Goal: Task Accomplishment & Management: Manage account settings

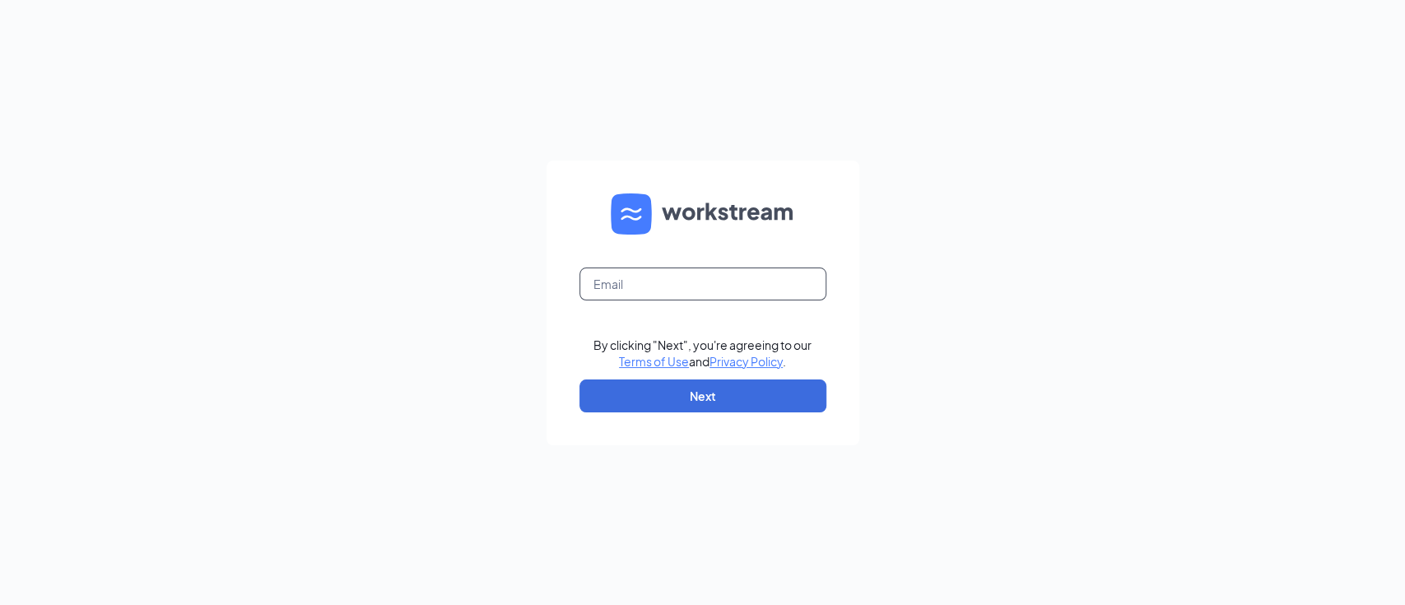
drag, startPoint x: 691, startPoint y: 286, endPoint x: 685, endPoint y: 279, distance: 9.9
click at [691, 286] on input "text" at bounding box center [702, 283] width 247 height 33
type input "[EMAIL_ADDRESS][DOMAIN_NAME]"
click at [718, 400] on button "Next" at bounding box center [702, 395] width 247 height 33
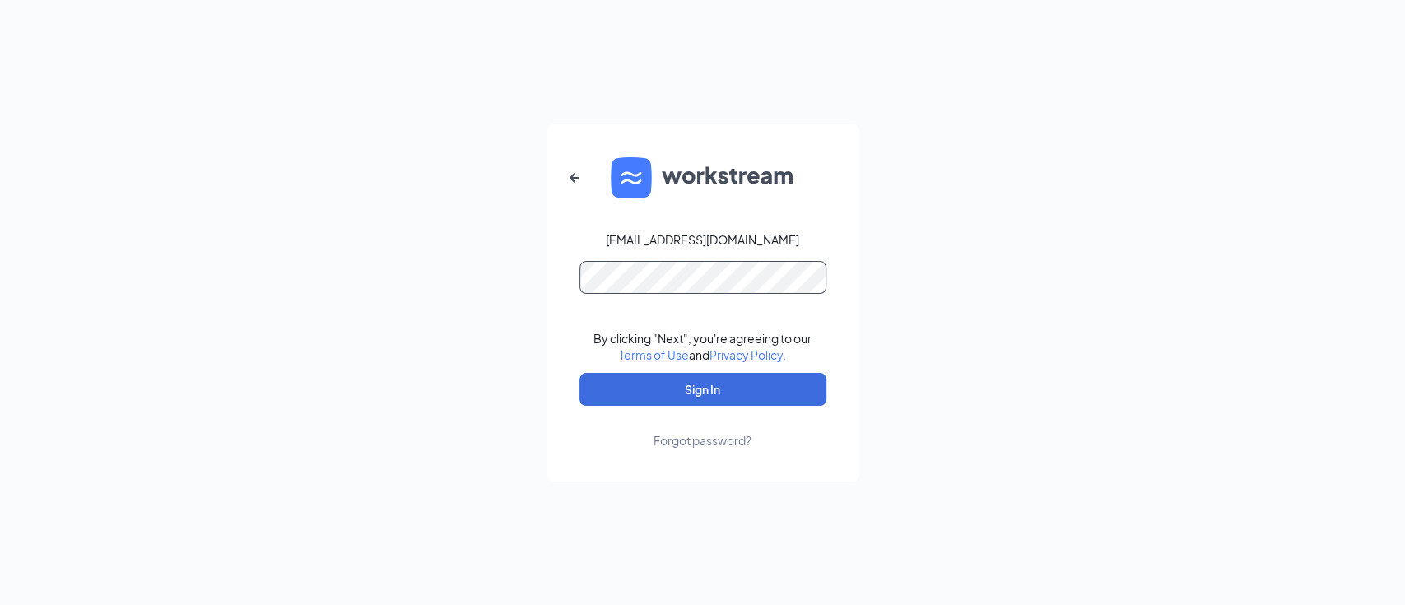
click at [533, 286] on div "[EMAIL_ADDRESS][DOMAIN_NAME] By clicking "Next", you're agreeing to our Terms o…" at bounding box center [702, 302] width 1405 height 605
click at [579, 373] on button "Sign In" at bounding box center [702, 389] width 247 height 33
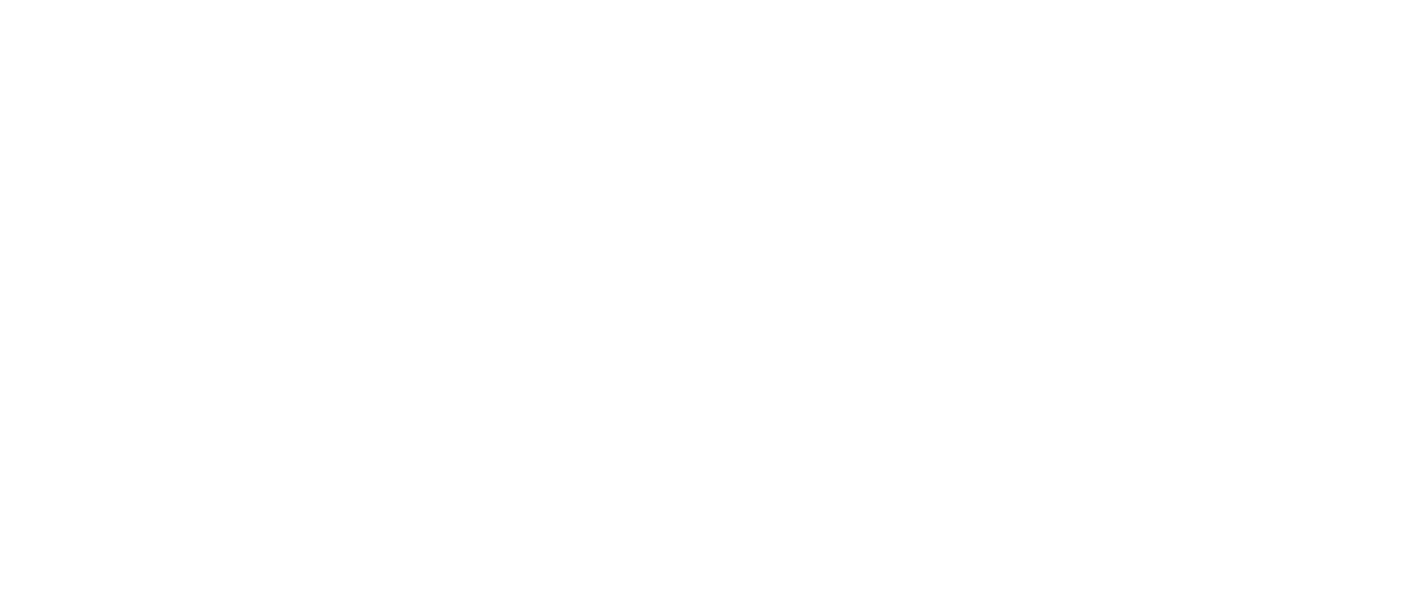
click at [662, 383] on body at bounding box center [702, 302] width 1405 height 605
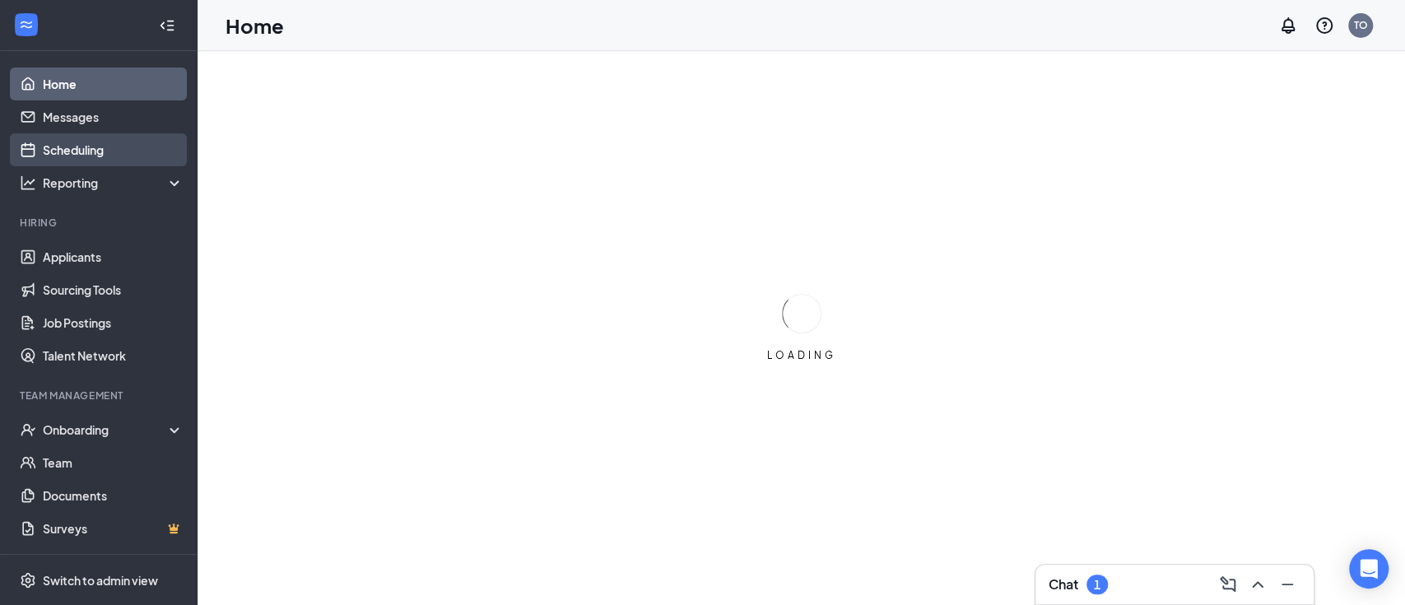
click at [86, 149] on link "Scheduling" at bounding box center [113, 149] width 141 height 33
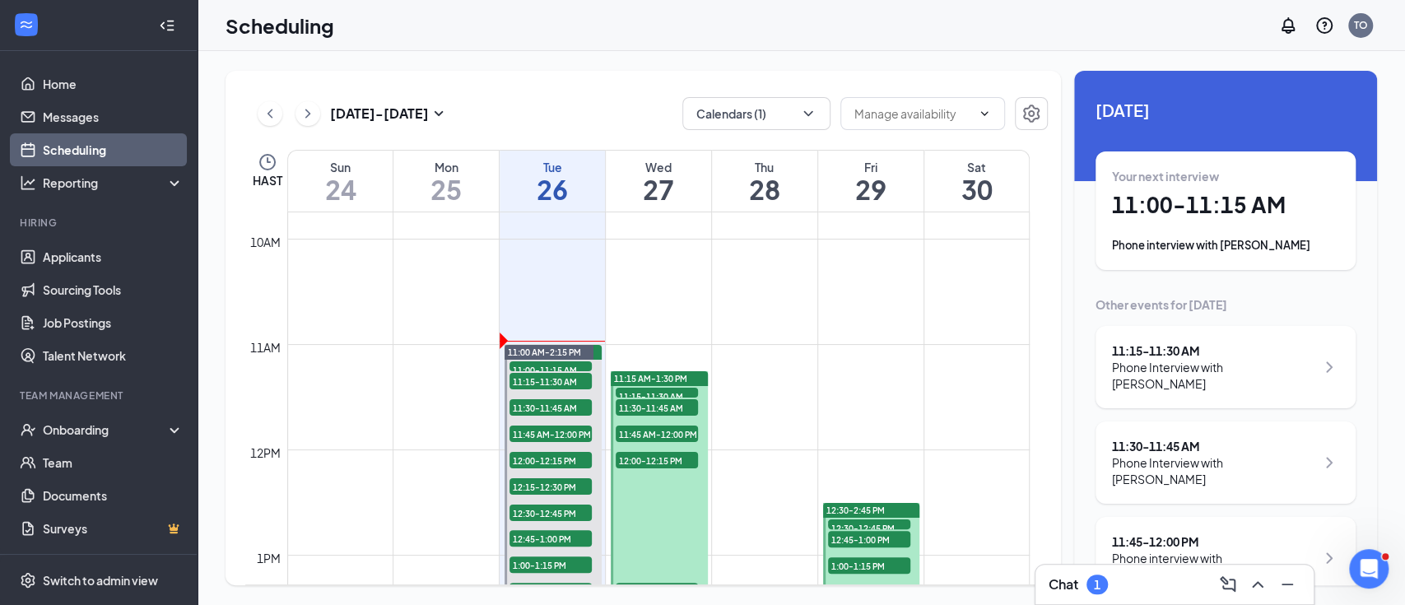
scroll to position [1028, 0]
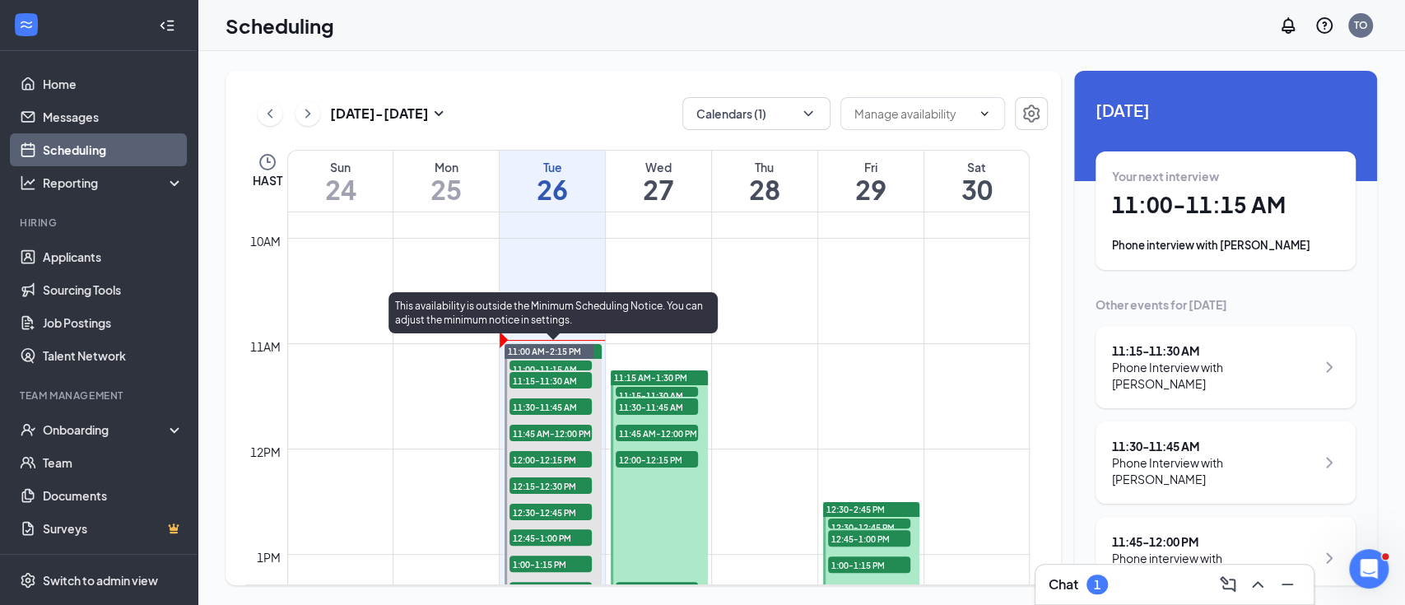
click at [549, 363] on span "11:00-11:15 AM" at bounding box center [550, 368] width 82 height 16
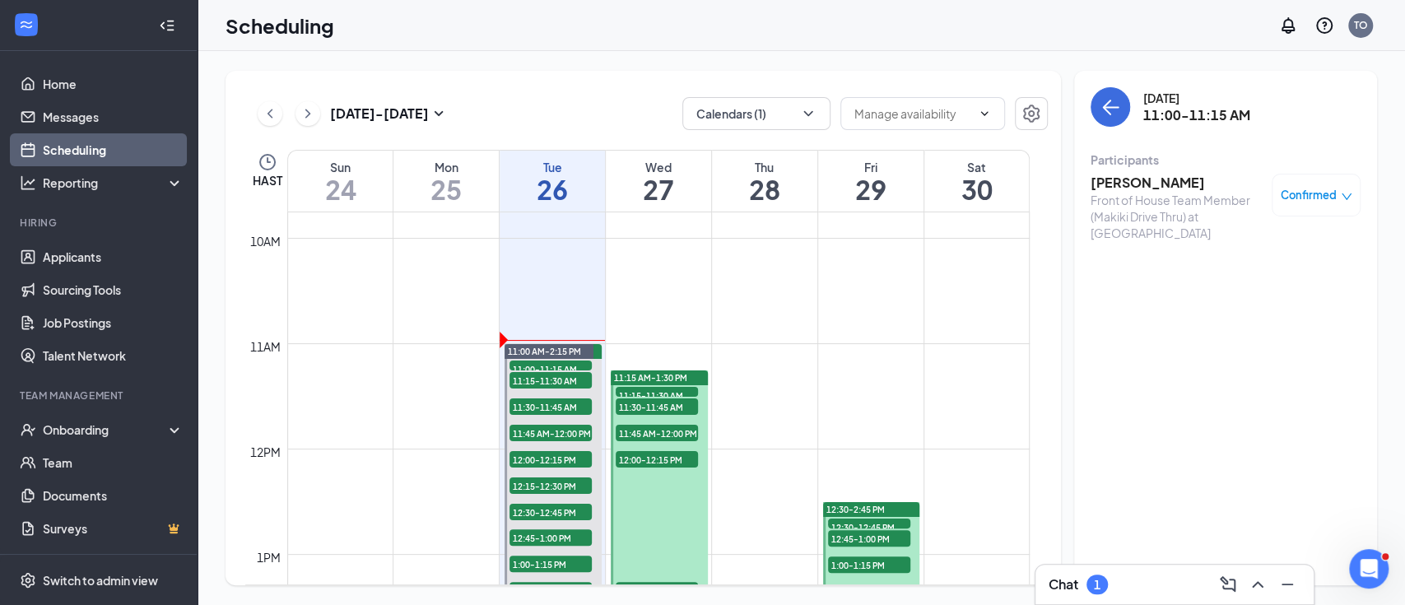
click at [1178, 182] on h3 "Kalena Jambaro" at bounding box center [1176, 183] width 173 height 18
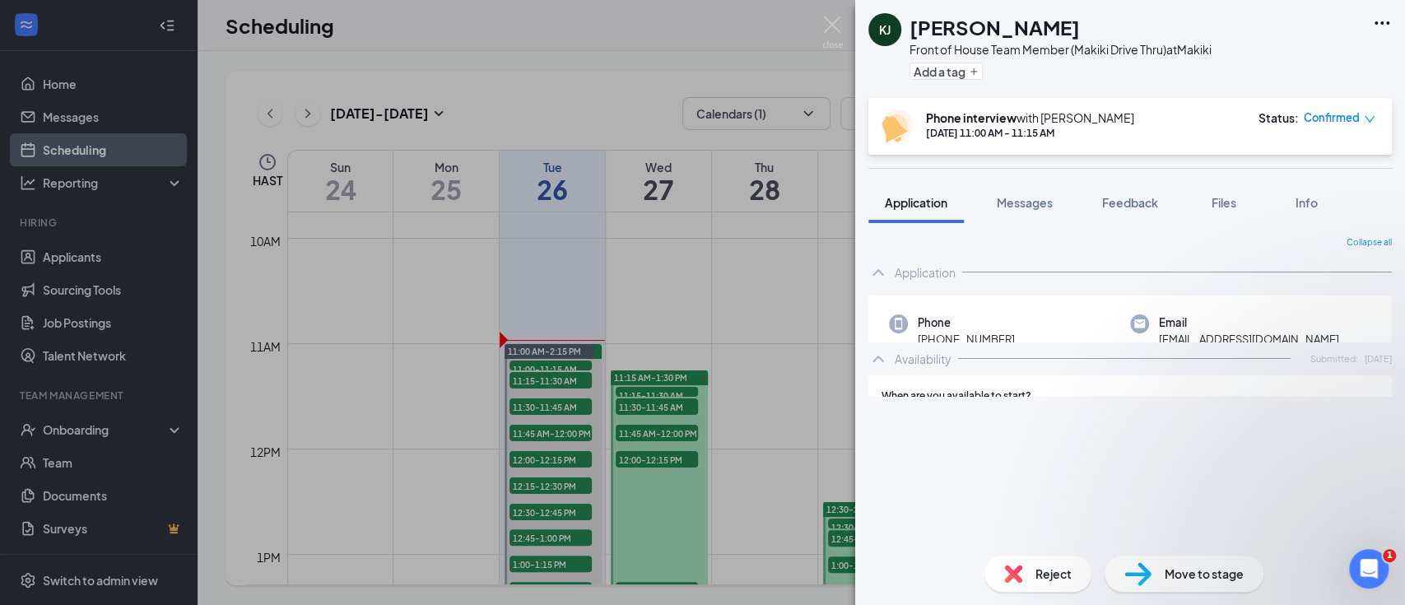
click at [915, 32] on div "Kalena Jambaro" at bounding box center [1060, 27] width 302 height 28
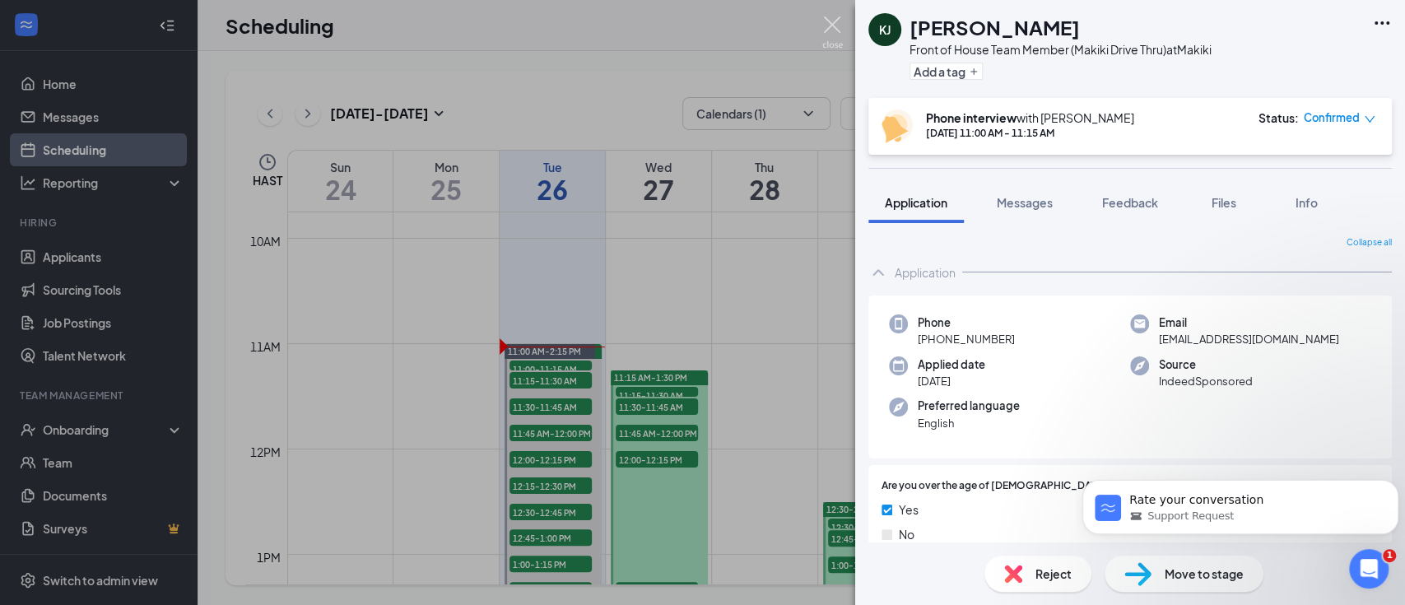
click at [829, 19] on img at bounding box center [832, 32] width 21 height 32
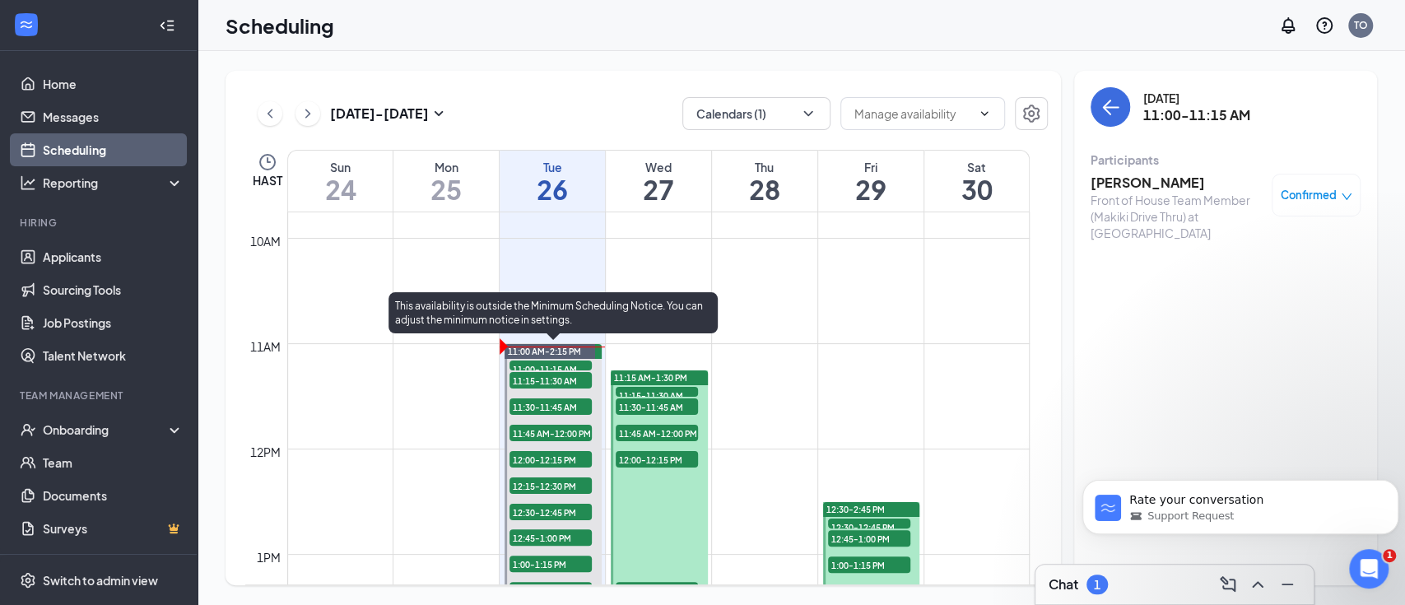
click at [547, 364] on span "11:00-11:15 AM" at bounding box center [550, 368] width 82 height 16
click at [528, 377] on span "11:15-11:30 AM" at bounding box center [550, 380] width 82 height 16
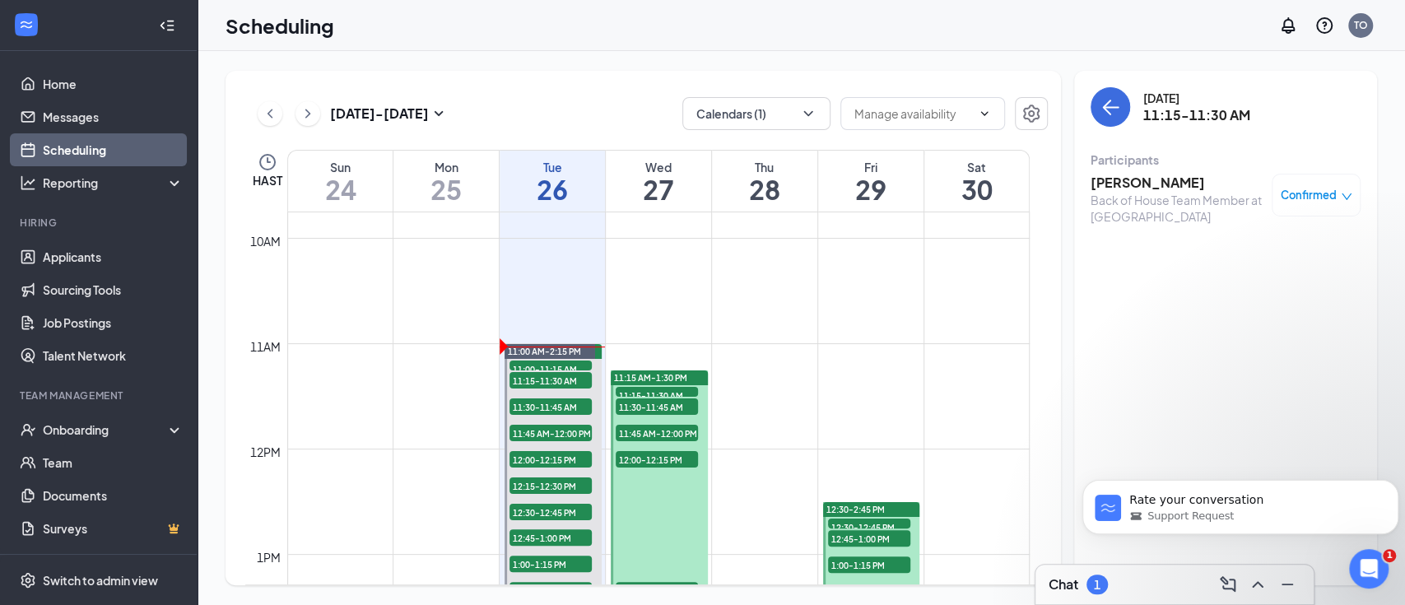
click at [1145, 181] on h3 "Mirzeli Hernandez" at bounding box center [1176, 183] width 173 height 18
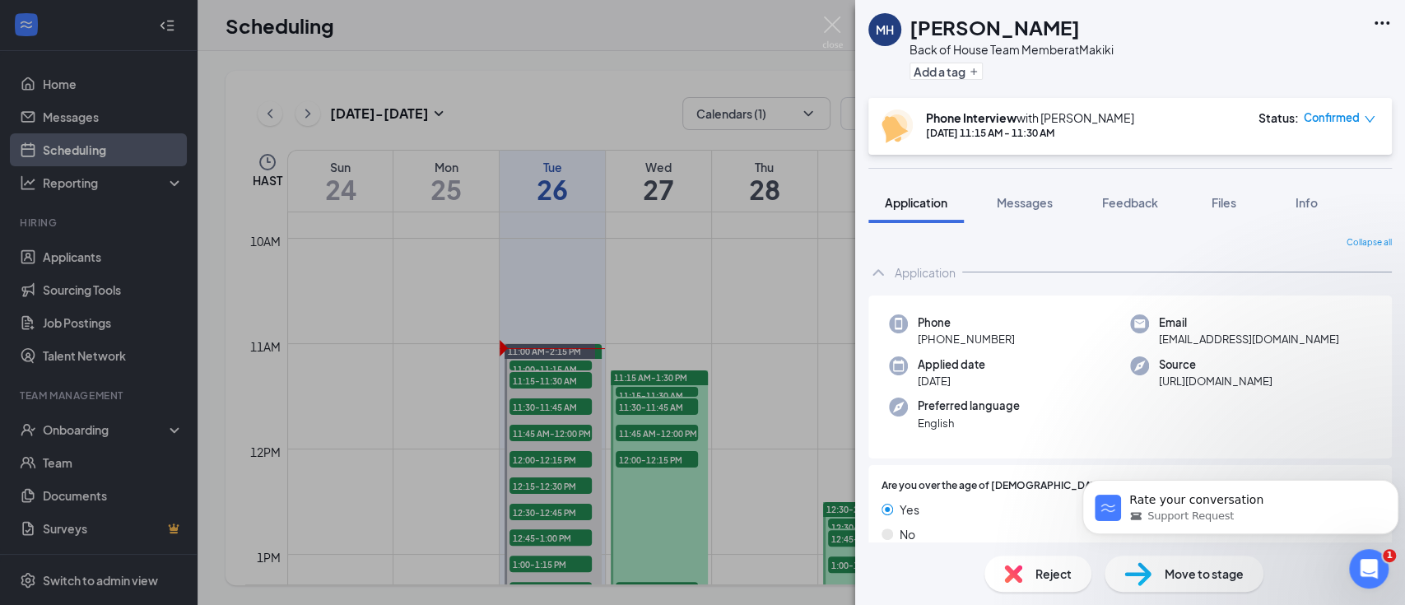
drag, startPoint x: 1087, startPoint y: 25, endPoint x: 912, endPoint y: 25, distance: 175.3
click at [912, 25] on div "Mirzeli Hernandez" at bounding box center [1011, 27] width 204 height 28
copy h1 "Mirzeli Hernandez"
click at [838, 23] on img at bounding box center [832, 32] width 21 height 32
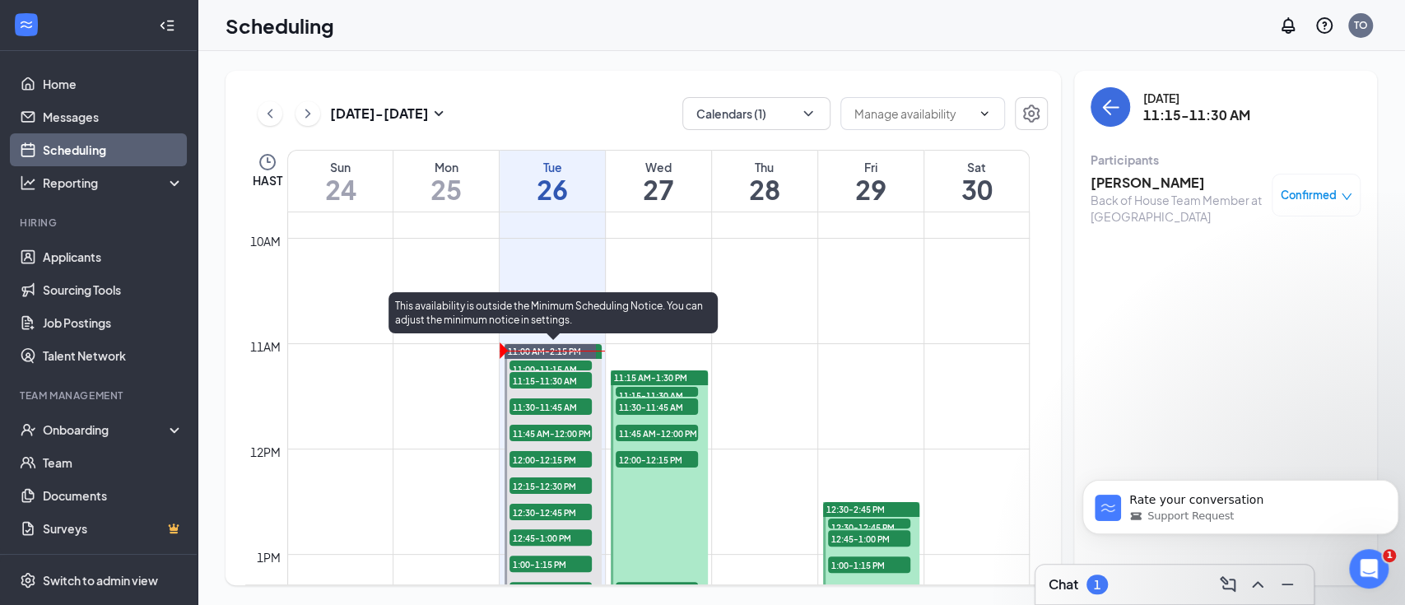
click at [545, 405] on span "11:30-11:45 AM" at bounding box center [550, 406] width 82 height 16
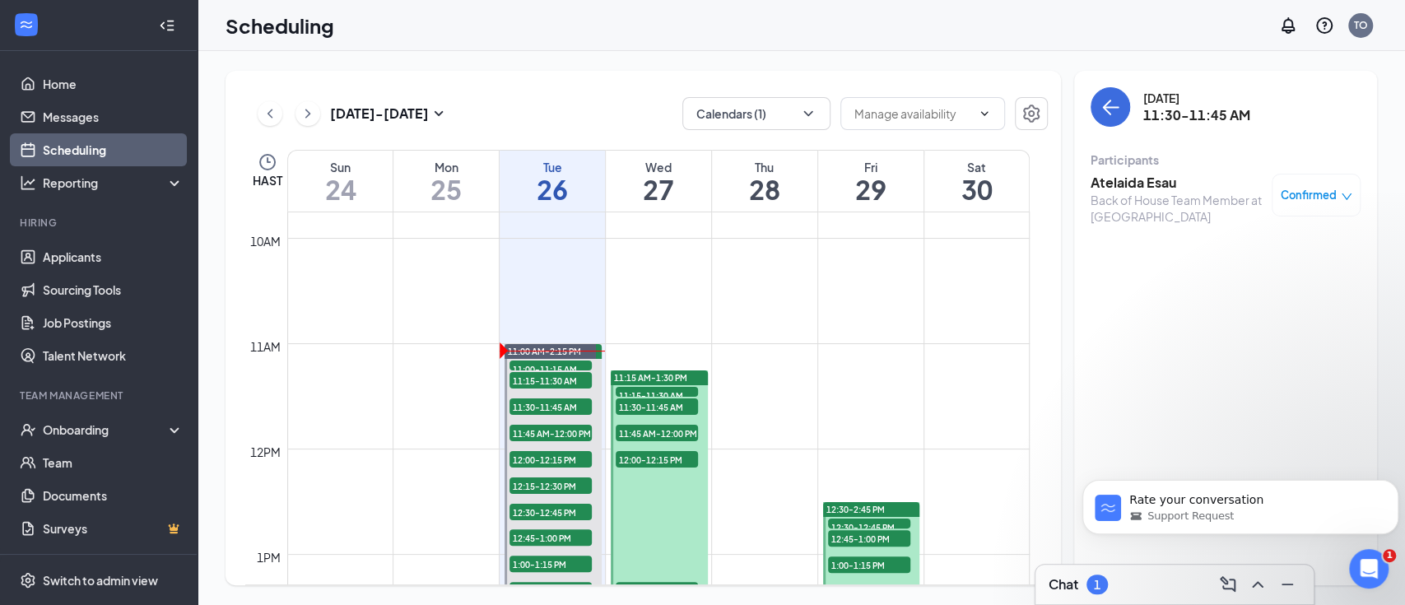
click at [1119, 185] on h3 "Atelaida Esau" at bounding box center [1176, 183] width 173 height 18
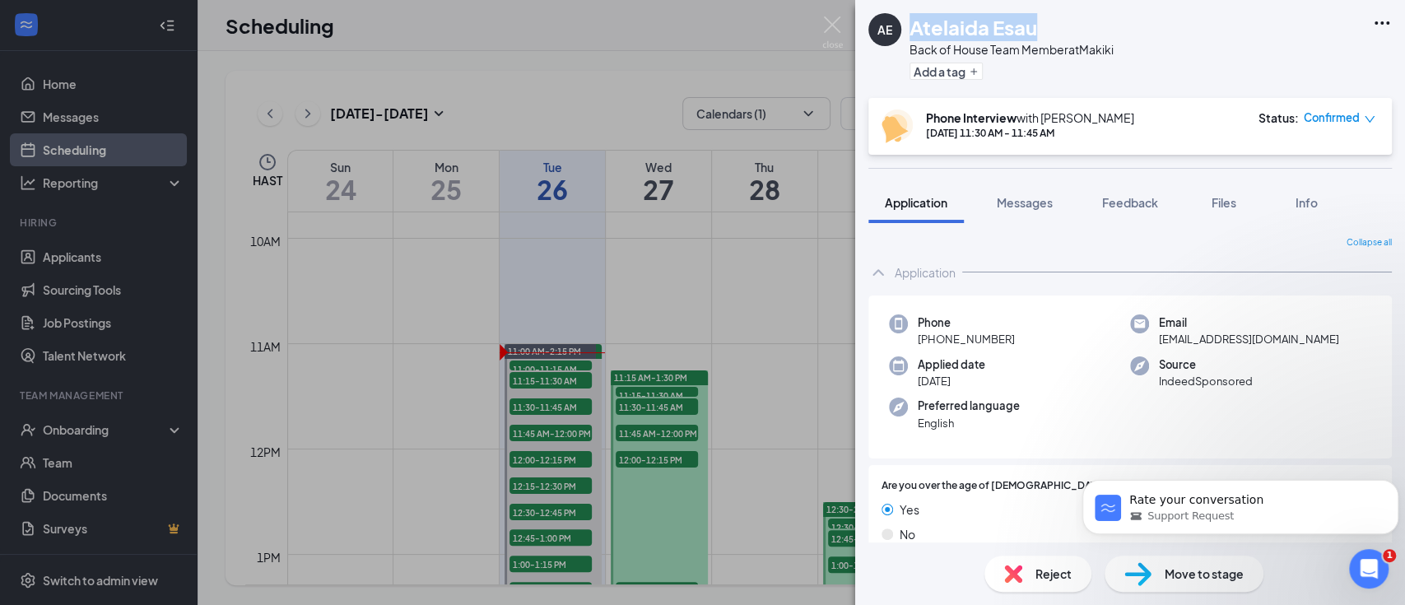
drag, startPoint x: 912, startPoint y: 23, endPoint x: 897, endPoint y: 24, distance: 14.8
click at [897, 24] on div "AE Atelaida Esau Back of House Team Member at Makiki Add a tag" at bounding box center [990, 49] width 245 height 72
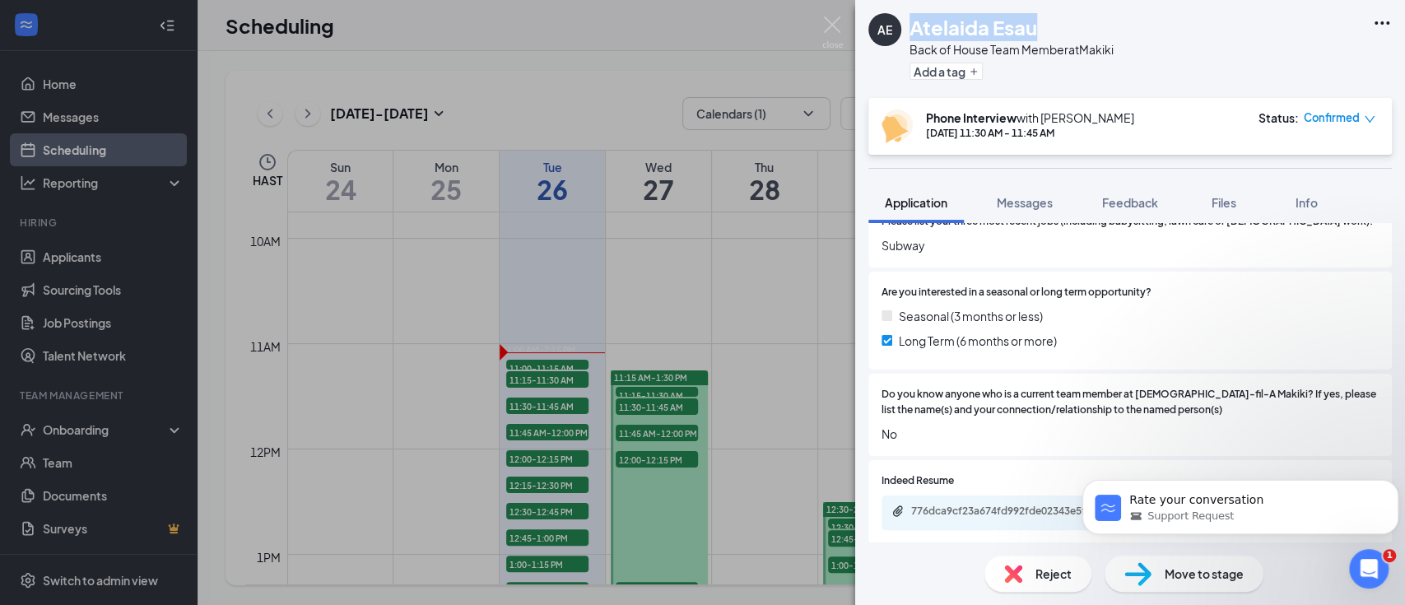
scroll to position [877, 0]
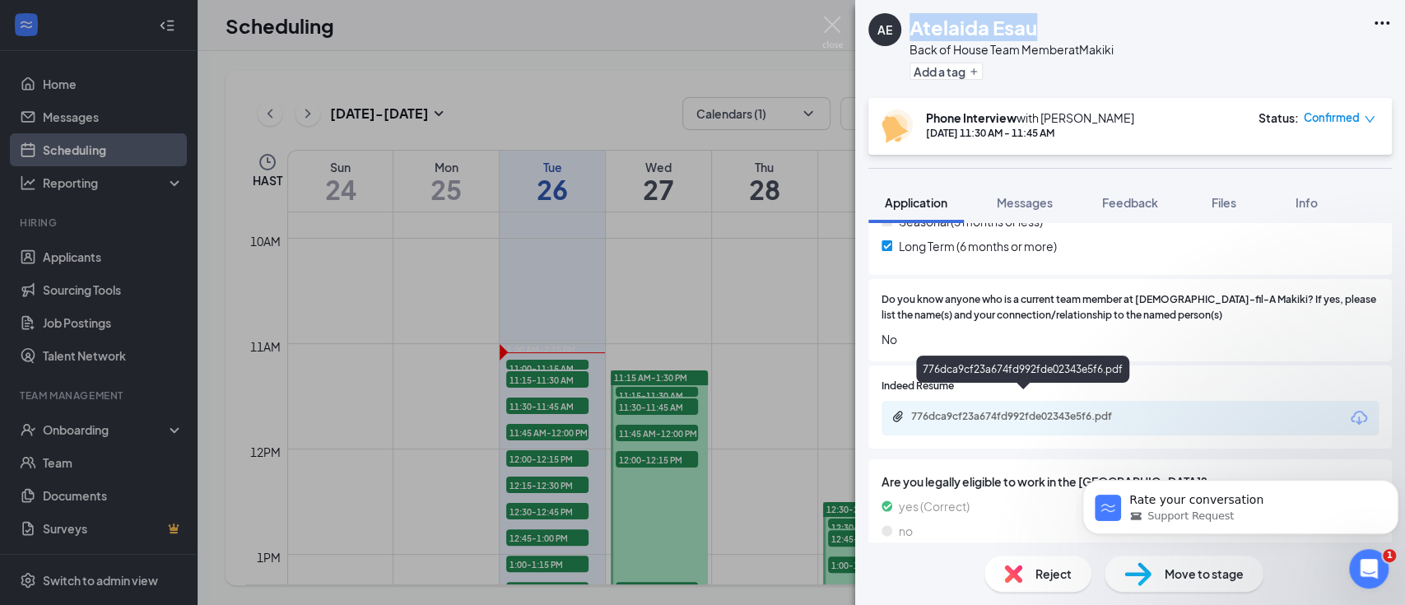
click at [1001, 410] on div "776dca9cf23a674fd992fde02343e5f6.pdf" at bounding box center [1026, 416] width 230 height 13
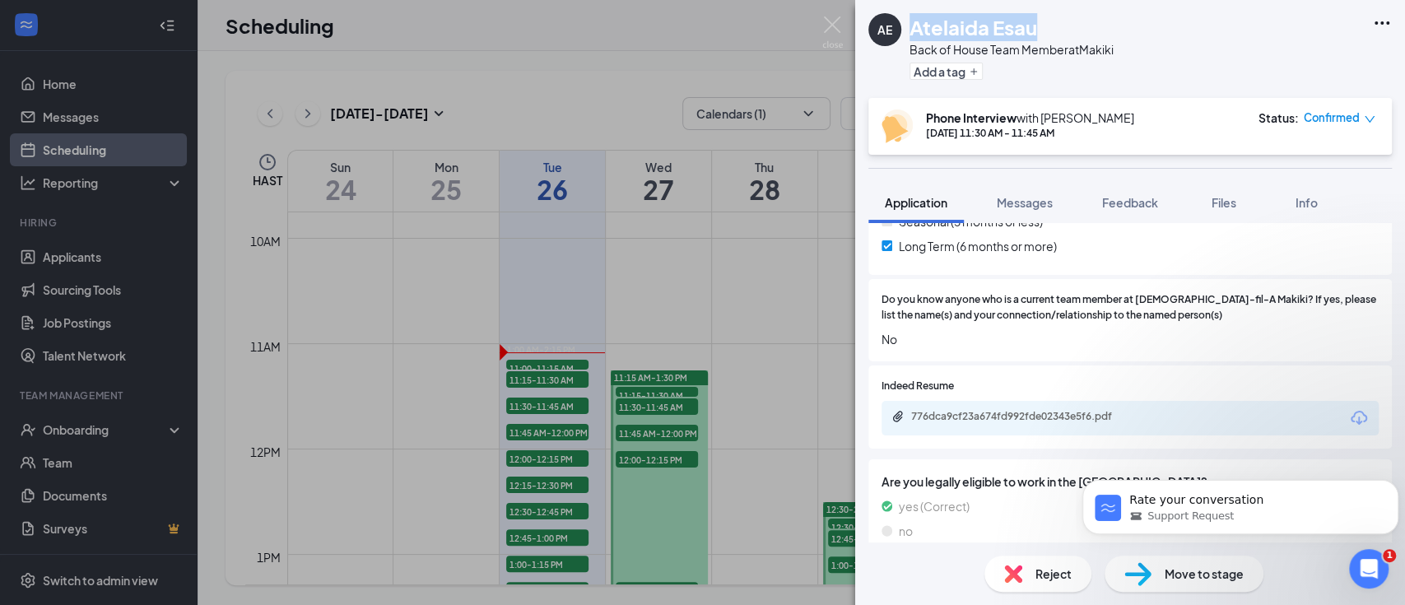
click at [822, 23] on img at bounding box center [832, 32] width 21 height 32
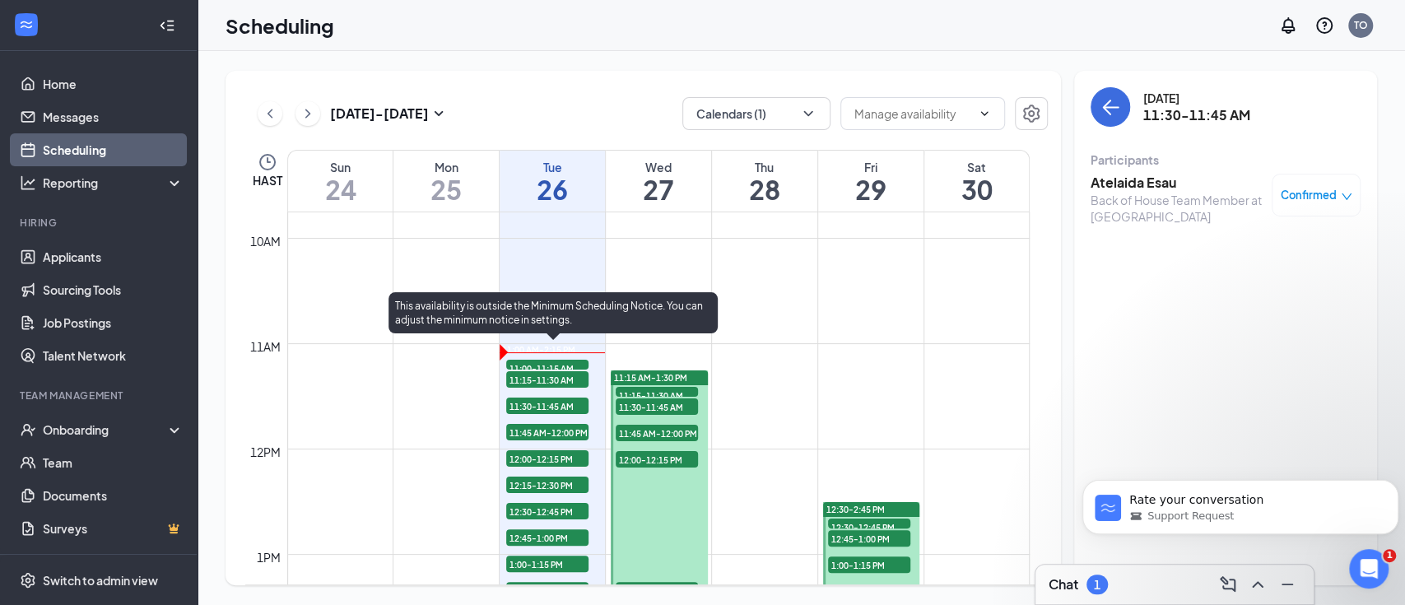
click at [565, 365] on span "11:00-11:15 AM" at bounding box center [547, 368] width 82 height 16
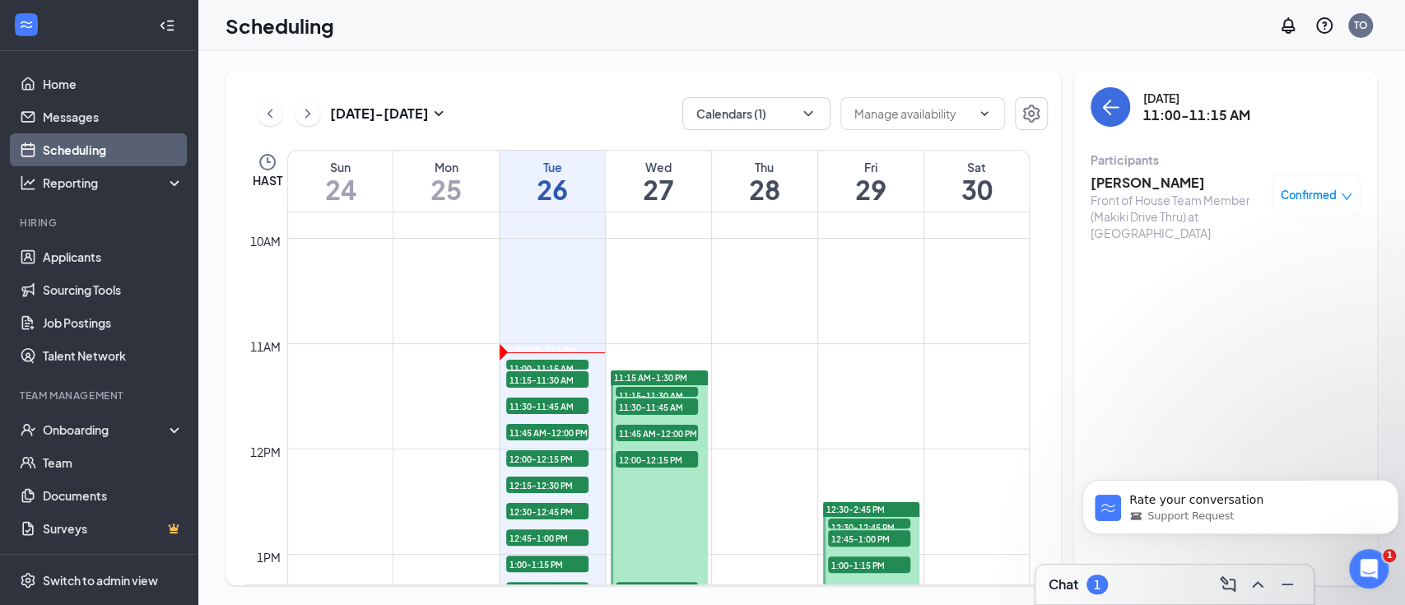
click at [1168, 165] on div "Participants" at bounding box center [1225, 159] width 270 height 16
click at [1152, 190] on h3 "Kalena Jambaro" at bounding box center [1176, 183] width 173 height 18
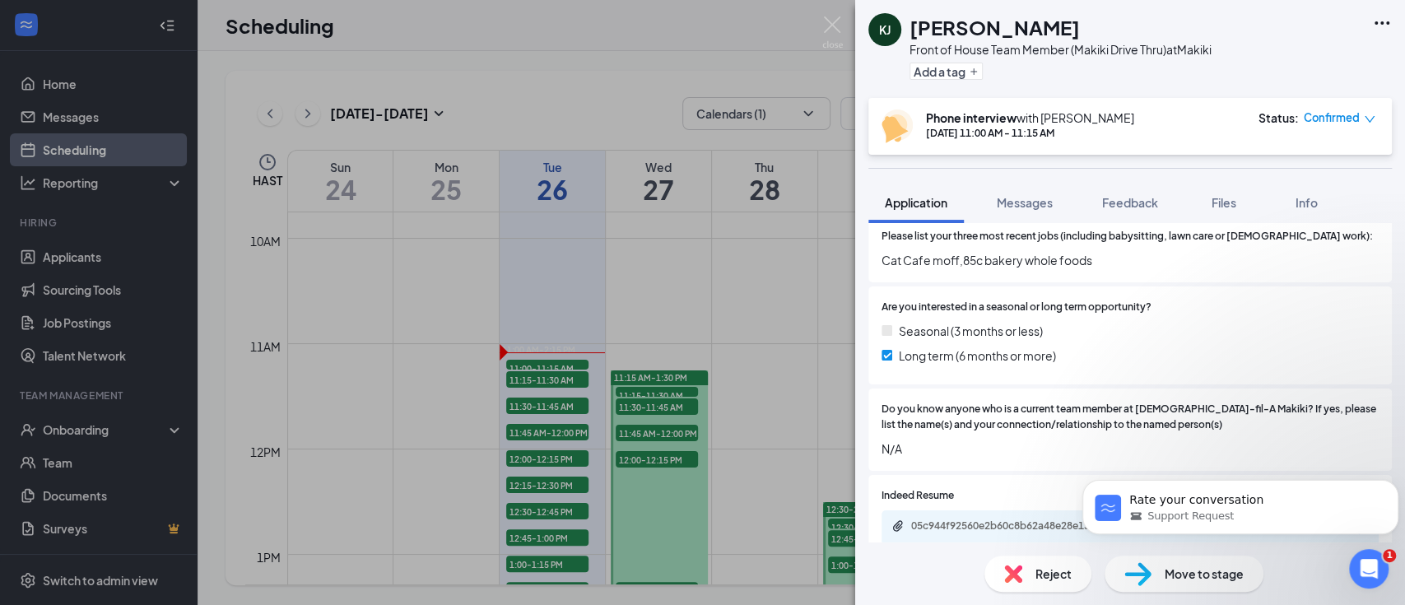
scroll to position [877, 0]
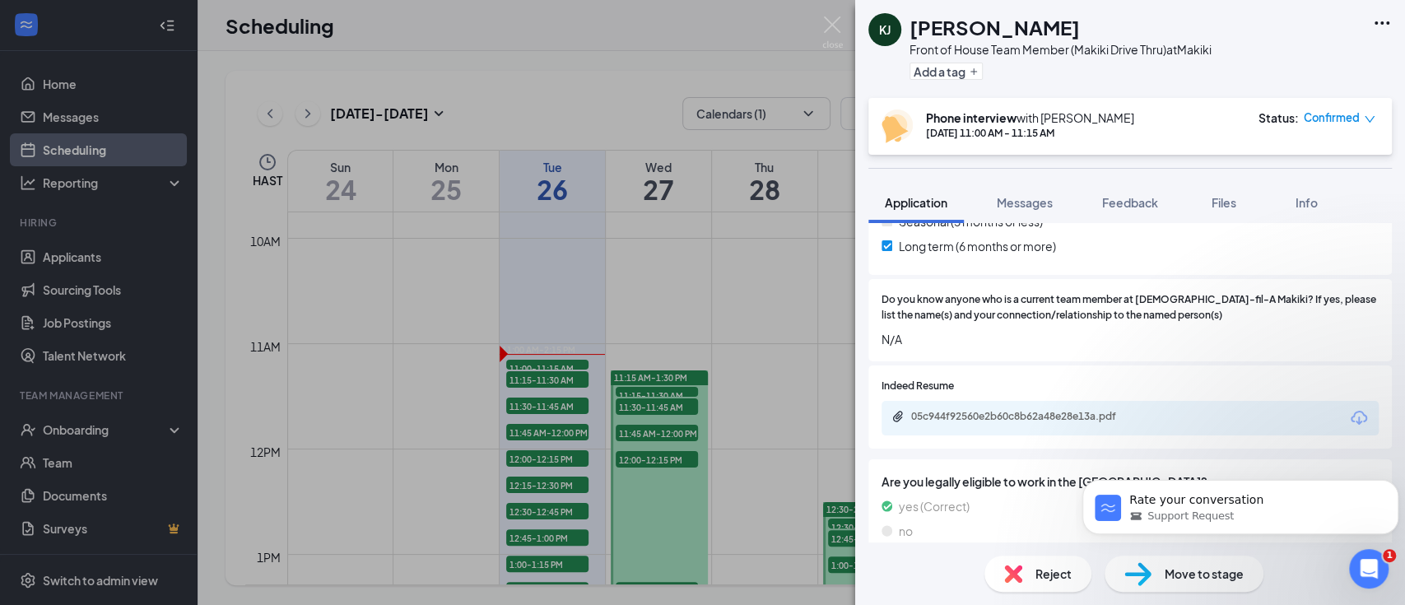
click at [540, 383] on div "KJ Kalena Jambaro Front of House Team Member (Makiki Drive Thru) at Makiki Add …" at bounding box center [702, 302] width 1405 height 605
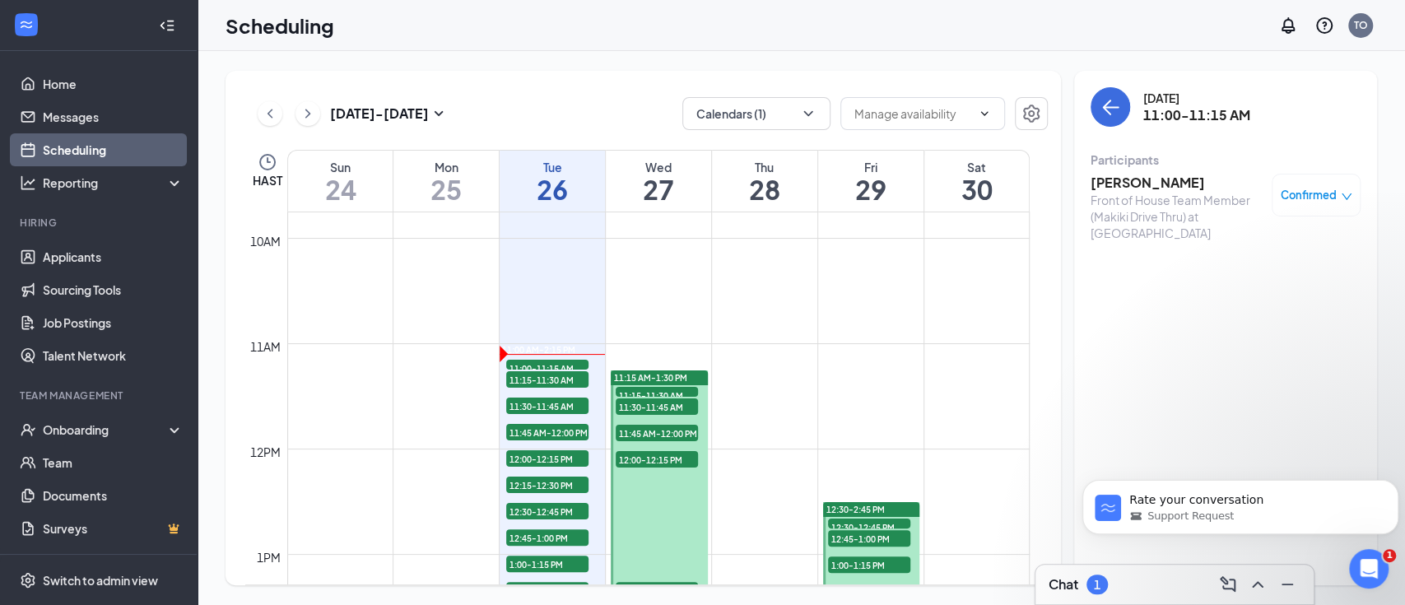
click at [537, 383] on span "11:15-11:30 AM" at bounding box center [547, 379] width 82 height 16
click at [1148, 181] on h3 "Mirzeli Hernandez" at bounding box center [1176, 183] width 173 height 18
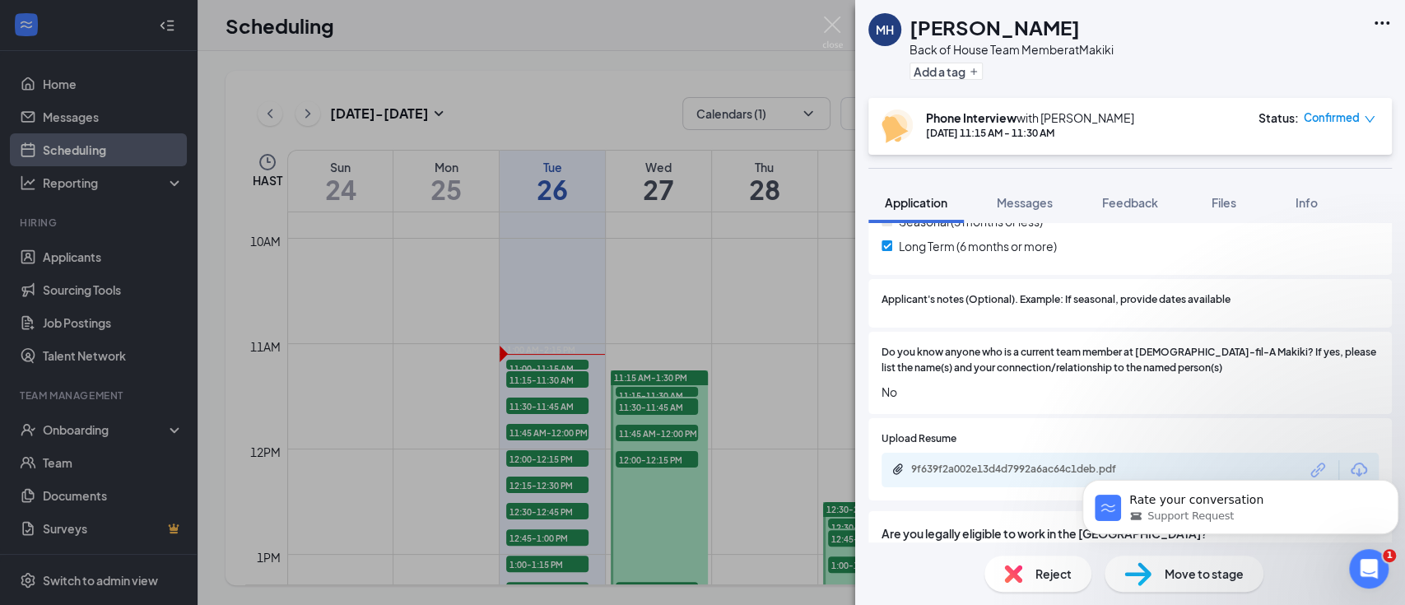
scroll to position [987, 0]
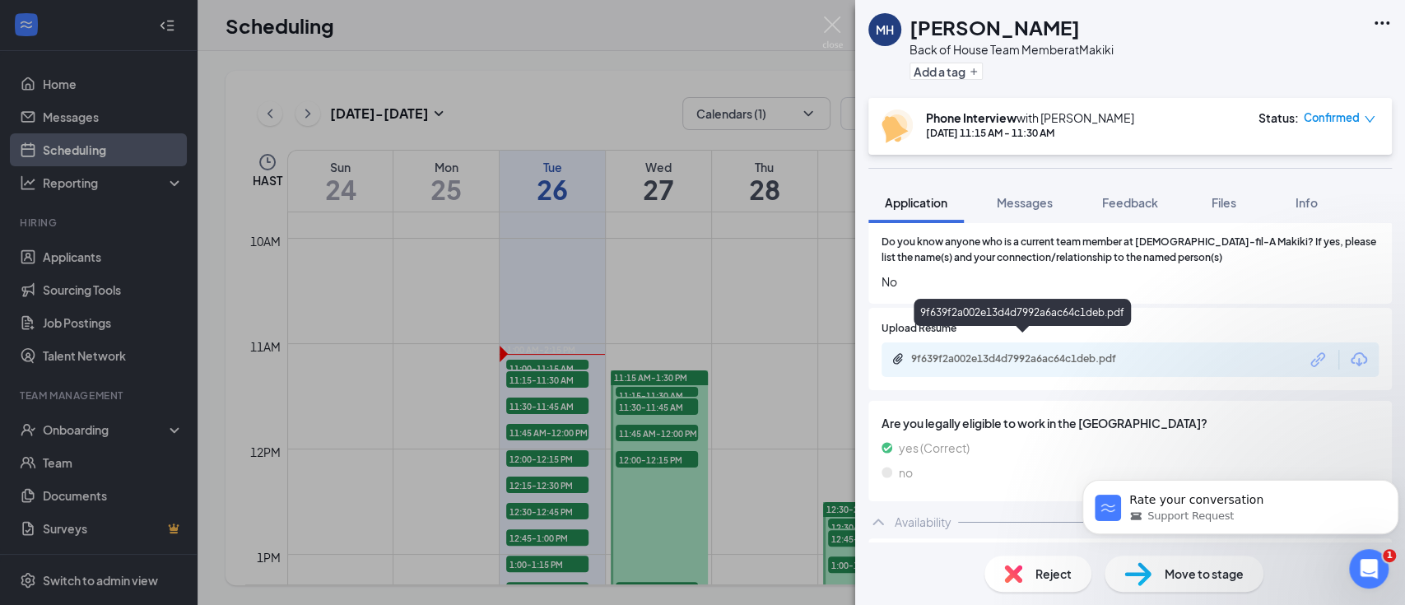
click at [1044, 352] on div "9f639f2a002e13d4d7992a6ac64c1deb.pdf" at bounding box center [1026, 358] width 230 height 13
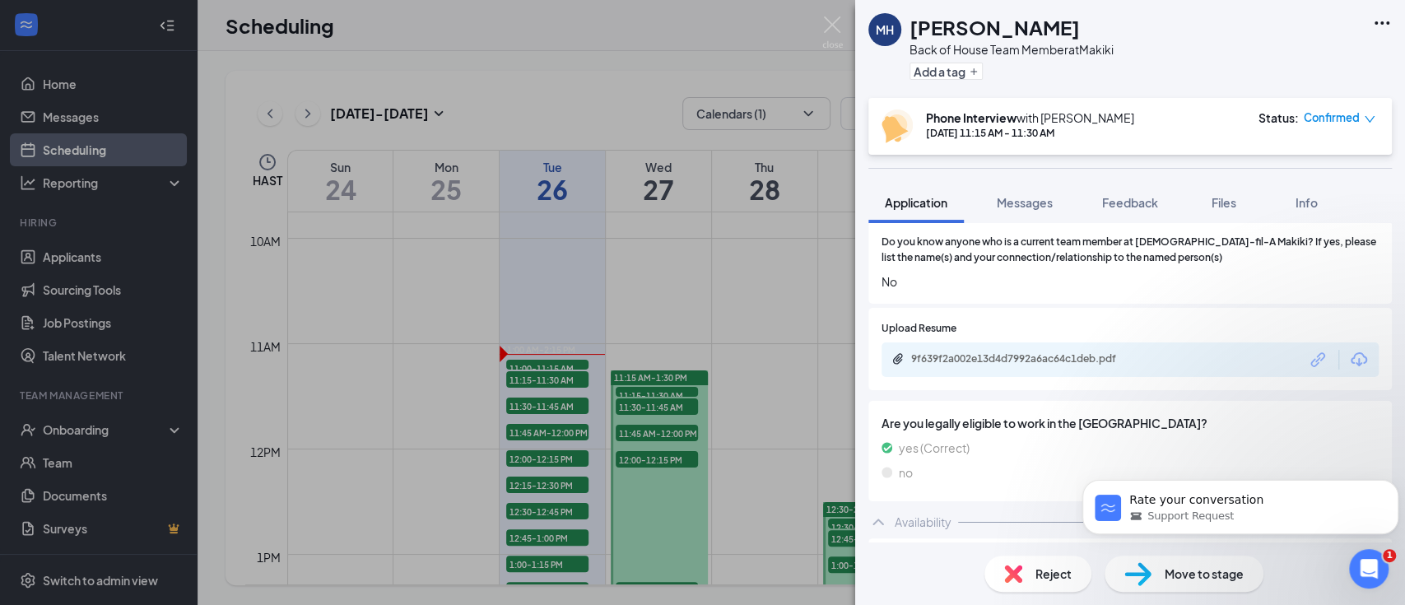
click at [544, 407] on div "MH Mirzeli Hernandez Back of House Team Member at Makiki Add a tag Phone Interv…" at bounding box center [702, 302] width 1405 height 605
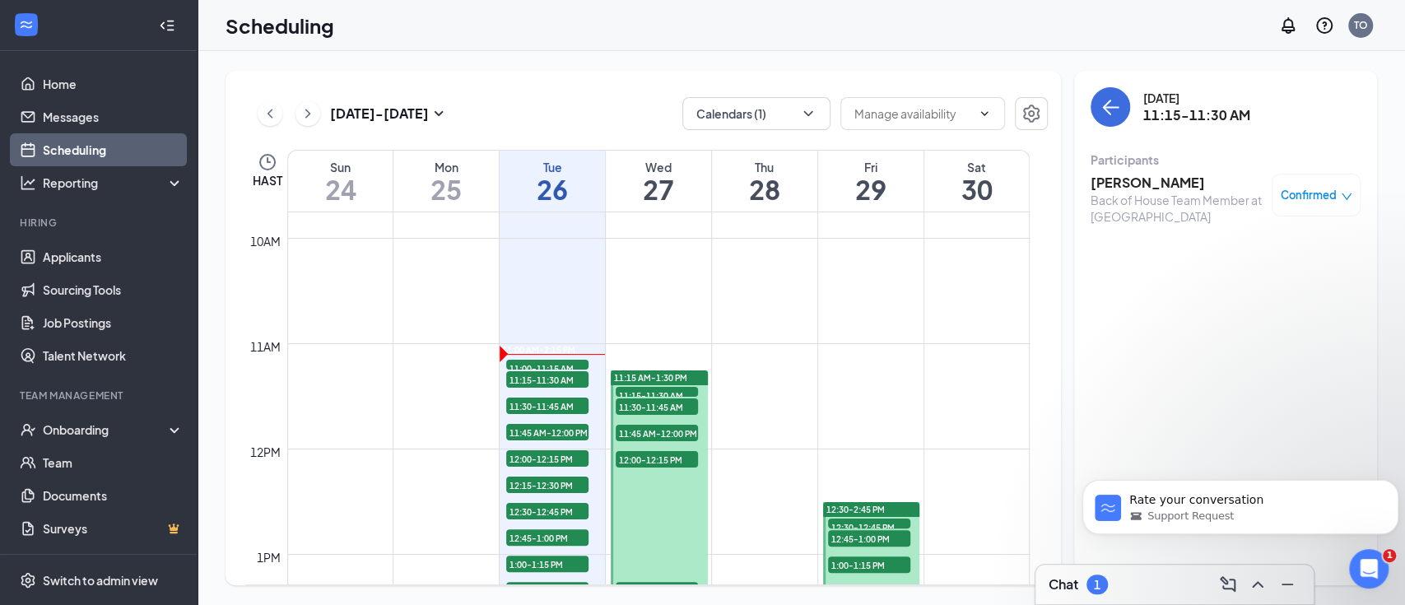
click at [546, 411] on span "11:30-11:45 AM" at bounding box center [547, 405] width 82 height 16
click at [1118, 180] on h3 "Atelaida Esau" at bounding box center [1176, 183] width 173 height 18
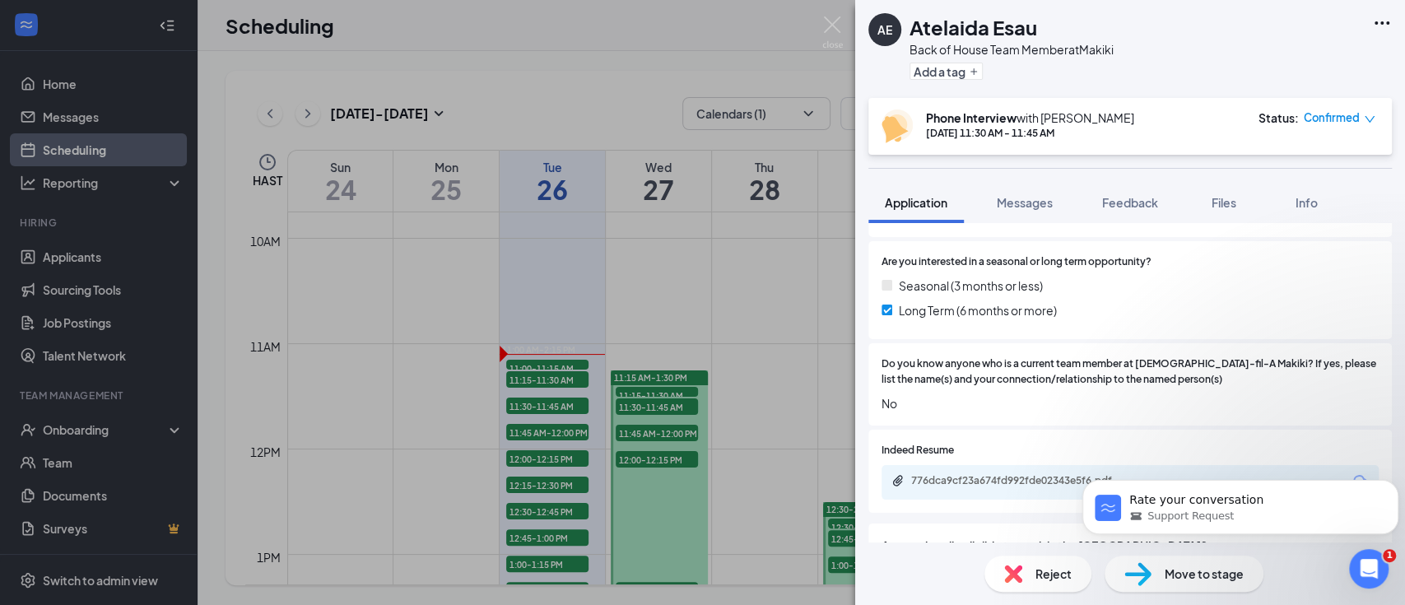
scroll to position [877, 0]
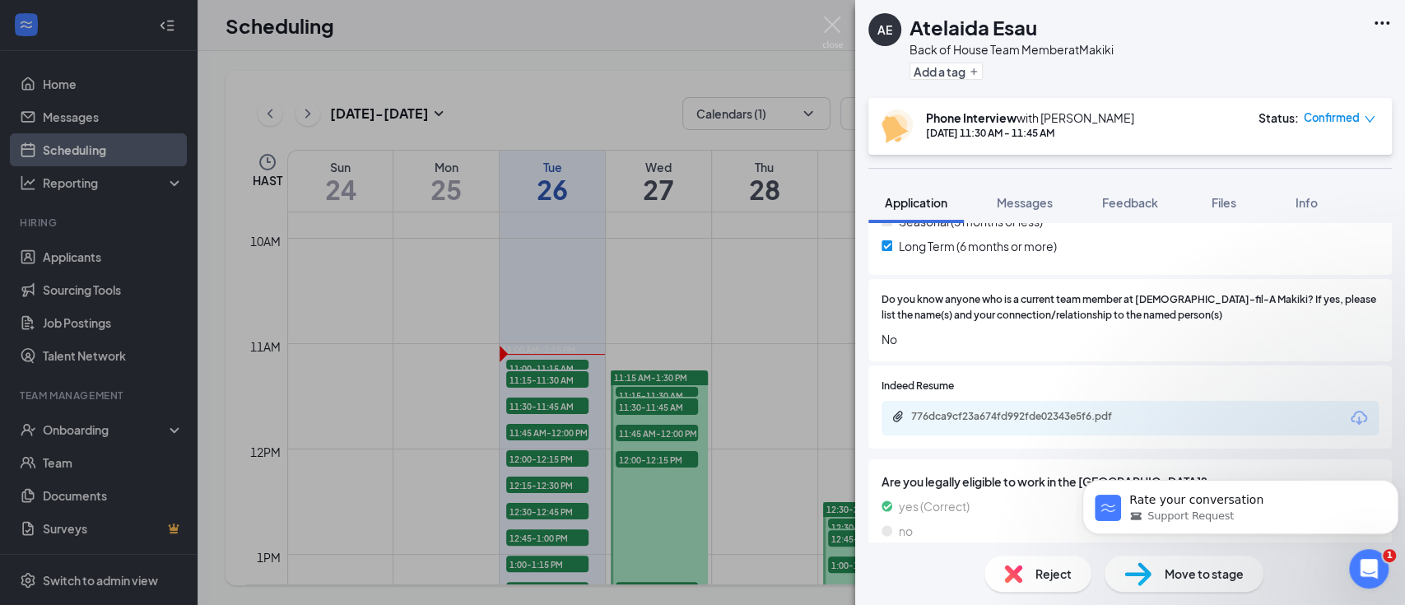
click at [1035, 410] on div "776dca9cf23a674fd992fde02343e5f6.pdf" at bounding box center [1026, 416] width 230 height 13
click at [561, 434] on div "AE Atelaida Esau Back of House Team Member at Makiki Add a tag Phone Interview …" at bounding box center [702, 302] width 1405 height 605
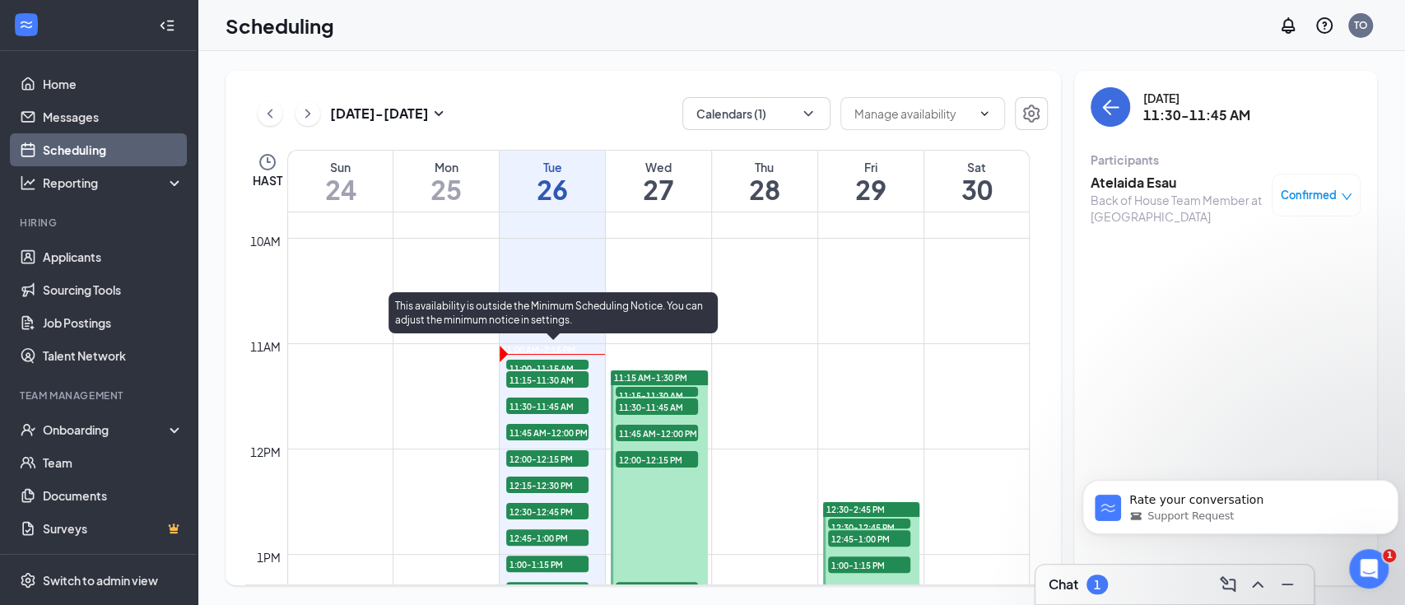
click at [560, 434] on span "11:45 AM-12:00 PM" at bounding box center [547, 432] width 82 height 16
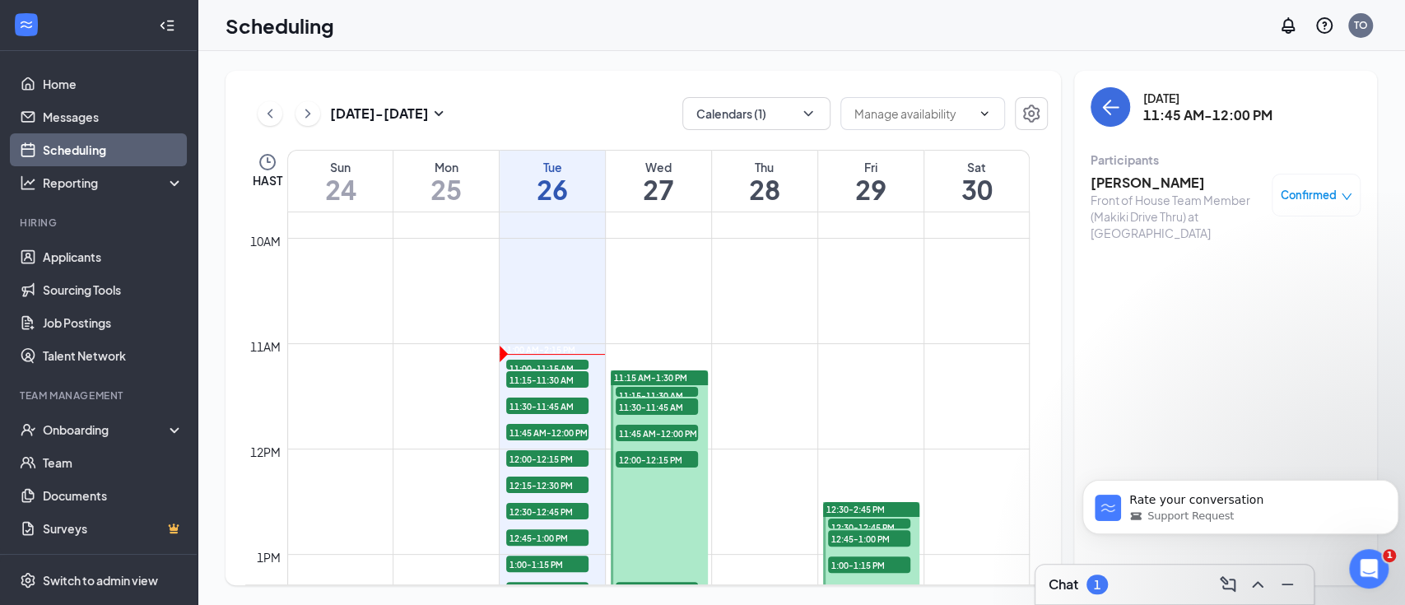
click at [1143, 182] on h3 "Taylar Haight" at bounding box center [1176, 183] width 173 height 18
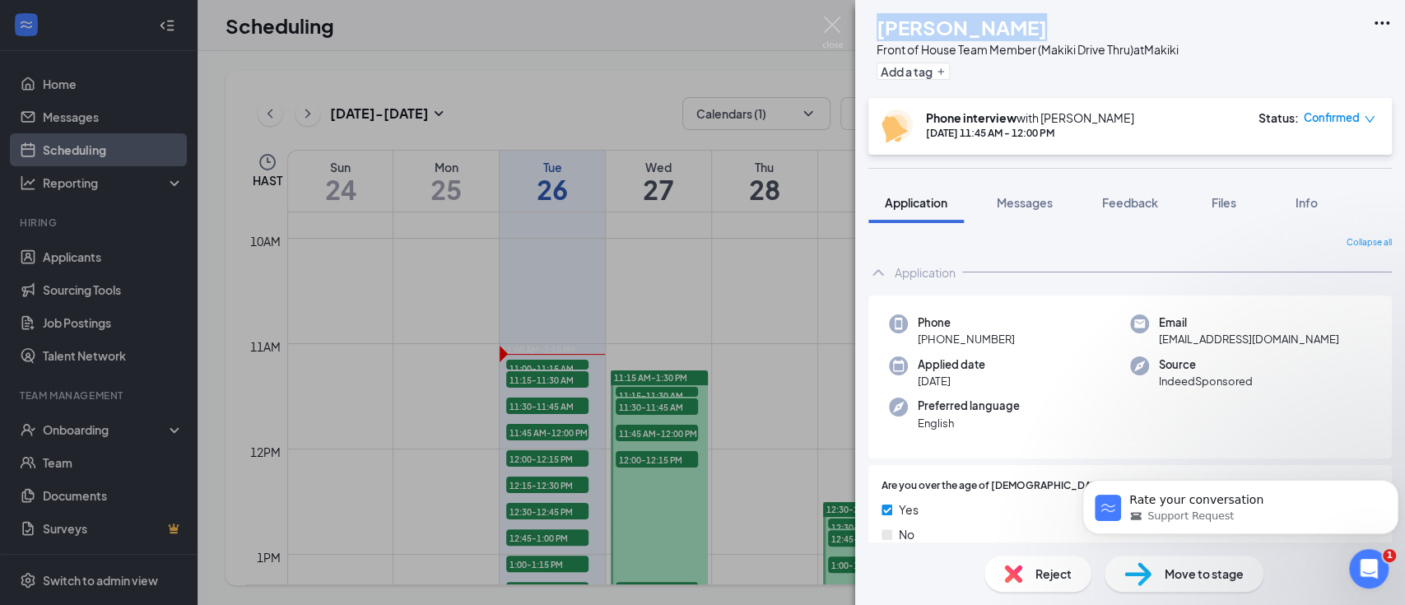
drag, startPoint x: 1041, startPoint y: 25, endPoint x: 867, endPoint y: 35, distance: 174.0
click at [867, 35] on div "TH Taylar Haight Front of House Team Member (Makiki Drive Thru) at Makiki Add a…" at bounding box center [1130, 49] width 550 height 98
copy div "TH Taylar Haight"
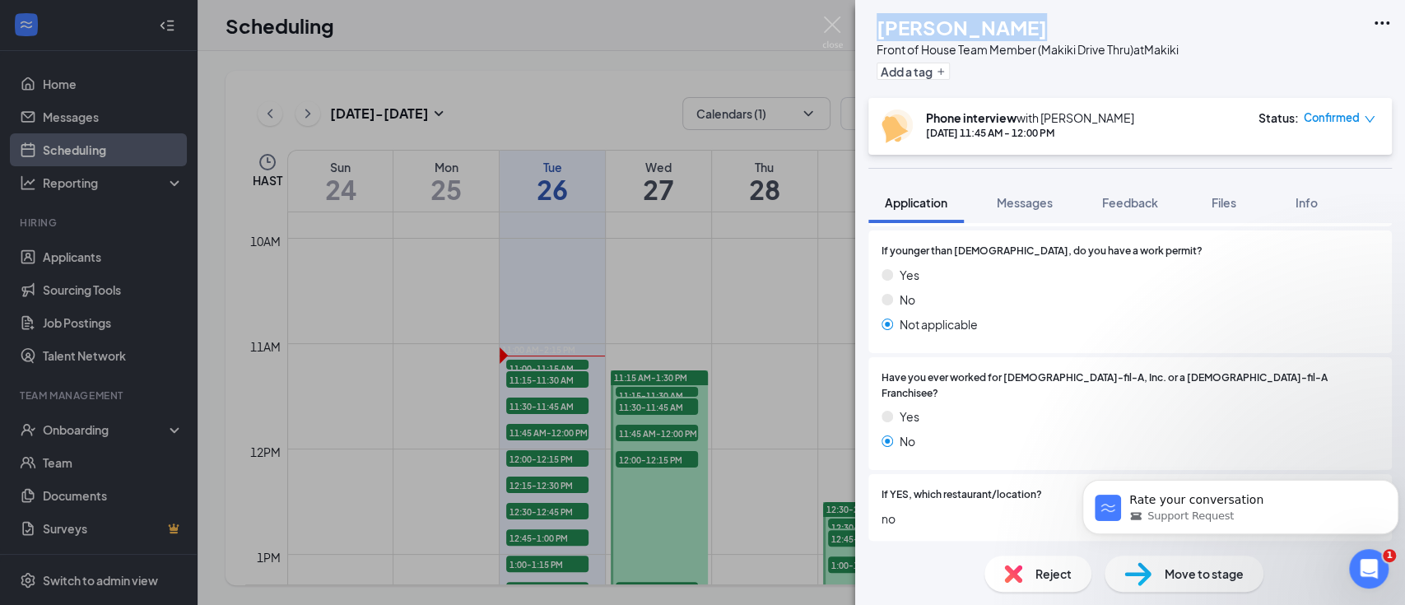
scroll to position [768, 0]
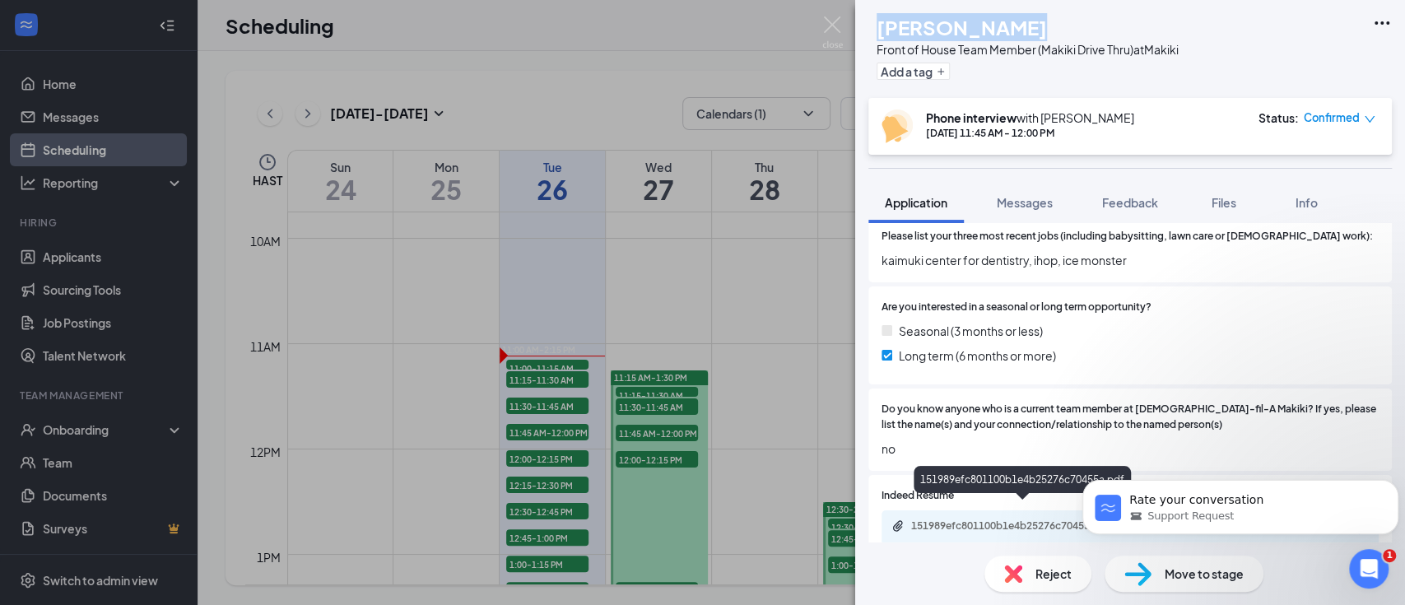
click at [1024, 519] on div "151989efc801100b1e4b25276c70455a.pdf" at bounding box center [1026, 525] width 230 height 13
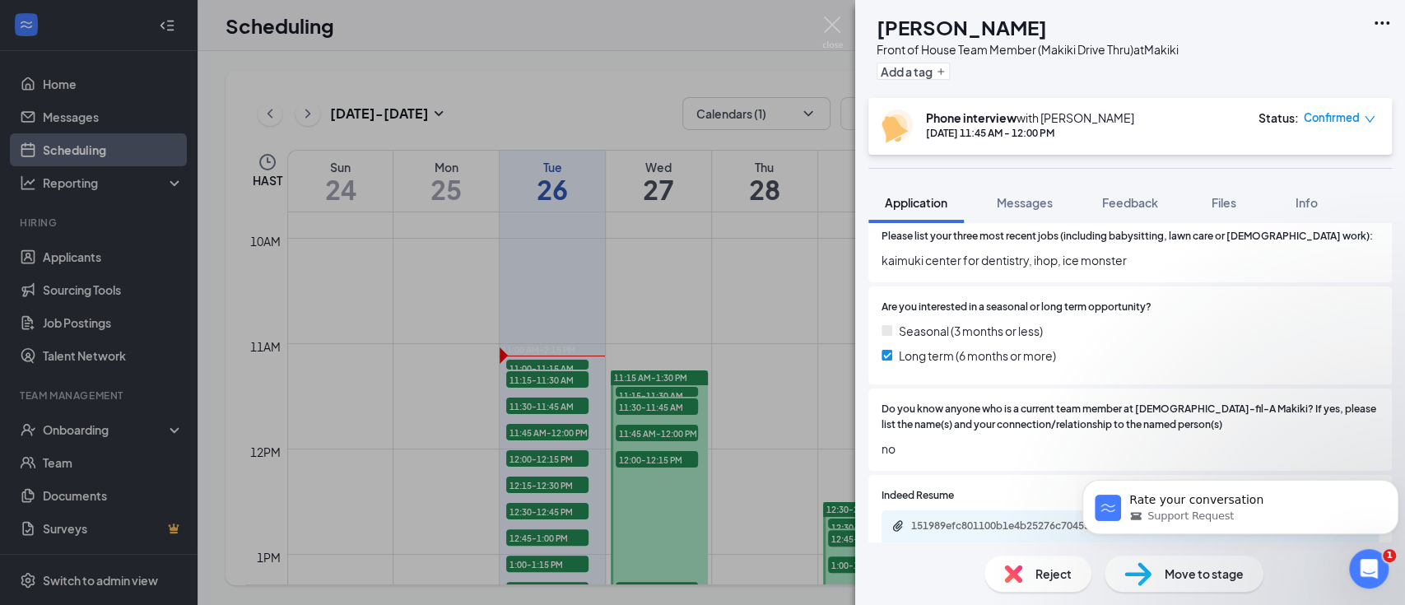
click at [576, 454] on div "TH Taylar Haight Front of House Team Member (Makiki Drive Thru) at Makiki Add a…" at bounding box center [702, 302] width 1405 height 605
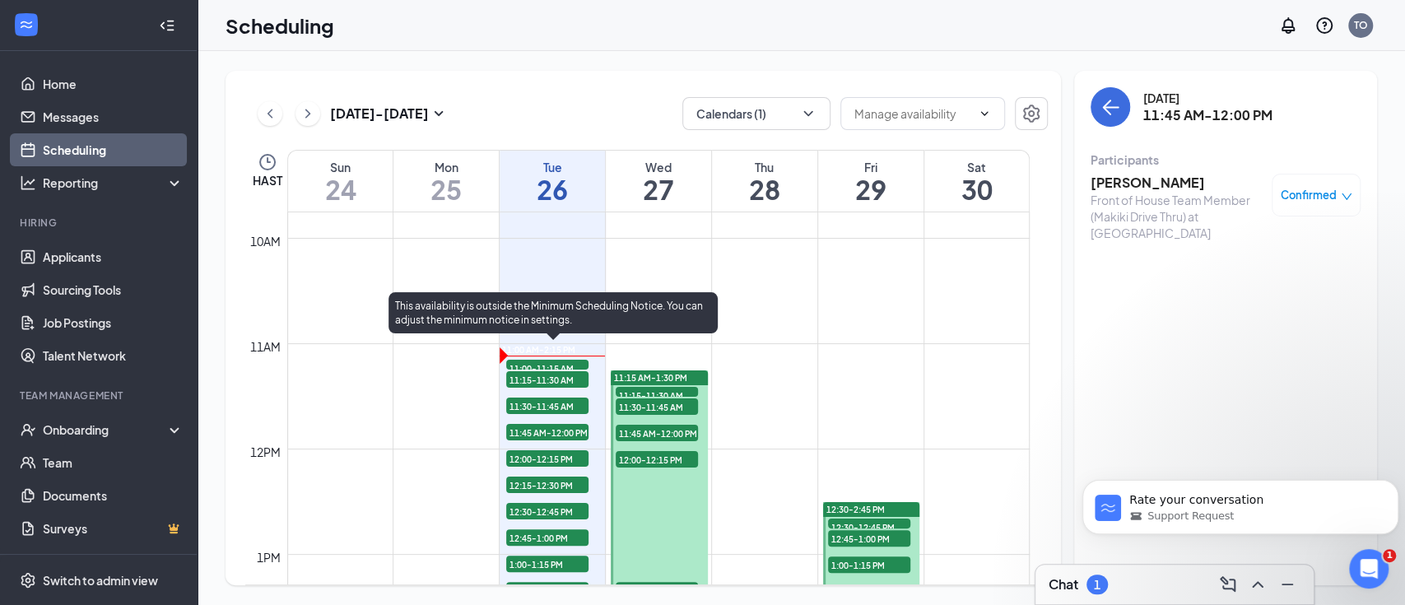
click at [539, 460] on span "12:00-12:15 PM" at bounding box center [547, 458] width 82 height 16
click at [540, 438] on span "11:45 AM-12:00 PM" at bounding box center [547, 432] width 82 height 16
click at [541, 453] on span "12:00-12:15 PM" at bounding box center [547, 458] width 82 height 16
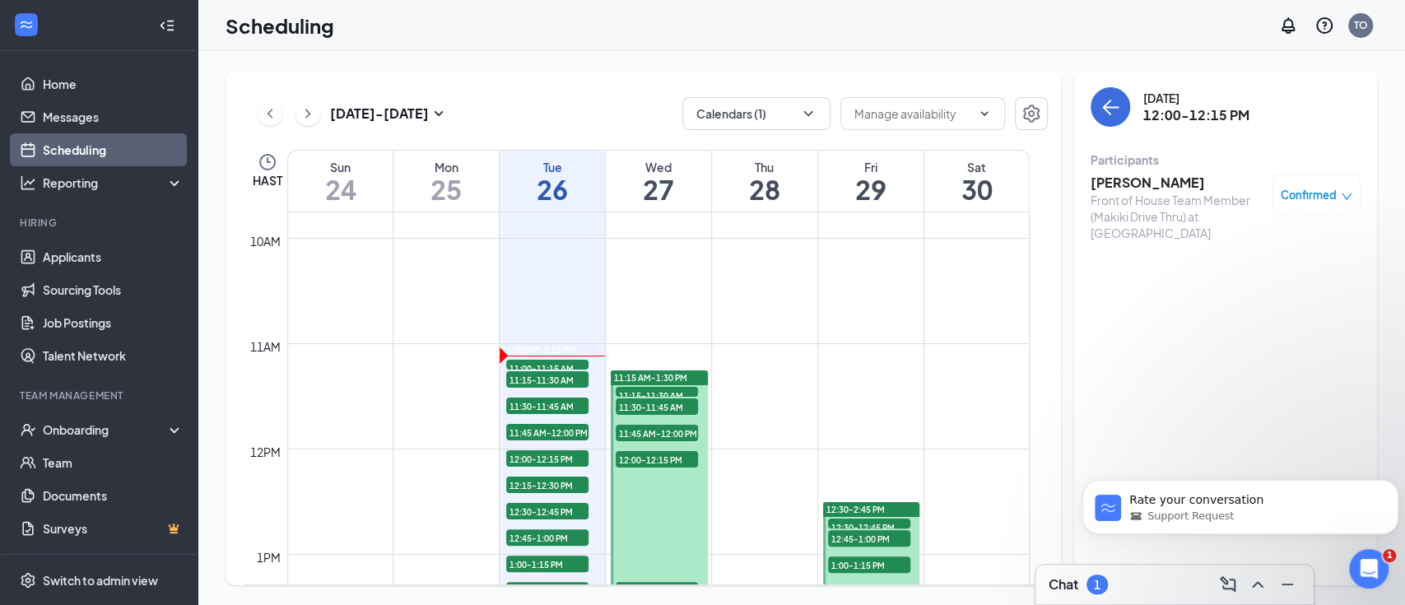
click at [1159, 178] on h3 "[PERSON_NAME]" at bounding box center [1176, 183] width 173 height 18
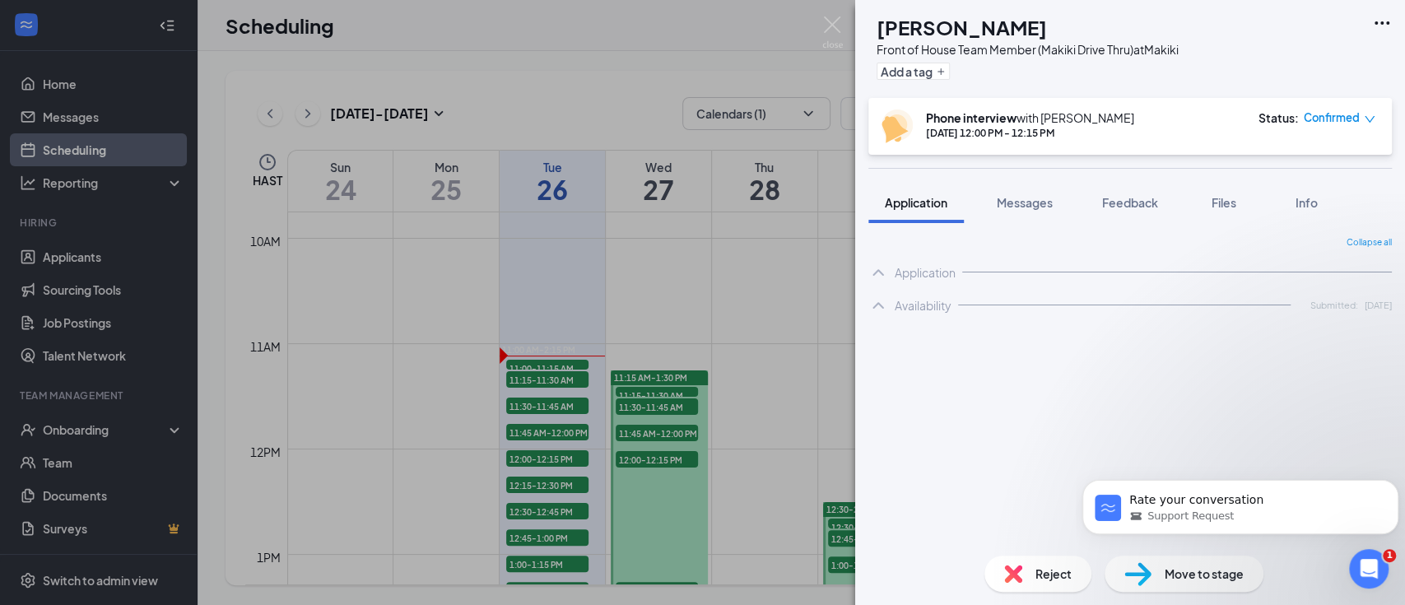
click at [1001, 26] on h1 "[PERSON_NAME]" at bounding box center [961, 27] width 170 height 28
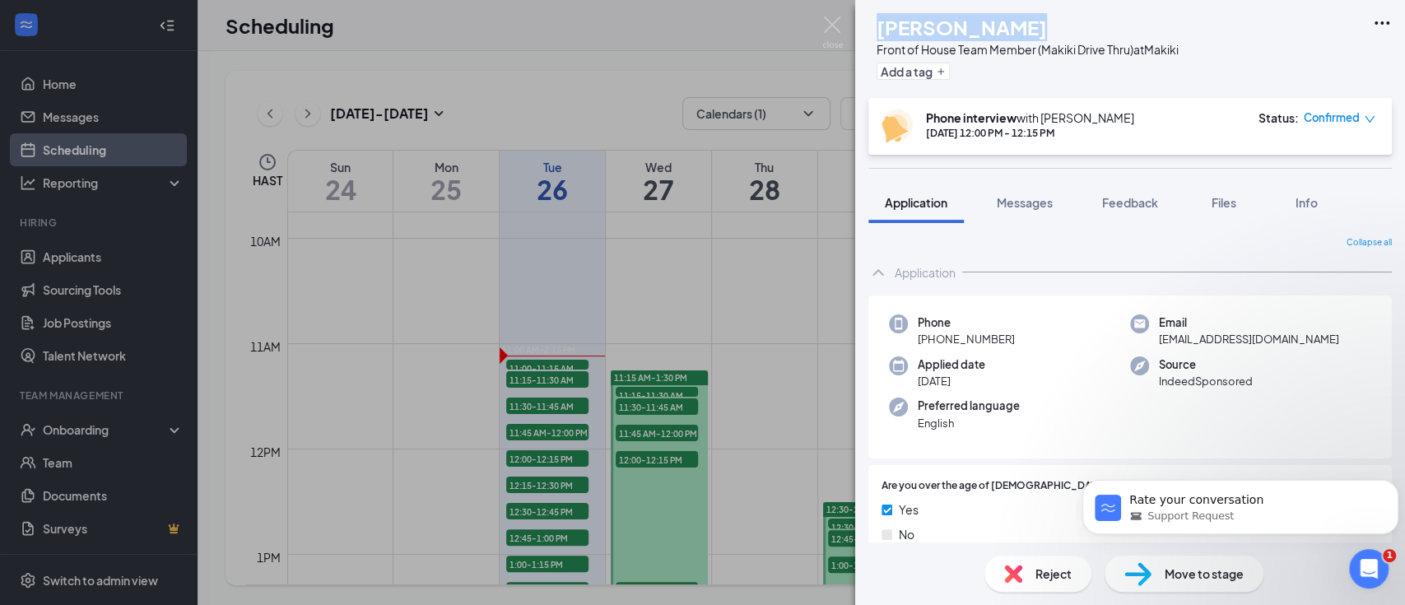
drag, startPoint x: 1042, startPoint y: 26, endPoint x: 899, endPoint y: 25, distance: 143.2
click at [899, 25] on div "TT Taylor Turner Front of House Team Member (Makiki Drive Thru) at Makiki Add a…" at bounding box center [1023, 49] width 310 height 72
copy div "[PERSON_NAME]"
click at [829, 29] on img at bounding box center [832, 32] width 21 height 32
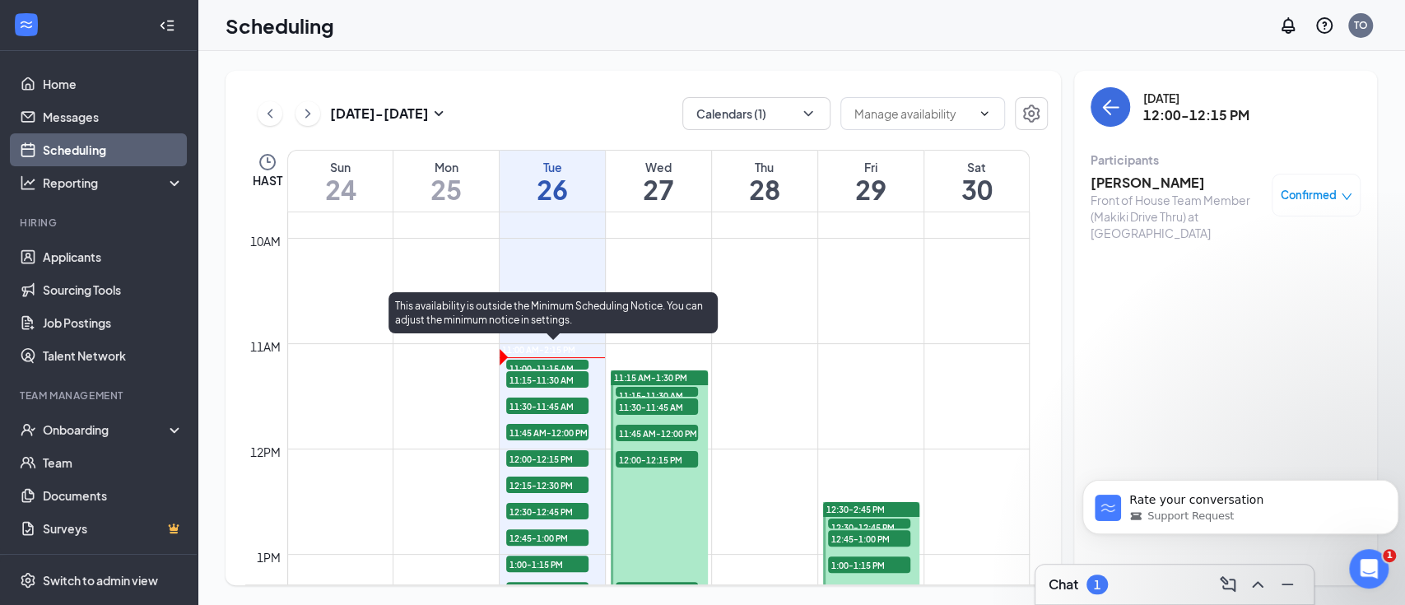
click at [566, 453] on span "12:00-12:15 PM" at bounding box center [547, 458] width 82 height 16
click at [564, 481] on span "12:15-12:30 PM" at bounding box center [547, 484] width 82 height 16
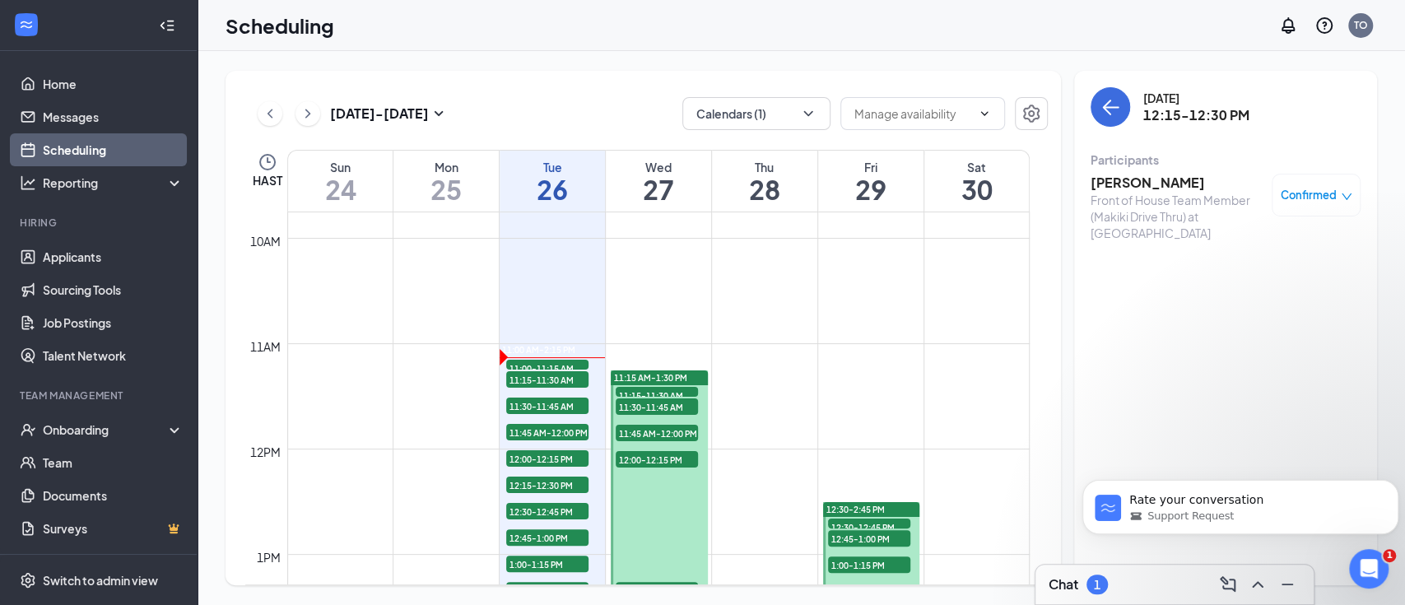
click at [1155, 192] on div "Front of House Team Member (Makiki Drive Thru) at [GEOGRAPHIC_DATA]" at bounding box center [1176, 216] width 173 height 49
click at [1175, 179] on h3 "Elijah Brownell" at bounding box center [1176, 183] width 173 height 18
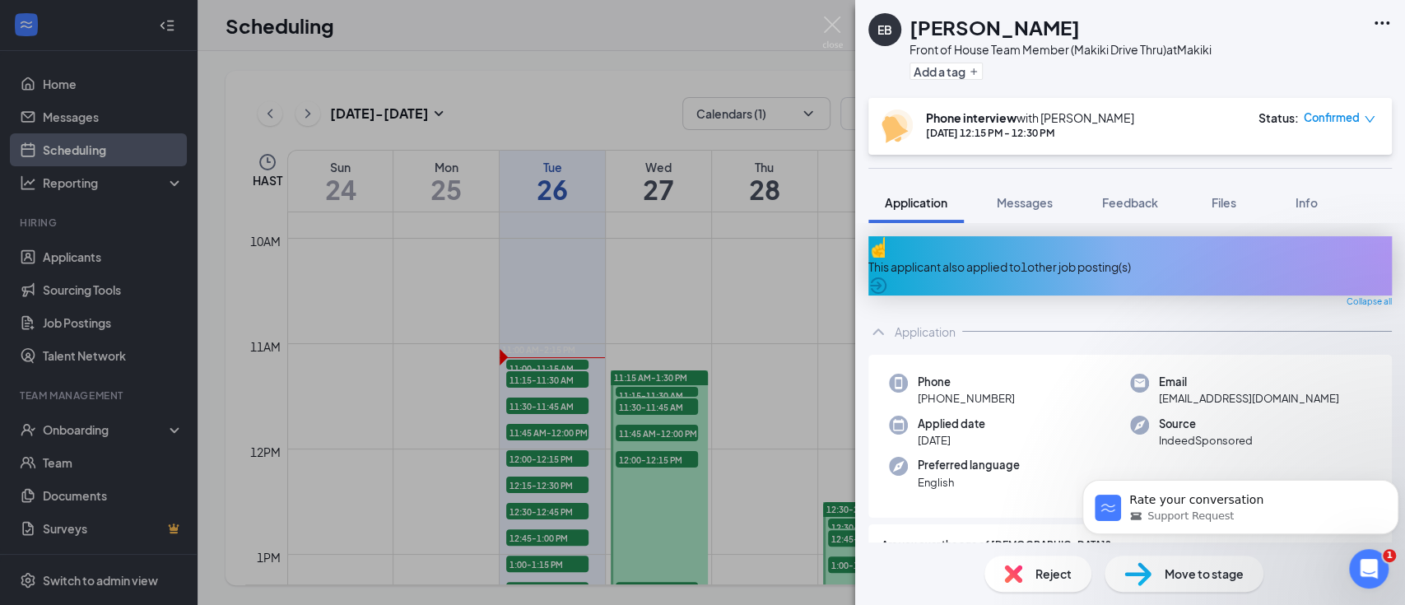
drag, startPoint x: 1028, startPoint y: 24, endPoint x: 912, endPoint y: 24, distance: 116.0
click at [912, 24] on div "Elijah Brownell" at bounding box center [1060, 27] width 302 height 28
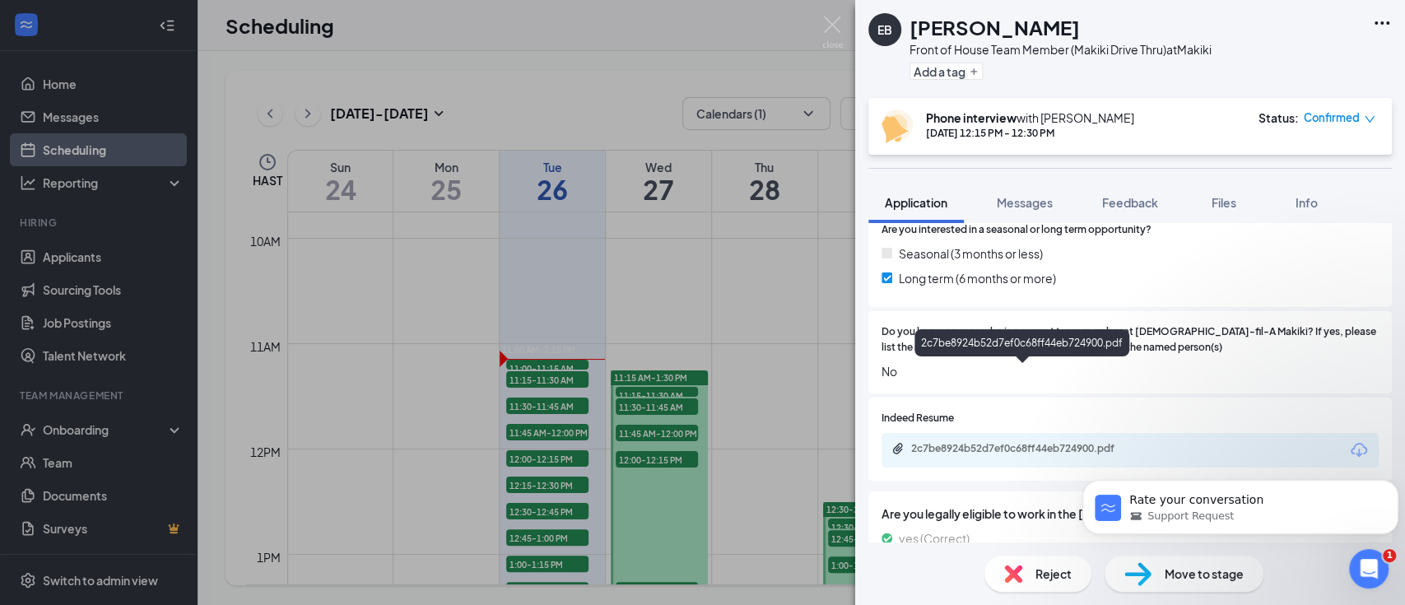
scroll to position [987, 0]
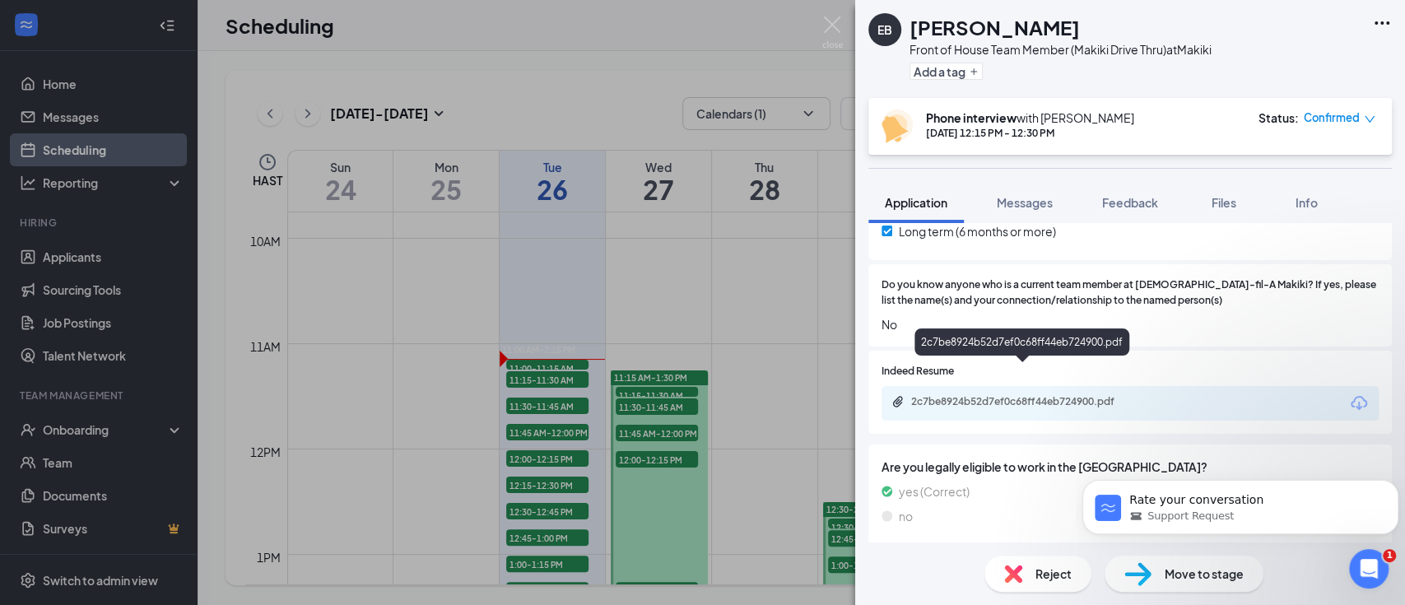
click at [1029, 395] on div "2c7be8924b52d7ef0c68ff44eb724900.pdf" at bounding box center [1026, 401] width 230 height 13
click at [838, 22] on img at bounding box center [832, 32] width 21 height 32
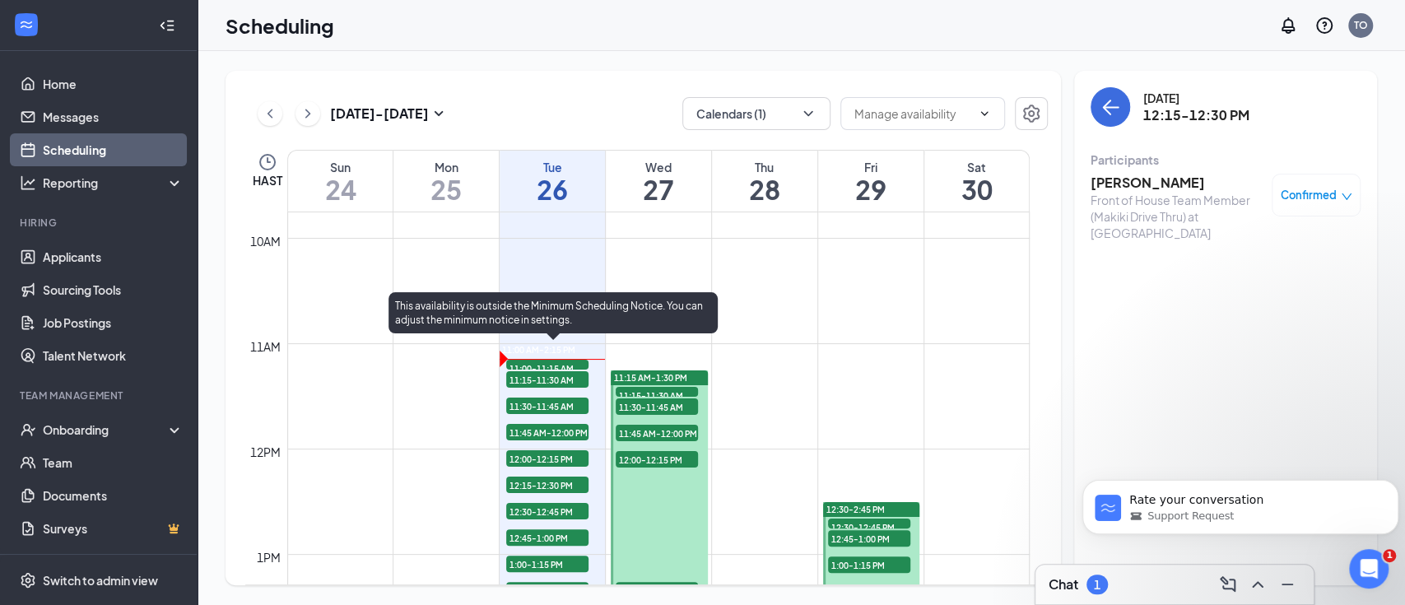
click at [538, 459] on span "12:00-12:15 PM" at bounding box center [547, 458] width 82 height 16
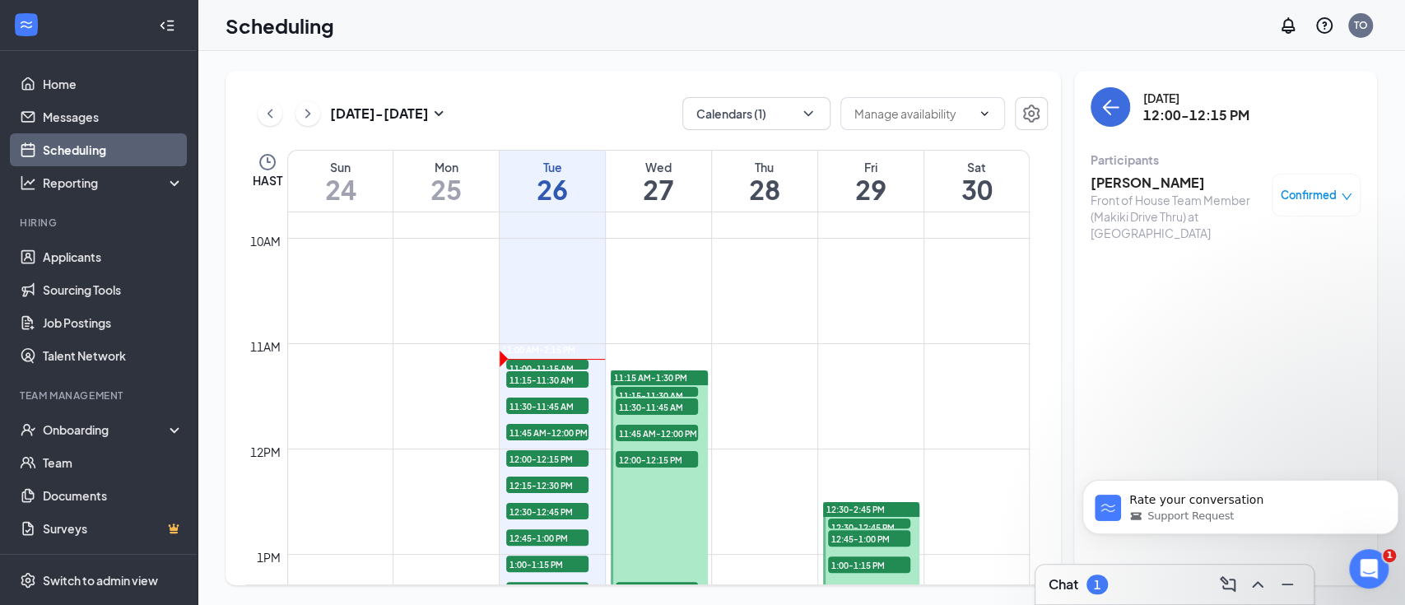
click at [1164, 167] on div "Participants" at bounding box center [1225, 159] width 270 height 16
click at [1155, 184] on h3 "[PERSON_NAME]" at bounding box center [1176, 183] width 173 height 18
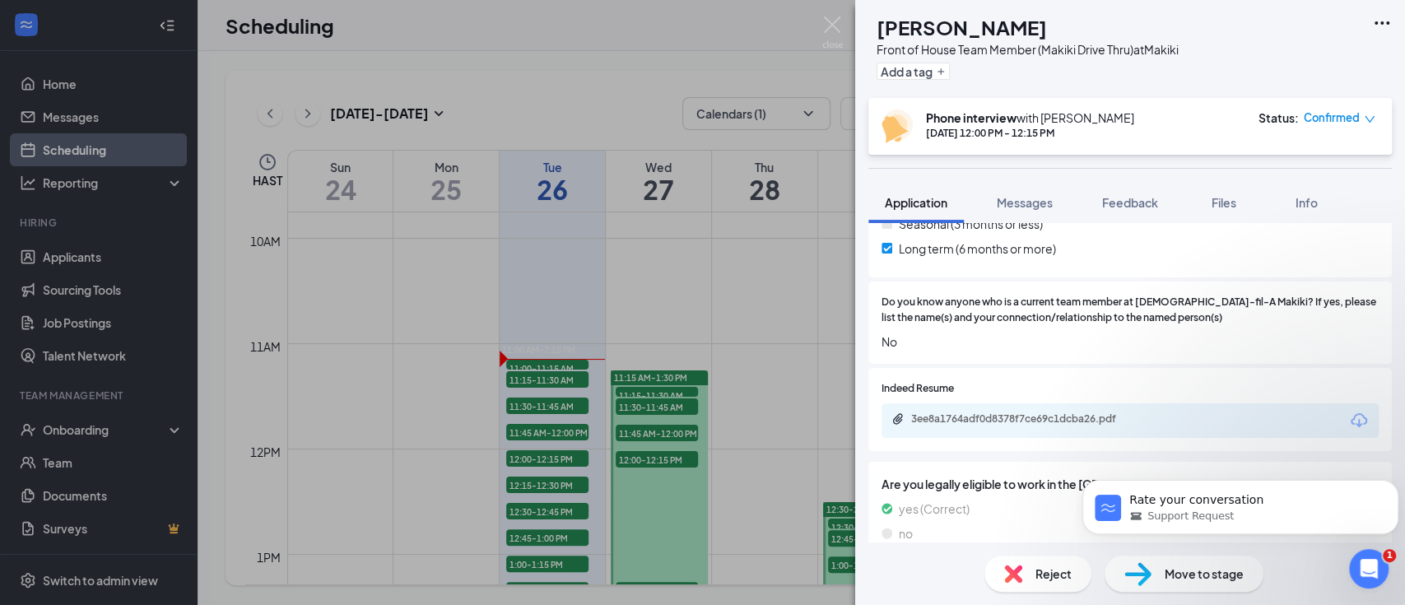
scroll to position [877, 0]
click at [1114, 410] on div "3ee8a1764adf0d8378f7ce69c1dcba26.pdf" at bounding box center [1026, 416] width 230 height 13
click at [532, 378] on div "TT Taylor Turner Front of House Team Member (Makiki Drive Thru) at Makiki Add a…" at bounding box center [702, 302] width 1405 height 605
click at [533, 385] on span "11:15-11:30 AM" at bounding box center [547, 379] width 82 height 16
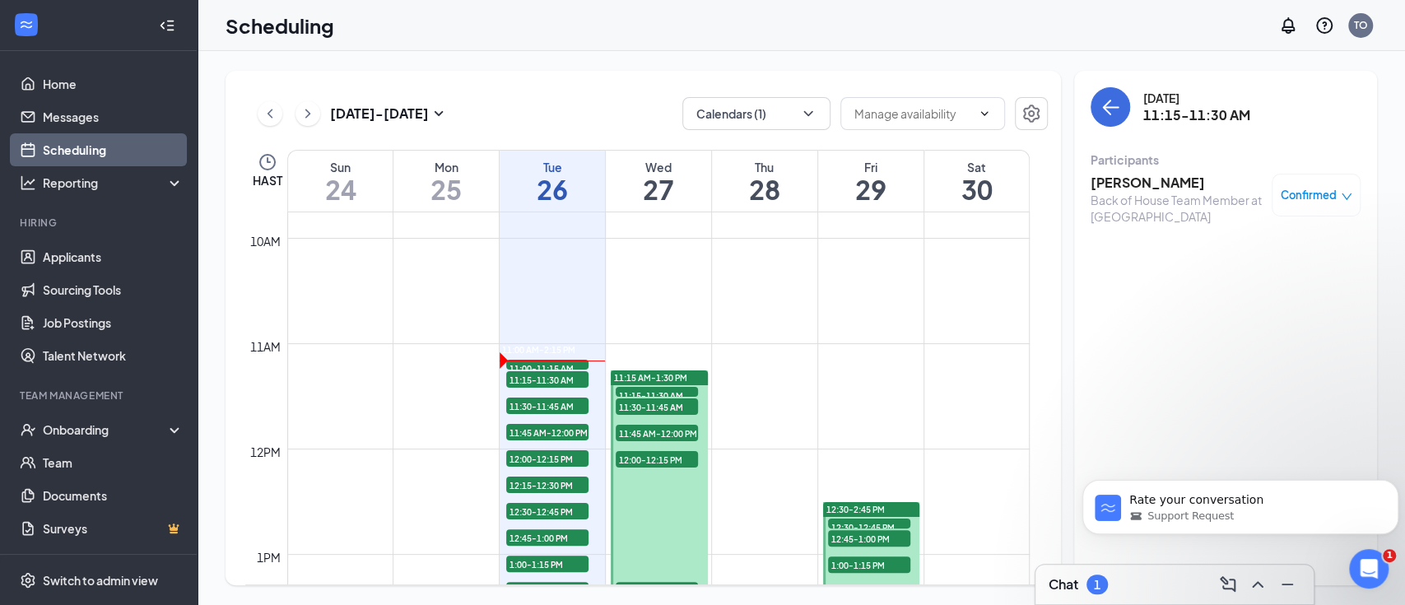
click at [1155, 193] on div "Back of House Team Member at [GEOGRAPHIC_DATA]" at bounding box center [1176, 208] width 173 height 33
click at [1155, 184] on h3 "Mirzeli Hernandez" at bounding box center [1176, 183] width 173 height 18
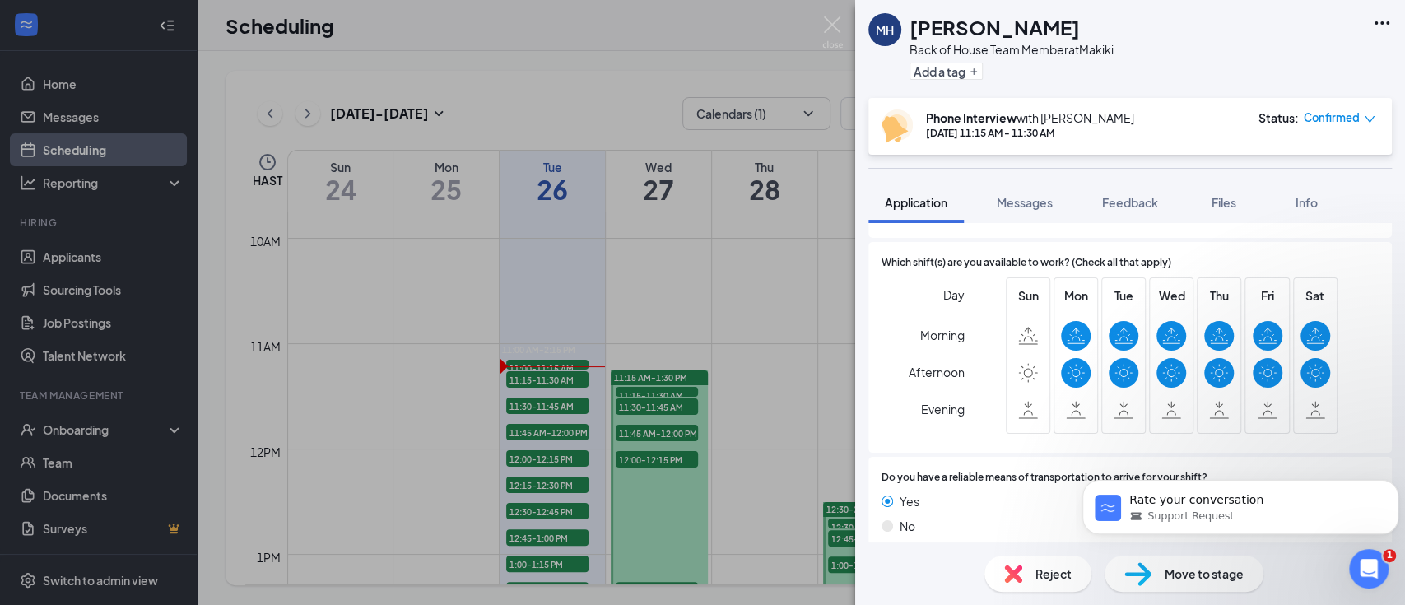
scroll to position [1475, 0]
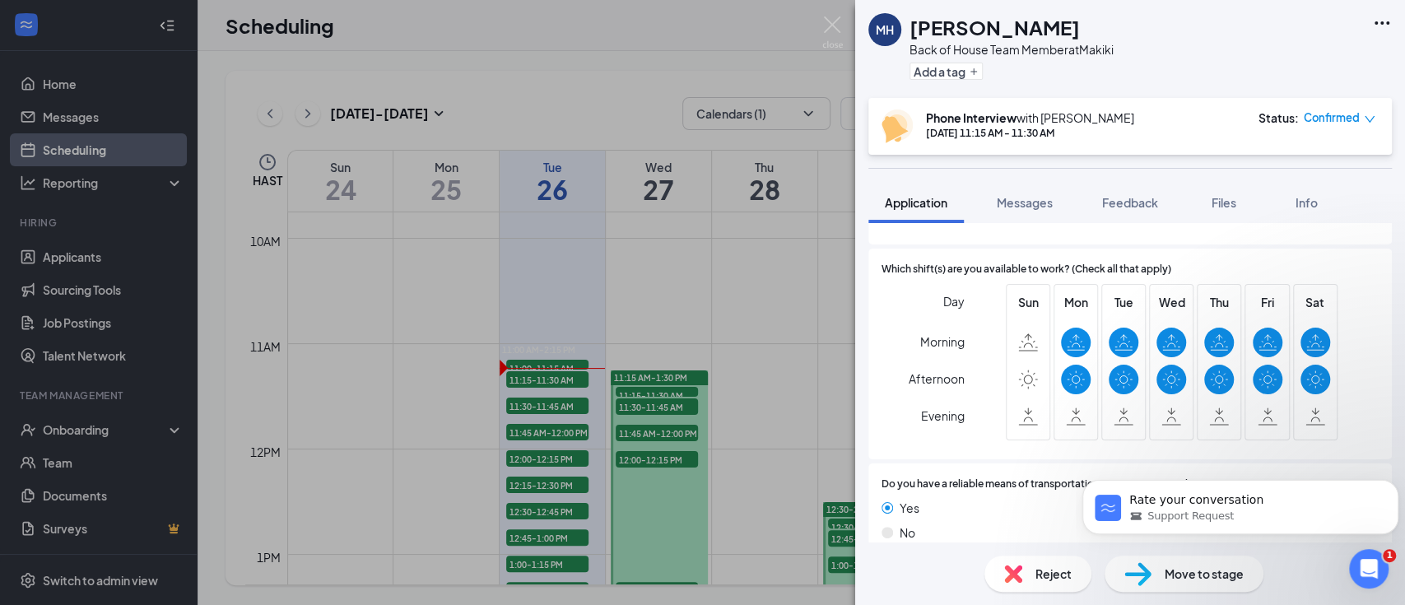
click at [547, 375] on div "MH Mirzeli Hernandez Back of House Team Member at Makiki Add a tag Phone Interv…" at bounding box center [702, 302] width 1405 height 605
click at [544, 386] on span "11:15-11:30 AM" at bounding box center [547, 379] width 82 height 16
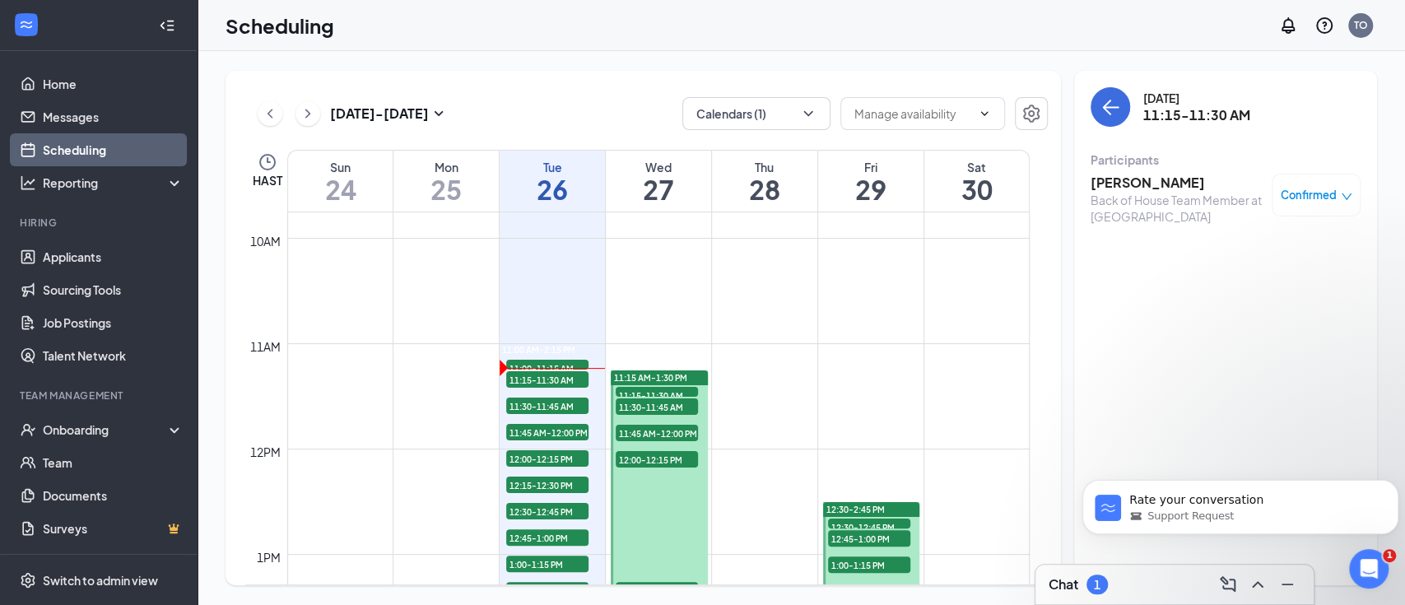
click at [546, 383] on span "11:15-11:30 AM" at bounding box center [547, 379] width 82 height 16
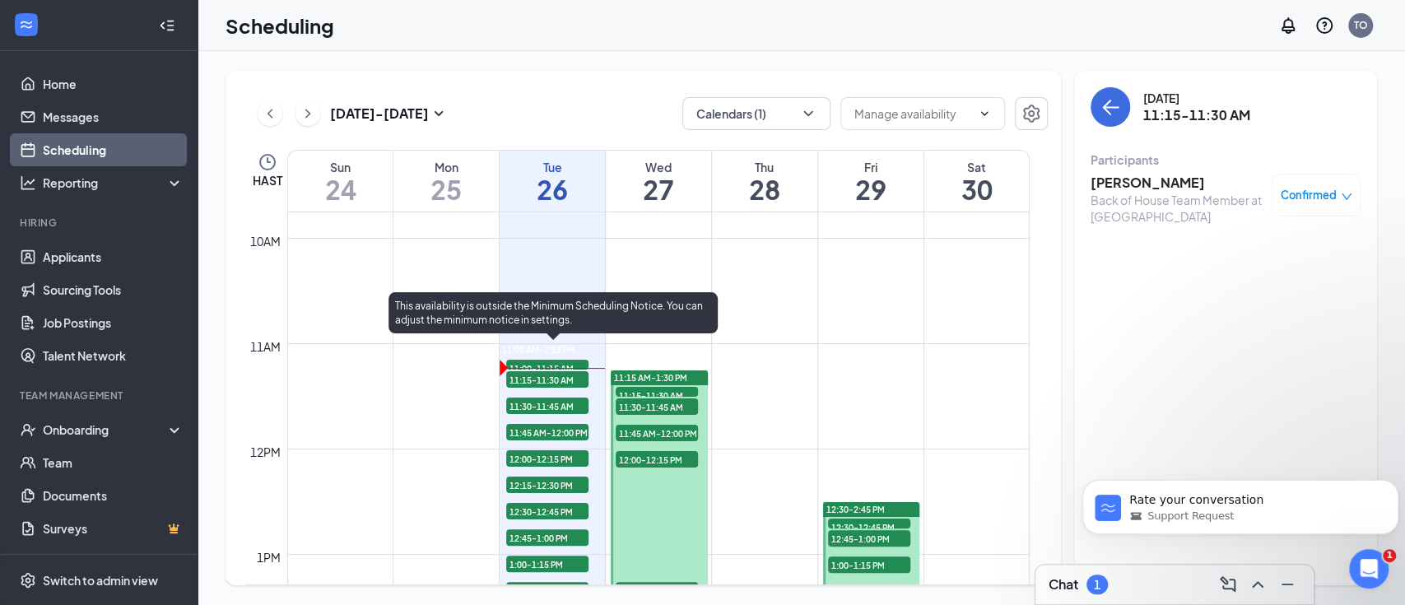
click at [546, 407] on span "11:30-11:45 AM" at bounding box center [547, 405] width 82 height 16
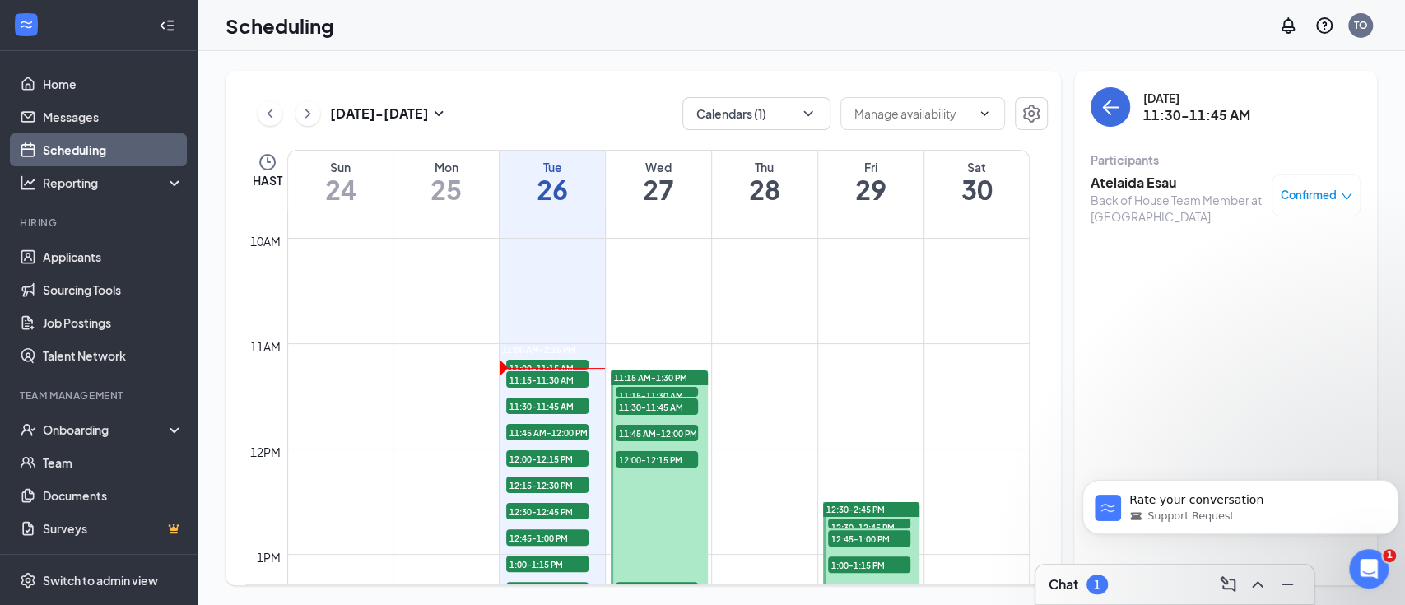
click at [1150, 184] on h3 "Atelaida Esau" at bounding box center [1176, 183] width 173 height 18
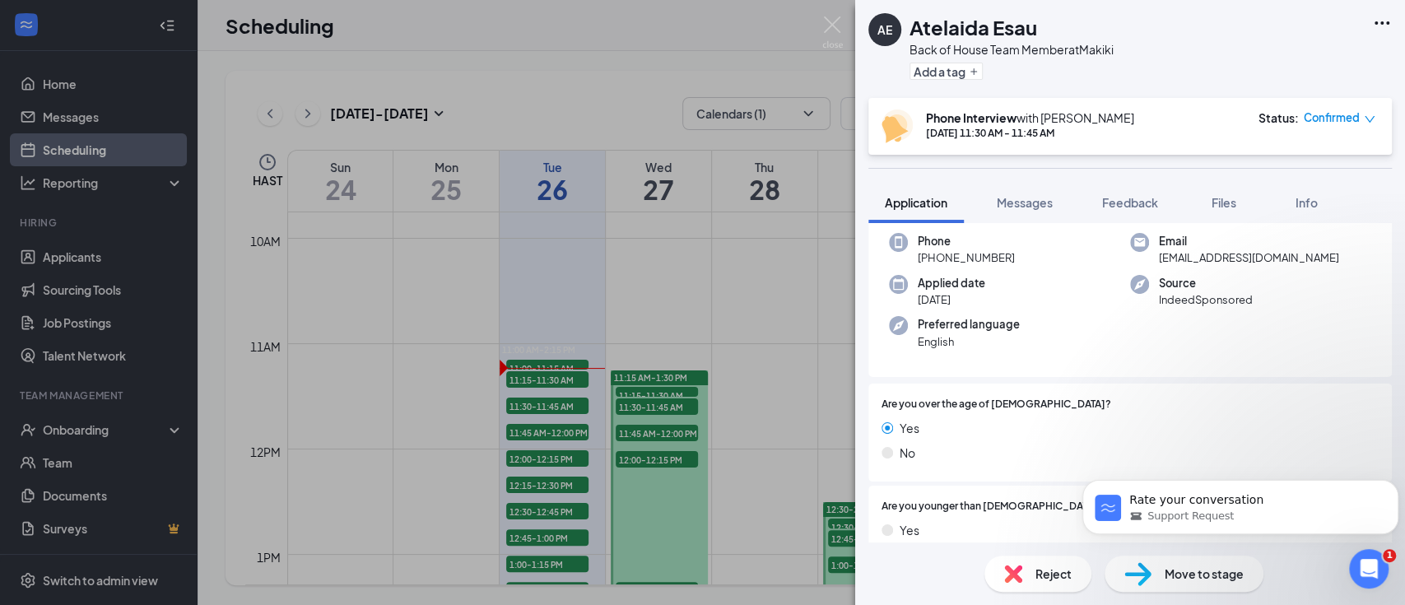
scroll to position [219, 0]
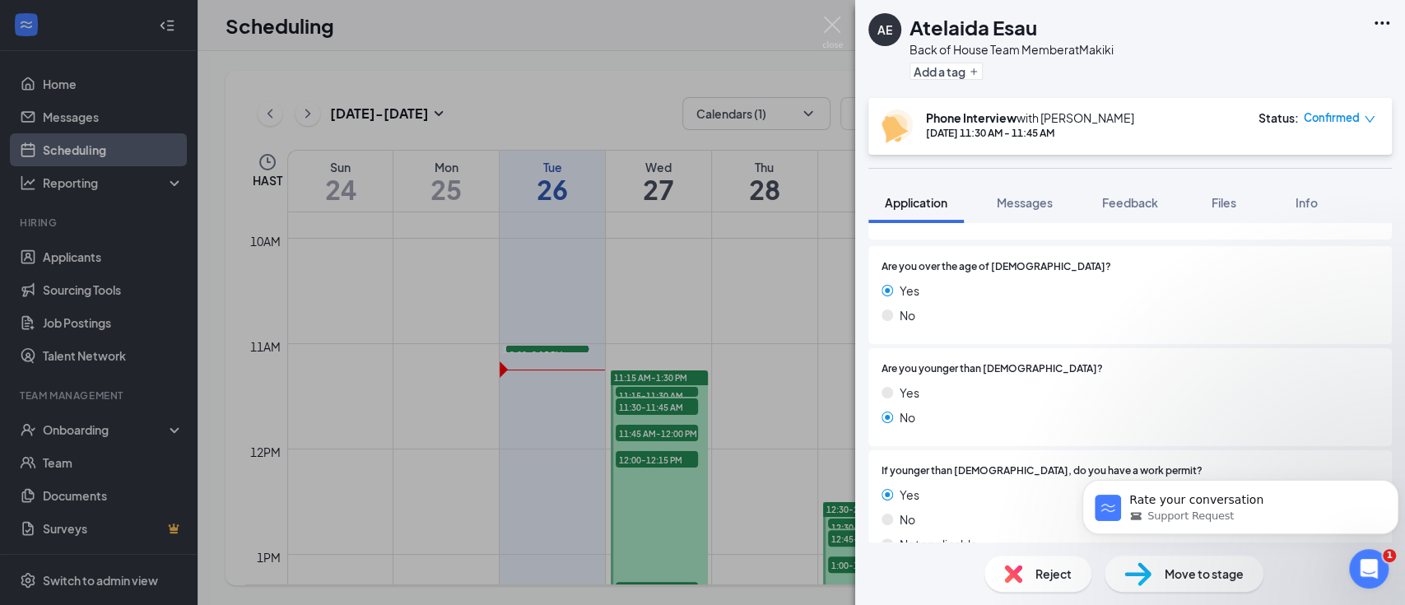
click at [556, 374] on div "AE Atelaida Esau Back of House Team Member at Makiki Add a tag Phone Interview …" at bounding box center [702, 302] width 1405 height 605
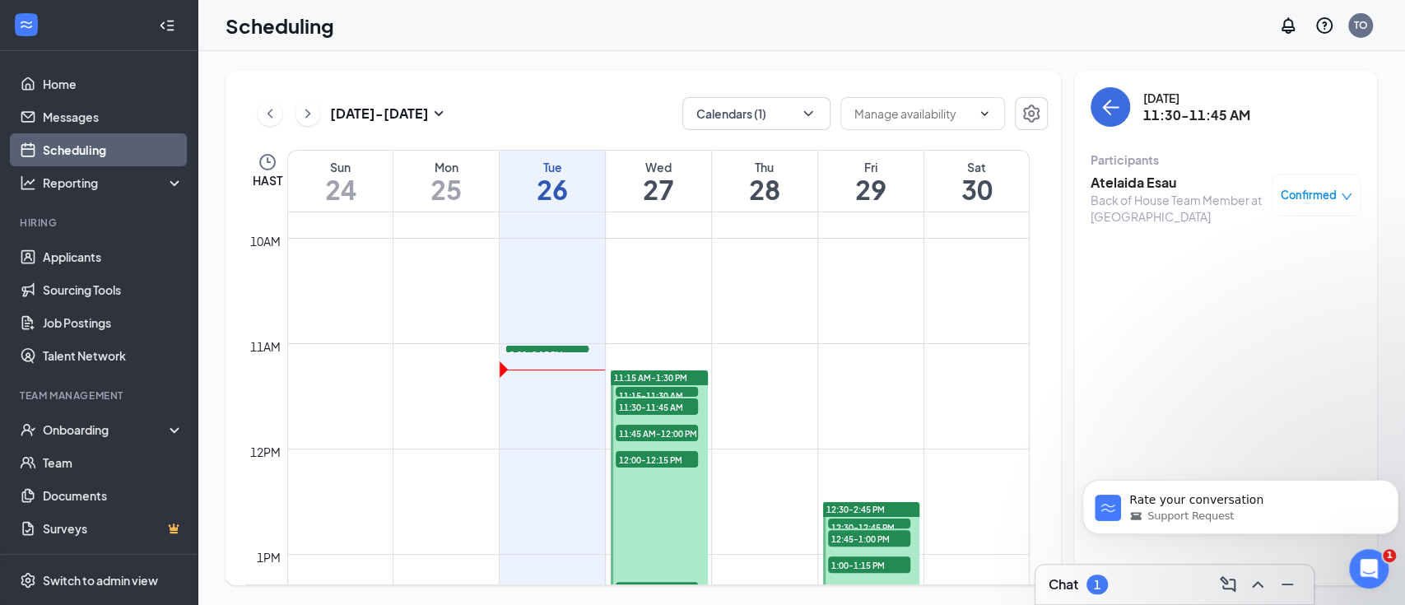
click at [538, 362] on span "11:30-11:45 AM" at bounding box center [547, 354] width 82 height 16
click at [1165, 174] on h3 "Atelaida Esau" at bounding box center [1176, 183] width 173 height 18
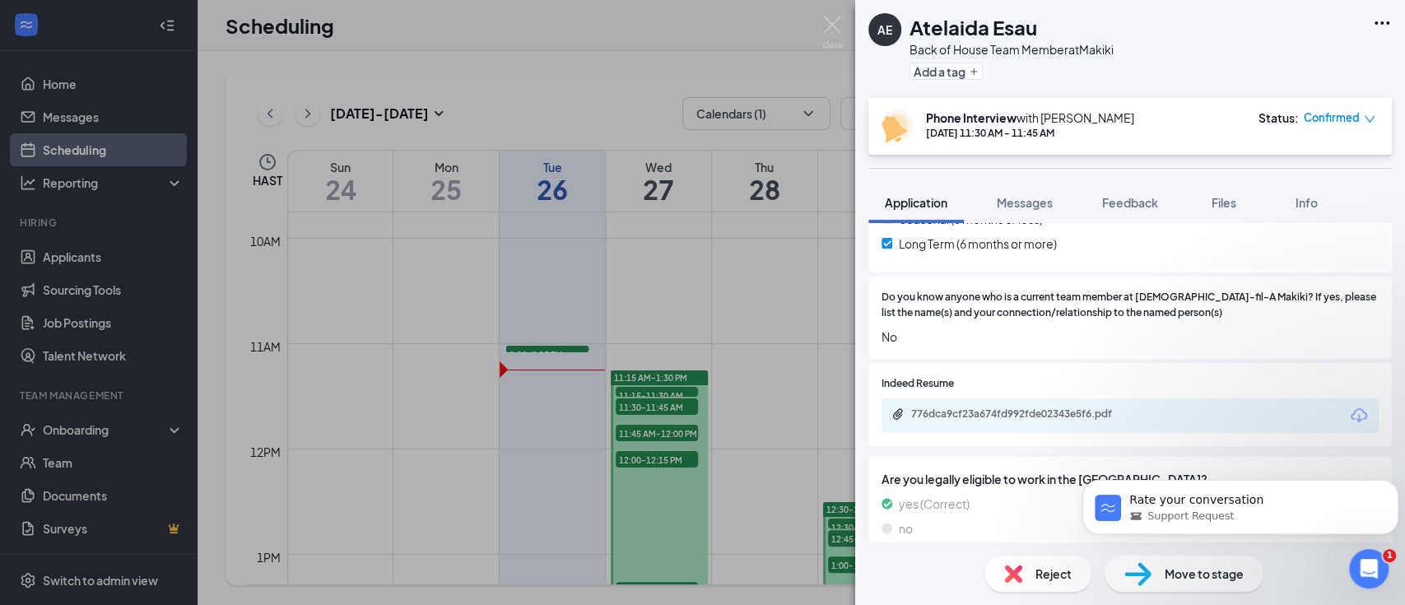
scroll to position [770, 0]
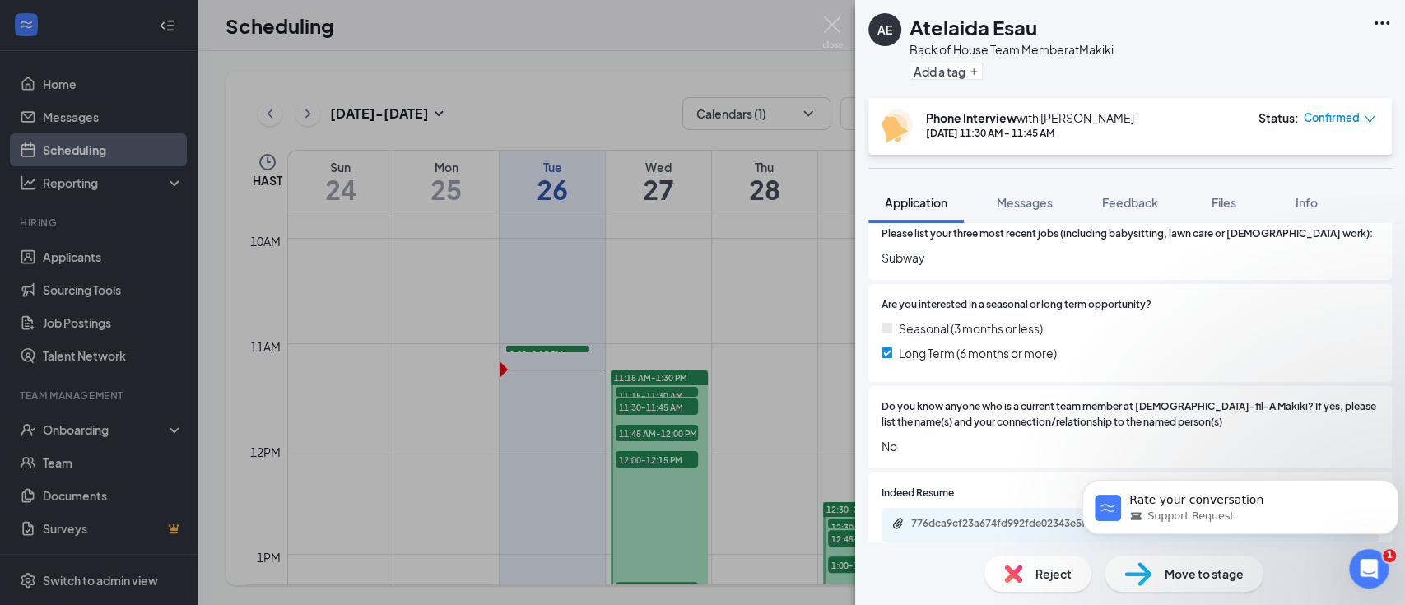
click at [546, 417] on div "AE Atelaida Esau Back of House Team Member at Makiki Add a tag Phone Interview …" at bounding box center [702, 302] width 1405 height 605
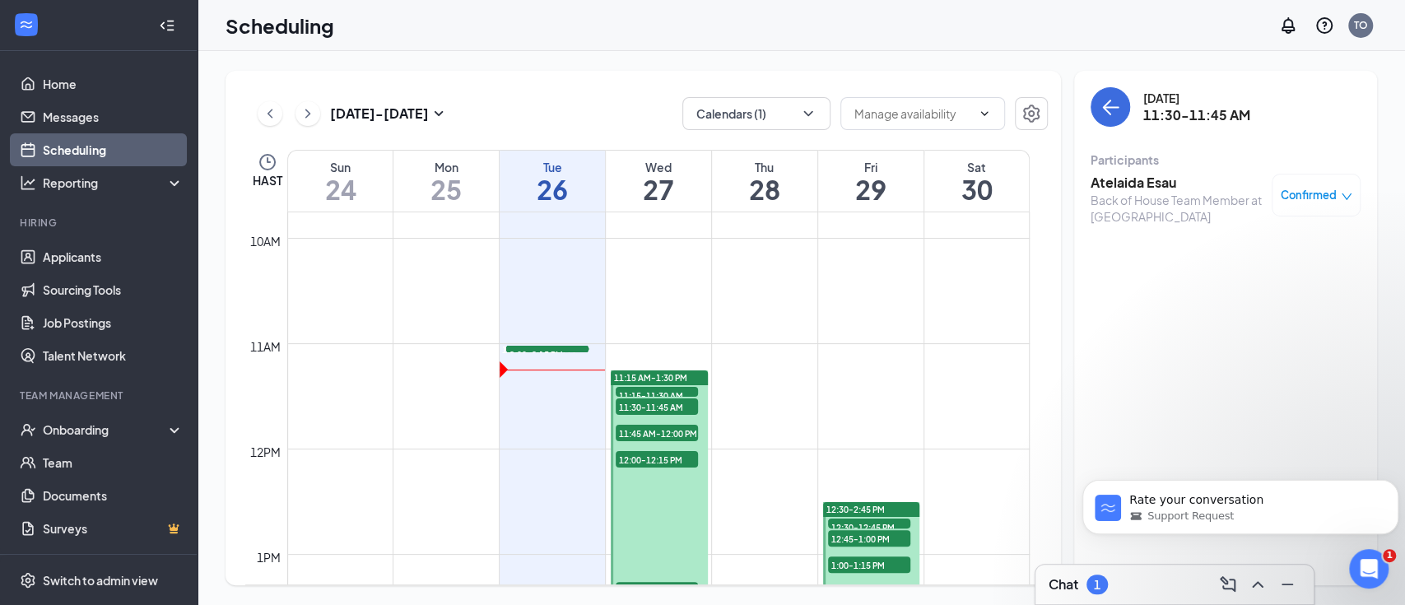
click at [540, 362] on span "11:45 AM-12:00 PM" at bounding box center [547, 354] width 82 height 16
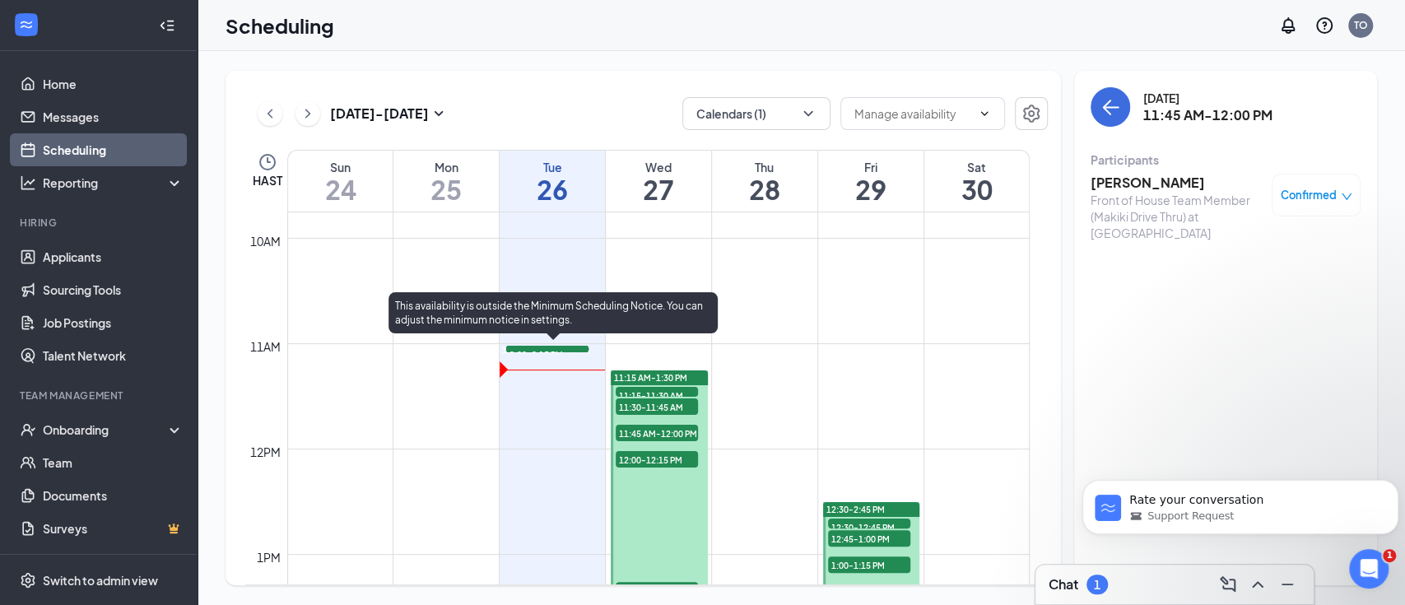
click at [544, 362] on span "11:30-11:45 AM" at bounding box center [547, 354] width 82 height 16
click at [544, 362] on span "11:45 AM-12:00 PM" at bounding box center [547, 354] width 82 height 16
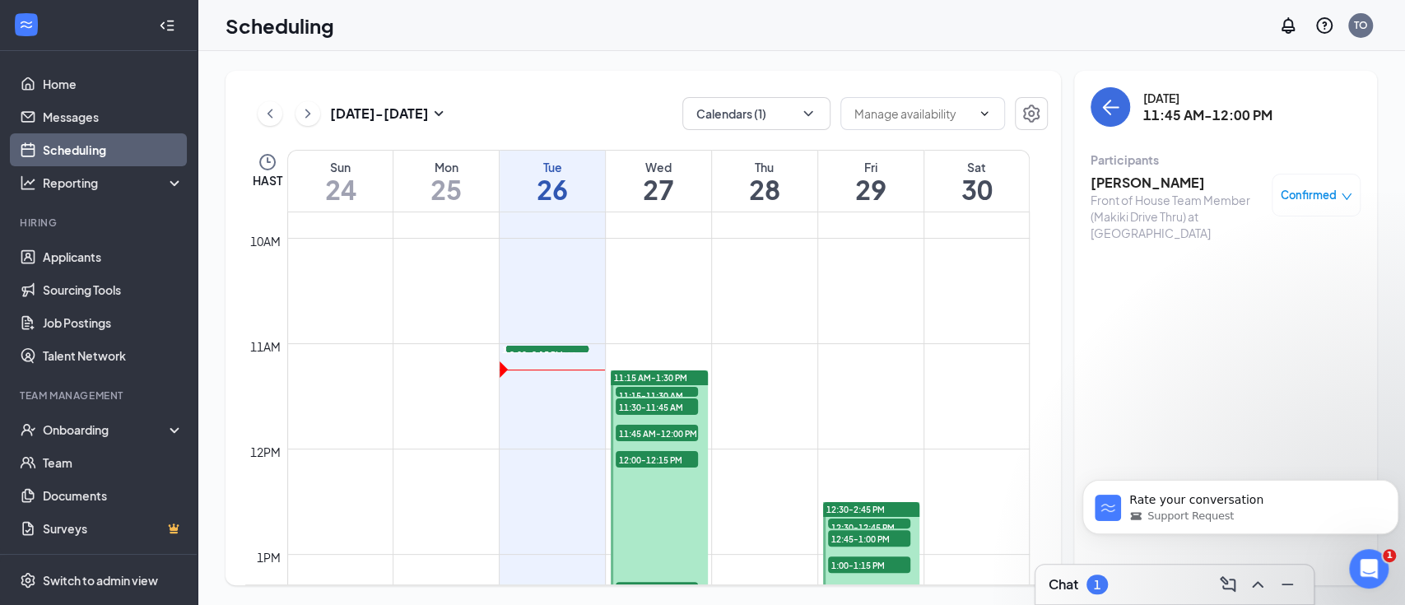
click at [1135, 188] on h3 "Taylar Haight" at bounding box center [1176, 183] width 173 height 18
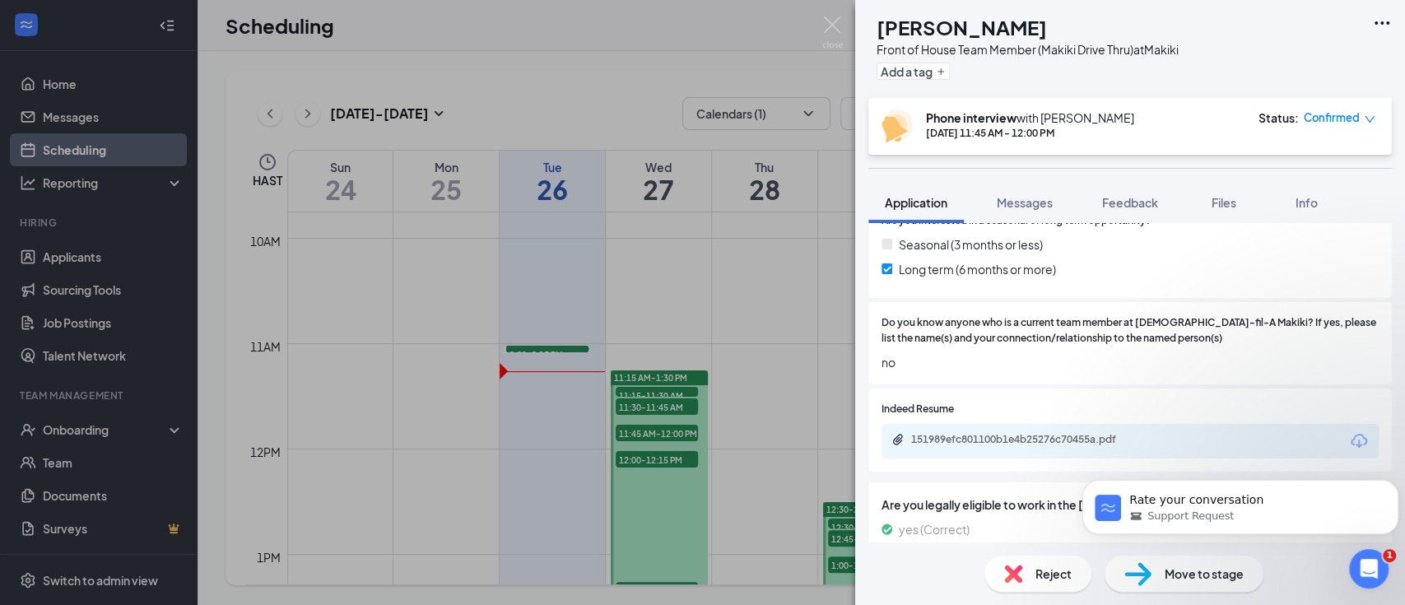
scroll to position [964, 0]
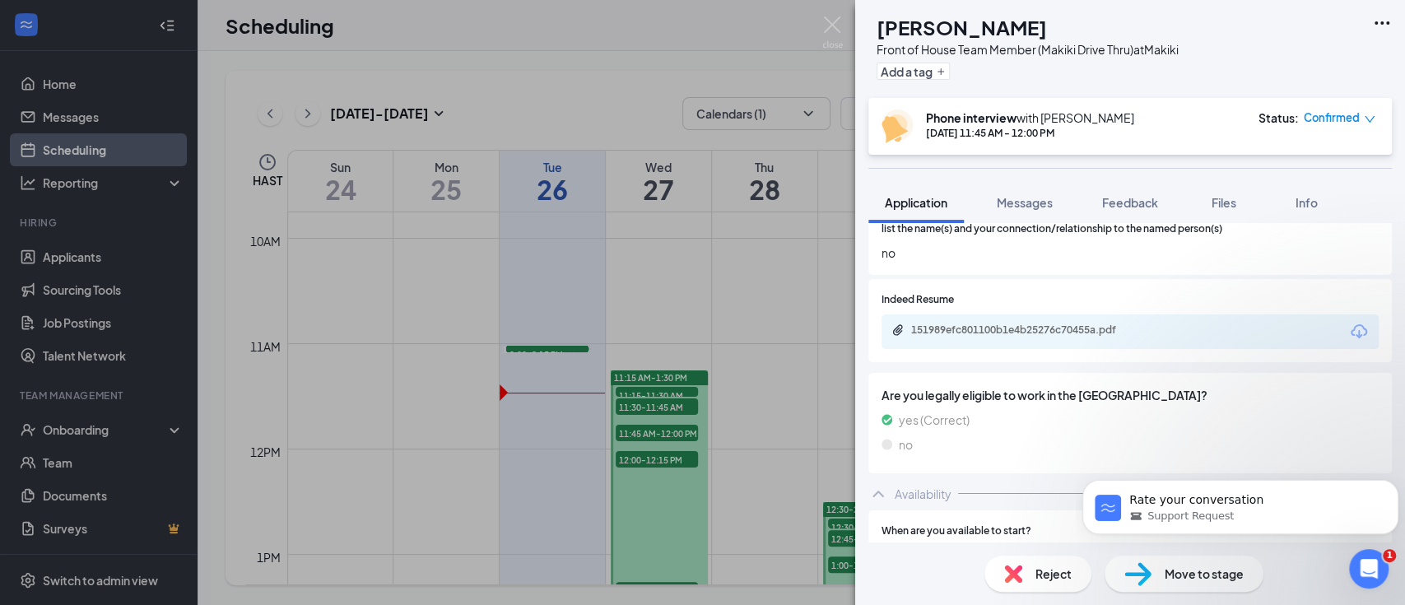
click at [547, 374] on div "TH Taylar Haight Front of House Team Member (Makiki Drive Thru) at Makiki Add a…" at bounding box center [702, 302] width 1405 height 605
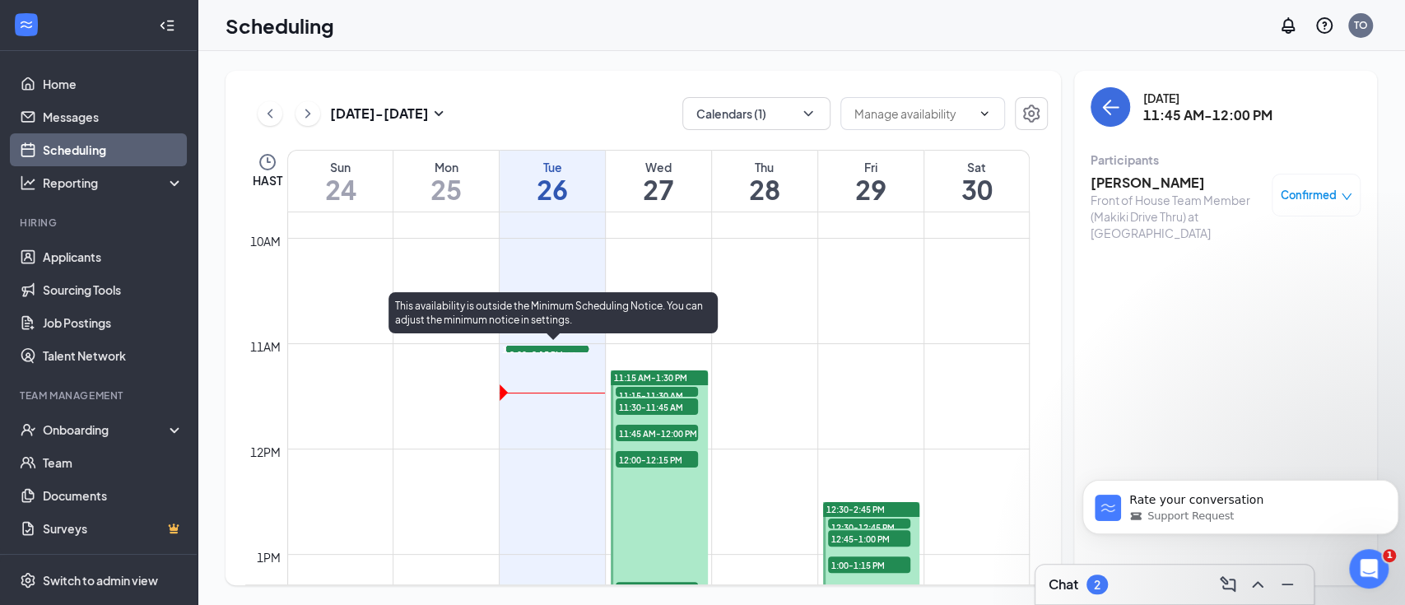
click at [543, 362] on span "11:15-11:30 AM" at bounding box center [547, 354] width 82 height 16
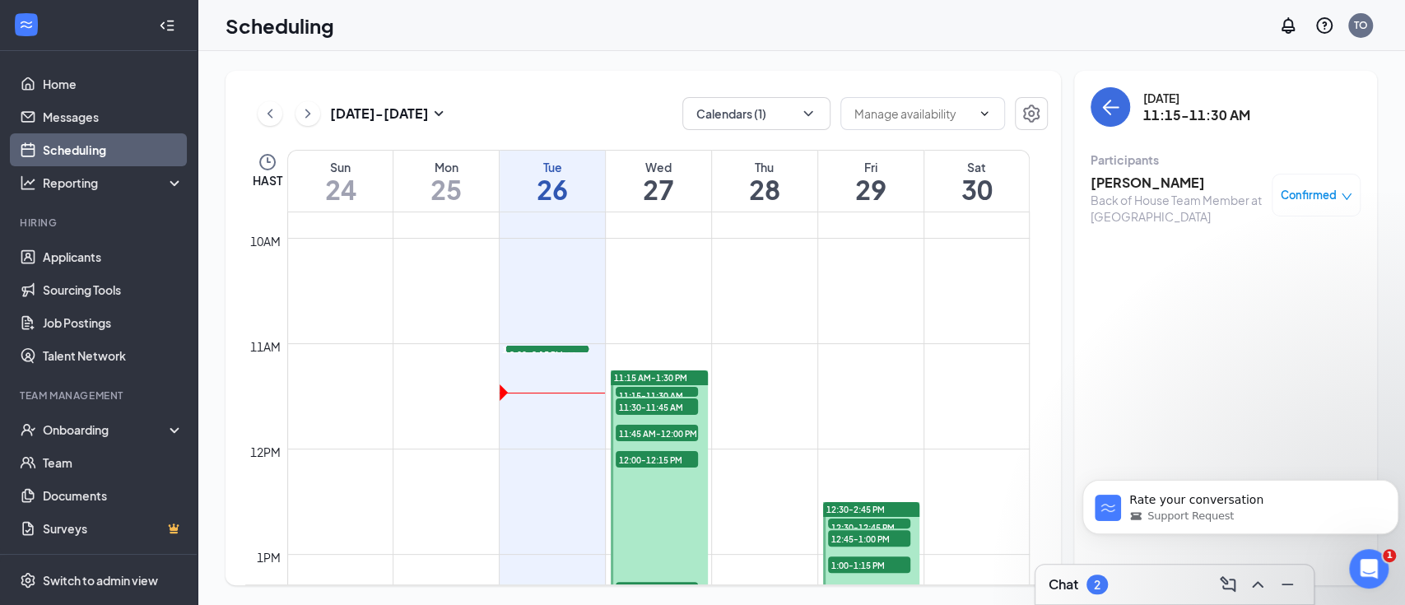
click at [1149, 185] on h3 "Mirzeli Hernandez" at bounding box center [1176, 183] width 173 height 18
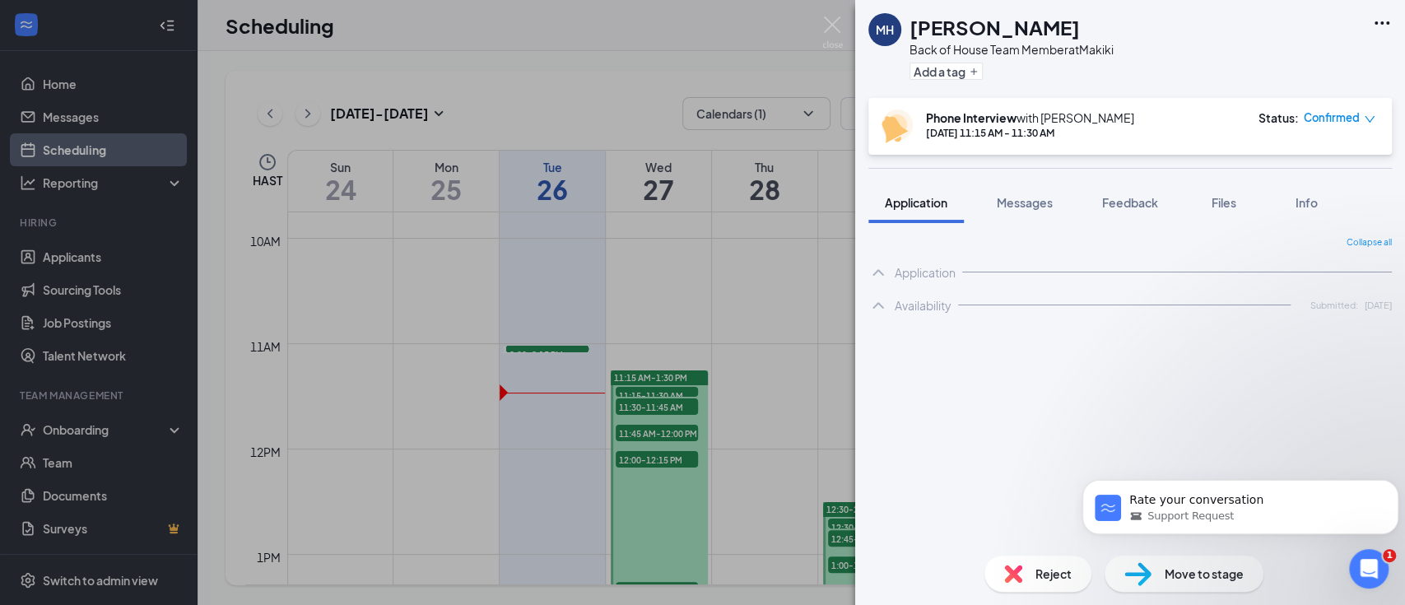
click at [1149, 576] on img at bounding box center [1137, 574] width 27 height 24
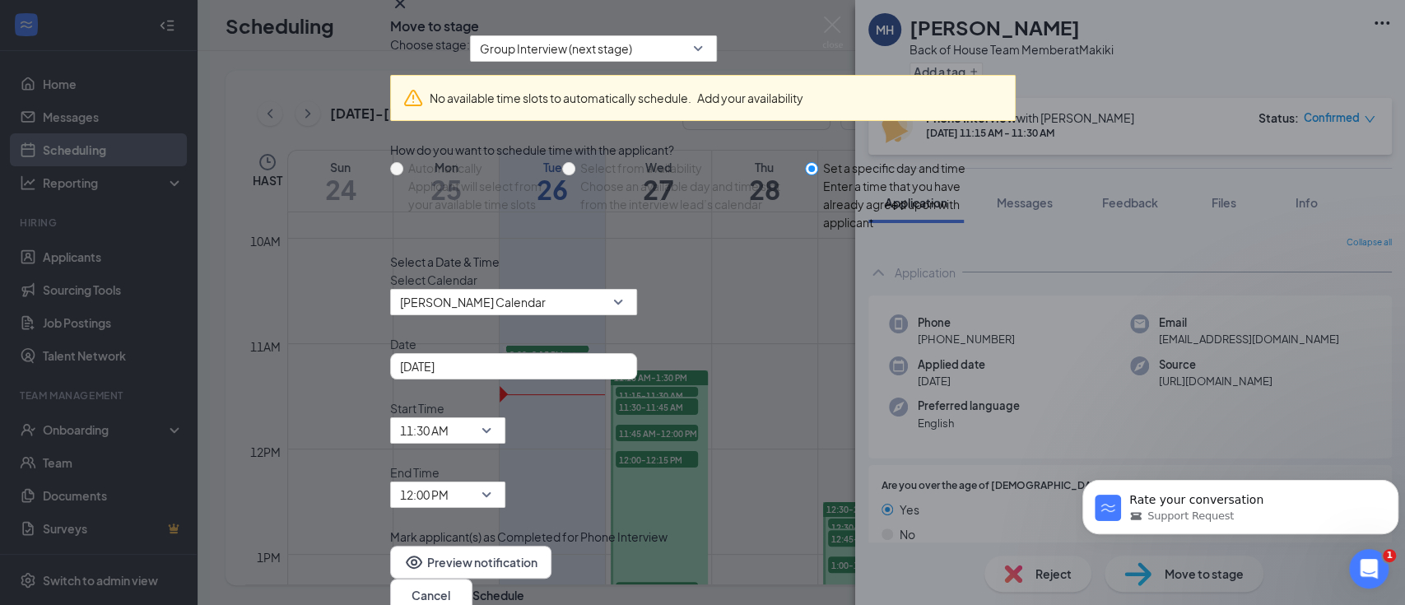
click at [404, 8] on icon "Cross" at bounding box center [399, 3] width 10 height 10
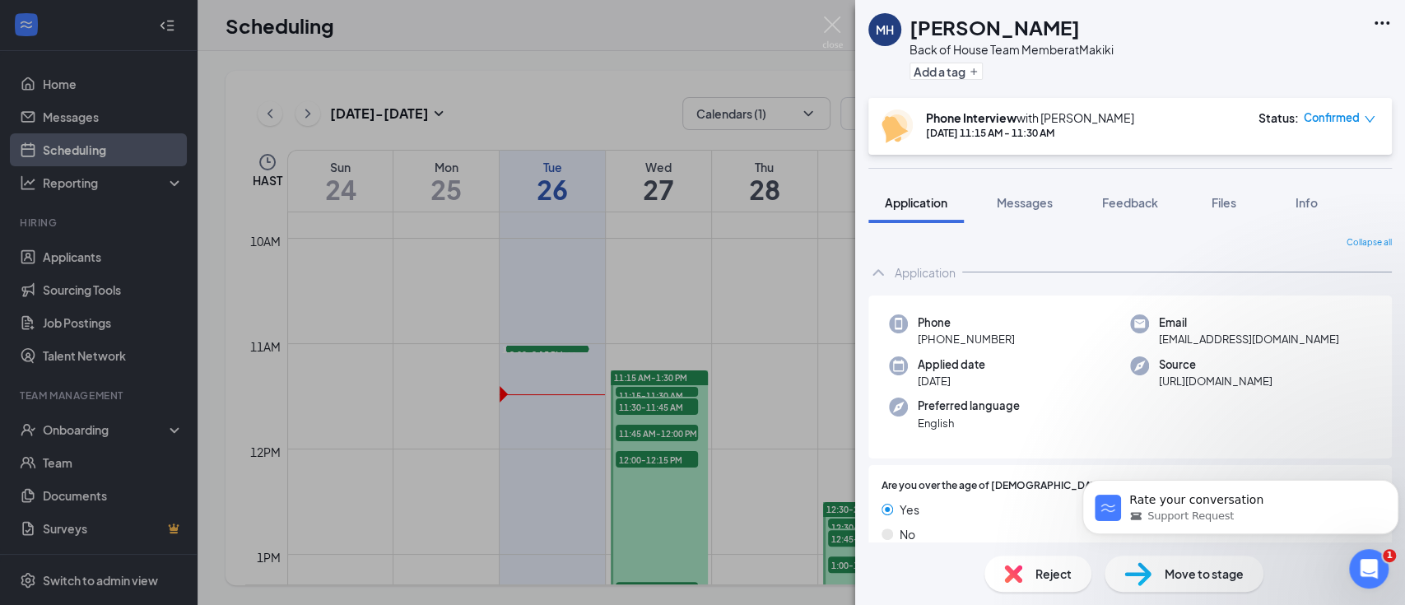
click at [802, 109] on div "MH Mirzeli Hernandez Back of House Team Member at Makiki Add a tag Phone Interv…" at bounding box center [702, 302] width 1405 height 605
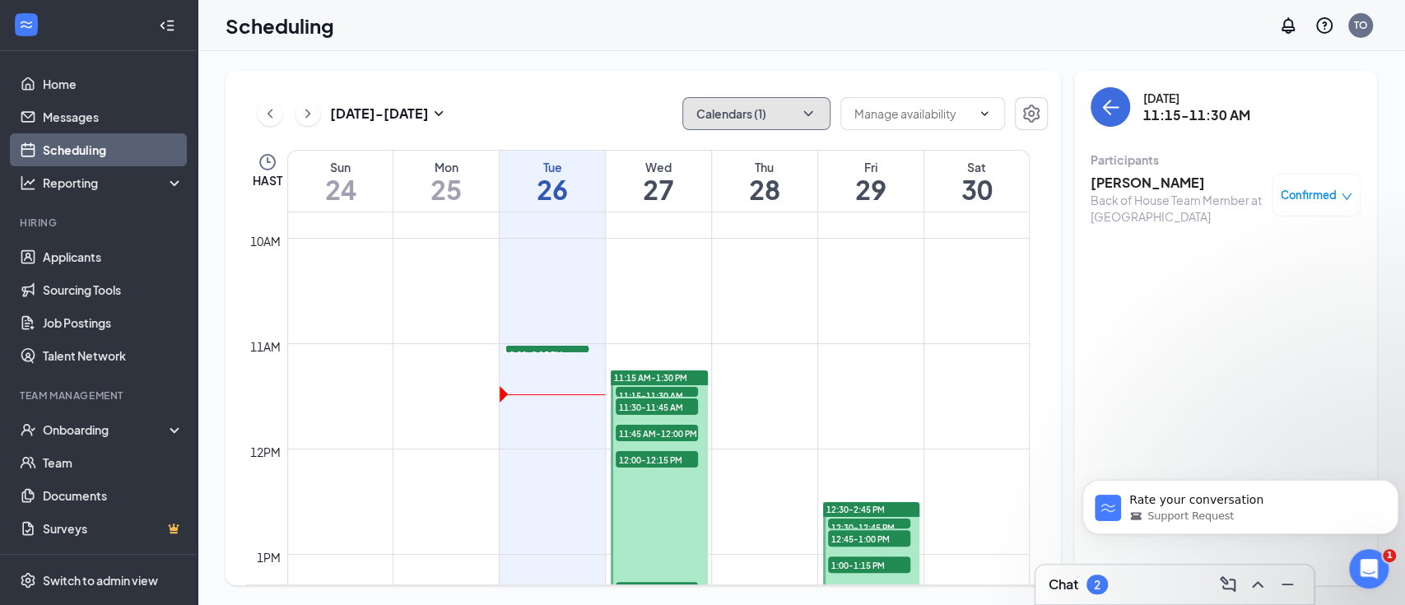
click at [810, 118] on icon "ChevronDown" at bounding box center [808, 113] width 16 height 16
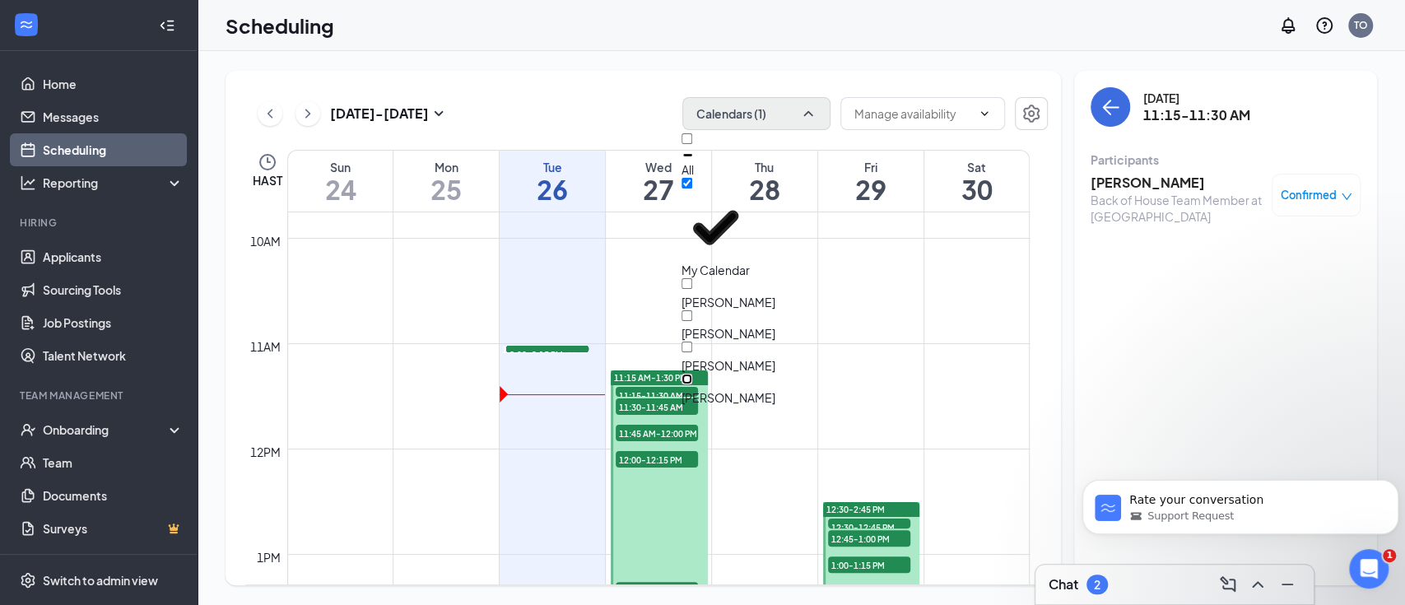
click at [692, 374] on input "Zane Dydasco" at bounding box center [686, 379] width 11 height 11
checkbox input "true"
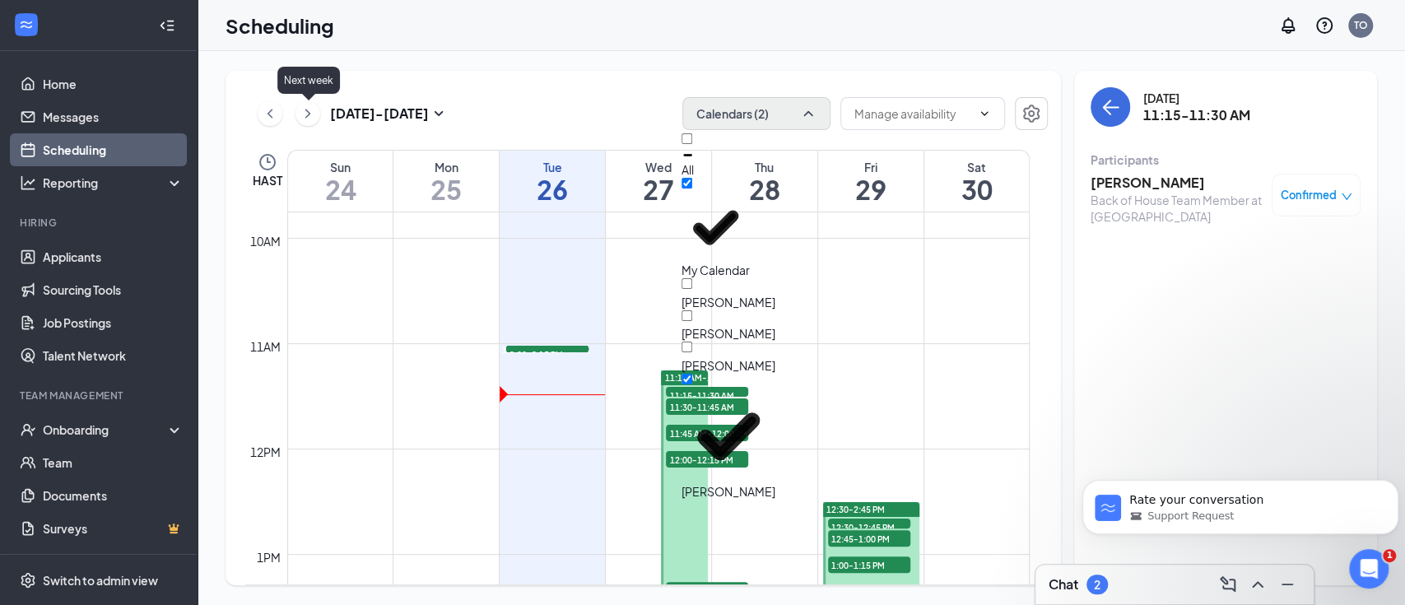
click at [311, 112] on icon "ChevronRight" at bounding box center [308, 114] width 16 height 20
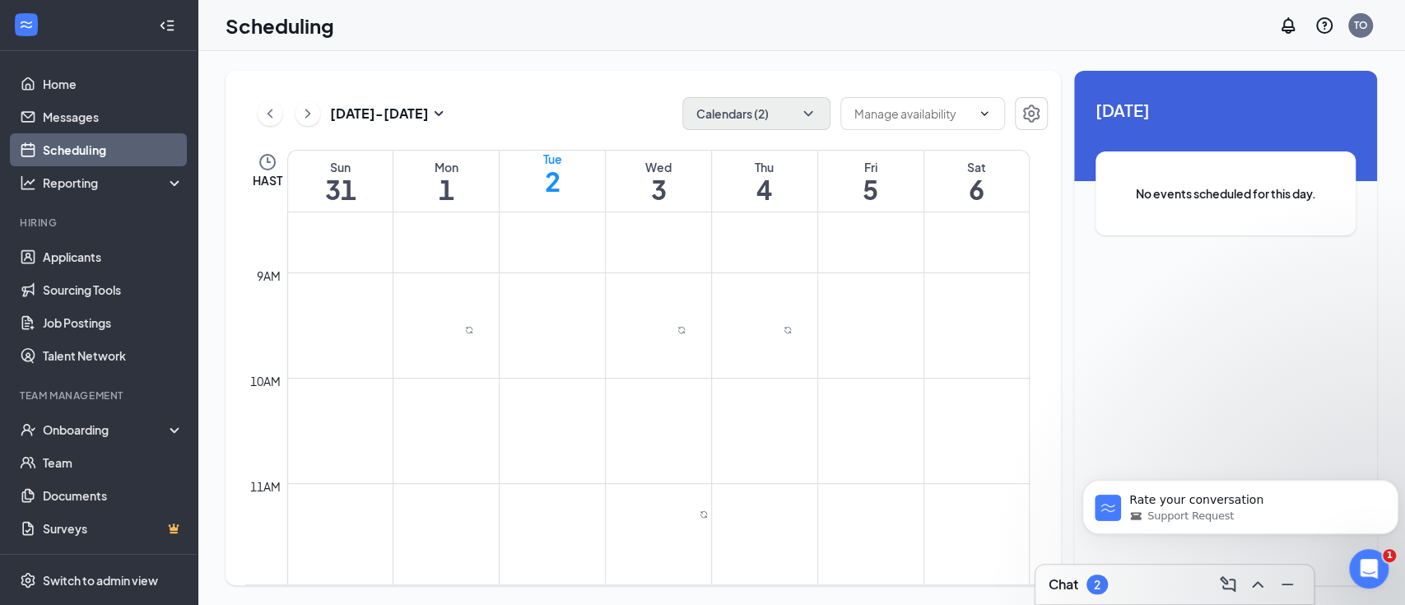
scroll to position [918, 0]
click at [60, 143] on link "Scheduling" at bounding box center [113, 149] width 141 height 33
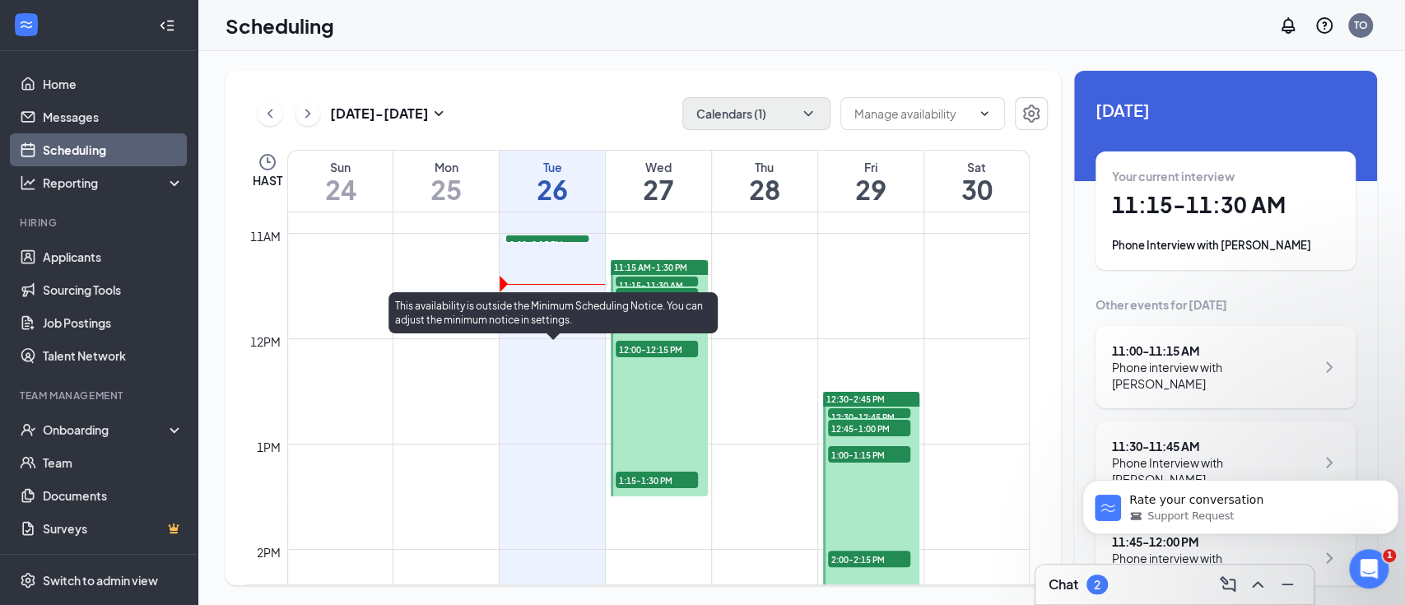
scroll to position [1028, 0]
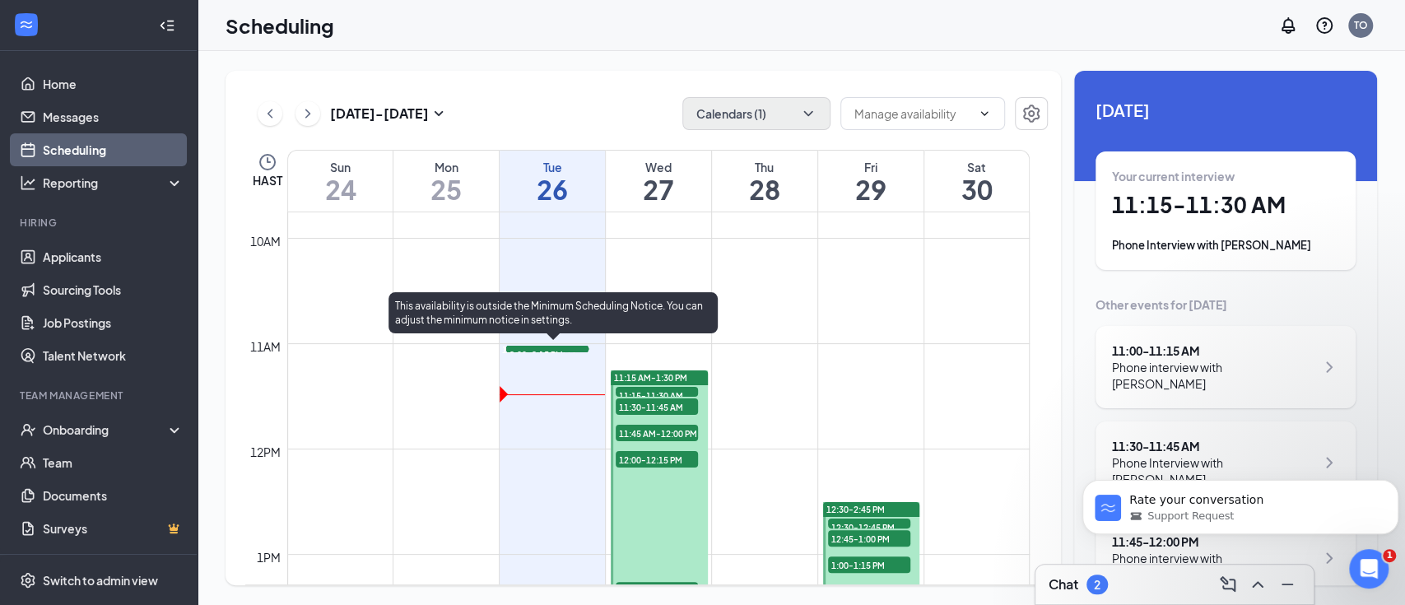
click at [555, 362] on span "11:30-11:45 AM" at bounding box center [547, 354] width 82 height 16
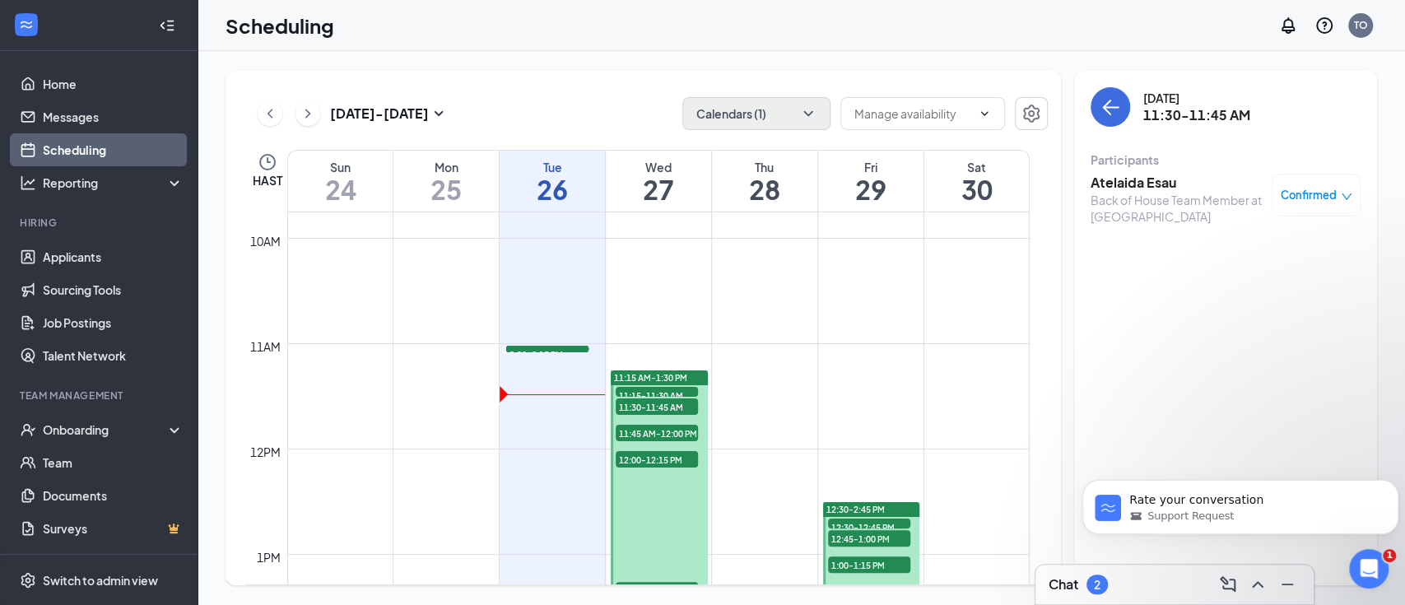
click at [1163, 188] on h3 "Atelaida Esau" at bounding box center [1176, 183] width 173 height 18
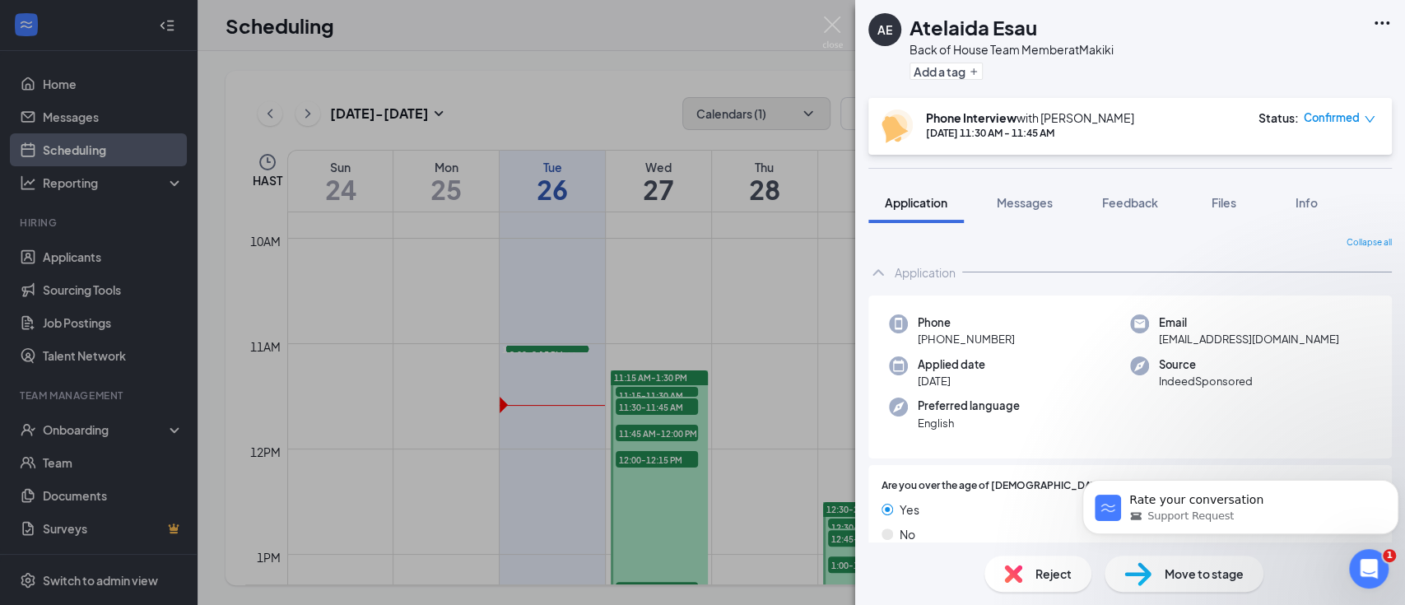
click at [546, 500] on div "AE Atelaida Esau Back of House Team Member at Makiki Add a tag Phone Interview …" at bounding box center [702, 302] width 1405 height 605
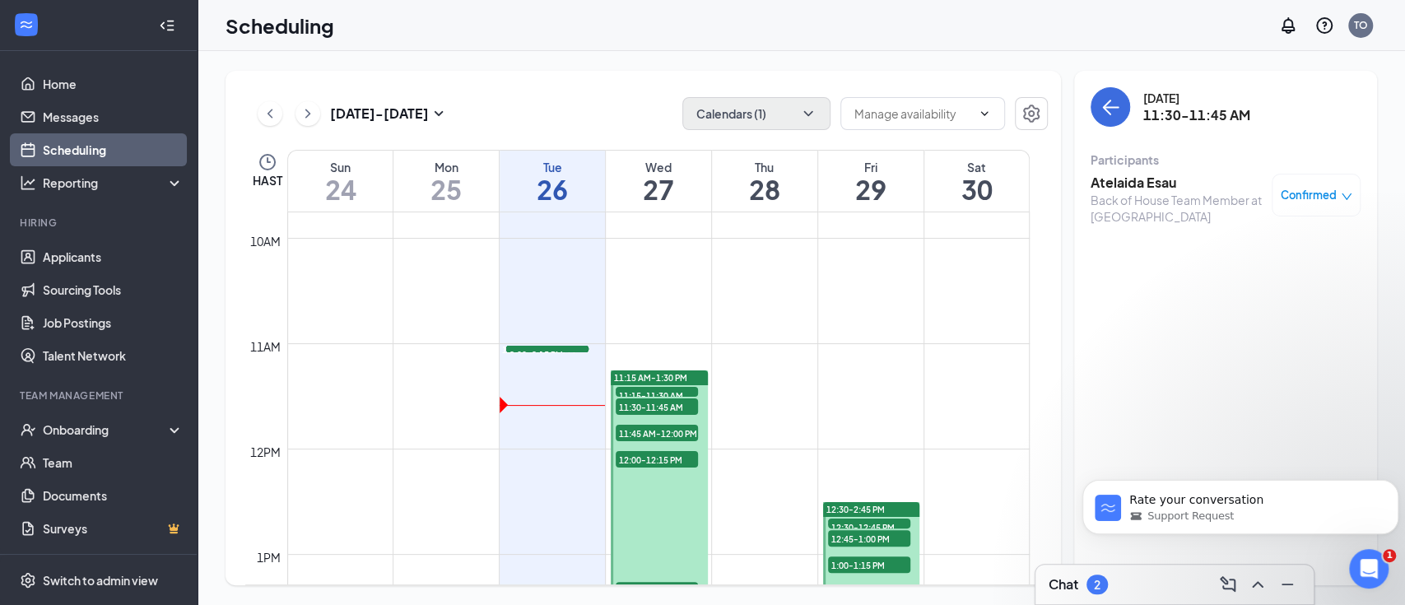
click at [546, 362] on span "12:30-12:45 PM" at bounding box center [547, 354] width 82 height 16
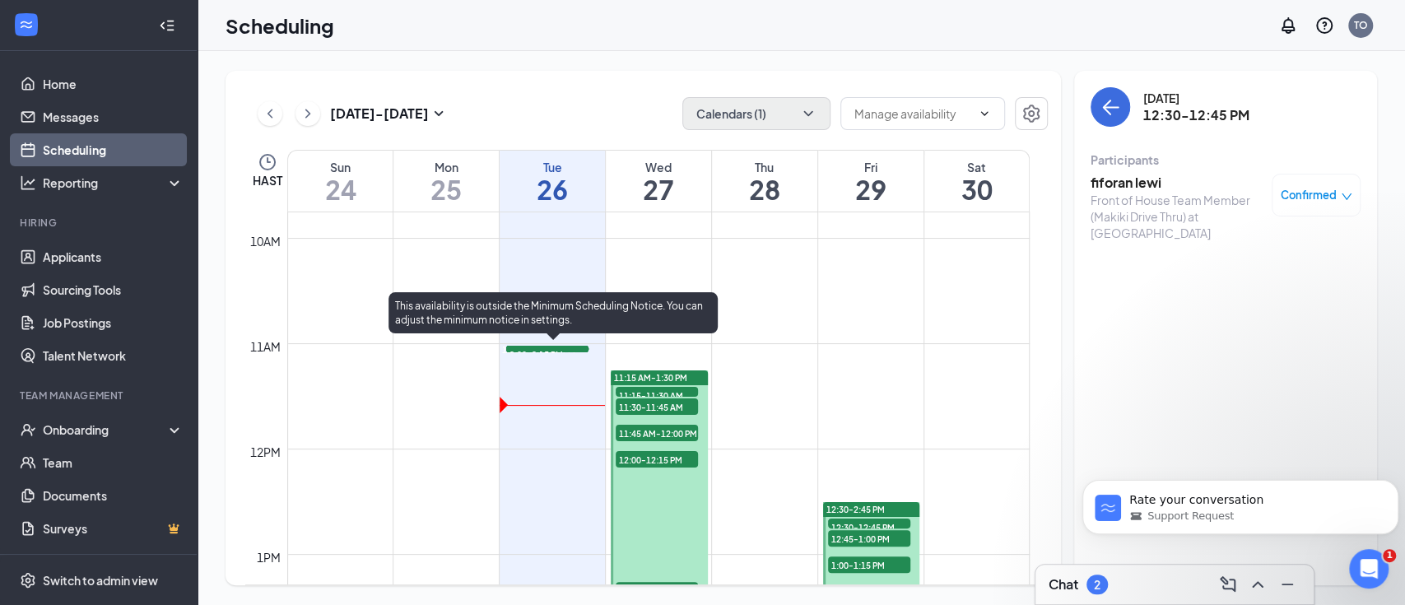
click at [545, 362] on span "12:15-12:30 PM" at bounding box center [547, 354] width 82 height 16
click at [546, 362] on span "12:30-12:45 PM" at bounding box center [547, 354] width 82 height 16
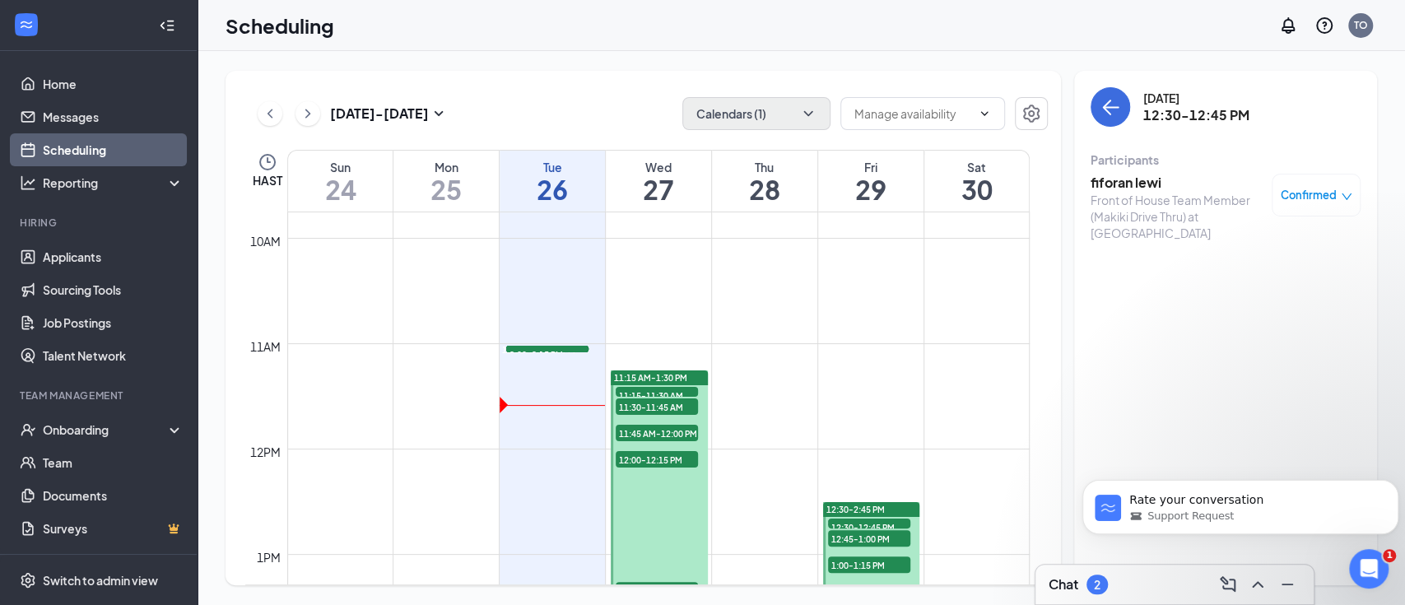
click at [1159, 182] on h3 "fiforan lewi" at bounding box center [1176, 183] width 173 height 18
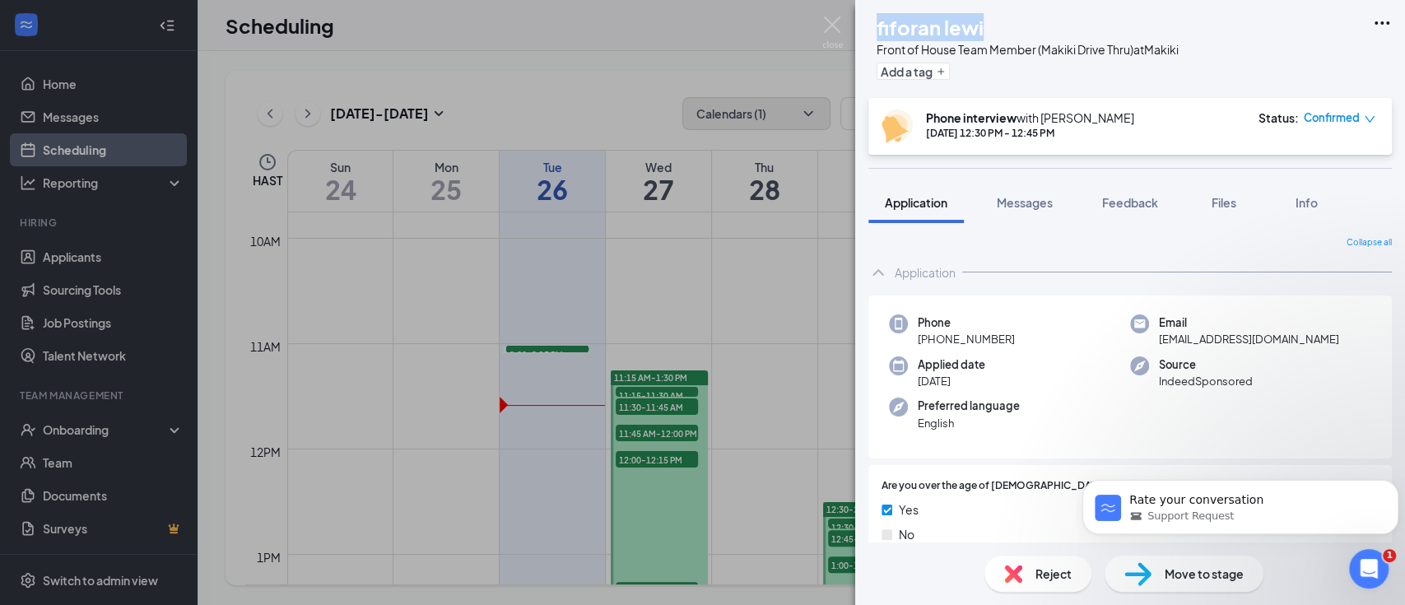
drag, startPoint x: 1020, startPoint y: 21, endPoint x: 908, endPoint y: 39, distance: 113.4
click at [908, 39] on div "FL fiforan lewi Front of House Team Member (Makiki Drive Thru) at Makiki Add a …" at bounding box center [1023, 49] width 310 height 72
copy h1 "fiforan lewi"
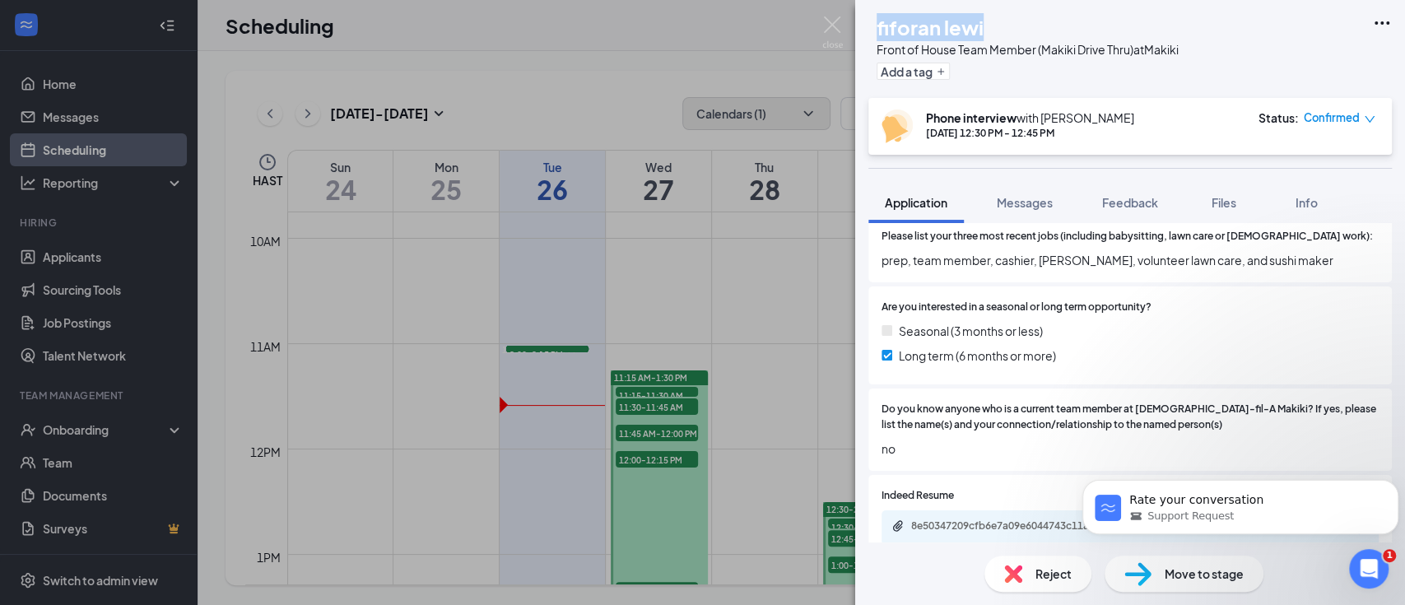
scroll to position [877, 0]
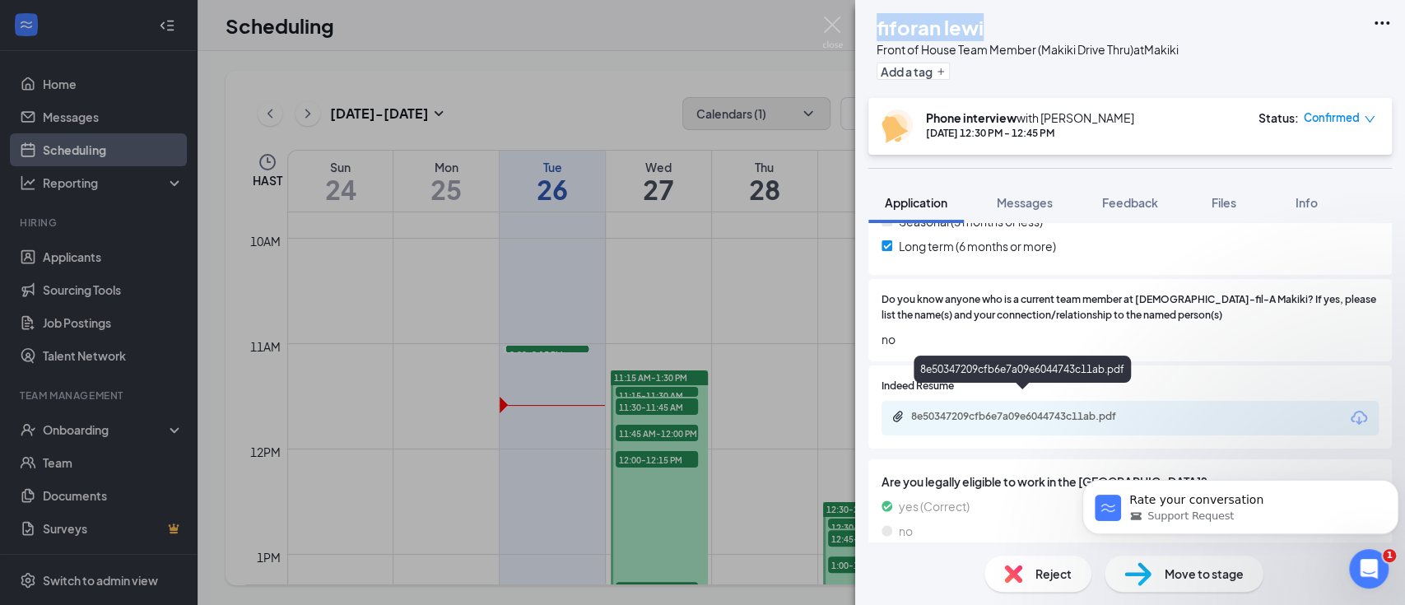
click at [1042, 410] on div "8e50347209cfb6e7a09e6044743c11ab.pdf" at bounding box center [1026, 416] width 230 height 13
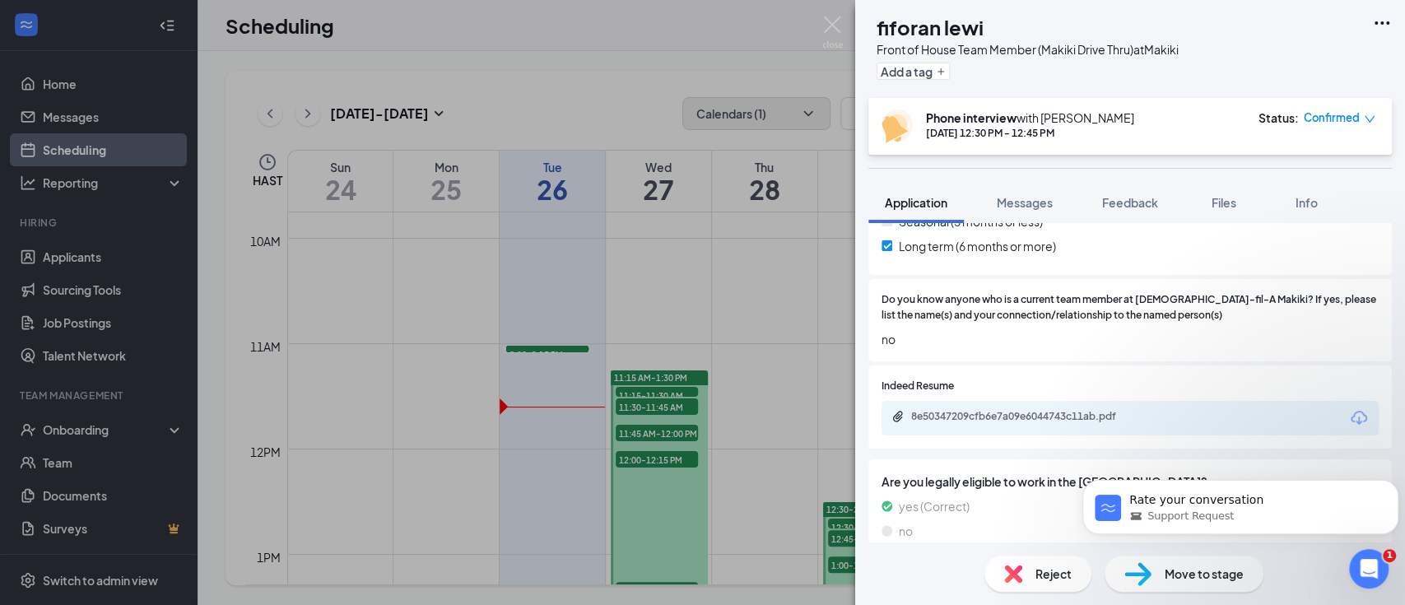
click at [774, 260] on div "FL fiforan lewi Front of House Team Member (Makiki Drive Thru) at Makiki Add a …" at bounding box center [702, 302] width 1405 height 605
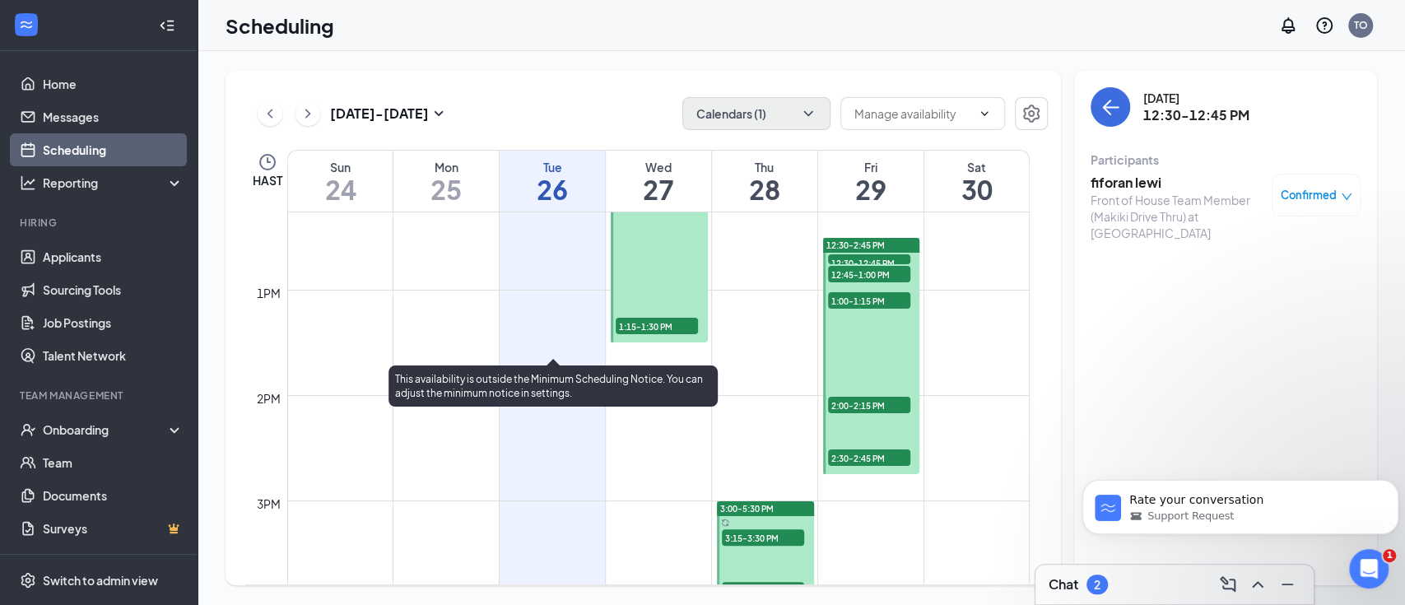
scroll to position [1248, 0]
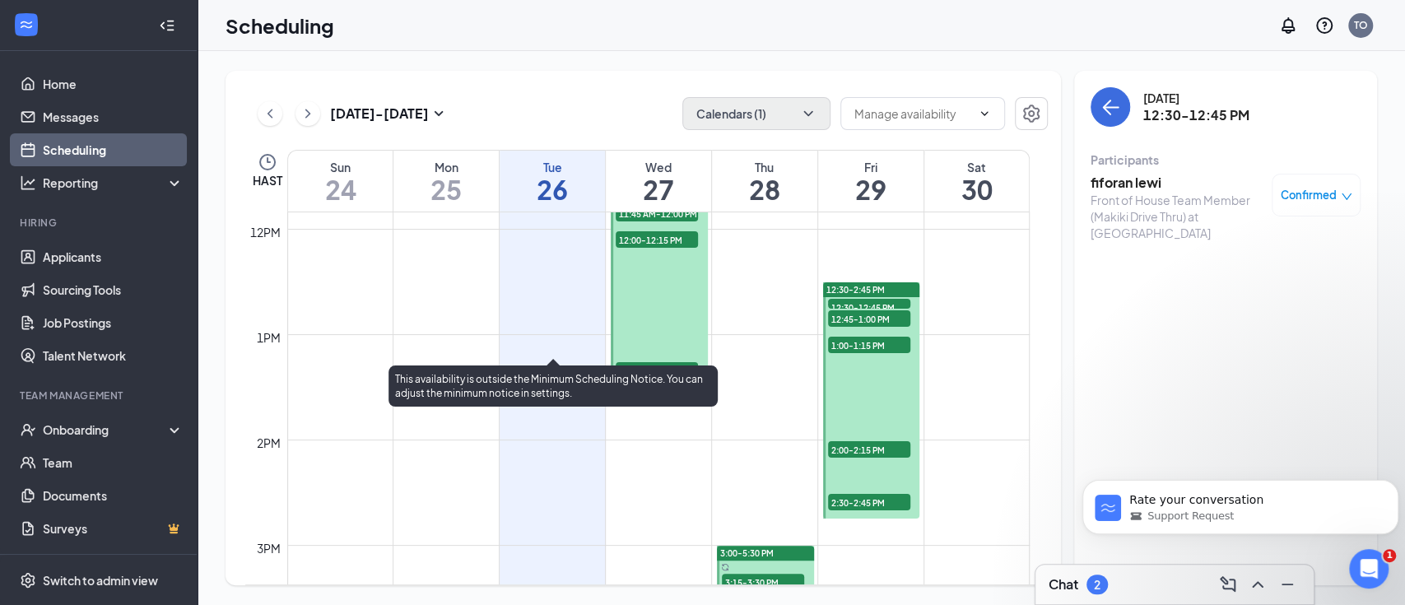
click at [553, 159] on div "1" at bounding box center [547, 150] width 82 height 16
click at [558, 142] on span "12:30-12:45 PM" at bounding box center [547, 134] width 82 height 16
click at [558, 142] on span "12:45-1:00 PM" at bounding box center [547, 134] width 82 height 16
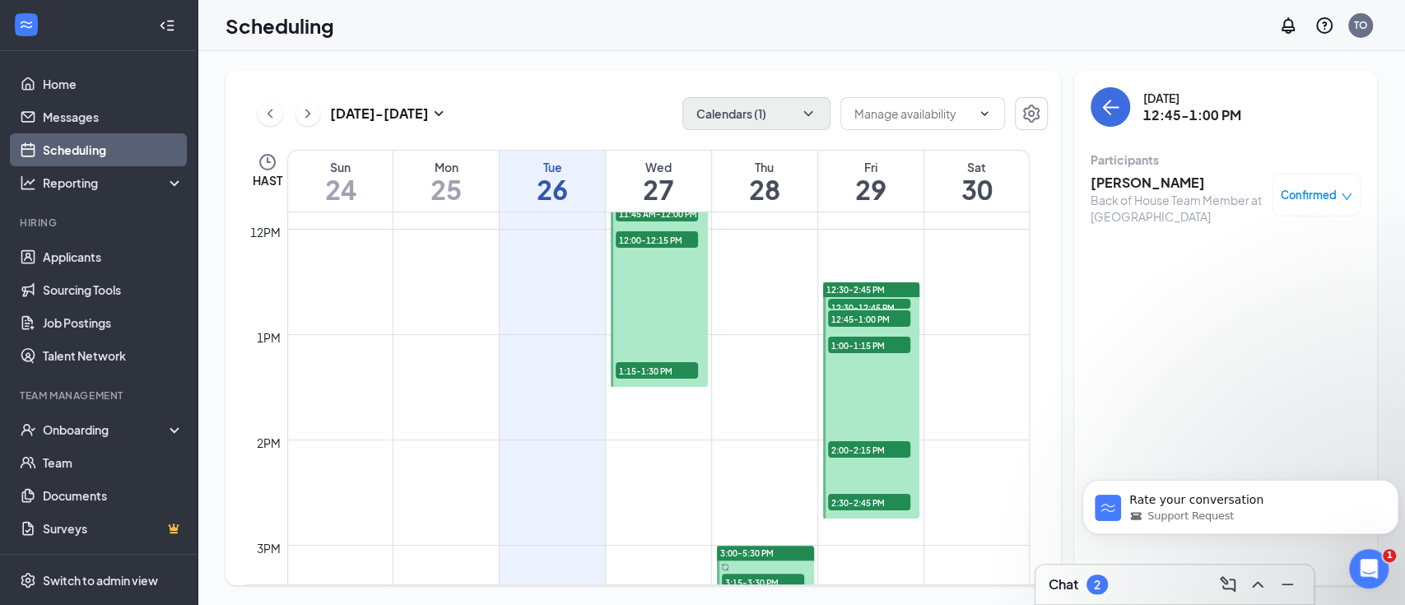
click at [1131, 181] on h3 "[PERSON_NAME]" at bounding box center [1176, 183] width 173 height 18
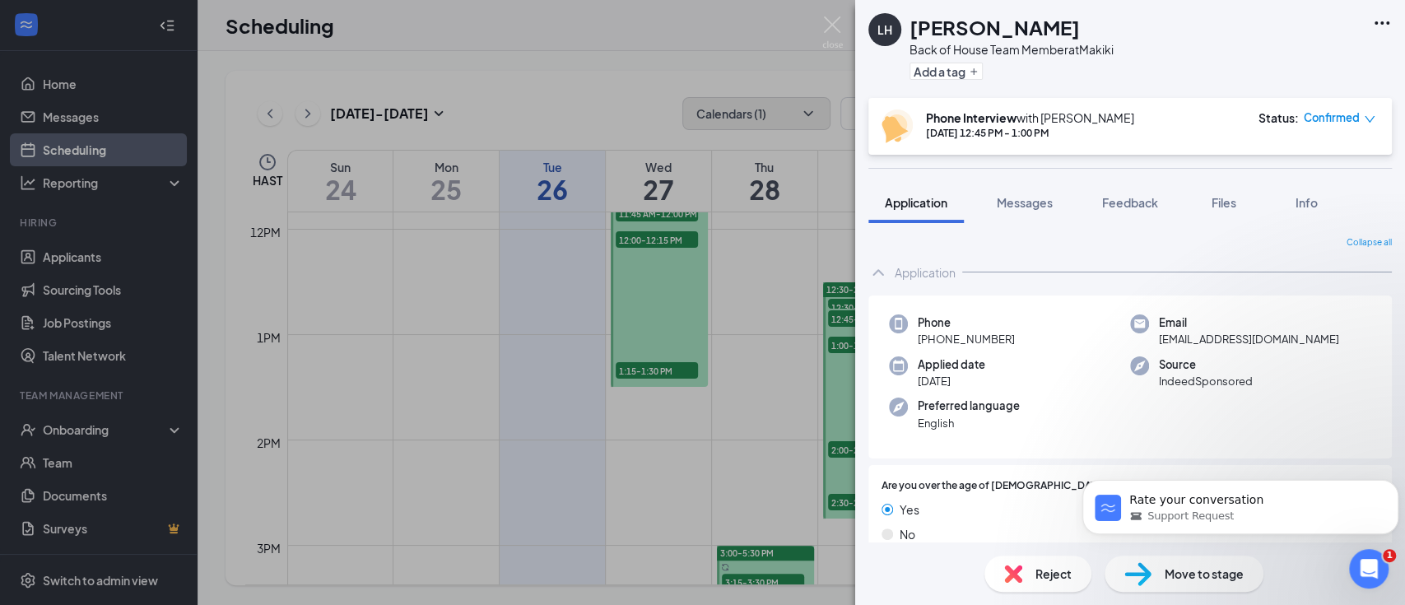
click at [1000, 36] on div "[PERSON_NAME]" at bounding box center [1011, 27] width 204 height 28
drag, startPoint x: 984, startPoint y: 28, endPoint x: 907, endPoint y: 28, distance: 77.4
click at [907, 28] on div "LH Leji Heji Back of House Team Member at Makiki Add a tag" at bounding box center [990, 49] width 245 height 72
copy h1 "[PERSON_NAME]"
drag, startPoint x: 700, startPoint y: 438, endPoint x: 535, endPoint y: 365, distance: 180.6
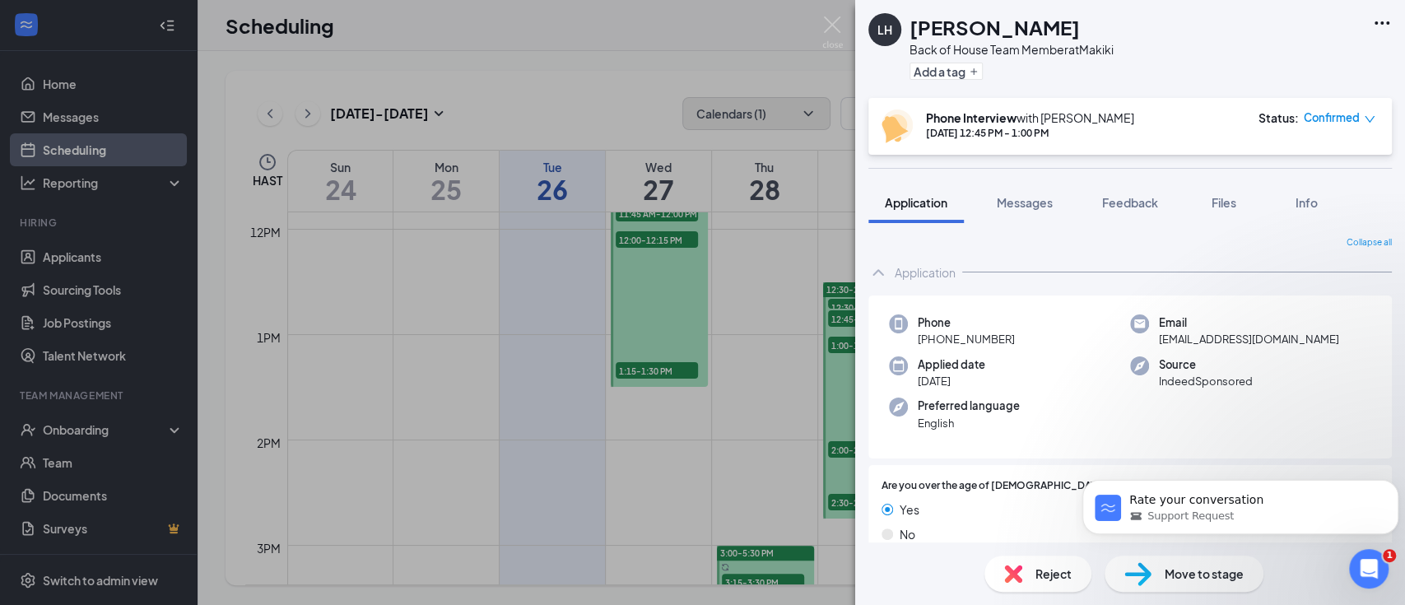
click at [701, 438] on div "[PERSON_NAME] Back of House Team Member at Makiki Add a tag Phone Interview wit…" at bounding box center [702, 302] width 1405 height 605
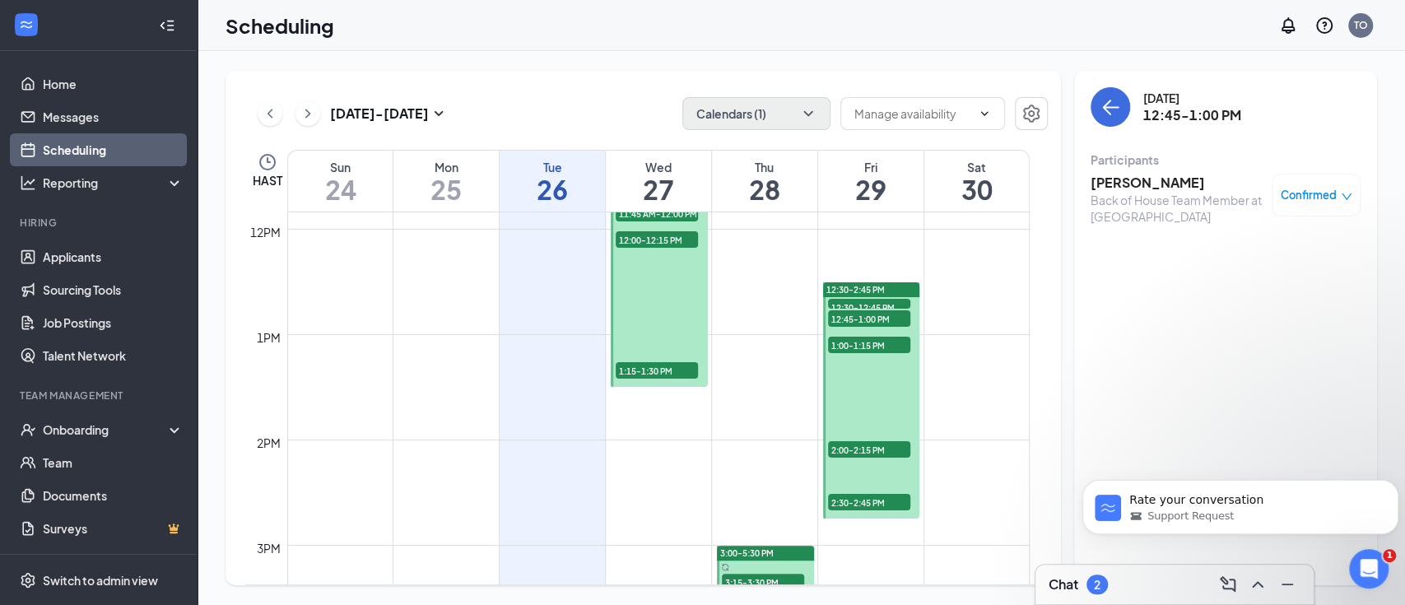
click at [535, 142] on span "1:15-1:30 PM" at bounding box center [547, 134] width 82 height 16
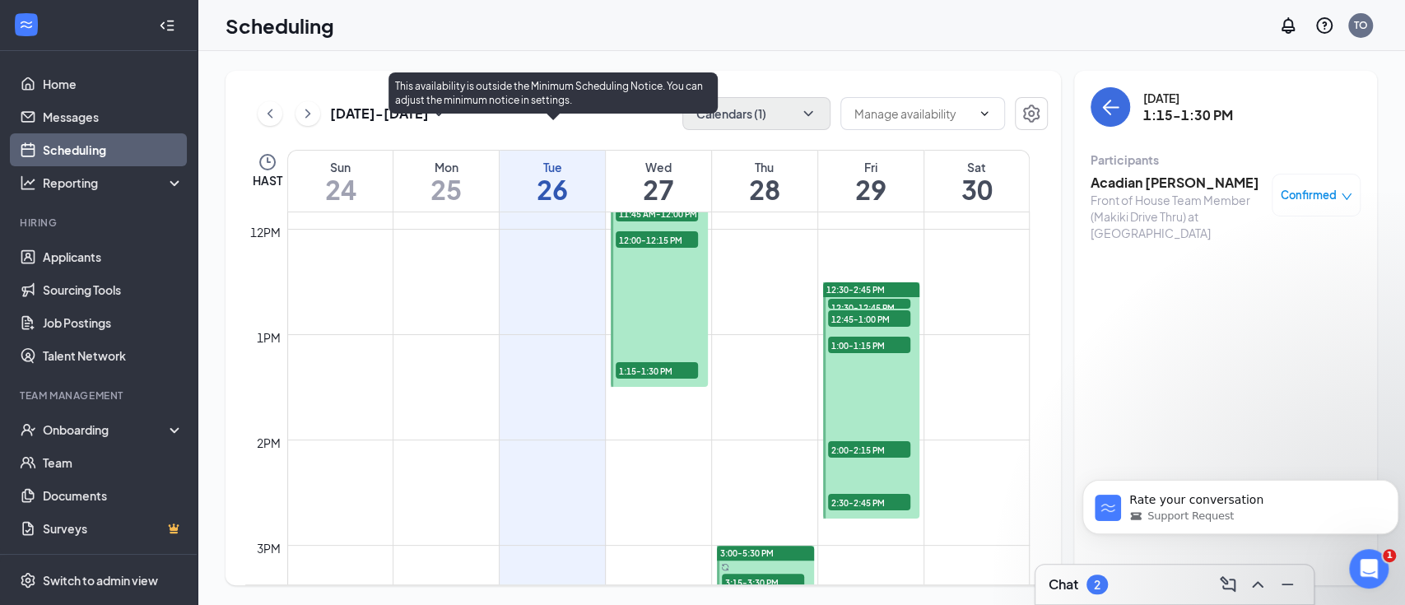
click at [541, 142] on span "1:00-1:15 PM" at bounding box center [547, 134] width 82 height 16
click at [548, 142] on span "12:45-1:00 PM" at bounding box center [547, 134] width 82 height 16
click at [548, 142] on span "1:00-1:15 PM" at bounding box center [547, 134] width 82 height 16
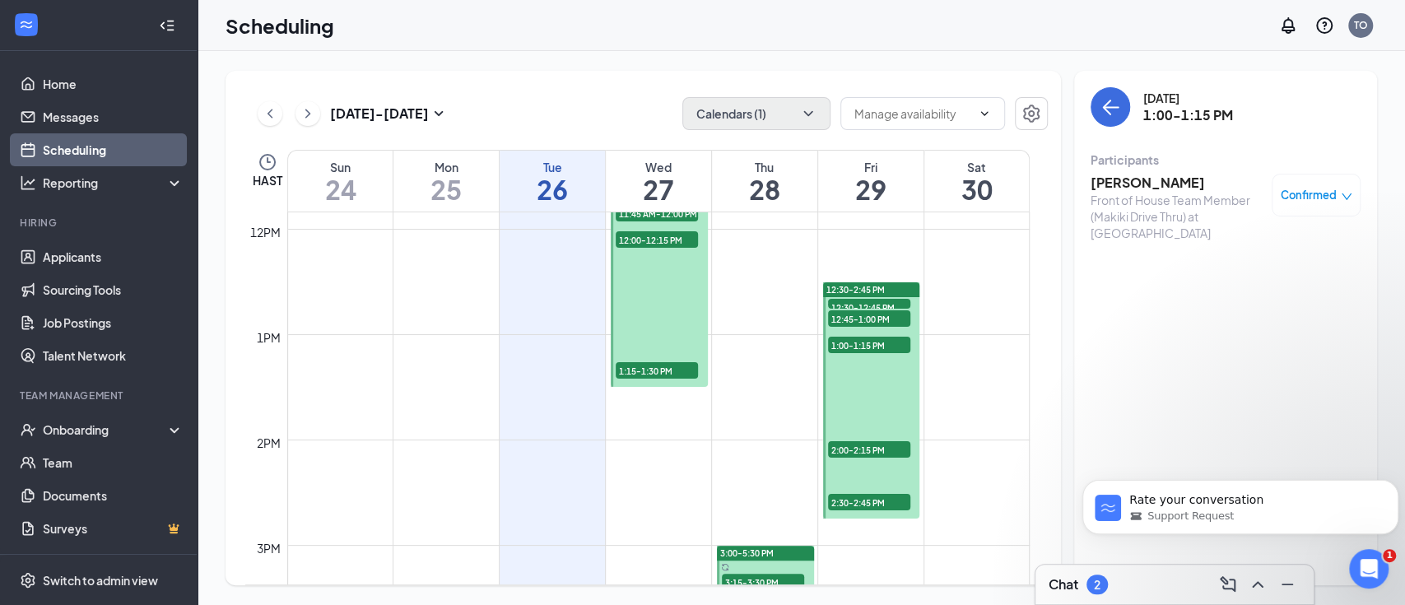
click at [1137, 174] on h3 "[PERSON_NAME]" at bounding box center [1176, 183] width 173 height 18
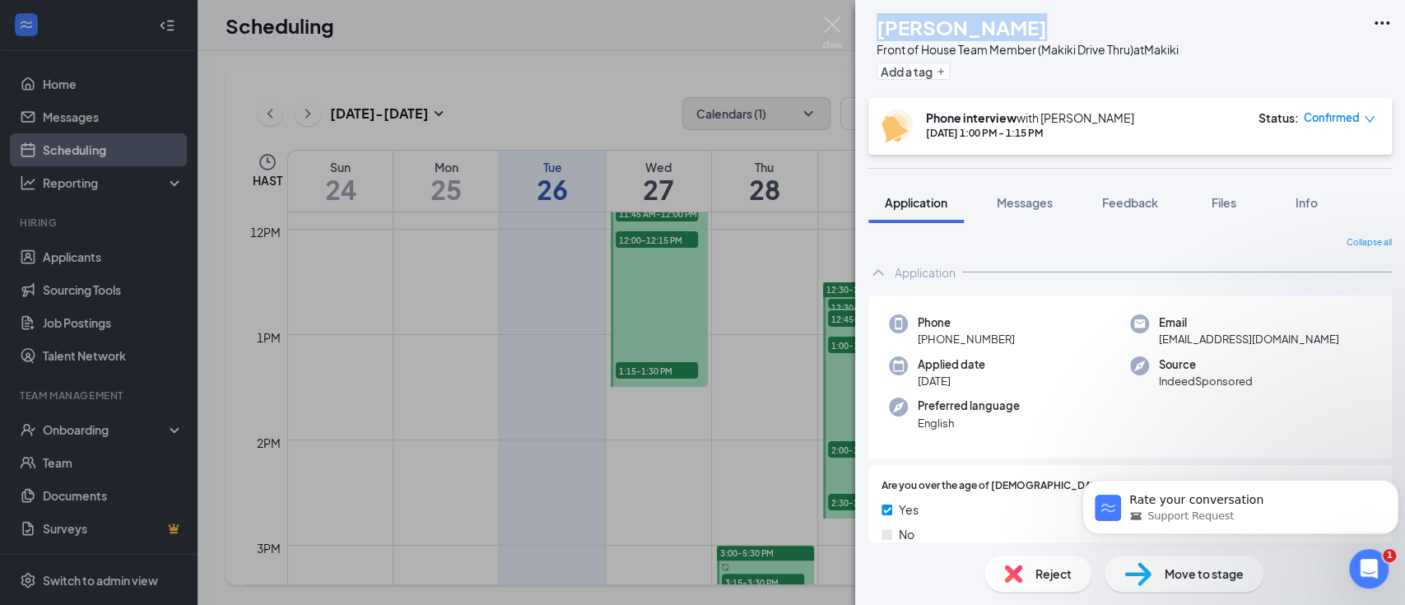
drag, startPoint x: 957, startPoint y: 24, endPoint x: 908, endPoint y: 32, distance: 50.1
click at [908, 32] on div "KT Keona Timothy Front of House Team Member (Makiki Drive Thru) at Makiki Add a…" at bounding box center [1023, 49] width 310 height 72
click at [661, 398] on div "KT [PERSON_NAME] Front of House Team Member (Makiki Drive Thru) at Makiki Add a…" at bounding box center [702, 302] width 1405 height 605
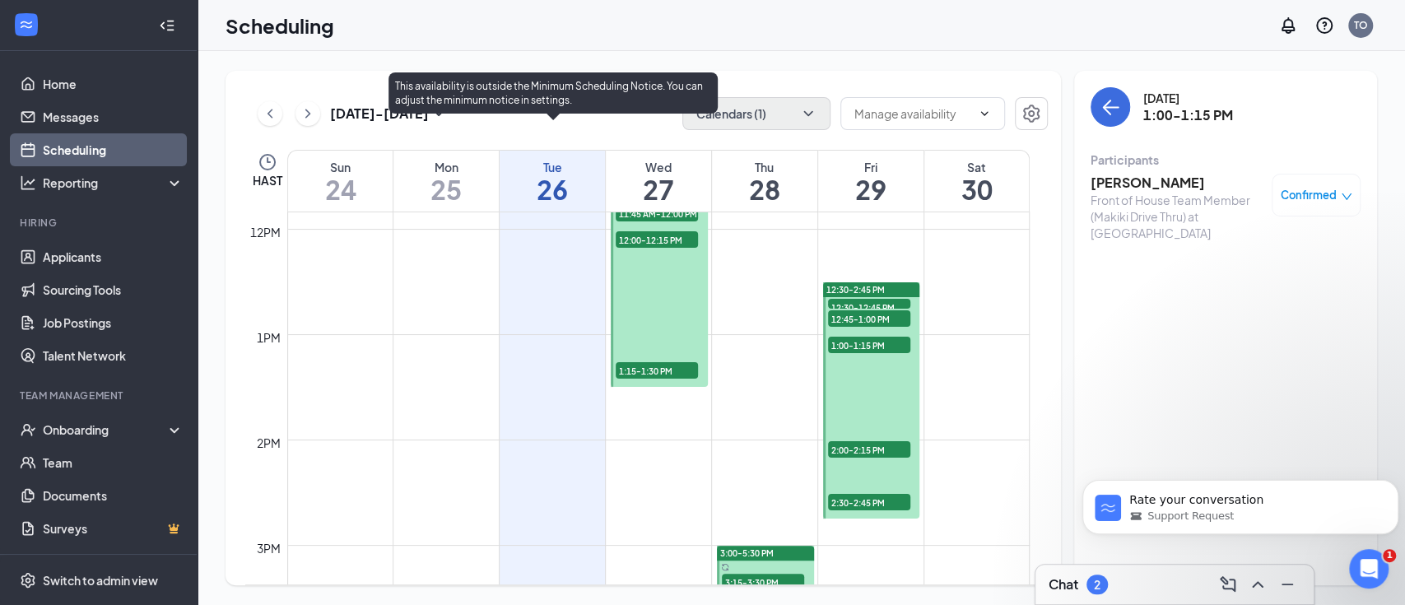
click at [542, 142] on span "1:15-1:30 PM" at bounding box center [547, 134] width 82 height 16
click at [542, 142] on span "1:00-1:15 PM" at bounding box center [547, 134] width 82 height 16
click at [542, 142] on span "1:15-1:30 PM" at bounding box center [547, 134] width 82 height 16
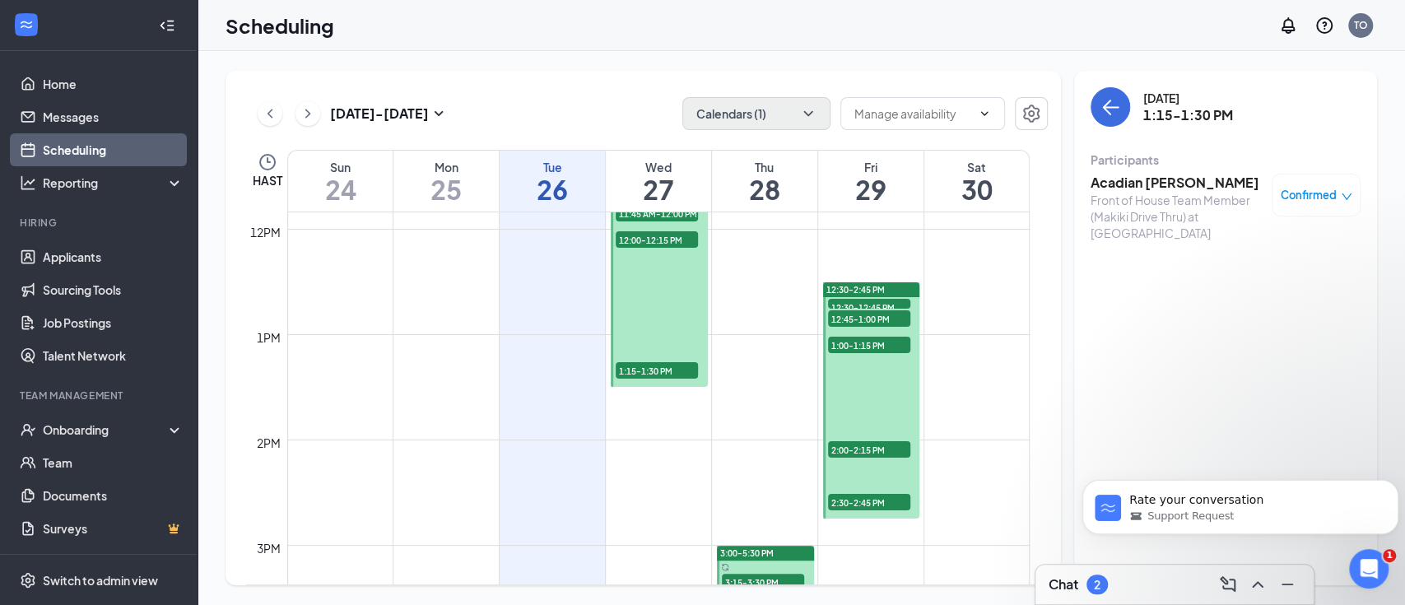
click at [1120, 192] on div "Front of House Team Member (Makiki Drive Thru) at [GEOGRAPHIC_DATA]" at bounding box center [1176, 216] width 173 height 49
click at [1120, 184] on h3 "Acadian [PERSON_NAME]" at bounding box center [1176, 183] width 173 height 18
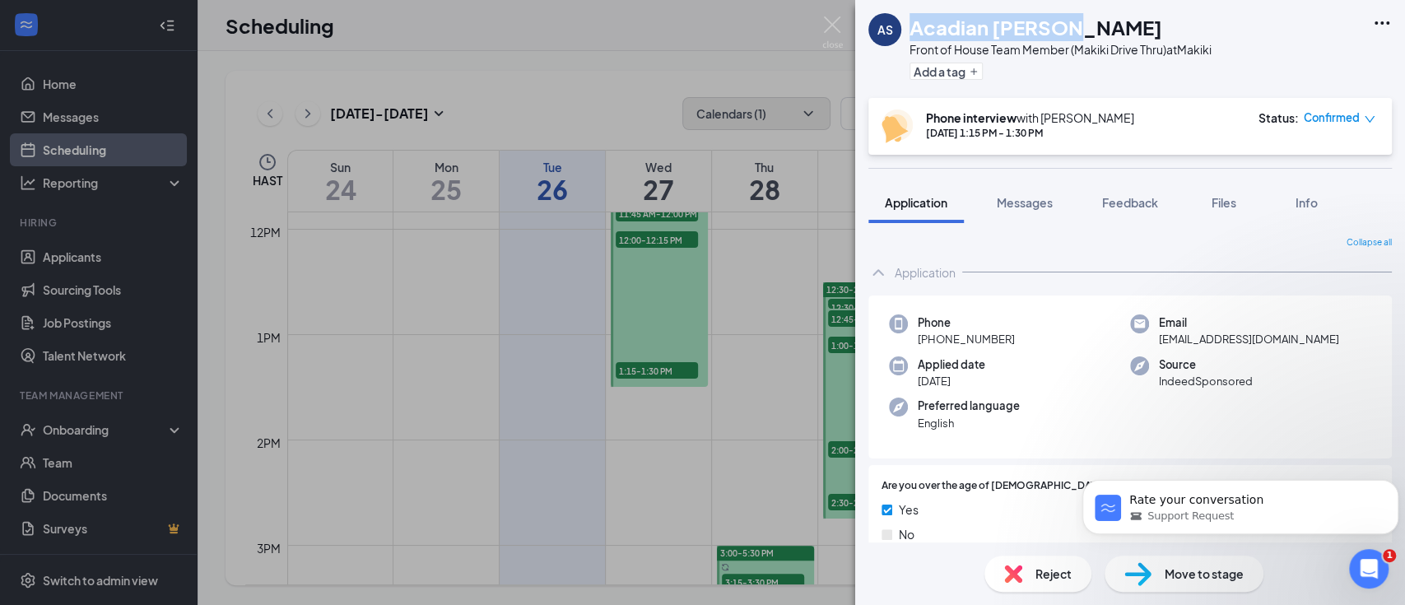
drag, startPoint x: 1033, startPoint y: 27, endPoint x: 913, endPoint y: 26, distance: 120.2
click at [913, 26] on div "Acadian [PERSON_NAME]" at bounding box center [1060, 27] width 302 height 28
click at [549, 359] on div "AS Acadian [PERSON_NAME] Front of House Team Member (Makiki Drive Thru) at Maki…" at bounding box center [702, 302] width 1405 height 605
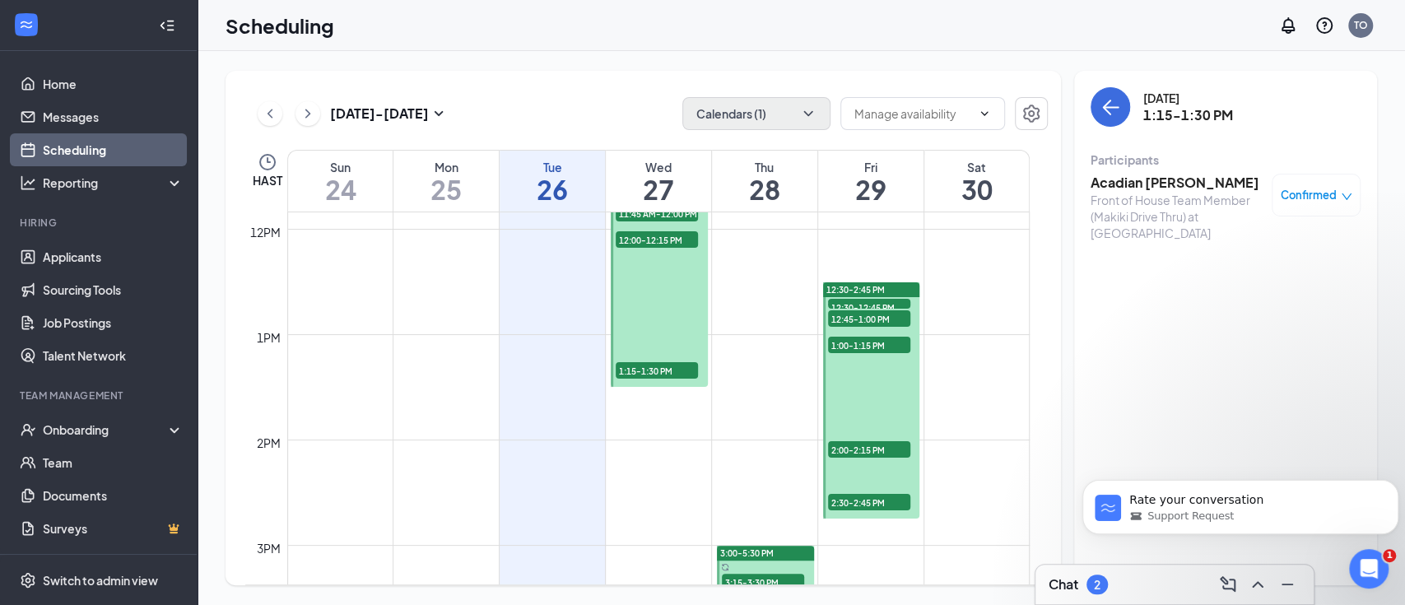
click at [541, 142] on span "1:00-1:15 PM" at bounding box center [547, 134] width 82 height 16
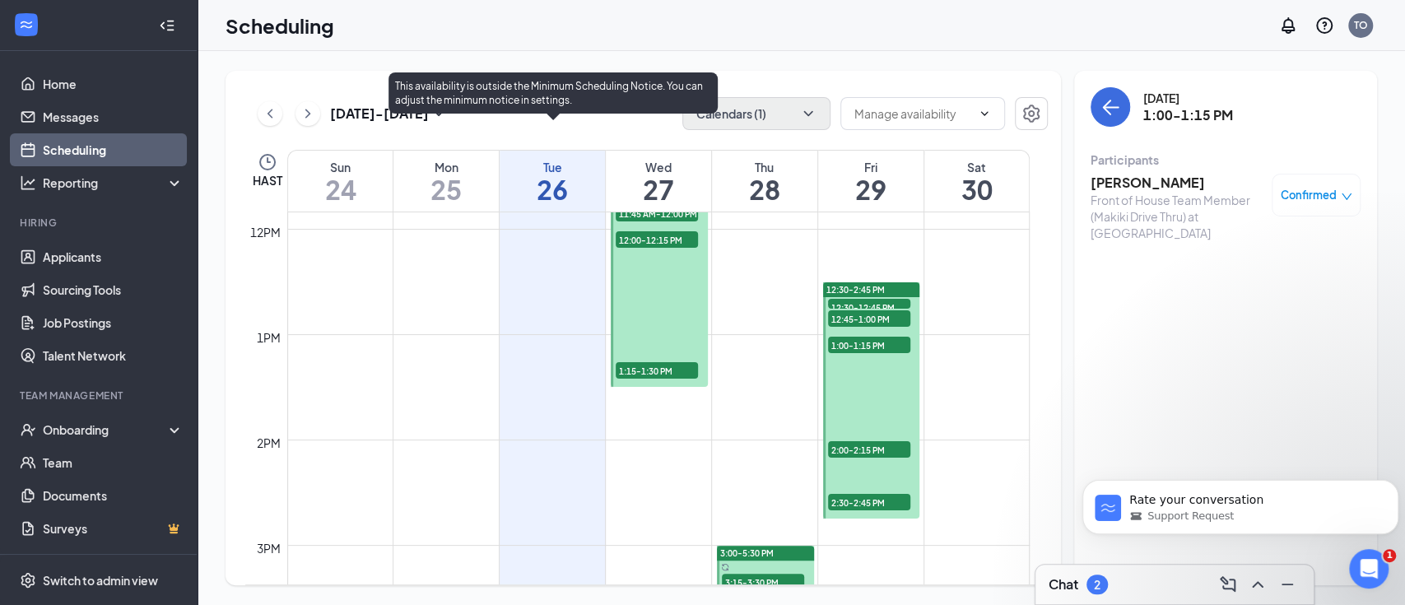
click at [540, 142] on span "1:15-1:30 PM" at bounding box center [547, 134] width 82 height 16
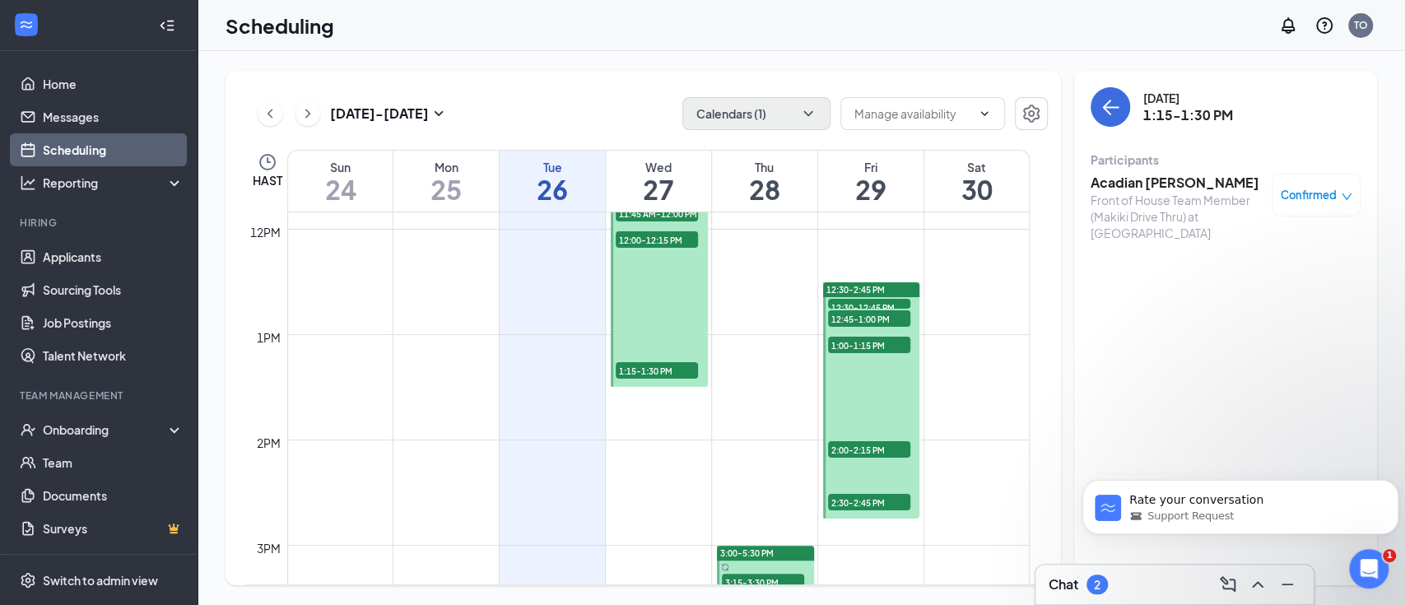
click at [1164, 181] on h3 "Acadian [PERSON_NAME]" at bounding box center [1176, 183] width 173 height 18
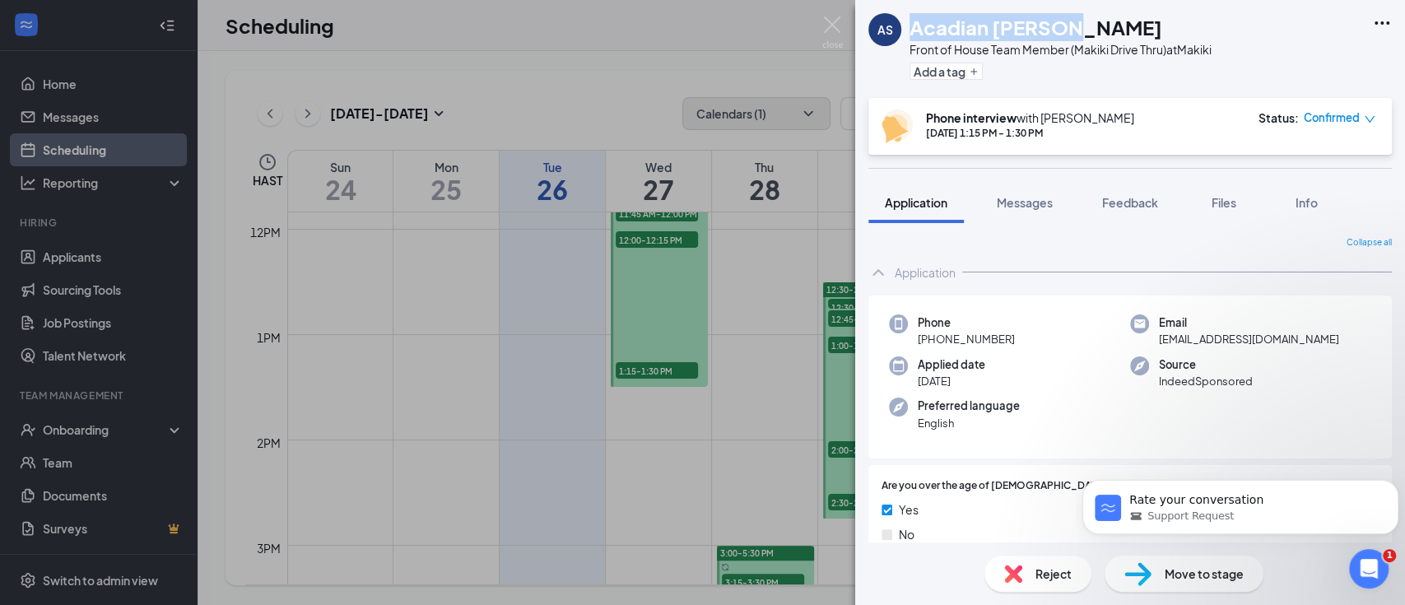
drag, startPoint x: 1081, startPoint y: 26, endPoint x: 912, endPoint y: 26, distance: 169.5
click at [912, 26] on div "Acadian [PERSON_NAME]" at bounding box center [1060, 27] width 302 height 28
copy h1 "Acadian [PERSON_NAME]"
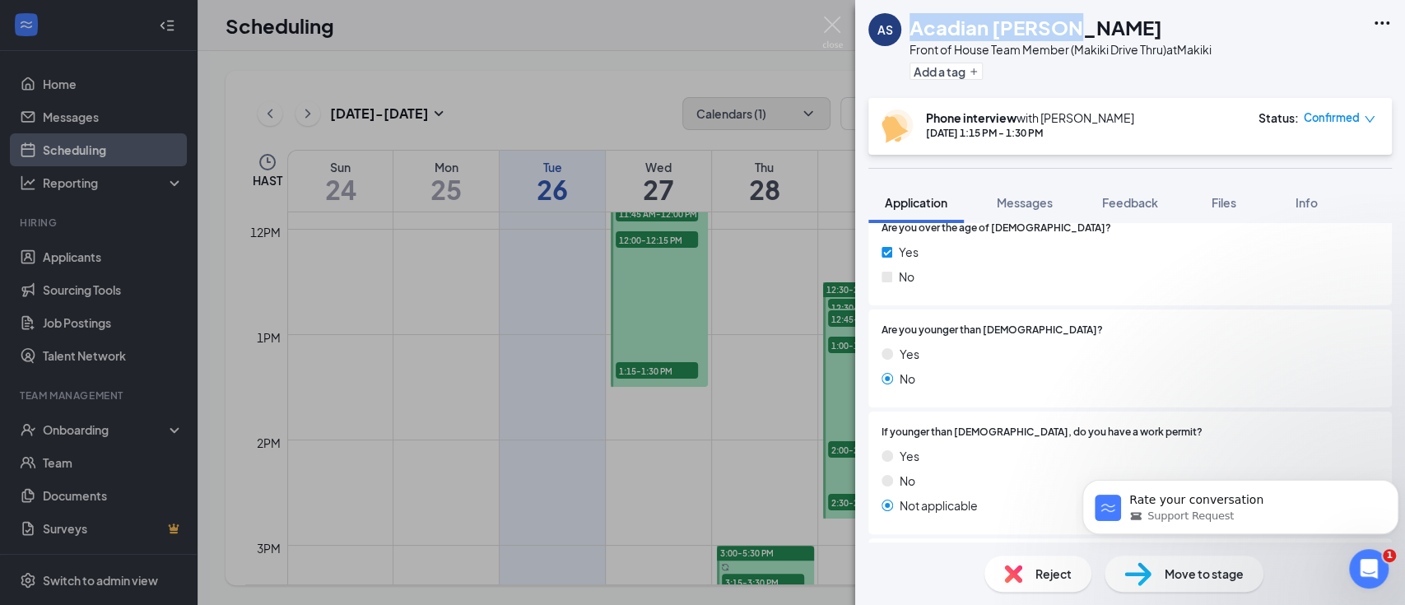
scroll to position [329, 0]
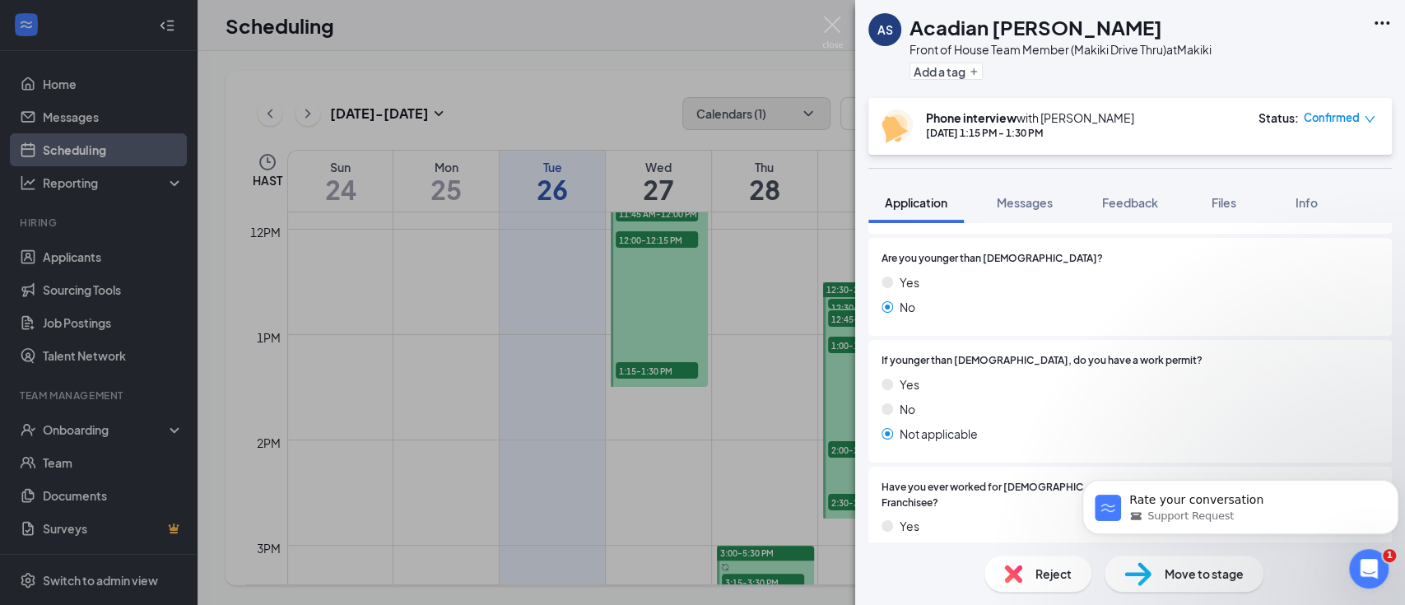
click at [552, 379] on div "AS Acadian [PERSON_NAME] Front of House Team Member (Makiki Drive Thru) at Maki…" at bounding box center [702, 302] width 1405 height 605
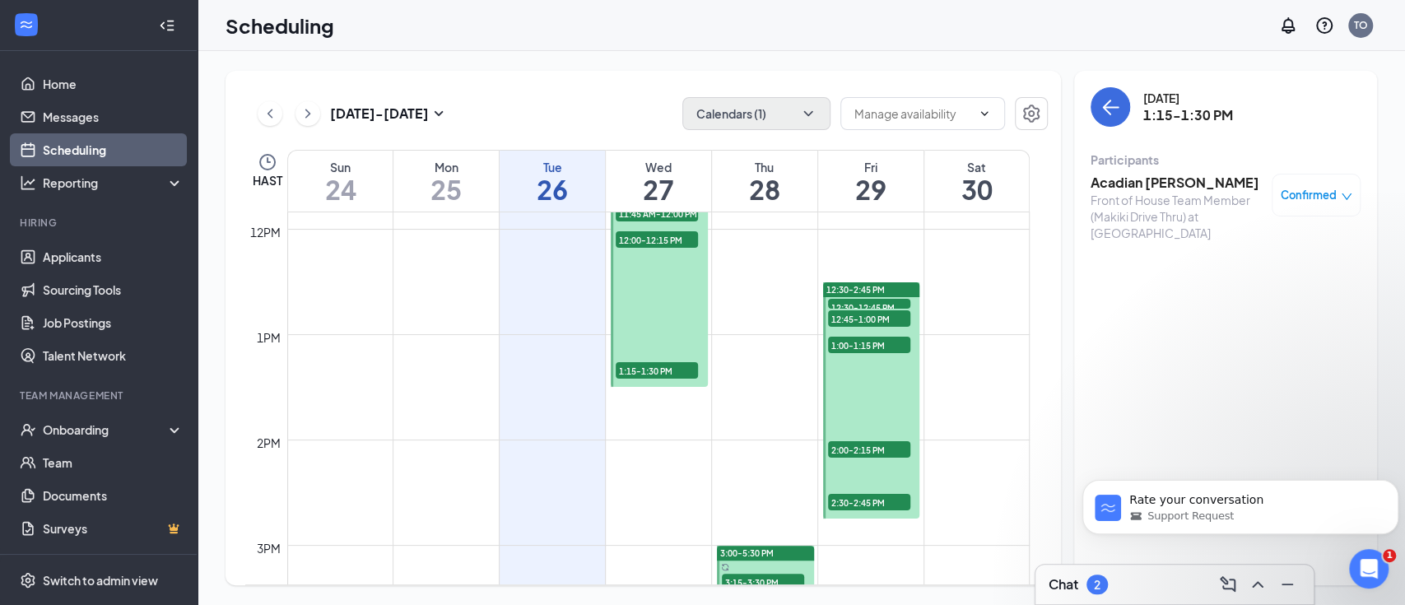
click at [549, 142] on span "1:15-1:30 PM" at bounding box center [547, 134] width 82 height 16
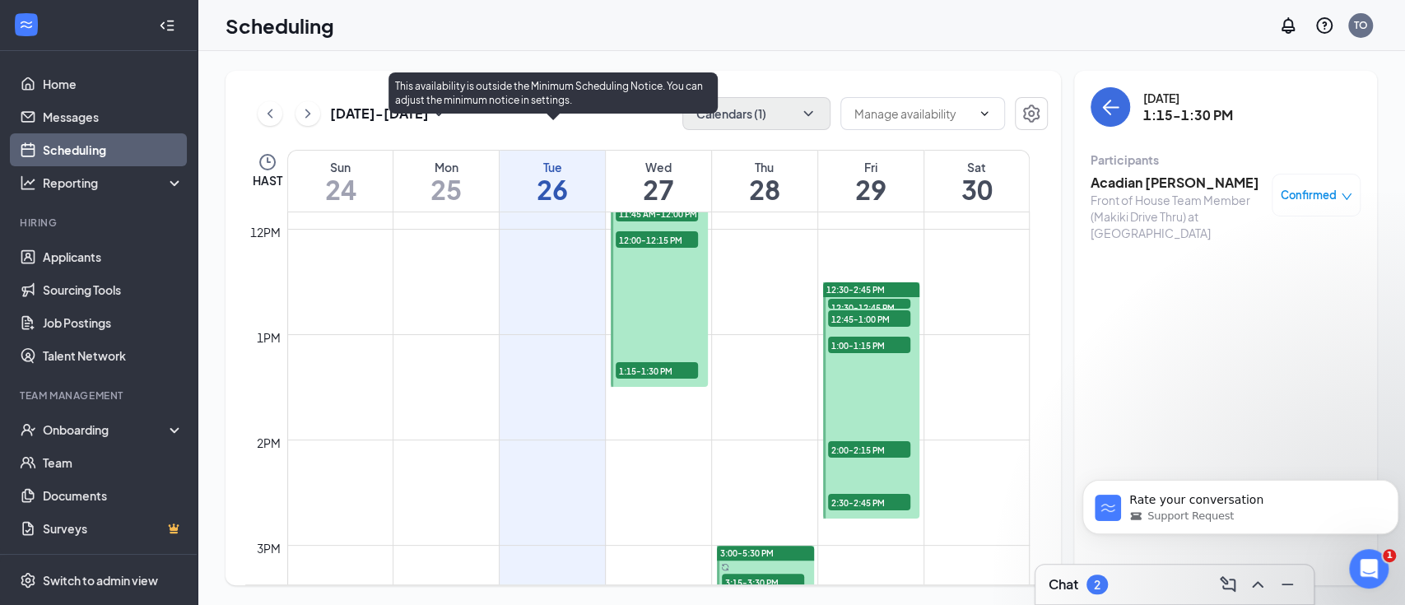
click at [565, 142] on span "1:00-1:15 PM" at bounding box center [547, 134] width 82 height 16
click at [564, 142] on span "1:15-1:30 PM" at bounding box center [547, 134] width 82 height 16
click at [562, 142] on span "1:30-1:45 PM" at bounding box center [547, 134] width 82 height 16
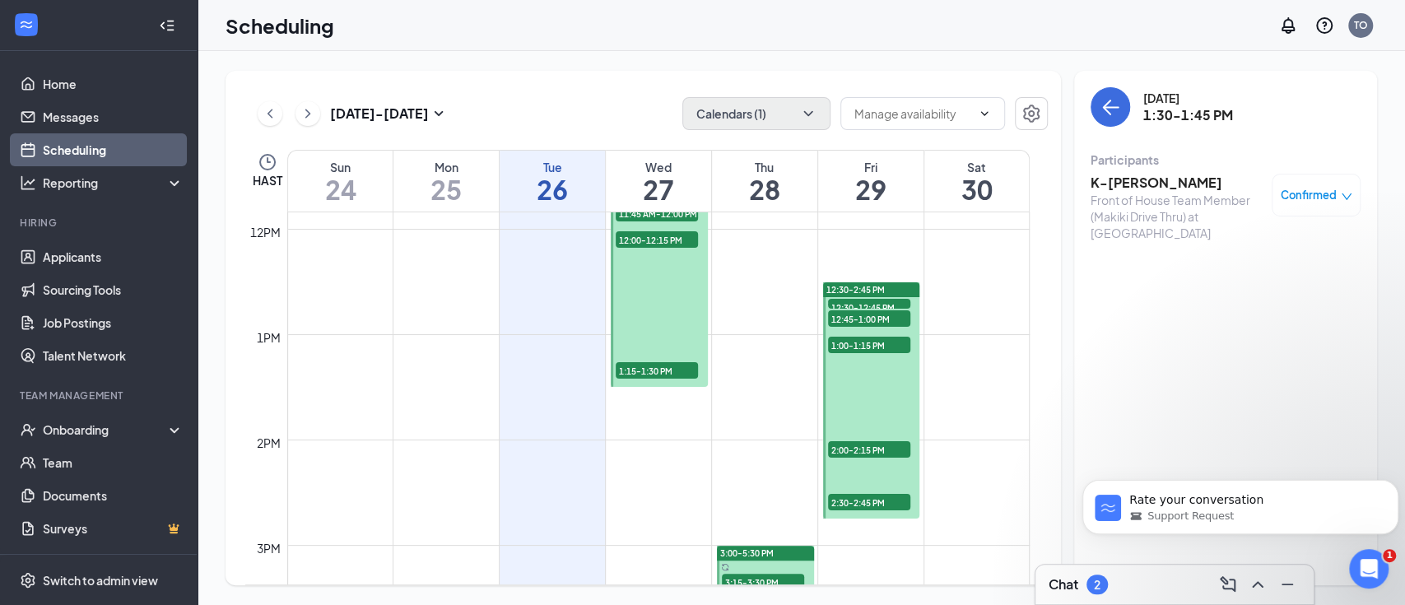
click at [1145, 183] on h3 "K-[PERSON_NAME]" at bounding box center [1176, 183] width 173 height 18
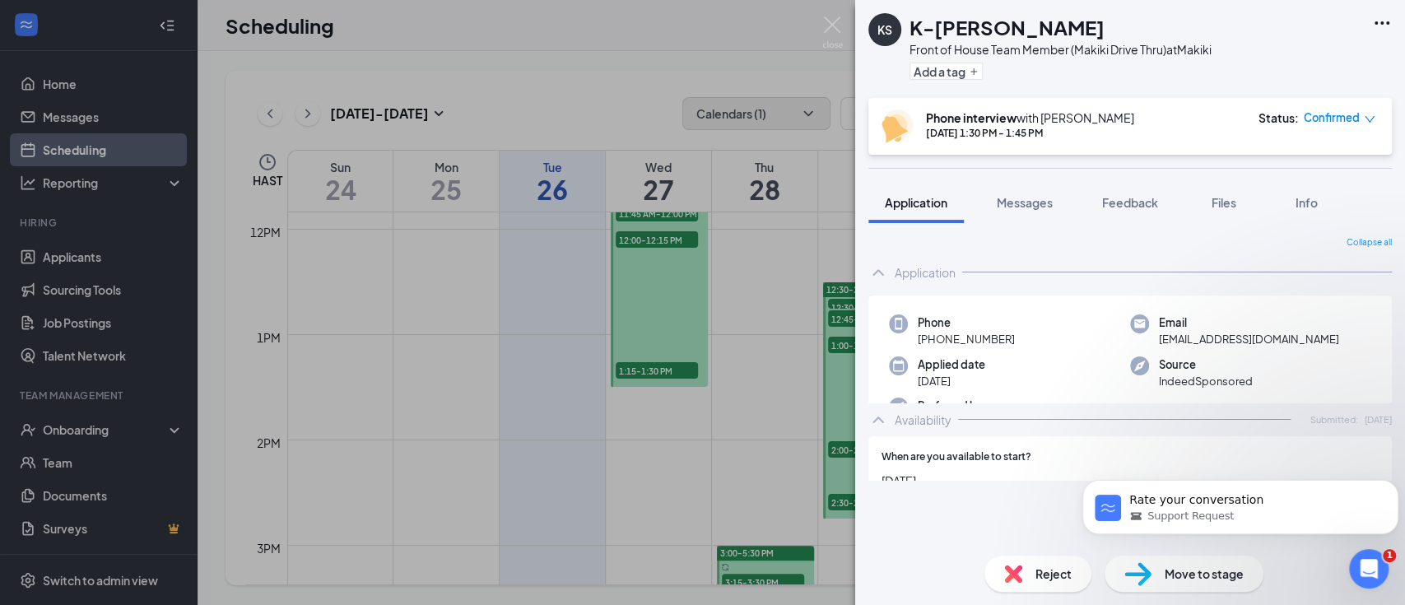
click at [1029, 30] on h1 "K-[PERSON_NAME]" at bounding box center [1006, 27] width 195 height 28
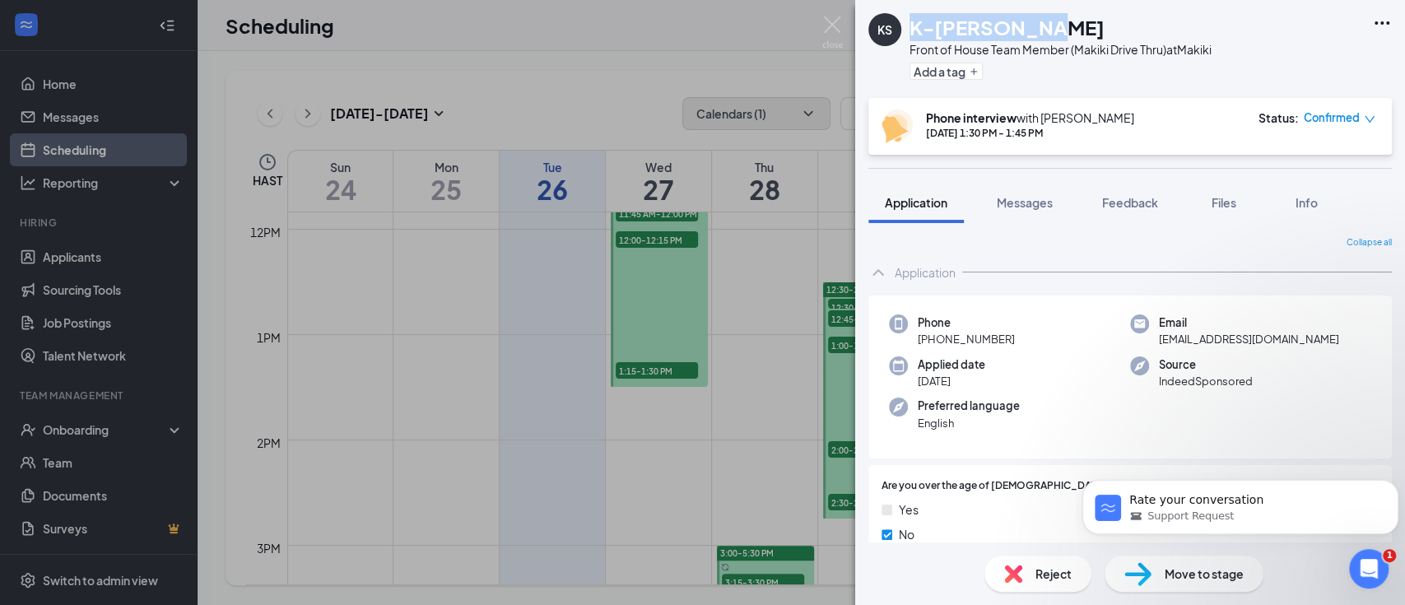
drag, startPoint x: 1051, startPoint y: 24, endPoint x: 909, endPoint y: 23, distance: 141.5
click at [909, 23] on div "K-[PERSON_NAME]" at bounding box center [1060, 27] width 302 height 28
copy h1 "K-[PERSON_NAME]"
click at [569, 425] on div "KS K-reen Soter Front of House Team Member (Makiki Drive Thru) at Makiki Add a …" at bounding box center [702, 302] width 1405 height 605
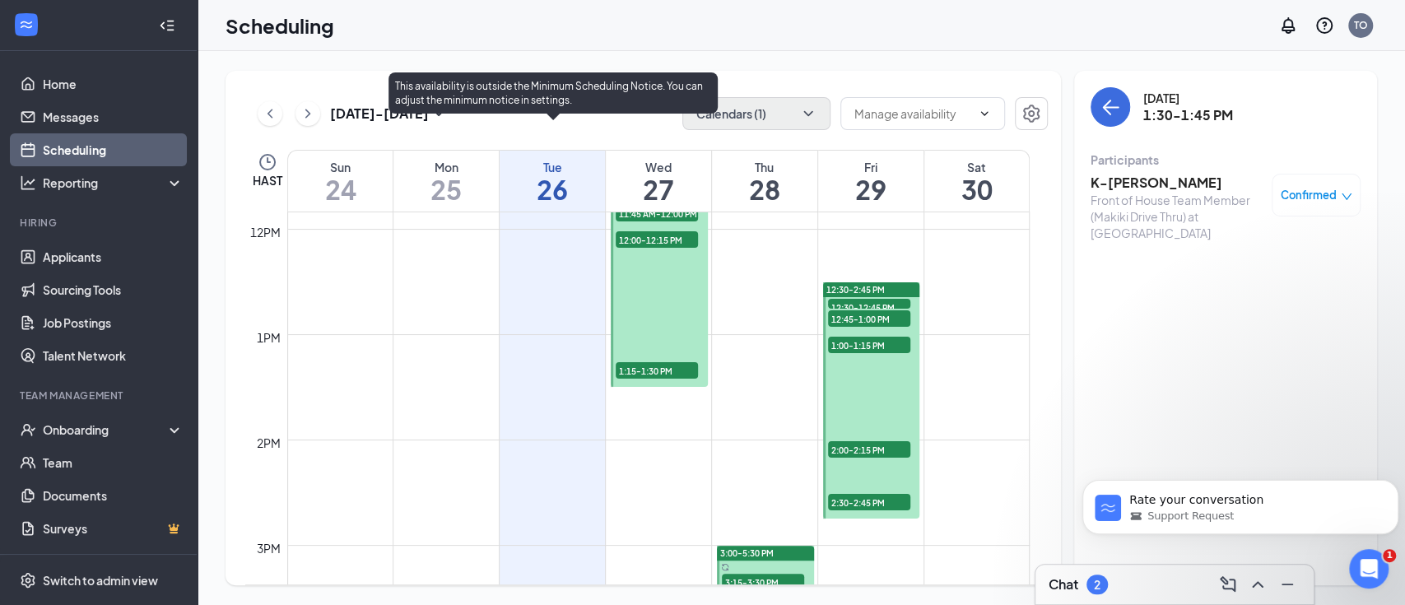
click at [560, 142] on span "1:45-2:00 PM" at bounding box center [547, 134] width 82 height 16
click at [565, 142] on span "1:30-1:45 PM" at bounding box center [547, 134] width 82 height 16
click at [565, 142] on span "1:45-2:00 PM" at bounding box center [547, 134] width 82 height 16
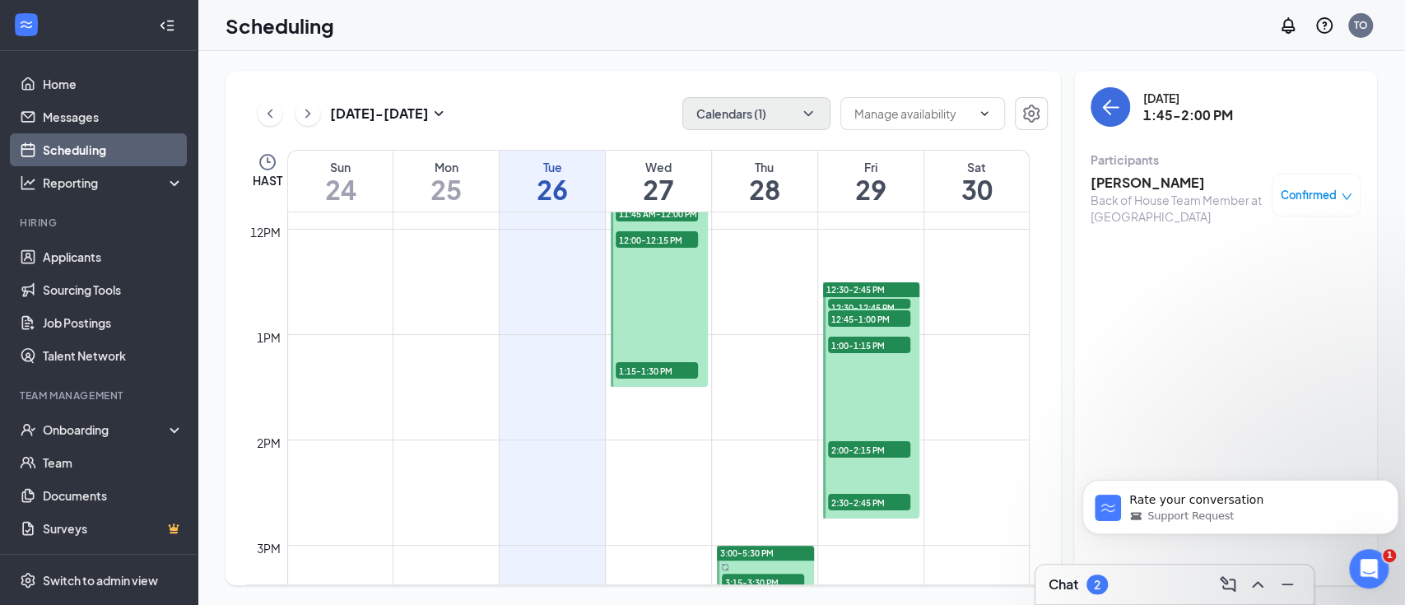
click at [1138, 182] on h3 "[PERSON_NAME]" at bounding box center [1176, 183] width 173 height 18
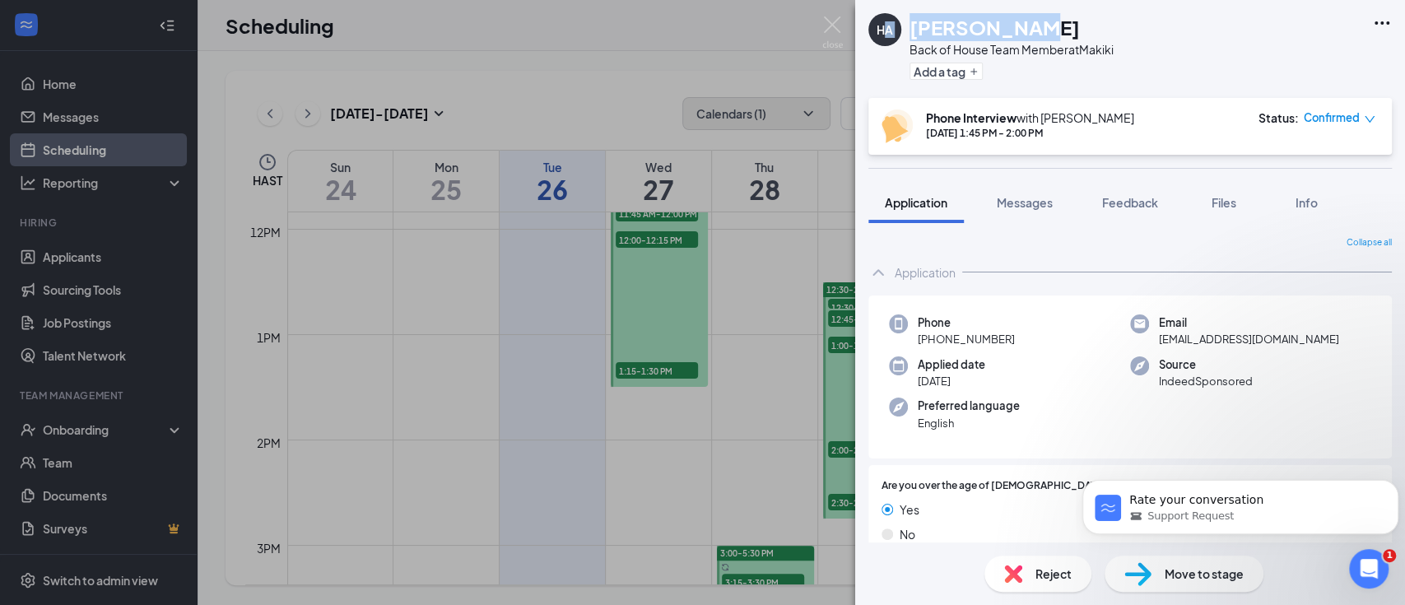
drag, startPoint x: 1053, startPoint y: 22, endPoint x: 886, endPoint y: 23, distance: 167.1
click at [886, 23] on div "HA Hanna Amaya Back of House Team Member at Makiki Add a tag" at bounding box center [990, 49] width 245 height 72
copy div "A Hanna Amaya"
click at [914, 28] on h1 "[PERSON_NAME]" at bounding box center [994, 27] width 170 height 28
click at [653, 419] on div "HA Hanna Amaya Back of House Team Member at Makiki Add a tag Phone Interview wi…" at bounding box center [702, 302] width 1405 height 605
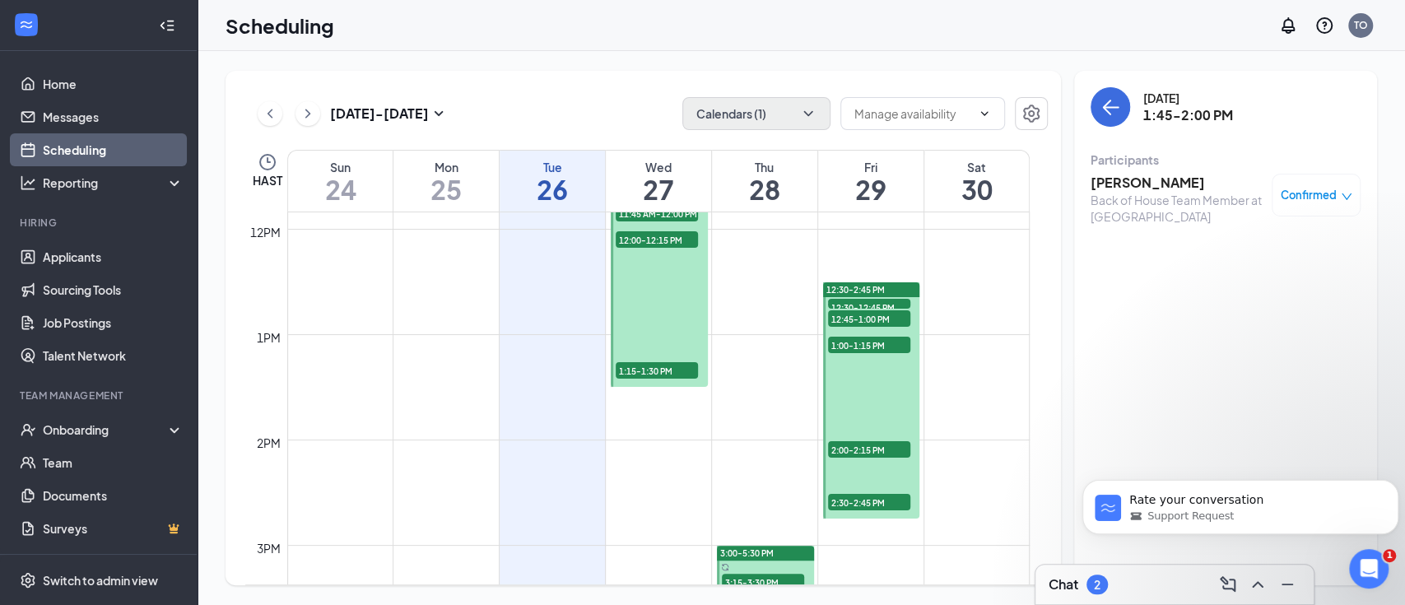
click at [560, 142] on span "2:00-2:15 PM" at bounding box center [547, 134] width 82 height 16
click at [1178, 172] on div "Matthew Dickey Front of House Team Member (Makiki Drive Thru) at Makiki Confirm…" at bounding box center [1225, 207] width 270 height 79
click at [1158, 189] on h3 "[PERSON_NAME]" at bounding box center [1176, 183] width 173 height 18
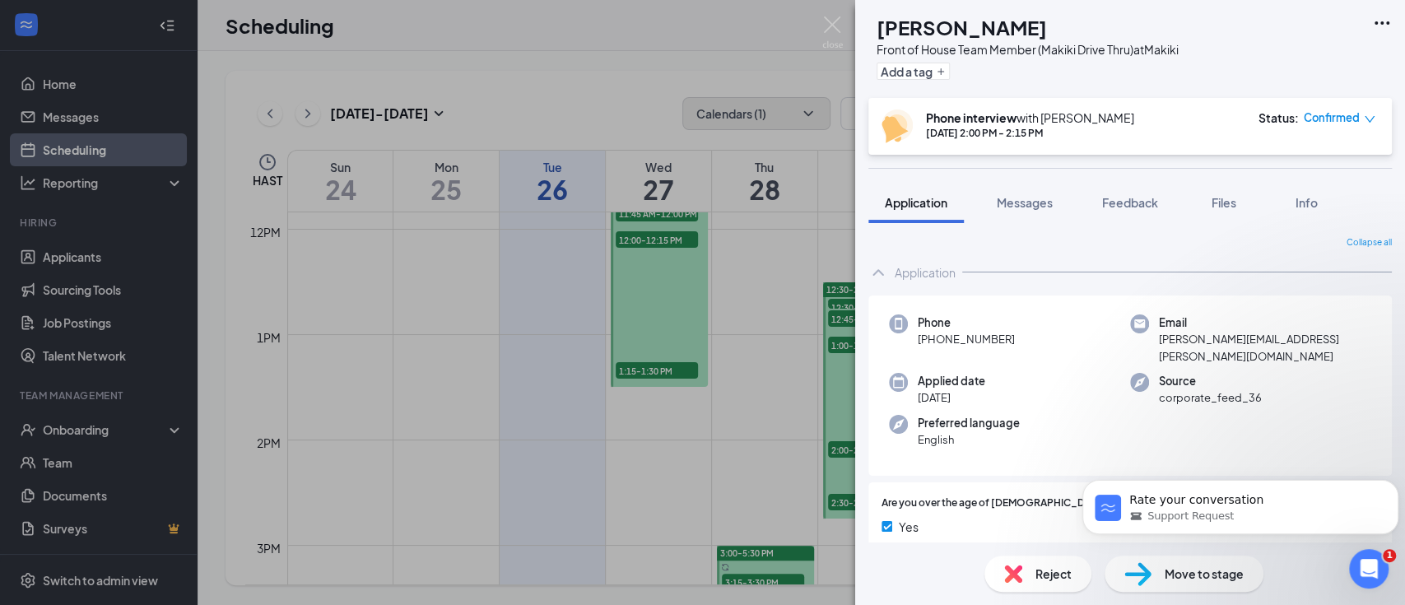
drag, startPoint x: 977, startPoint y: 23, endPoint x: 909, endPoint y: 22, distance: 67.5
click at [909, 22] on div "[PERSON_NAME]" at bounding box center [1027, 27] width 302 height 28
click at [625, 134] on div "MD Matthew Dickey Front of House Team Member (Makiki Drive Thru) at Makiki Add …" at bounding box center [702, 302] width 1405 height 605
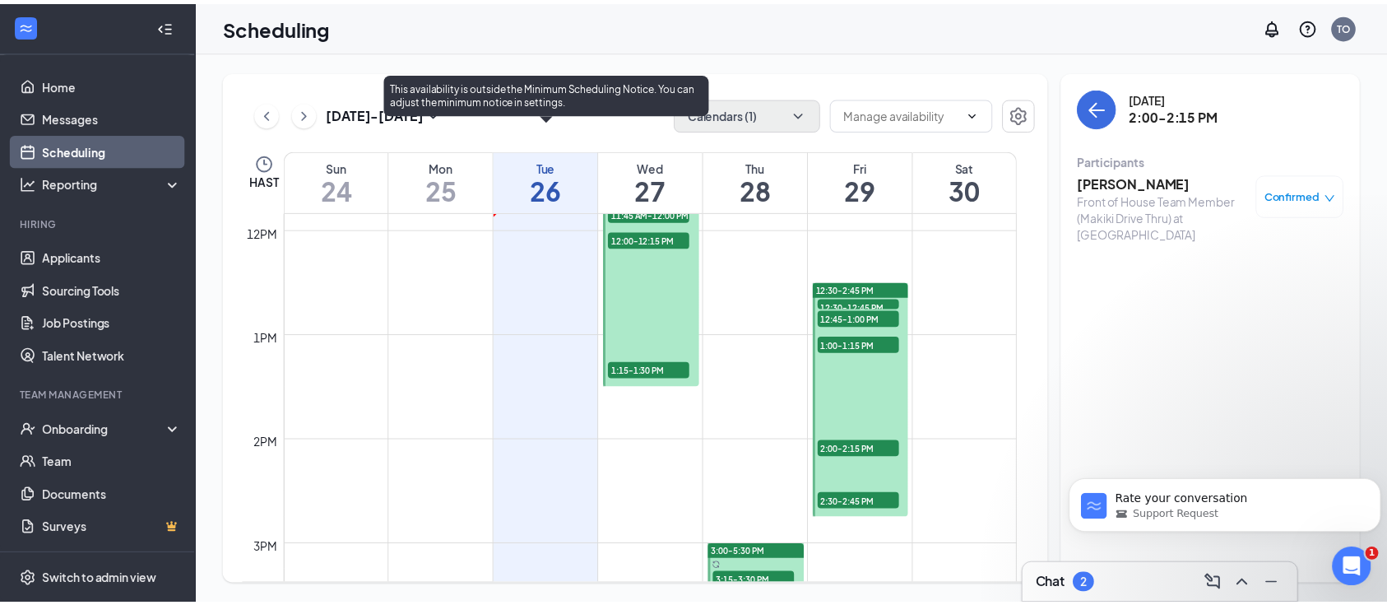
scroll to position [918, 0]
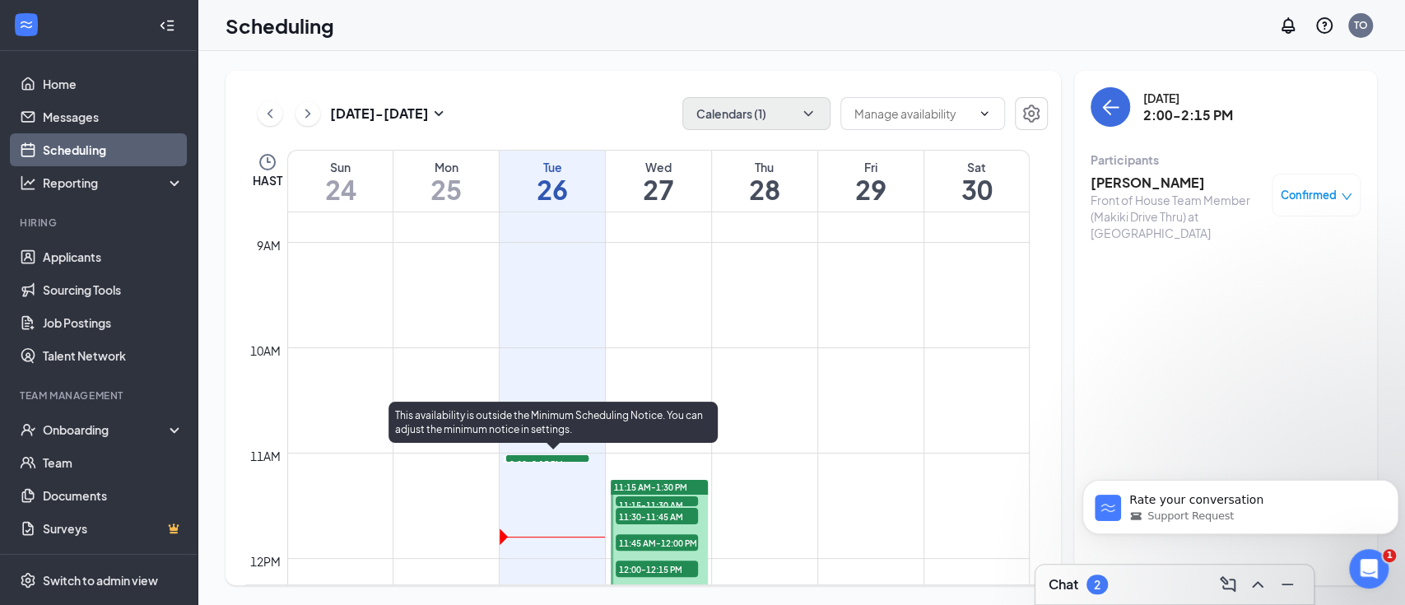
click at [546, 487] on div "1" at bounding box center [547, 479] width 82 height 16
click at [547, 469] on span "11:30-11:45 AM" at bounding box center [539, 461] width 67 height 15
click at [546, 472] on span "11:45 AM-12:00 PM" at bounding box center [547, 463] width 82 height 16
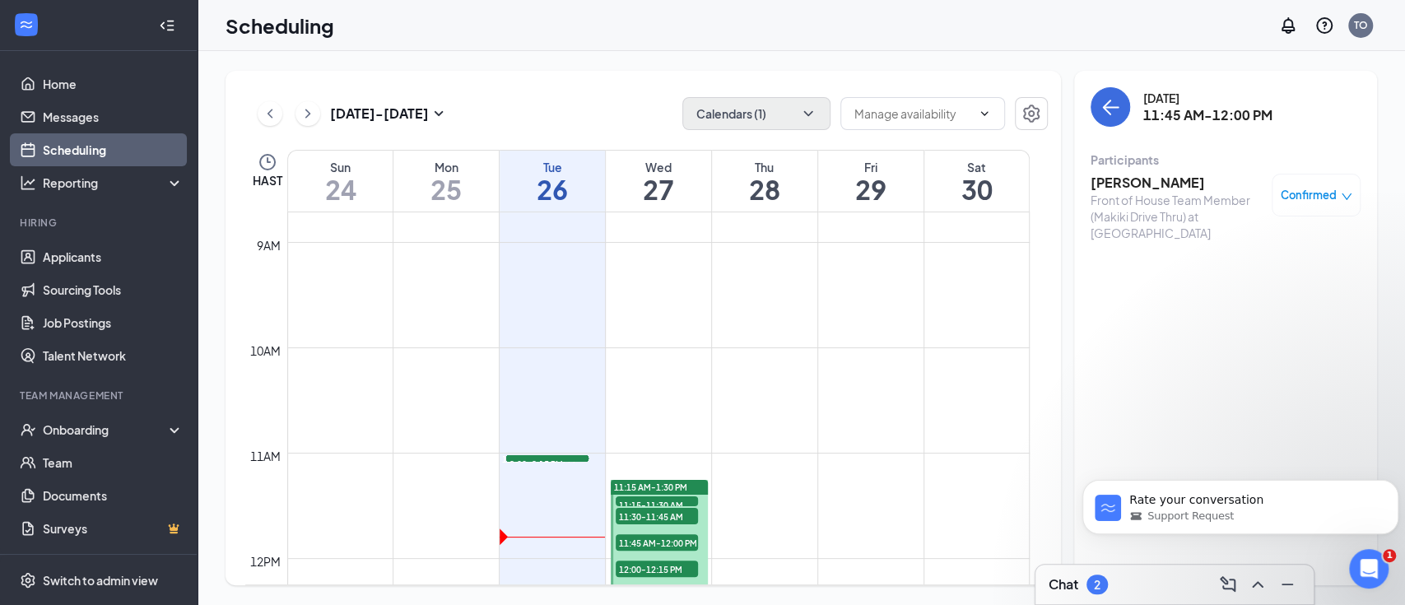
click at [1157, 181] on h3 "Taylar Haight" at bounding box center [1176, 183] width 173 height 18
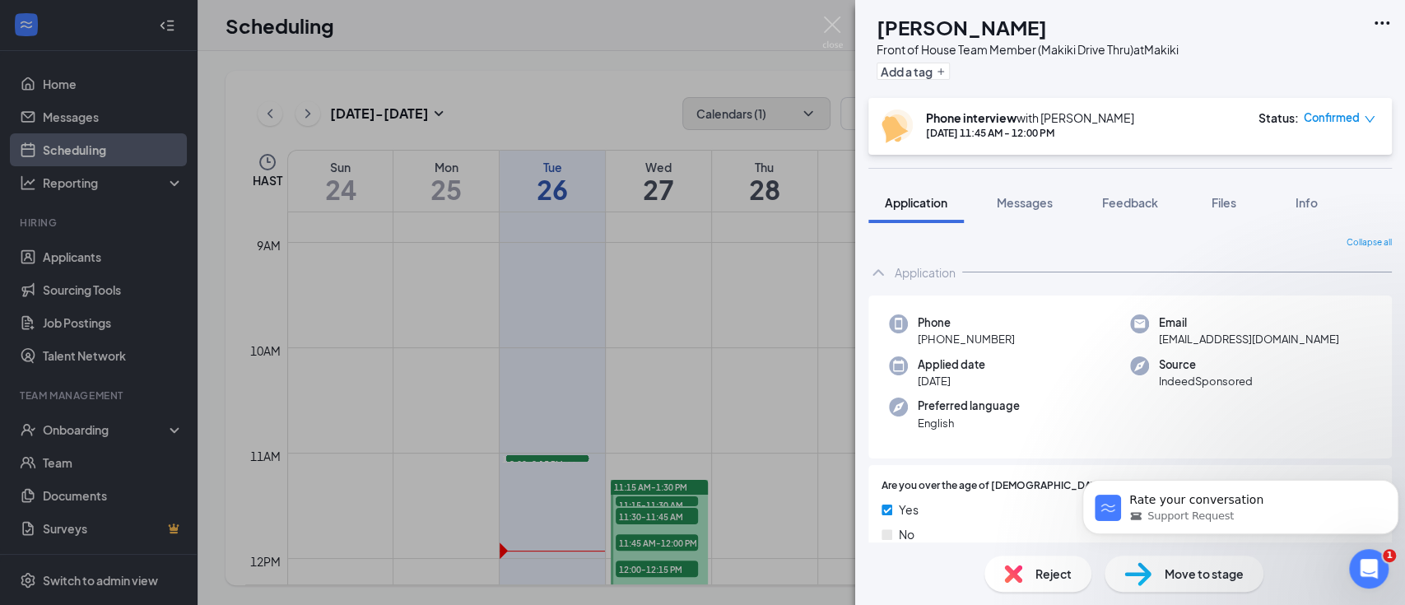
click at [546, 569] on div "TH Taylar Haight Front of House Team Member (Makiki Drive Thru) at Makiki Add a…" at bounding box center [702, 302] width 1405 height 605
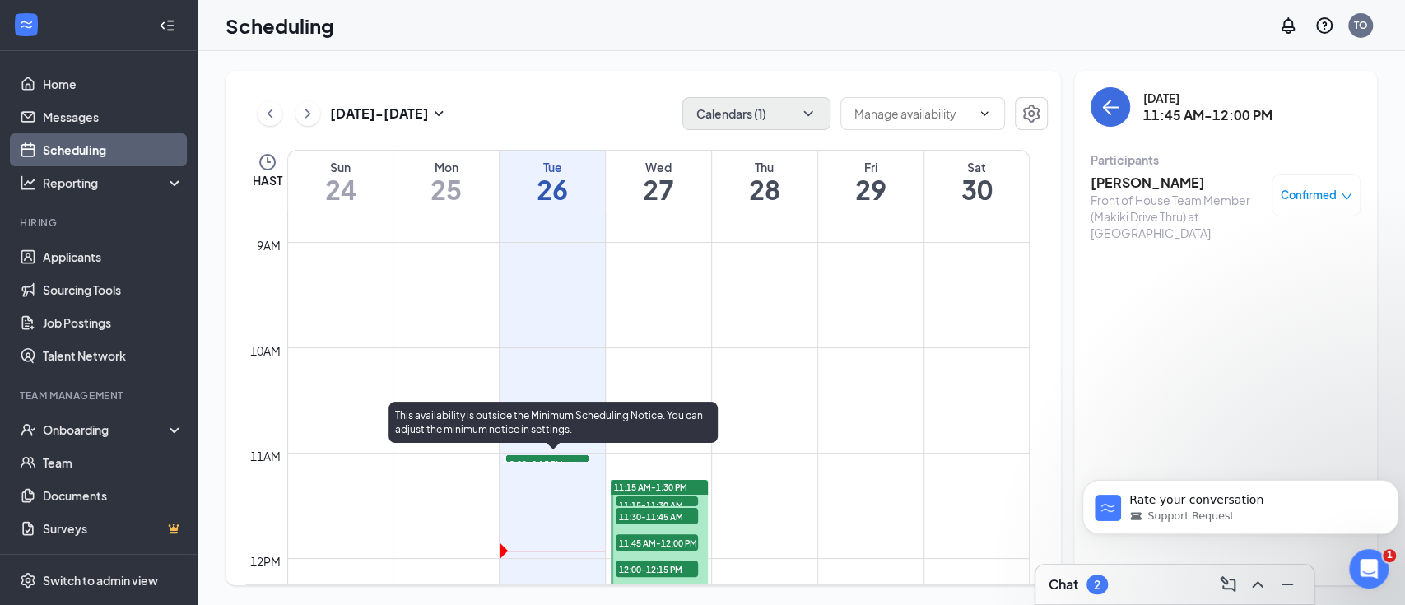
click at [546, 472] on span "12:00-12:15 PM" at bounding box center [547, 463] width 82 height 16
click at [549, 472] on span "11:45 AM-12:00 PM" at bounding box center [547, 463] width 82 height 16
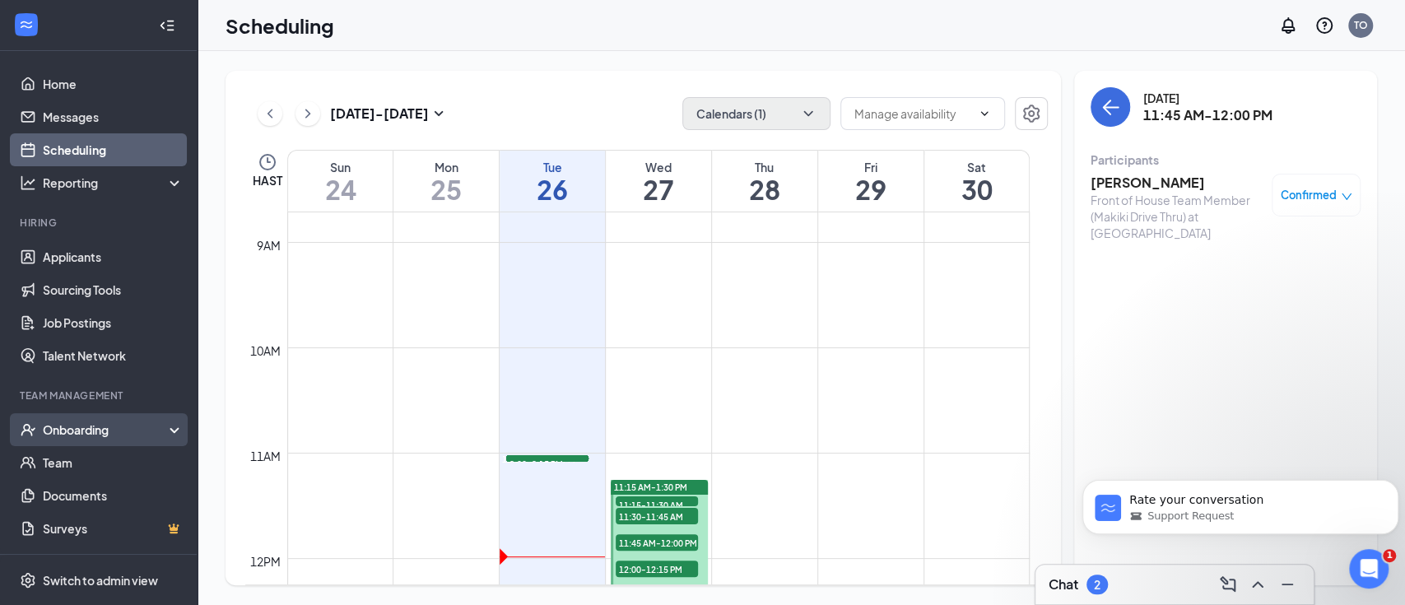
click at [115, 433] on div "Onboarding" at bounding box center [106, 429] width 127 height 16
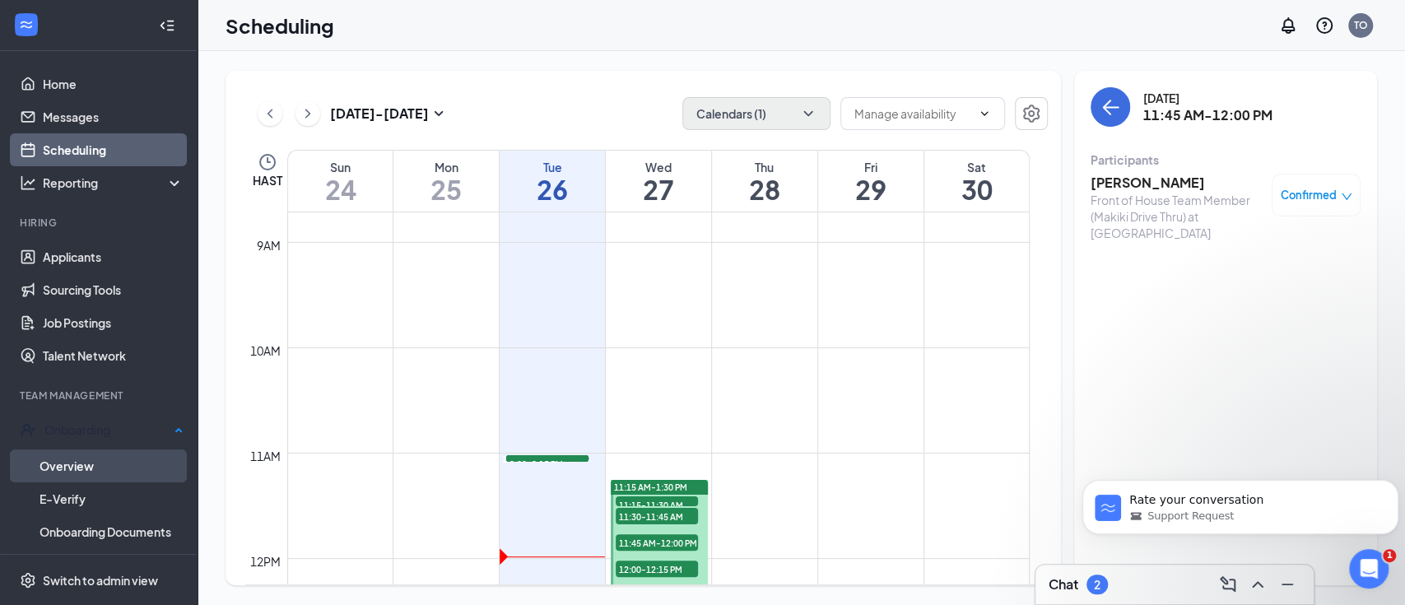
click at [114, 458] on link "Overview" at bounding box center [111, 465] width 144 height 33
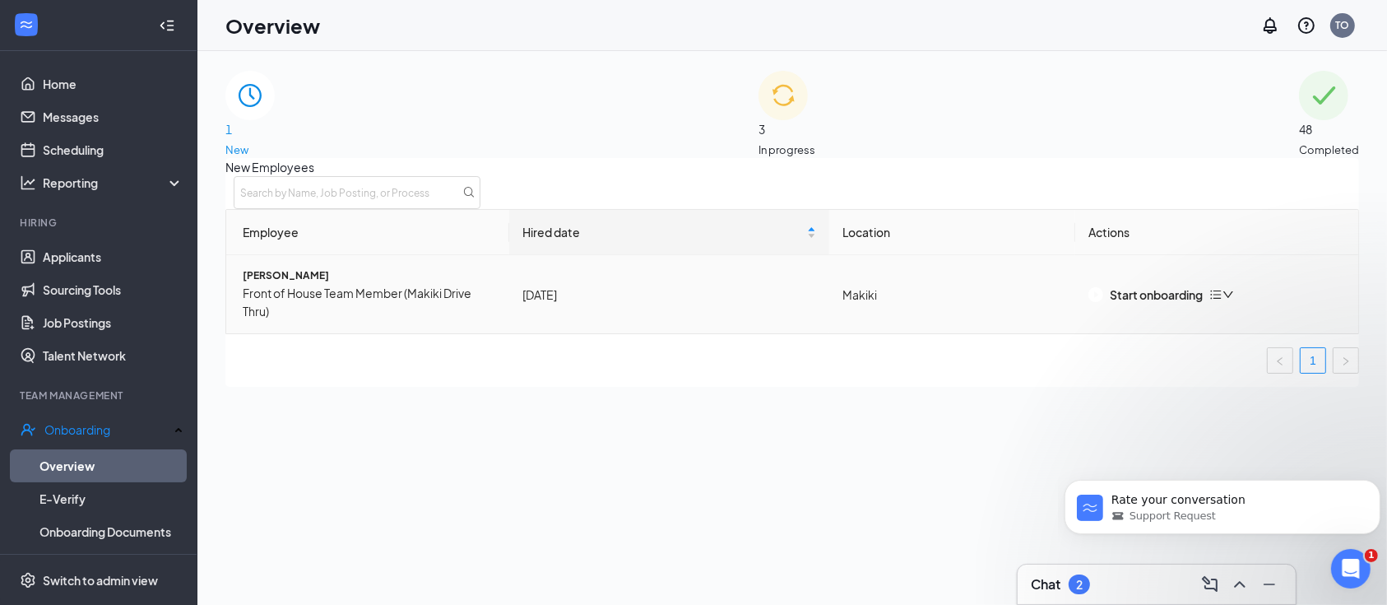
click at [388, 317] on span "Front of House Team Member (Makiki Drive Thru)" at bounding box center [369, 302] width 253 height 36
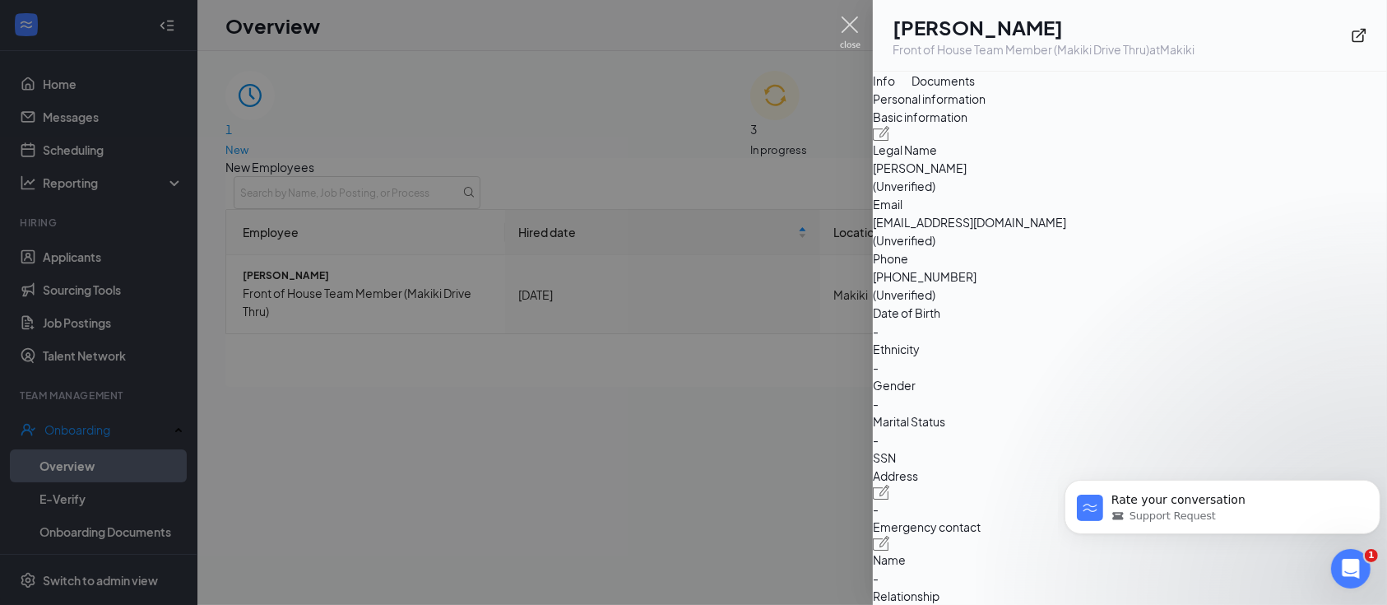
click at [851, 24] on img at bounding box center [850, 32] width 21 height 32
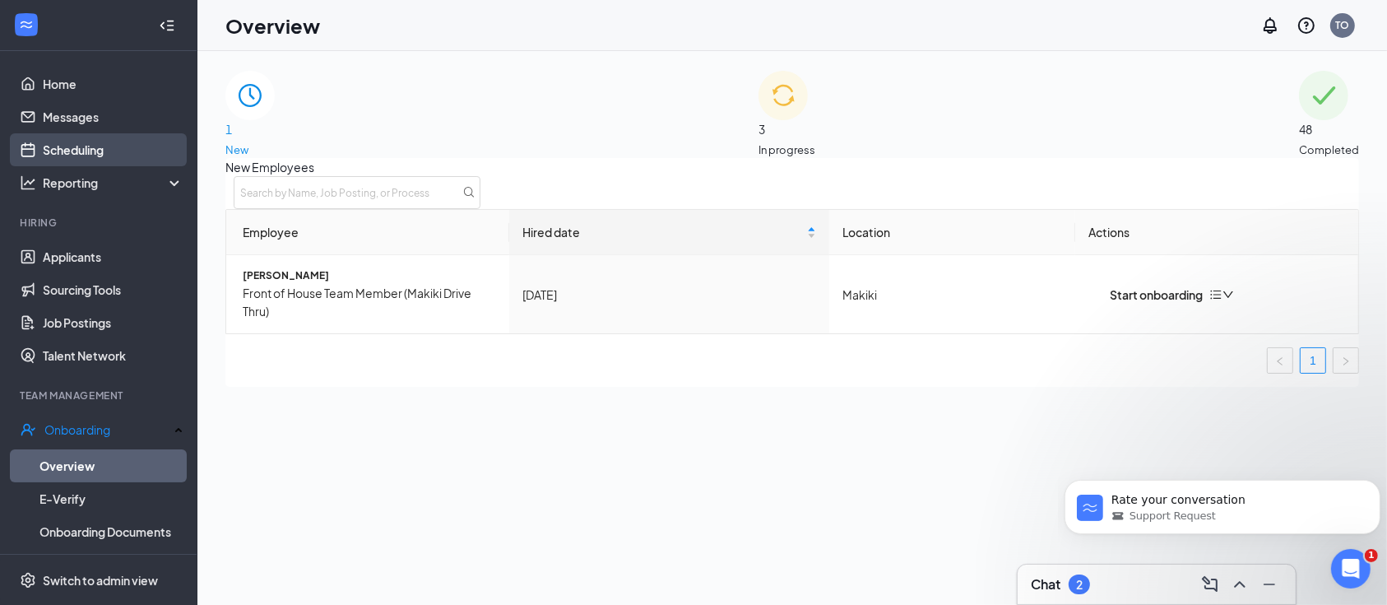
click at [77, 147] on link "Scheduling" at bounding box center [113, 149] width 141 height 33
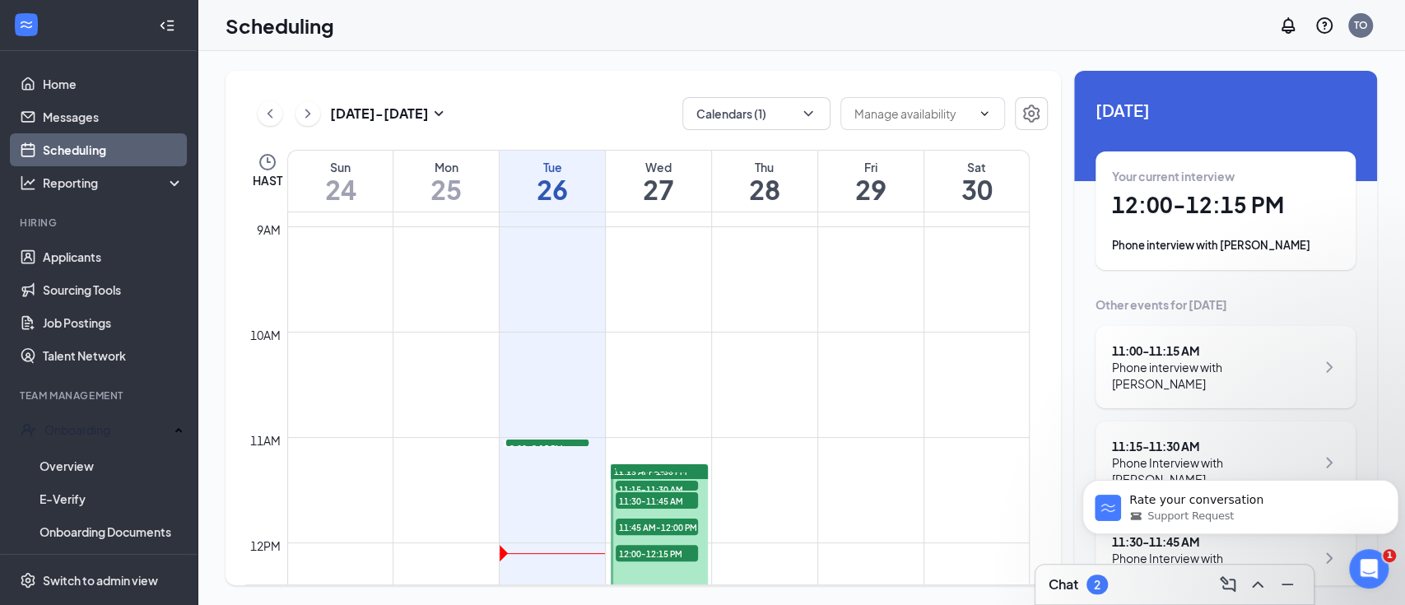
scroll to position [1028, 0]
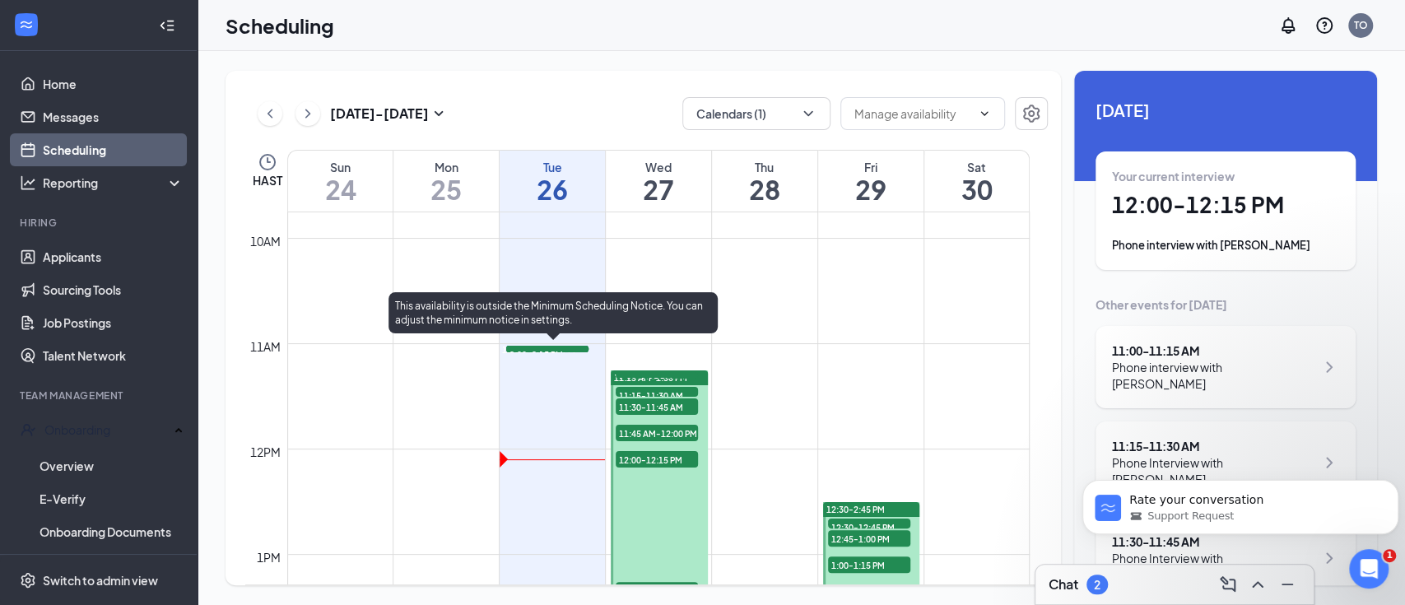
click at [528, 362] on span "12:00-12:15 PM" at bounding box center [547, 354] width 82 height 16
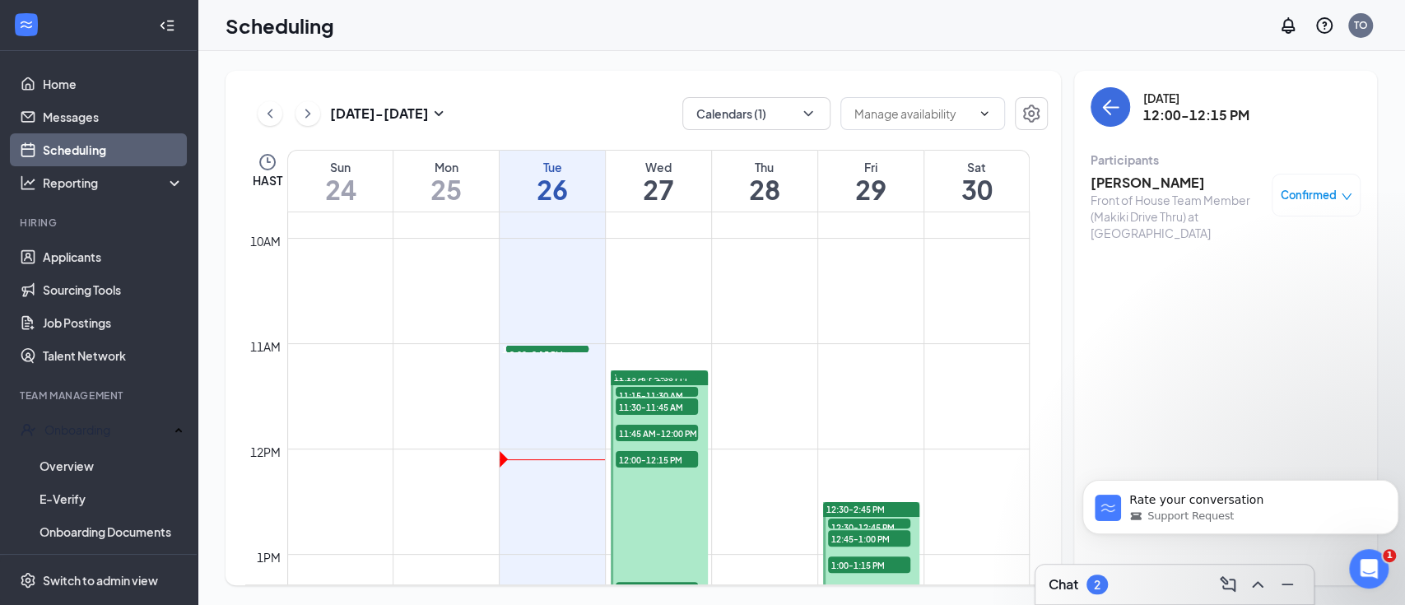
click at [1149, 187] on h3 "[PERSON_NAME]" at bounding box center [1176, 183] width 173 height 18
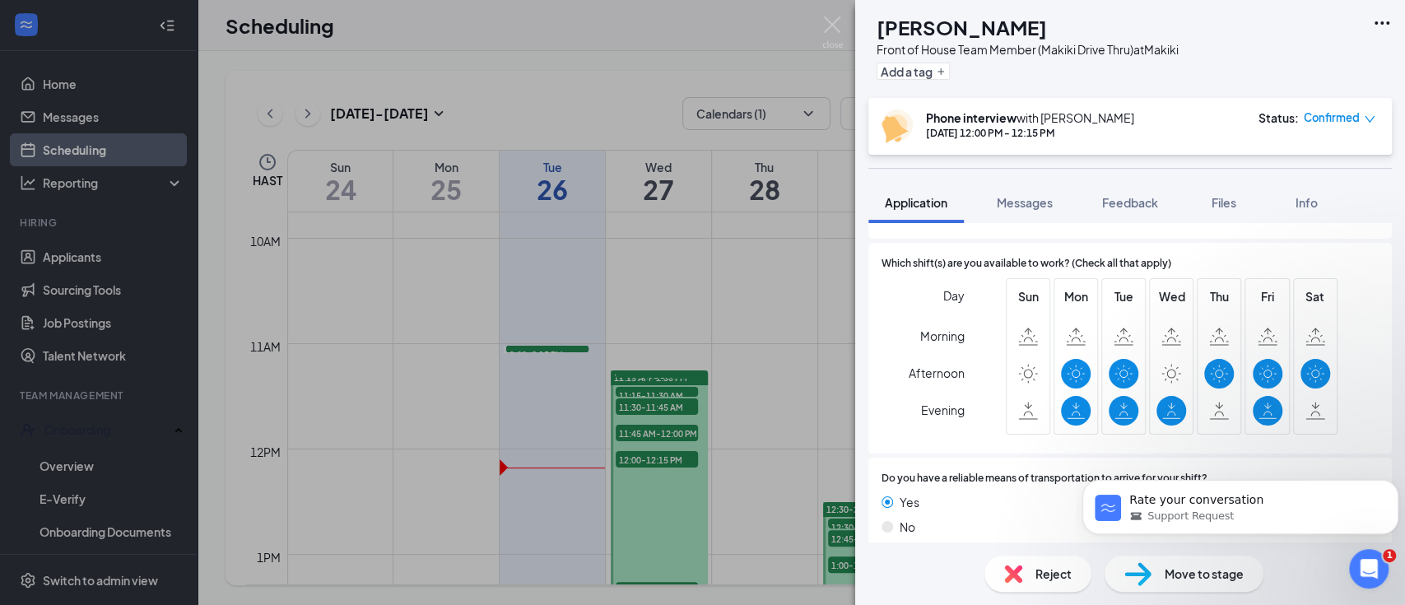
scroll to position [1366, 0]
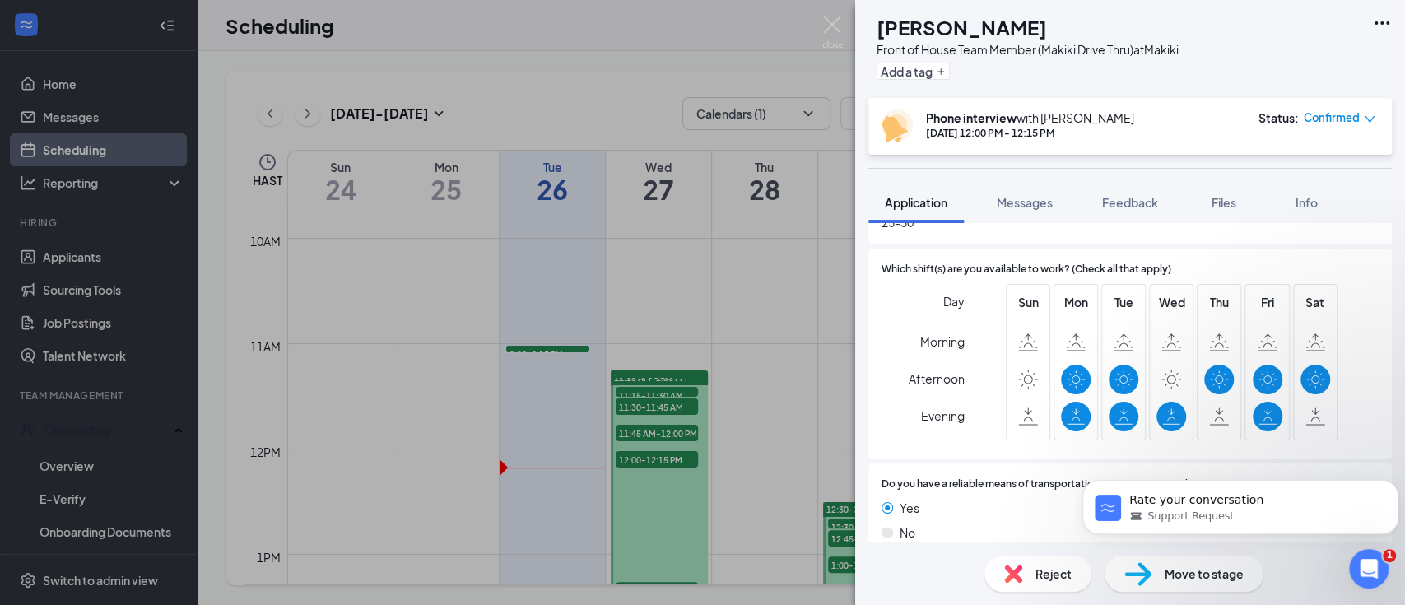
click at [806, 107] on div "TT Taylor Turner Front of House Team Member (Makiki Drive Thru) at Makiki Add a…" at bounding box center [702, 302] width 1405 height 605
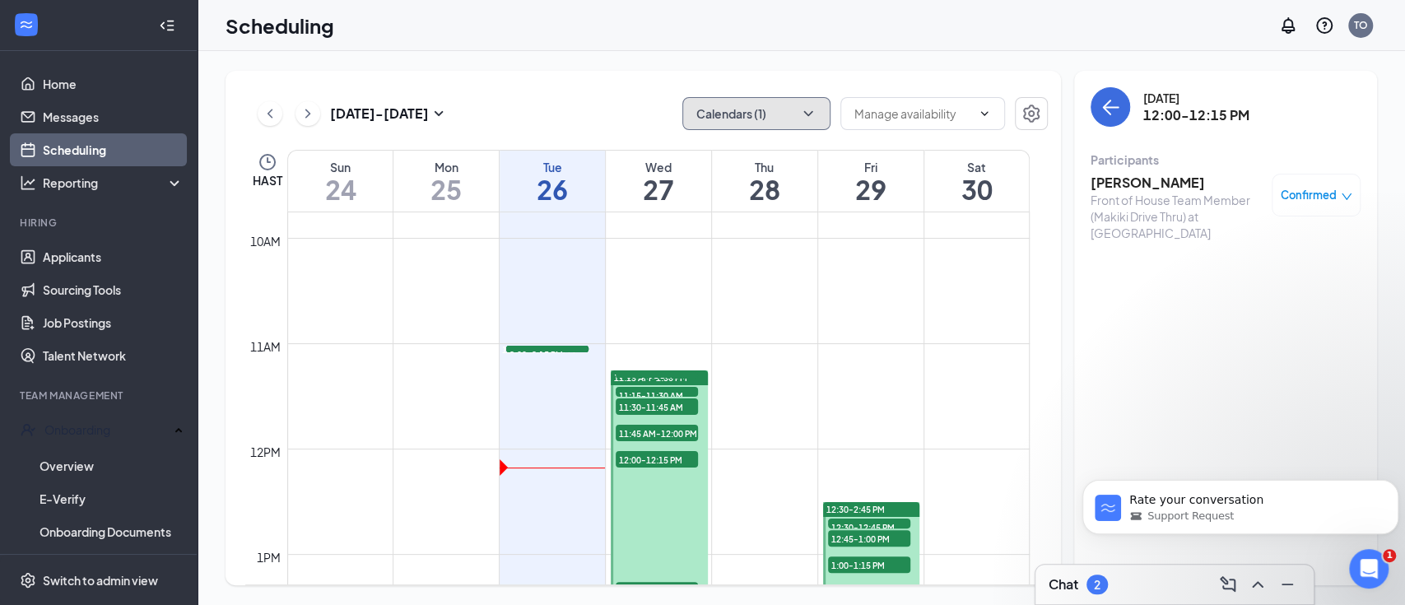
click at [804, 108] on icon "ChevronDown" at bounding box center [808, 113] width 16 height 16
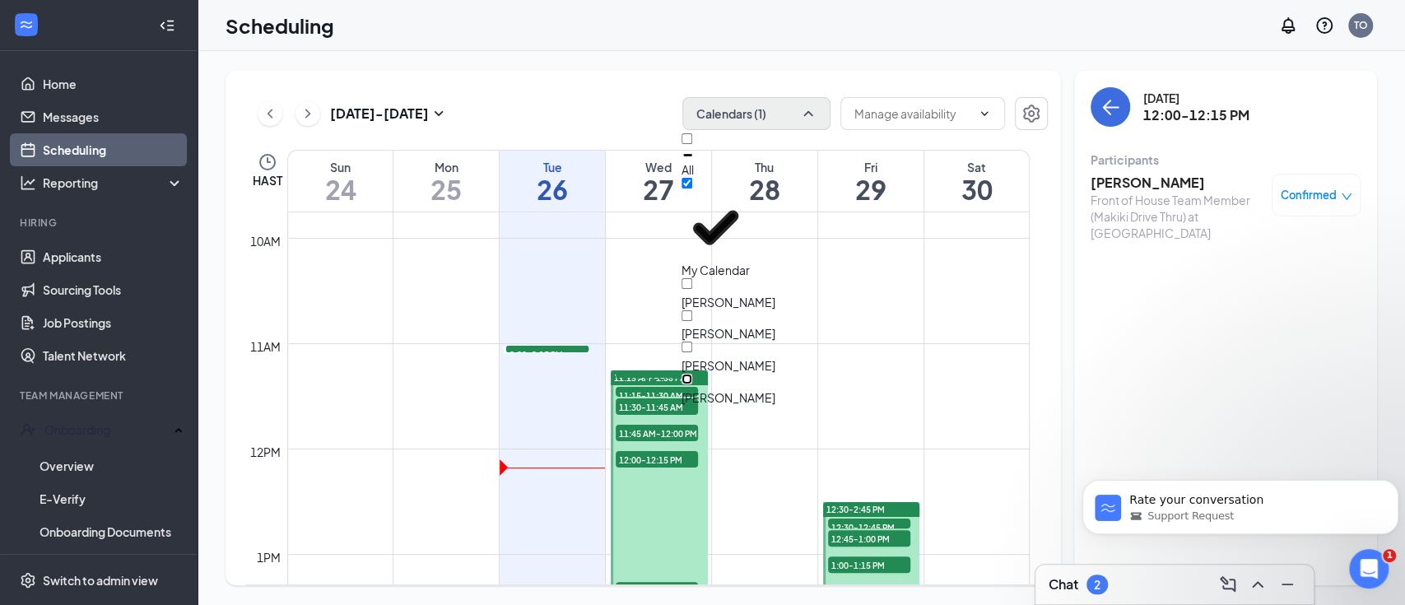
click at [692, 374] on input "Zane Dydasco" at bounding box center [686, 379] width 11 height 11
checkbox input "true"
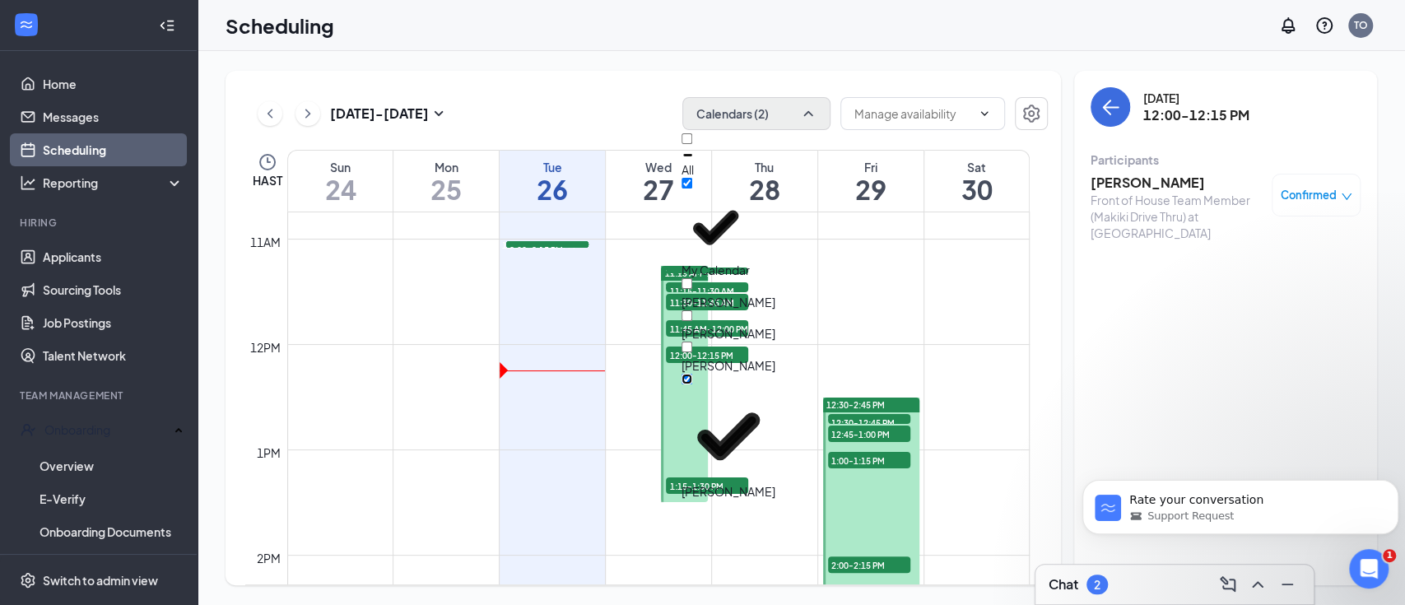
scroll to position [1138, 0]
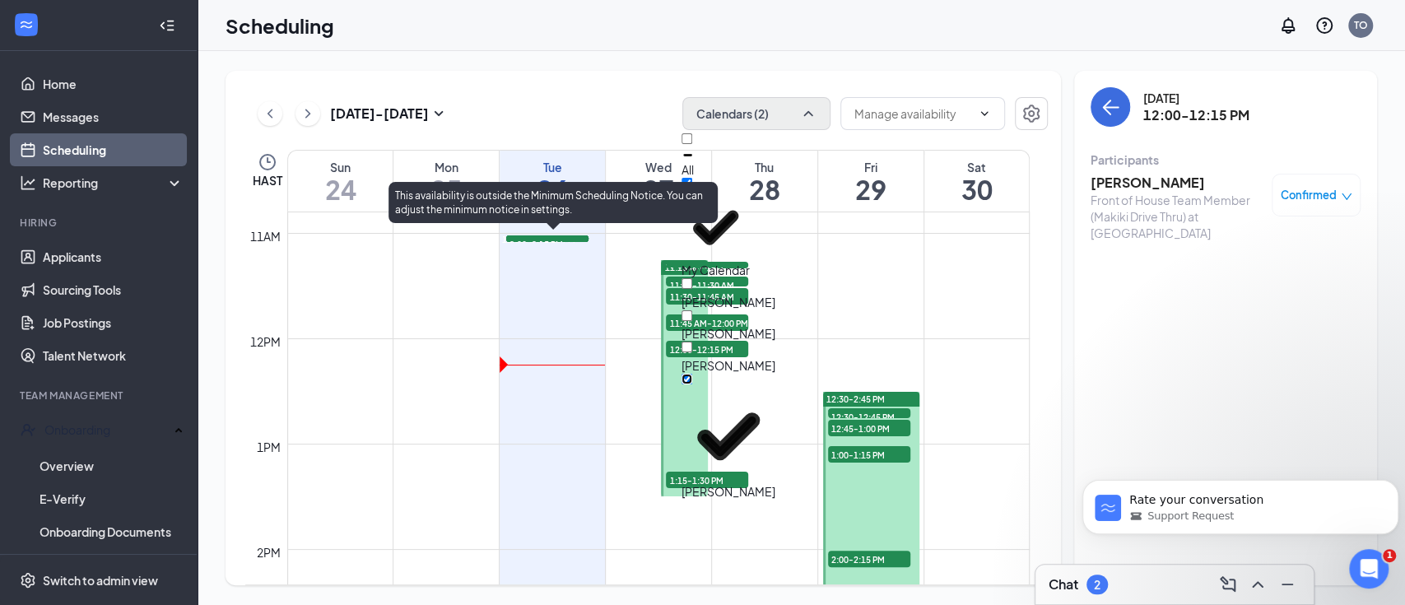
click at [563, 252] on span "12:30-12:45 PM" at bounding box center [547, 243] width 82 height 16
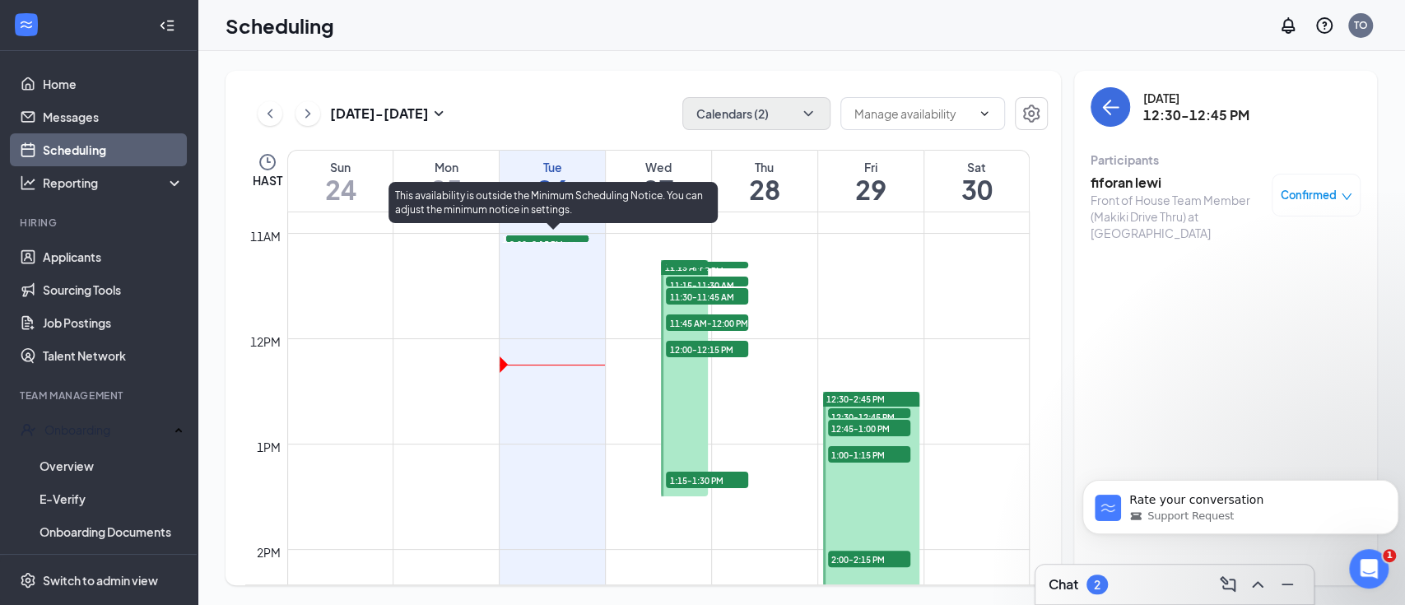
click at [575, 245] on div at bounding box center [575, 240] width 0 height 12
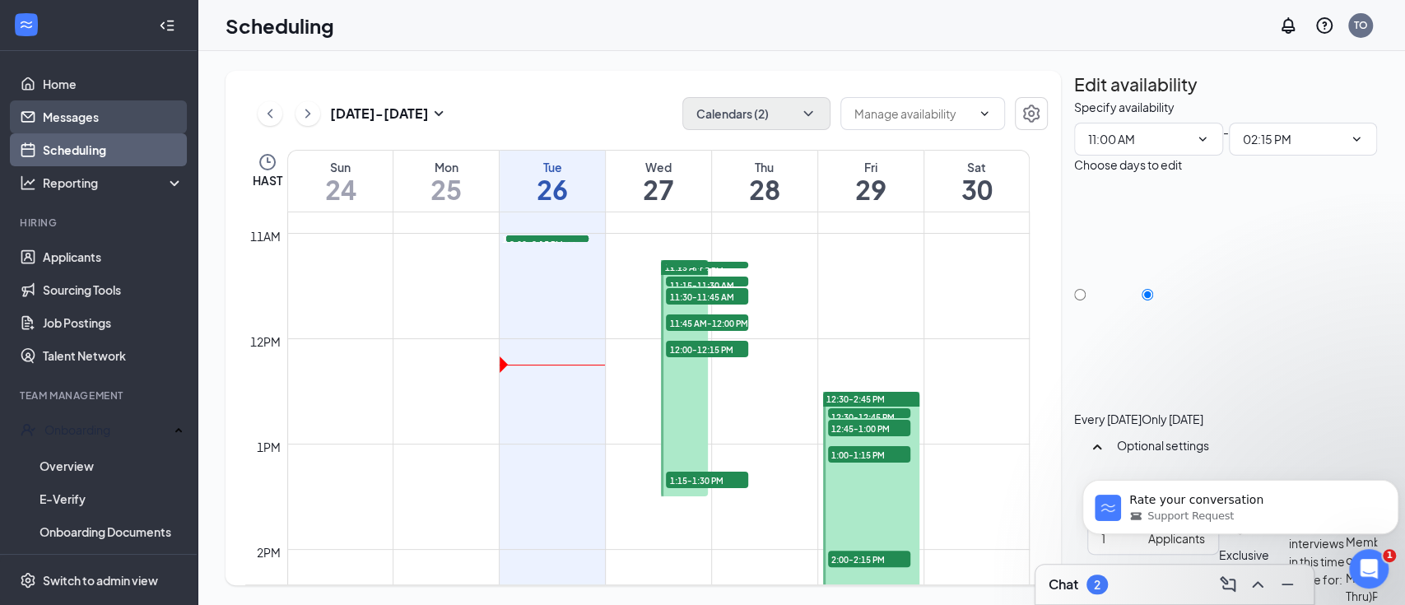
click at [67, 114] on link "Messages" at bounding box center [113, 116] width 141 height 33
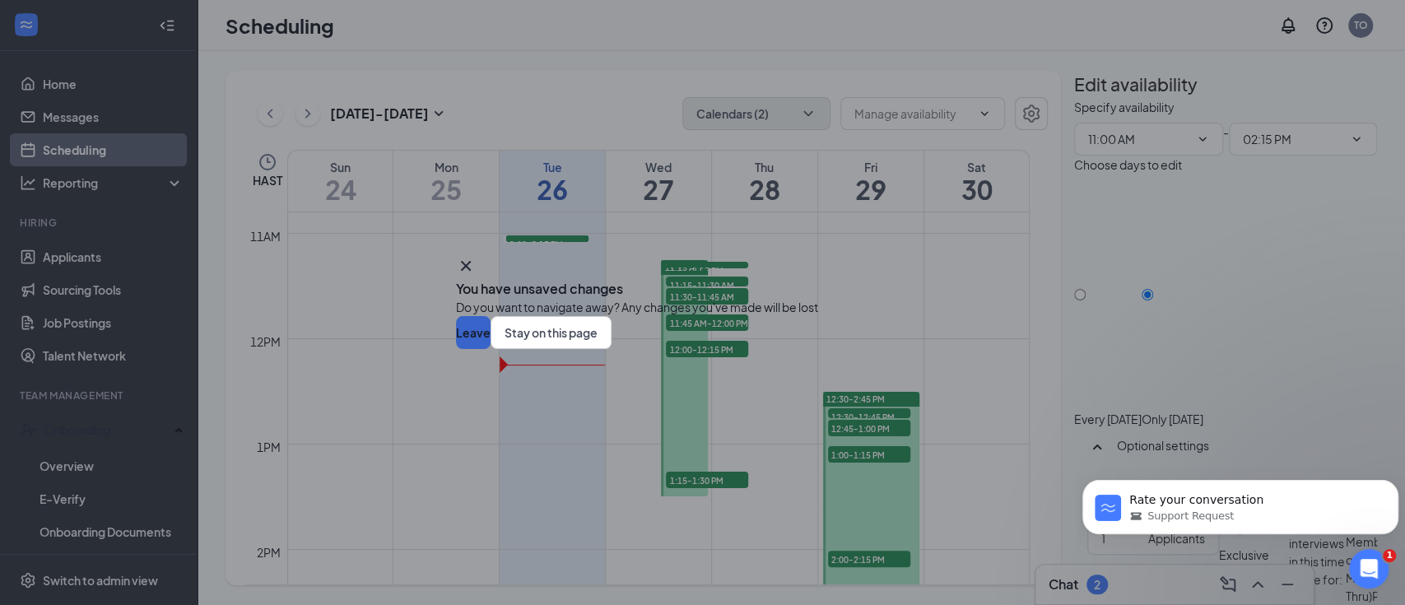
click at [490, 349] on button "Leave" at bounding box center [473, 332] width 35 height 33
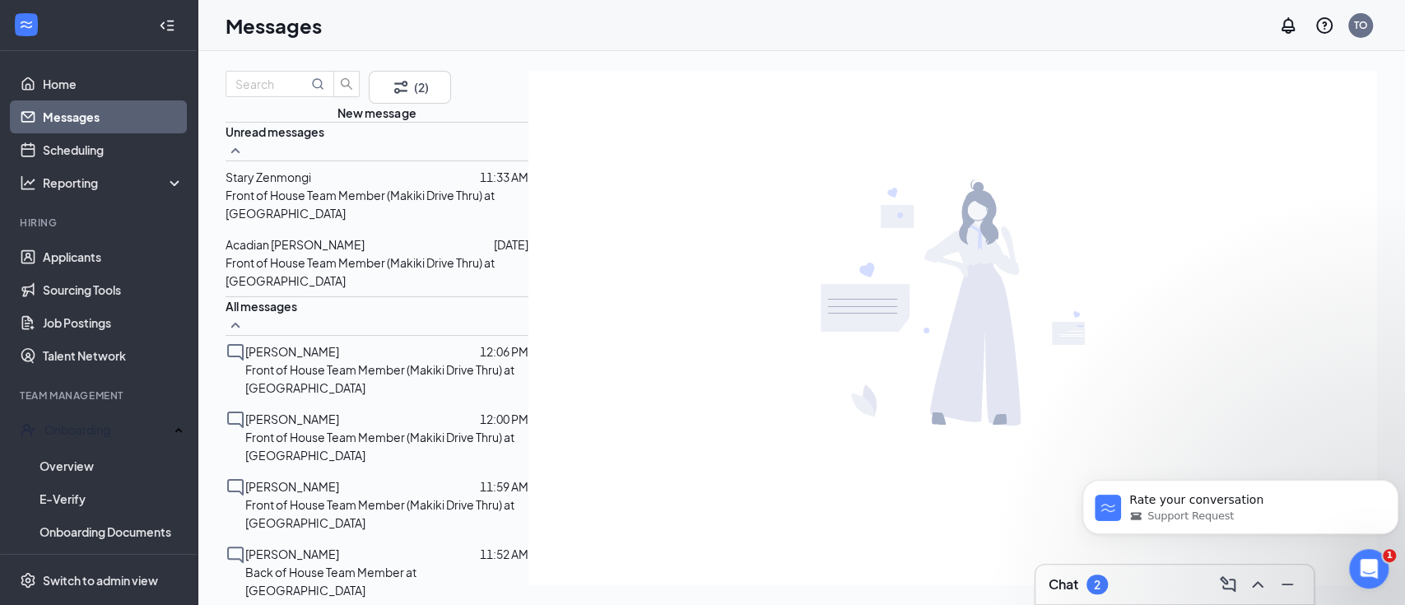
click at [326, 367] on p "Front of House Team Member (Makiki Drive Thru) at [GEOGRAPHIC_DATA]" at bounding box center [386, 378] width 283 height 36
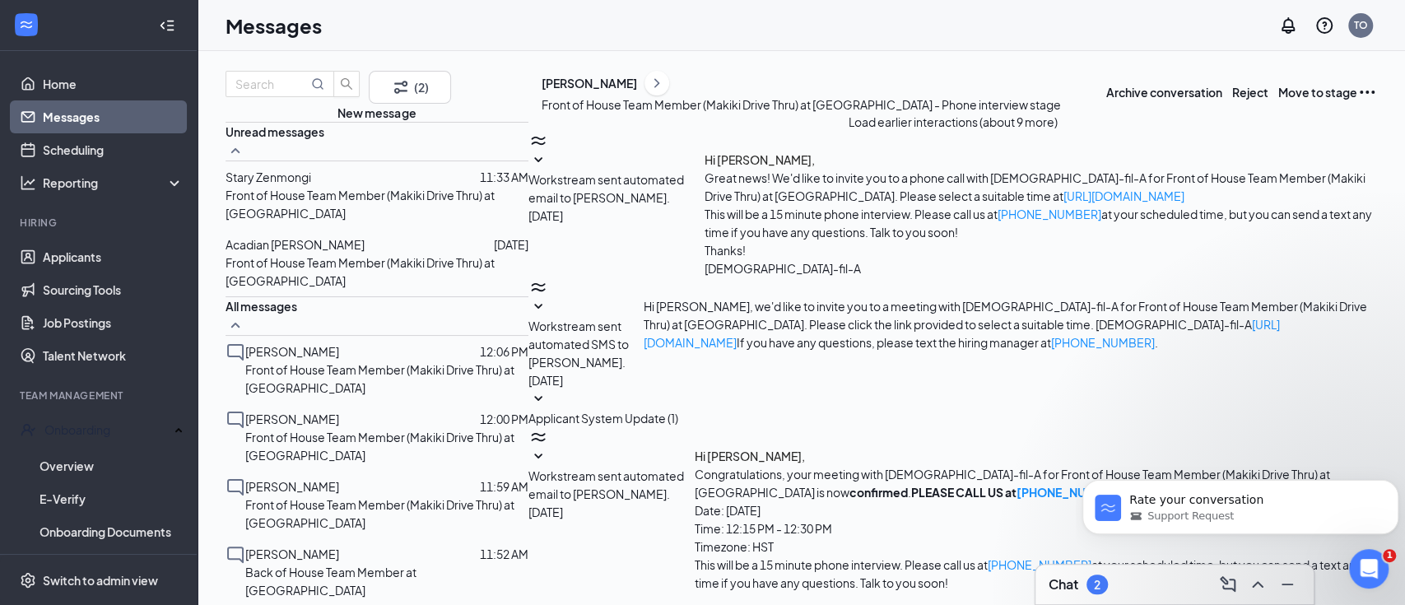
scroll to position [378, 0]
click at [84, 160] on link "Scheduling" at bounding box center [113, 149] width 141 height 33
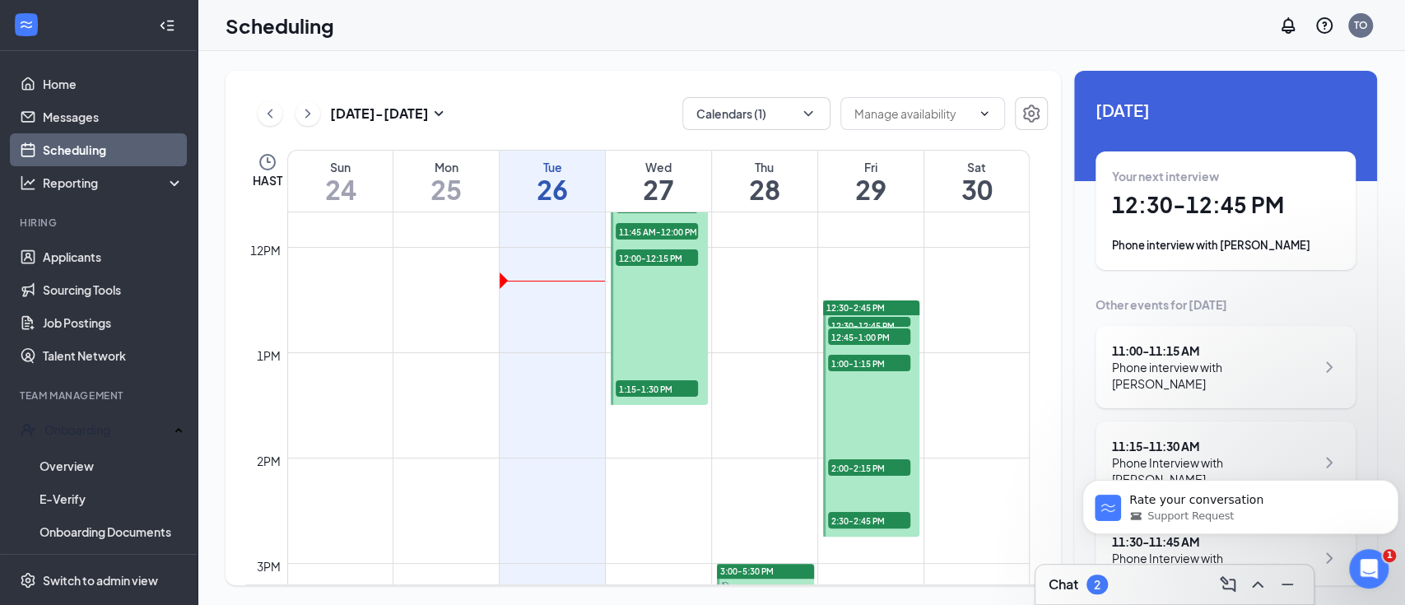
scroll to position [1248, 0]
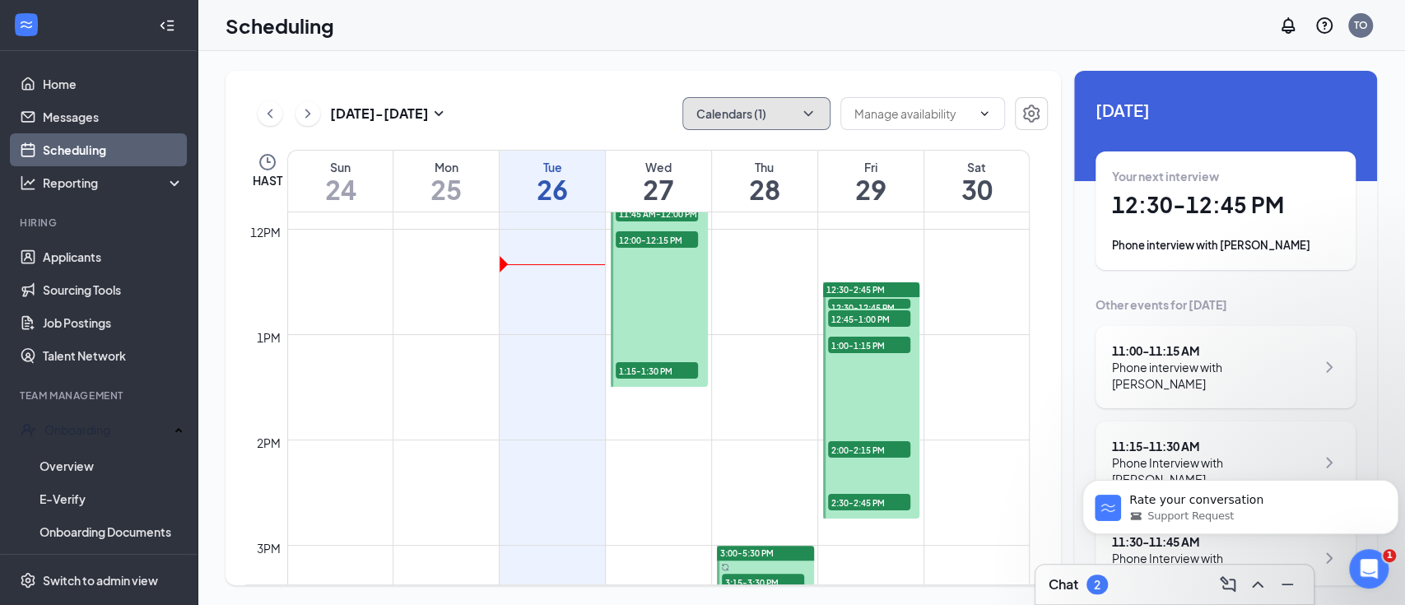
click at [806, 120] on icon "ChevronDown" at bounding box center [808, 113] width 16 height 16
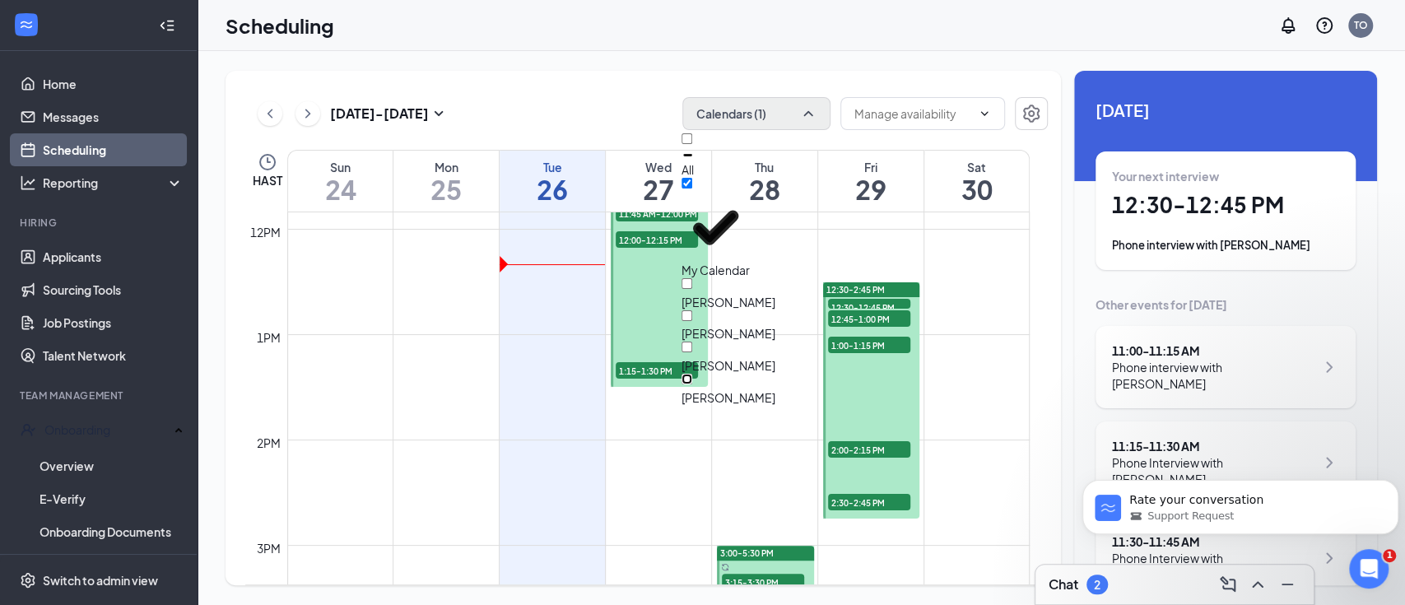
click at [692, 374] on input "Zane Dydasco" at bounding box center [686, 379] width 11 height 11
checkbox input "true"
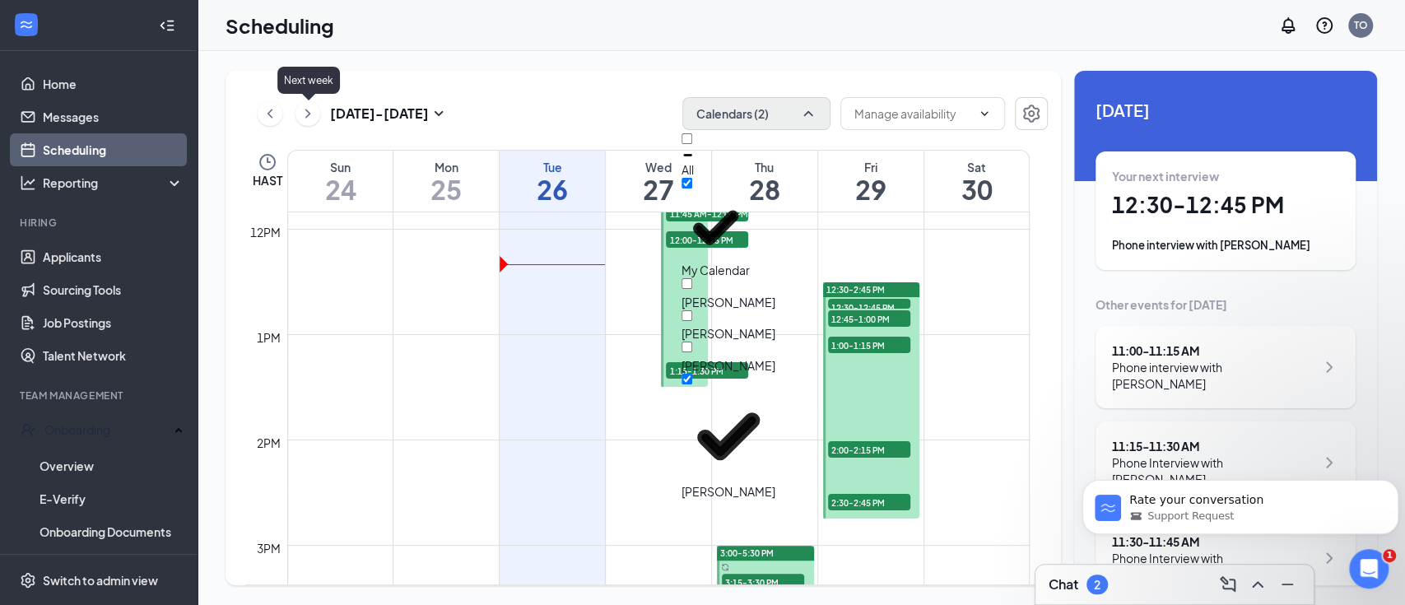
click at [309, 107] on icon "ChevronRight" at bounding box center [308, 114] width 16 height 20
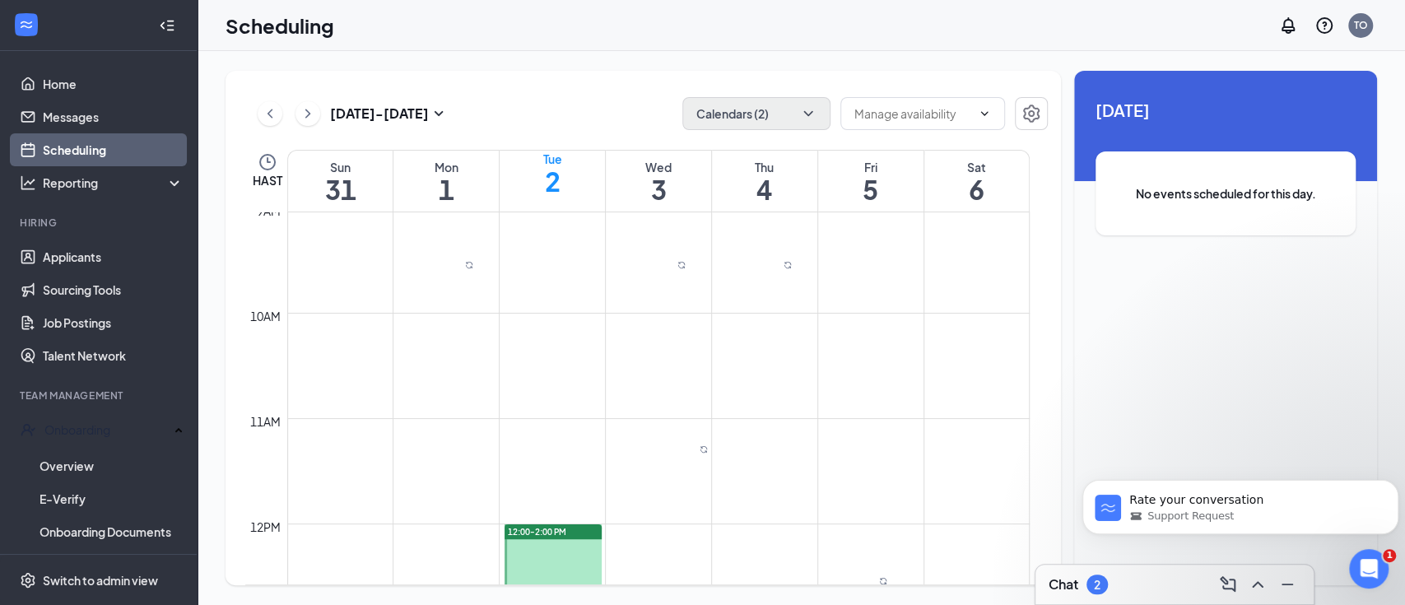
scroll to position [918, 0]
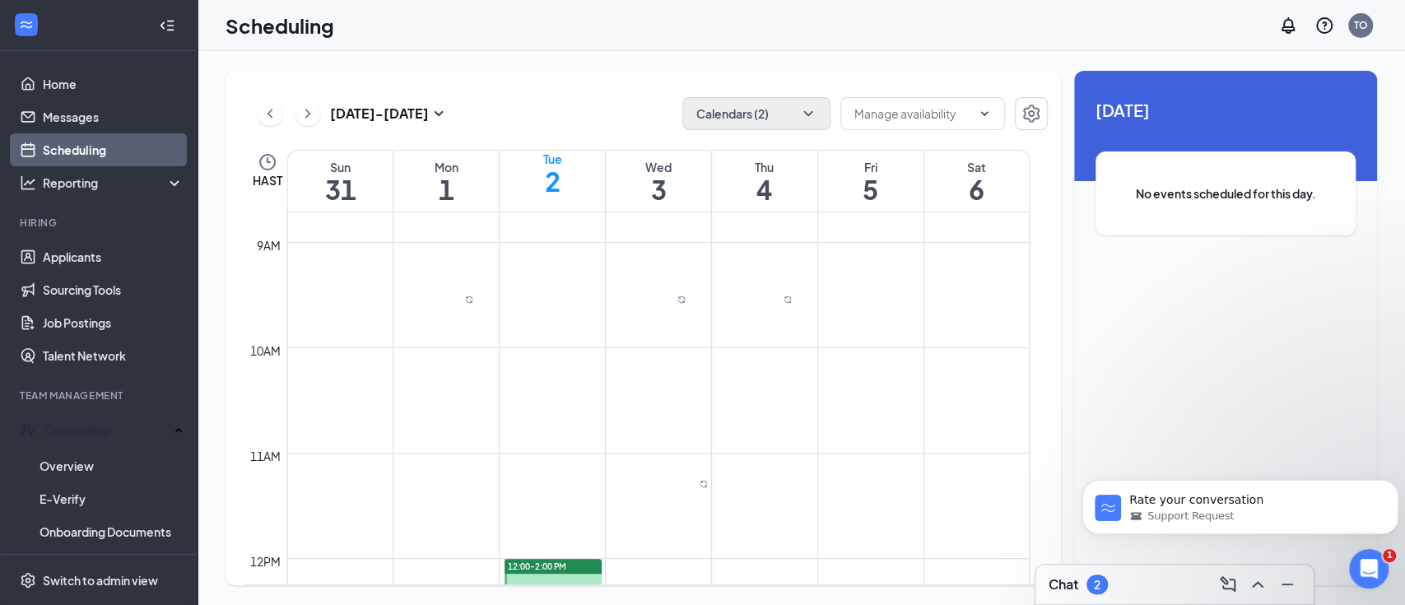
click at [109, 156] on link "Scheduling" at bounding box center [113, 149] width 141 height 33
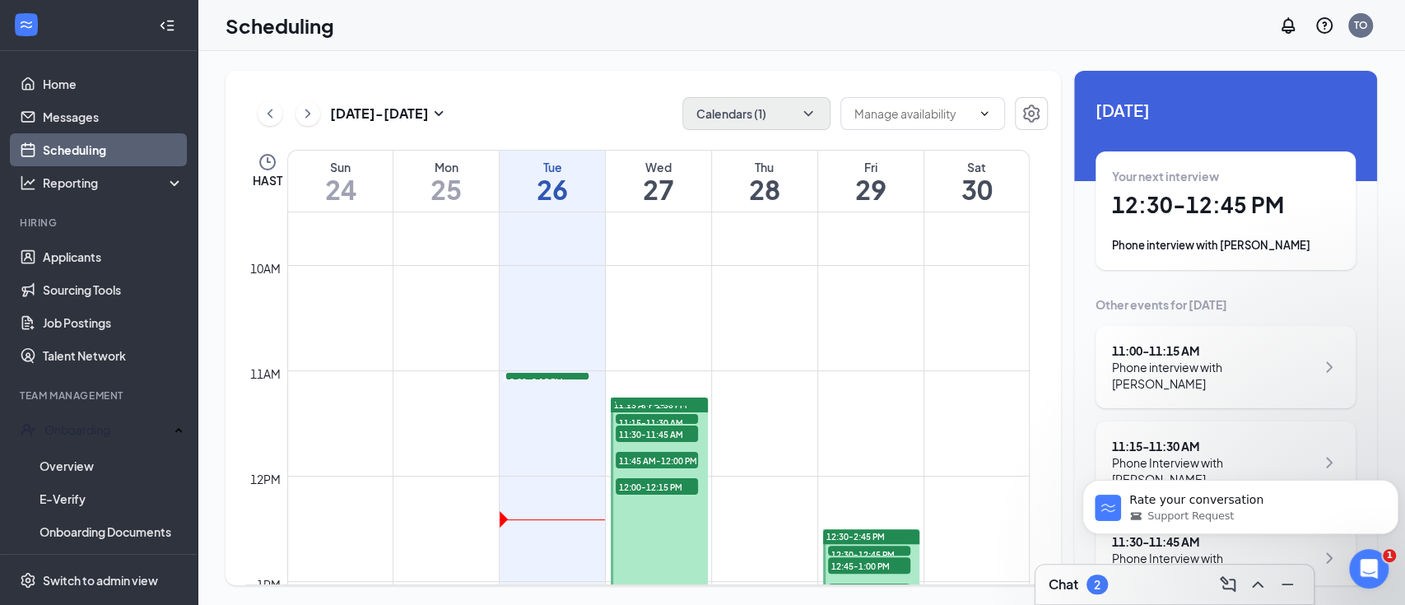
scroll to position [1028, 0]
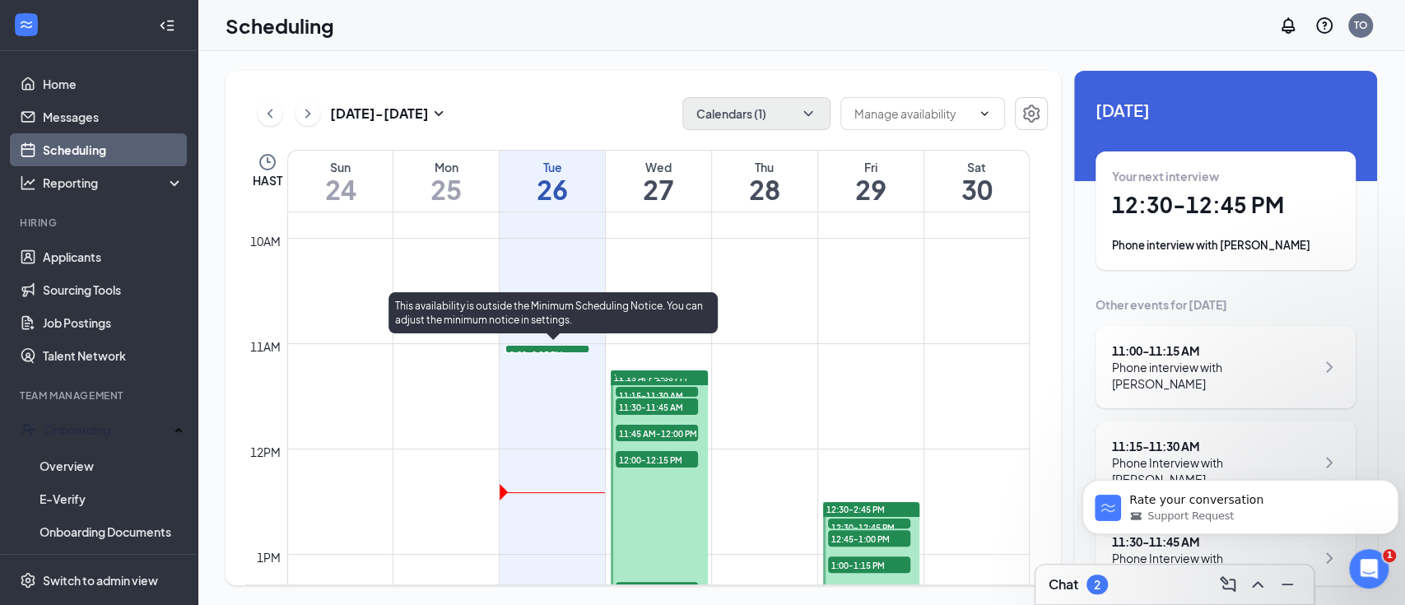
click at [551, 362] on span "12:30-12:45 PM" at bounding box center [547, 354] width 82 height 16
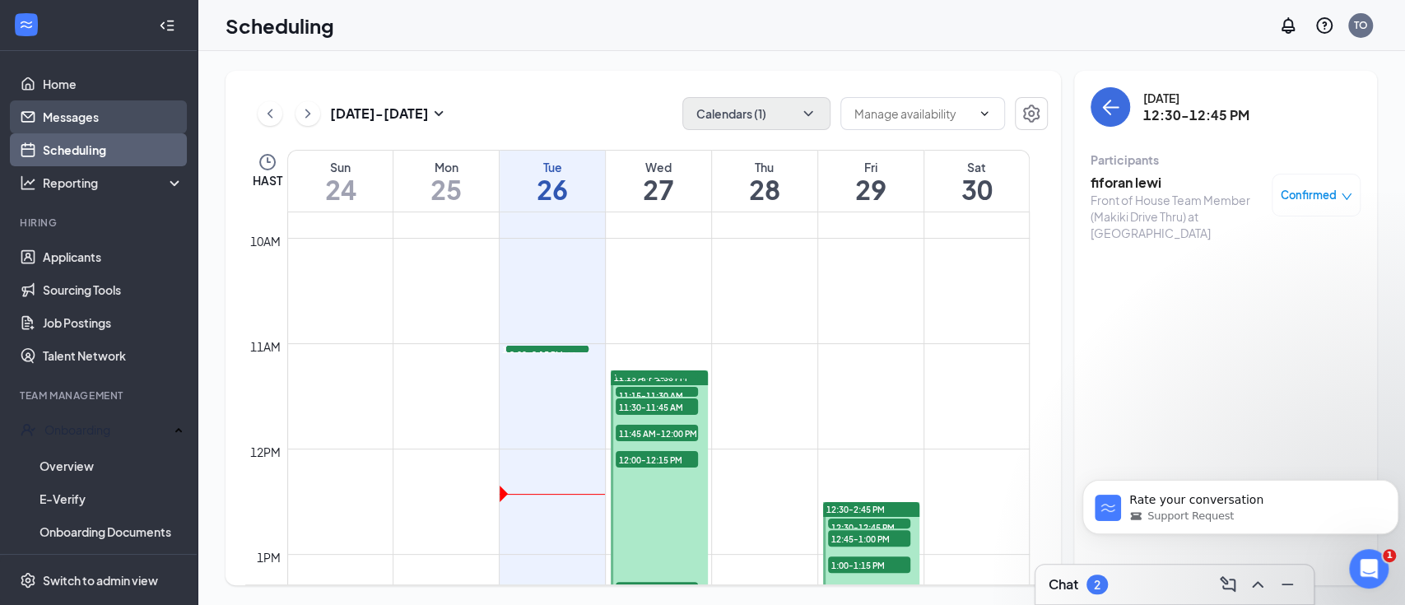
click at [81, 109] on link "Messages" at bounding box center [113, 116] width 141 height 33
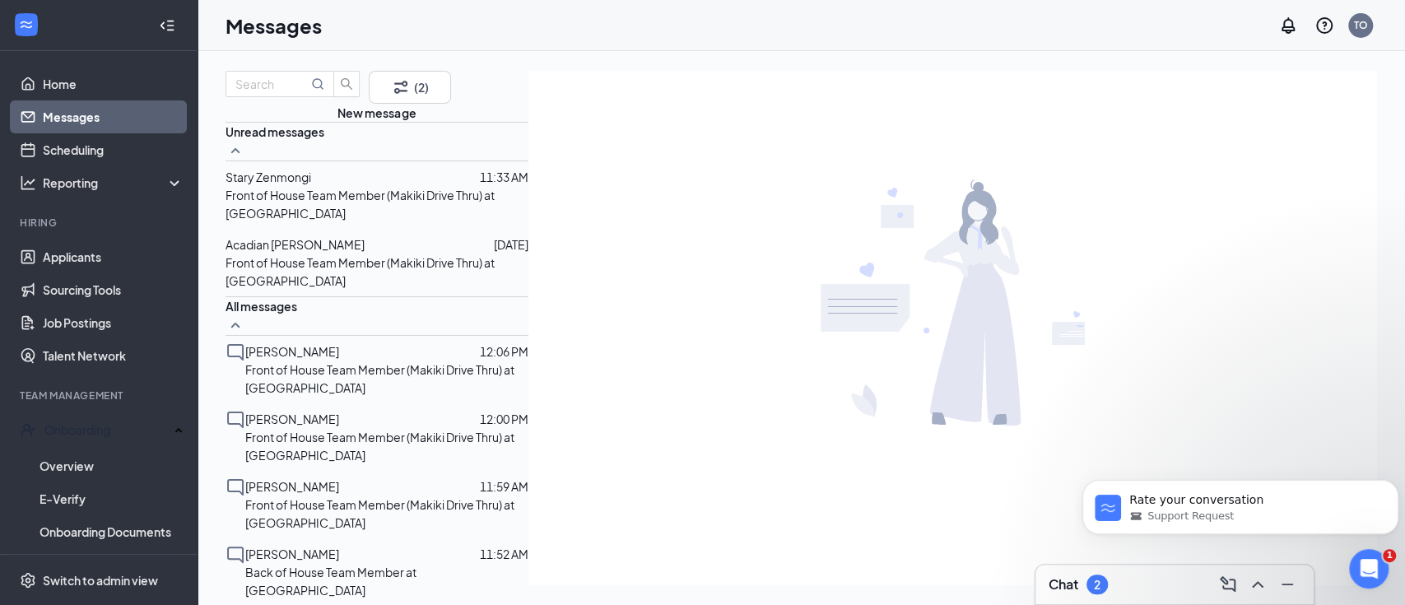
click at [372, 253] on div at bounding box center [429, 244] width 129 height 18
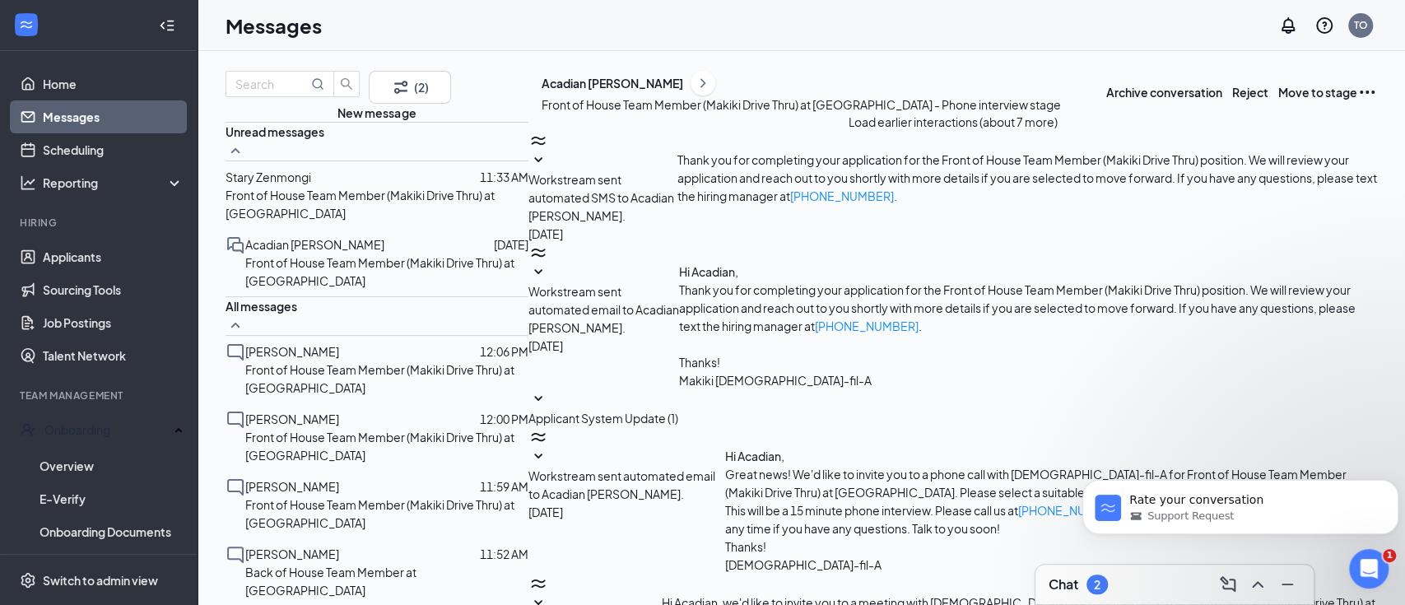
scroll to position [378, 0]
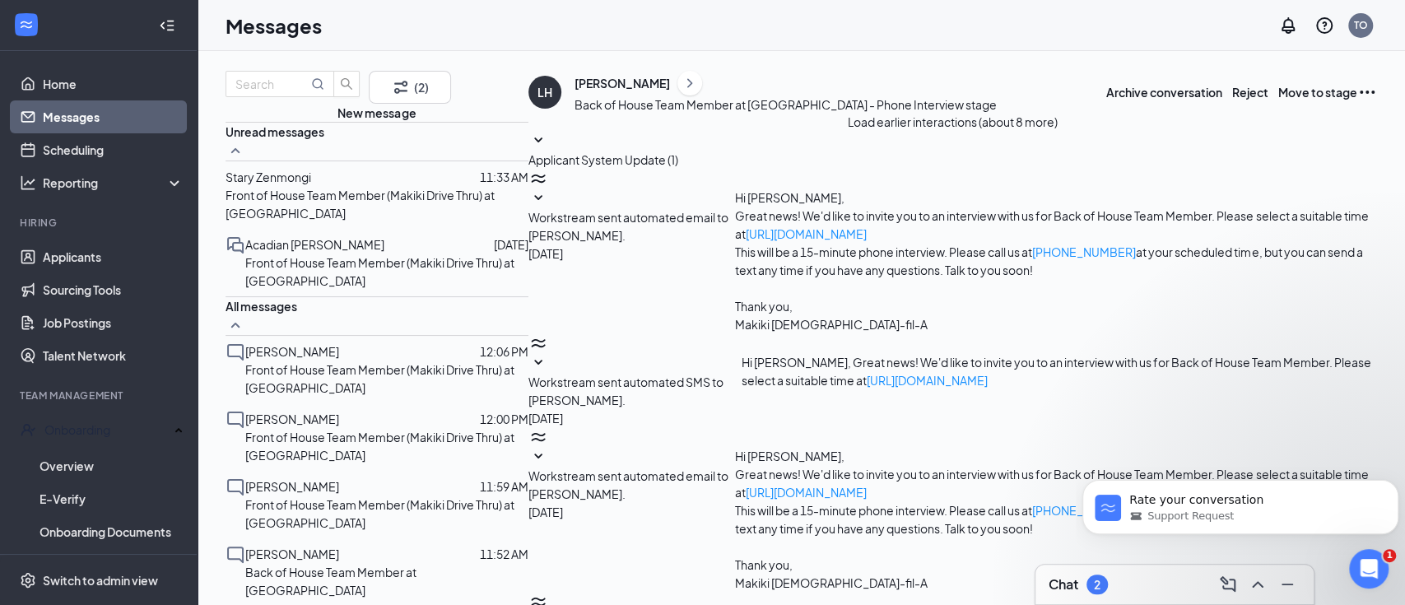
scroll to position [378, 0]
click at [109, 142] on link "Scheduling" at bounding box center [113, 149] width 141 height 33
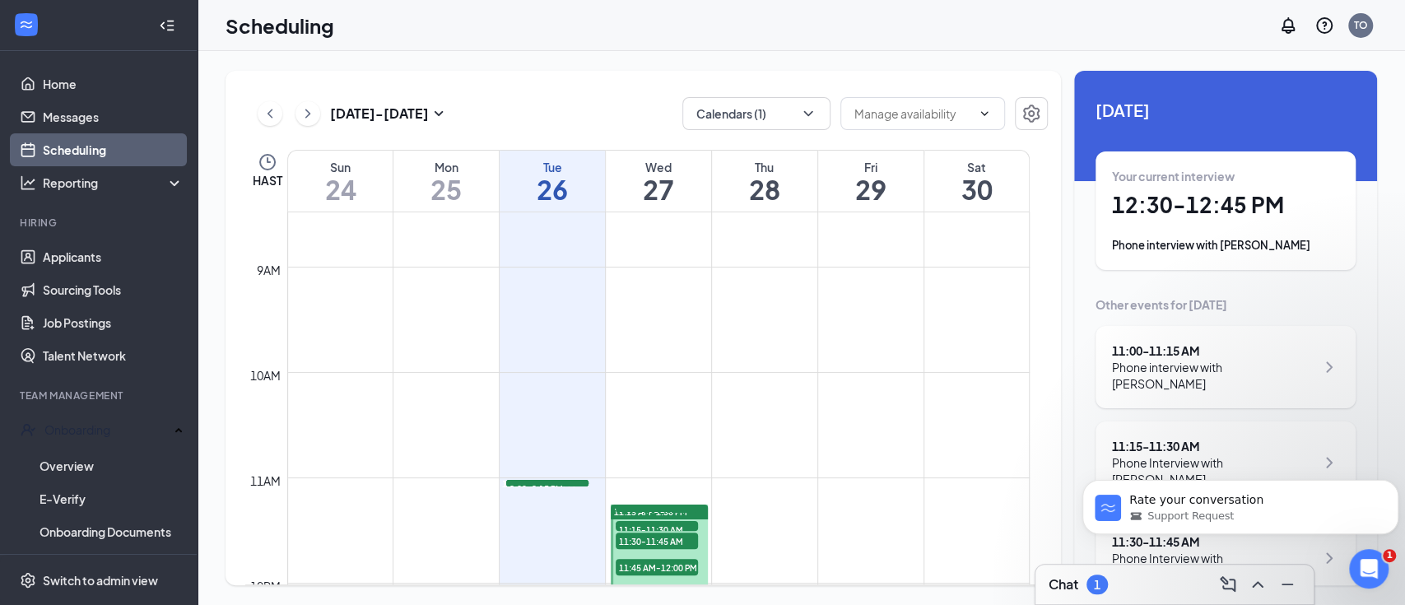
scroll to position [1138, 0]
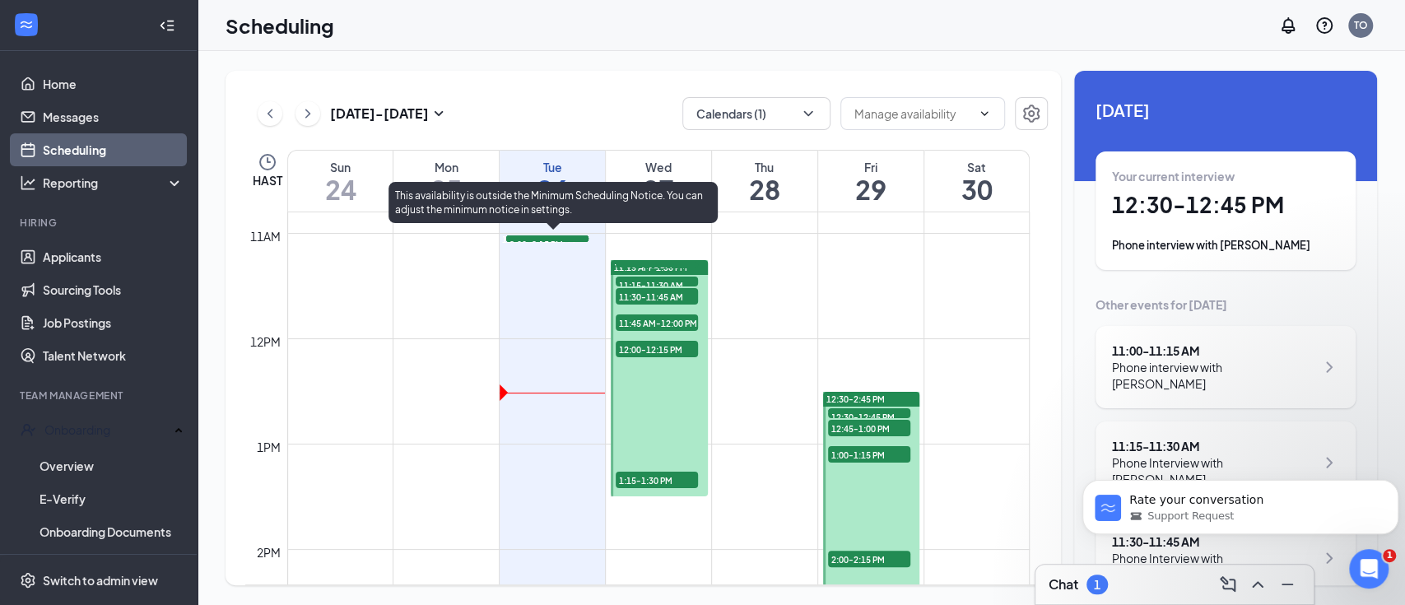
click at [527, 252] on span "12:30-12:45 PM" at bounding box center [547, 243] width 82 height 16
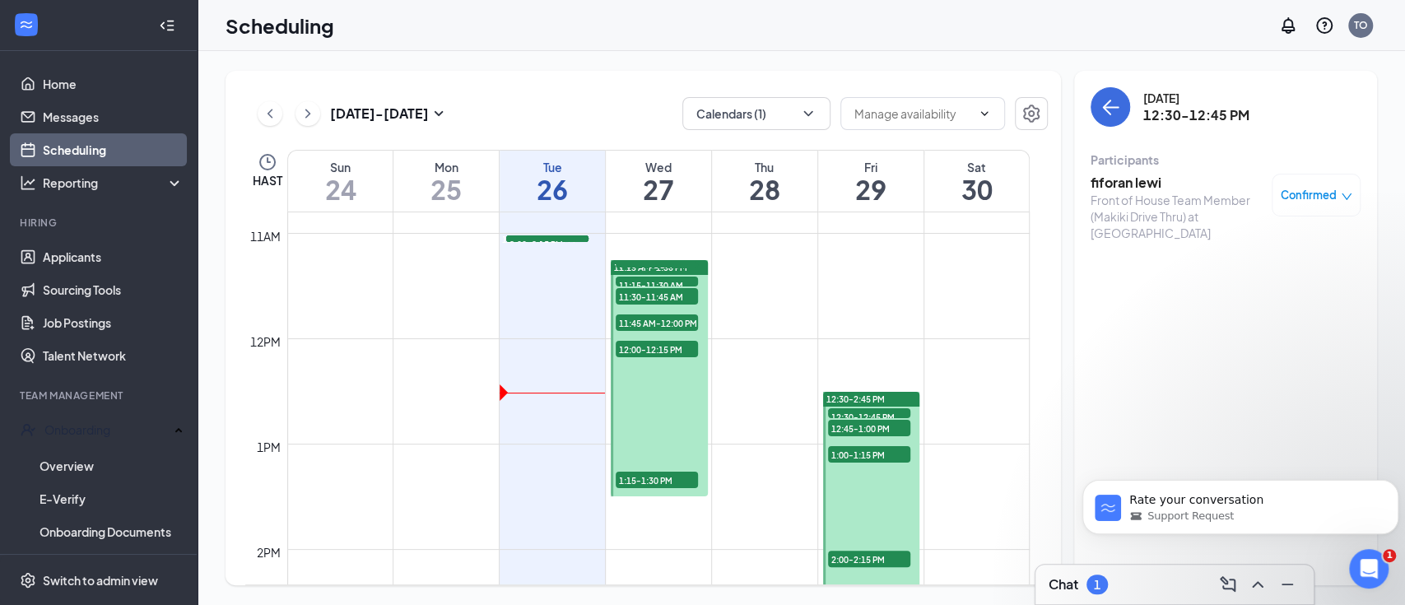
click at [1139, 168] on div "fiforan lewi Front of House Team Member (Makiki Drive Thru) at Makiki Confirmed" at bounding box center [1225, 207] width 270 height 79
click at [1136, 174] on h3 "fiforan lewi" at bounding box center [1176, 183] width 173 height 18
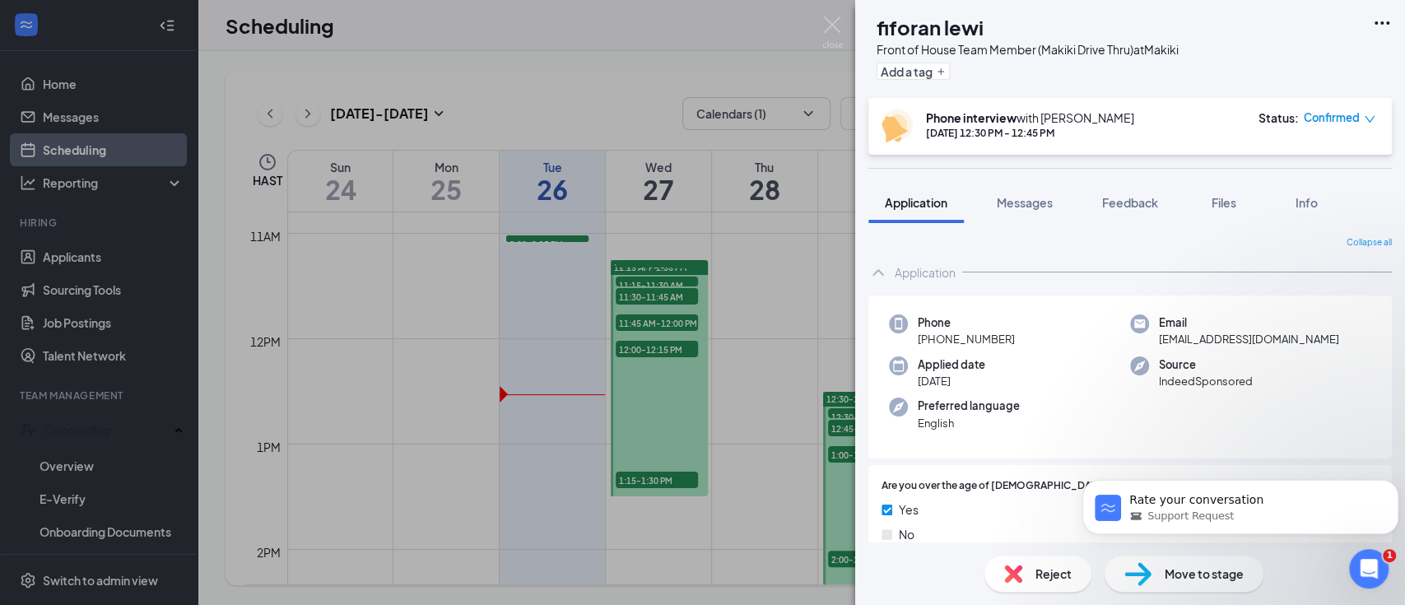
click at [572, 403] on div "FL fiforan lewi Front of House Team Member (Makiki Drive Thru) at Makiki Add a …" at bounding box center [702, 302] width 1405 height 605
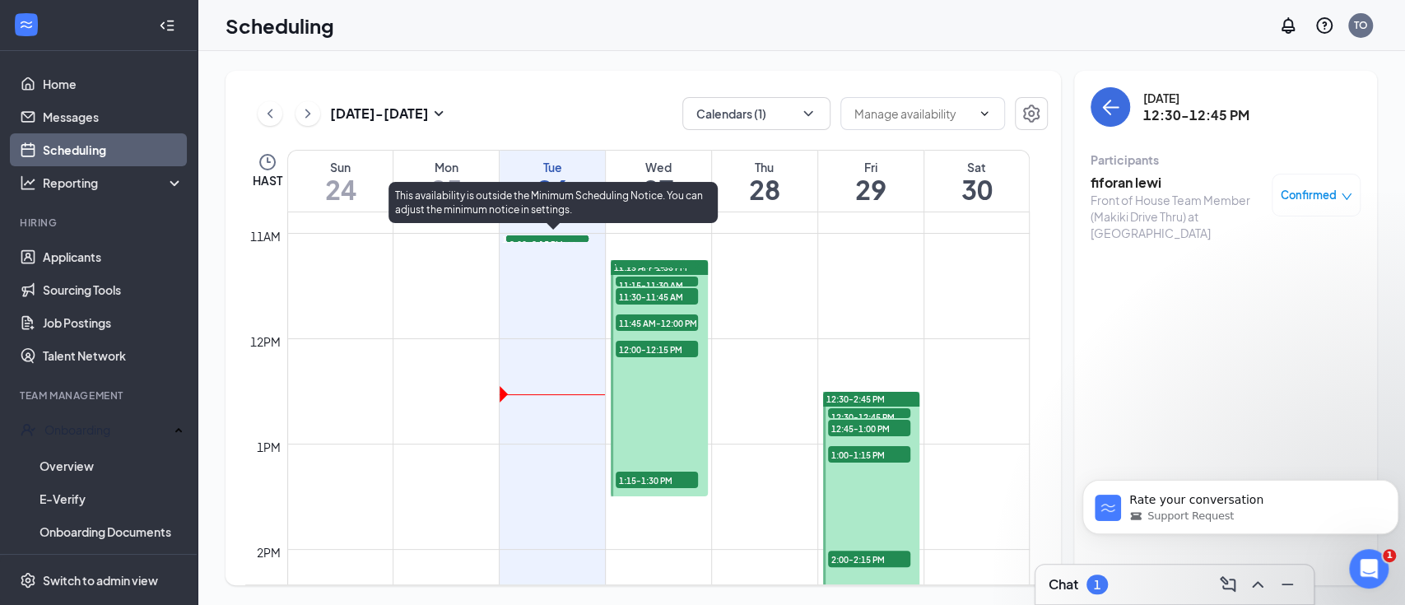
click at [572, 252] on span "12:30-12:45 PM" at bounding box center [547, 243] width 82 height 16
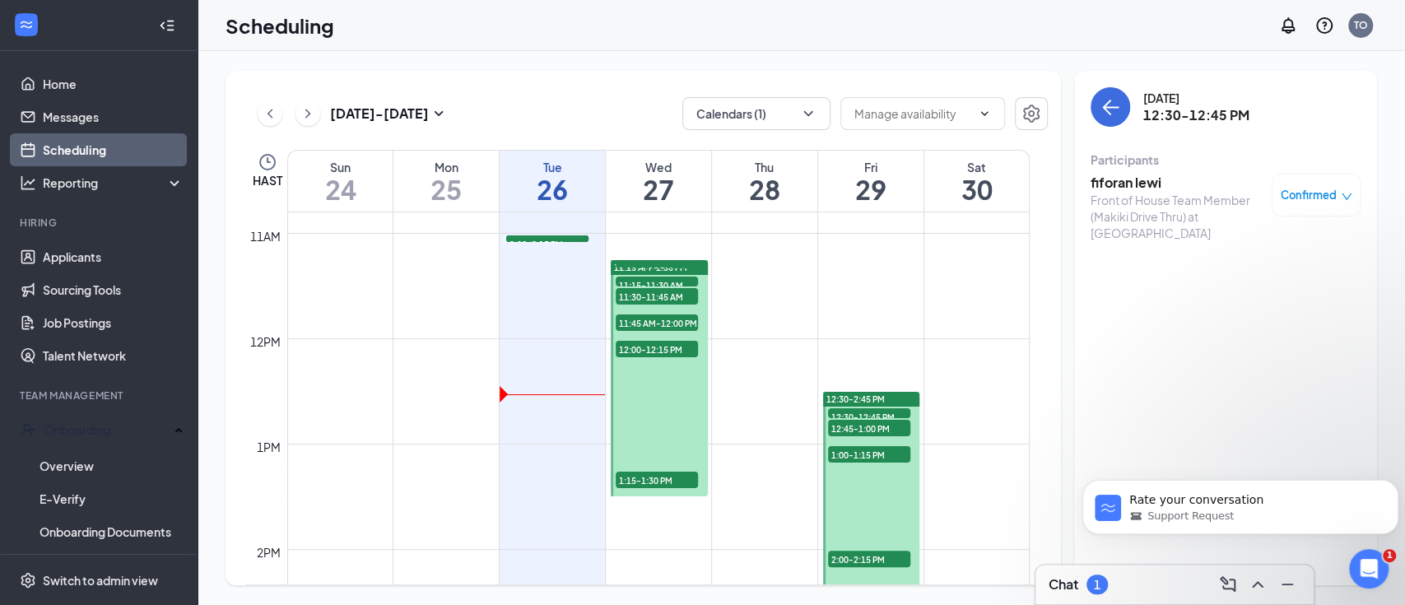
click at [1136, 180] on h3 "fiforan lewi" at bounding box center [1176, 183] width 173 height 18
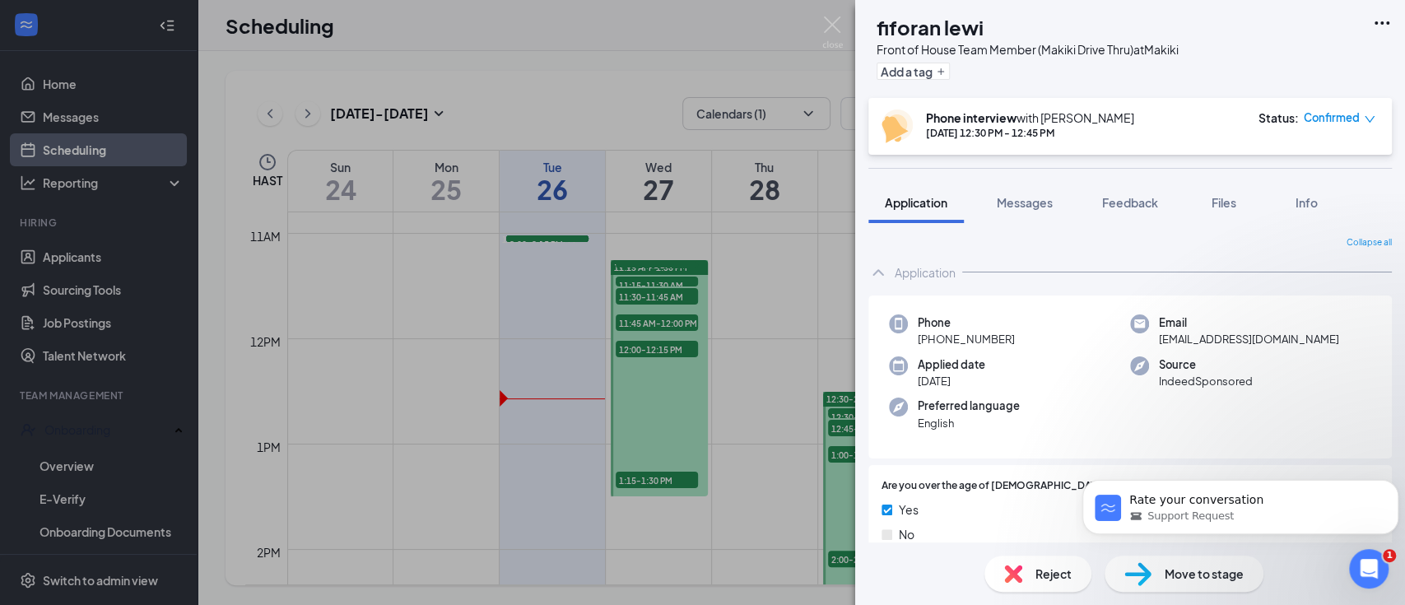
click at [102, 260] on div "FL fiforan lewi Front of House Team Member (Makiki Drive Thru) at Makiki Add a …" at bounding box center [702, 302] width 1405 height 605
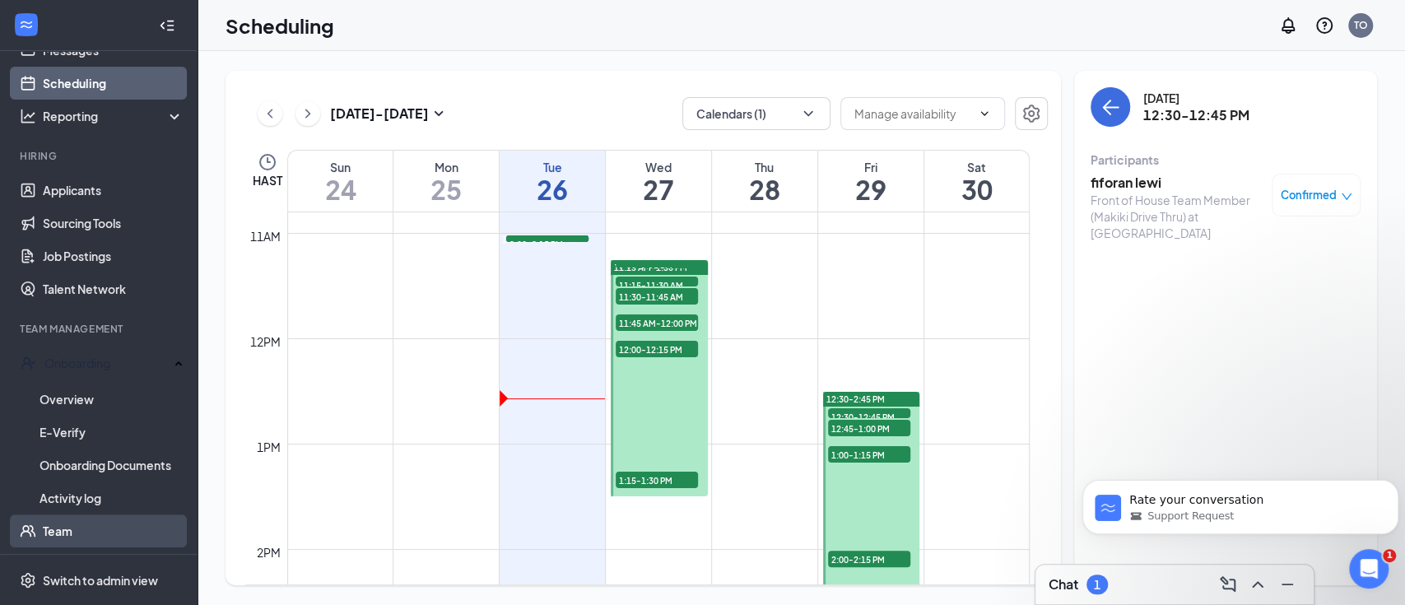
scroll to position [129, 0]
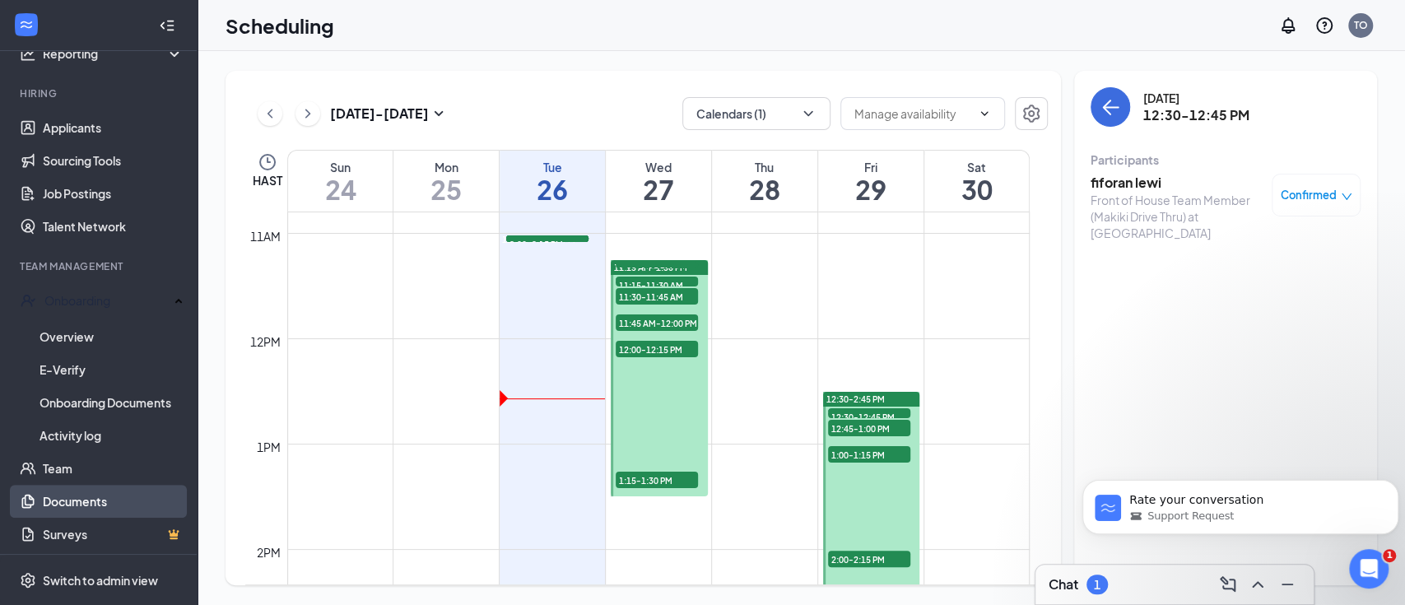
click at [105, 486] on link "Documents" at bounding box center [113, 501] width 141 height 33
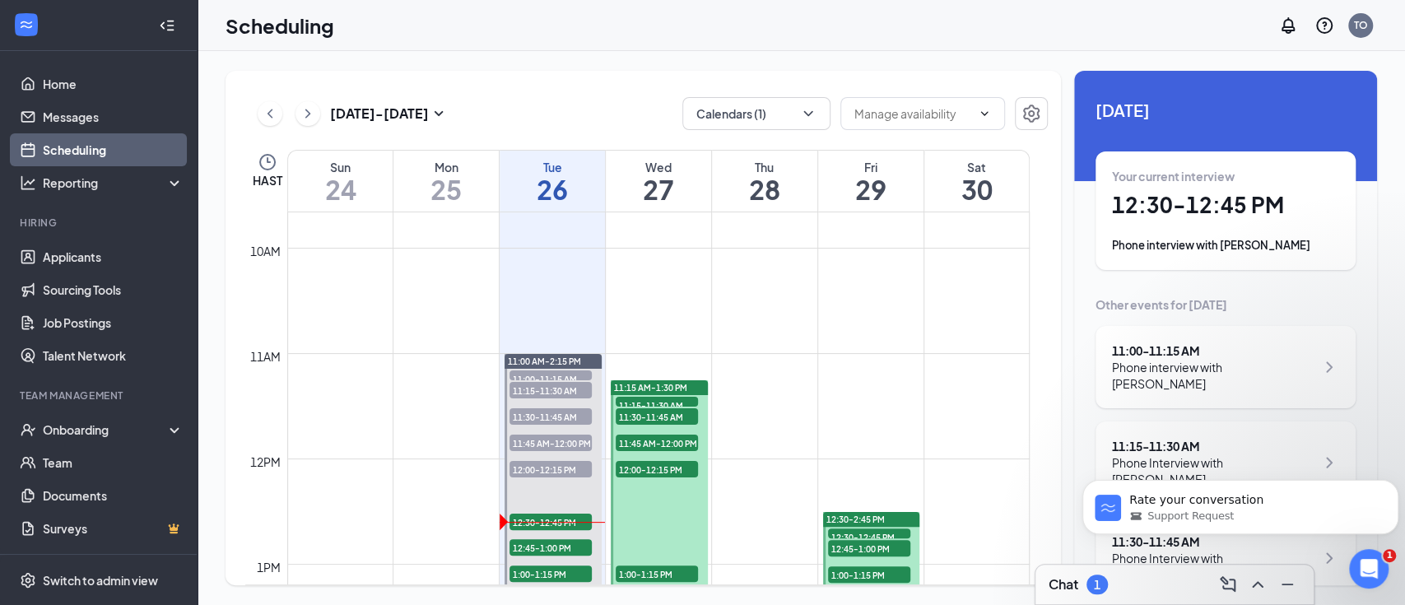
scroll to position [1138, 0]
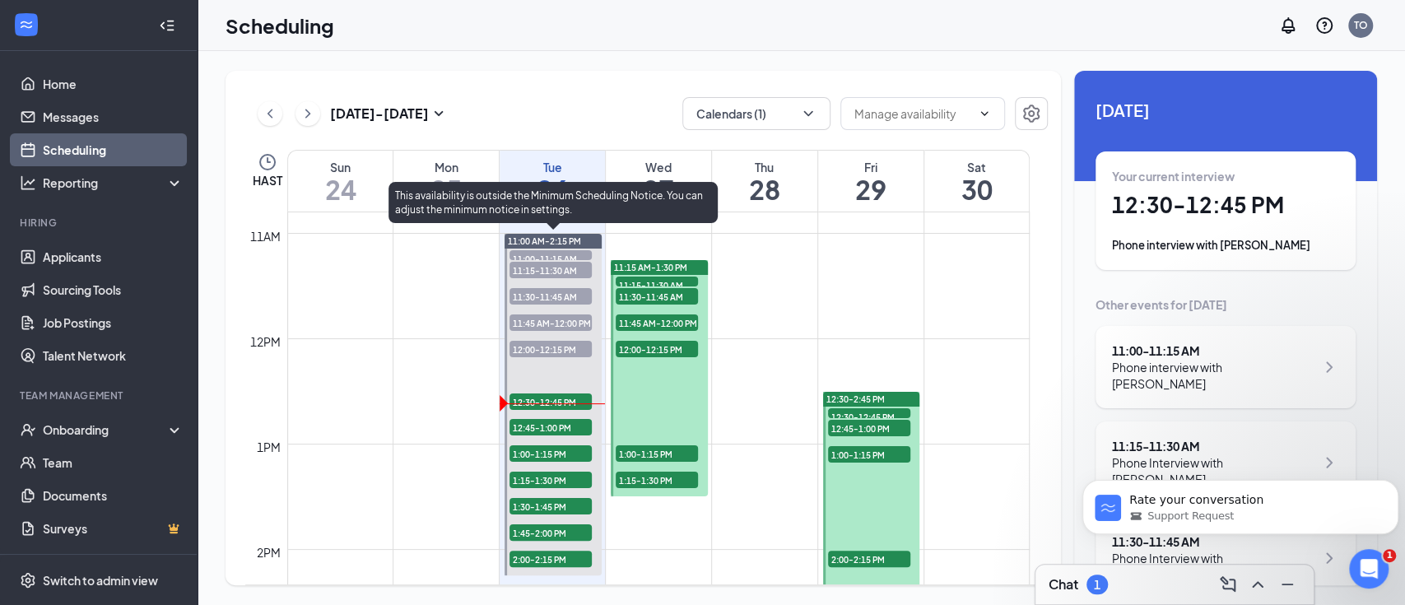
click at [555, 402] on span "12:30-12:45 PM" at bounding box center [550, 401] width 82 height 16
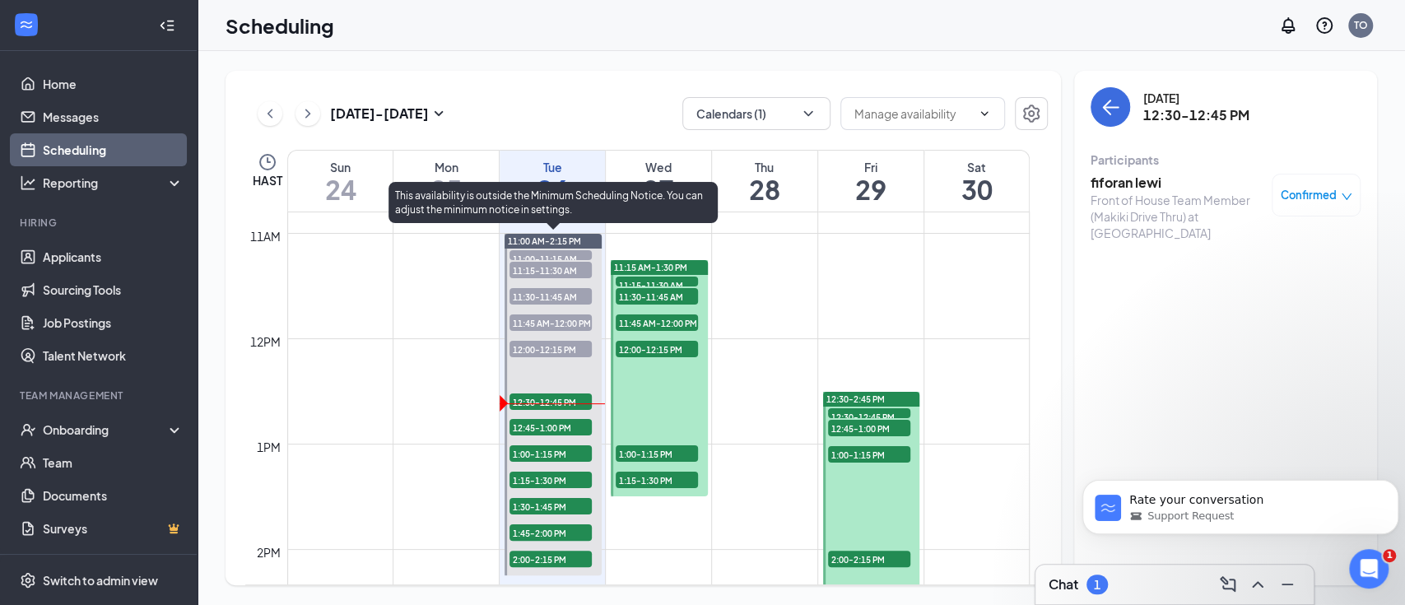
click at [559, 345] on span "12:00-12:15 PM" at bounding box center [550, 349] width 82 height 16
click at [567, 399] on span "12:30-12:45 PM" at bounding box center [550, 401] width 82 height 16
click at [567, 425] on span "12:45-1:00 PM" at bounding box center [550, 427] width 82 height 16
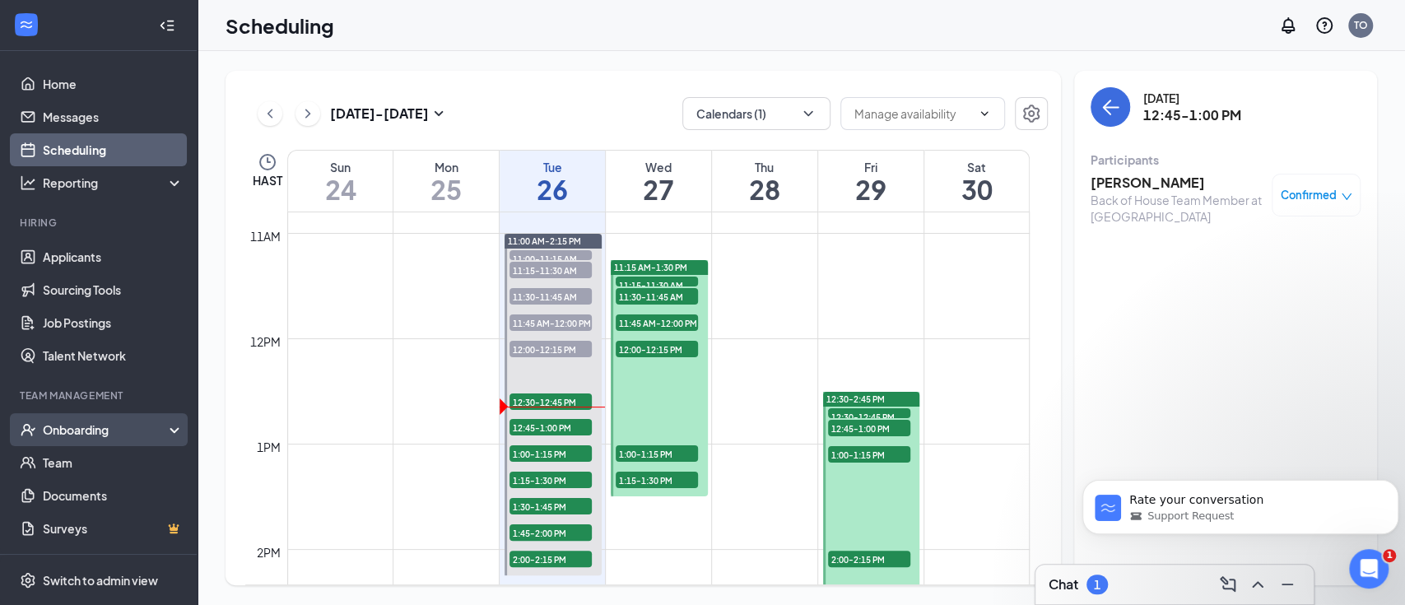
click at [118, 421] on div "Onboarding" at bounding box center [106, 429] width 127 height 16
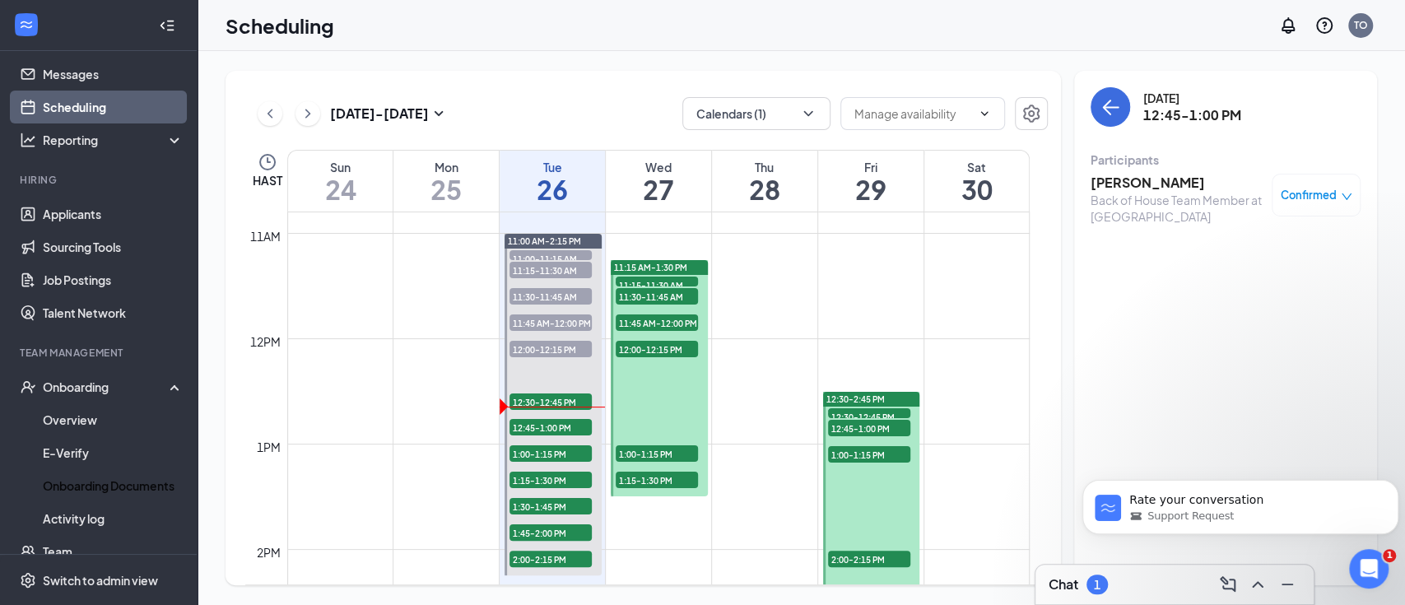
scroll to position [109, 0]
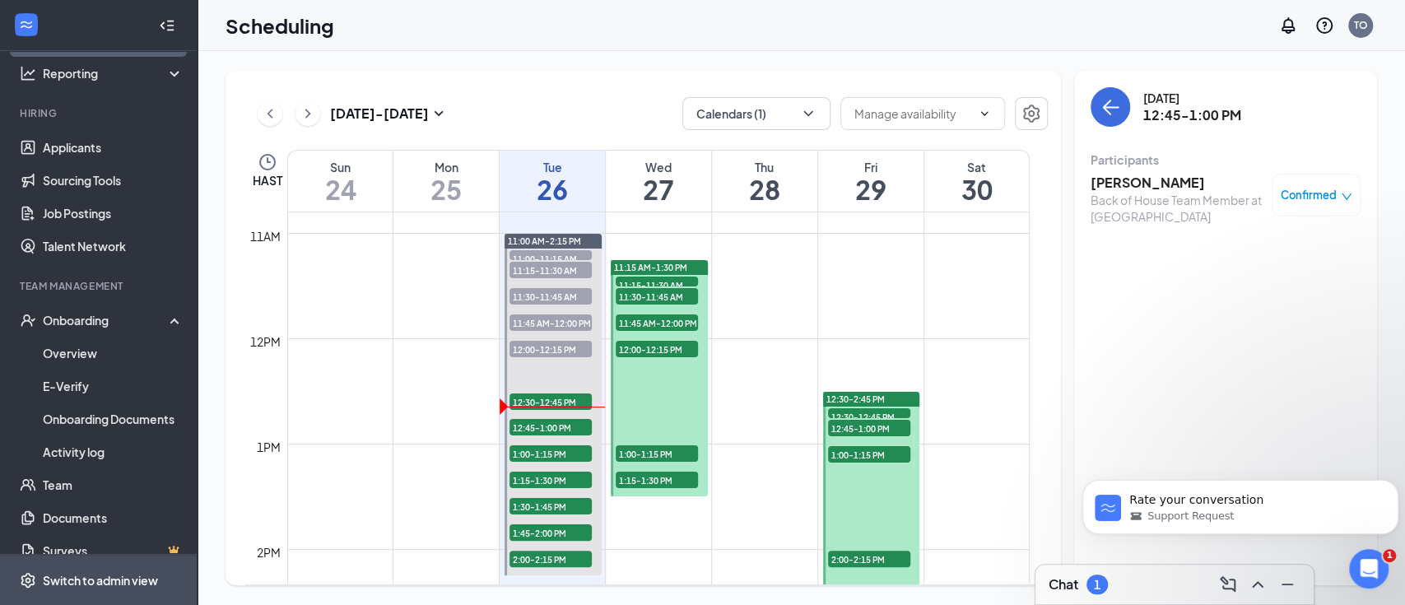
click at [109, 576] on div "Switch to admin view" at bounding box center [100, 580] width 115 height 16
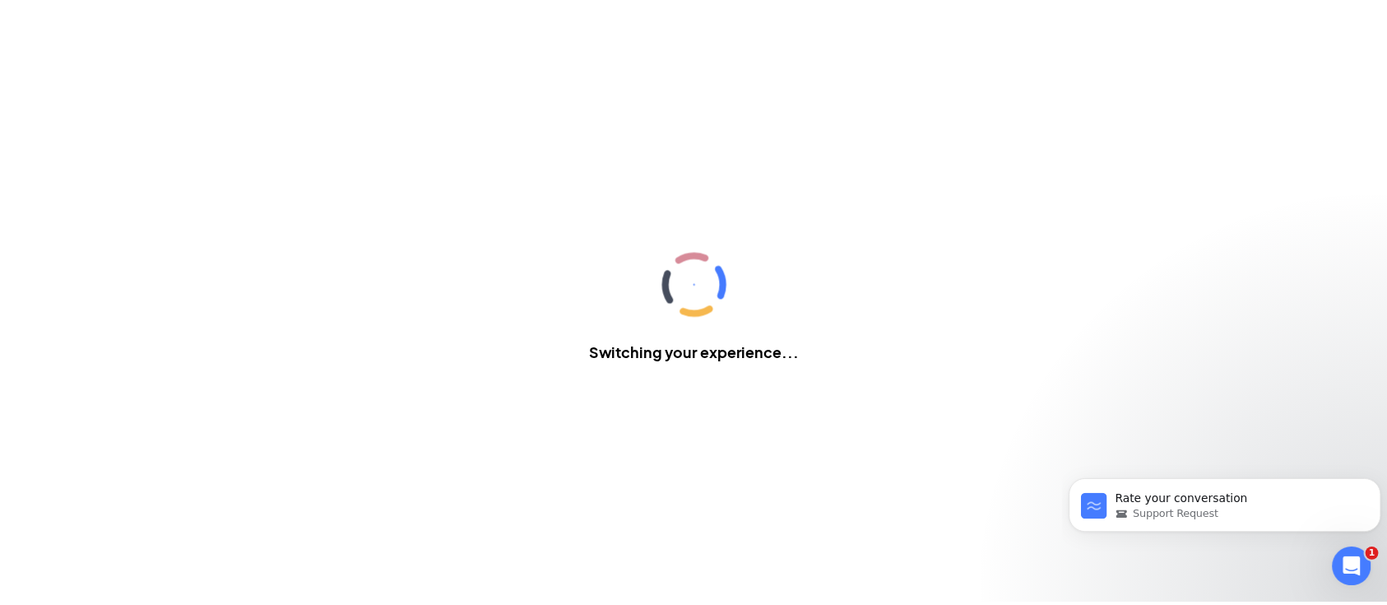
scroll to position [54, 0]
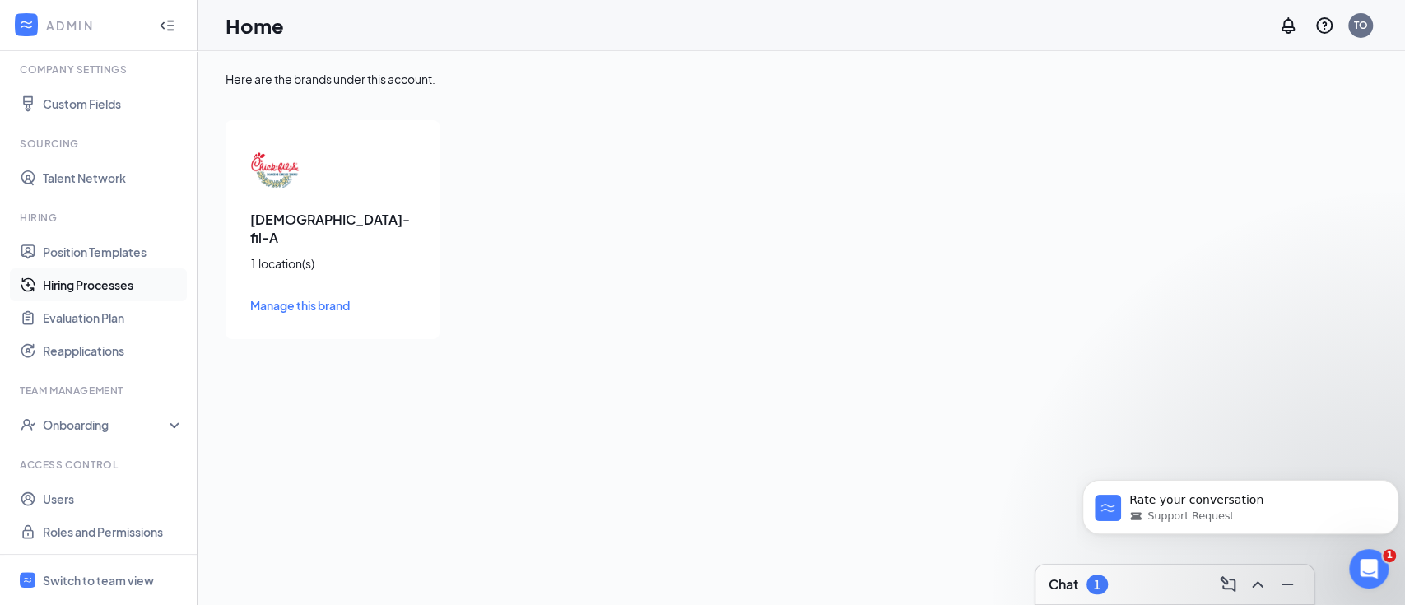
click at [108, 278] on link "Hiring Processes" at bounding box center [113, 284] width 141 height 33
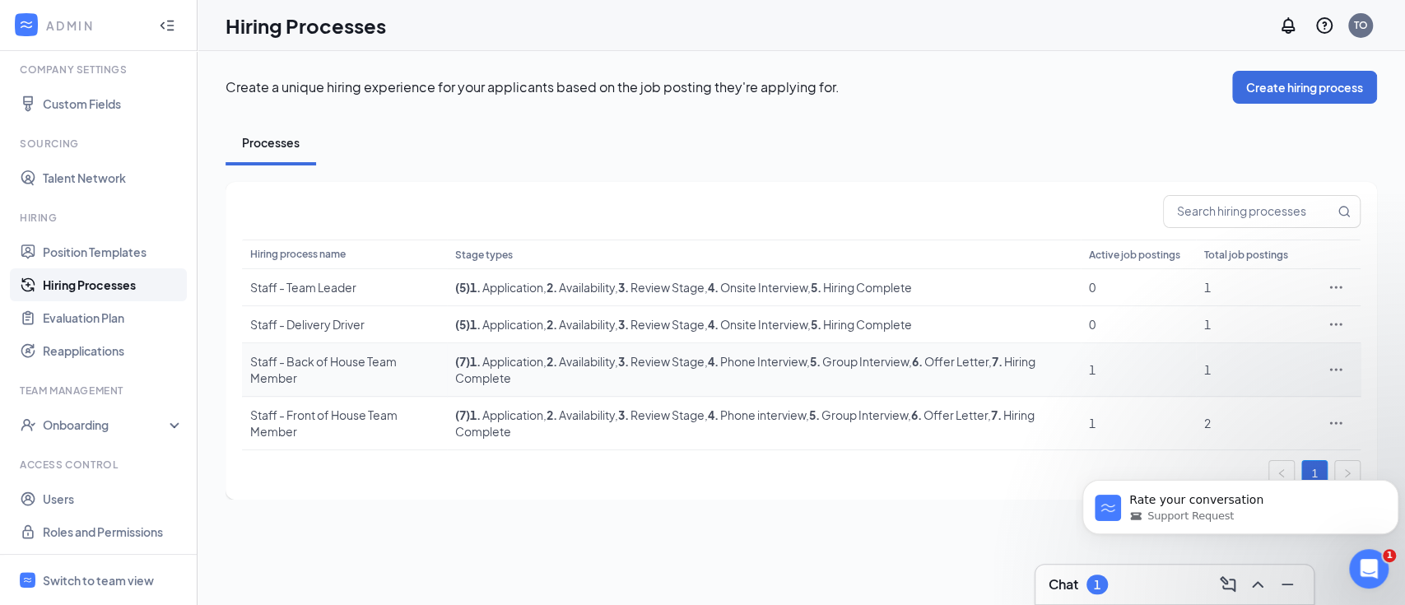
click at [323, 365] on div "Staff - Back of House Team Member" at bounding box center [344, 369] width 188 height 33
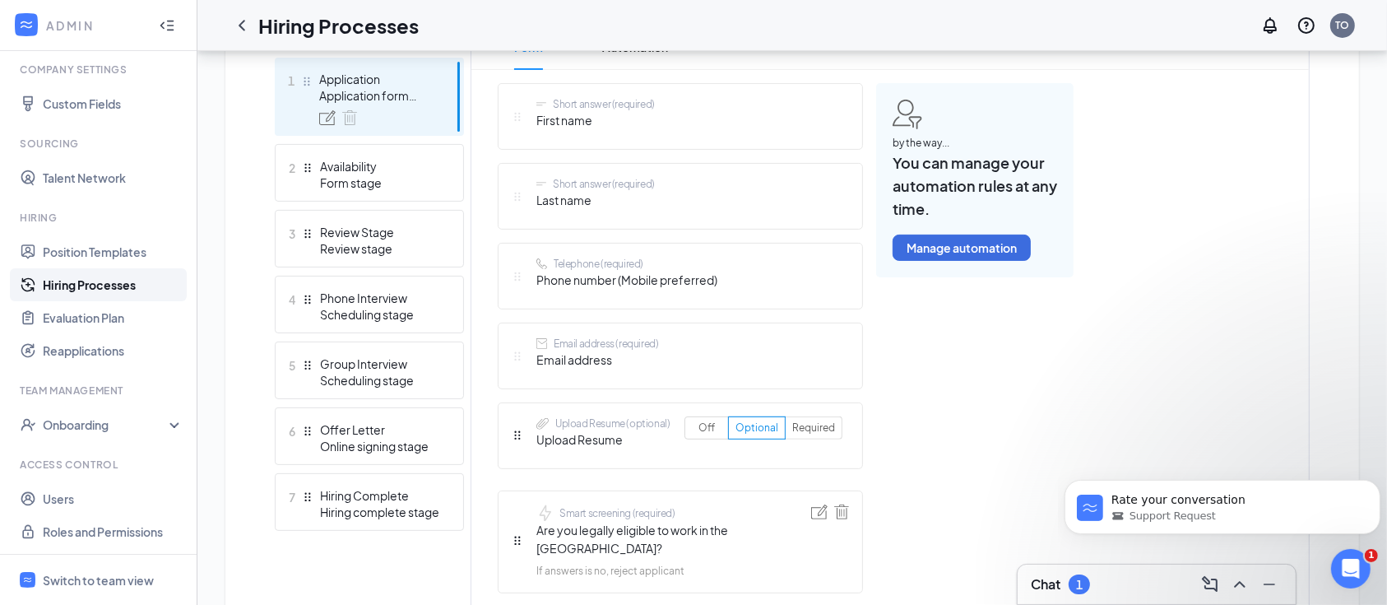
scroll to position [548, 0]
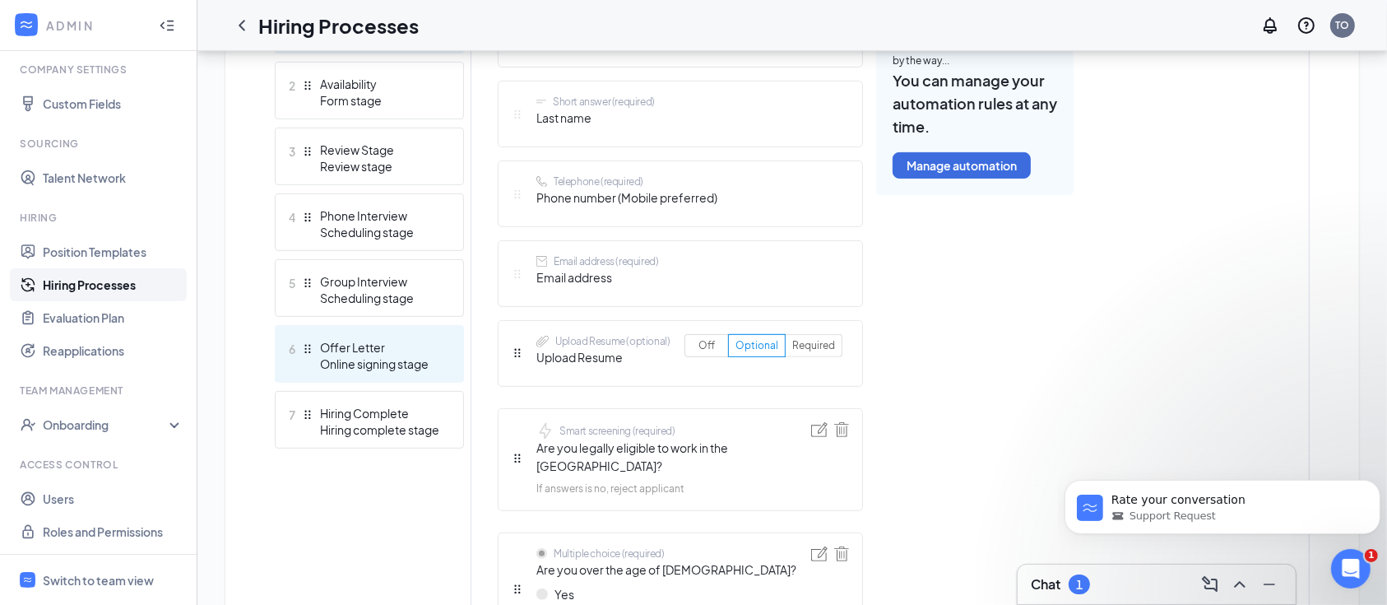
click at [395, 365] on div "Online signing stage" at bounding box center [380, 363] width 120 height 16
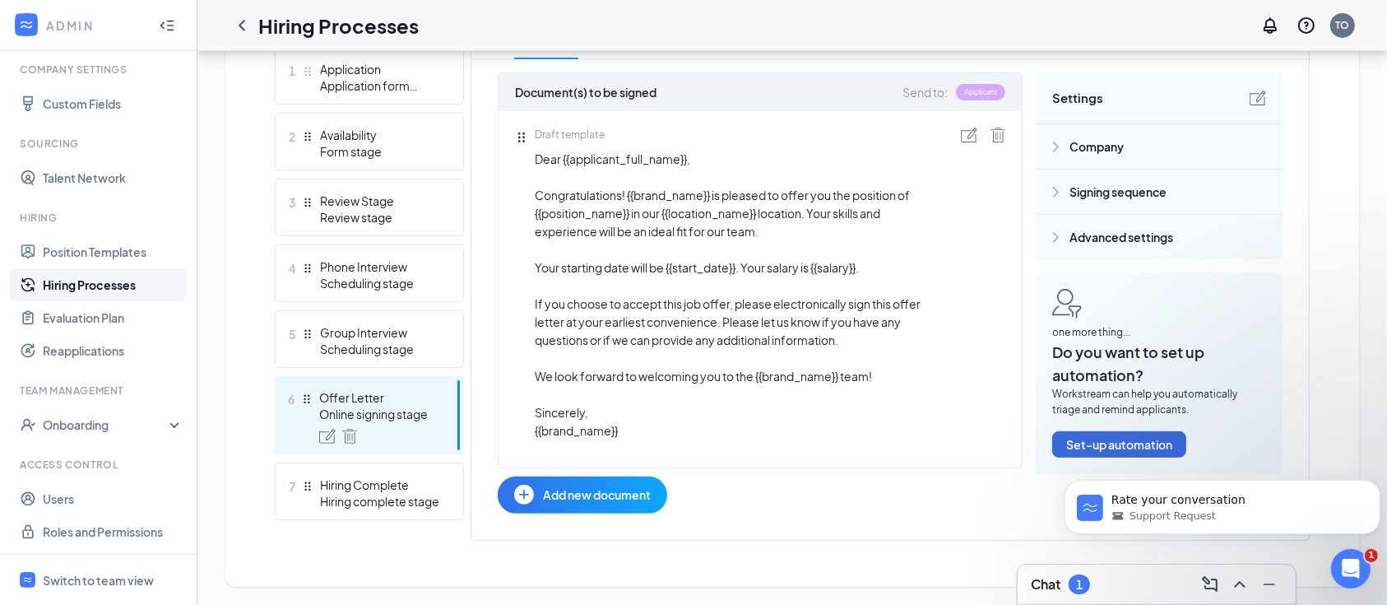
scroll to position [367, 0]
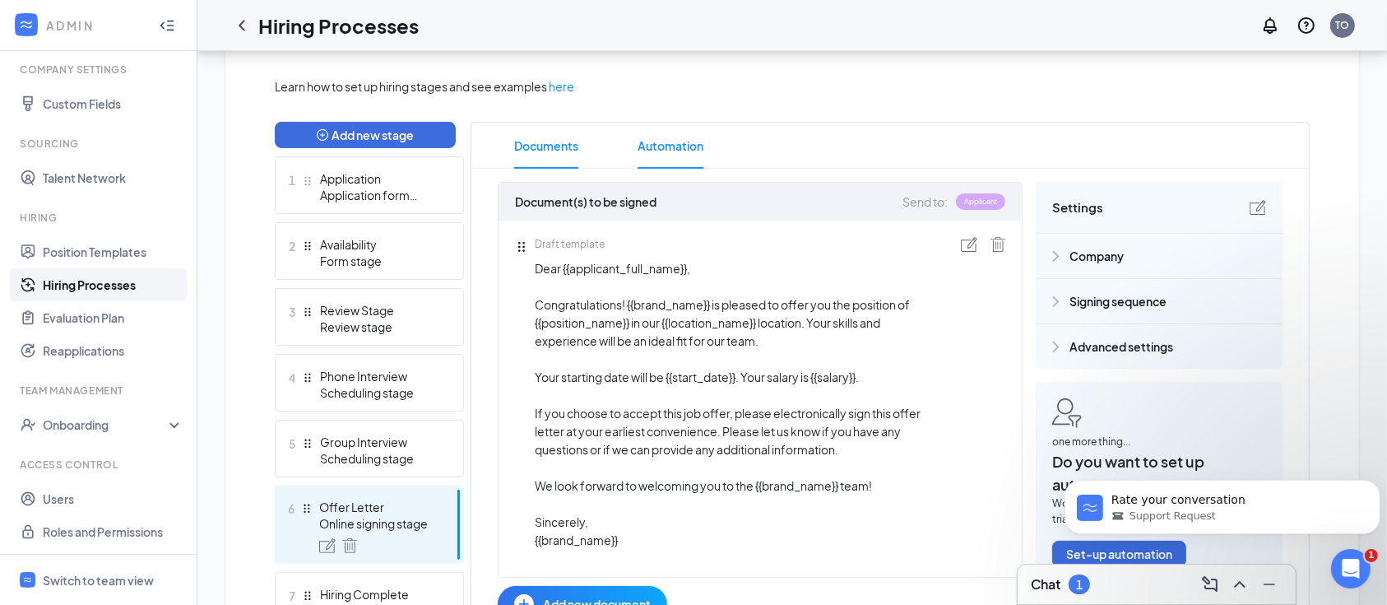
click at [664, 143] on span "Automation" at bounding box center [671, 146] width 66 height 46
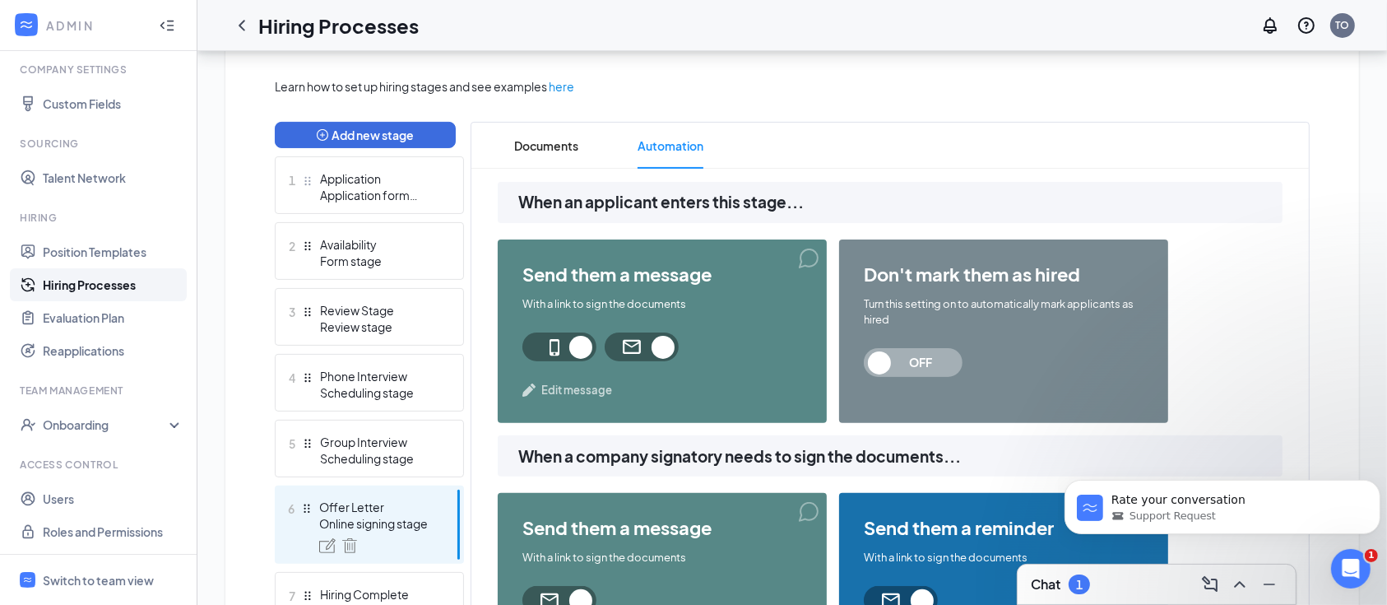
click at [572, 383] on span "Edit message" at bounding box center [576, 390] width 71 height 16
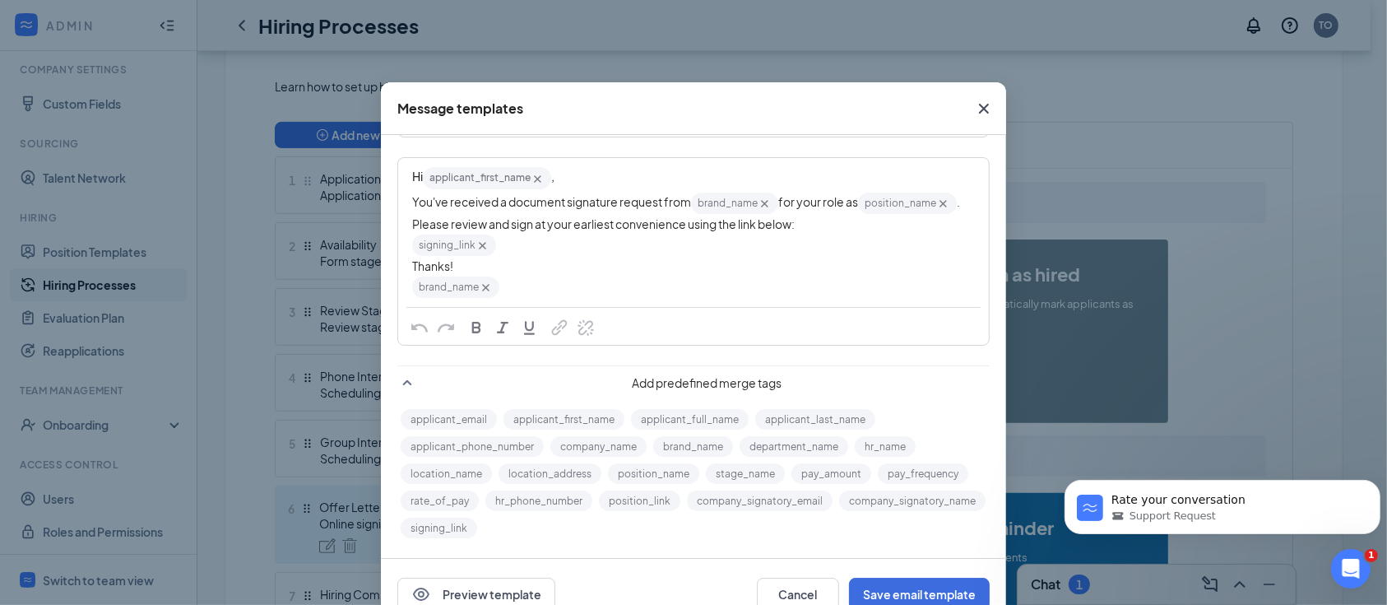
scroll to position [126, 0]
click at [800, 597] on button "Cancel" at bounding box center [798, 594] width 82 height 33
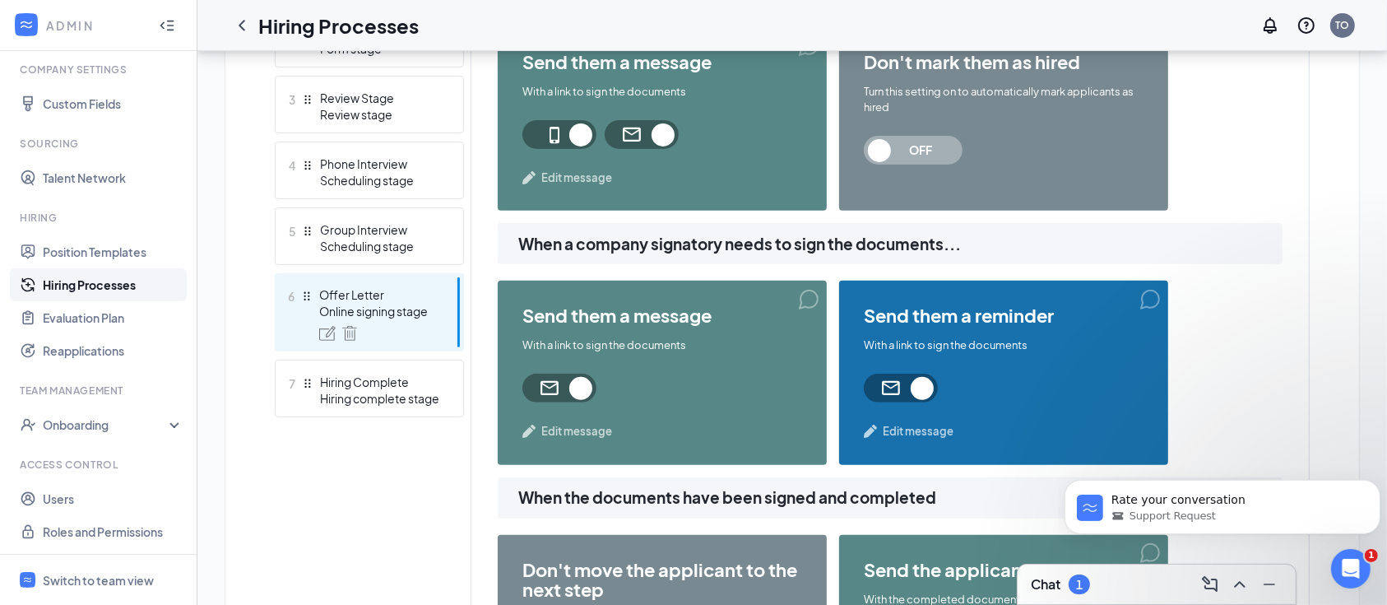
scroll to position [586, 0]
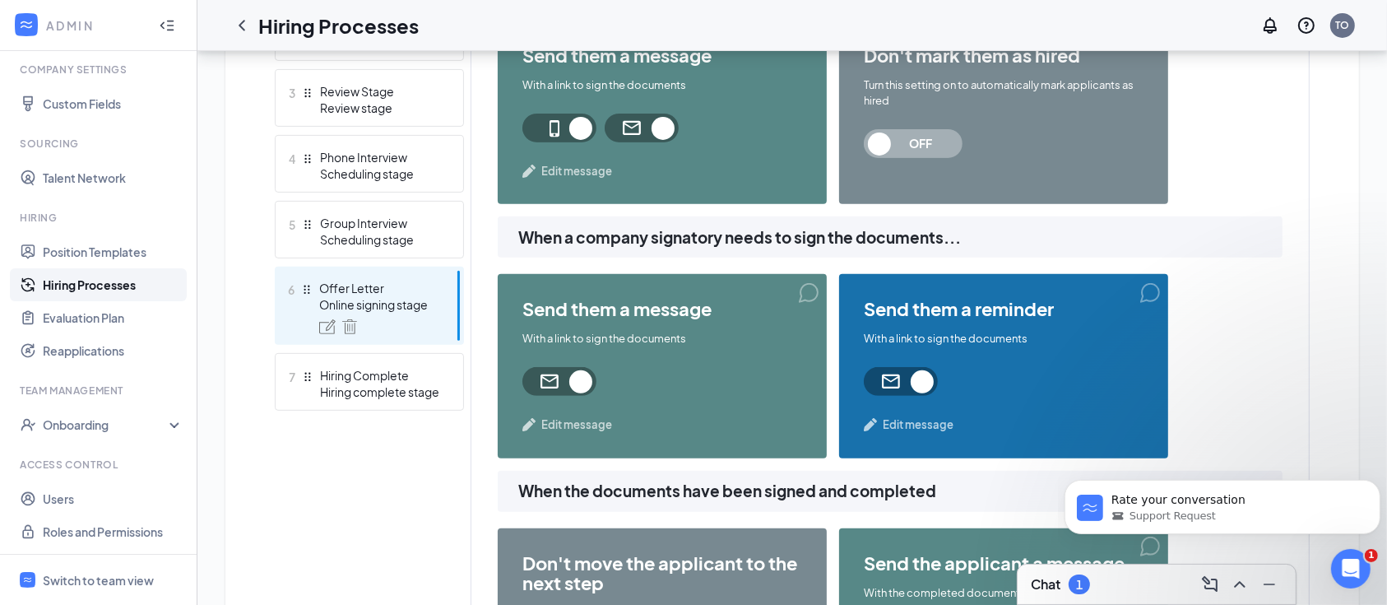
click at [598, 424] on span "Edit message" at bounding box center [576, 424] width 71 height 16
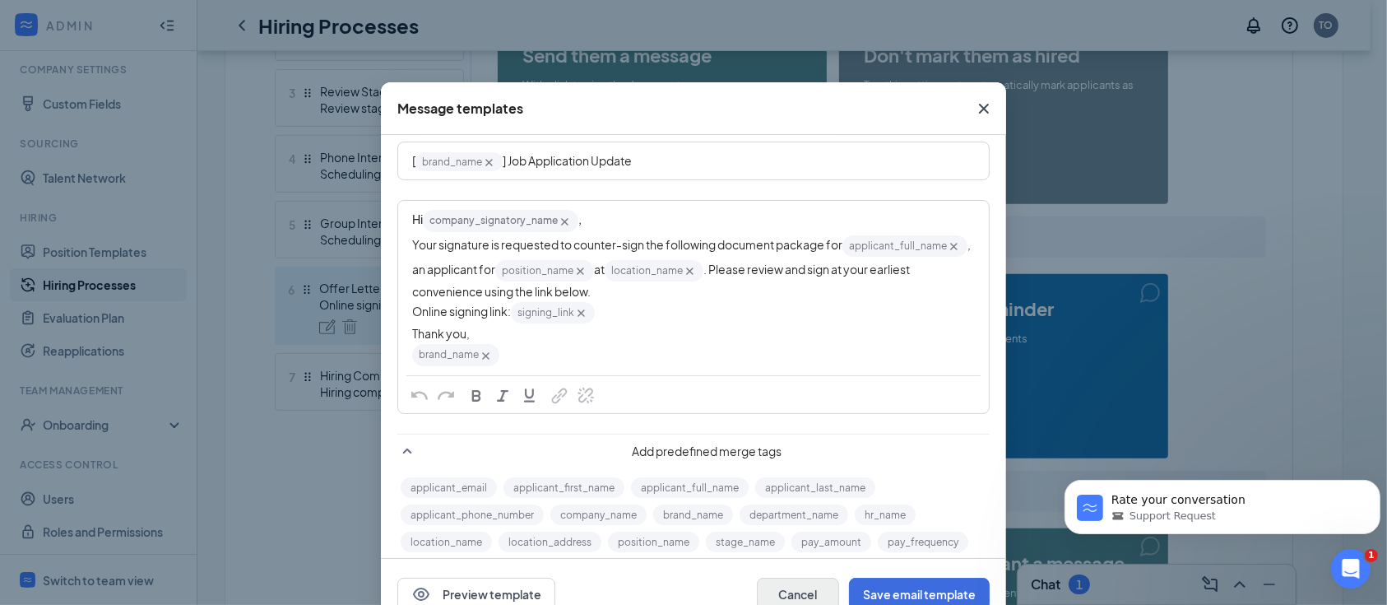
scroll to position [109, 0]
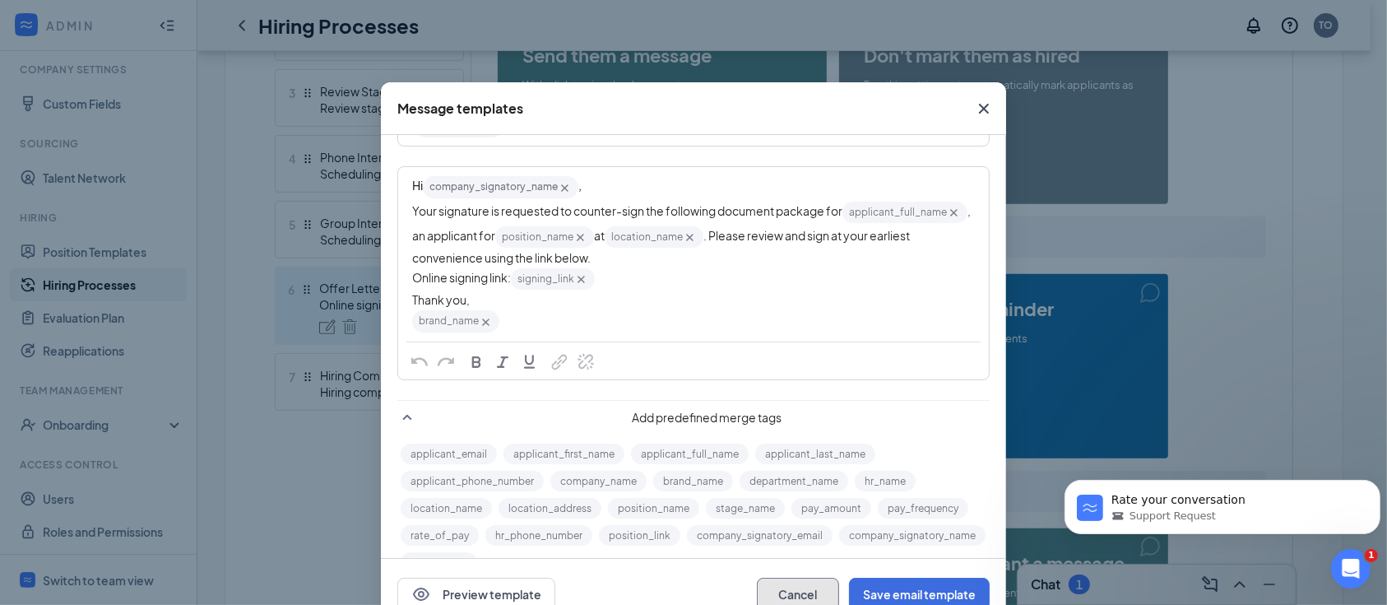
click at [802, 593] on button "Cancel" at bounding box center [798, 594] width 82 height 33
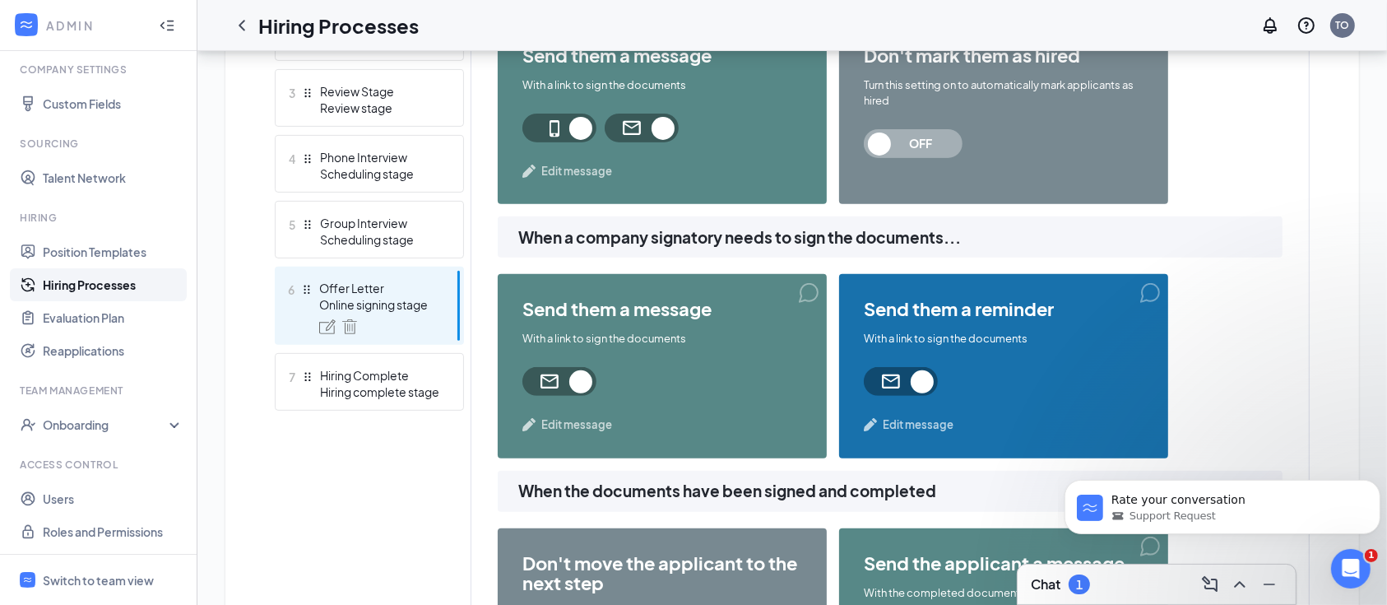
click at [562, 425] on span "Edit message" at bounding box center [576, 424] width 71 height 16
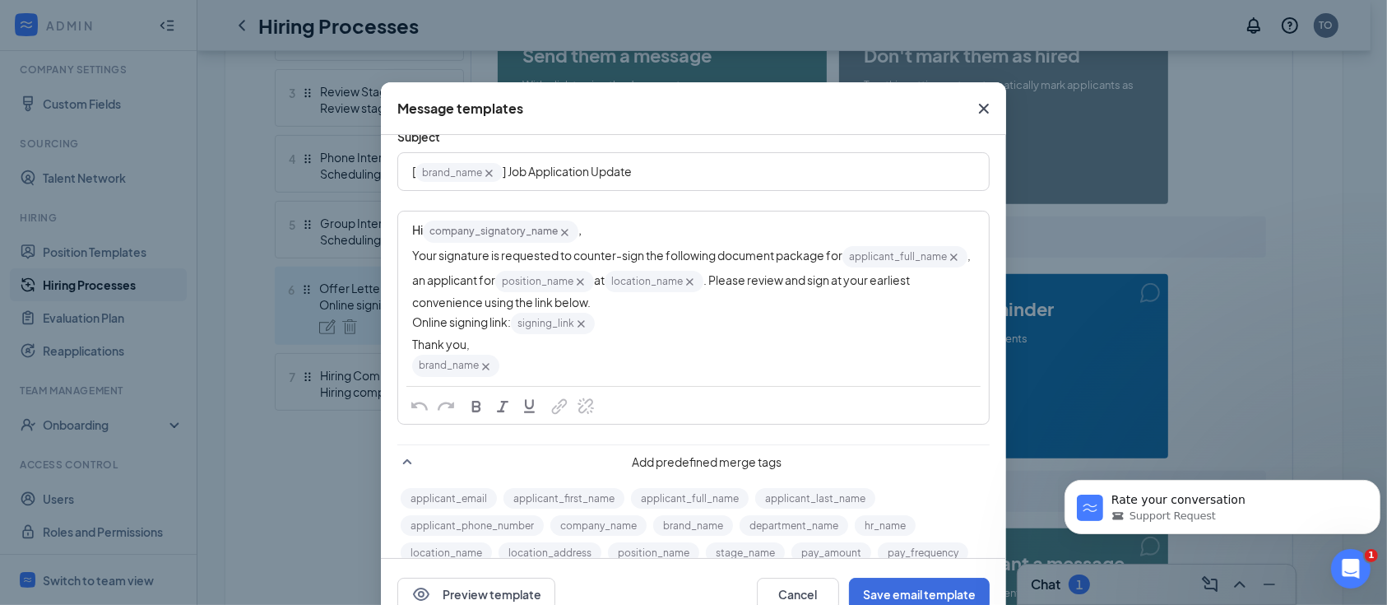
scroll to position [136, 0]
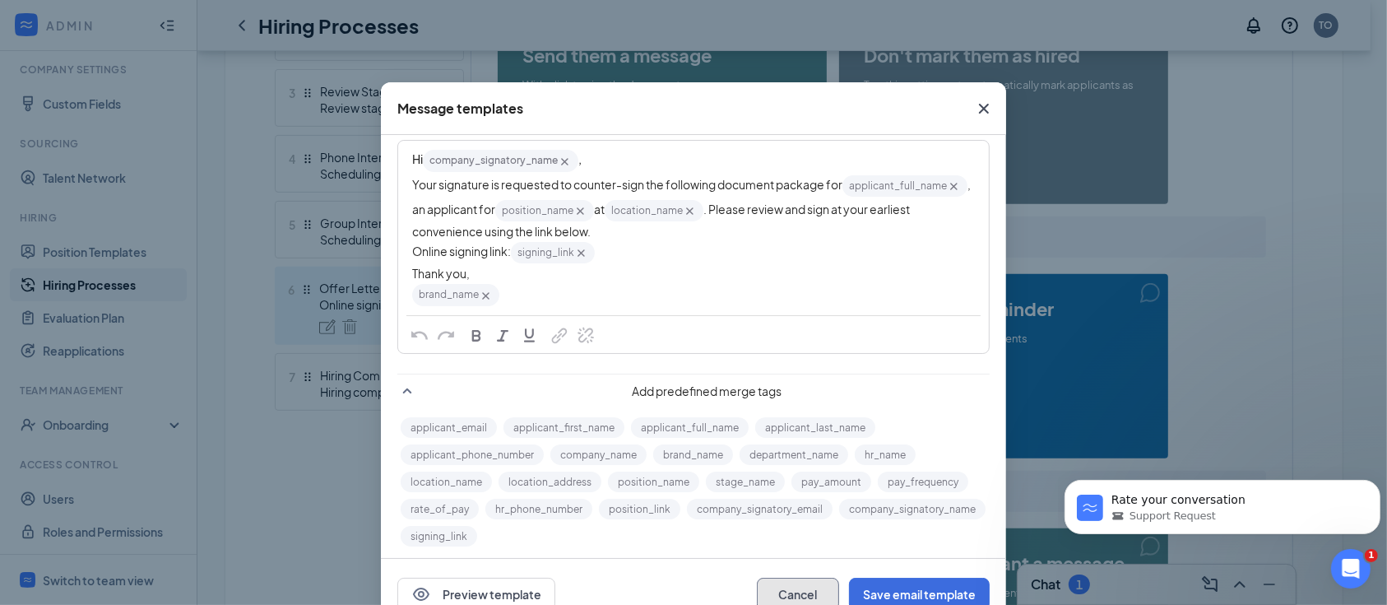
click at [796, 592] on button "Cancel" at bounding box center [798, 594] width 82 height 33
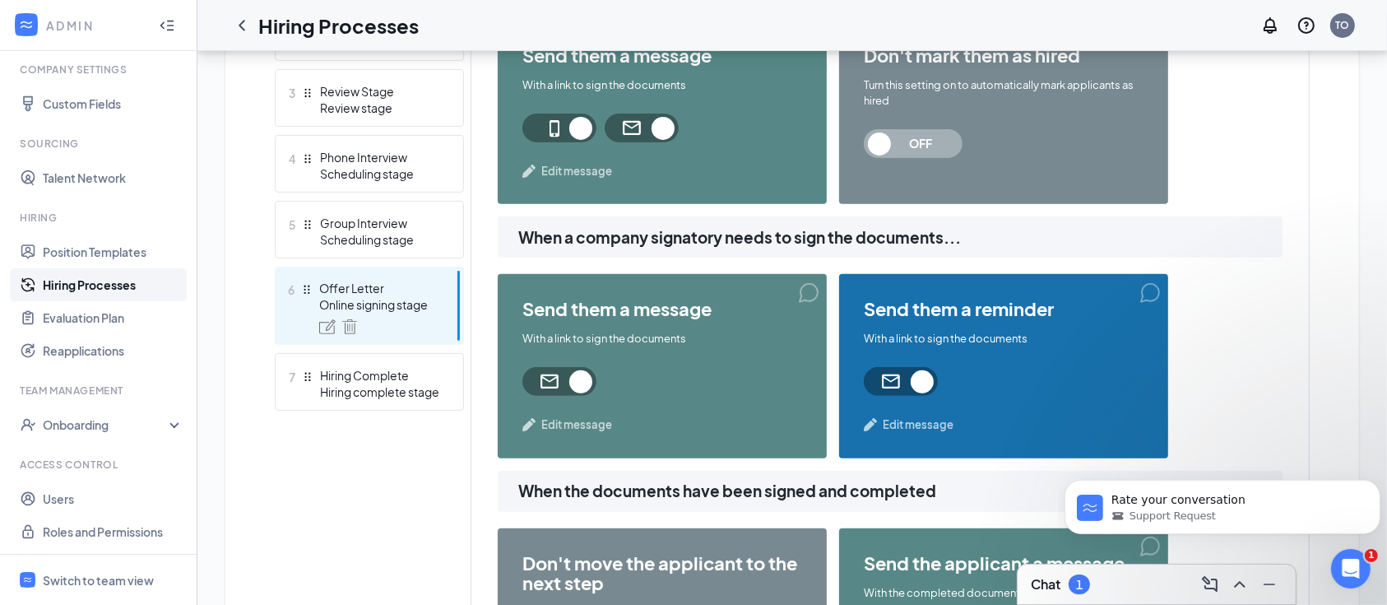
click at [899, 424] on span "Edit message" at bounding box center [918, 424] width 71 height 16
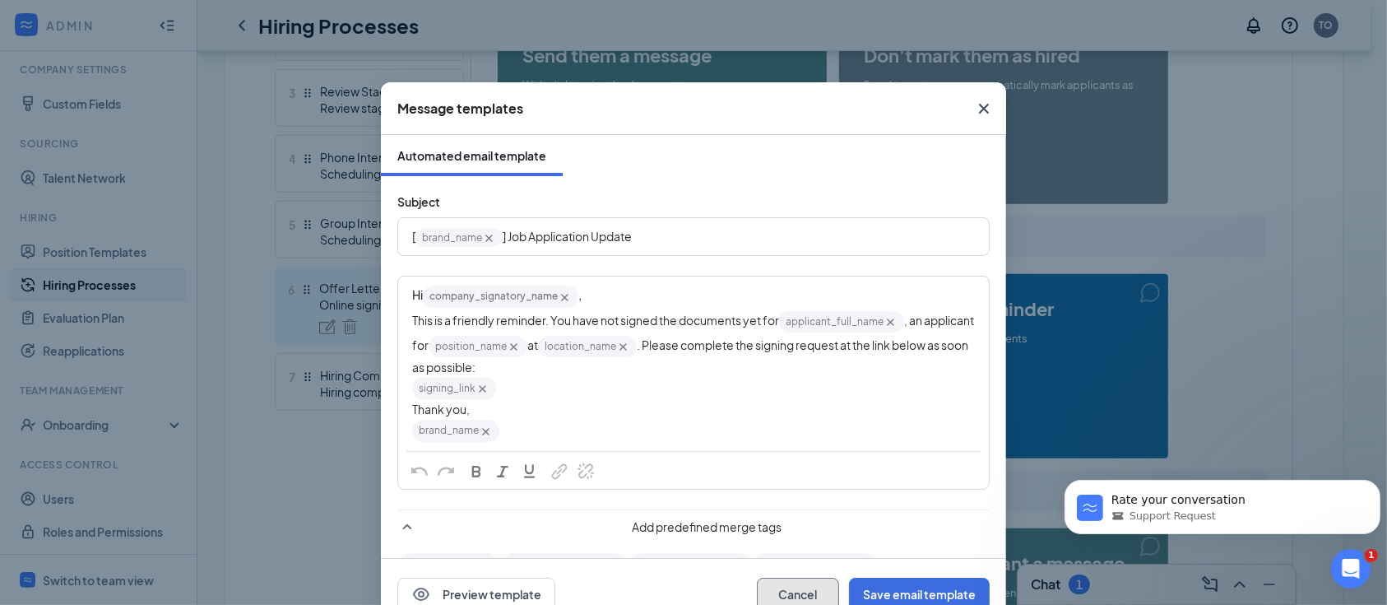
click at [783, 587] on button "Cancel" at bounding box center [798, 594] width 82 height 33
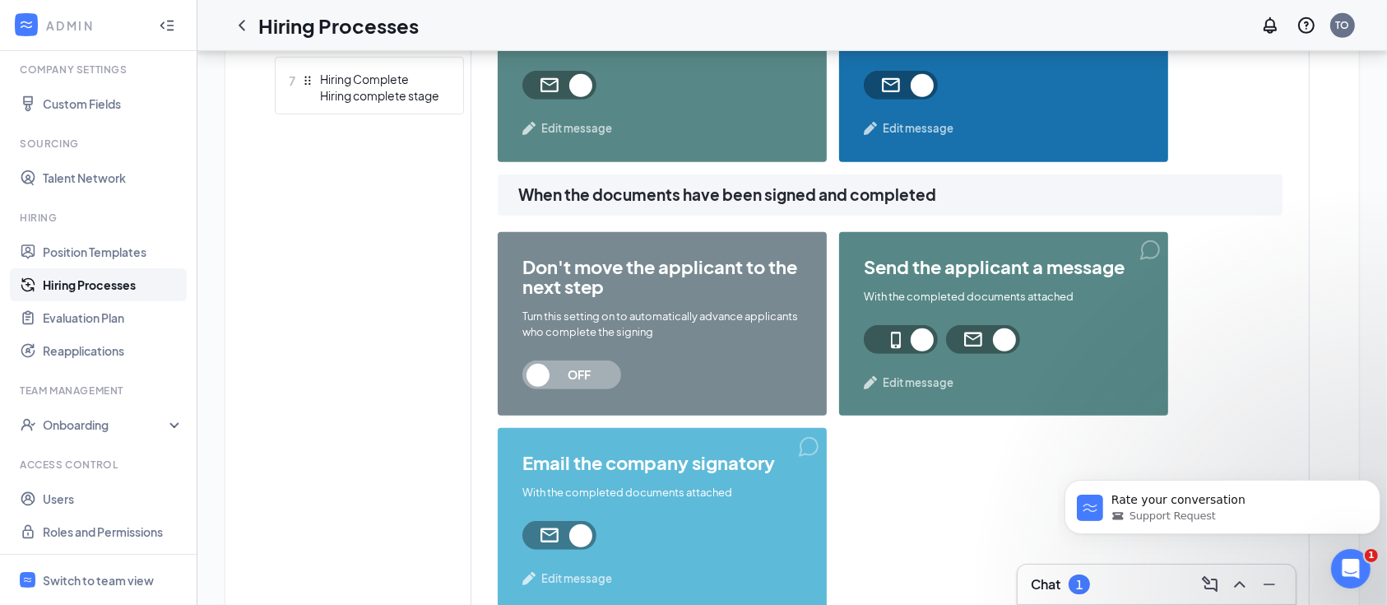
scroll to position [915, 0]
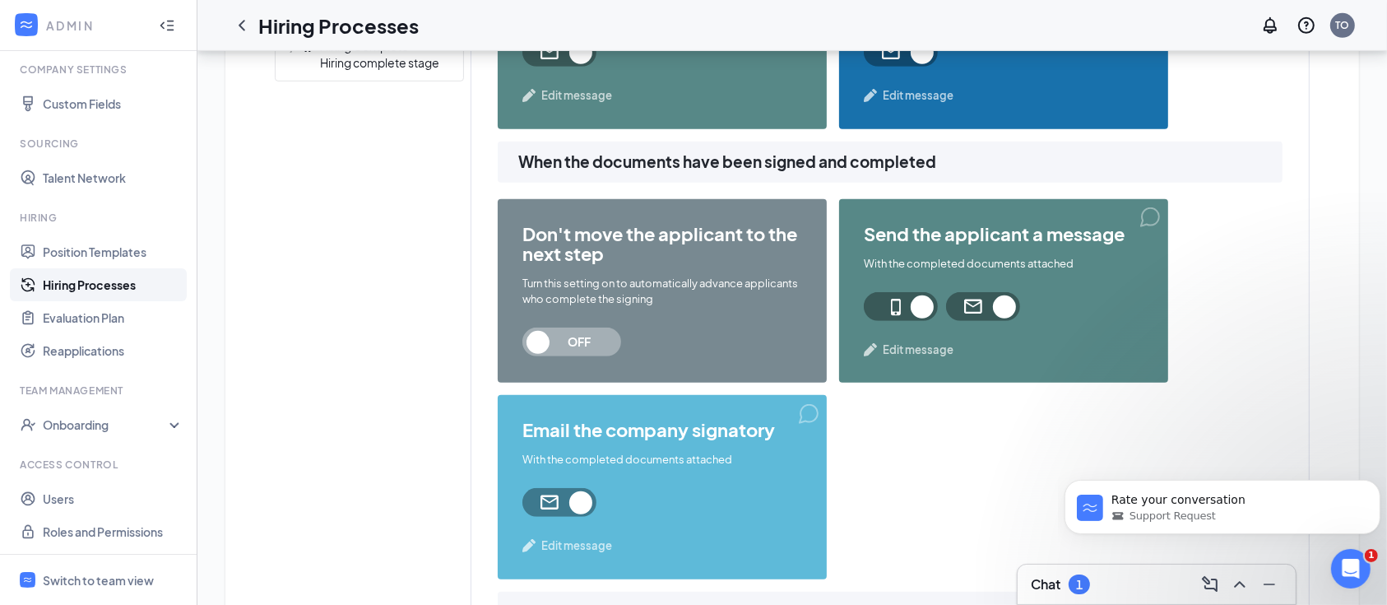
click at [565, 546] on span "Edit message" at bounding box center [576, 545] width 71 height 16
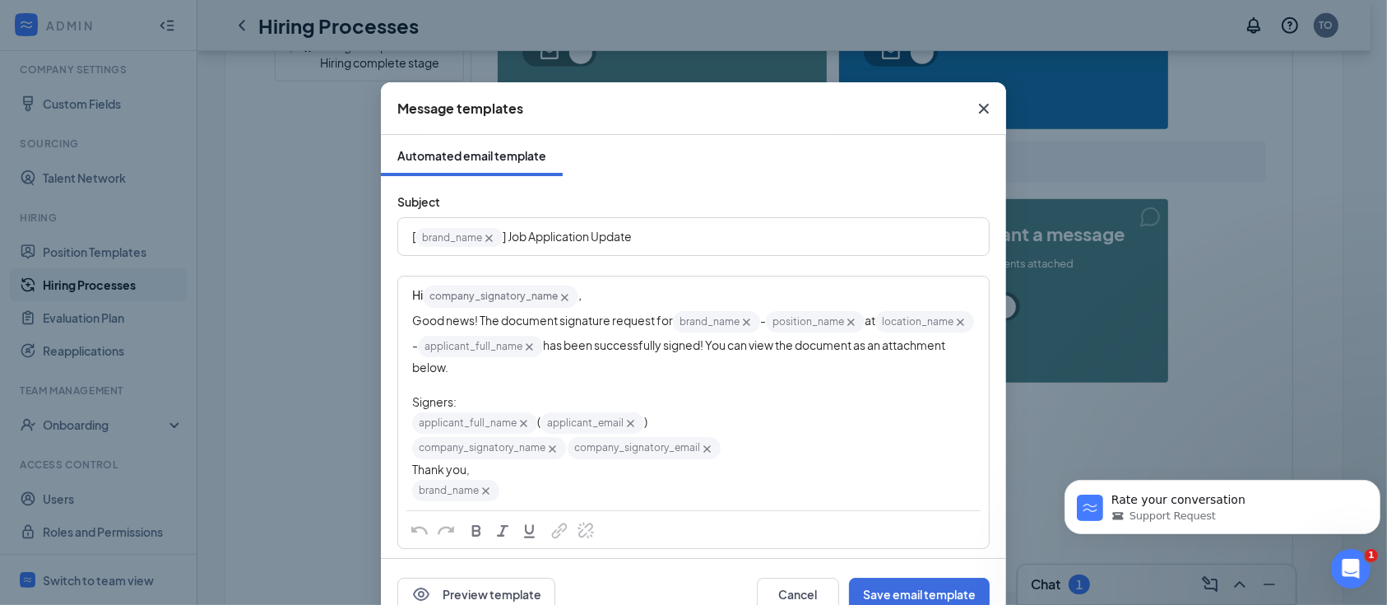
scroll to position [109, 0]
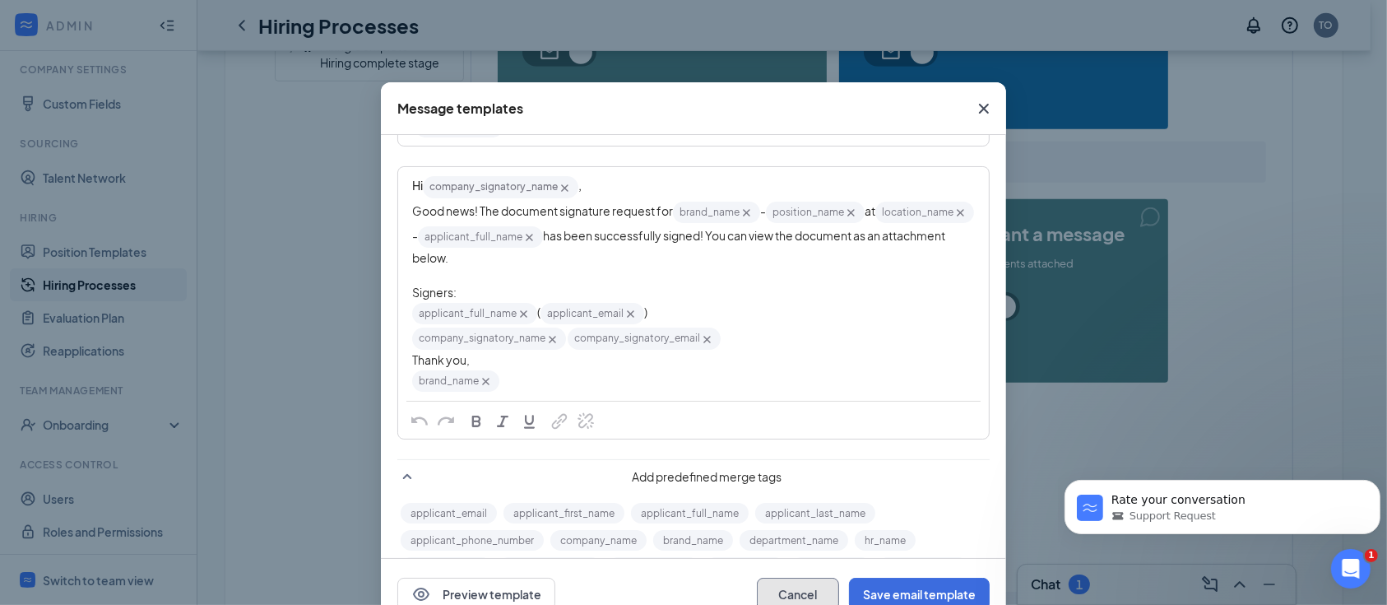
click at [800, 583] on button "Cancel" at bounding box center [798, 594] width 82 height 33
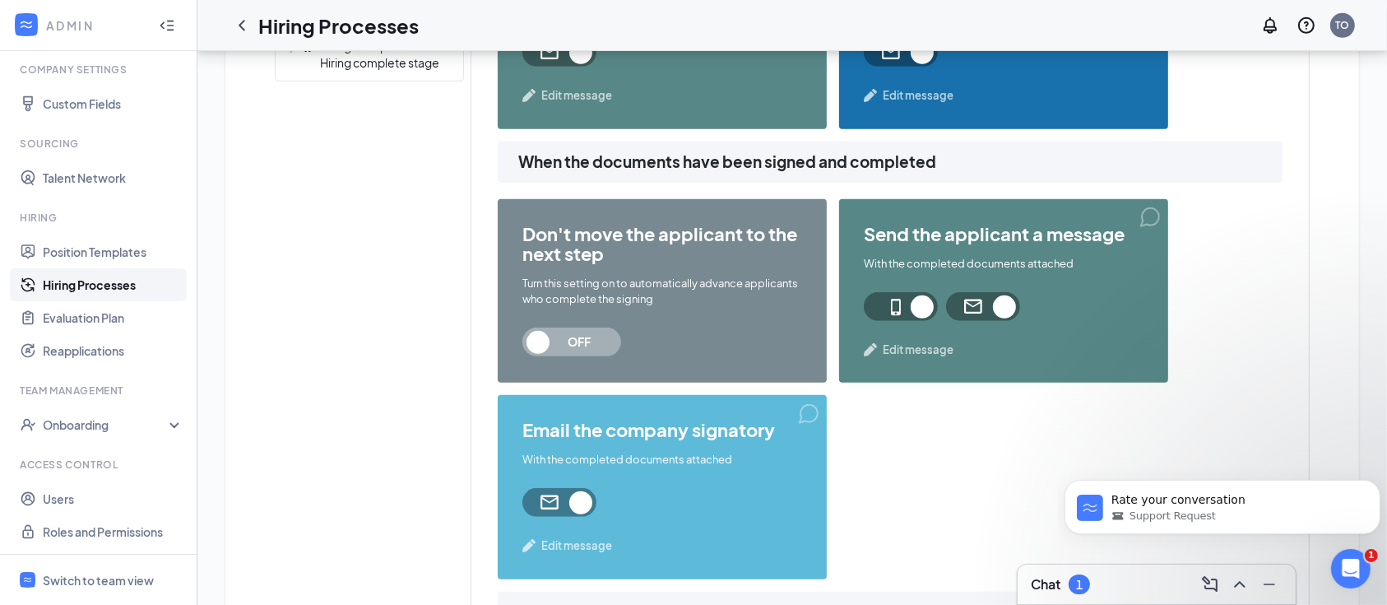
click at [906, 347] on span "Edit message" at bounding box center [918, 350] width 71 height 16
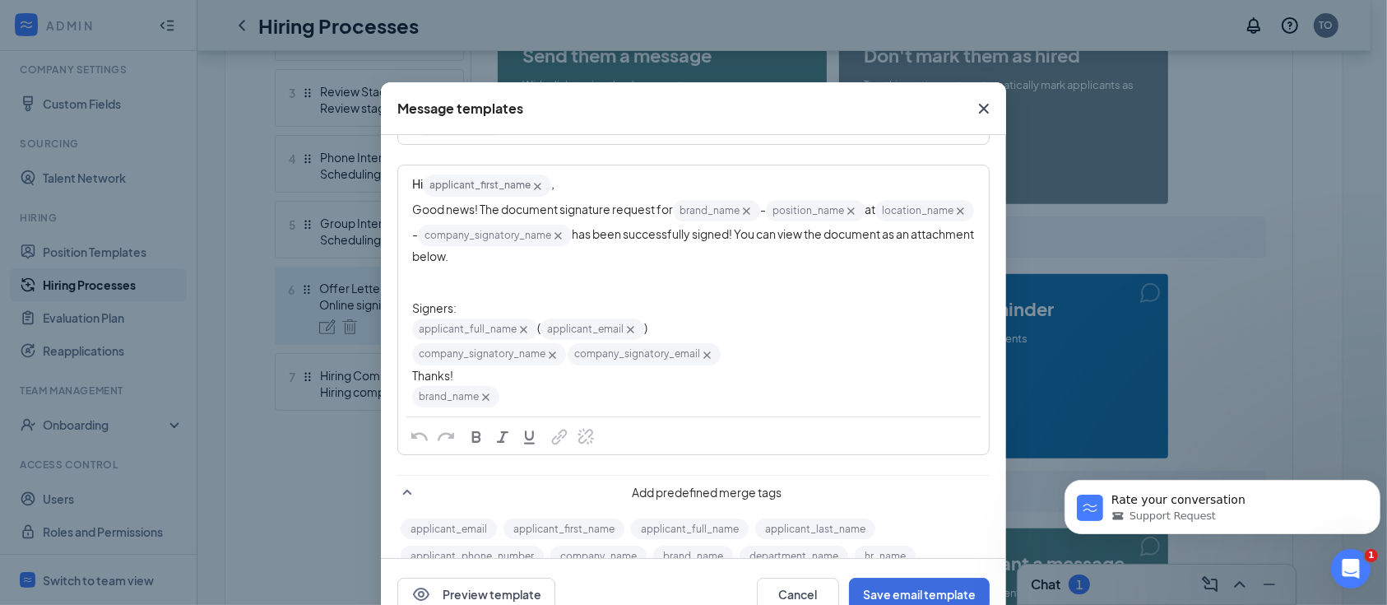
scroll to position [1, 0]
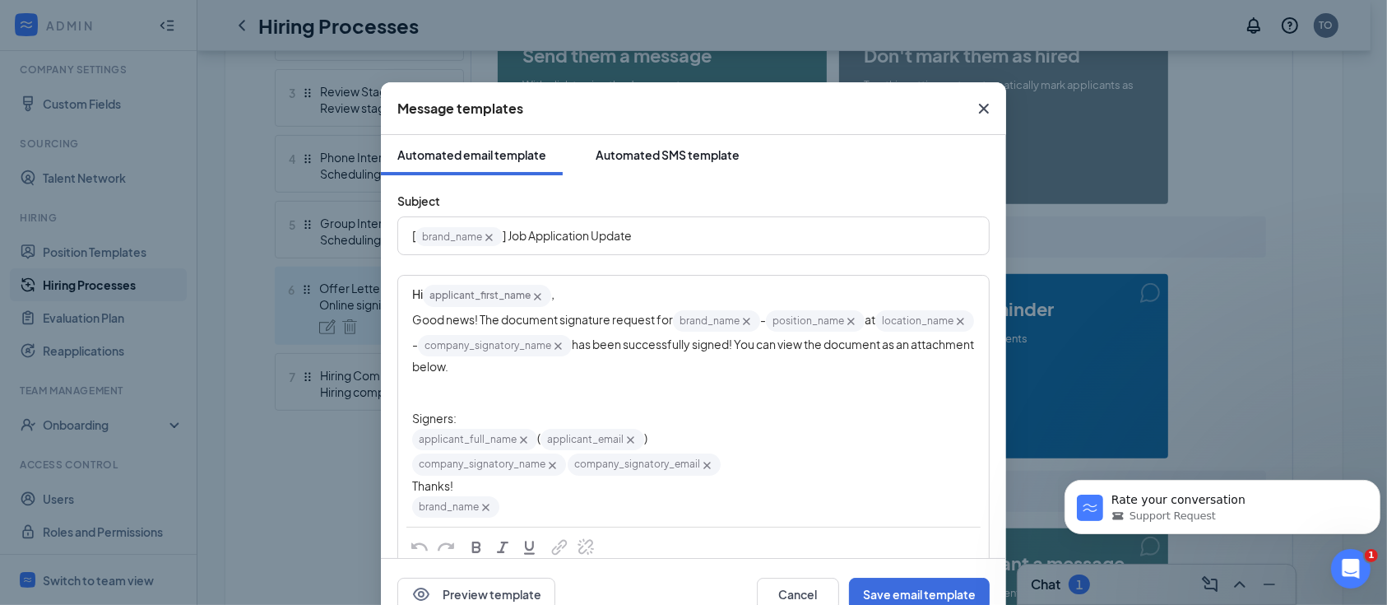
click at [699, 148] on div "Automated SMS template" at bounding box center [668, 154] width 144 height 16
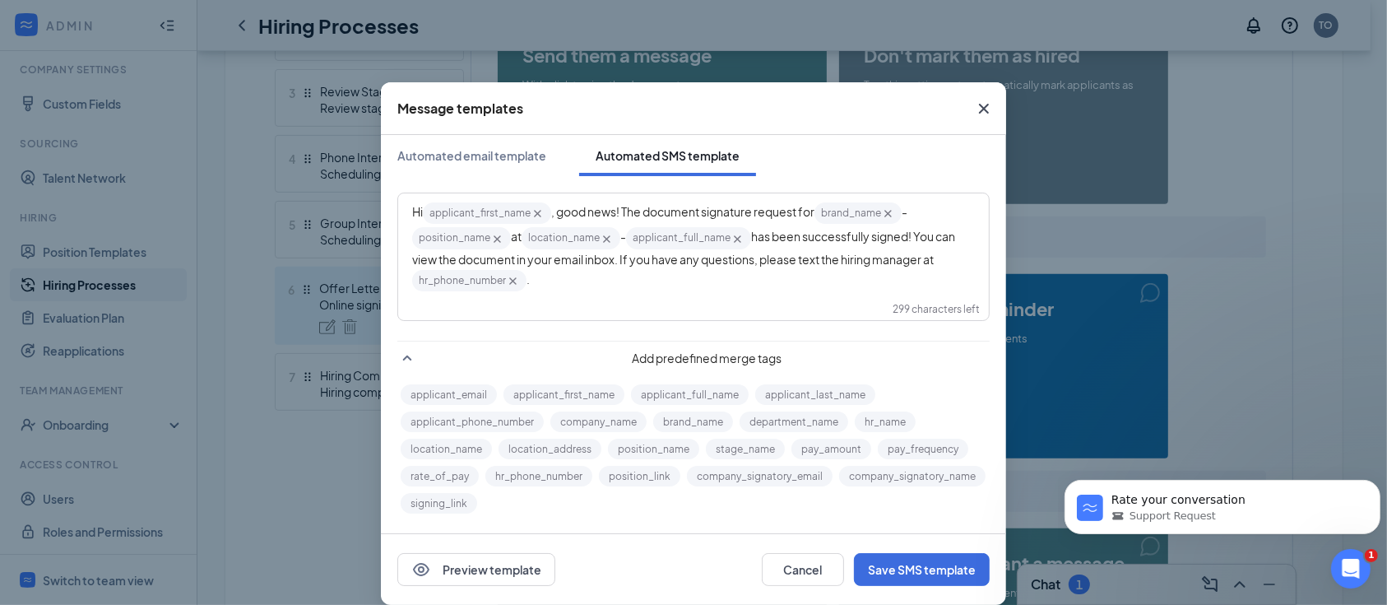
click at [506, 285] on icon "Cross" at bounding box center [513, 281] width 14 height 14
drag, startPoint x: 791, startPoint y: 258, endPoint x: 938, endPoint y: 258, distance: 147.3
click at [938, 258] on div "Hi applicant_first_name‌‌‌‌ {{applicant_first_name}} , good news! The document …" at bounding box center [693, 234] width 563 height 67
click at [823, 257] on span "has been successfully signed! You can view the document in your email inbox. If…" at bounding box center [684, 247] width 545 height 37
click at [815, 258] on span "has been successfully signed! You can view the document in your email inbox. If…" at bounding box center [684, 247] width 545 height 37
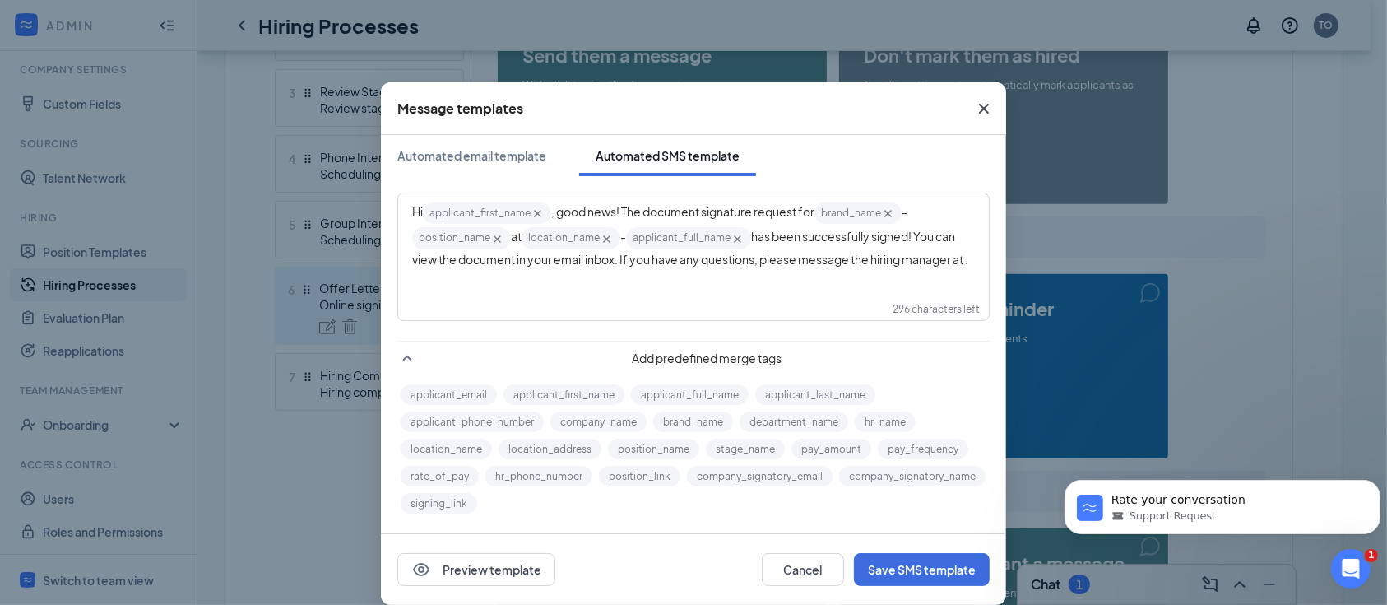
click at [793, 255] on span "has been successfully signed! You can view the document in your email inbox. If…" at bounding box center [690, 247] width 556 height 37
click at [872, 260] on span "has been successfully signed! You can view the document in your email inbox. If…" at bounding box center [684, 256] width 545 height 54
click at [946, 260] on div "Hi applicant_first_name‌‌‌‌ {{applicant_first_name}} , good news! The document …" at bounding box center [693, 234] width 563 height 67
click at [911, 570] on button "Save SMS template" at bounding box center [922, 569] width 136 height 33
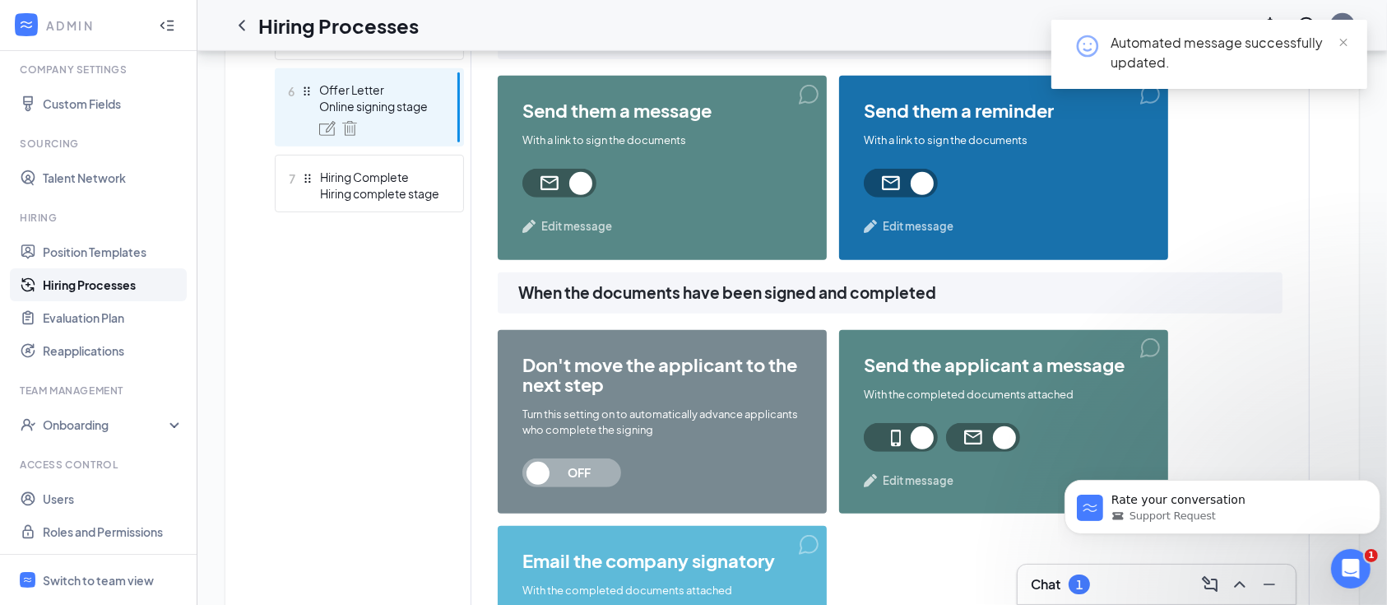
scroll to position [806, 0]
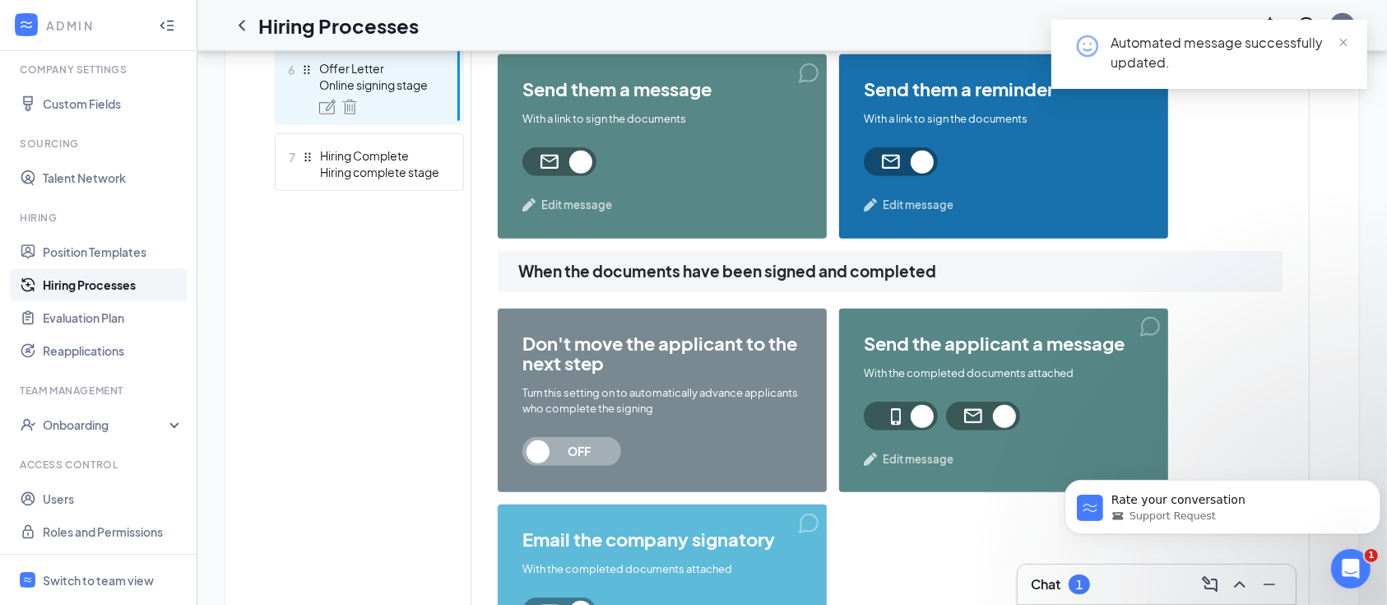
click at [918, 456] on span "Edit message" at bounding box center [918, 459] width 71 height 16
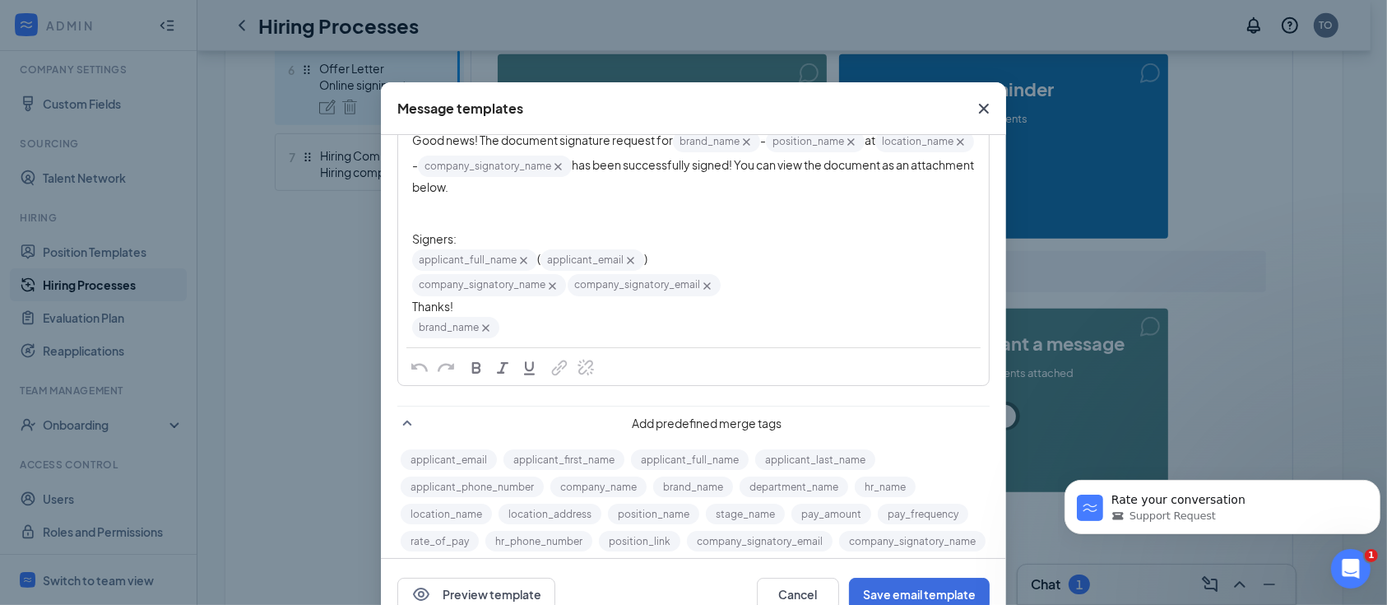
scroll to position [219, 0]
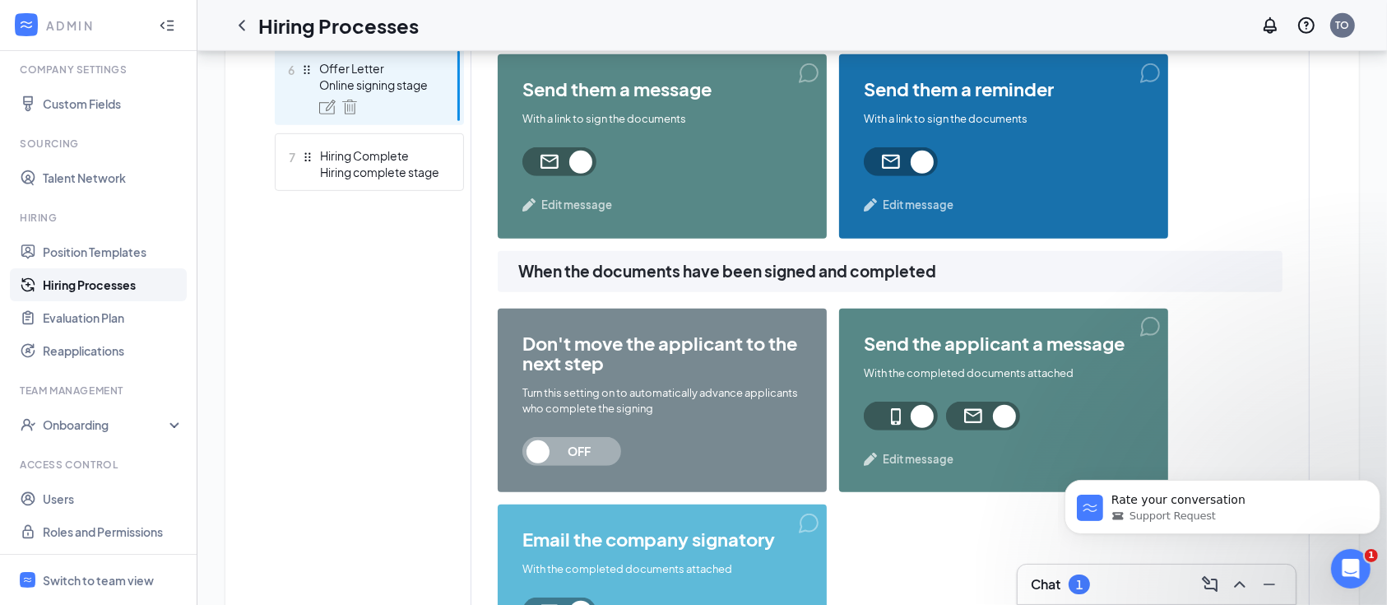
click at [920, 203] on span "Edit message" at bounding box center [918, 205] width 71 height 16
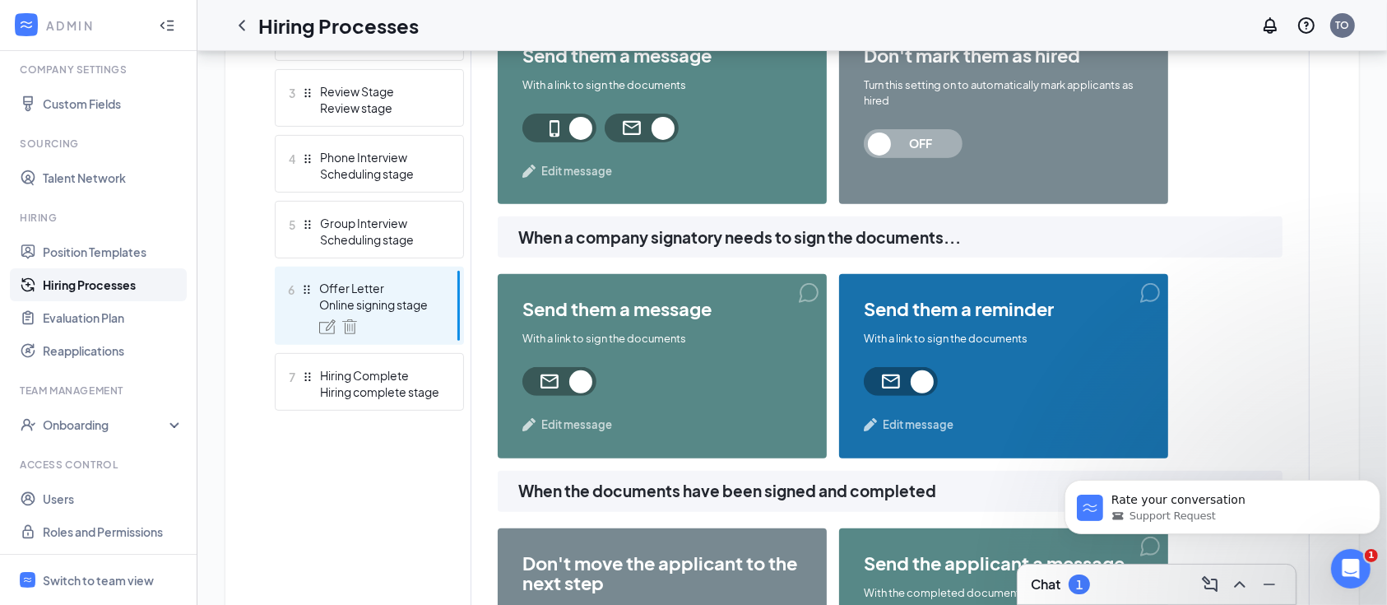
scroll to position [476, 0]
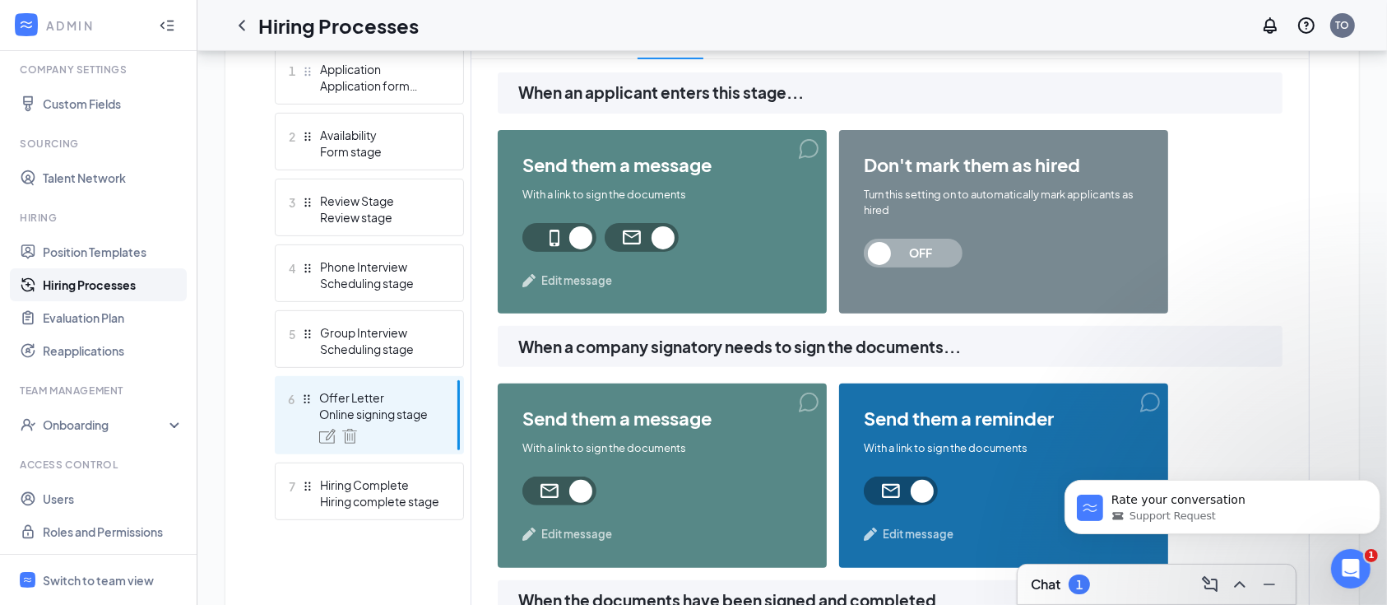
click at [582, 280] on span "Edit message" at bounding box center [576, 280] width 71 height 16
click at [404, 476] on div "Hiring Complete" at bounding box center [380, 484] width 120 height 16
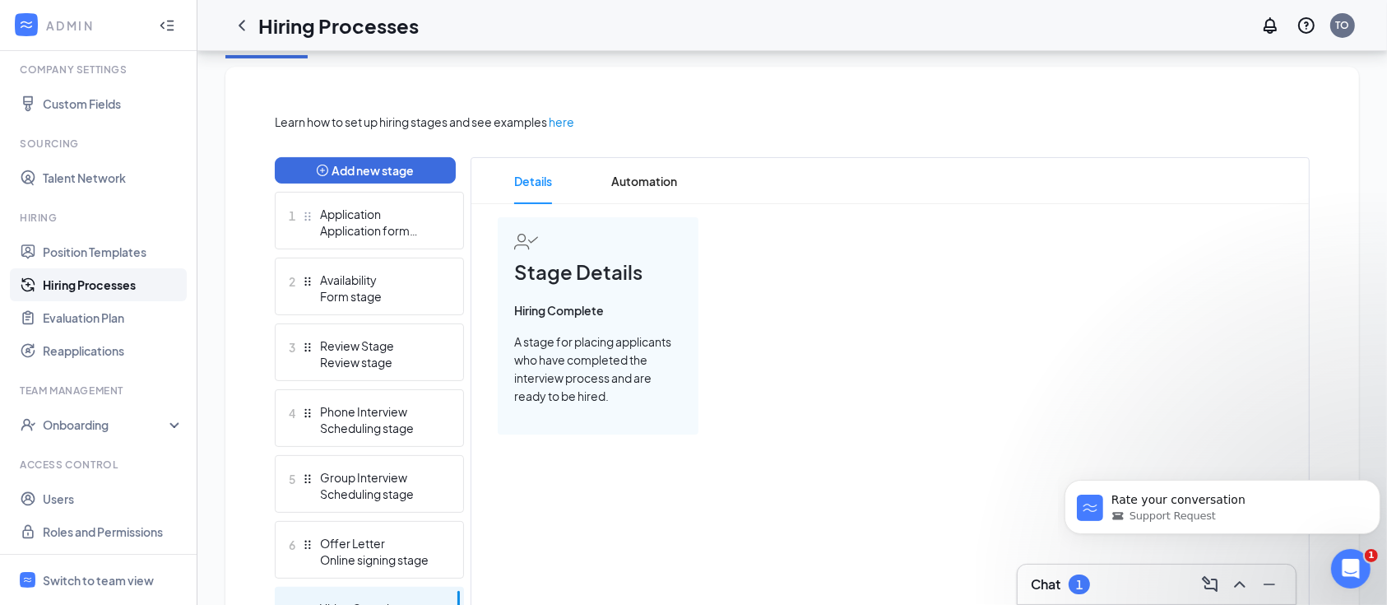
scroll to position [139, 0]
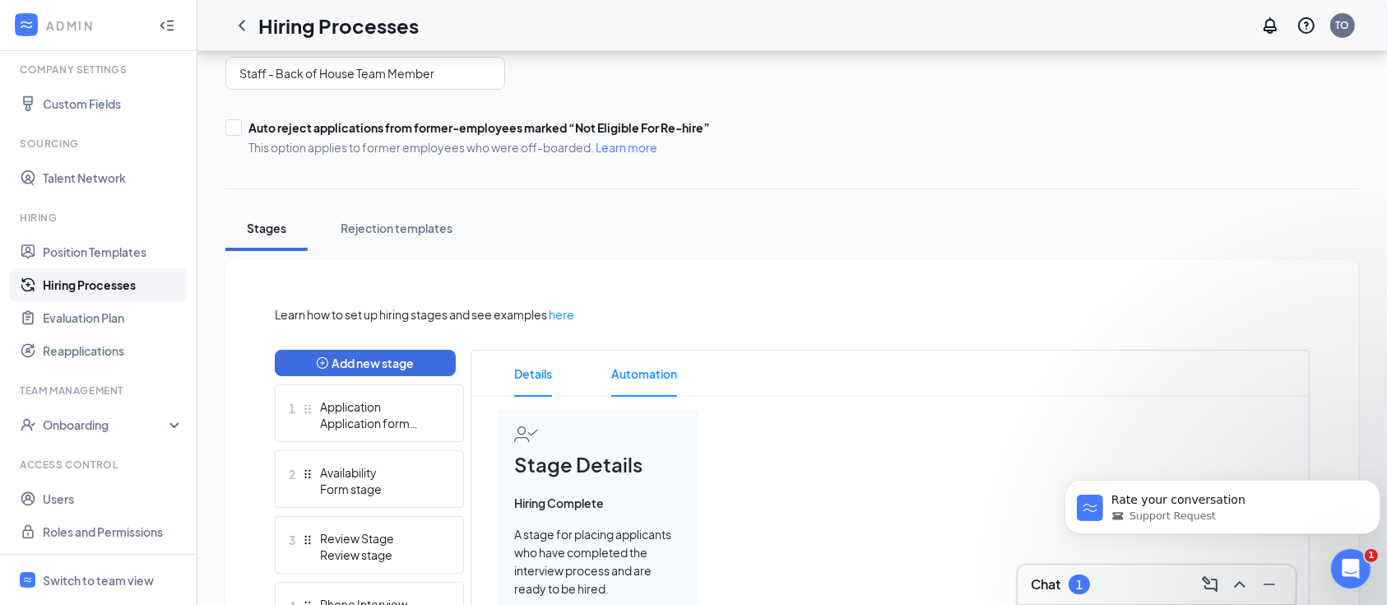
click at [664, 365] on span "Automation" at bounding box center [644, 374] width 66 height 46
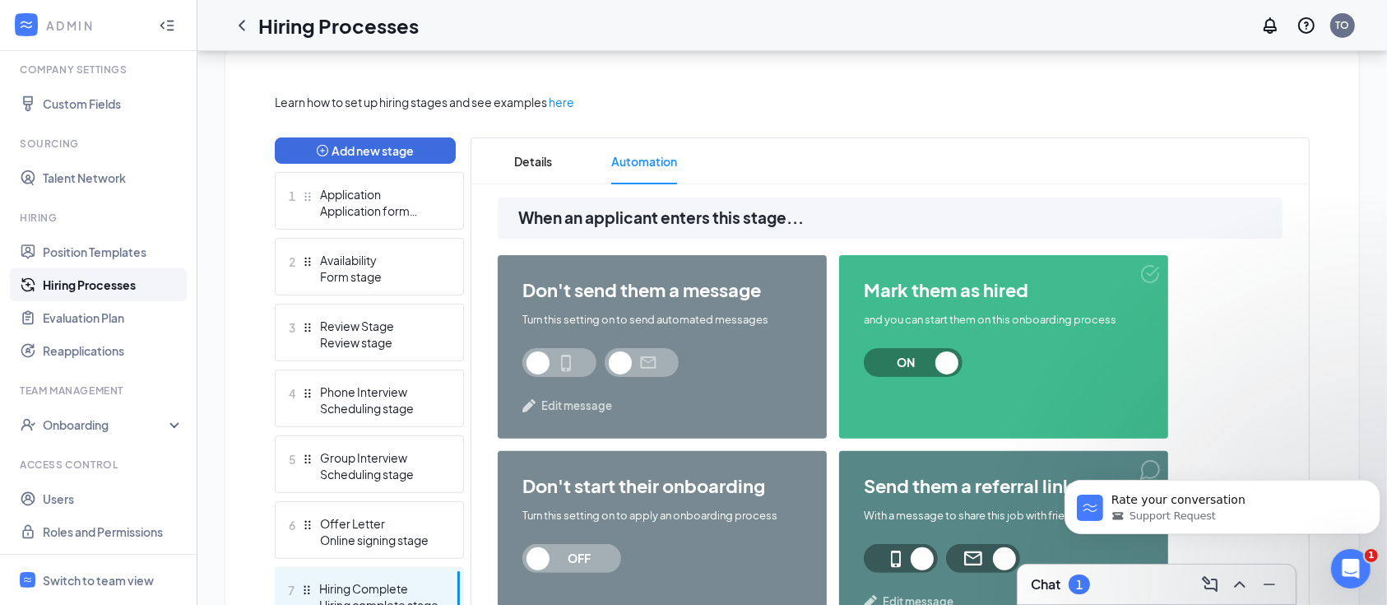
scroll to position [359, 0]
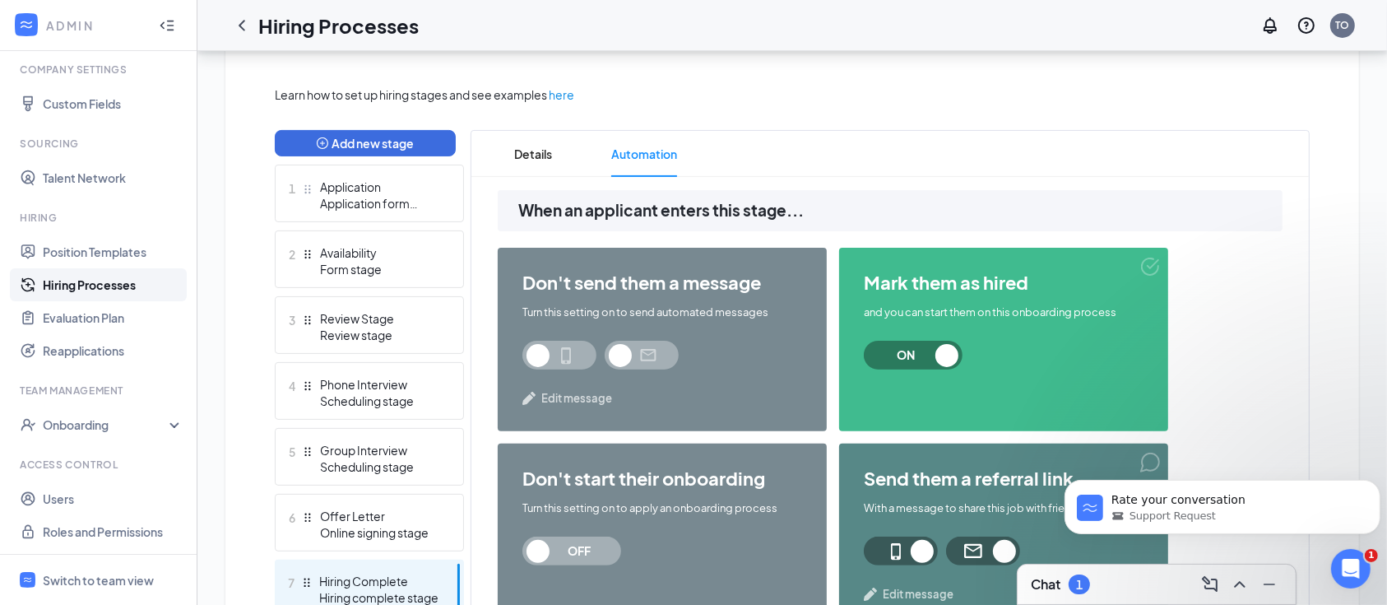
click at [562, 397] on span "Edit message" at bounding box center [576, 398] width 71 height 16
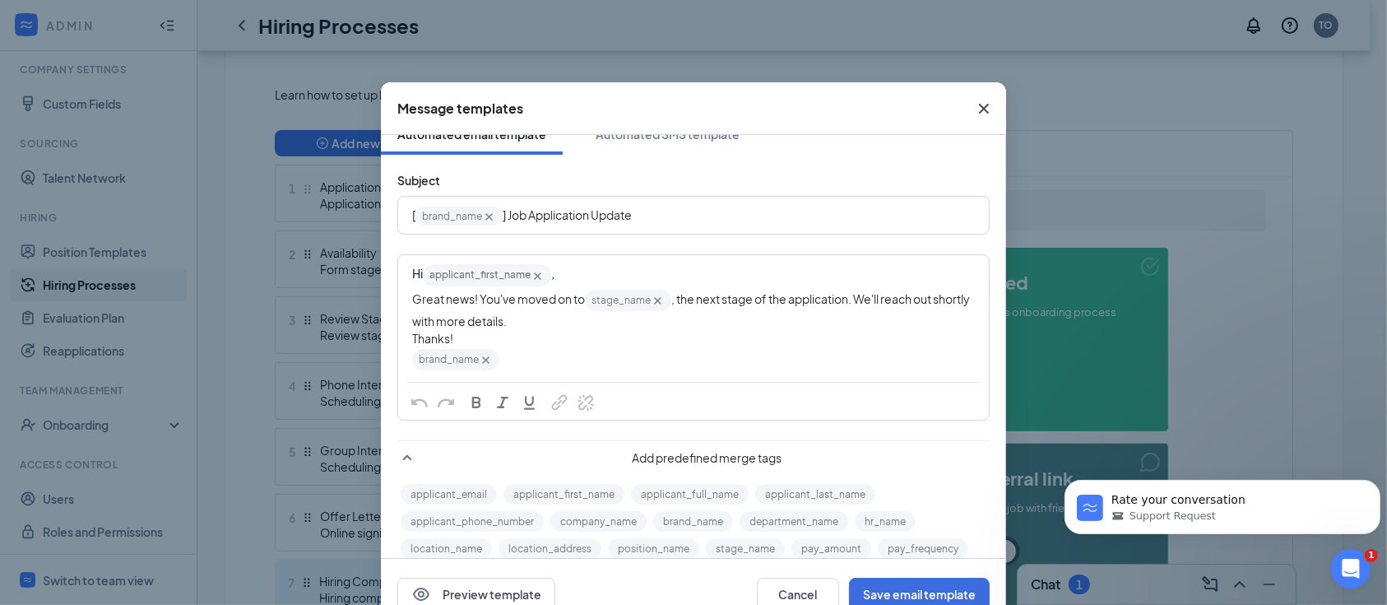
scroll to position [0, 0]
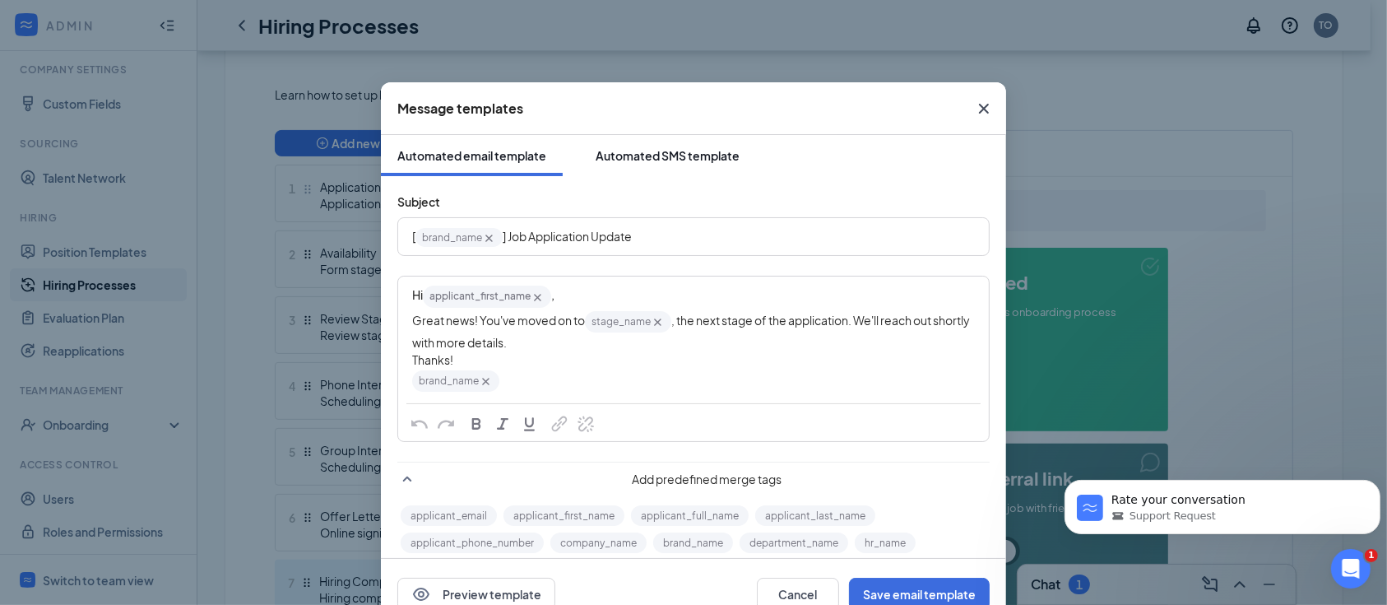
click at [663, 168] on button "Automated SMS template" at bounding box center [667, 155] width 177 height 41
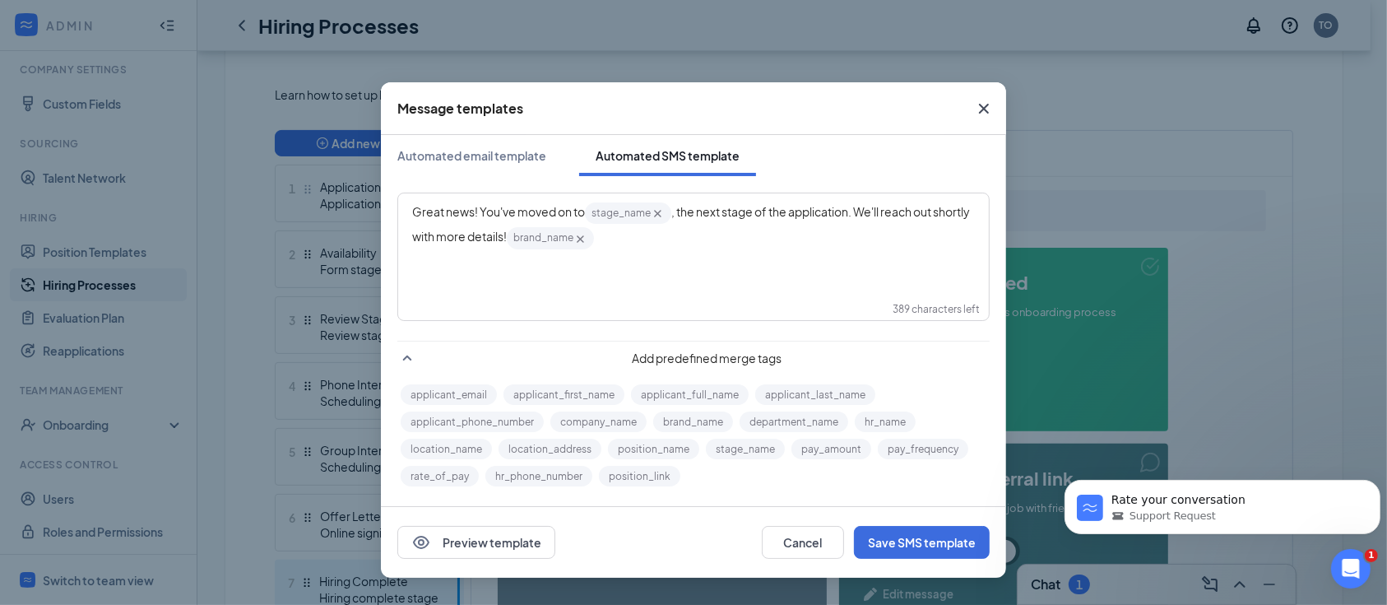
click at [987, 103] on icon "Cross" at bounding box center [984, 109] width 20 height 20
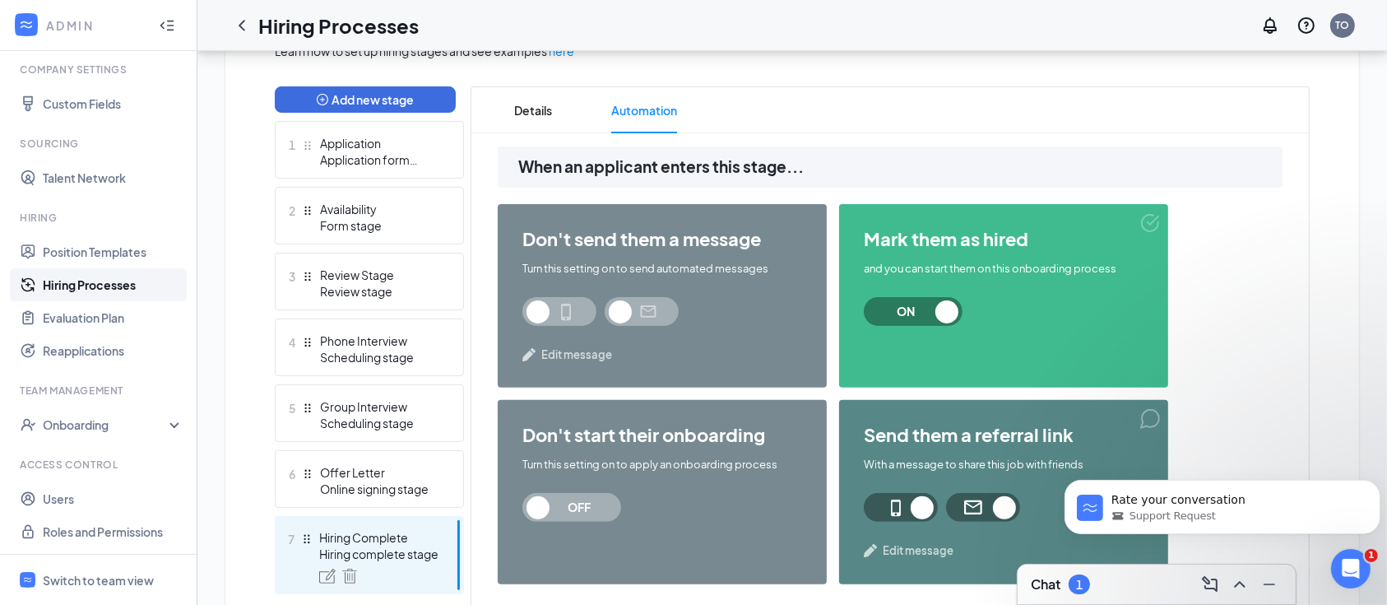
scroll to position [468, 0]
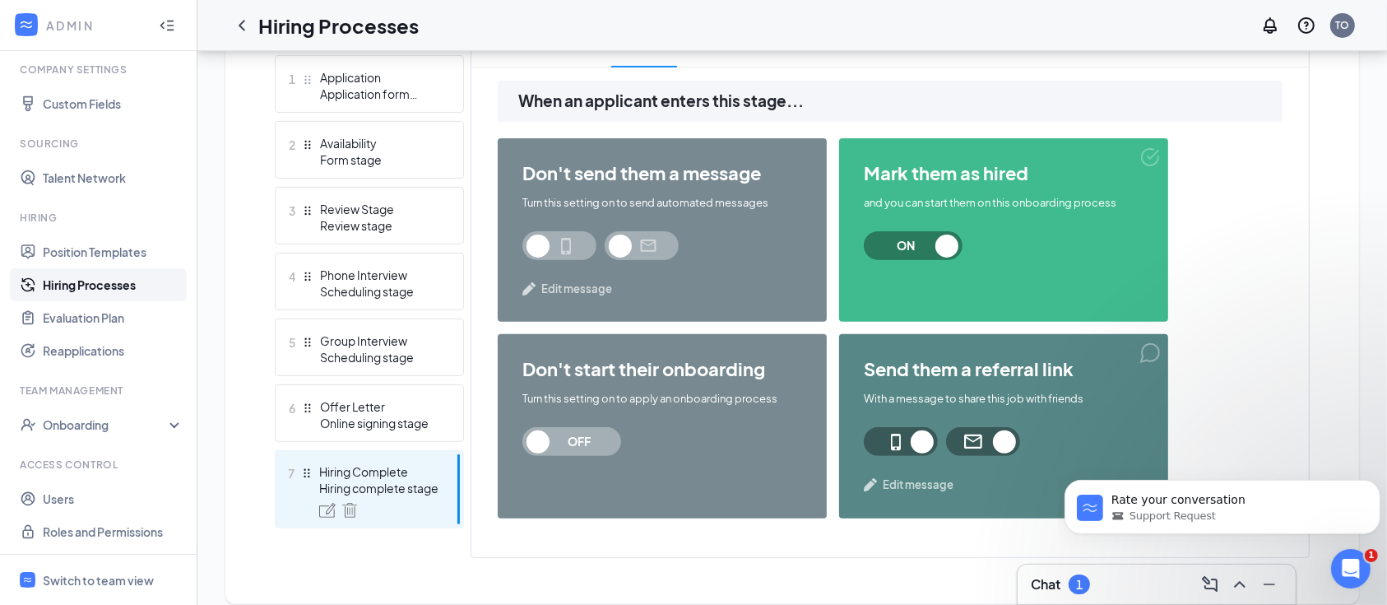
click at [906, 488] on span "Edit message" at bounding box center [918, 484] width 71 height 16
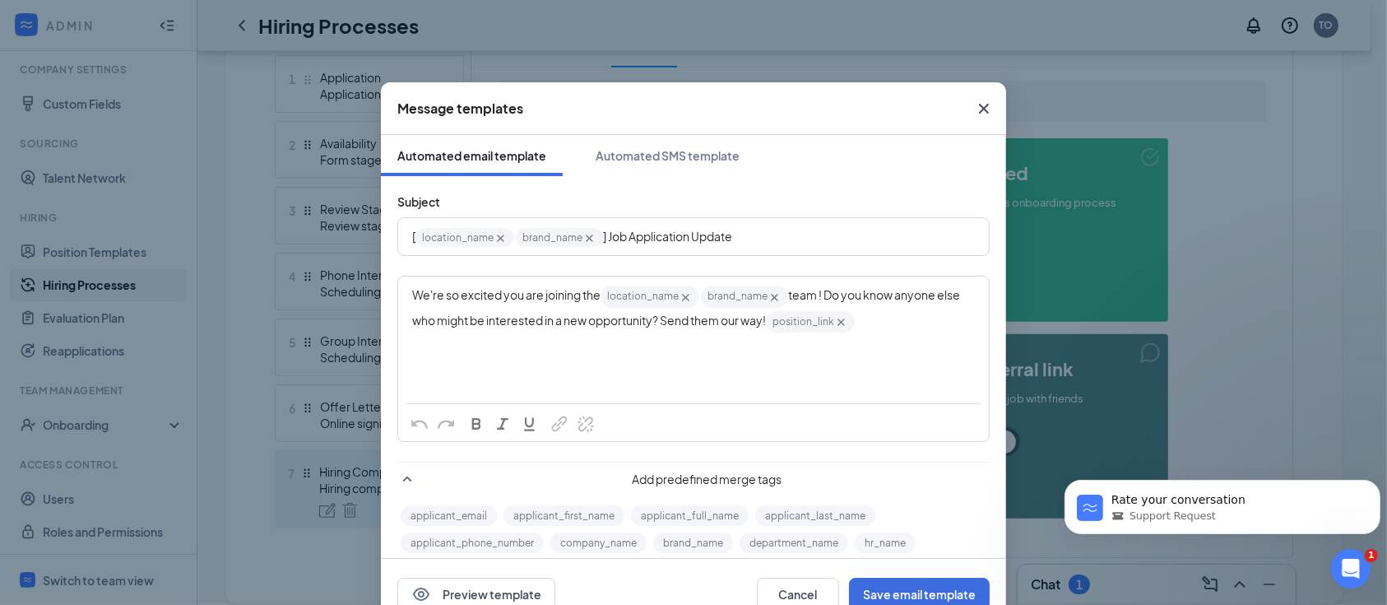
click at [978, 113] on icon "Cross" at bounding box center [984, 109] width 20 height 20
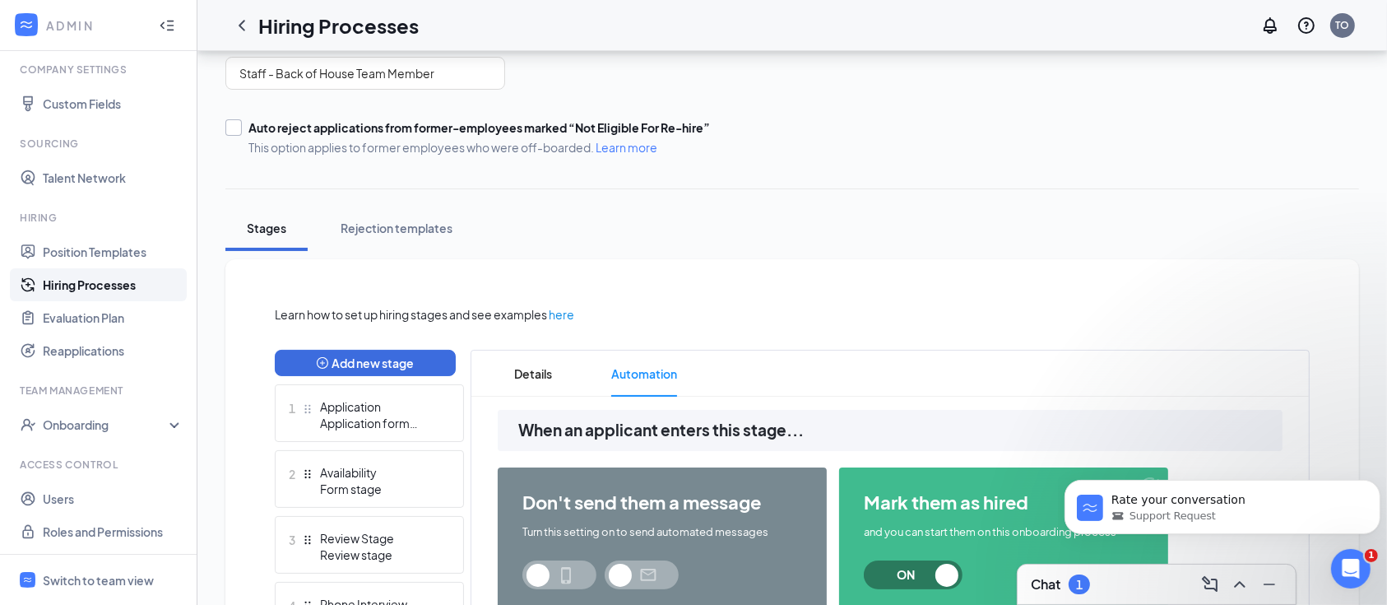
scroll to position [0, 0]
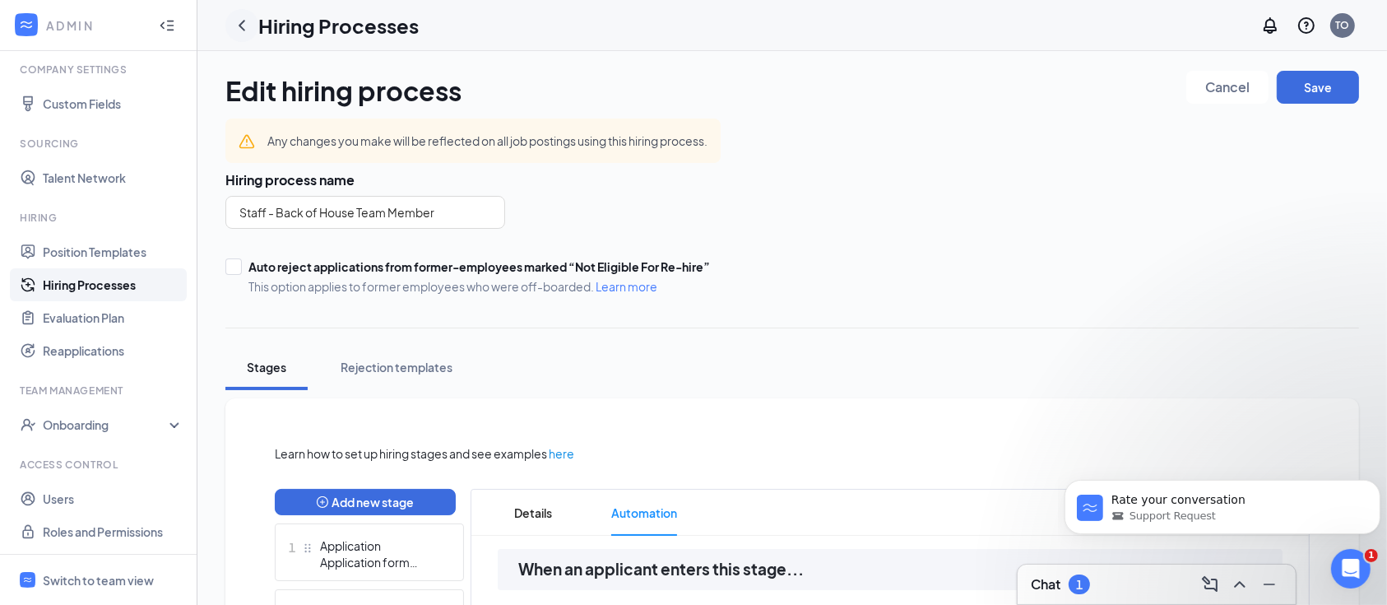
click at [239, 24] on icon "ChevronLeft" at bounding box center [242, 26] width 20 height 20
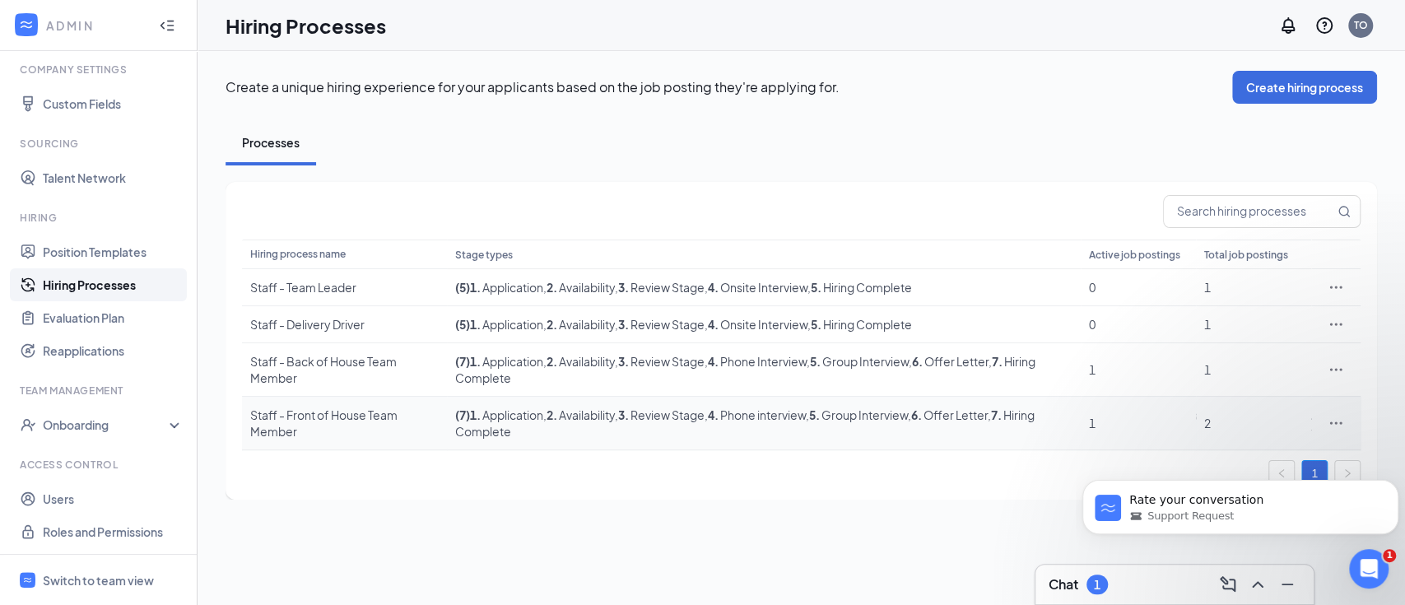
click at [324, 413] on div "Staff - Front of House Team Member" at bounding box center [344, 423] width 188 height 33
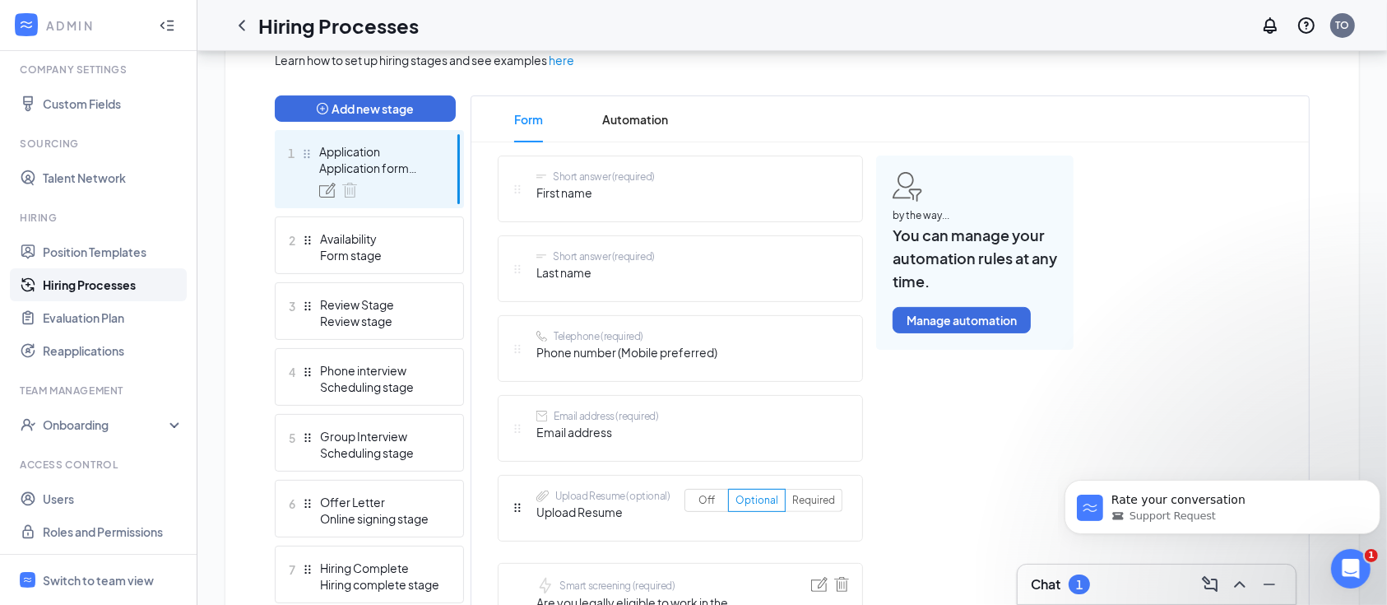
scroll to position [548, 0]
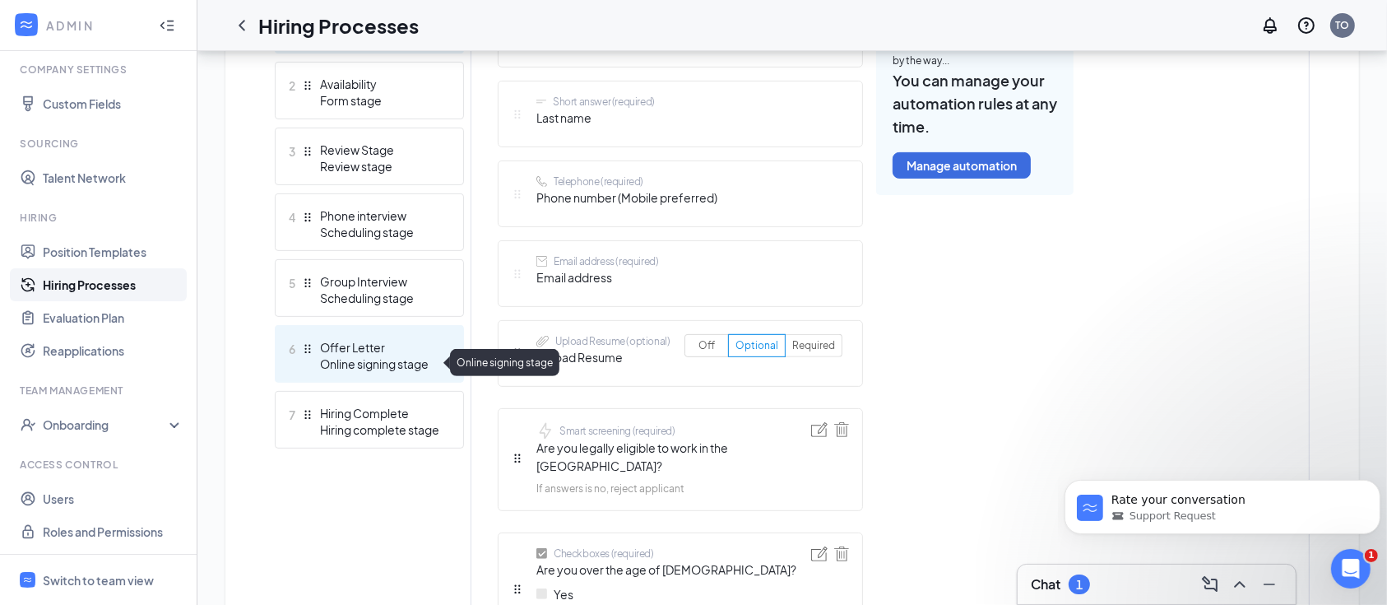
click at [406, 361] on div "Online signing stage" at bounding box center [380, 363] width 120 height 16
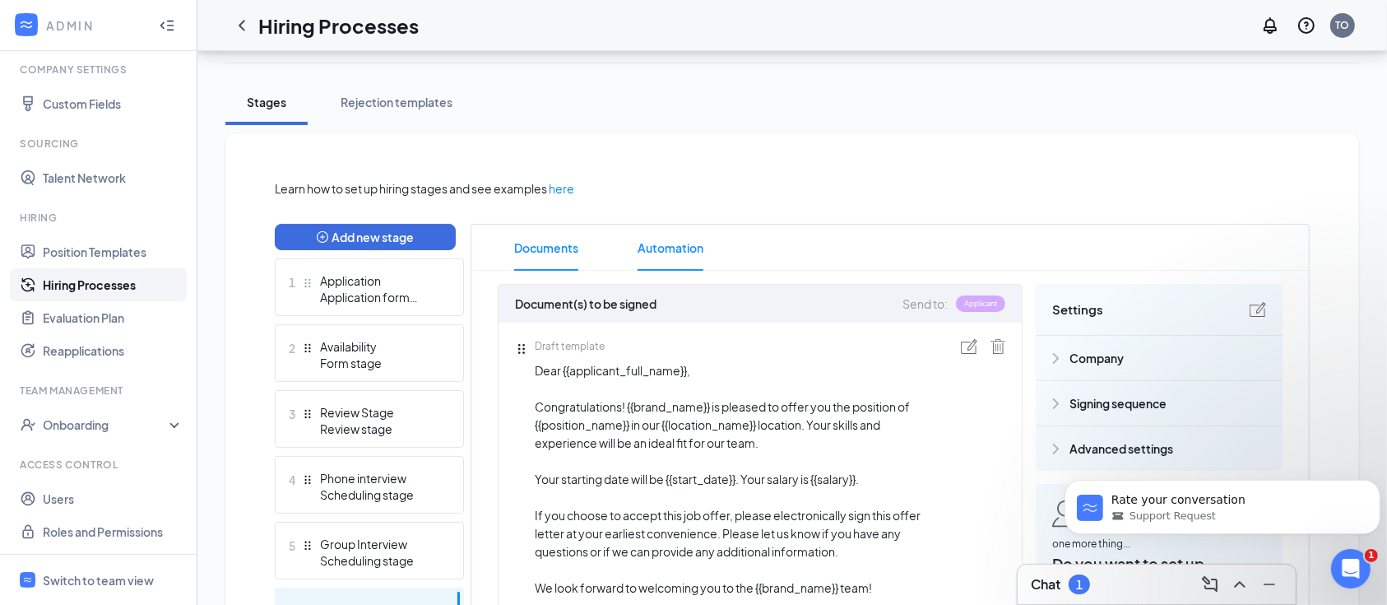
scroll to position [257, 0]
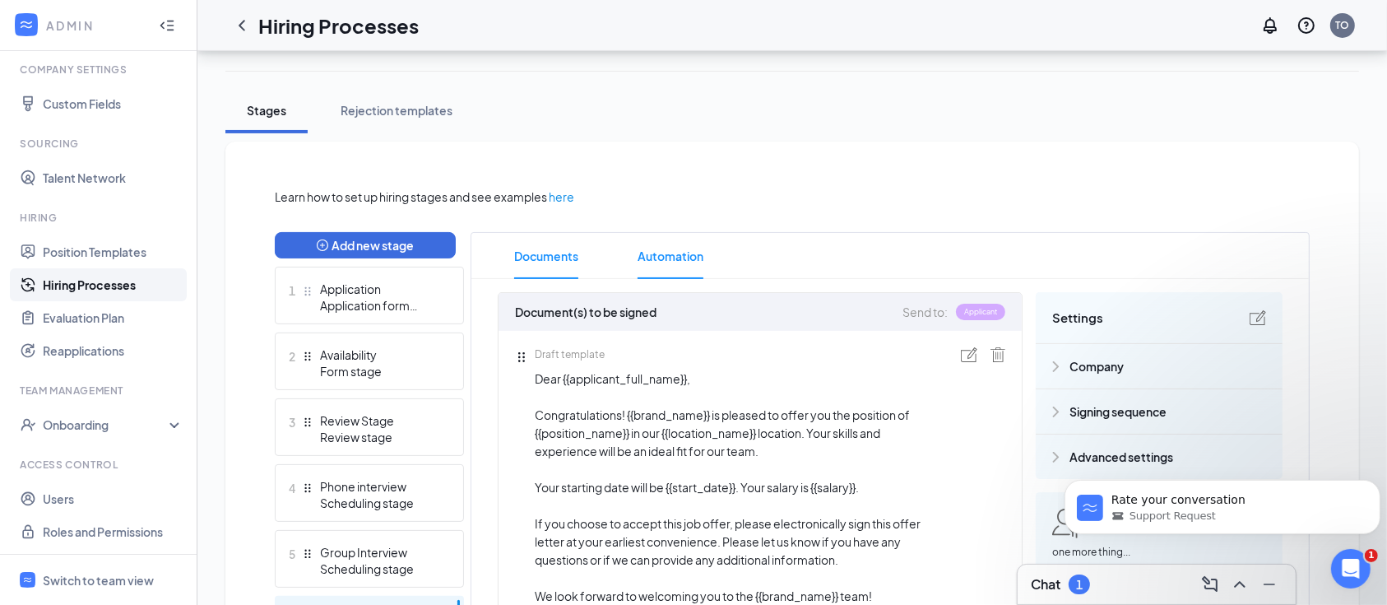
click at [649, 254] on span "Automation" at bounding box center [671, 256] width 66 height 46
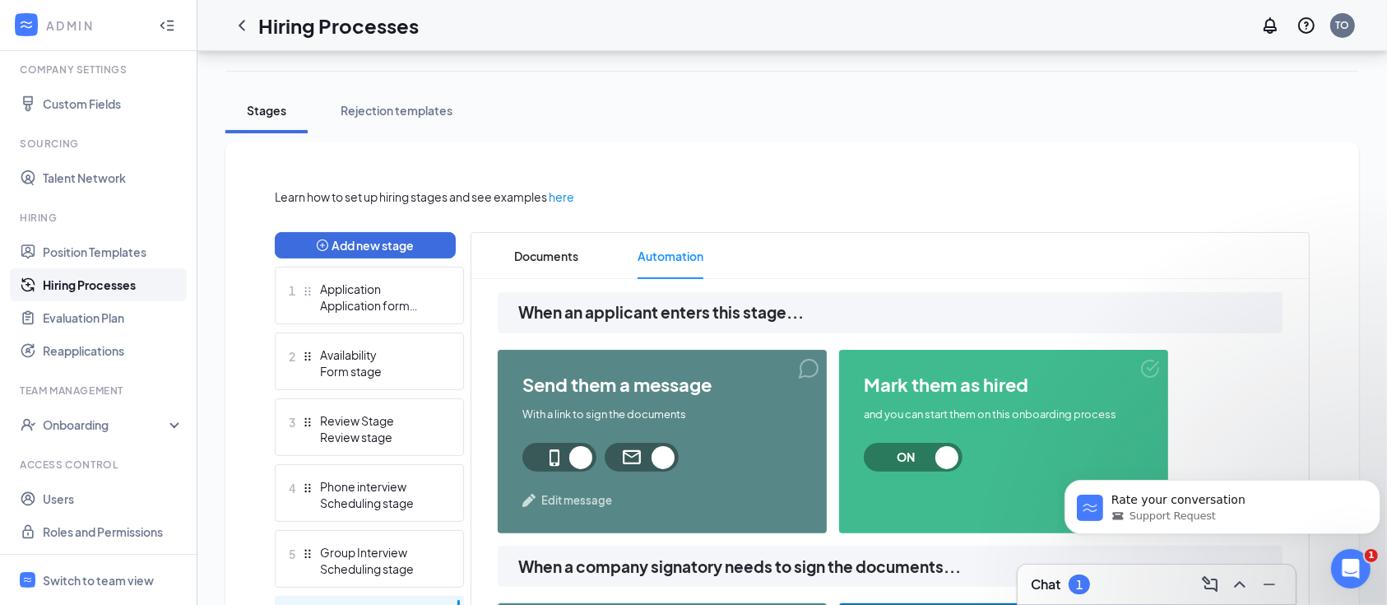
click at [569, 503] on span "Edit message" at bounding box center [576, 500] width 71 height 16
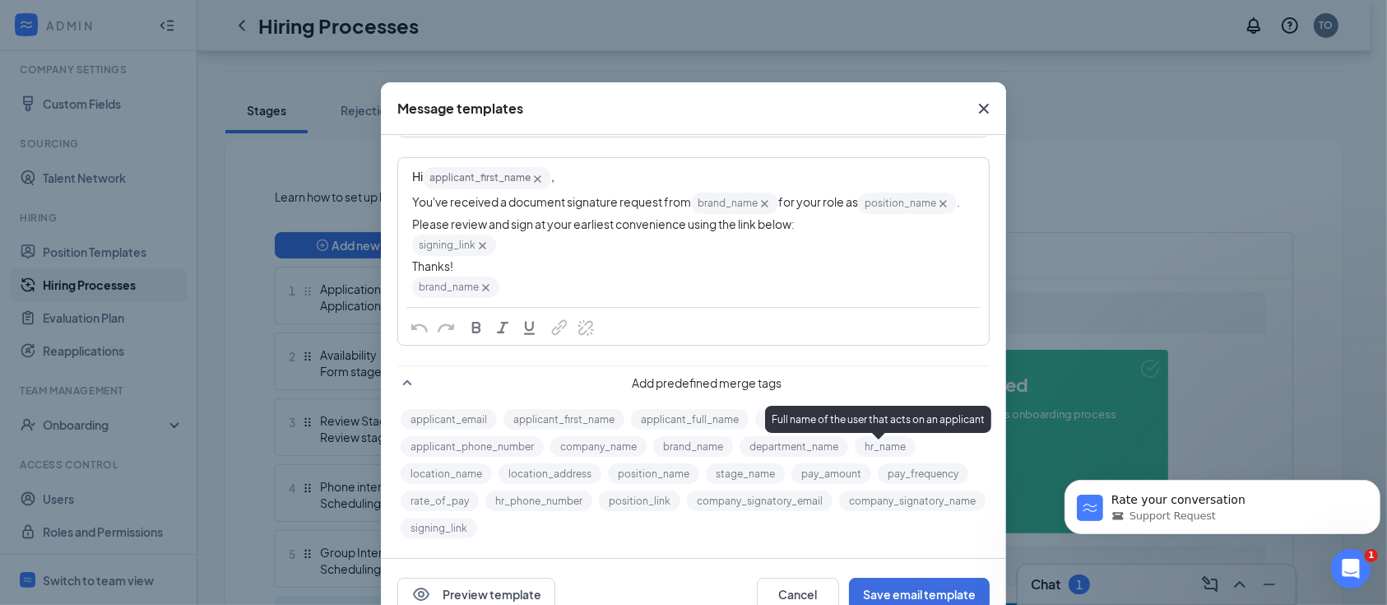
scroll to position [126, 0]
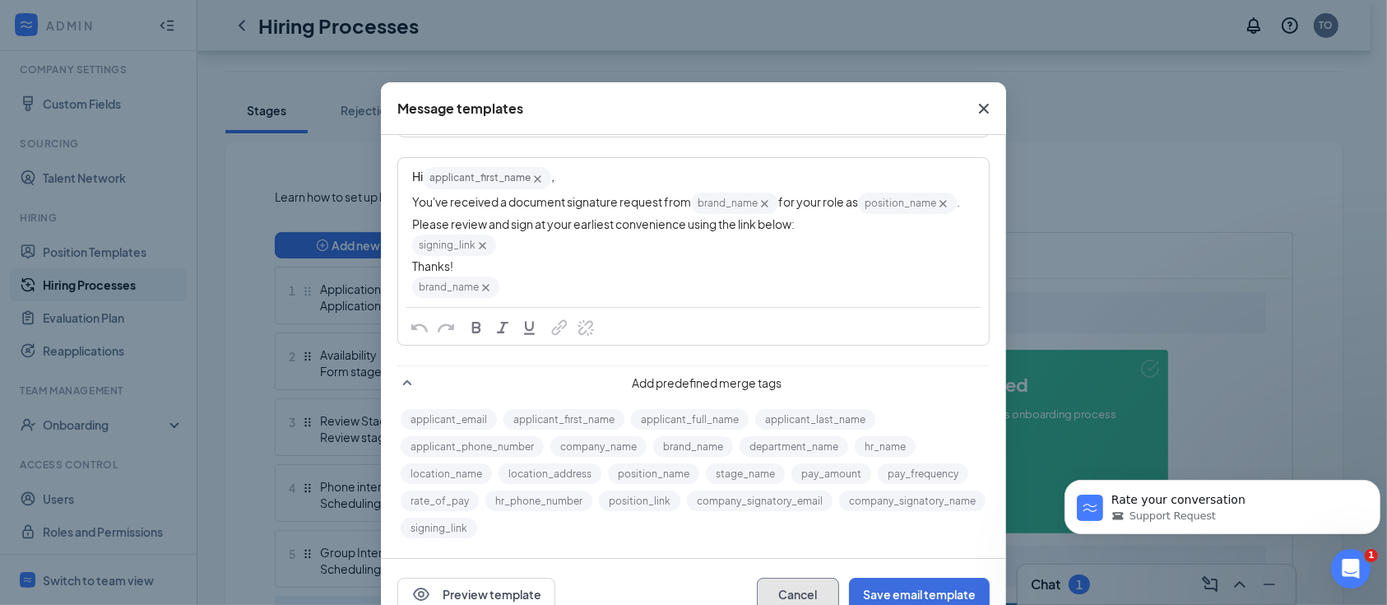
click at [789, 595] on button "Cancel" at bounding box center [798, 594] width 82 height 33
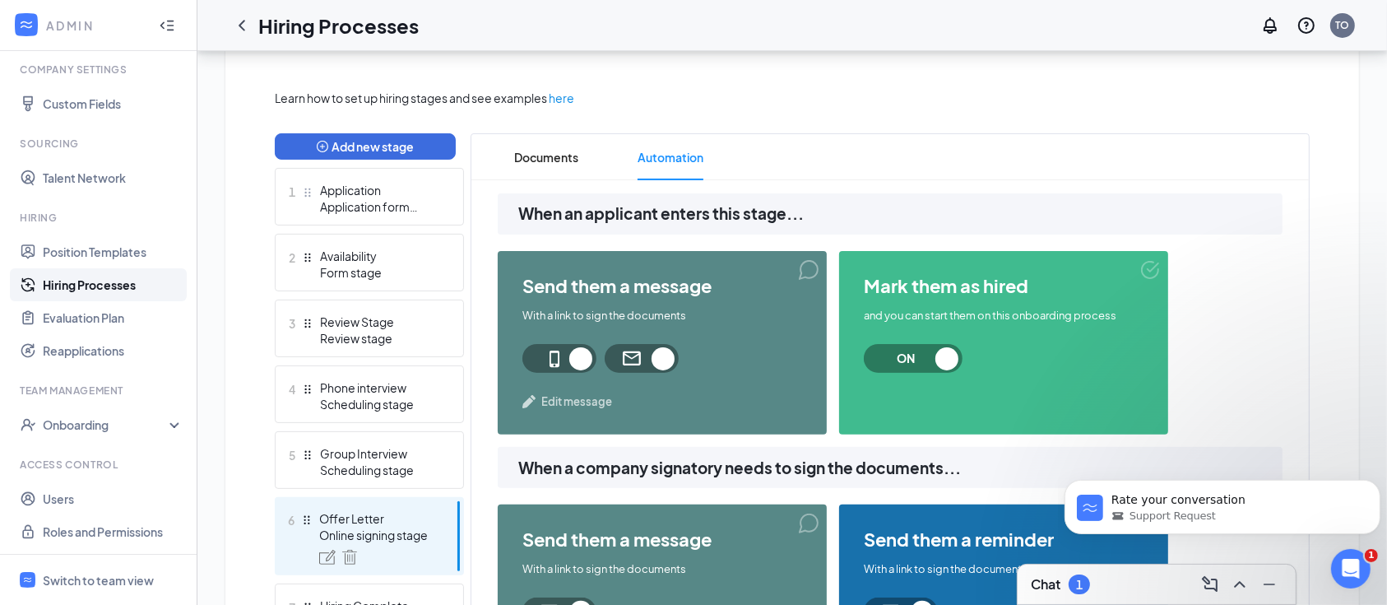
scroll to position [586, 0]
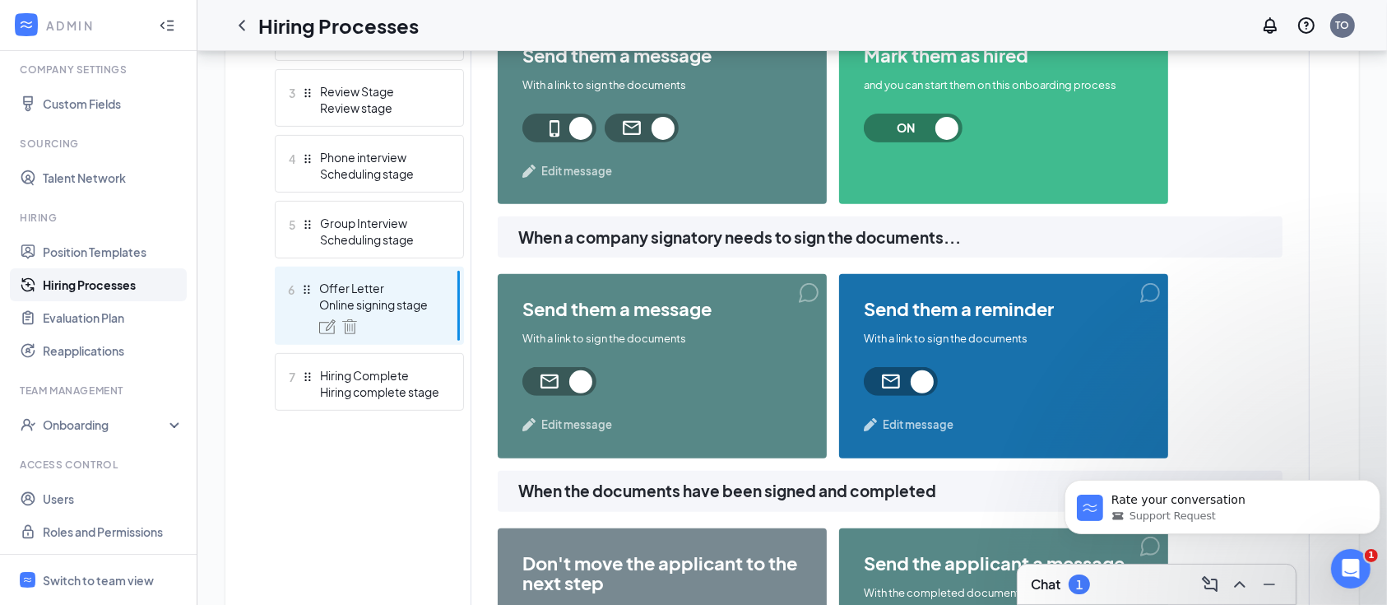
click at [598, 430] on span "Edit message" at bounding box center [576, 424] width 71 height 16
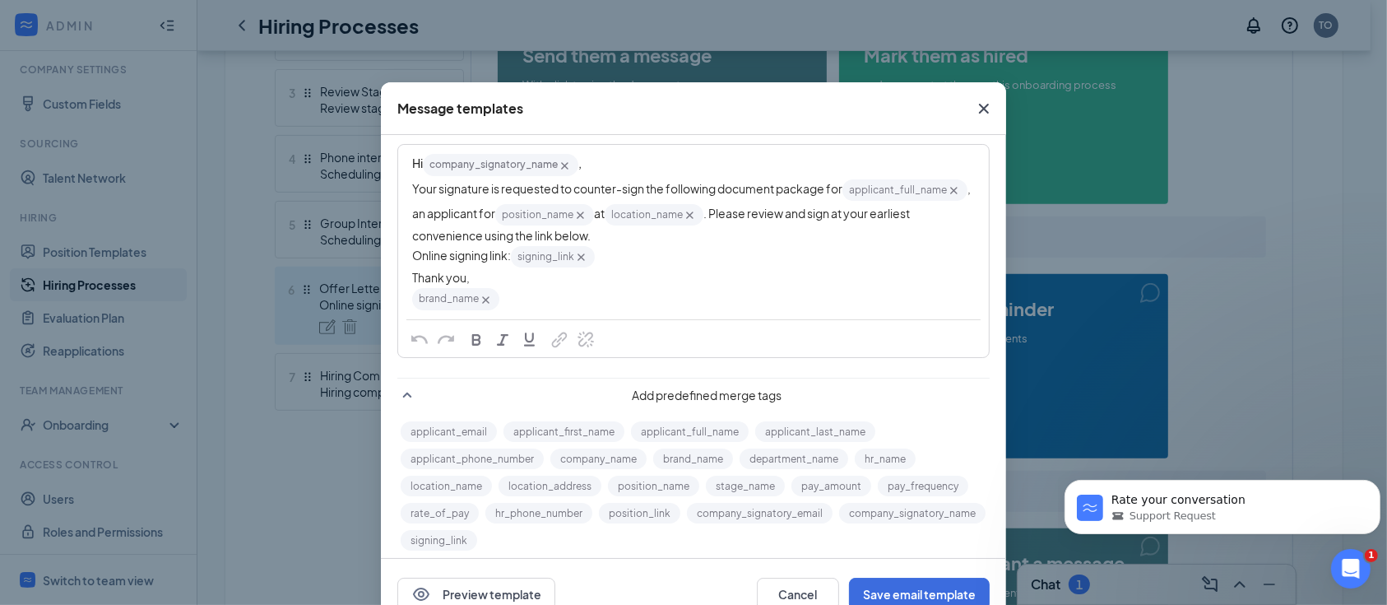
scroll to position [136, 0]
click at [798, 591] on button "Cancel" at bounding box center [798, 594] width 82 height 33
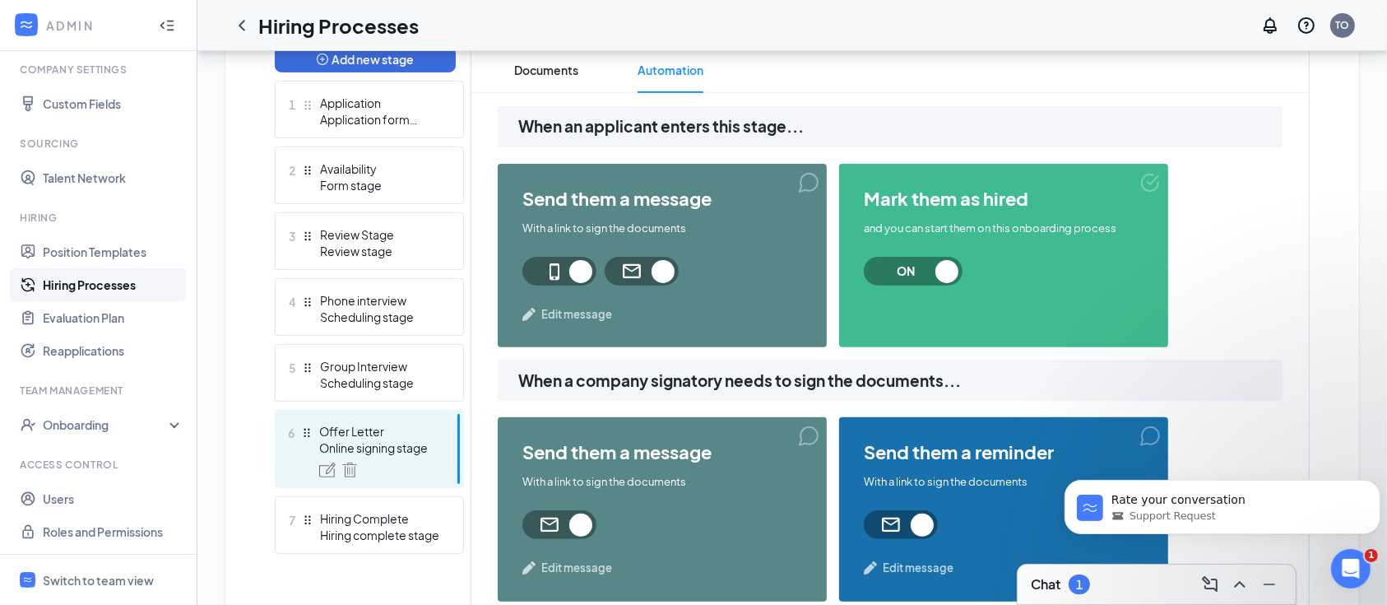
scroll to position [476, 0]
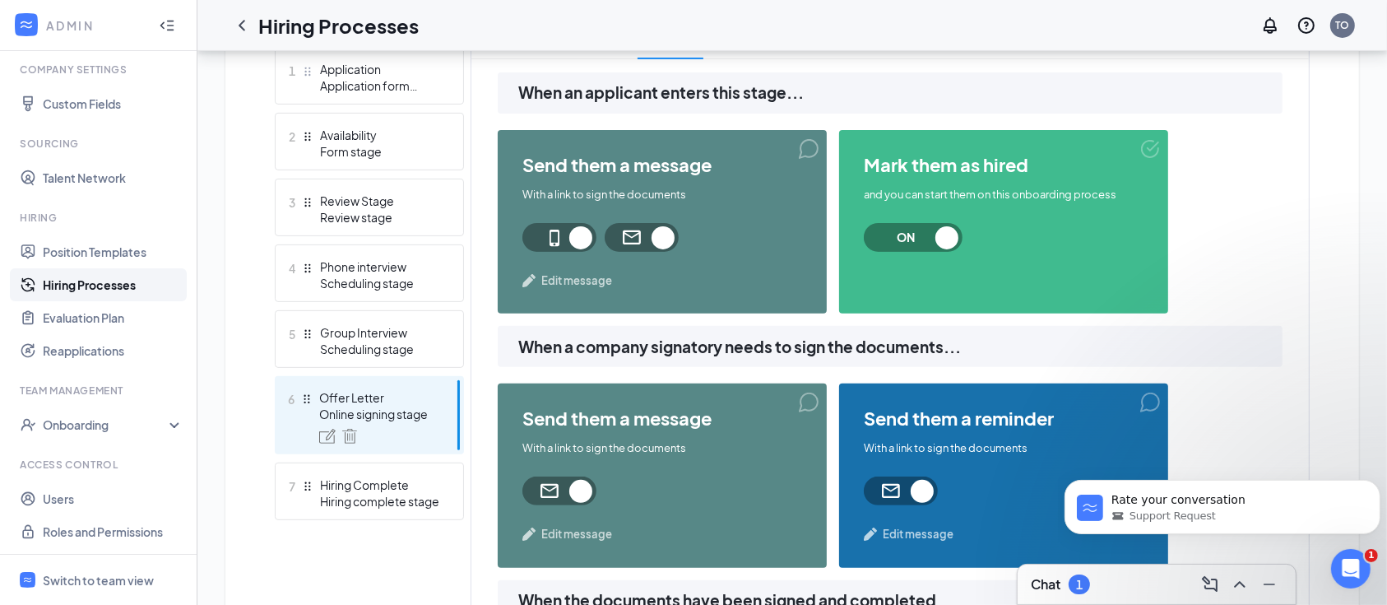
click at [584, 532] on span "Edit message" at bounding box center [576, 534] width 71 height 16
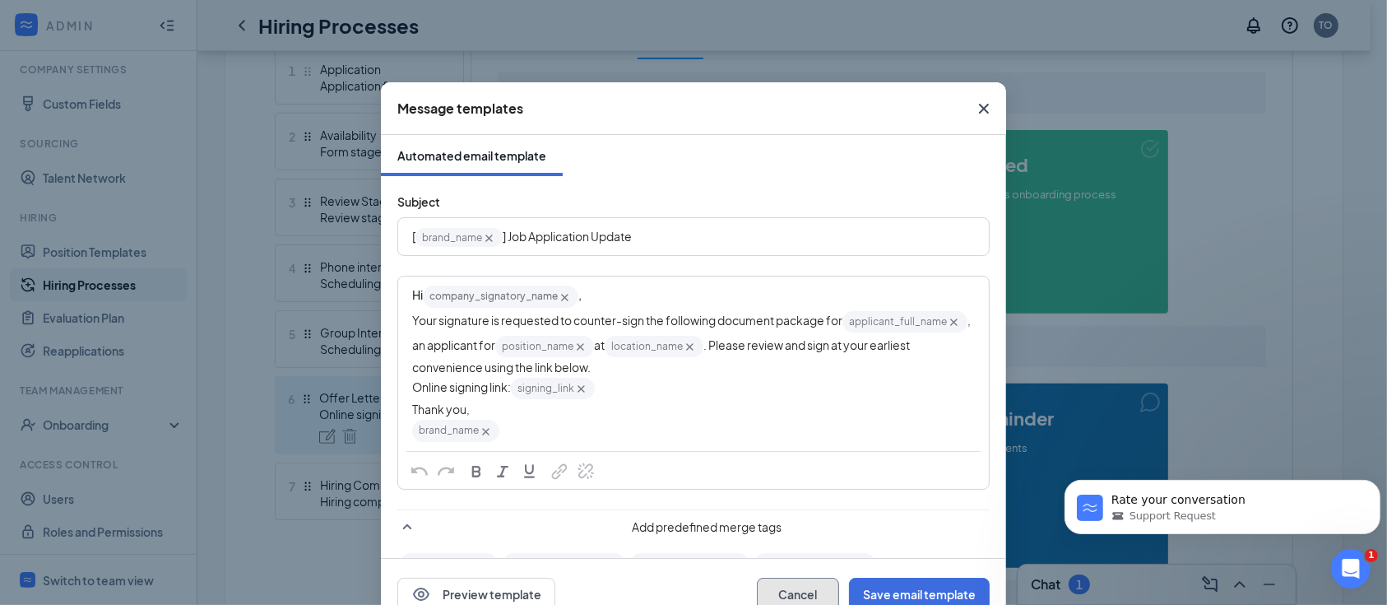
click at [806, 597] on button "Cancel" at bounding box center [798, 594] width 82 height 33
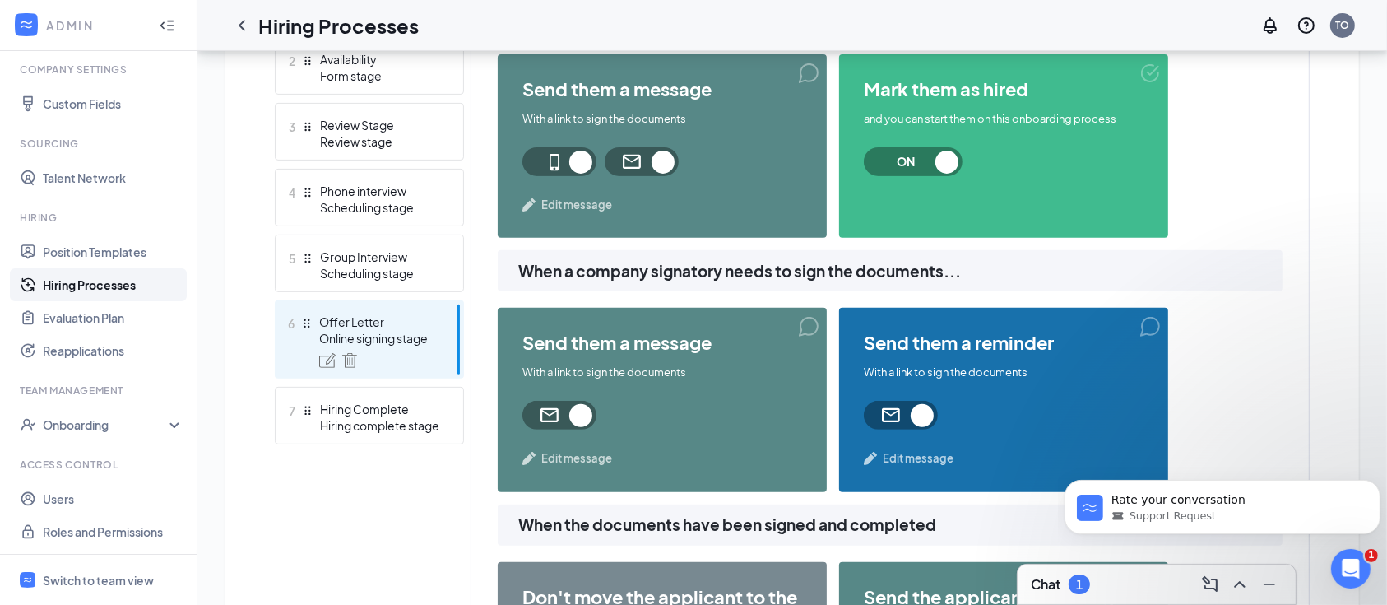
scroll to position [586, 0]
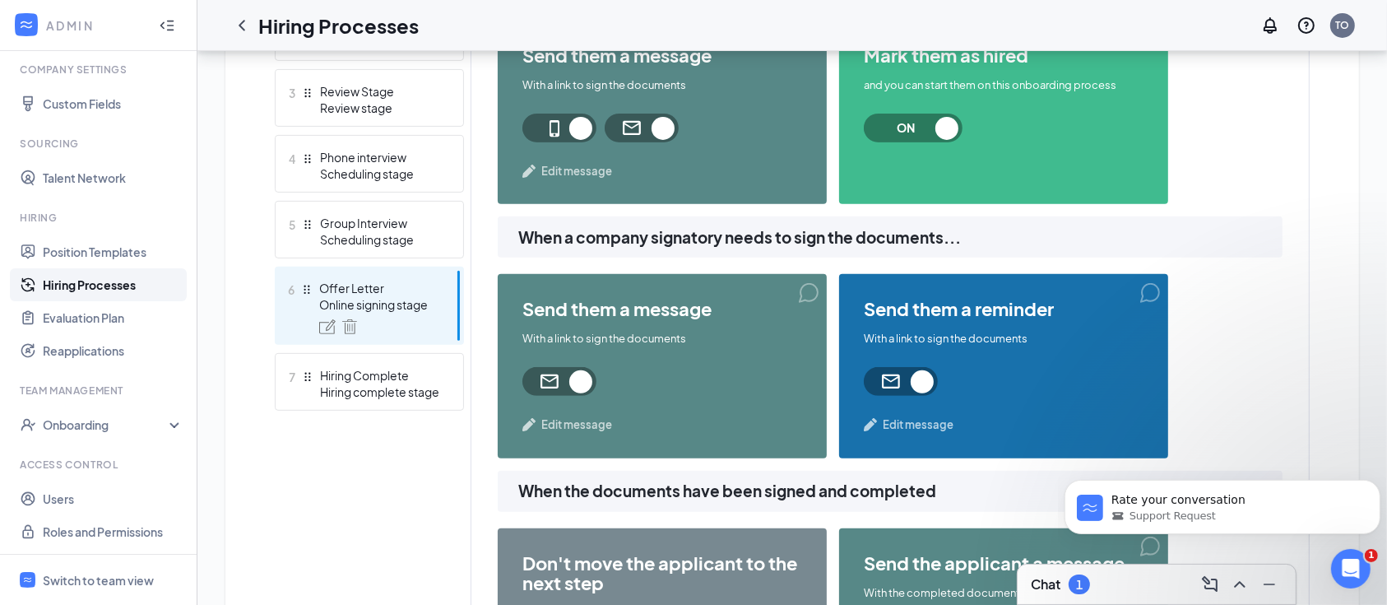
click at [919, 419] on span "Edit message" at bounding box center [918, 424] width 71 height 16
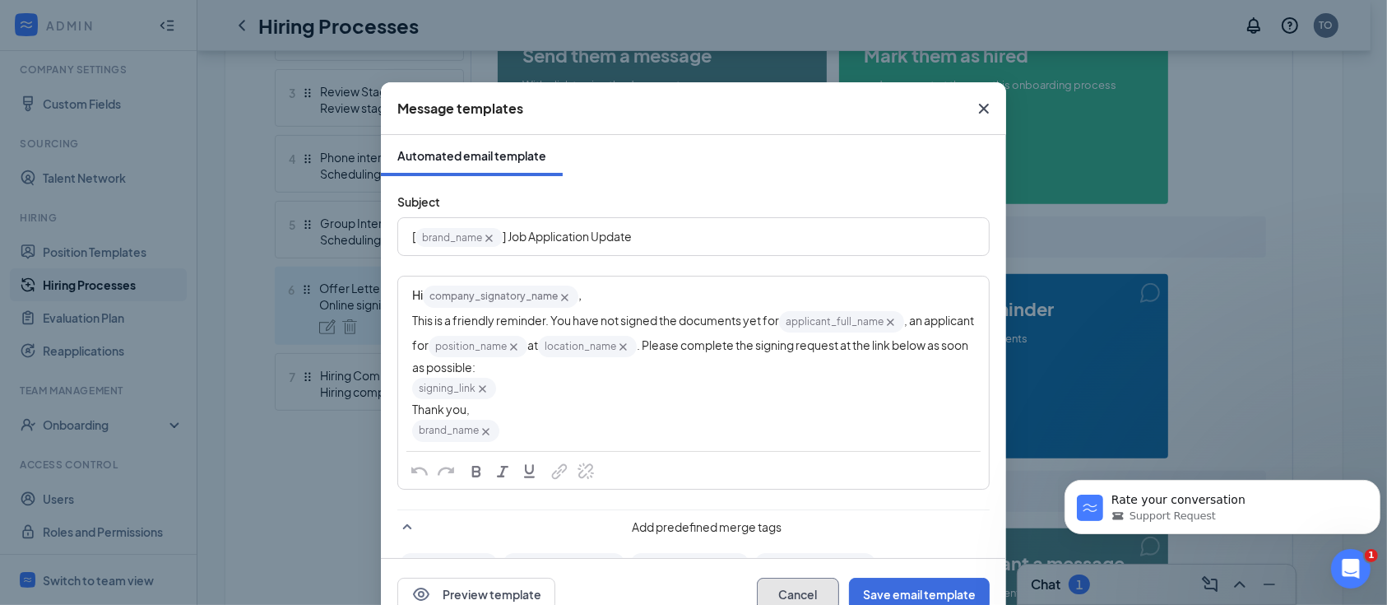
click at [792, 589] on button "Cancel" at bounding box center [798, 594] width 82 height 33
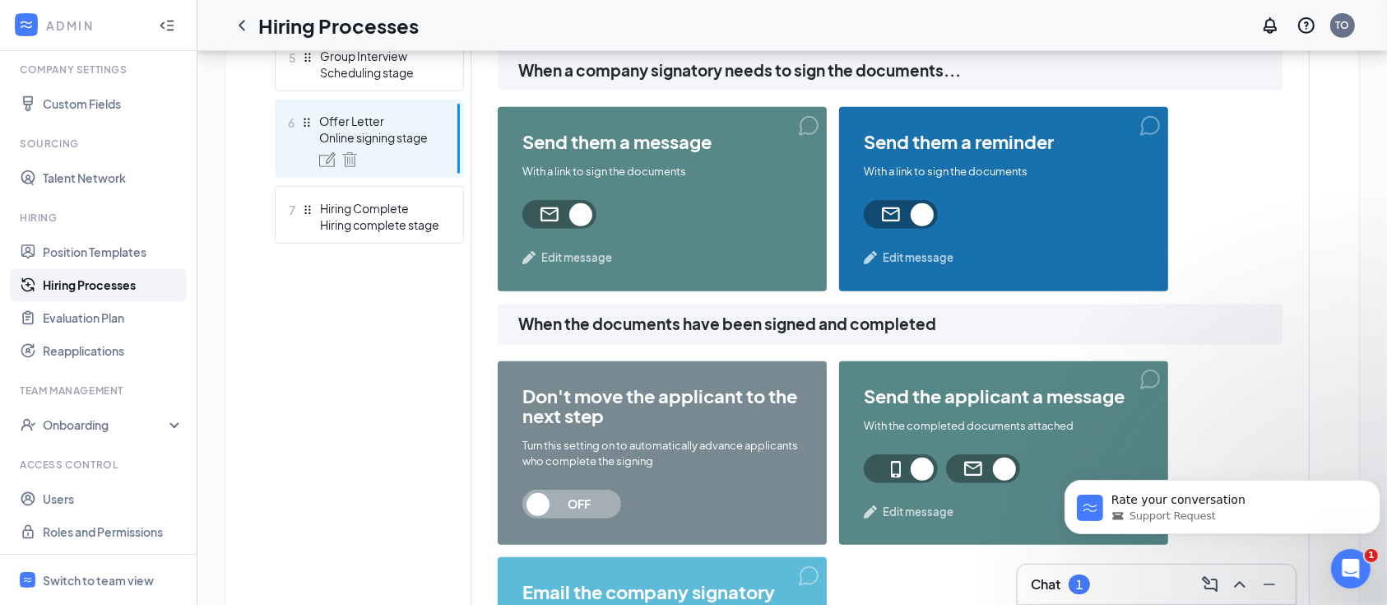
scroll to position [806, 0]
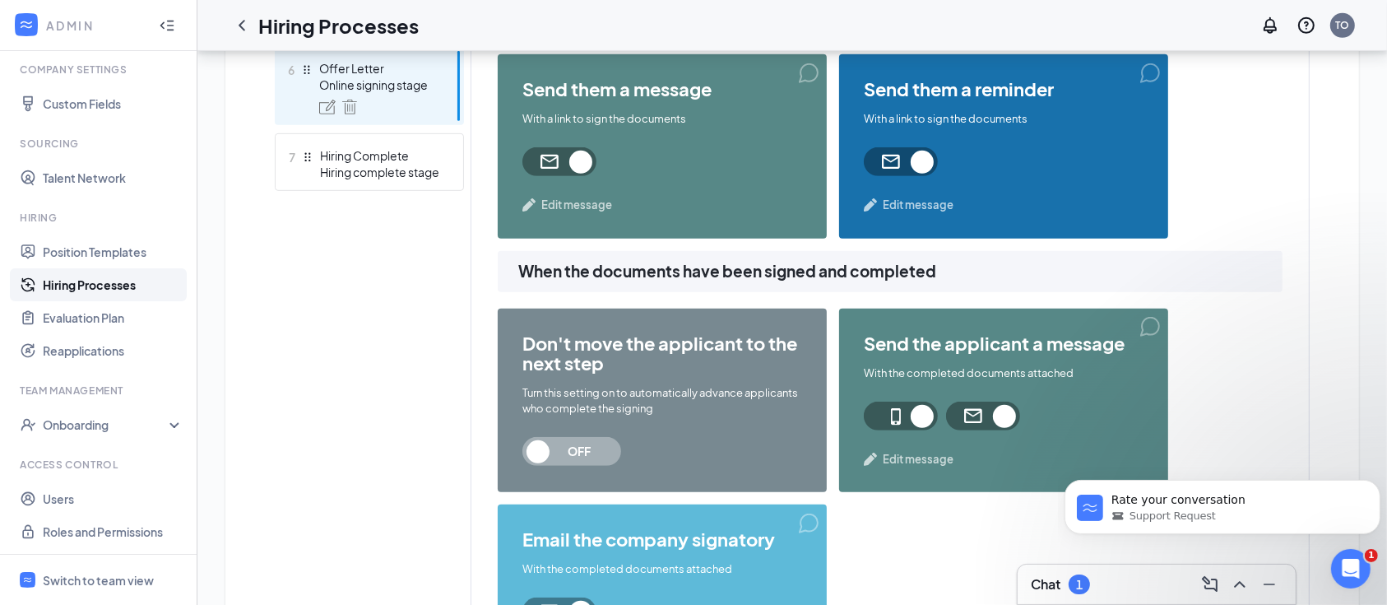
click at [885, 454] on span "Edit message" at bounding box center [918, 459] width 71 height 16
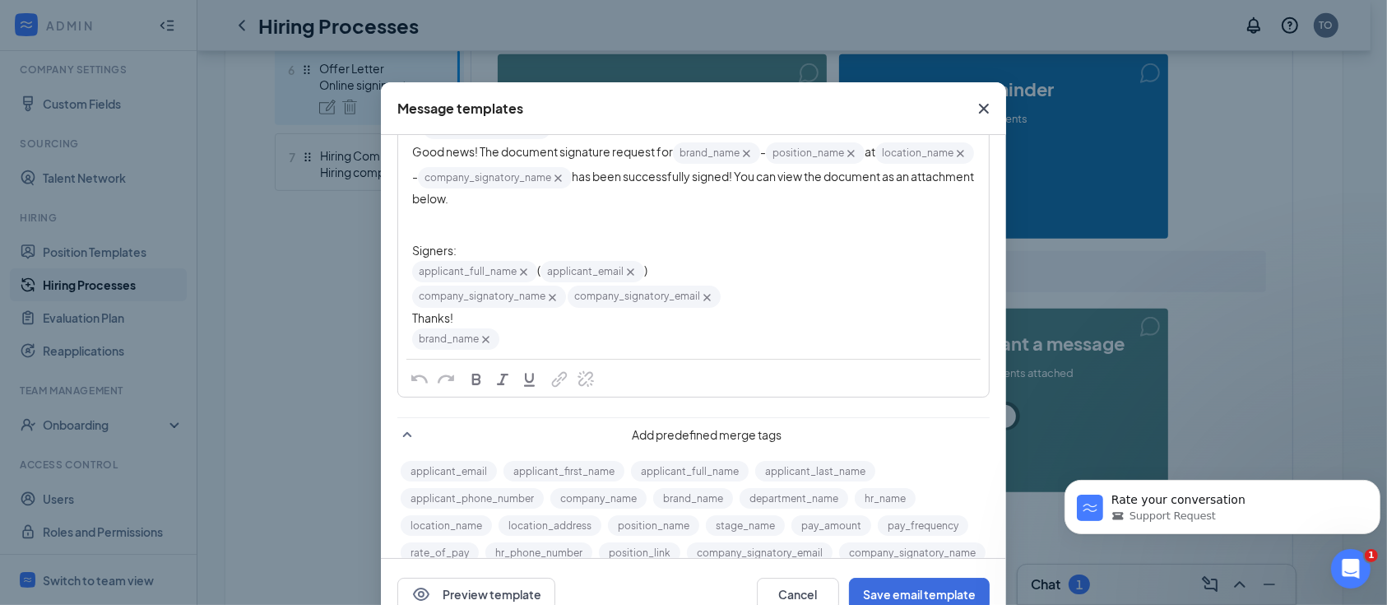
scroll to position [219, 0]
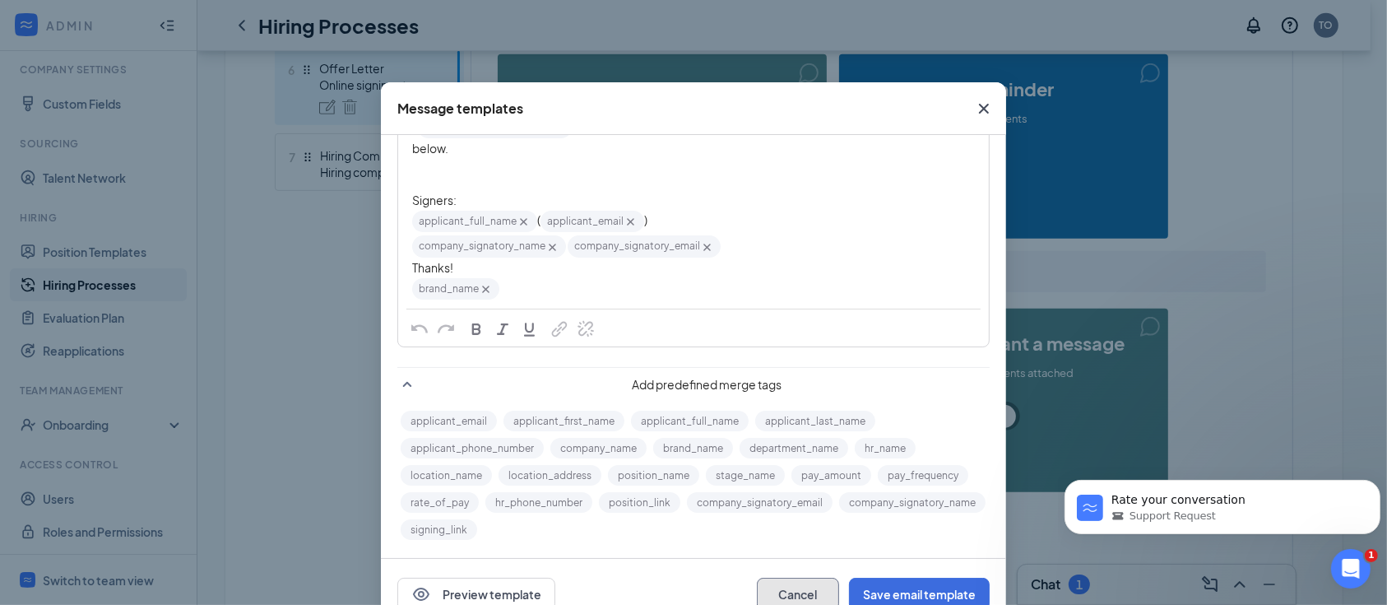
click at [803, 596] on button "Cancel" at bounding box center [798, 594] width 82 height 33
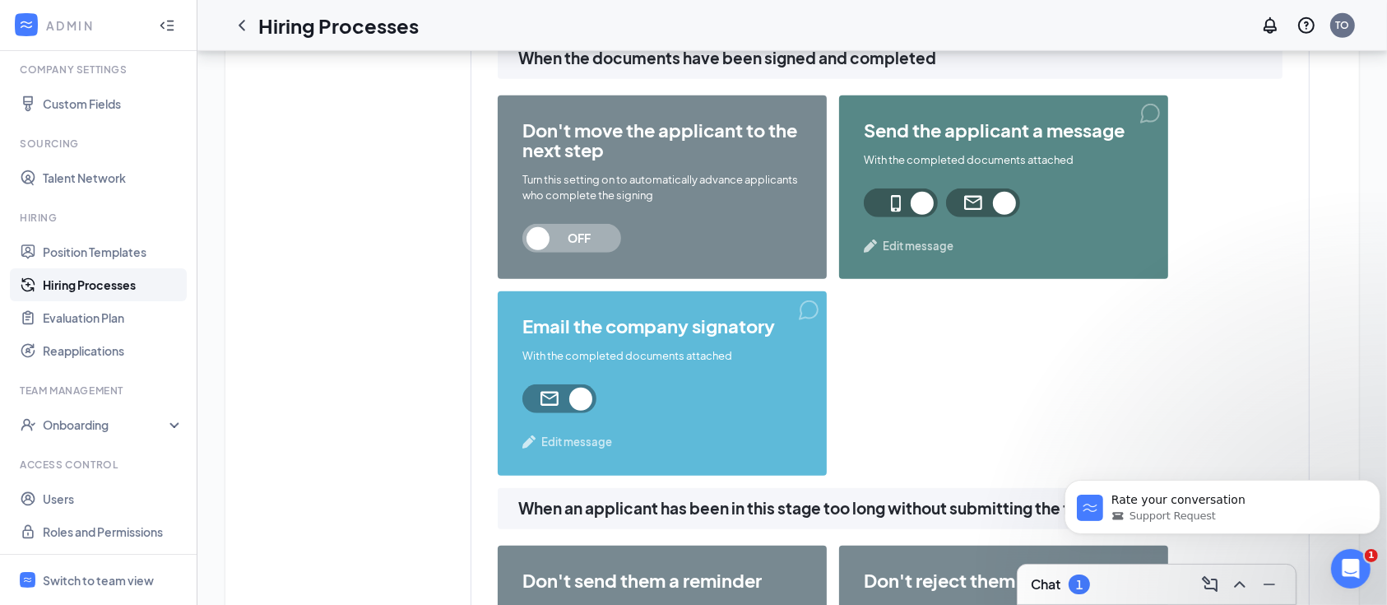
scroll to position [1025, 0]
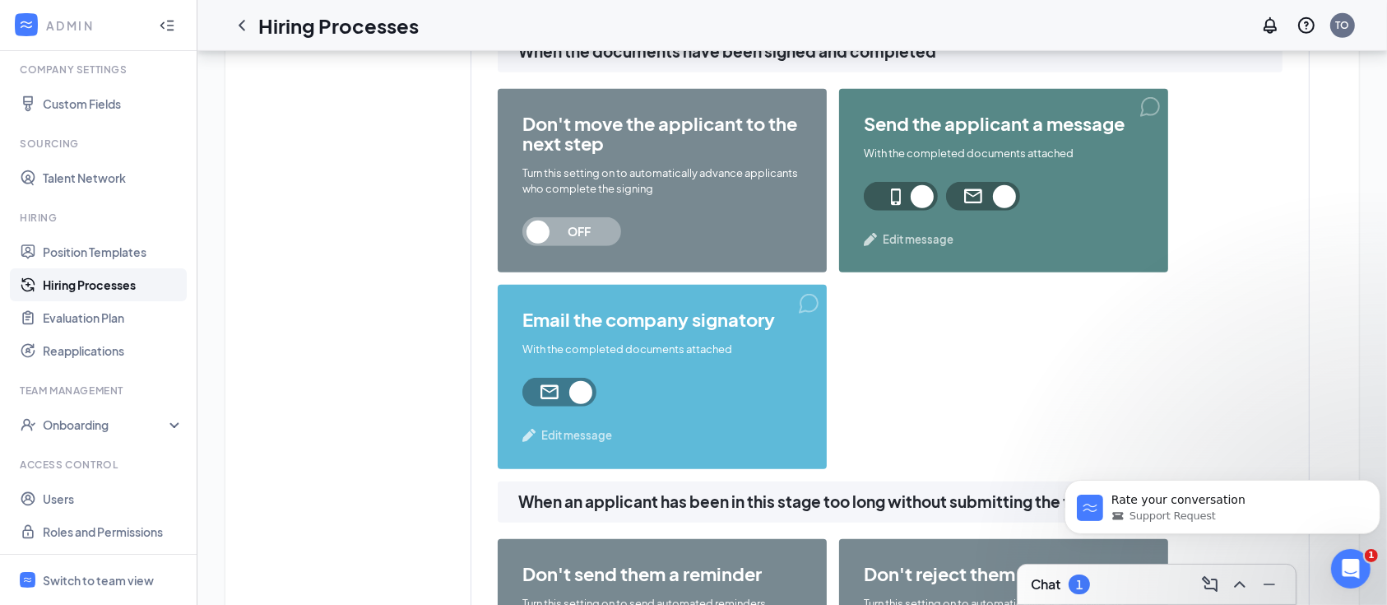
click at [588, 427] on span "Edit message" at bounding box center [576, 435] width 71 height 16
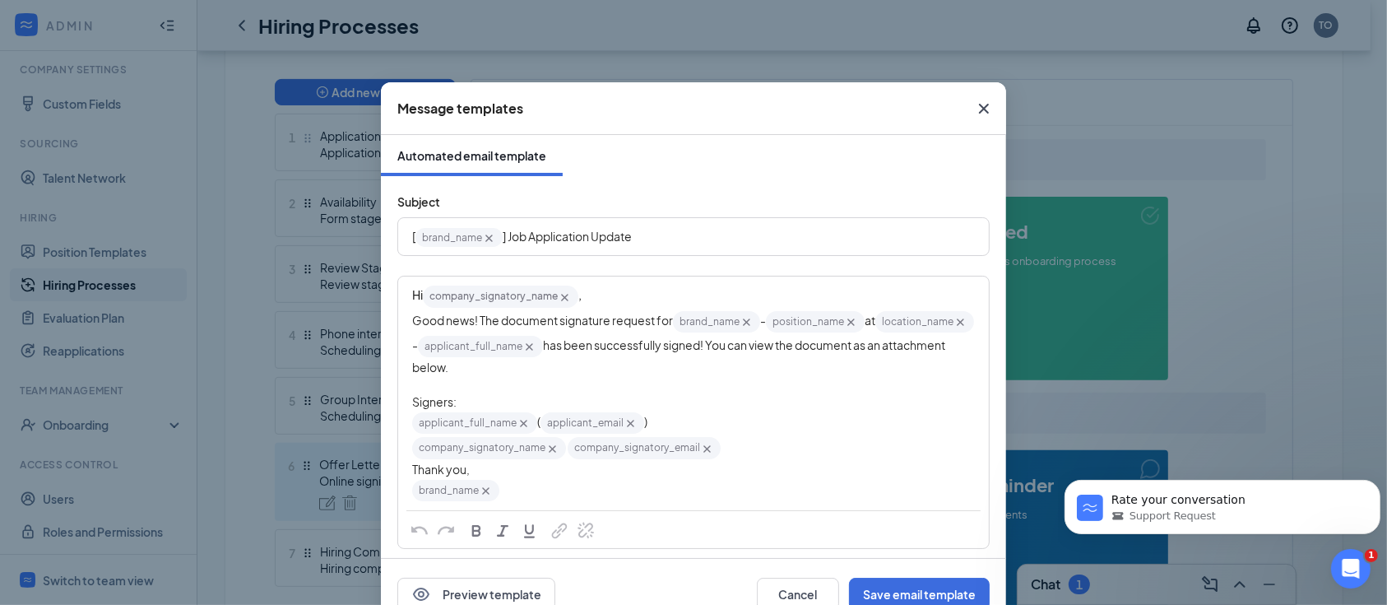
scroll to position [367, 0]
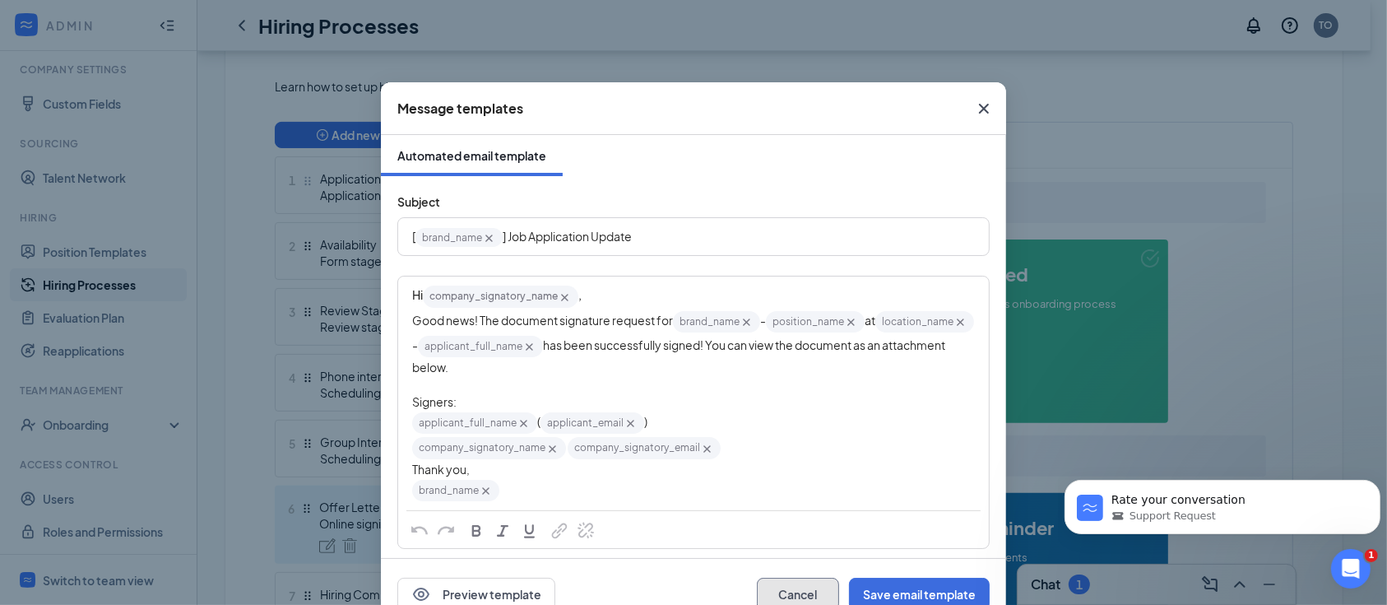
click at [772, 595] on button "Cancel" at bounding box center [798, 594] width 82 height 33
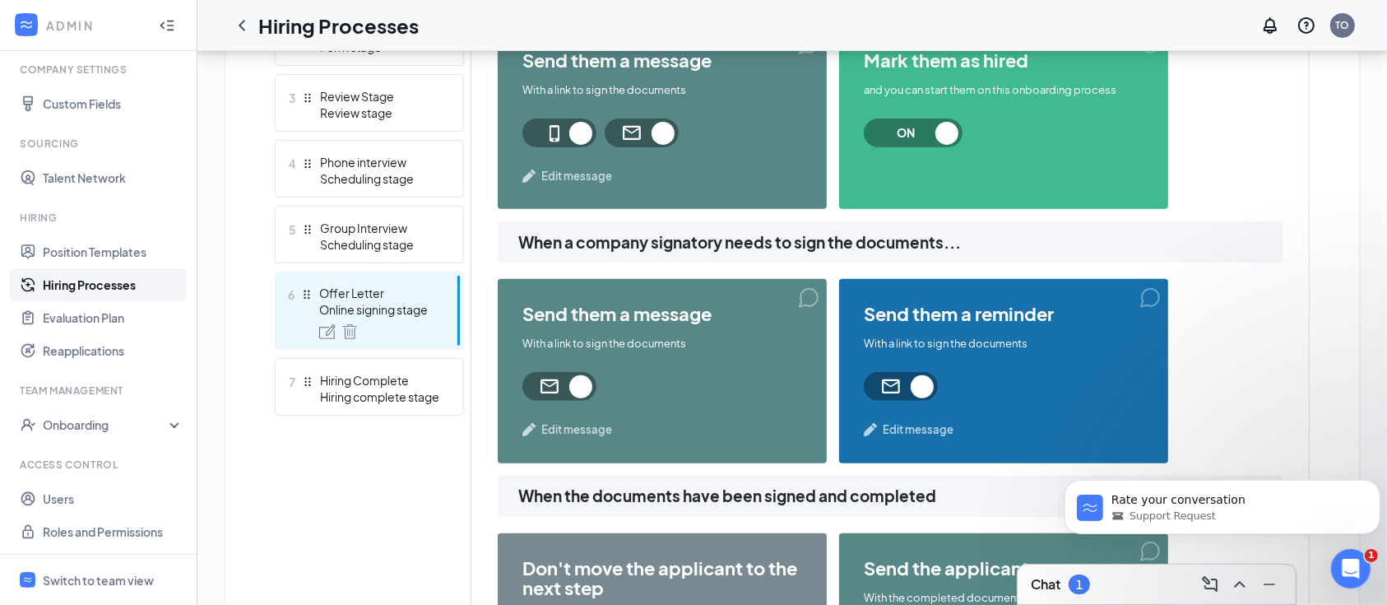
scroll to position [586, 0]
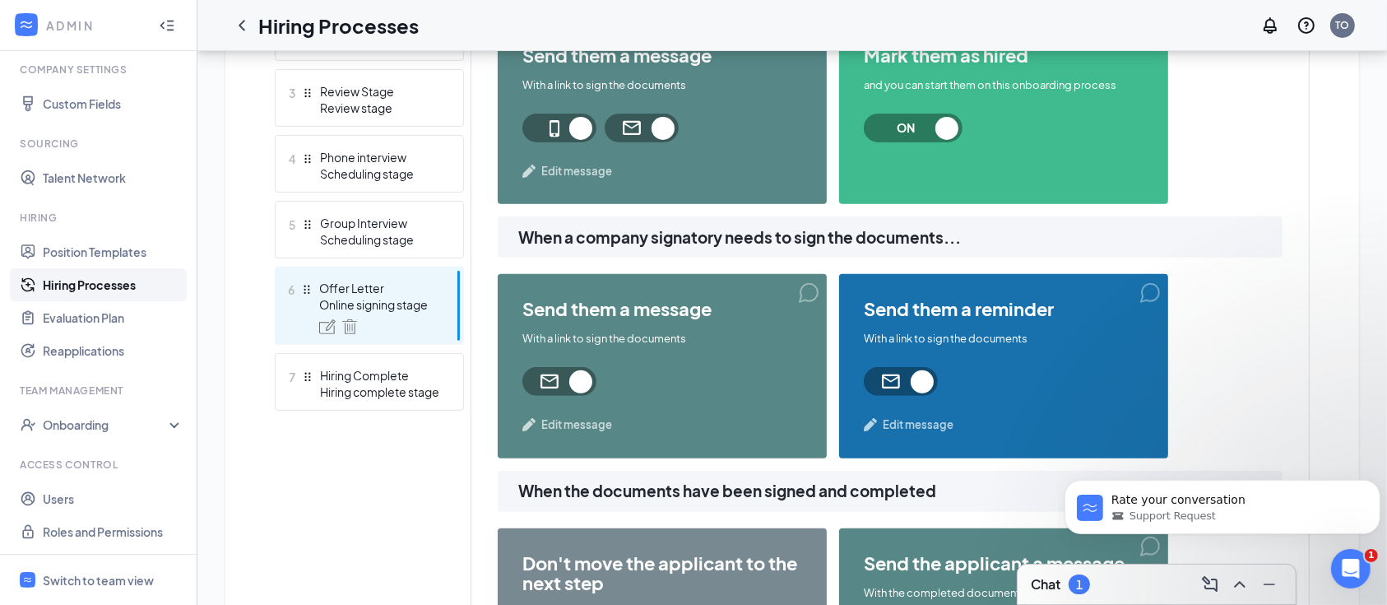
click at [941, 418] on span "Edit message" at bounding box center [918, 424] width 71 height 16
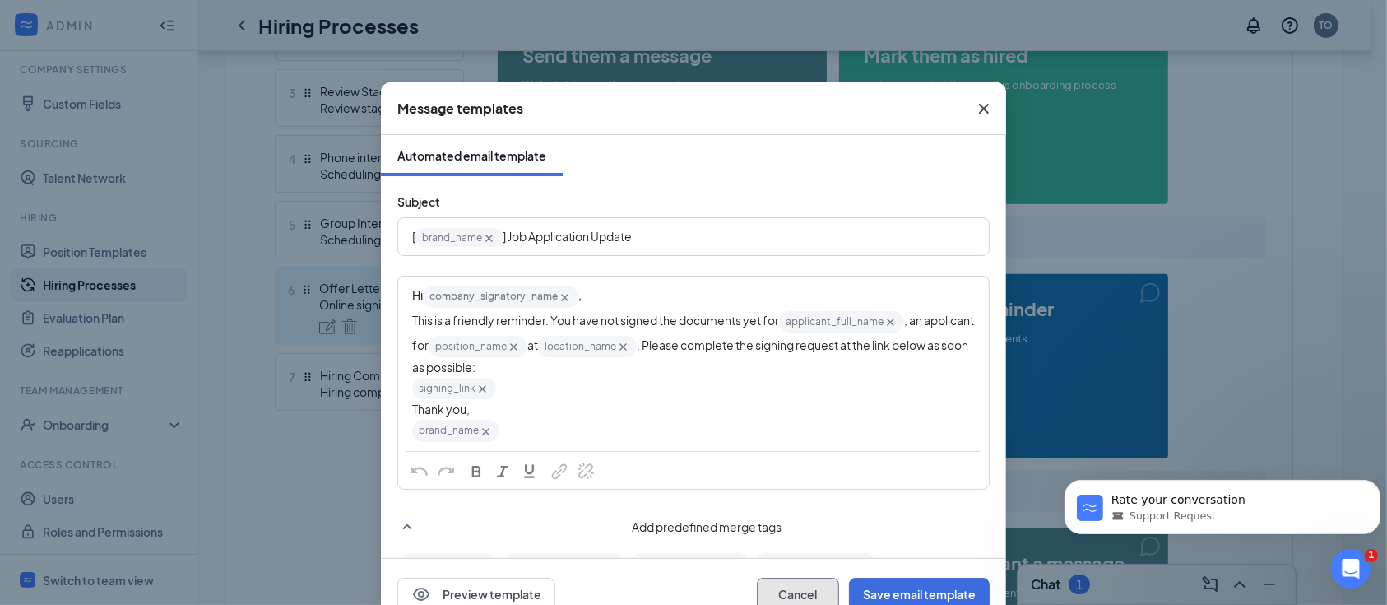
click at [802, 587] on button "Cancel" at bounding box center [798, 594] width 82 height 33
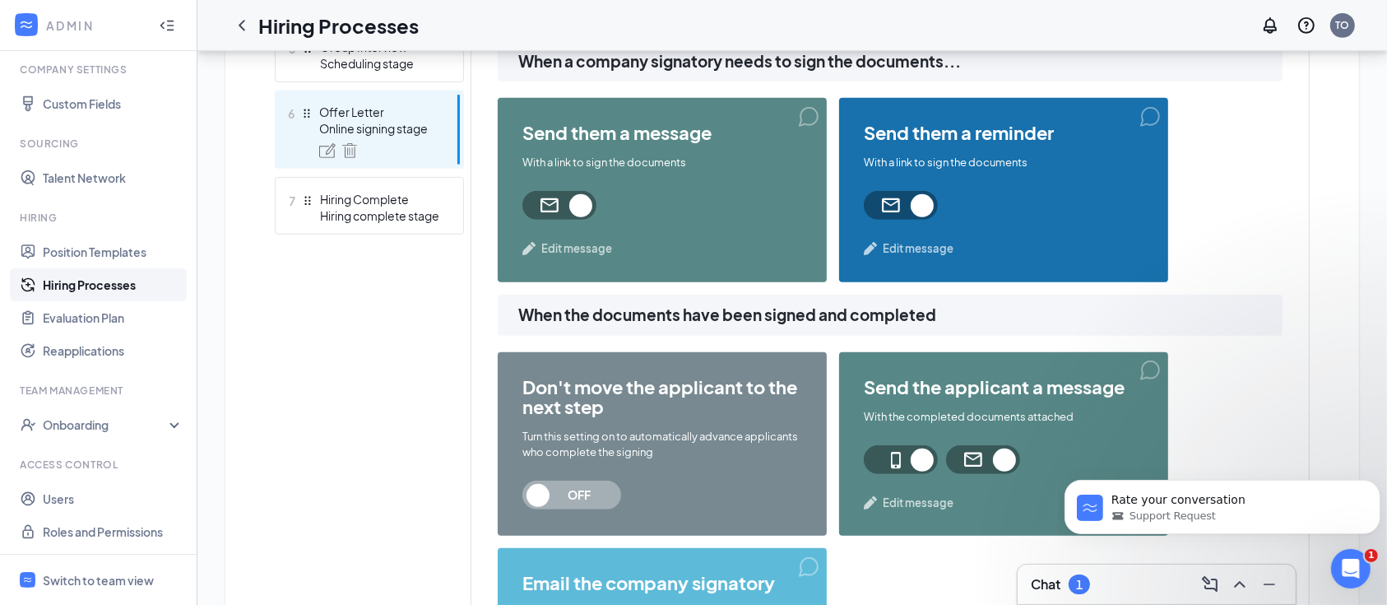
scroll to position [806, 0]
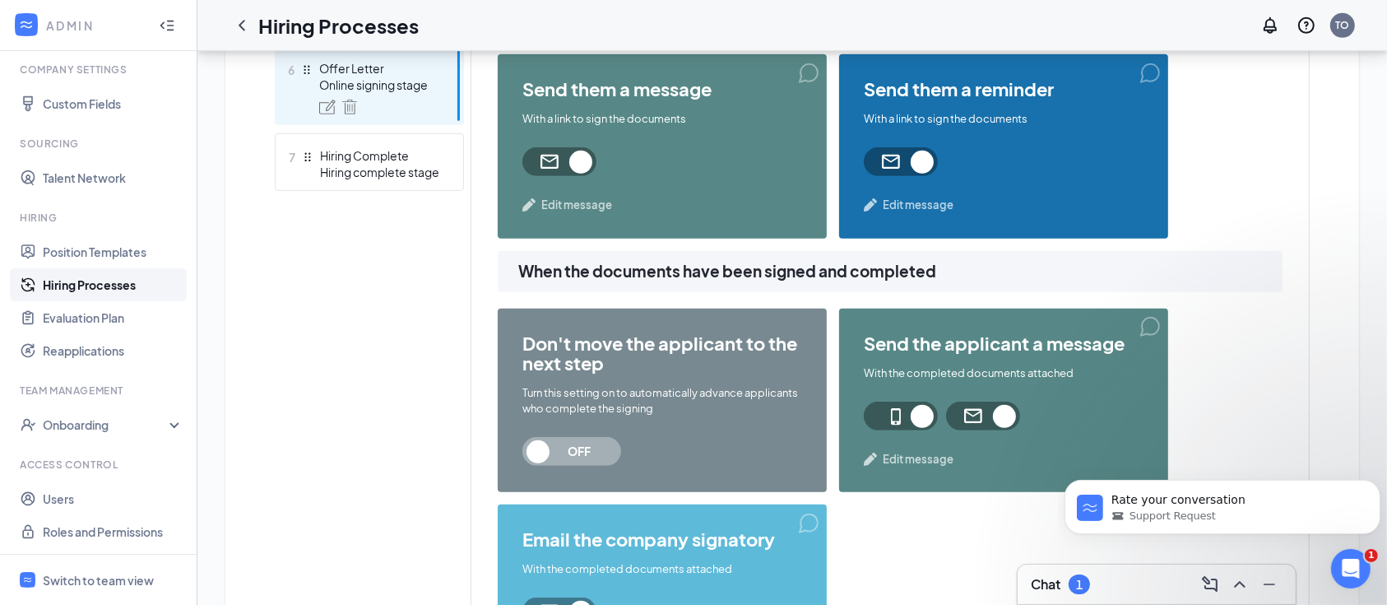
click at [915, 457] on span "Edit message" at bounding box center [918, 459] width 71 height 16
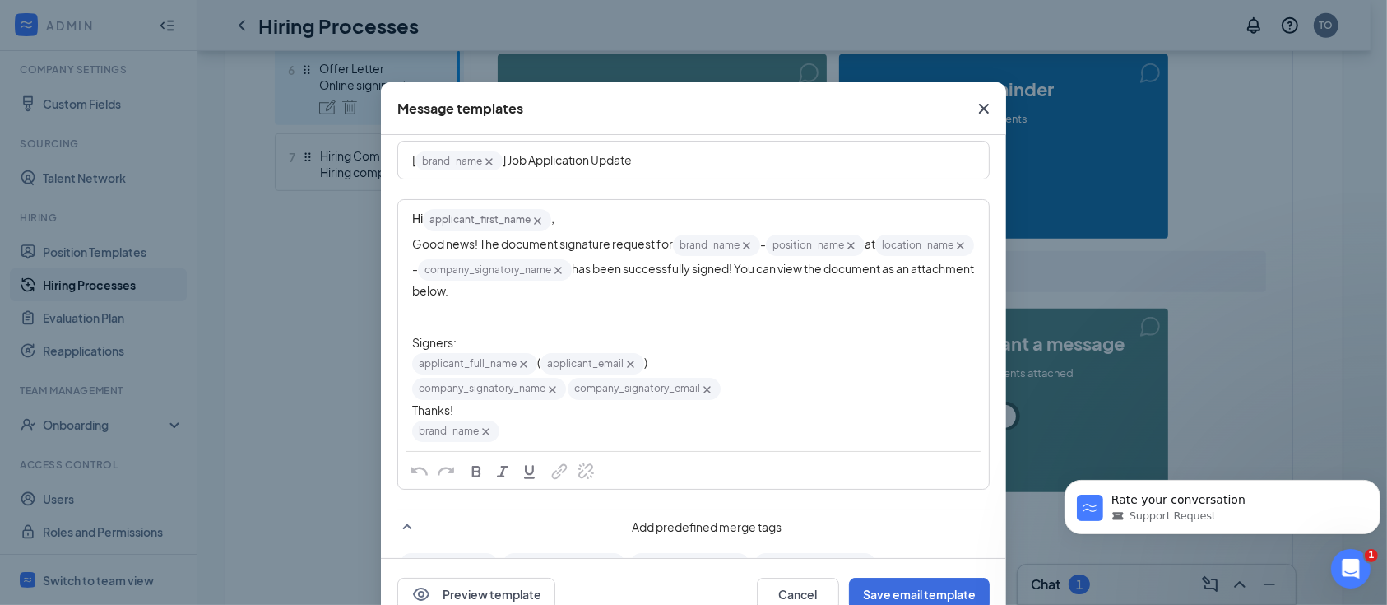
scroll to position [109, 0]
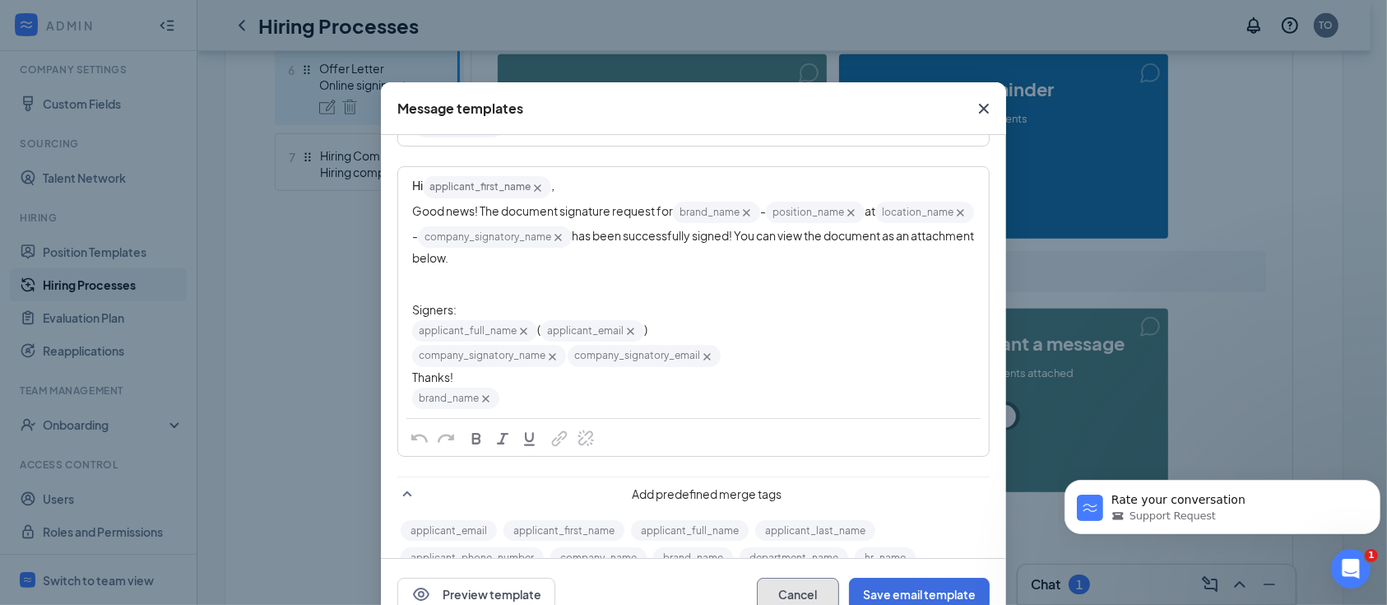
click at [796, 589] on button "Cancel" at bounding box center [798, 594] width 82 height 33
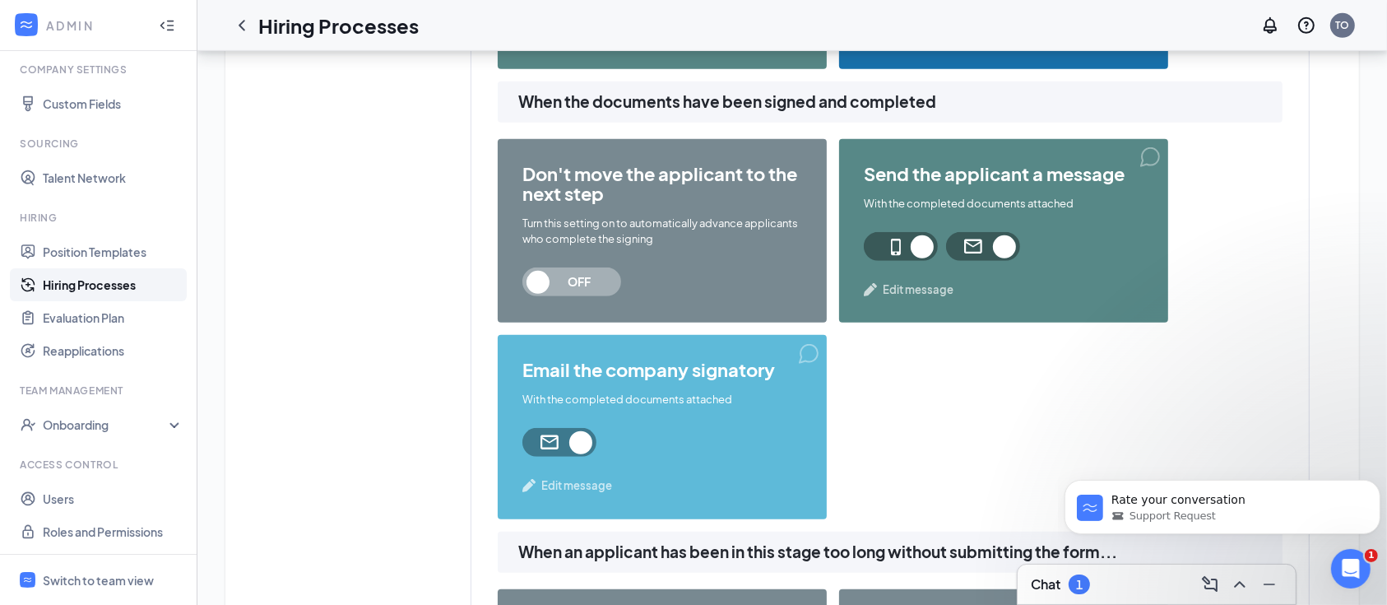
scroll to position [1025, 0]
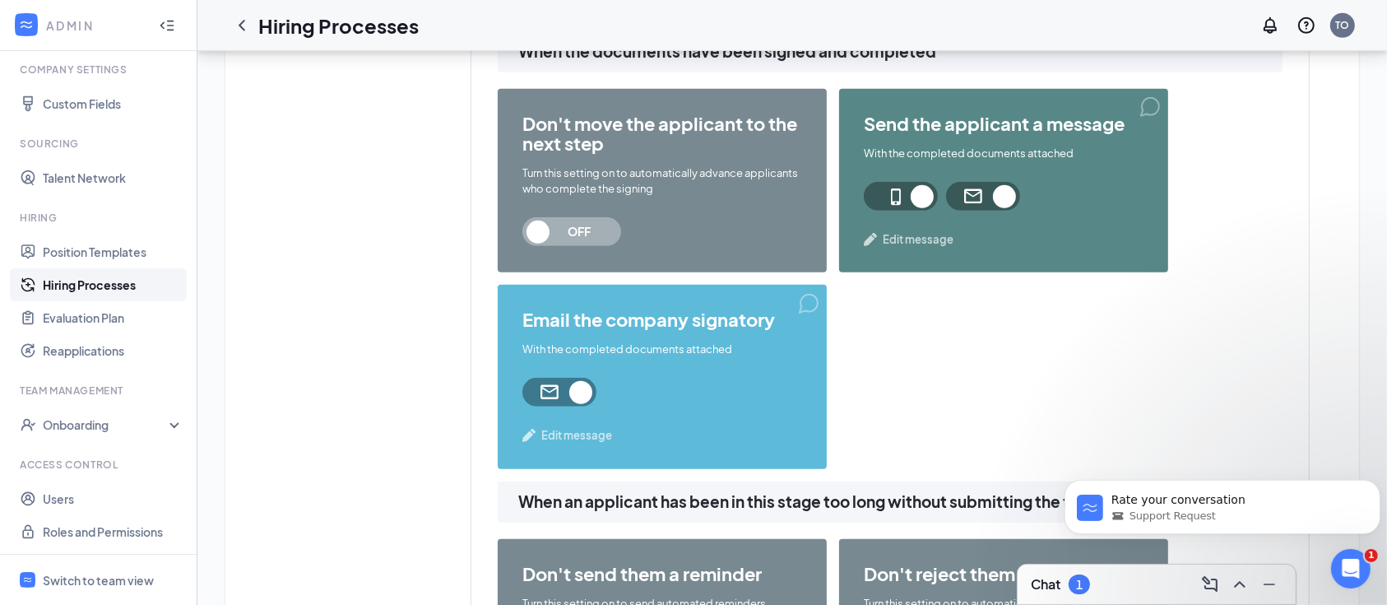
click at [593, 432] on span "Edit message" at bounding box center [576, 435] width 71 height 16
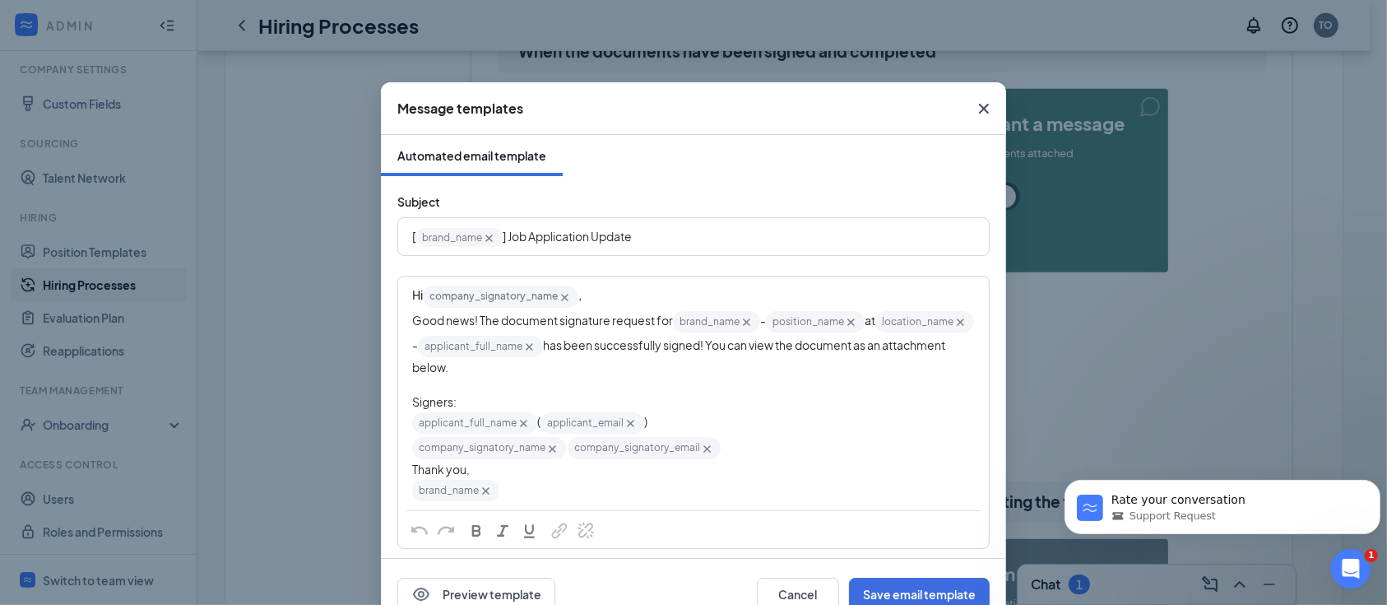
click at [221, 213] on div "Message templates Automated email template Subject [ brand_name‌‌‌‌ {{brand_nam…" at bounding box center [693, 302] width 1387 height 605
click at [985, 107] on icon "Cross" at bounding box center [984, 109] width 20 height 20
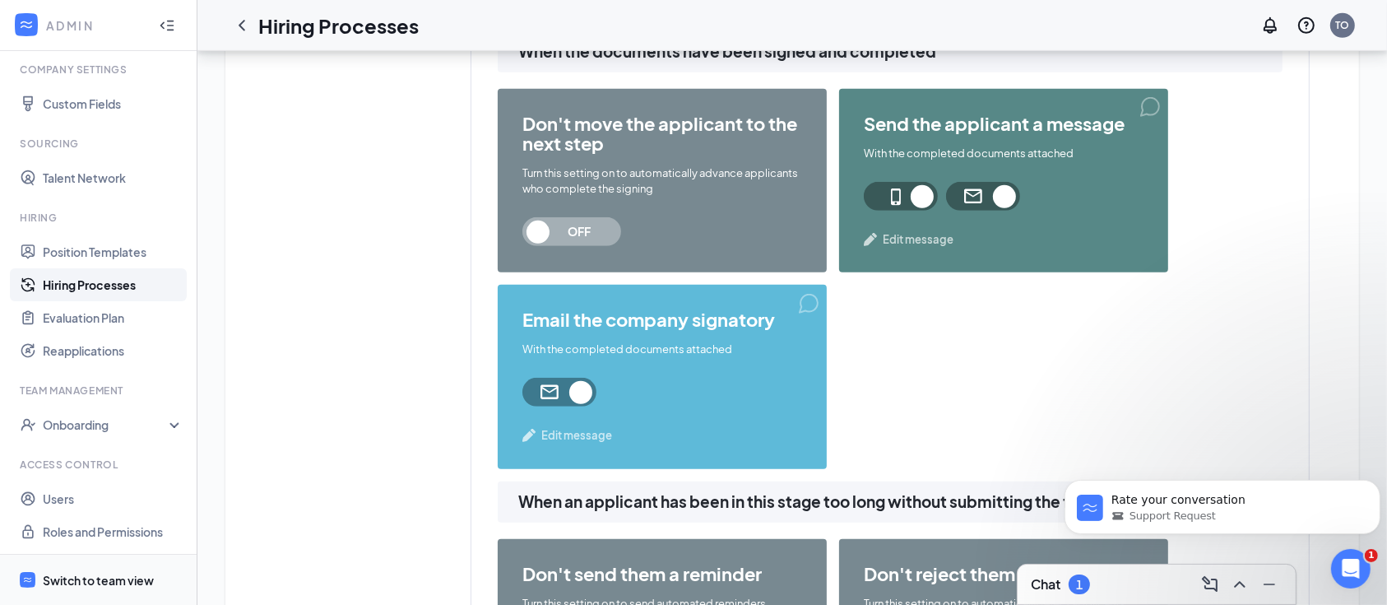
click at [107, 589] on span "Switch to team view" at bounding box center [113, 580] width 141 height 50
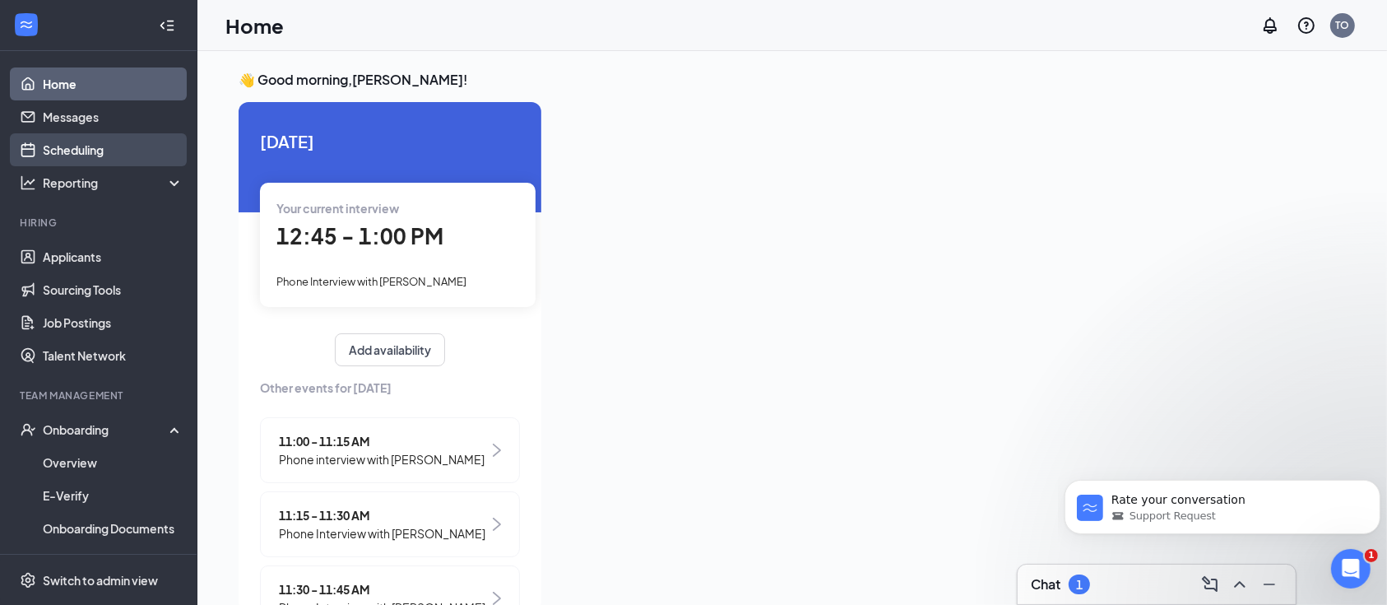
click at [91, 147] on link "Scheduling" at bounding box center [113, 149] width 141 height 33
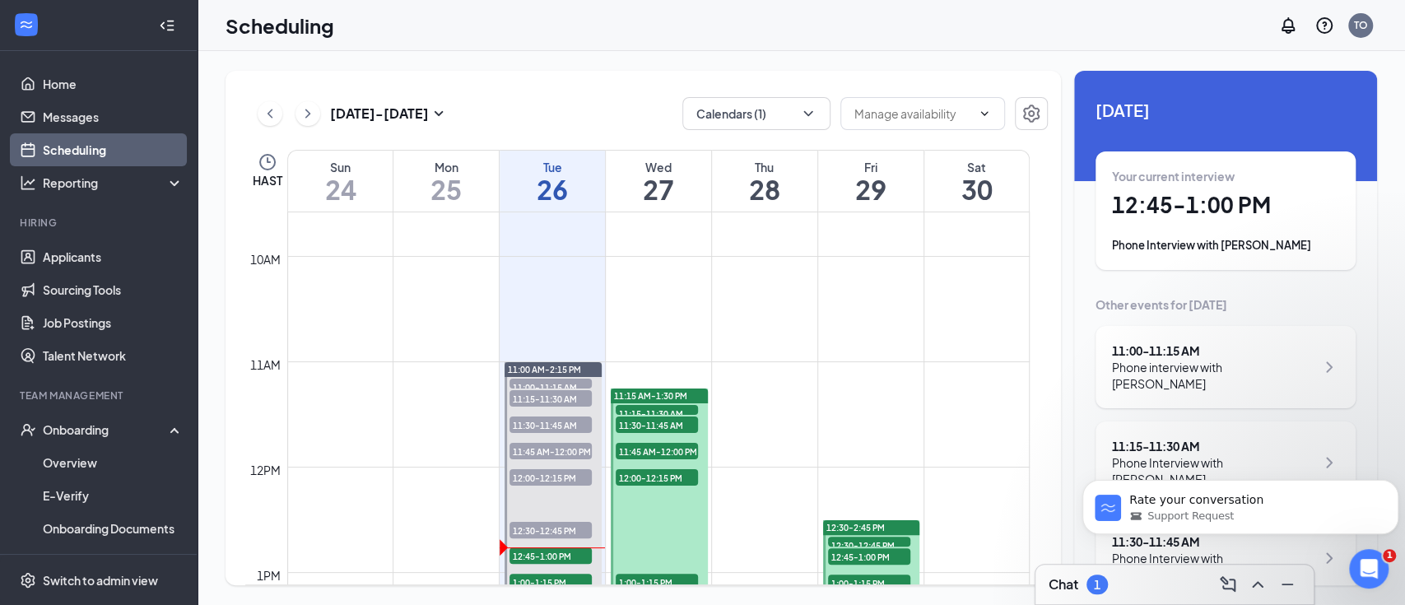
scroll to position [1028, 0]
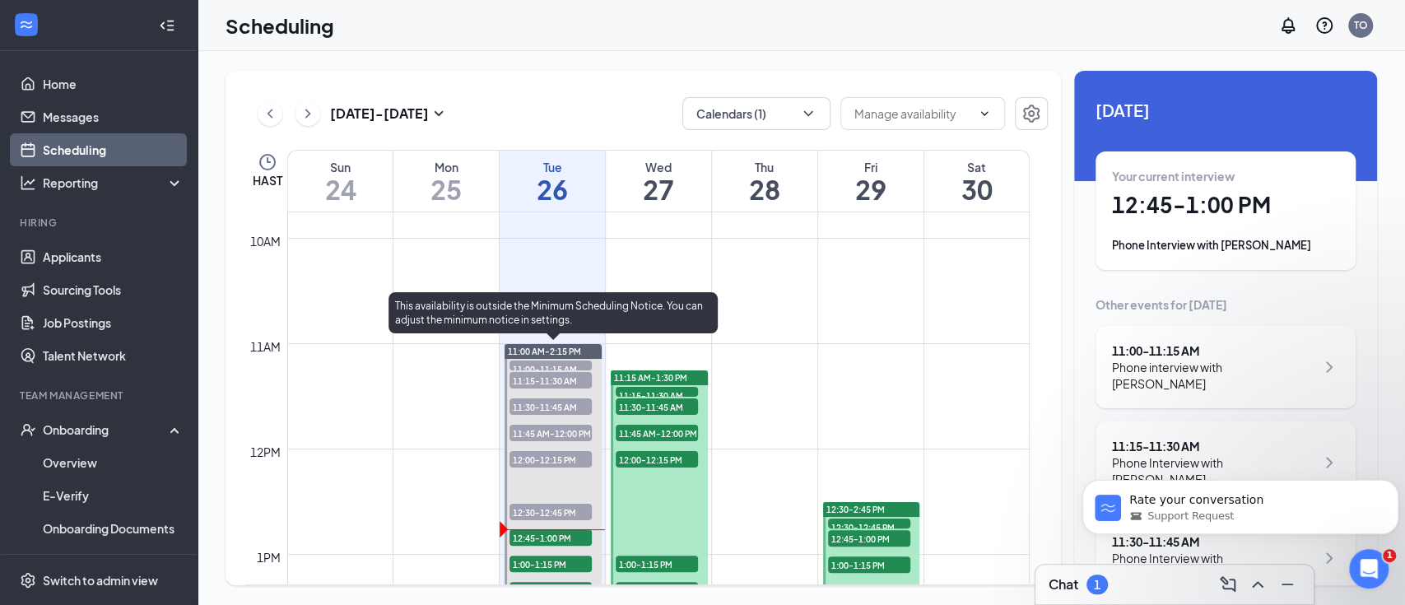
click at [544, 539] on span "12:45-1:00 PM" at bounding box center [550, 537] width 82 height 16
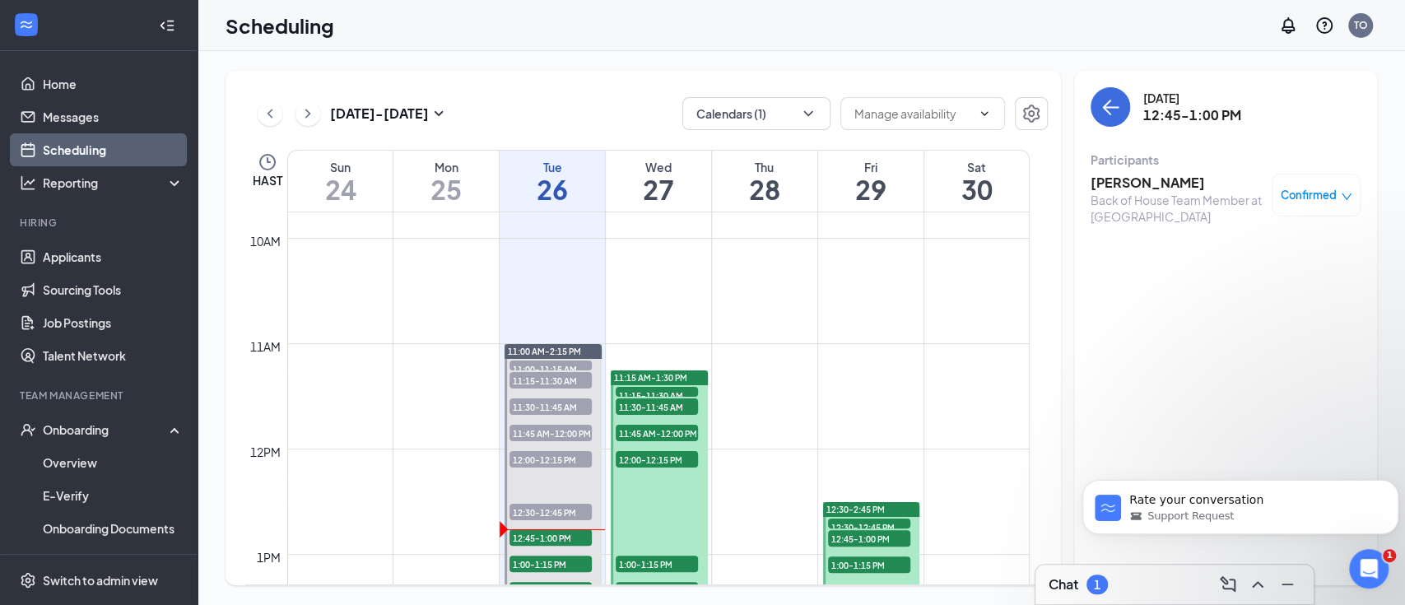
click at [1137, 184] on h3 "[PERSON_NAME]" at bounding box center [1176, 183] width 173 height 18
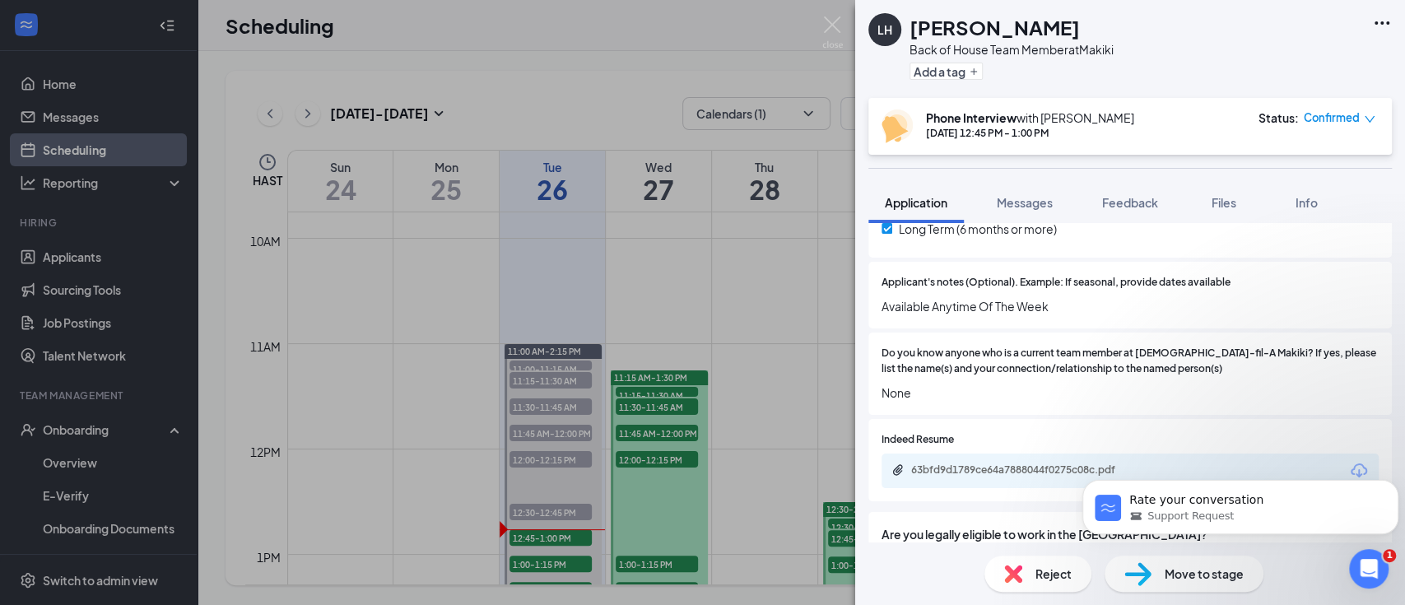
scroll to position [987, 0]
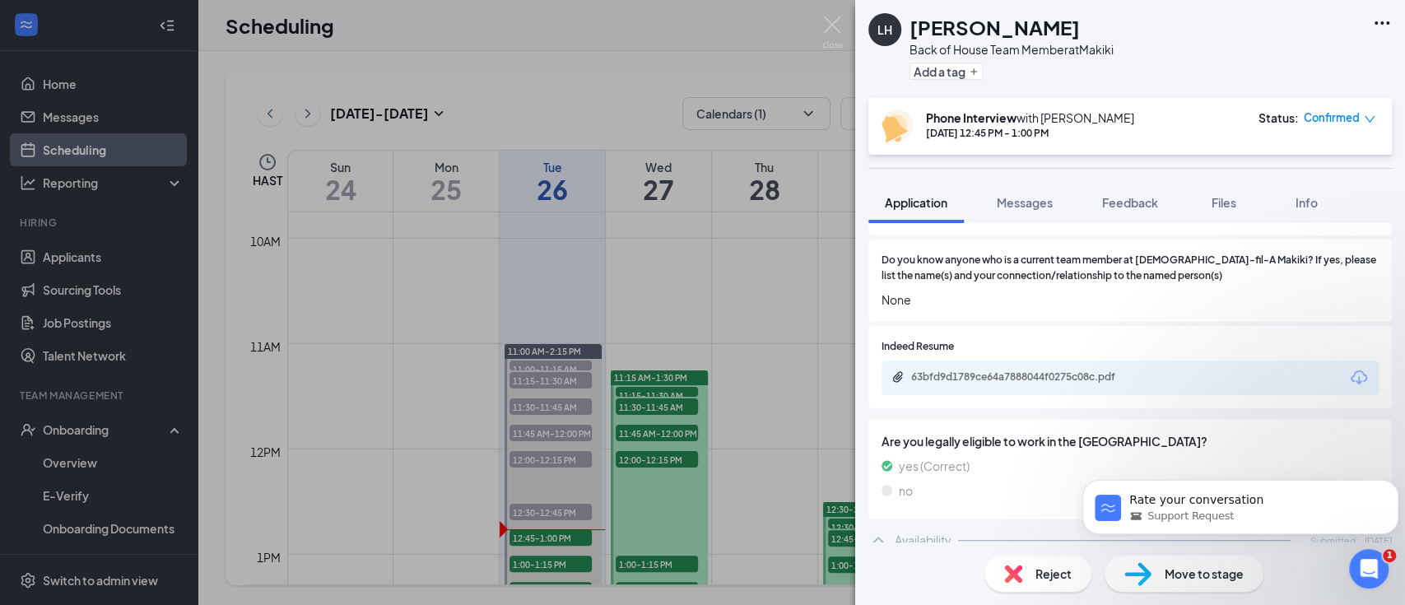
click at [1066, 377] on div "63bfd9d1789ce64a7888044f0275c08c.pdf" at bounding box center [1129, 377] width 497 height 35
click at [1067, 370] on div "63bfd9d1789ce64a7888044f0275c08c.pdf" at bounding box center [1026, 376] width 230 height 13
click at [760, 351] on div "[PERSON_NAME] Back of House Team Member at Makiki Add a tag Phone Interview wit…" at bounding box center [702, 302] width 1405 height 605
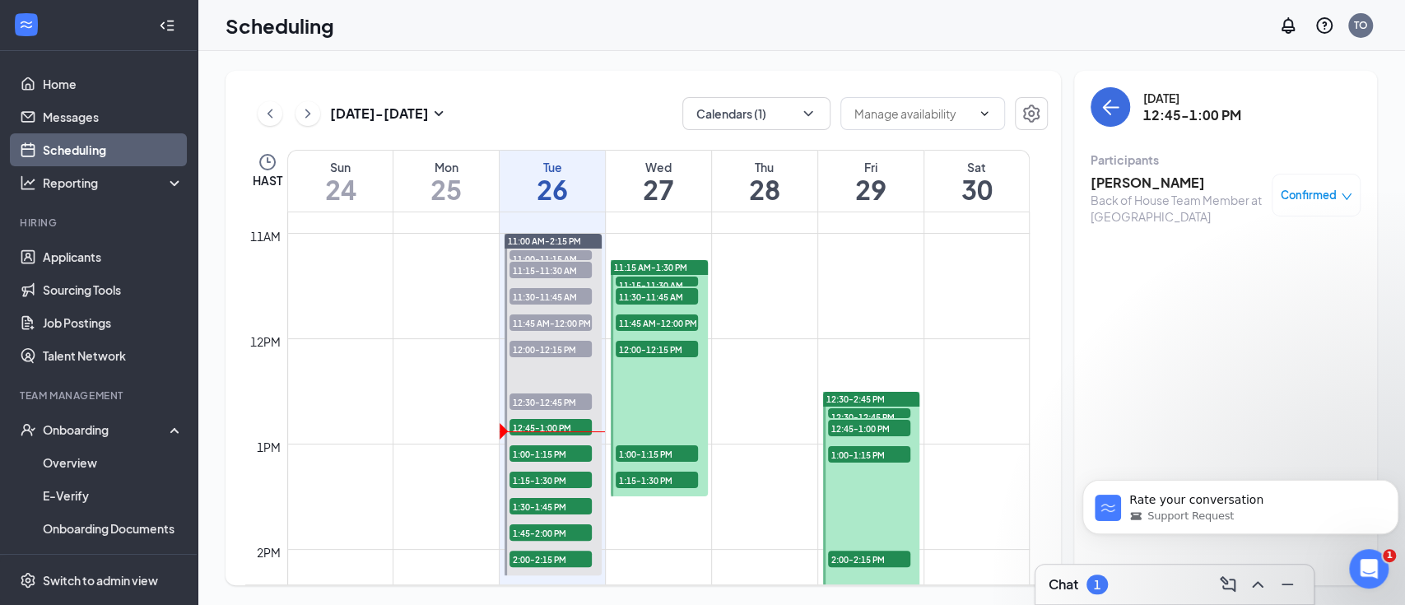
scroll to position [1248, 0]
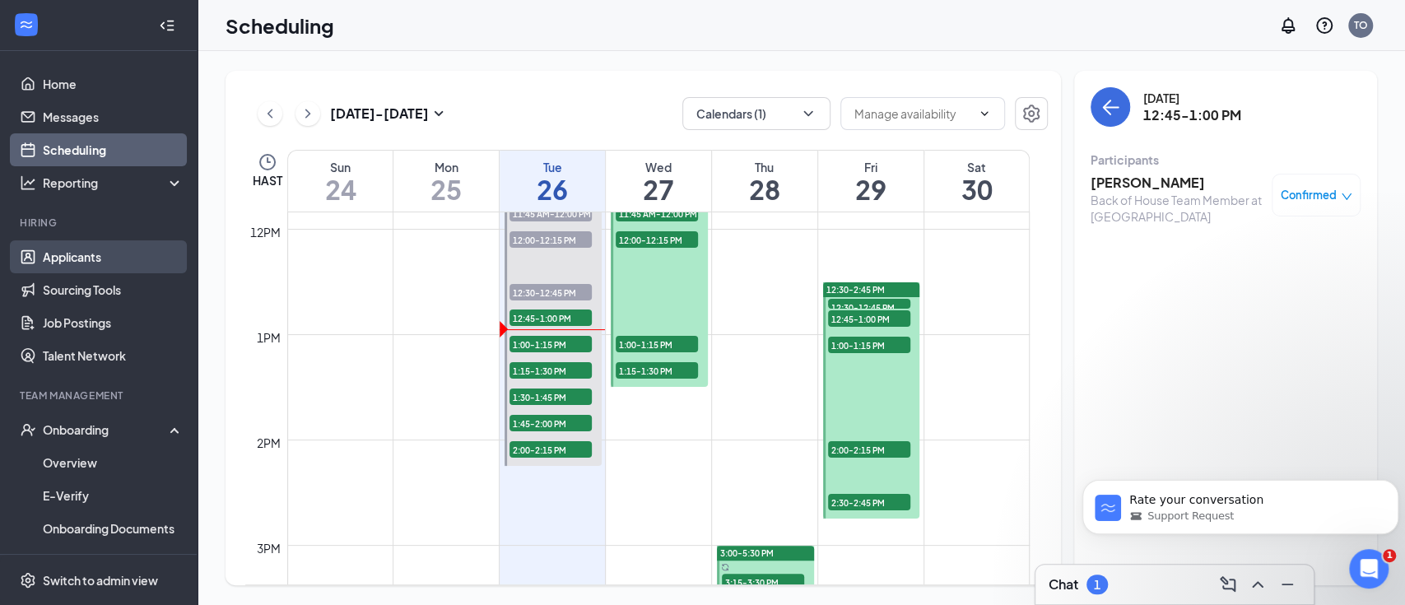
click at [91, 256] on link "Applicants" at bounding box center [113, 256] width 141 height 33
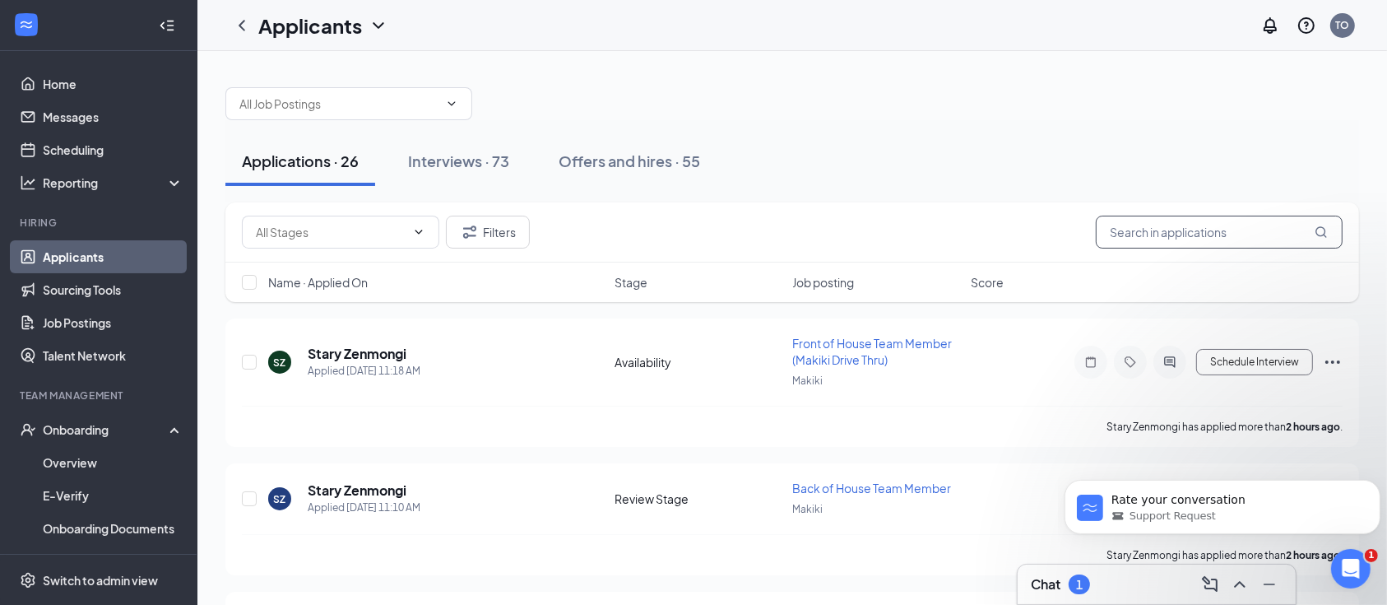
click at [1211, 225] on input "text" at bounding box center [1219, 232] width 247 height 33
type input "[PERSON_NAME]"
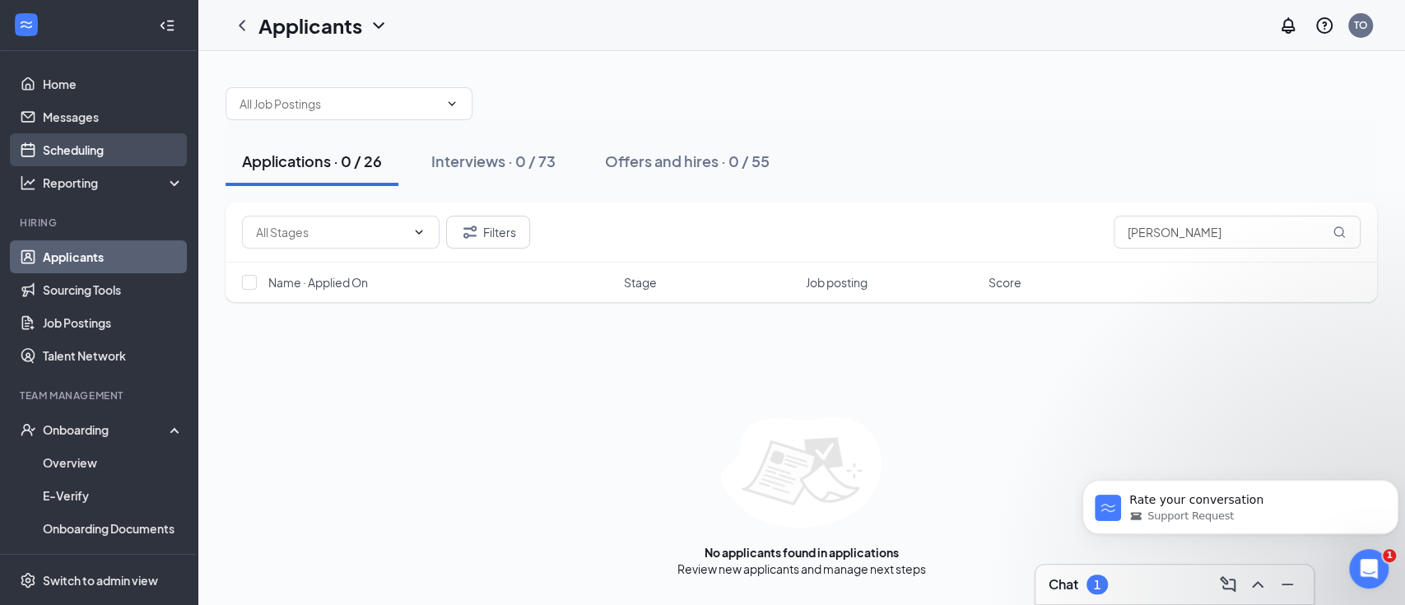
click at [99, 149] on link "Scheduling" at bounding box center [113, 149] width 141 height 33
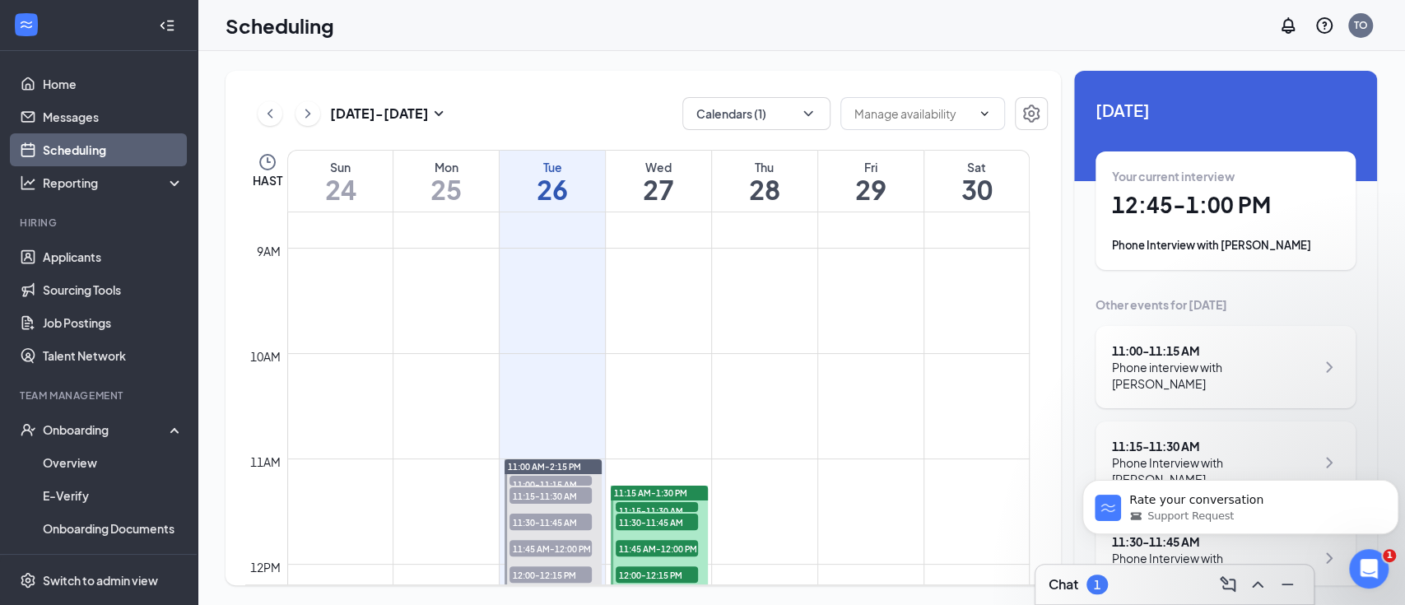
scroll to position [1138, 0]
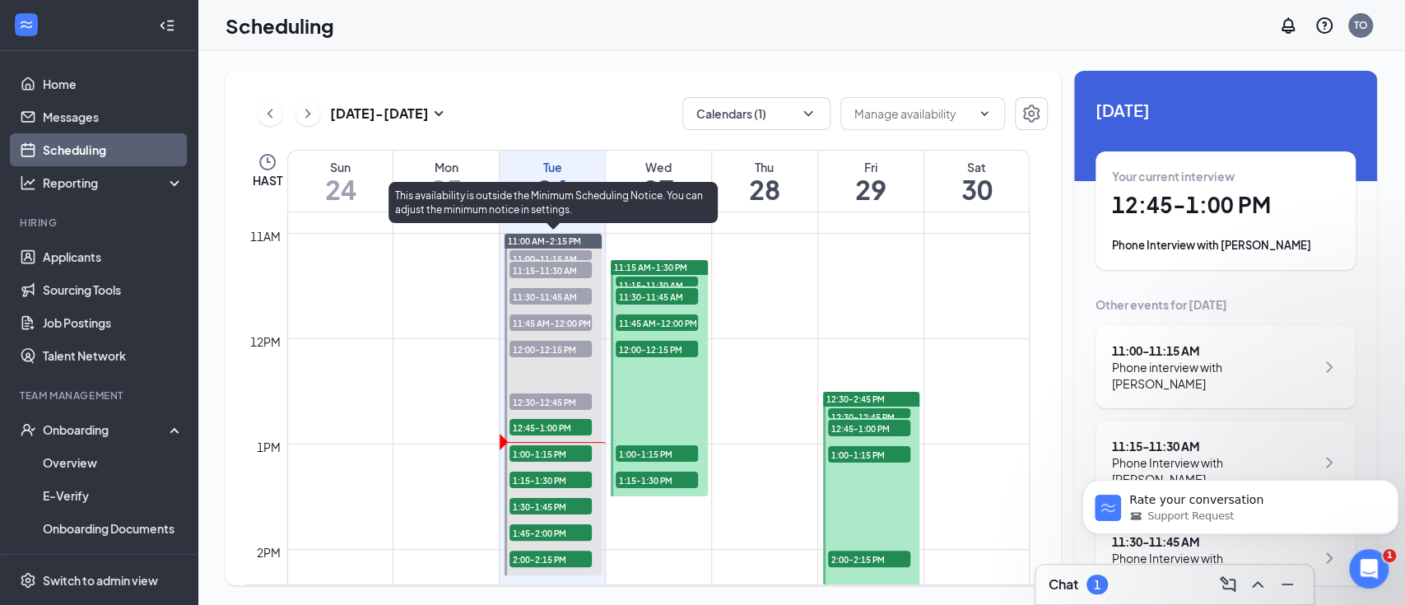
click at [566, 429] on span "12:45-1:00 PM" at bounding box center [550, 427] width 82 height 16
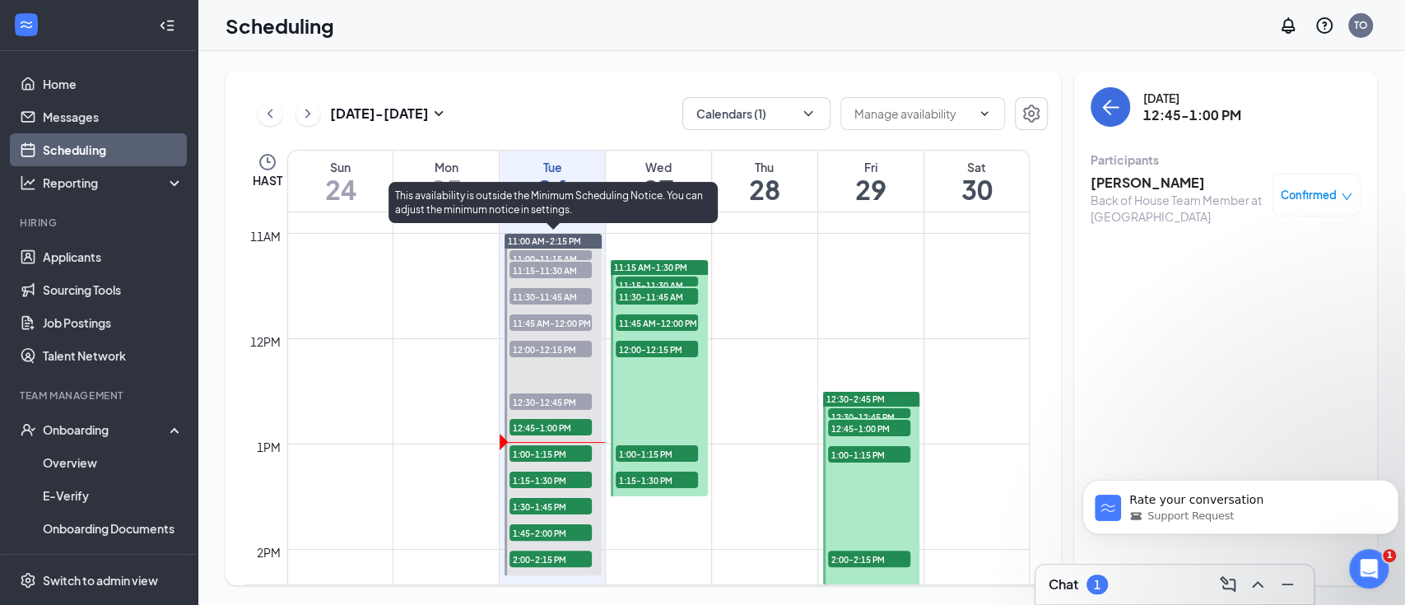
click at [559, 450] on span "1:00-1:15 PM" at bounding box center [550, 453] width 82 height 16
click at [556, 473] on span "1:15-1:30 PM" at bounding box center [550, 480] width 82 height 16
click at [554, 506] on span "1:30-1:45 PM" at bounding box center [550, 506] width 82 height 16
click at [551, 526] on span "1:45-2:00 PM" at bounding box center [550, 532] width 82 height 16
click at [549, 553] on span "2:00-2:15 PM" at bounding box center [550, 559] width 82 height 16
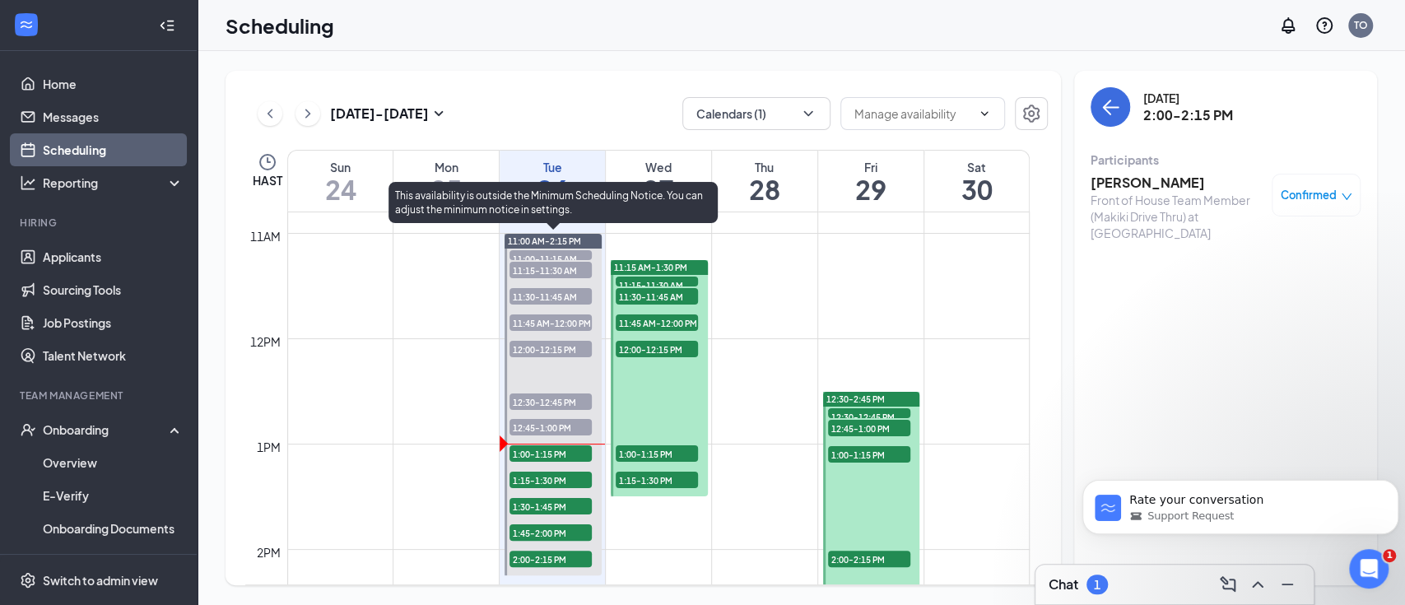
click at [555, 454] on span "1:00-1:15 PM" at bounding box center [550, 453] width 82 height 16
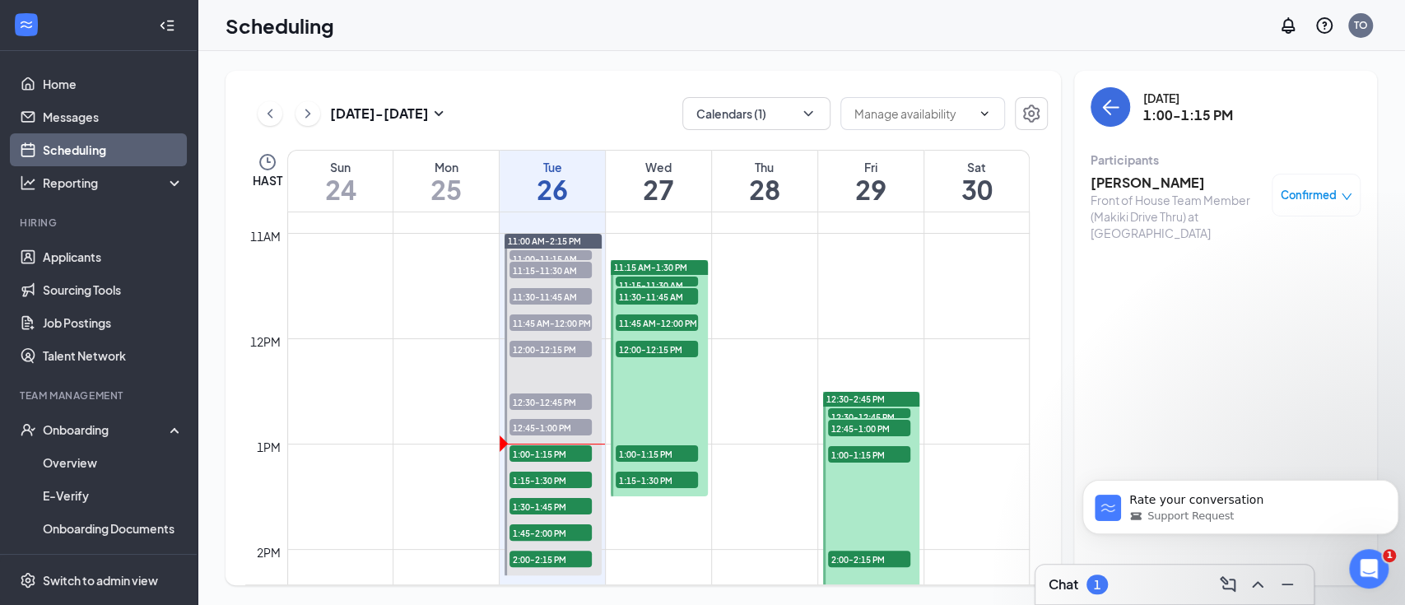
click at [1149, 175] on h3 "[PERSON_NAME]" at bounding box center [1176, 183] width 173 height 18
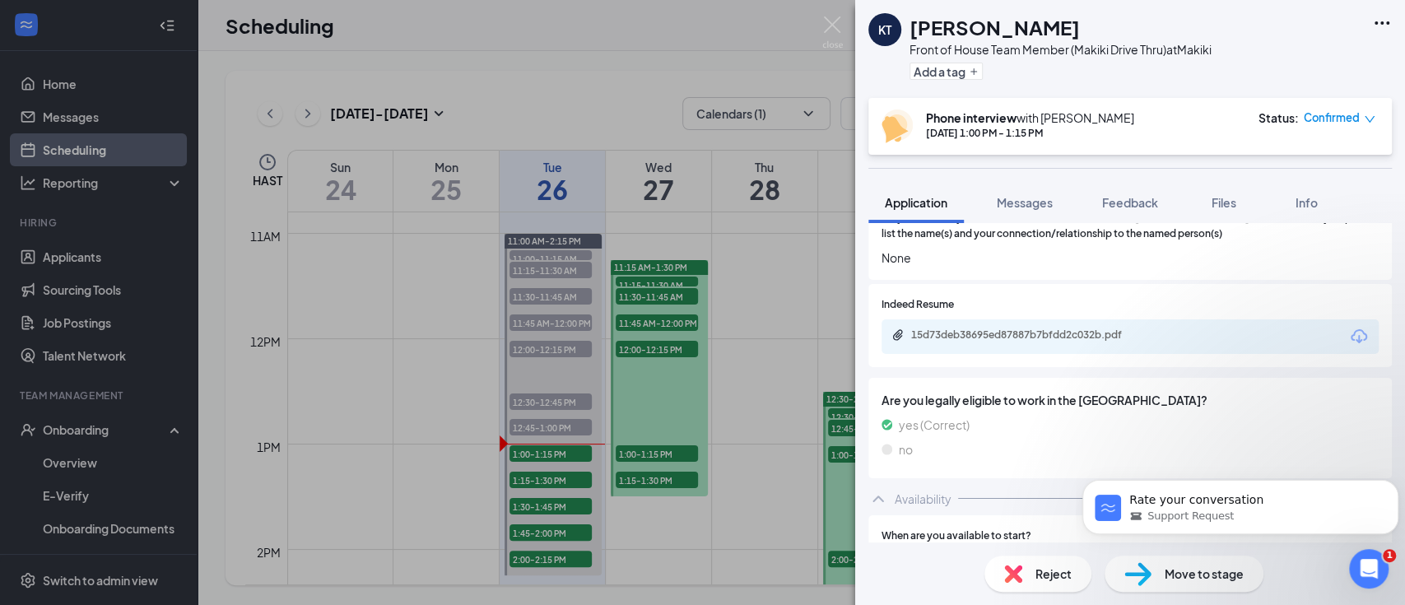
scroll to position [987, 0]
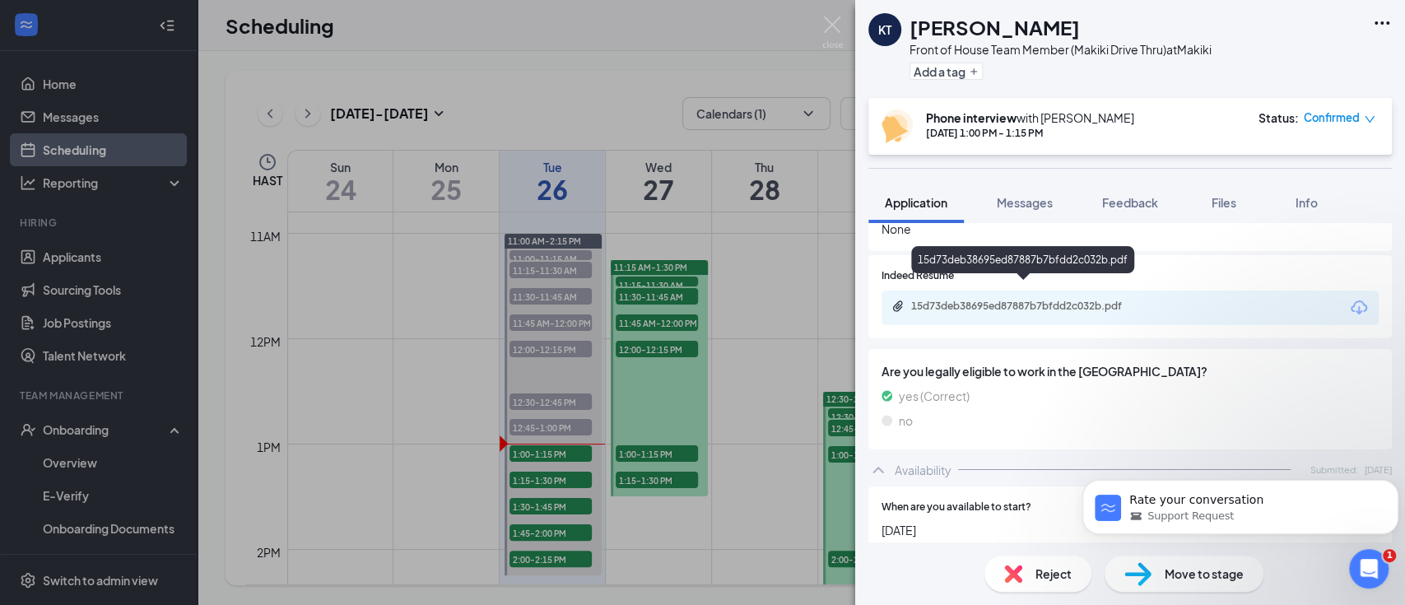
click at [1132, 300] on div "15d73deb38695ed87887b7bfdd2c032b.pdf" at bounding box center [1026, 306] width 230 height 13
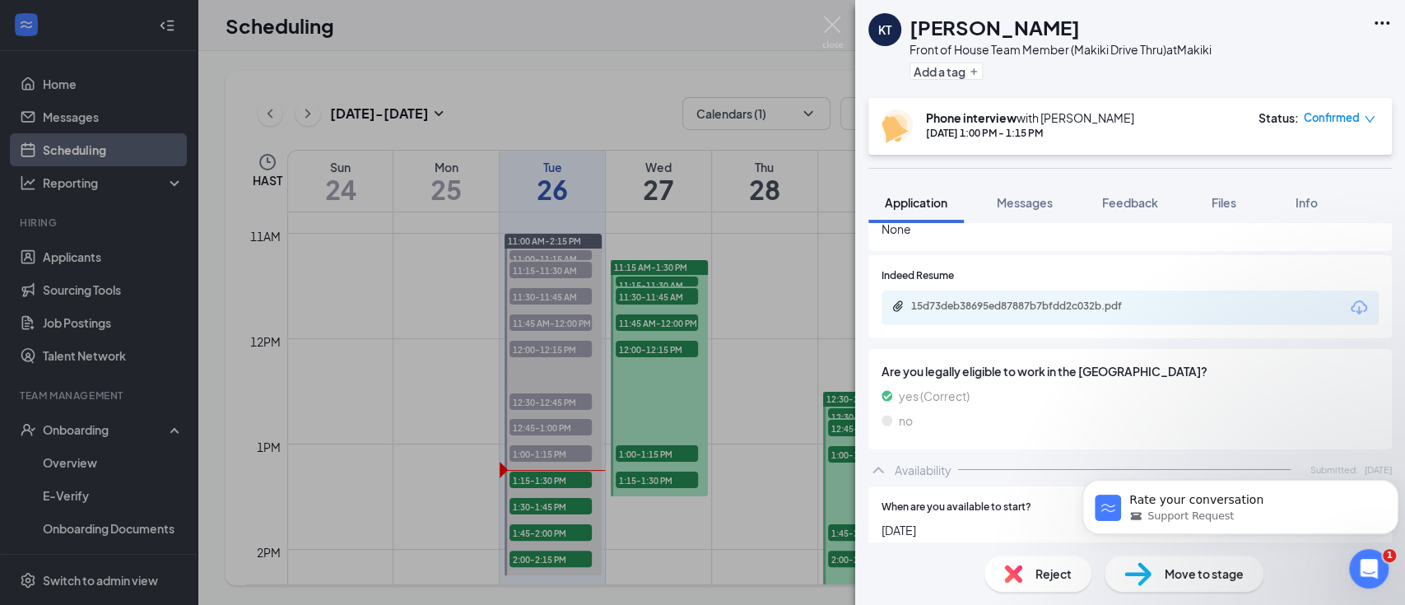
click at [674, 516] on div "KT [PERSON_NAME] Front of House Team Member (Makiki Drive Thru) at Makiki Add a…" at bounding box center [702, 302] width 1405 height 605
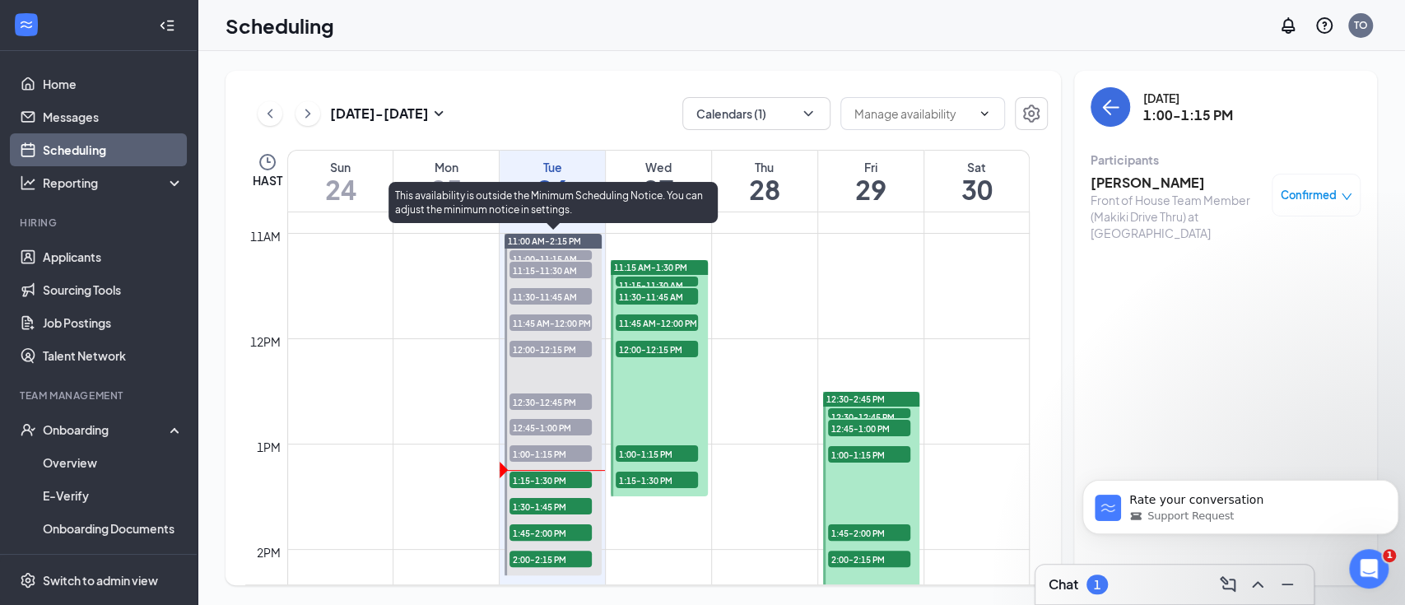
click at [566, 481] on span "1:15-1:30 PM" at bounding box center [550, 480] width 82 height 16
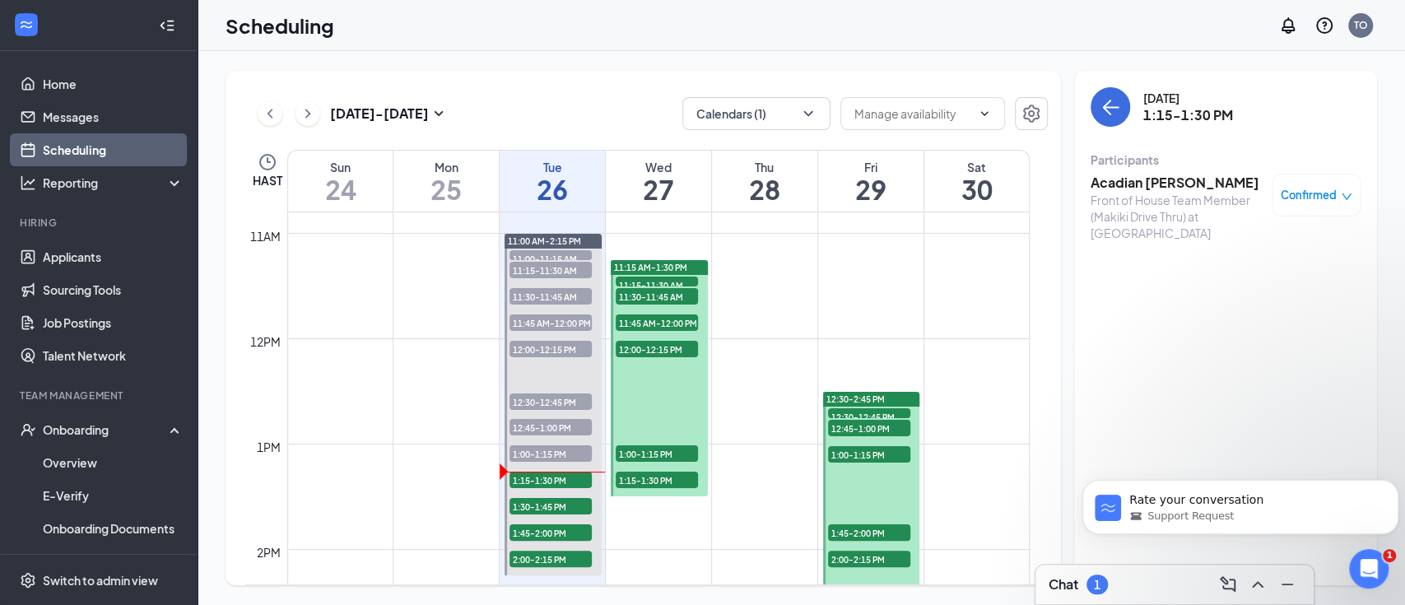
click at [1169, 186] on h3 "Acadian [PERSON_NAME]" at bounding box center [1176, 183] width 173 height 18
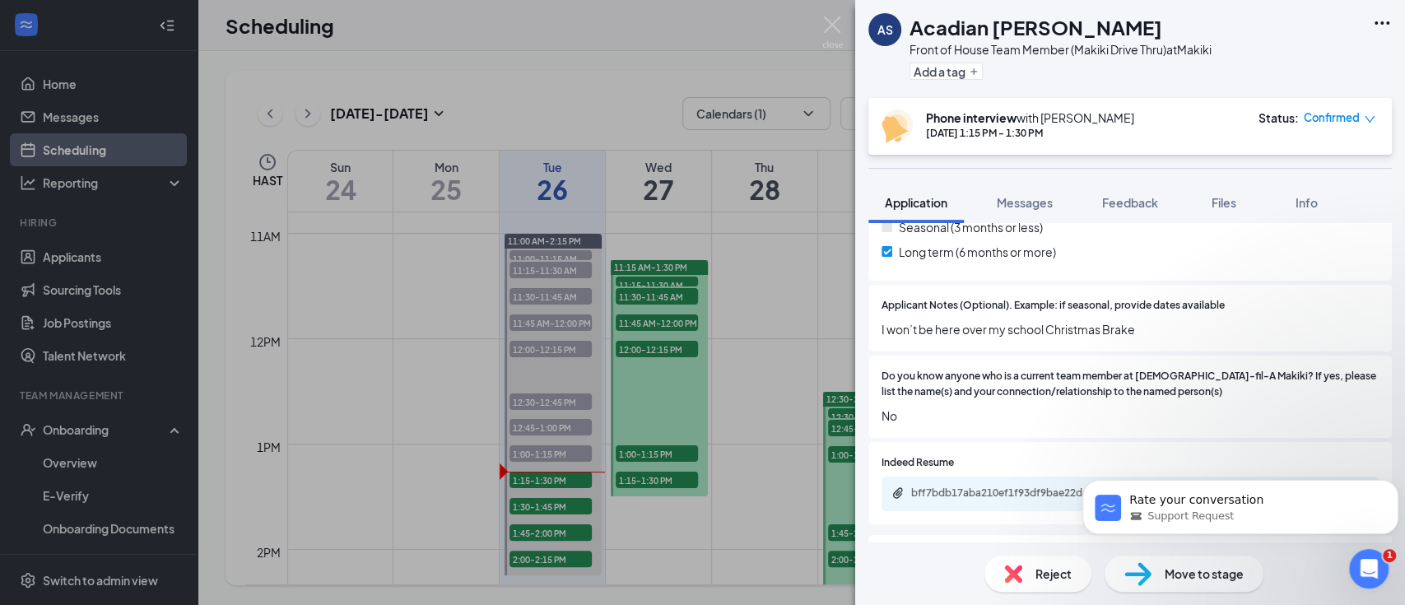
scroll to position [987, 0]
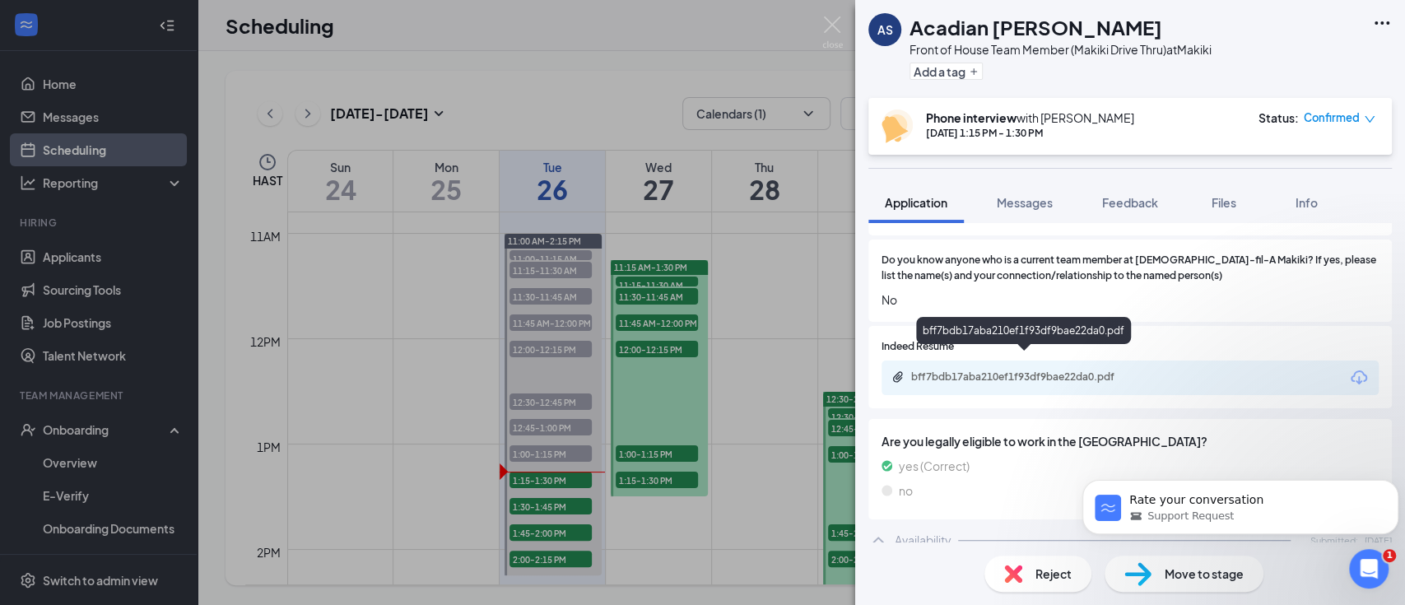
click at [1127, 370] on div "bff7bdb17aba210ef1f93df9bae22da0.pdf" at bounding box center [1026, 376] width 230 height 13
click at [574, 484] on div "AS Acadian [PERSON_NAME] Front of House Team Member (Makiki Drive Thru) at Maki…" at bounding box center [702, 302] width 1405 height 605
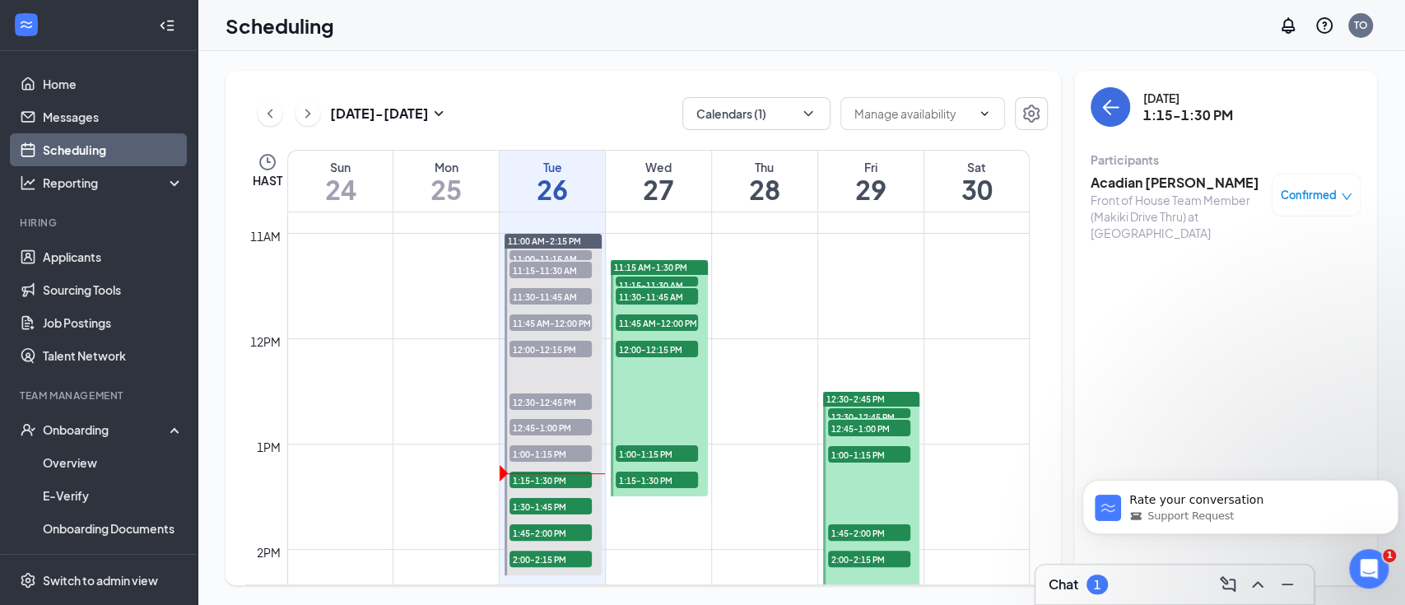
click at [557, 482] on span "1:15-1:30 PM" at bounding box center [550, 480] width 82 height 16
click at [1183, 174] on h3 "Acadian [PERSON_NAME]" at bounding box center [1176, 183] width 173 height 18
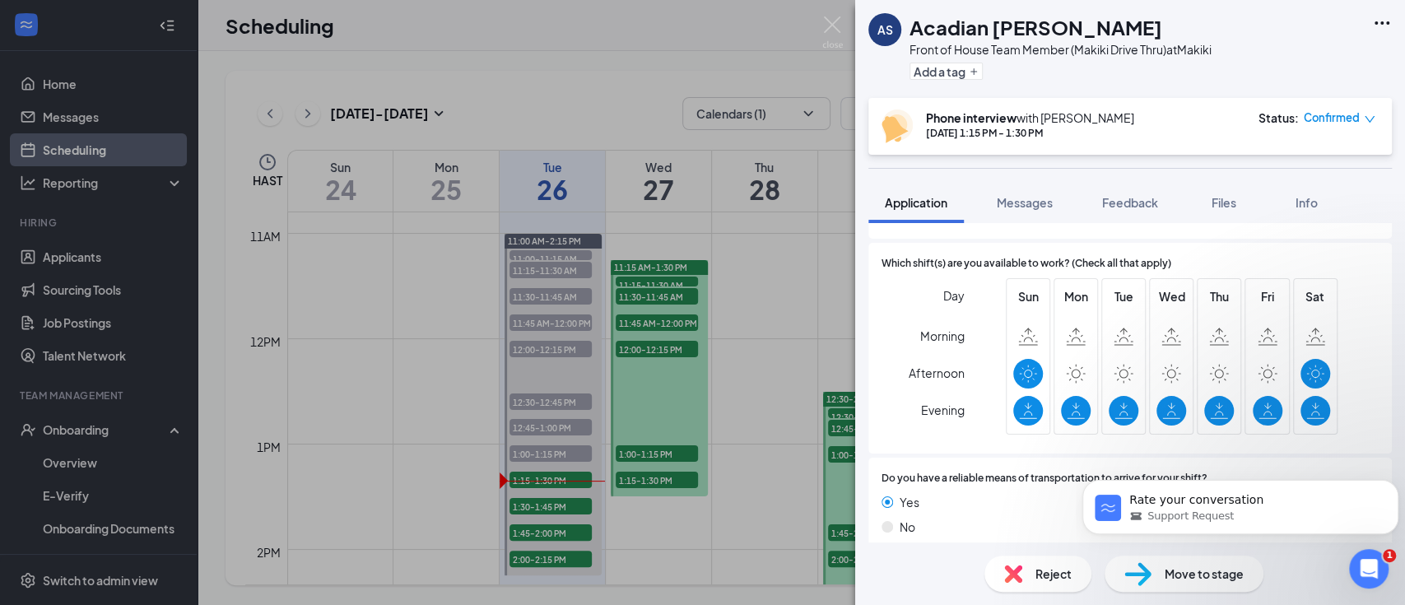
scroll to position [1437, 0]
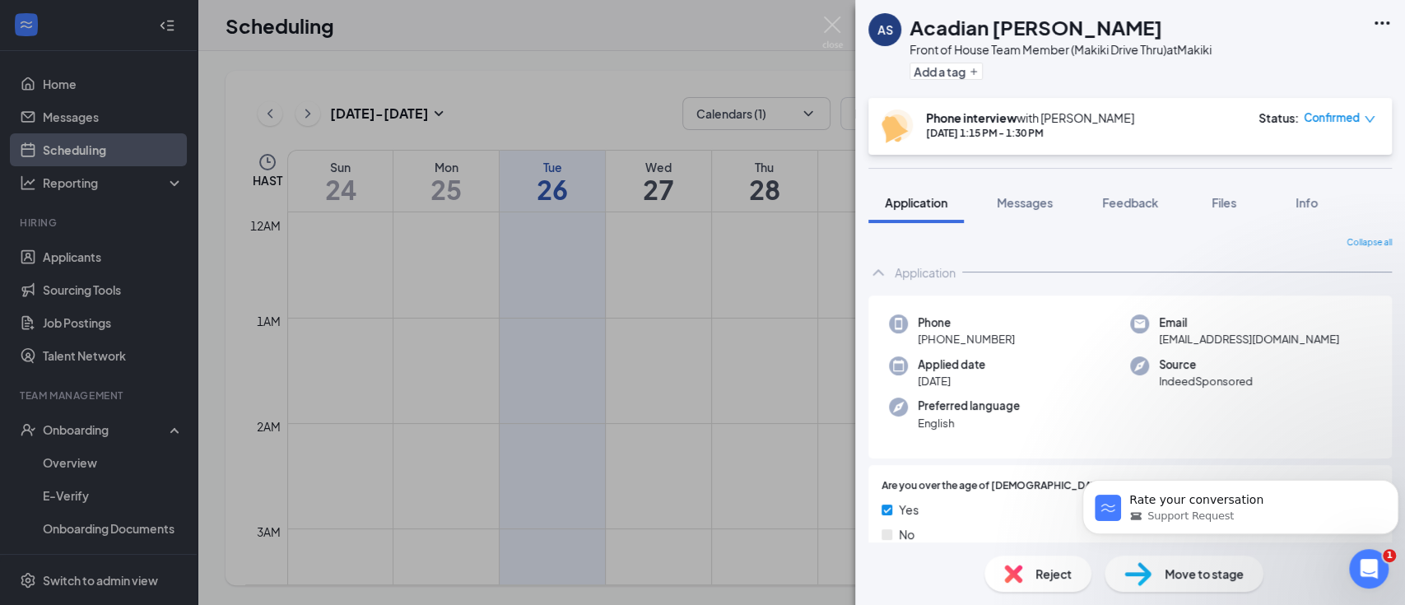
scroll to position [1437, 0]
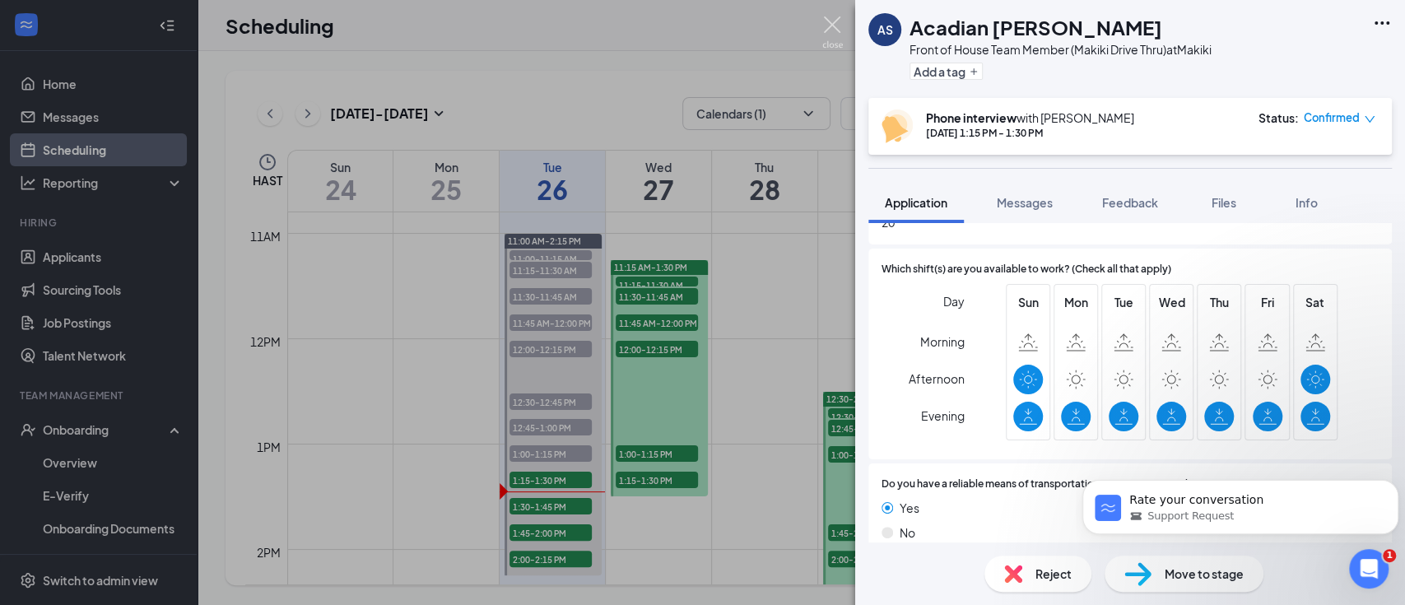
click at [827, 23] on img at bounding box center [832, 32] width 21 height 32
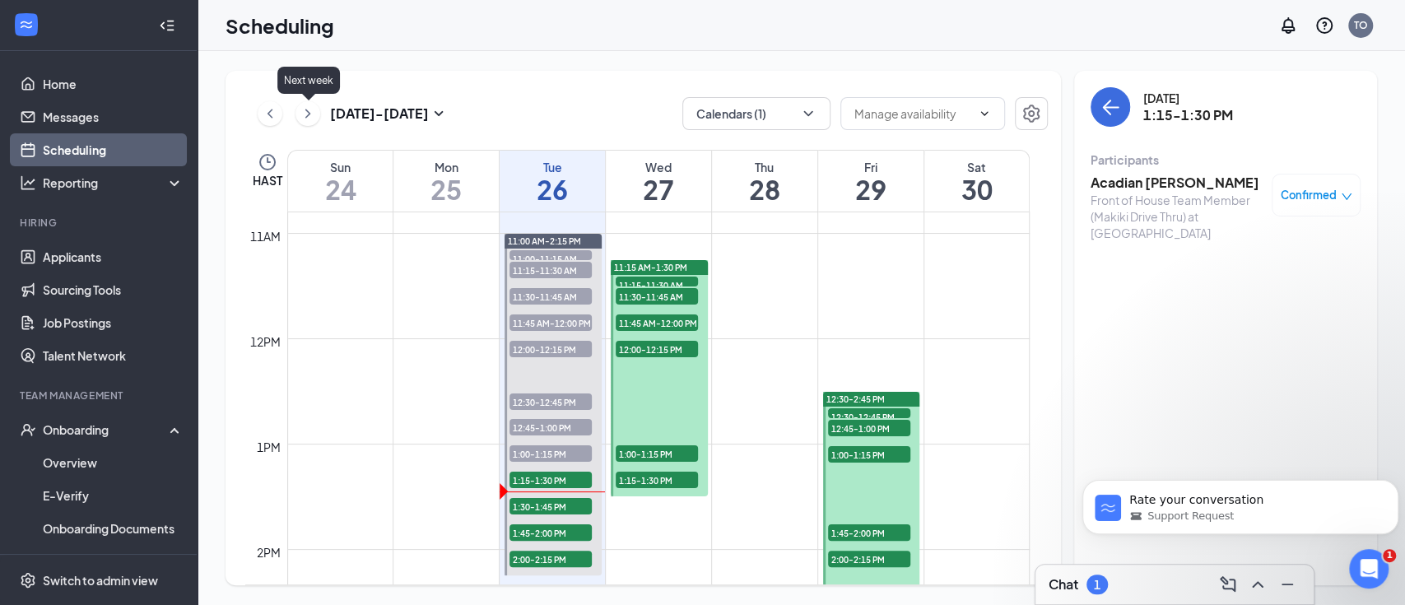
click at [303, 112] on icon "ChevronRight" at bounding box center [308, 114] width 16 height 20
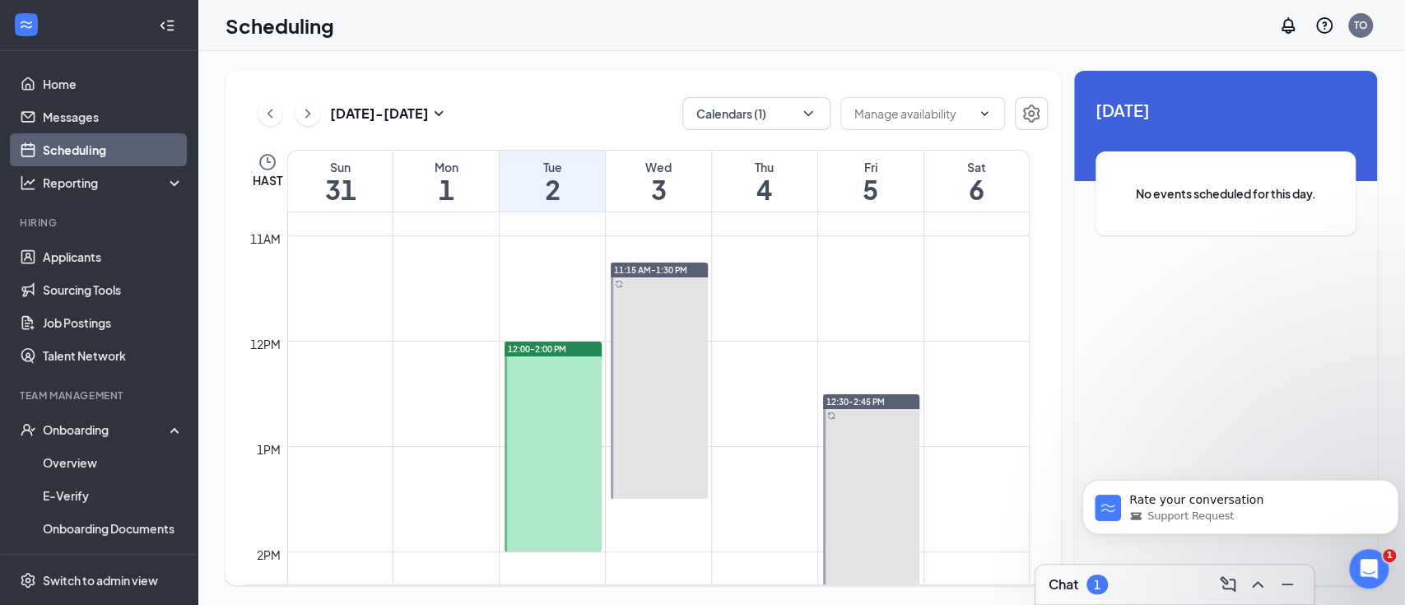
scroll to position [1138, 0]
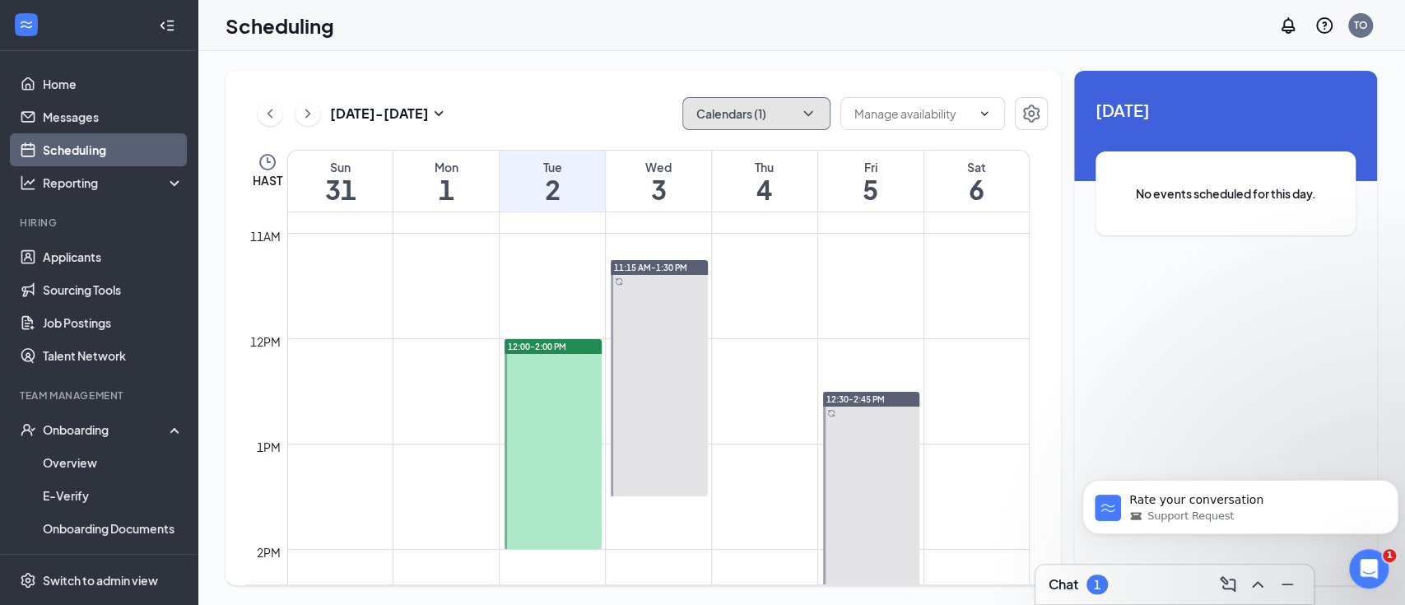
click at [816, 108] on button "Calendars (1)" at bounding box center [756, 113] width 148 height 33
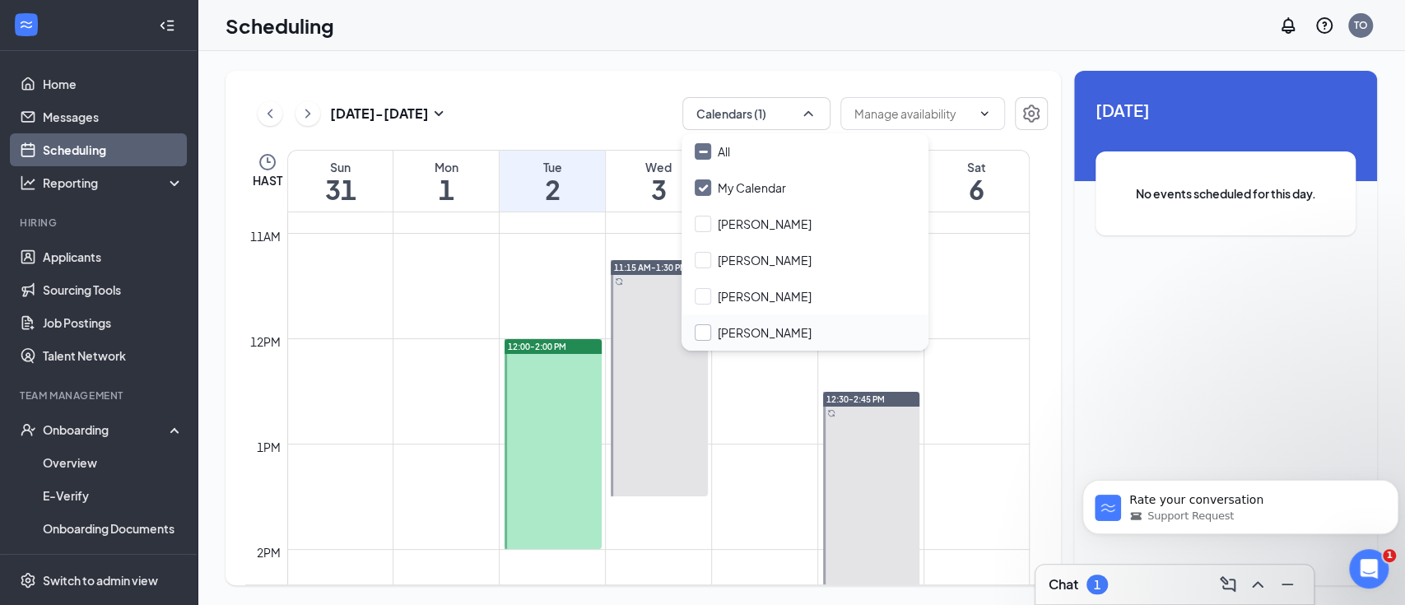
click at [754, 328] on input "Zane Dydasco" at bounding box center [753, 332] width 117 height 16
checkbox input "true"
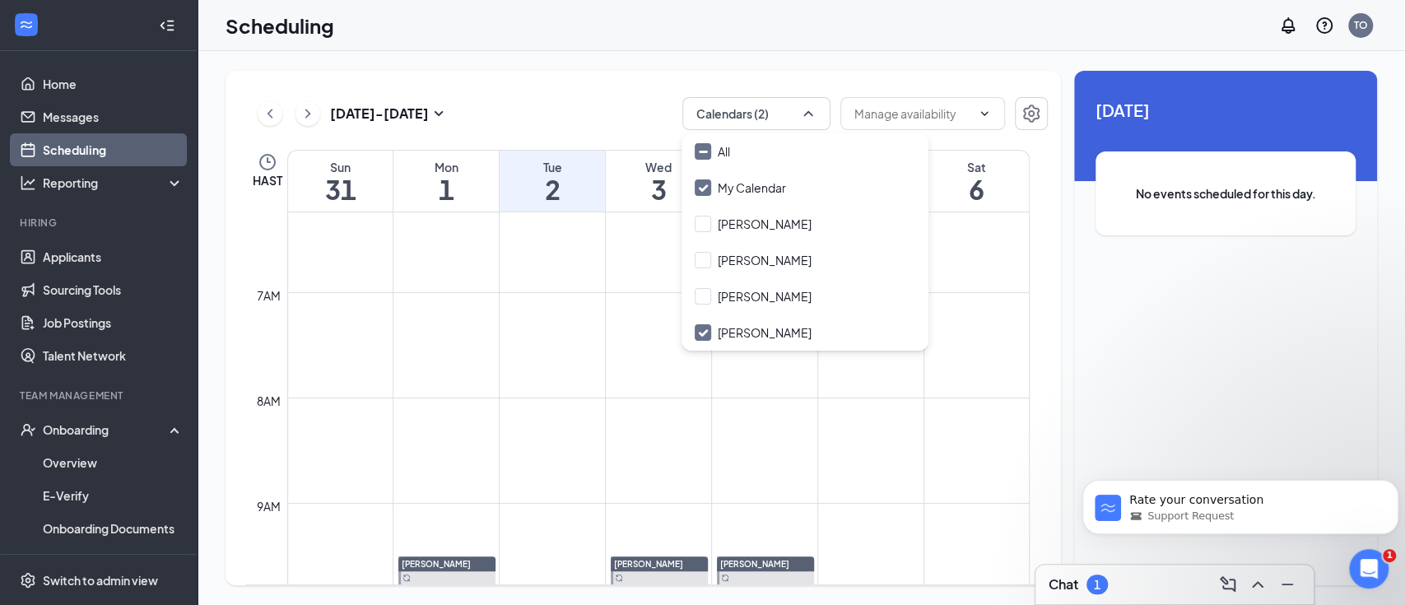
scroll to position [699, 0]
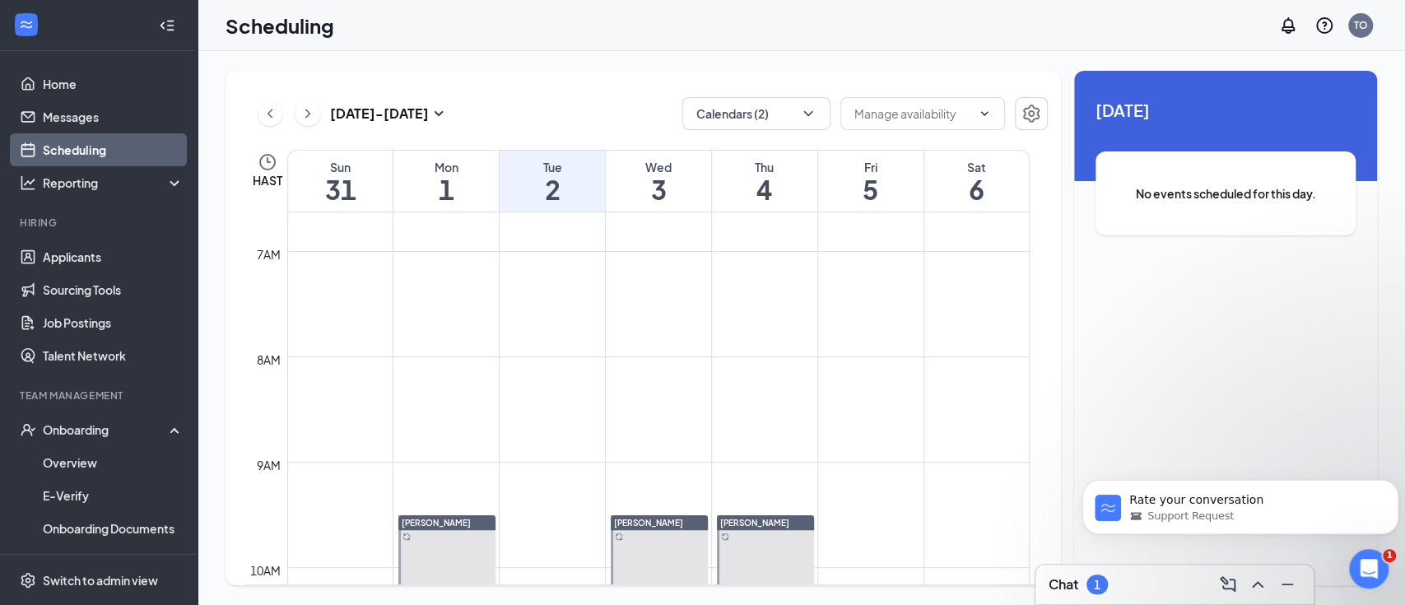
click at [803, 49] on div "Scheduling TO" at bounding box center [800, 25] width 1207 height 51
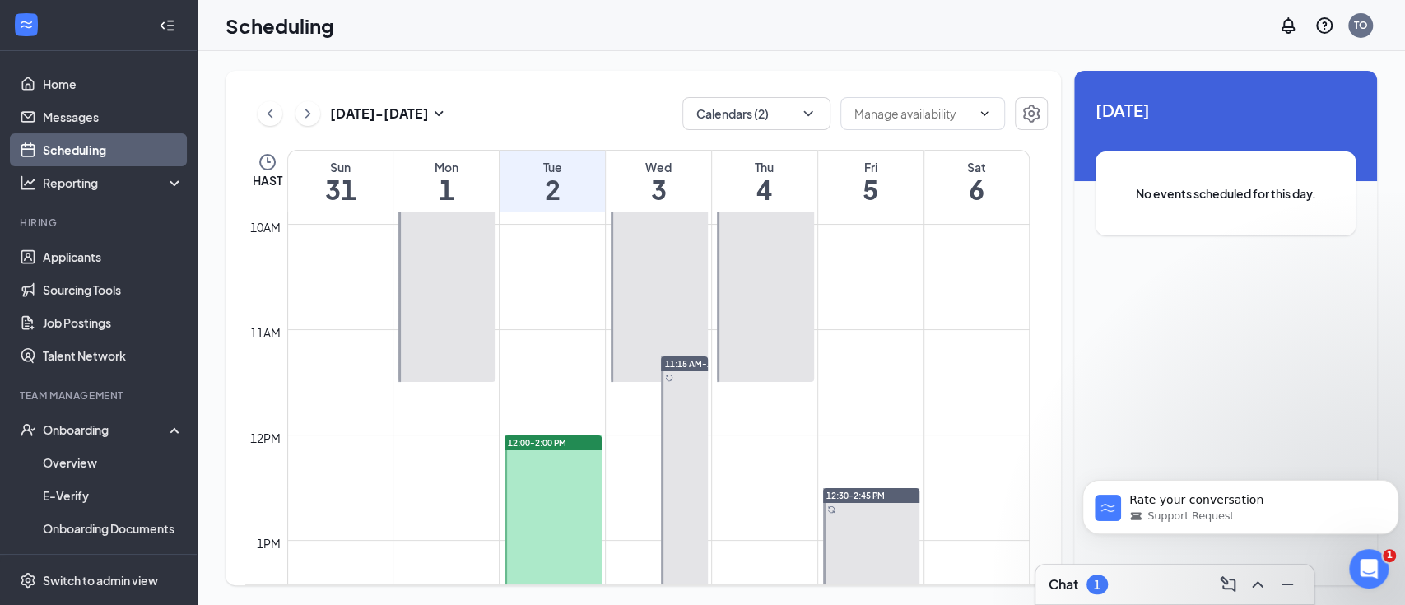
scroll to position [1028, 0]
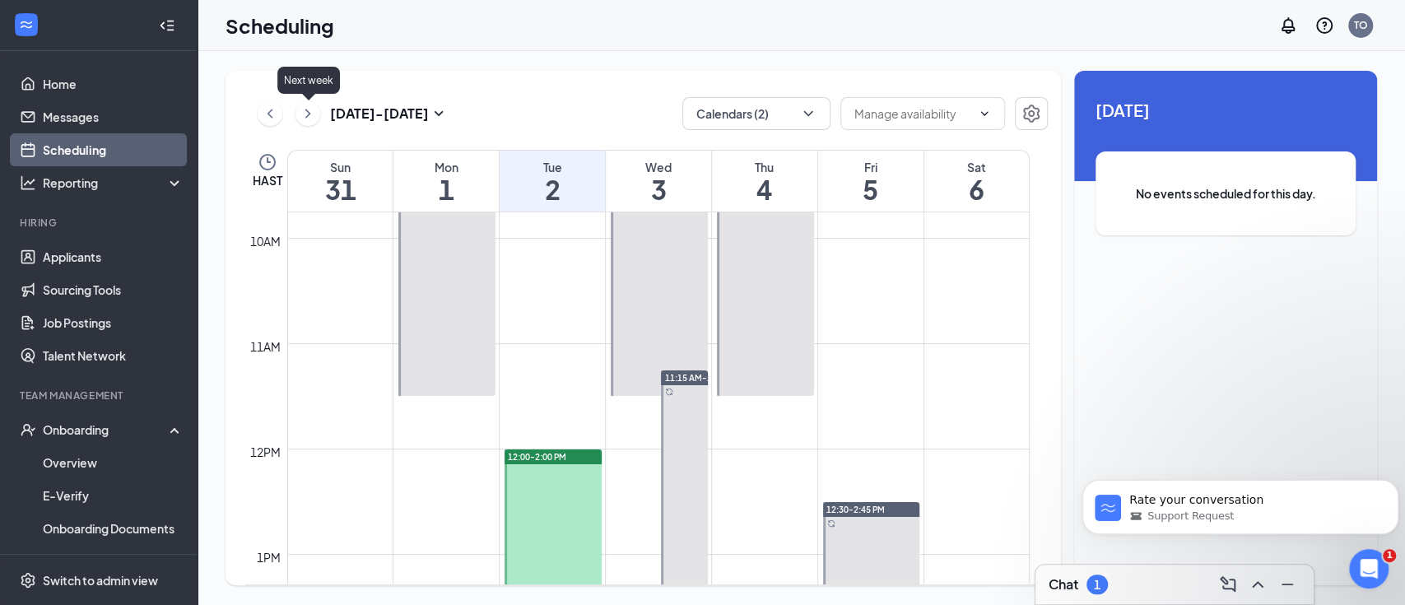
click at [308, 113] on icon "ChevronRight" at bounding box center [308, 114] width 16 height 20
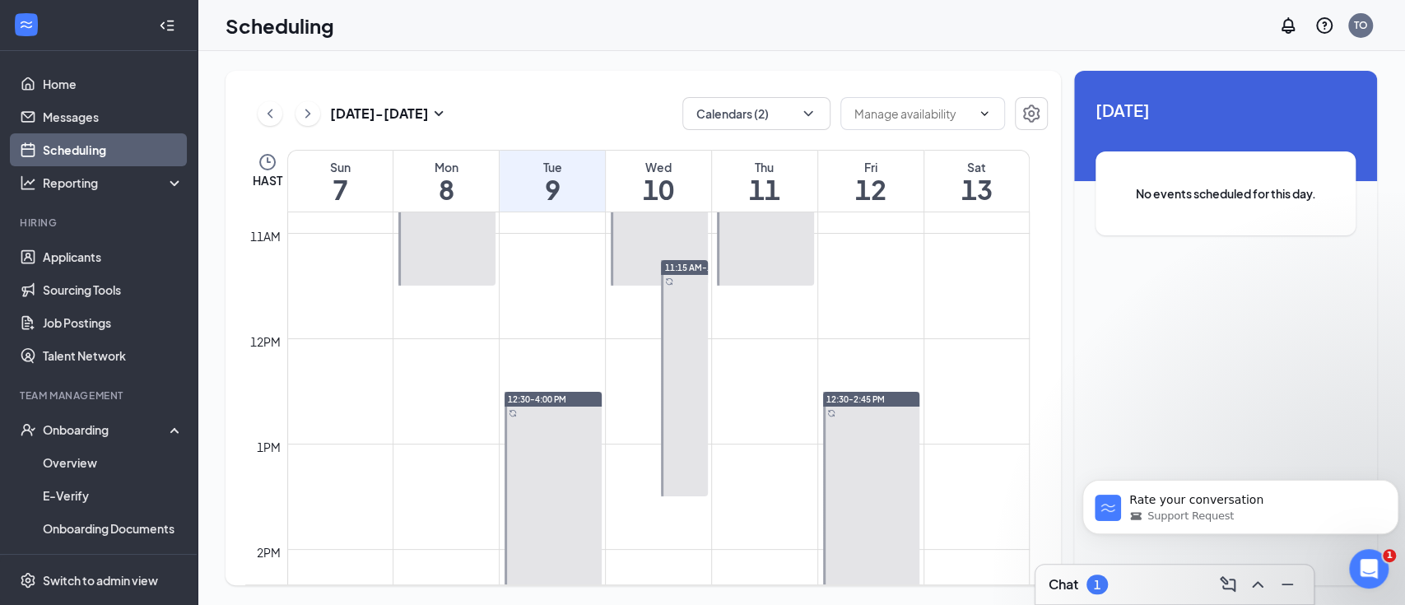
scroll to position [1028, 0]
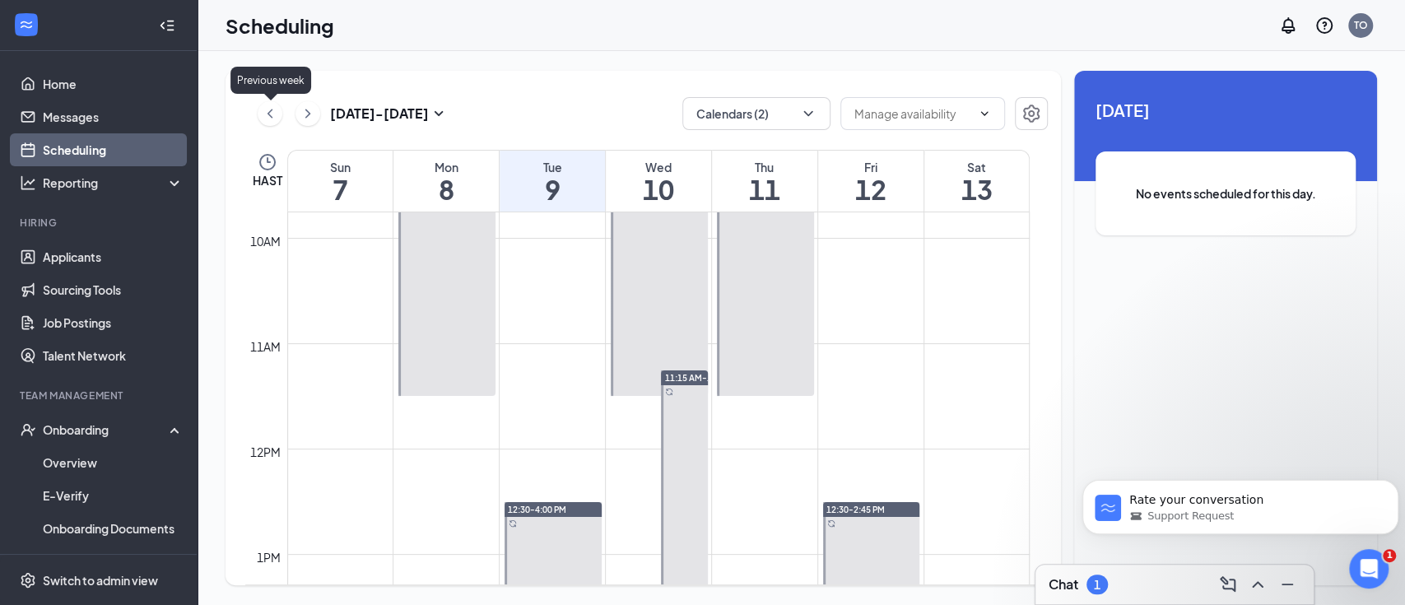
click at [275, 114] on icon "ChevronLeft" at bounding box center [270, 114] width 16 height 20
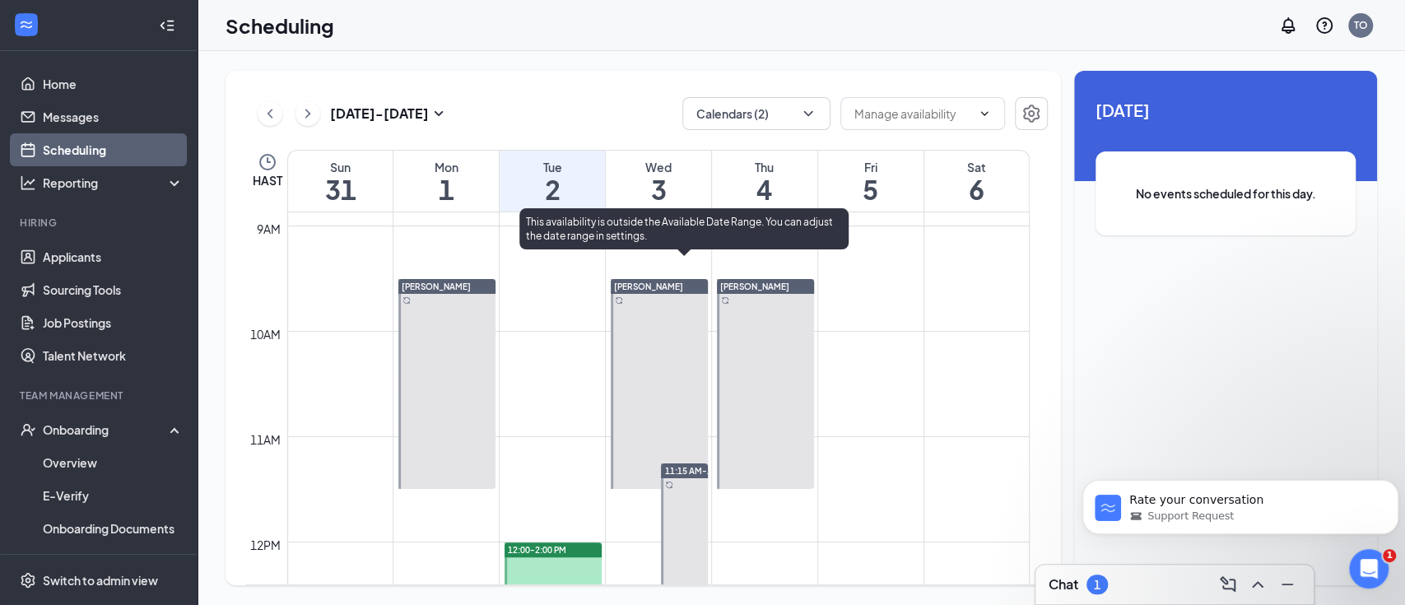
scroll to position [918, 0]
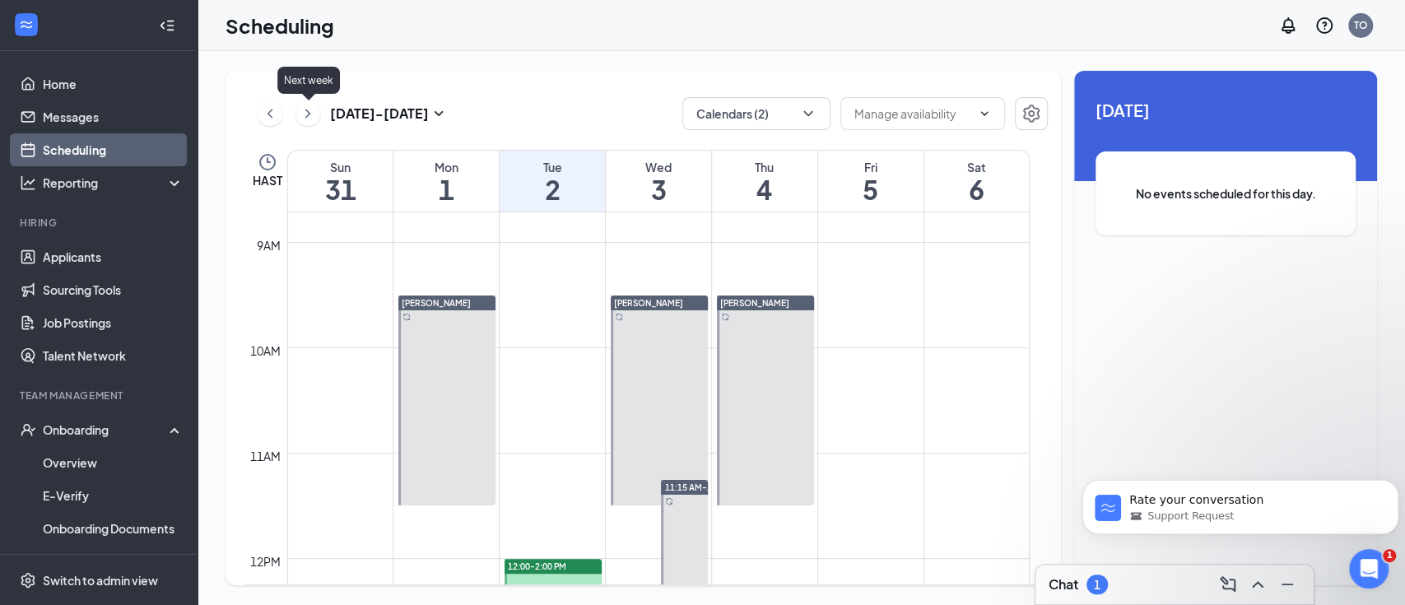
click at [302, 120] on icon "ChevronRight" at bounding box center [308, 114] width 16 height 20
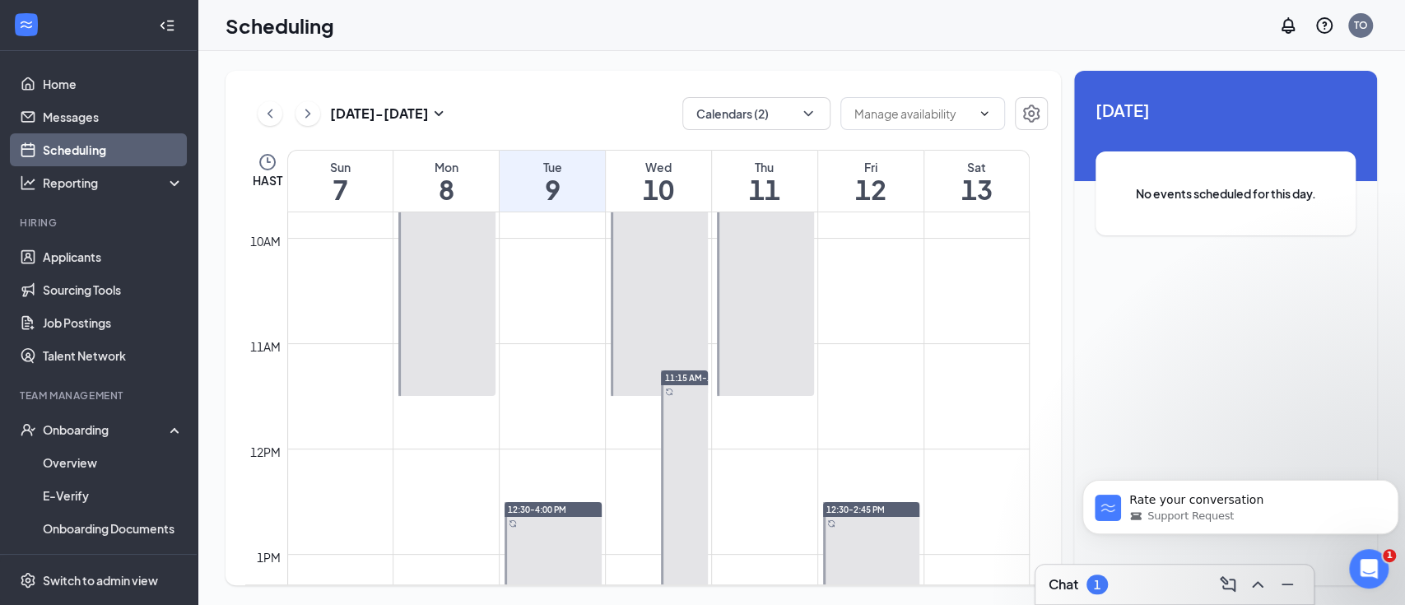
scroll to position [1138, 0]
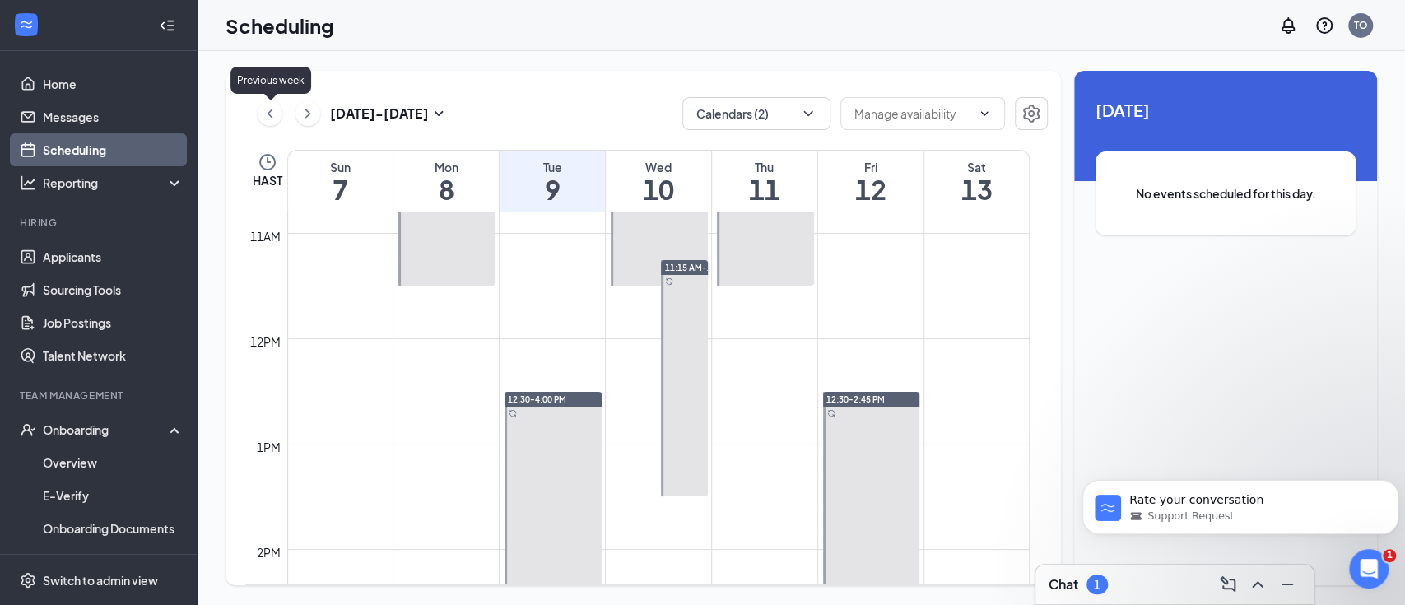
click at [273, 109] on icon "ChevronLeft" at bounding box center [270, 114] width 16 height 20
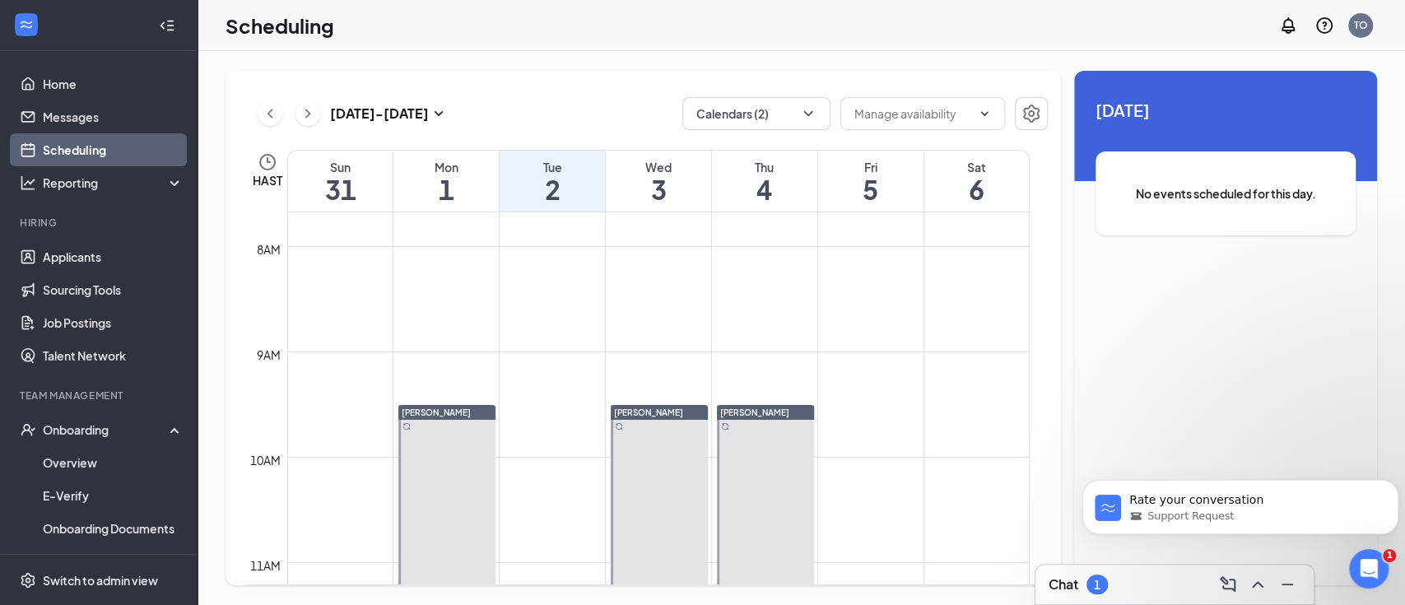
scroll to position [1138, 0]
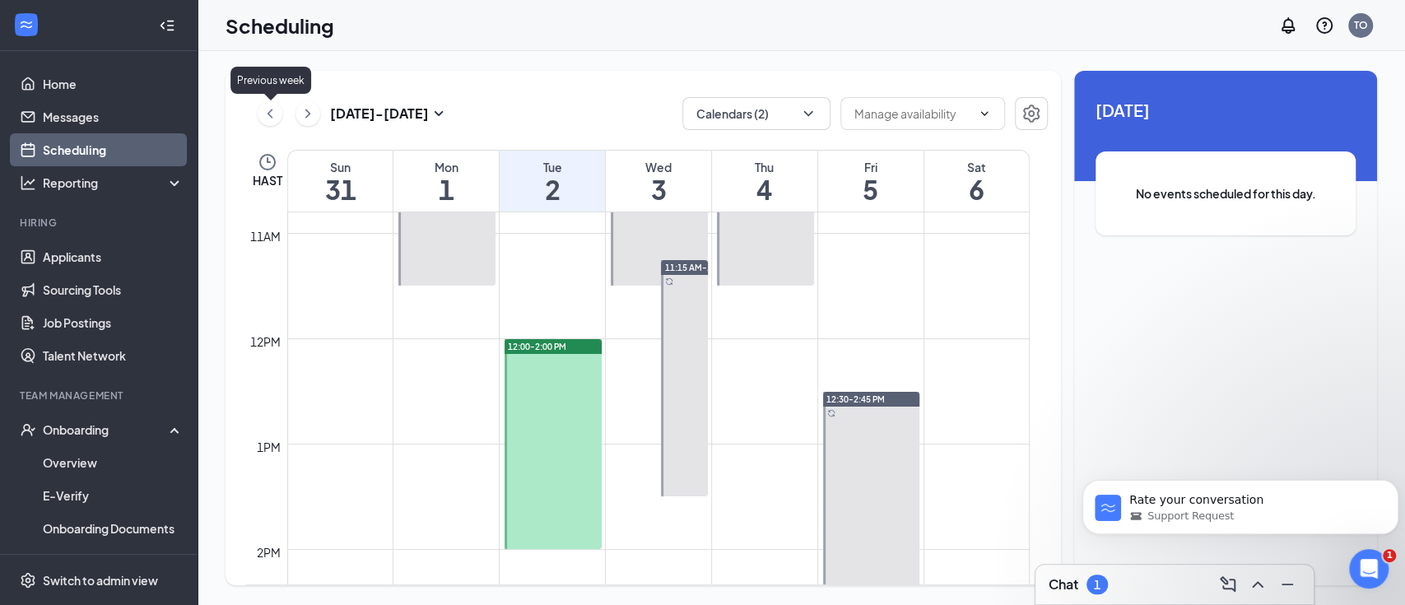
click at [271, 117] on icon "ChevronLeft" at bounding box center [269, 113] width 5 height 9
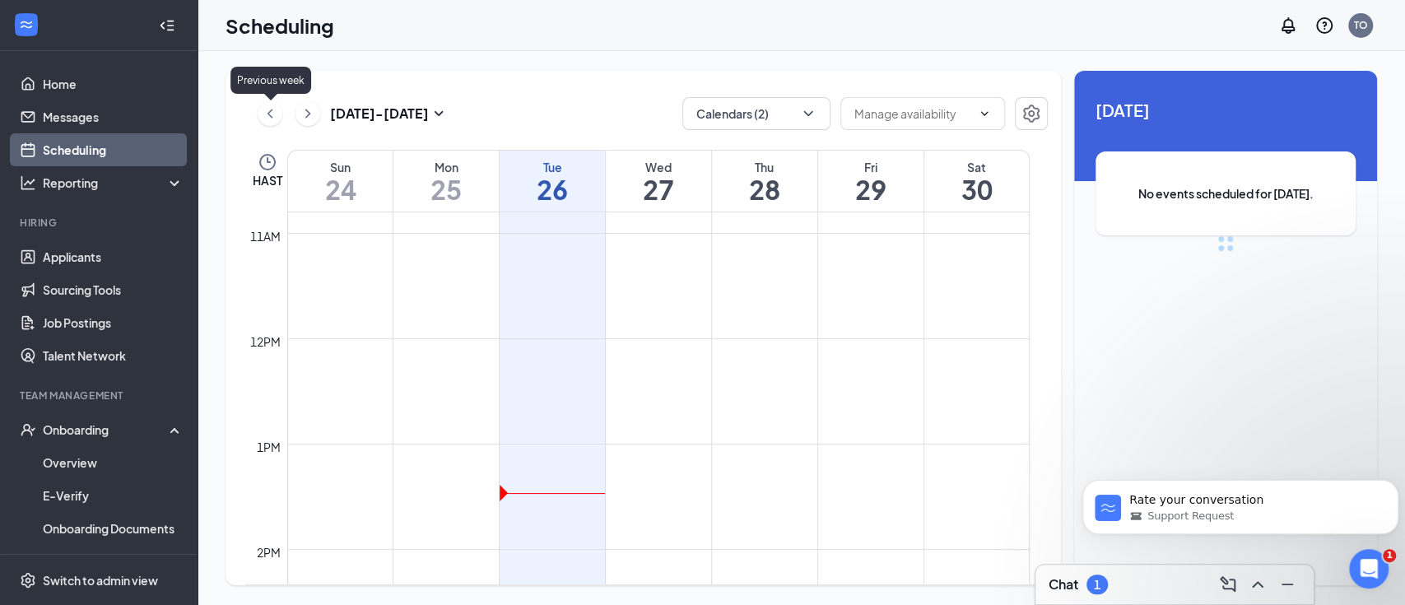
scroll to position [809, 0]
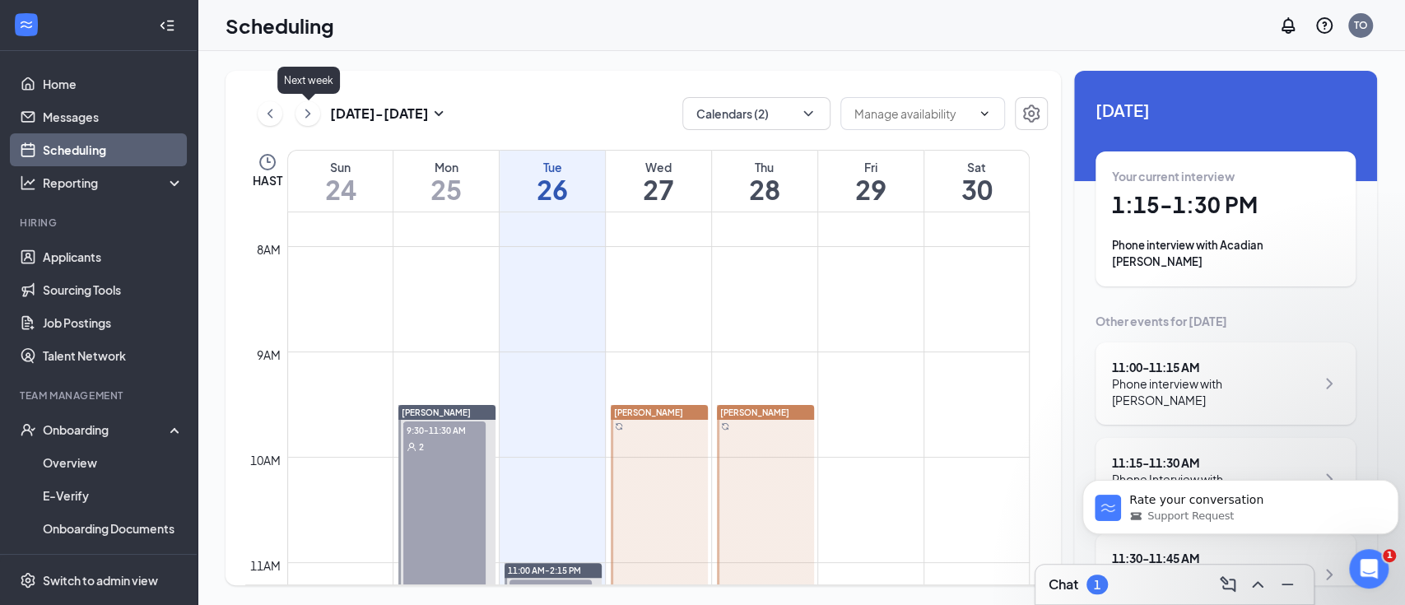
click at [312, 109] on icon "ChevronRight" at bounding box center [308, 114] width 16 height 20
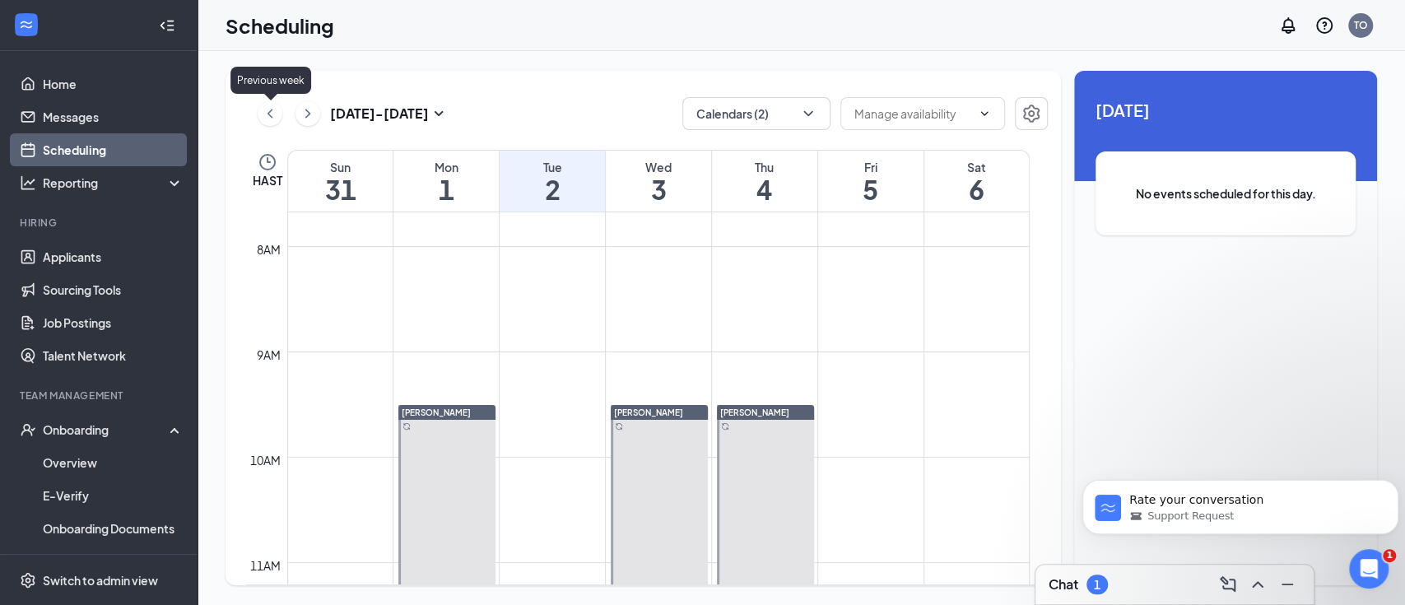
click at [270, 115] on icon "ChevronLeft" at bounding box center [269, 113] width 5 height 9
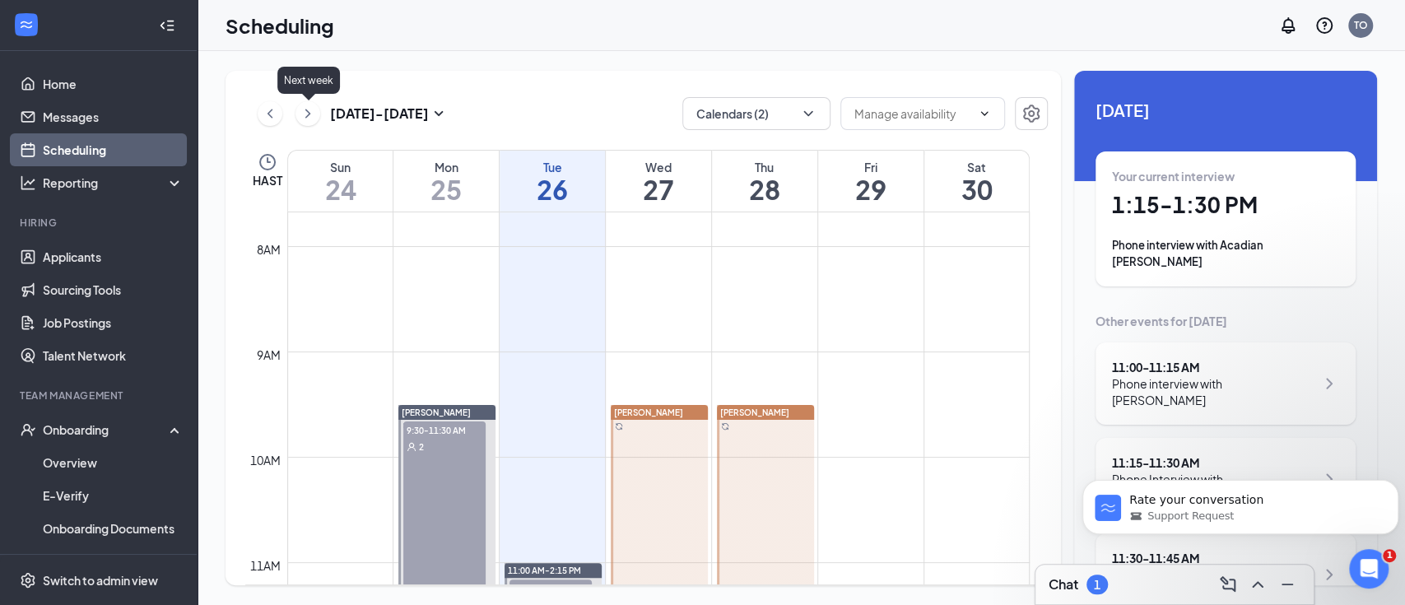
click at [313, 112] on icon "ChevronRight" at bounding box center [308, 114] width 16 height 20
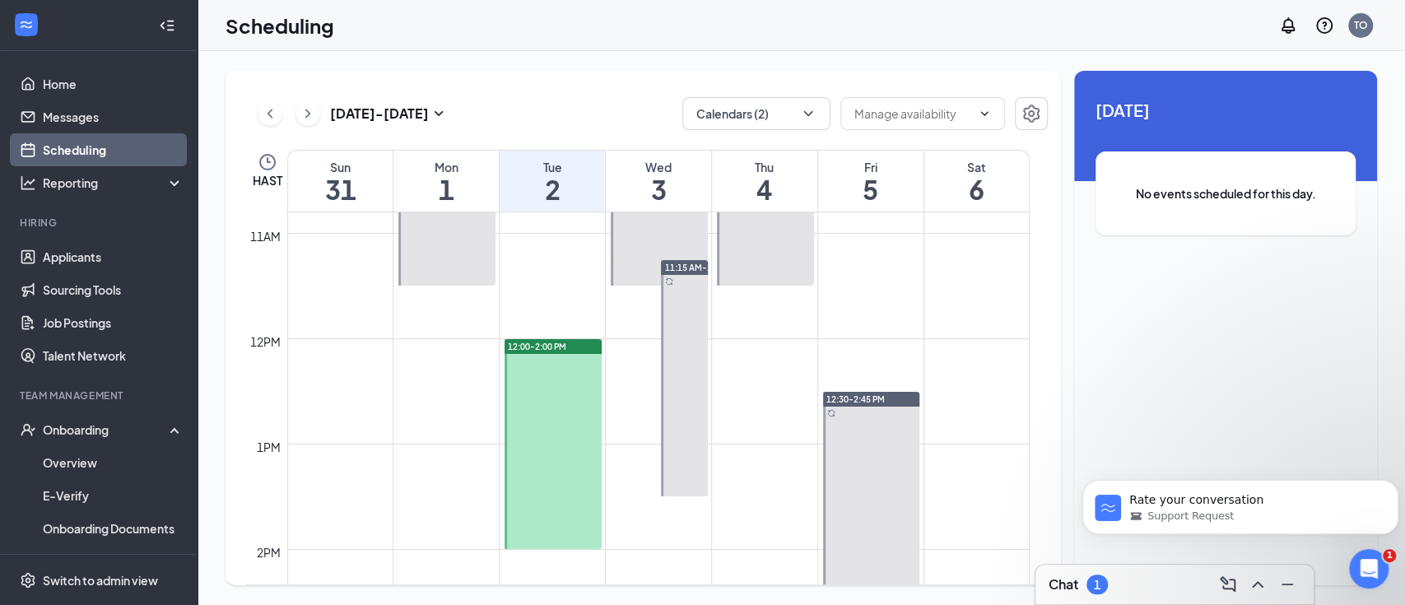
scroll to position [1248, 0]
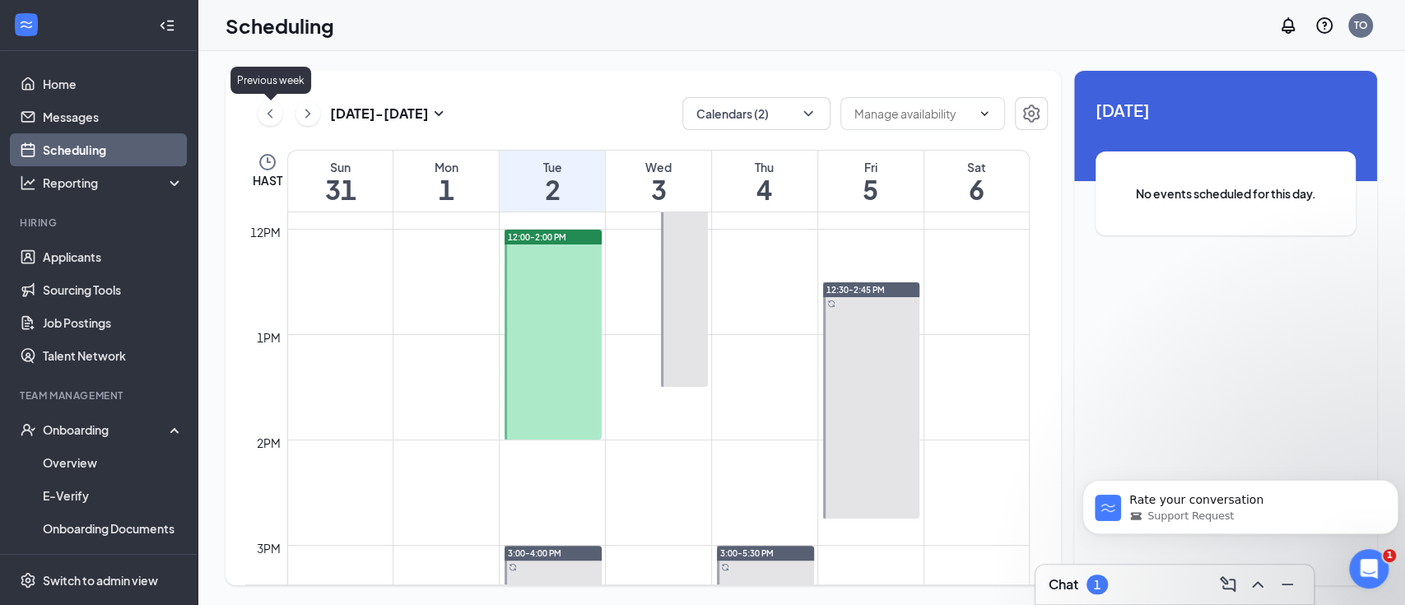
click at [267, 113] on icon "ChevronLeft" at bounding box center [270, 114] width 16 height 20
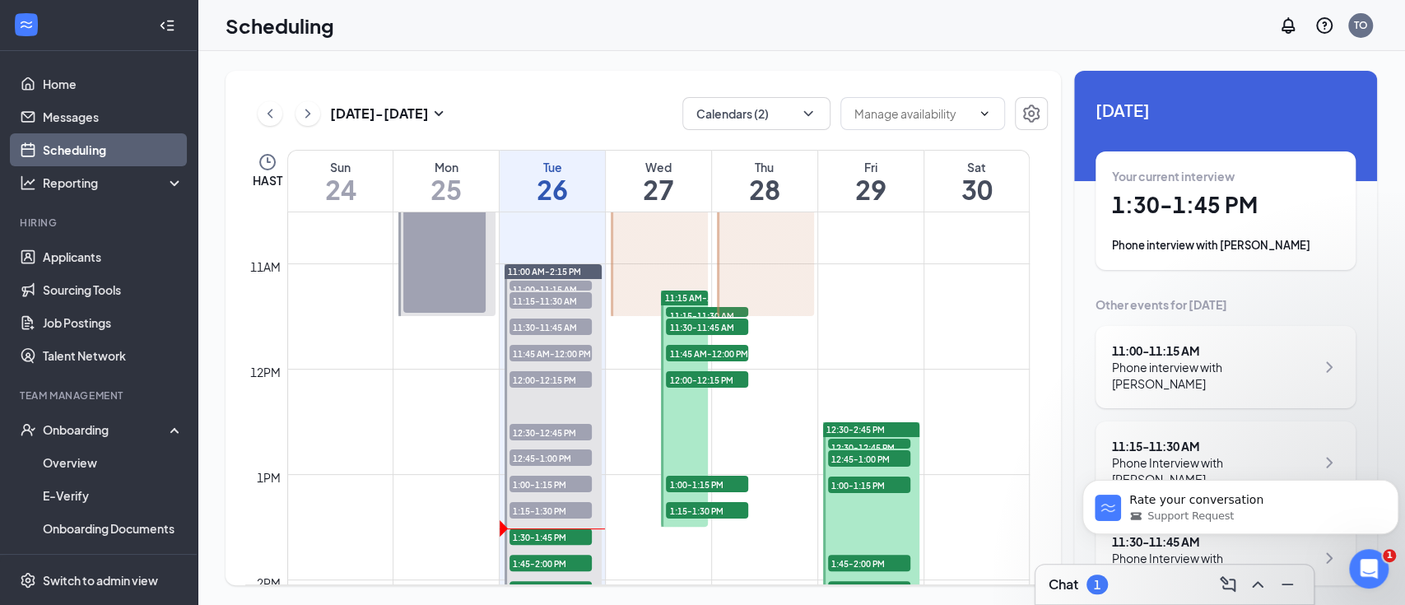
scroll to position [1138, 0]
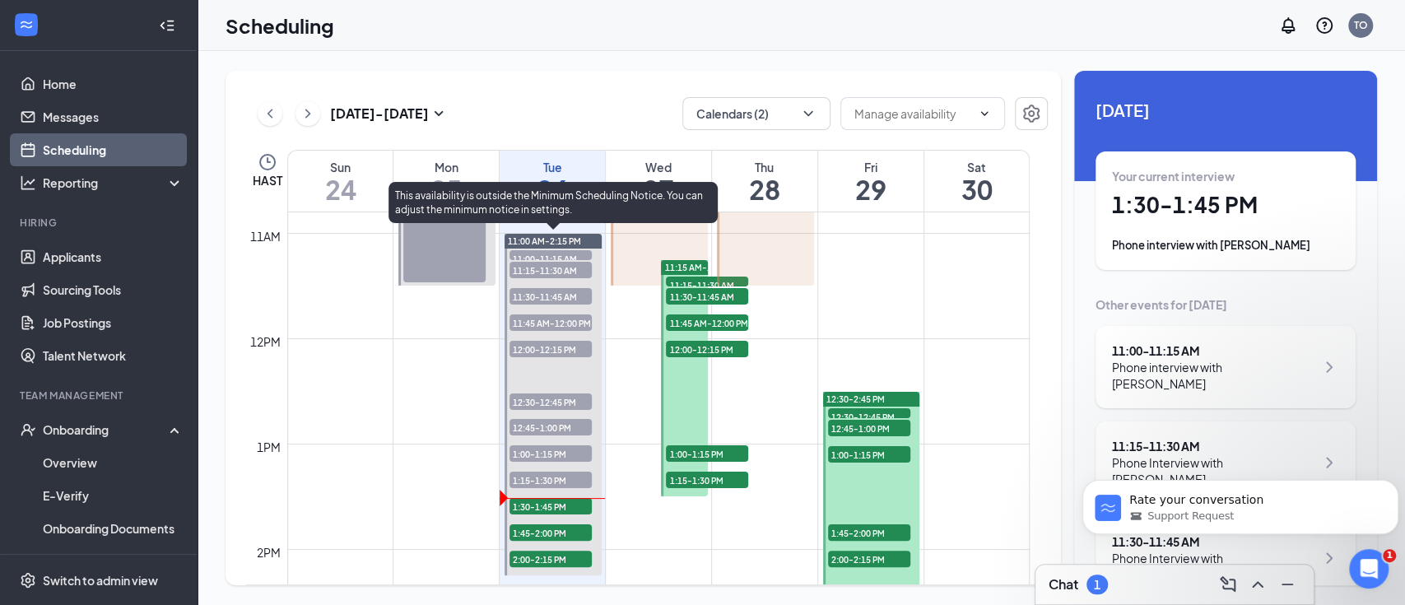
click at [557, 510] on span "1:30-1:45 PM" at bounding box center [550, 506] width 82 height 16
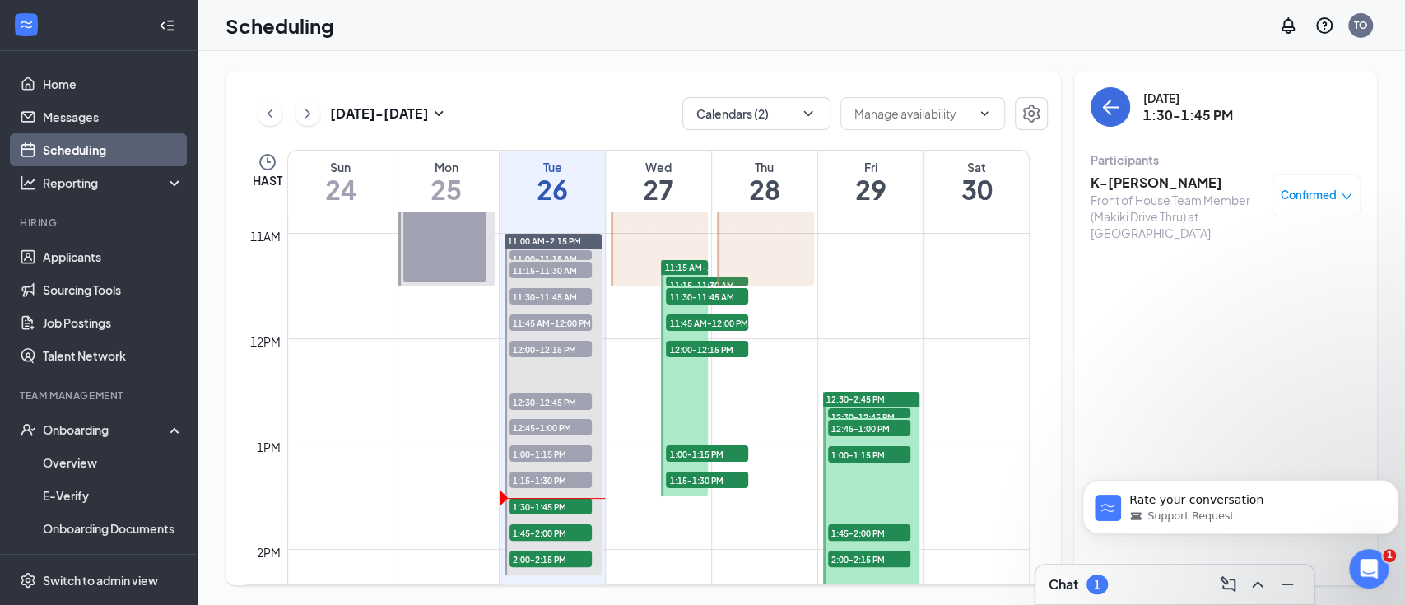
click at [1132, 197] on div "Front of House Team Member (Makiki Drive Thru) at [GEOGRAPHIC_DATA]" at bounding box center [1176, 216] width 173 height 49
click at [1130, 176] on h3 "K-[PERSON_NAME]" at bounding box center [1176, 183] width 173 height 18
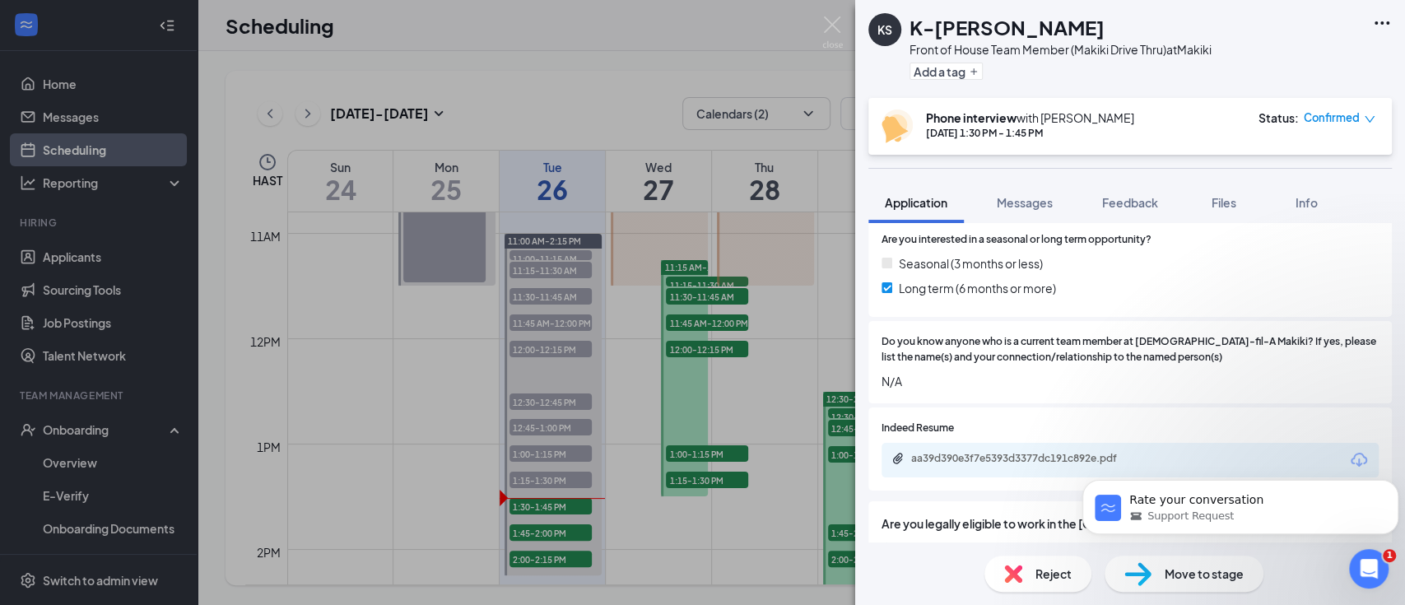
scroll to position [877, 0]
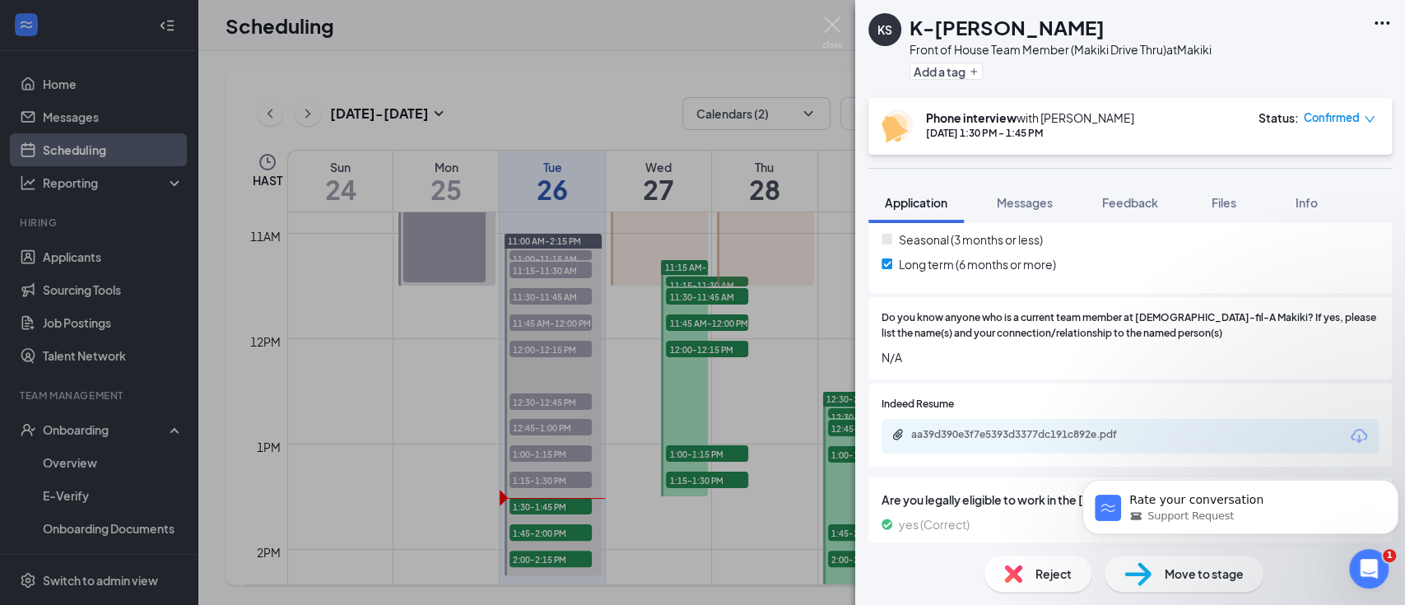
click at [1053, 428] on div "aa39d390e3f7e5393d3377dc191c892e.pdf" at bounding box center [1026, 434] width 230 height 13
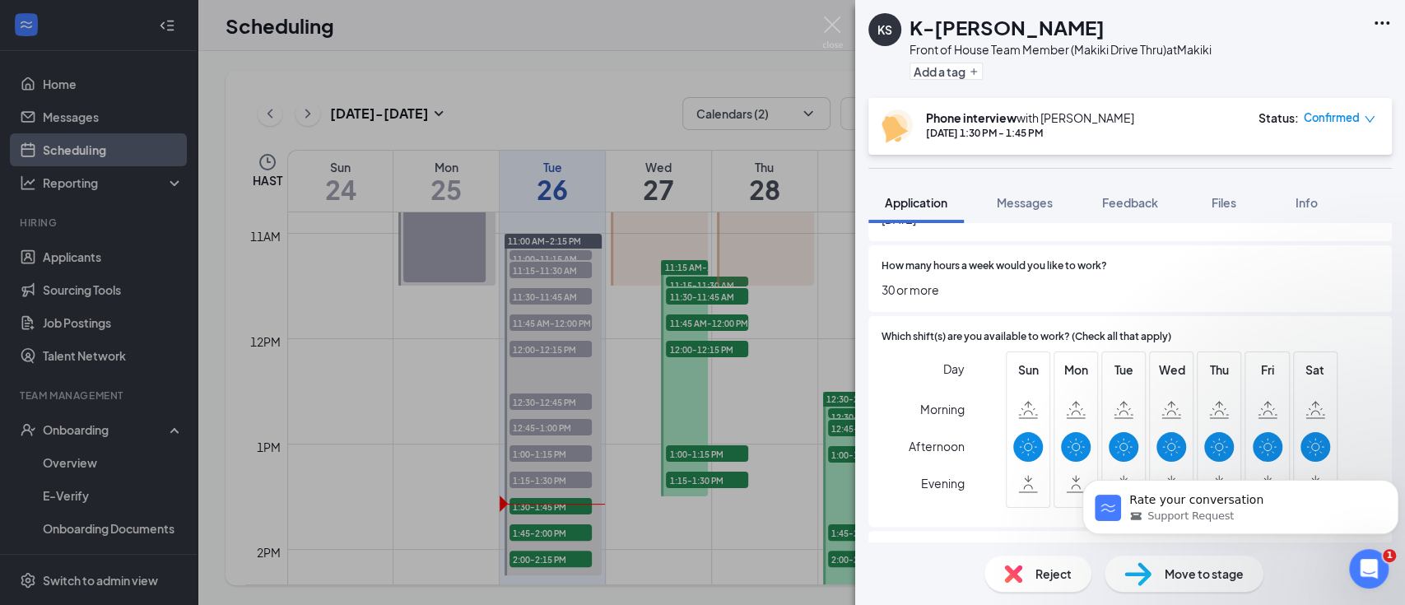
scroll to position [1384, 0]
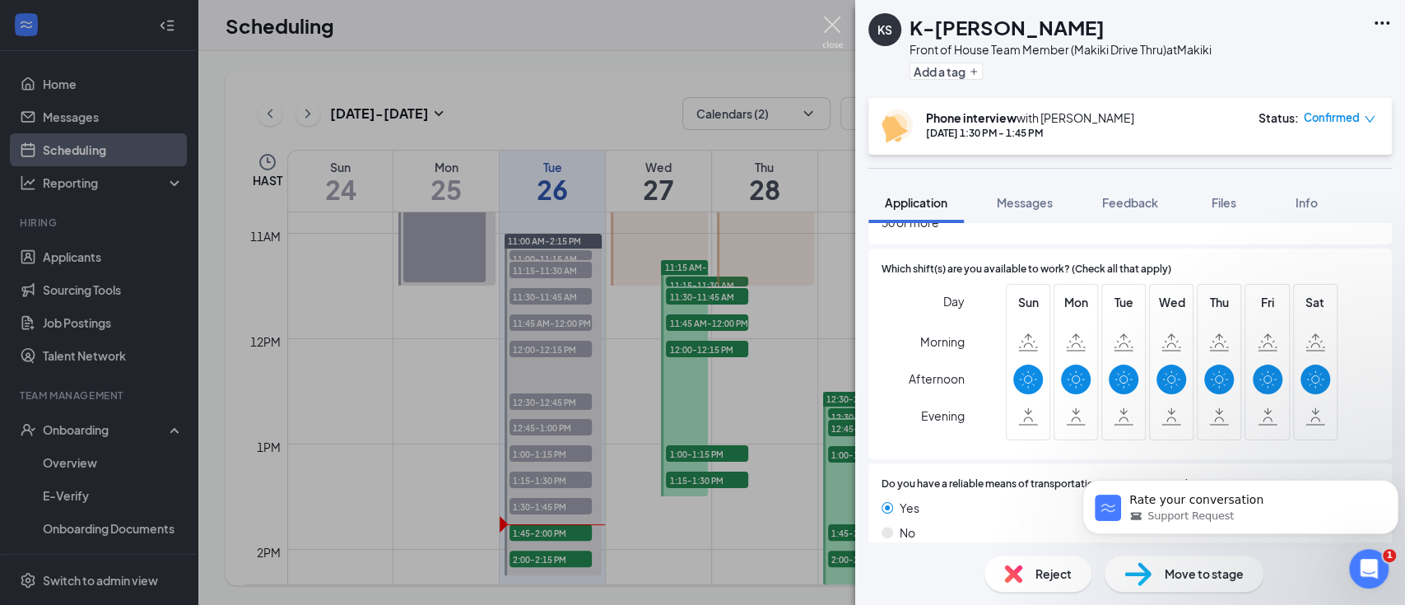
click at [832, 23] on img at bounding box center [832, 32] width 21 height 32
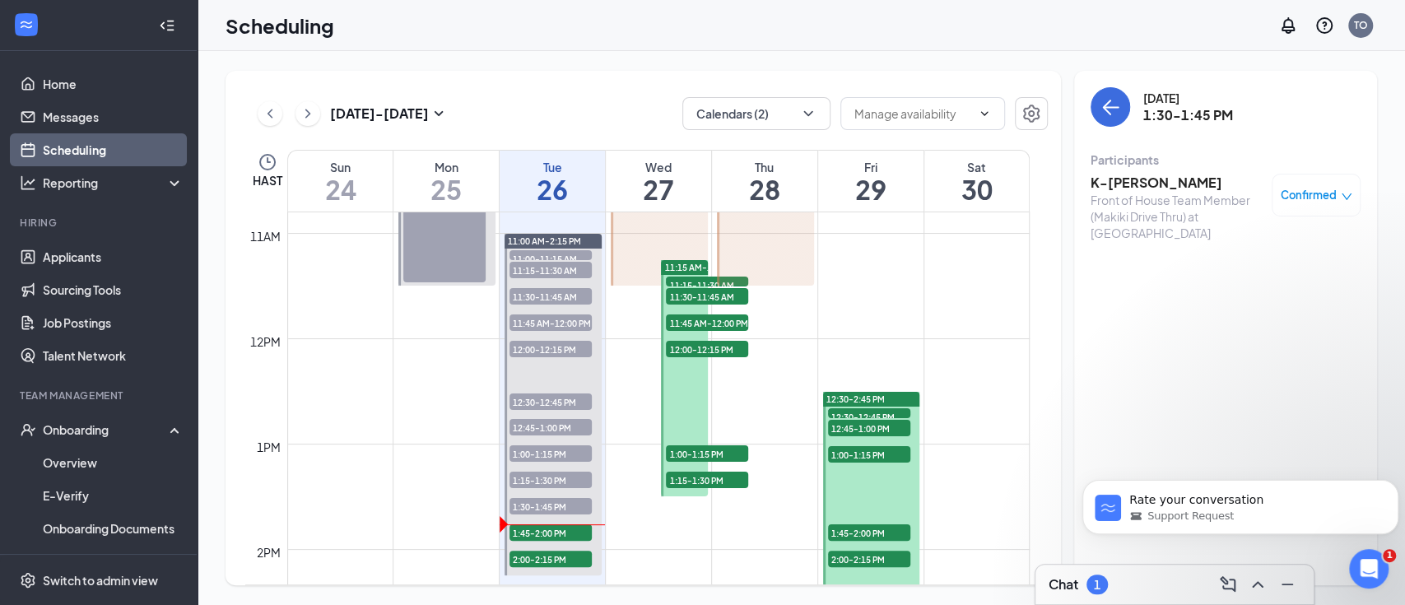
click at [540, 537] on span "1:45-2:00 PM" at bounding box center [550, 532] width 82 height 16
click at [1122, 184] on h3 "[PERSON_NAME]" at bounding box center [1176, 183] width 173 height 18
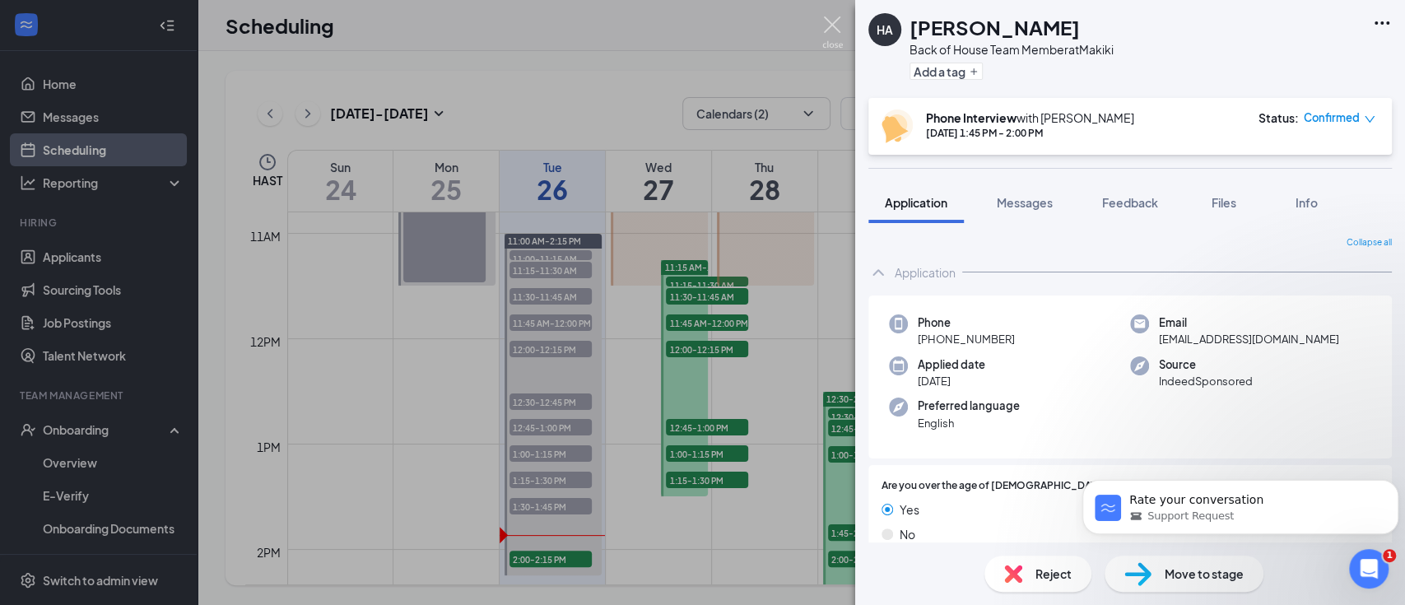
click at [824, 31] on img at bounding box center [832, 32] width 21 height 32
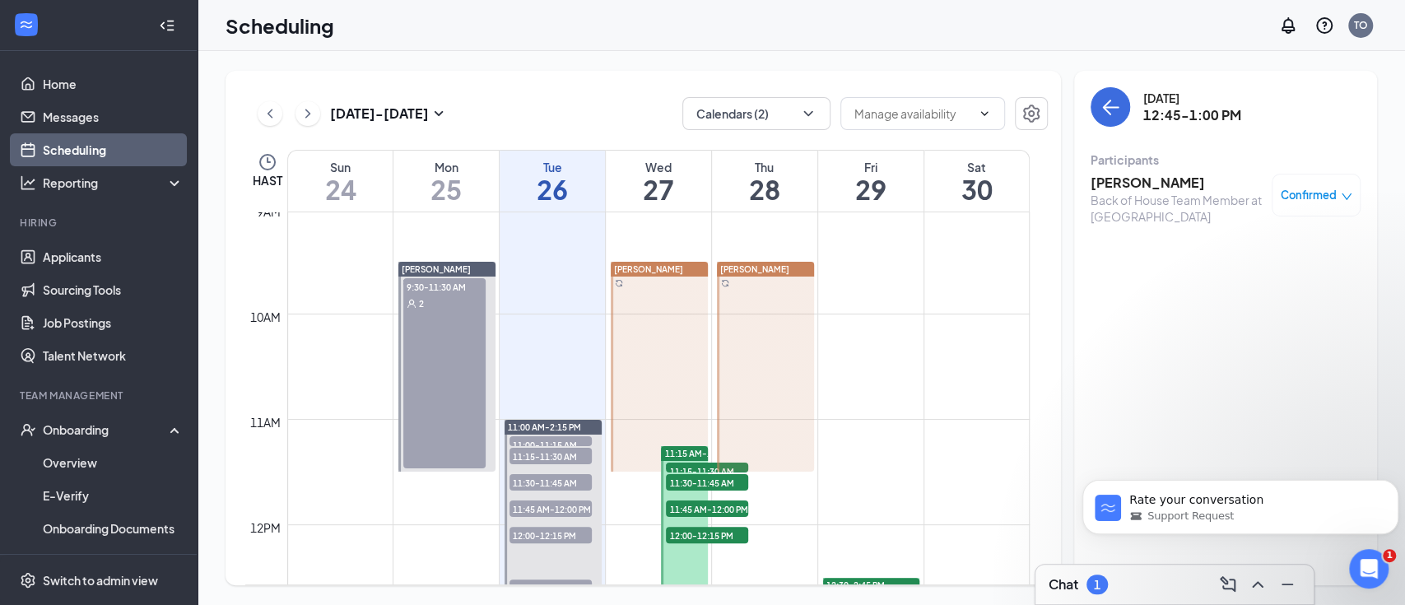
scroll to position [918, 0]
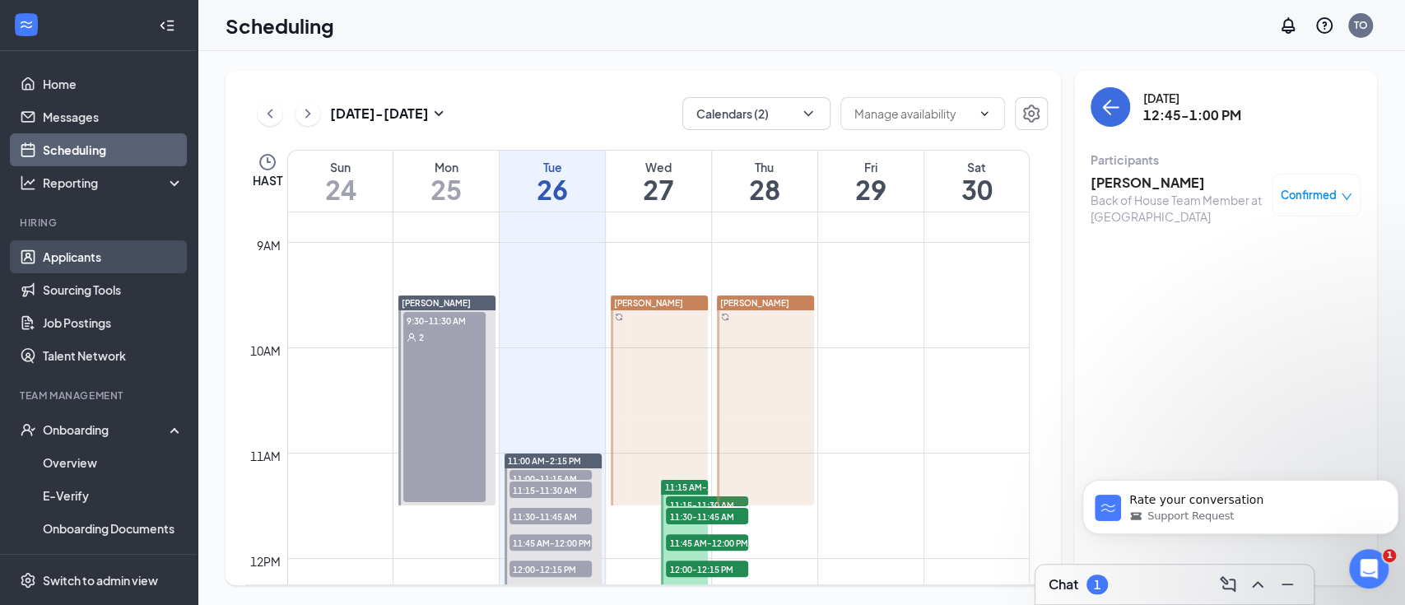
click at [94, 253] on link "Applicants" at bounding box center [113, 256] width 141 height 33
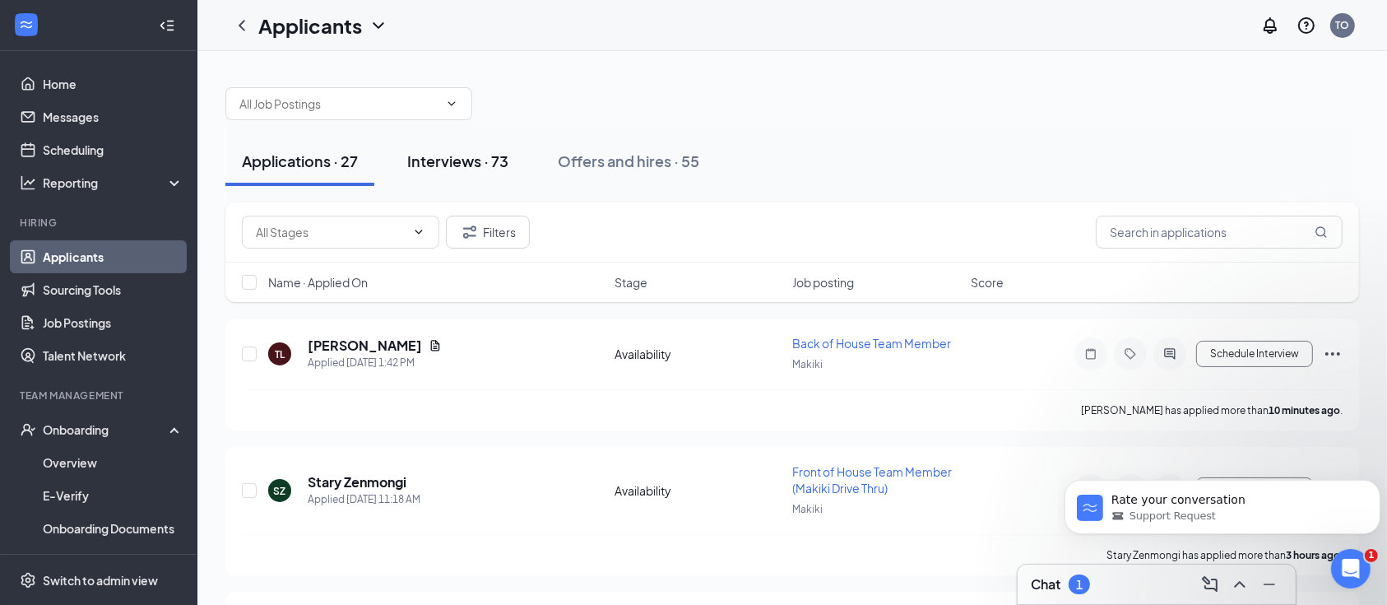
click at [438, 142] on button "Interviews · 73" at bounding box center [458, 161] width 134 height 49
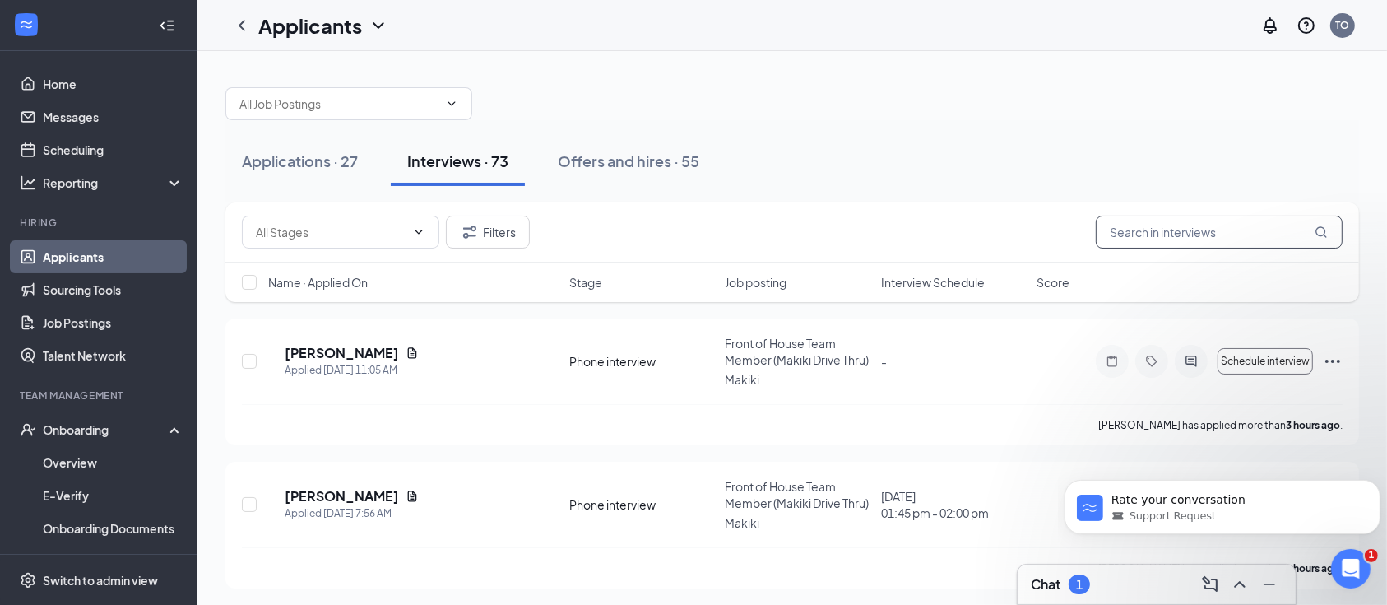
click at [1215, 237] on input "text" at bounding box center [1219, 232] width 247 height 33
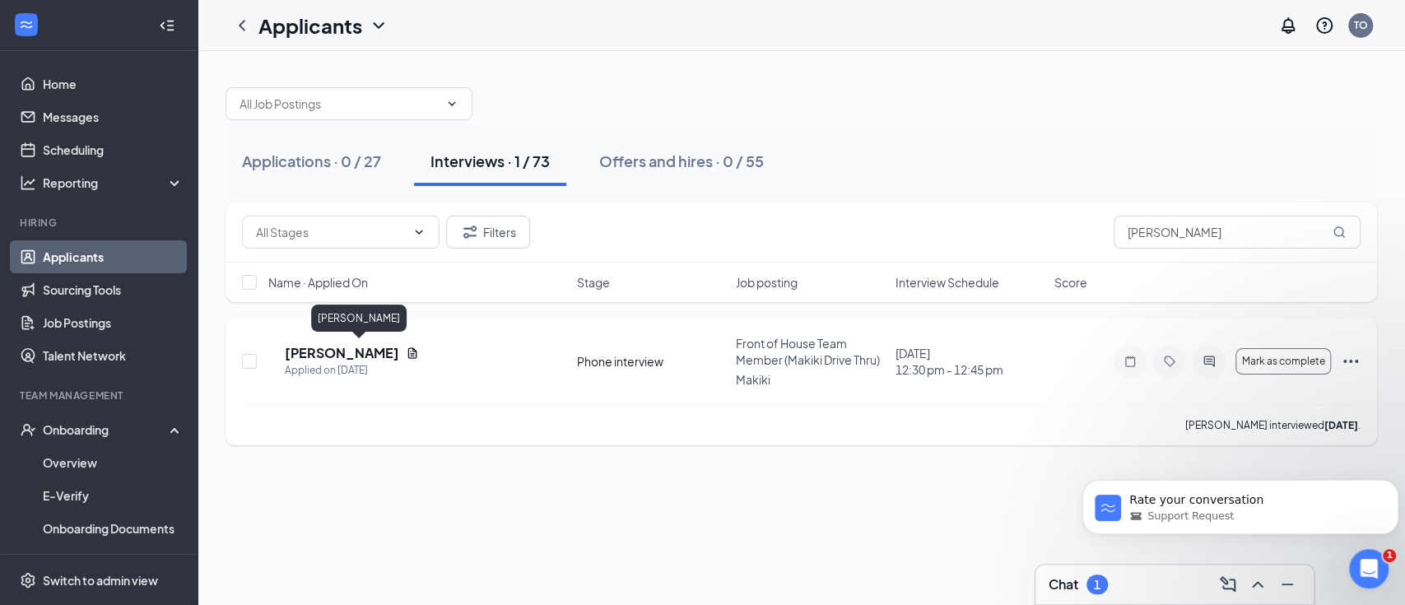
click at [362, 352] on h5 "Ciara Barro" at bounding box center [342, 353] width 114 height 18
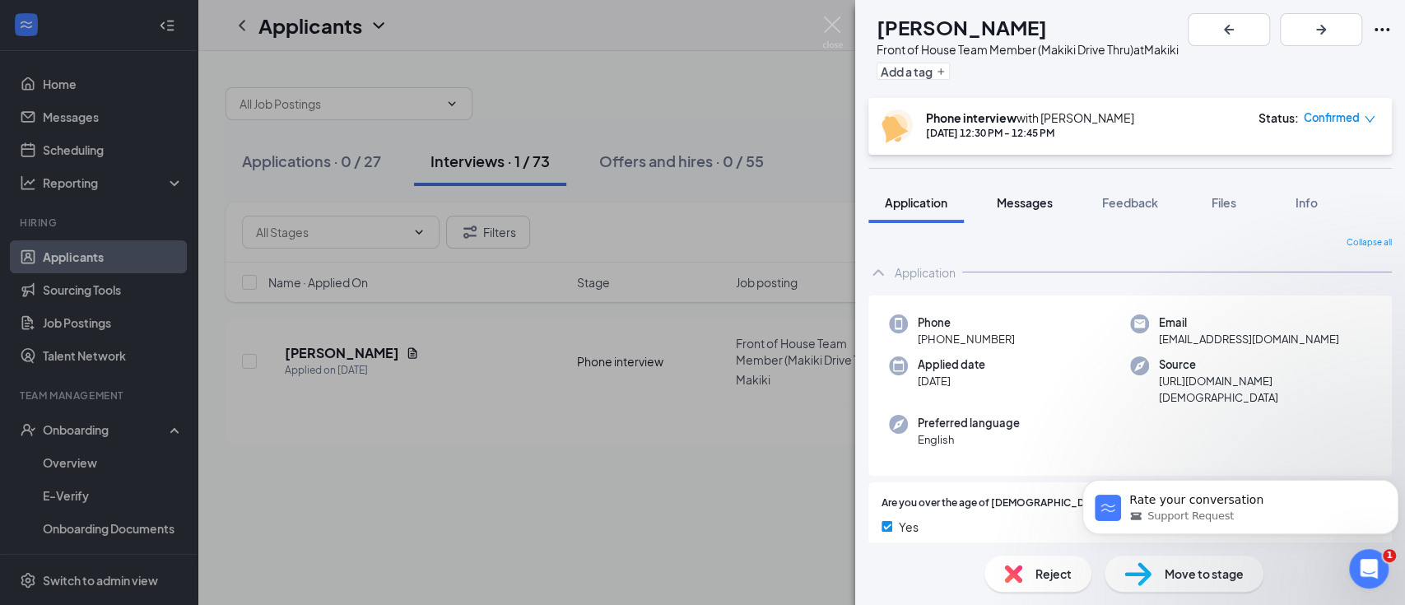
click at [1045, 209] on div "Messages" at bounding box center [1025, 202] width 56 height 16
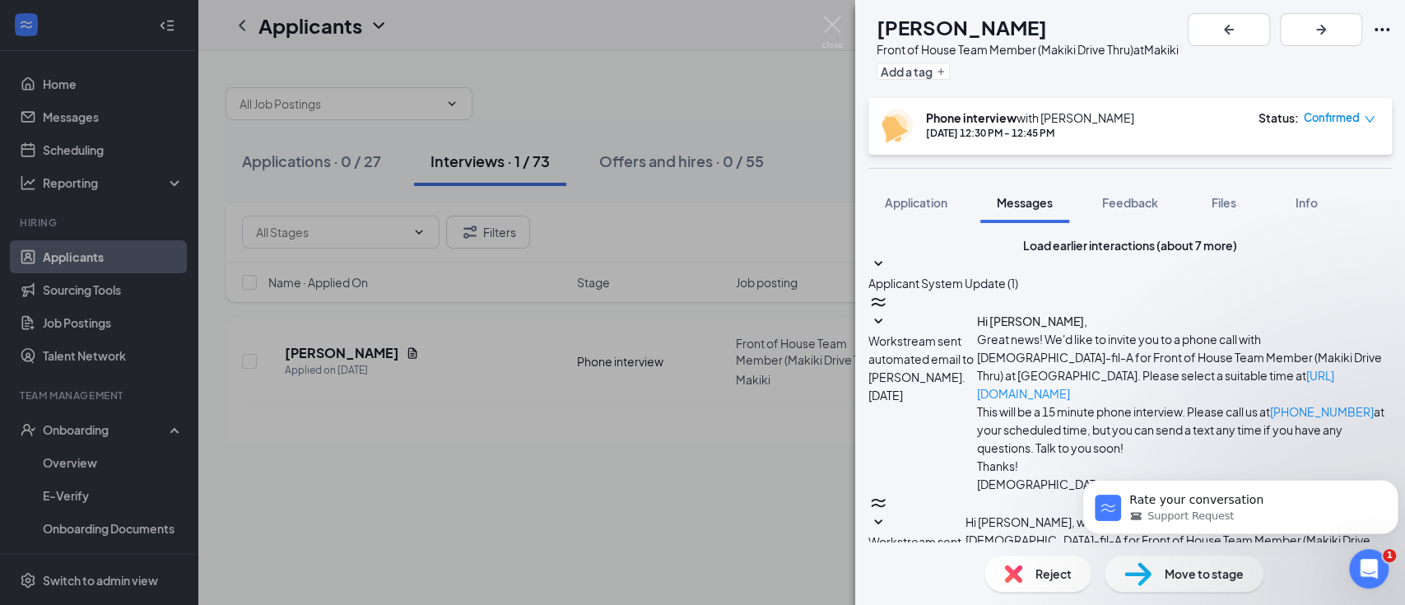
scroll to position [797, 0]
click at [832, 16] on img at bounding box center [832, 32] width 21 height 32
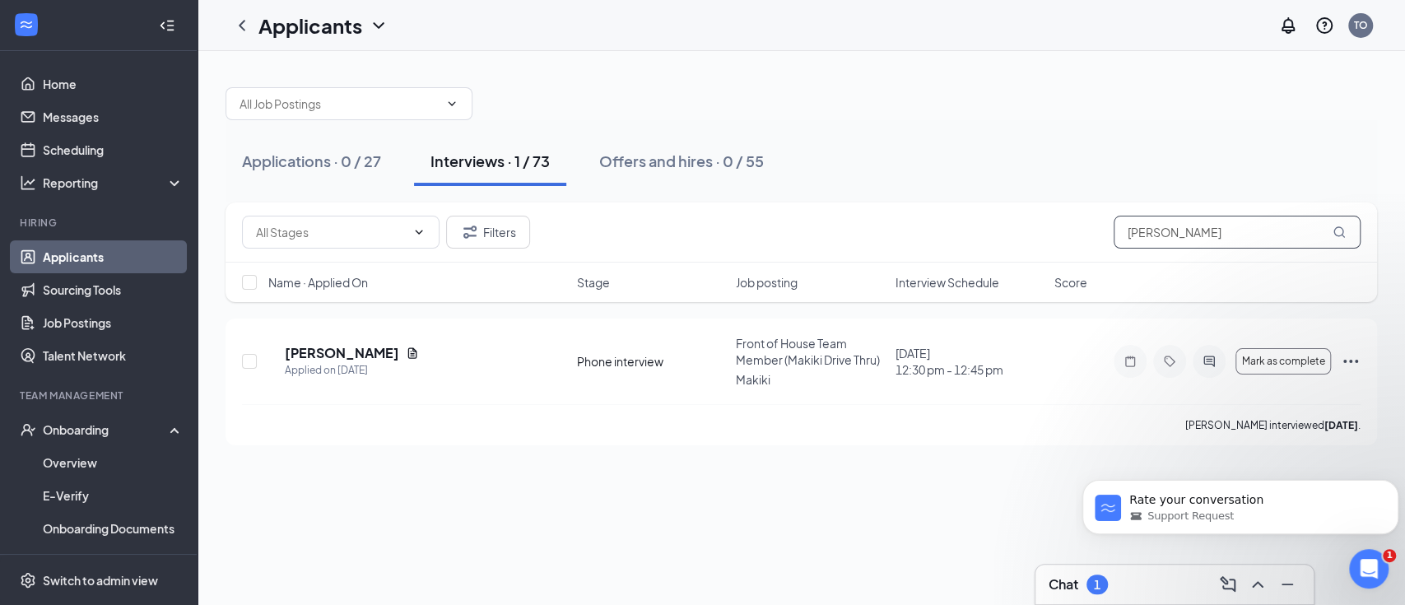
drag, startPoint x: 1162, startPoint y: 235, endPoint x: 1035, endPoint y: 235, distance: 126.7
click at [1035, 235] on div "Filters ciara" at bounding box center [801, 232] width 1118 height 33
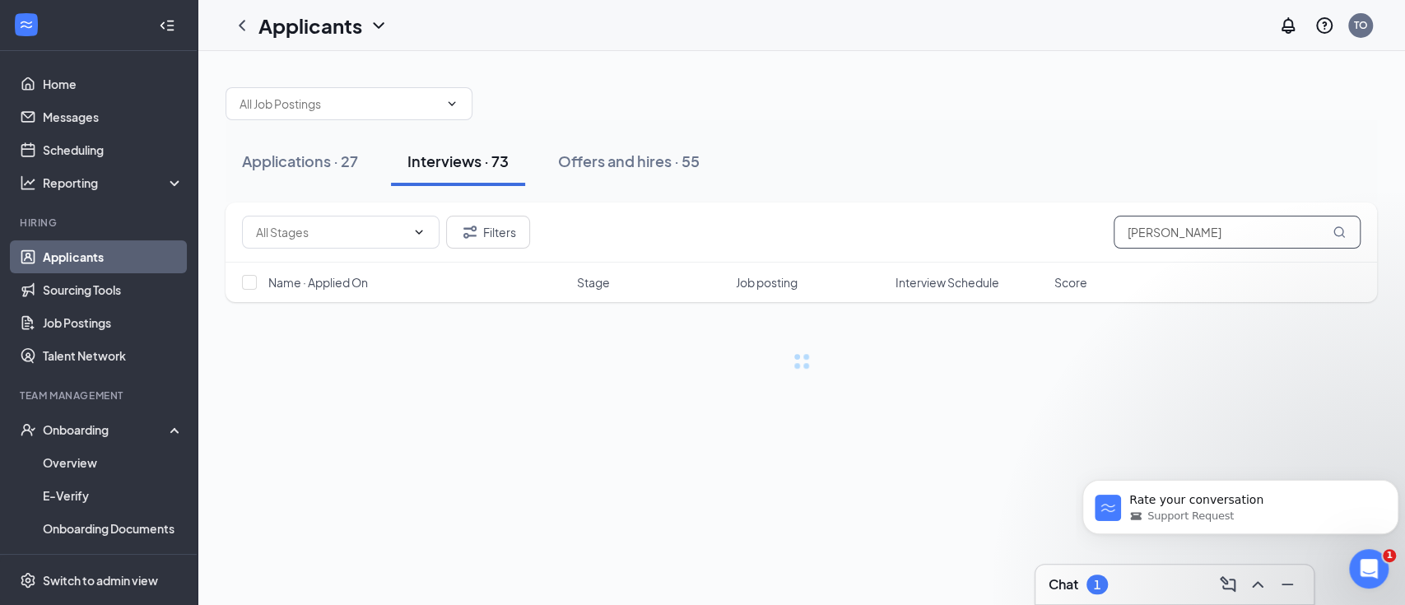
type input "tyler"
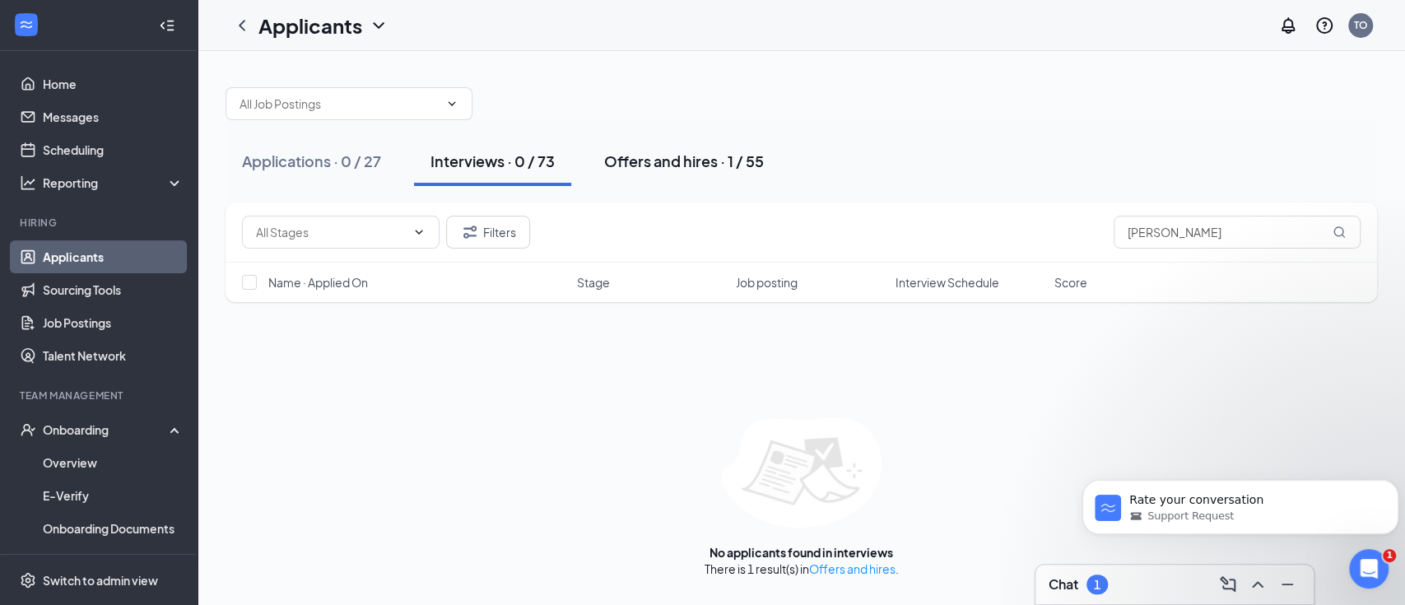
click at [664, 160] on div "Offers and hires · 1 / 55" at bounding box center [684, 161] width 160 height 21
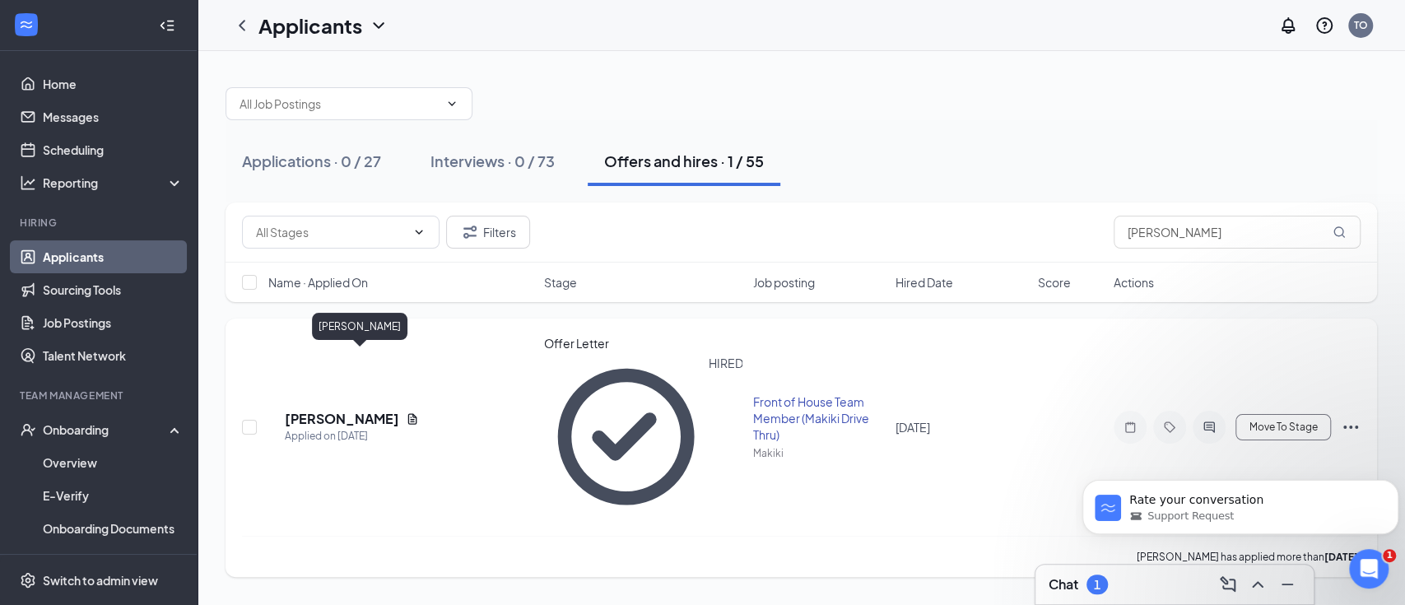
click at [336, 410] on h5 "Tyler Pahulu" at bounding box center [342, 419] width 114 height 18
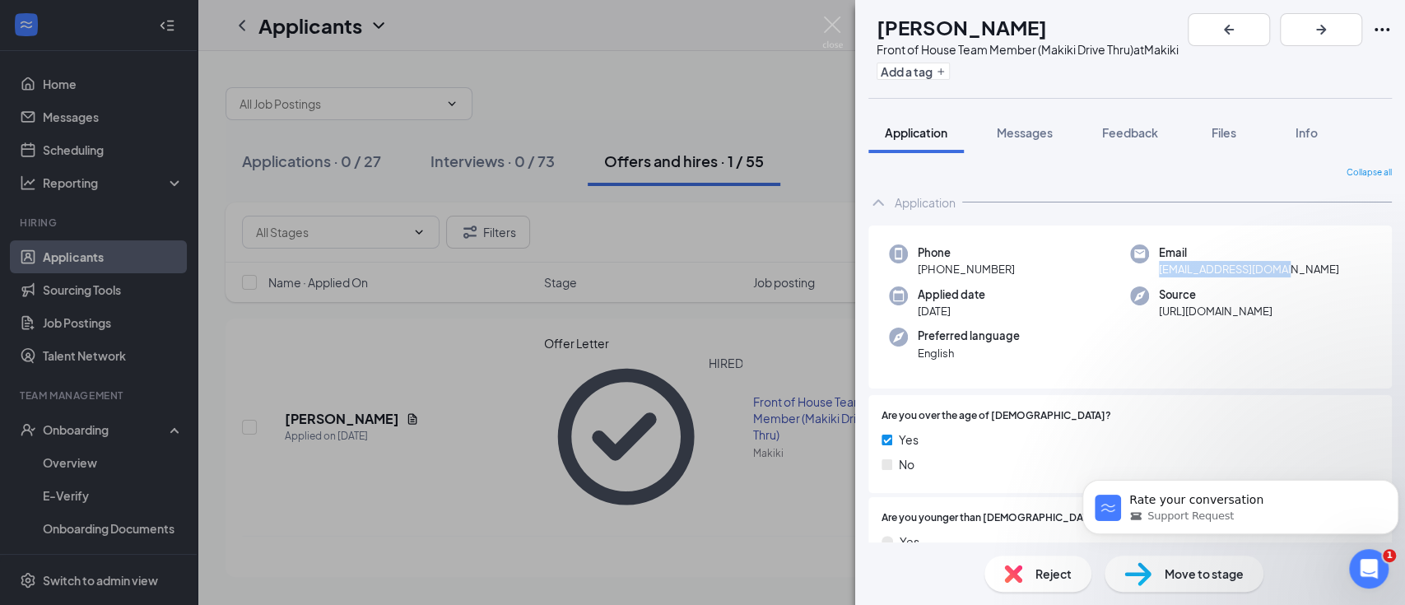
drag, startPoint x: 1282, startPoint y: 268, endPoint x: 1150, endPoint y: 275, distance: 132.7
click at [1150, 275] on div "Email tylerpahulu@gmail.com" at bounding box center [1250, 261] width 241 height 34
copy span "tylerpahulu@gmail.com"
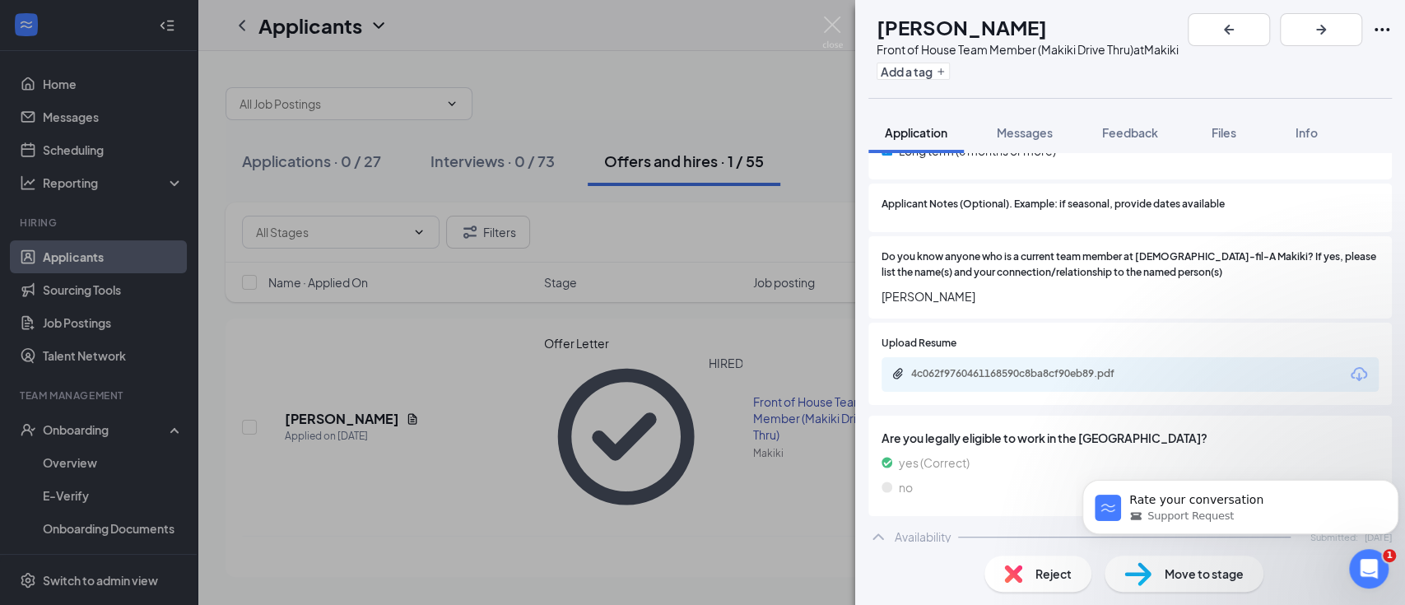
scroll to position [985, 0]
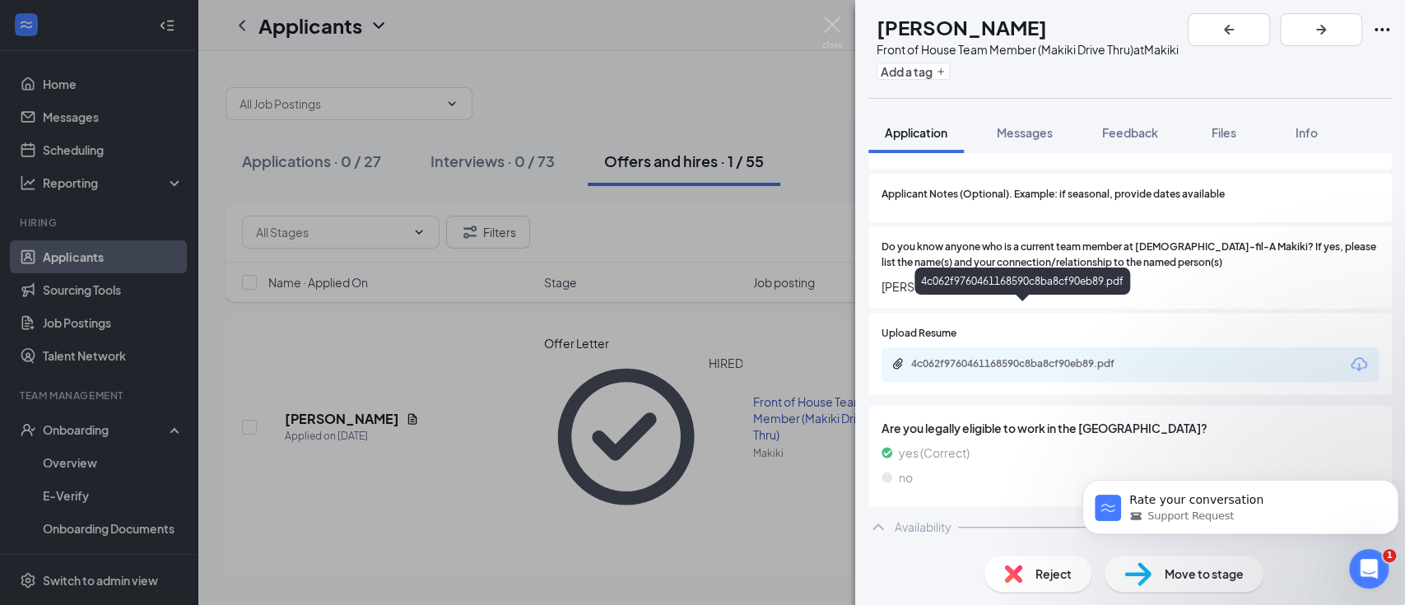
click at [1041, 357] on div "4c062f9760461168590c8ba8cf90eb89.pdf" at bounding box center [1026, 363] width 230 height 13
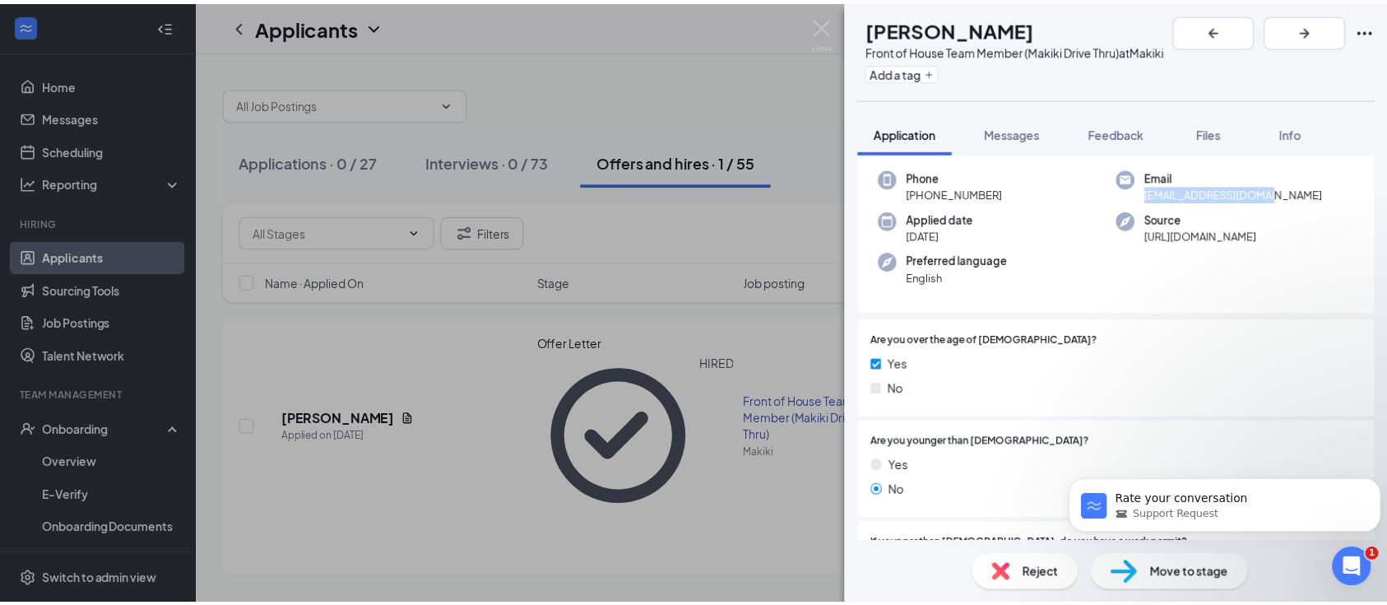
scroll to position [109, 0]
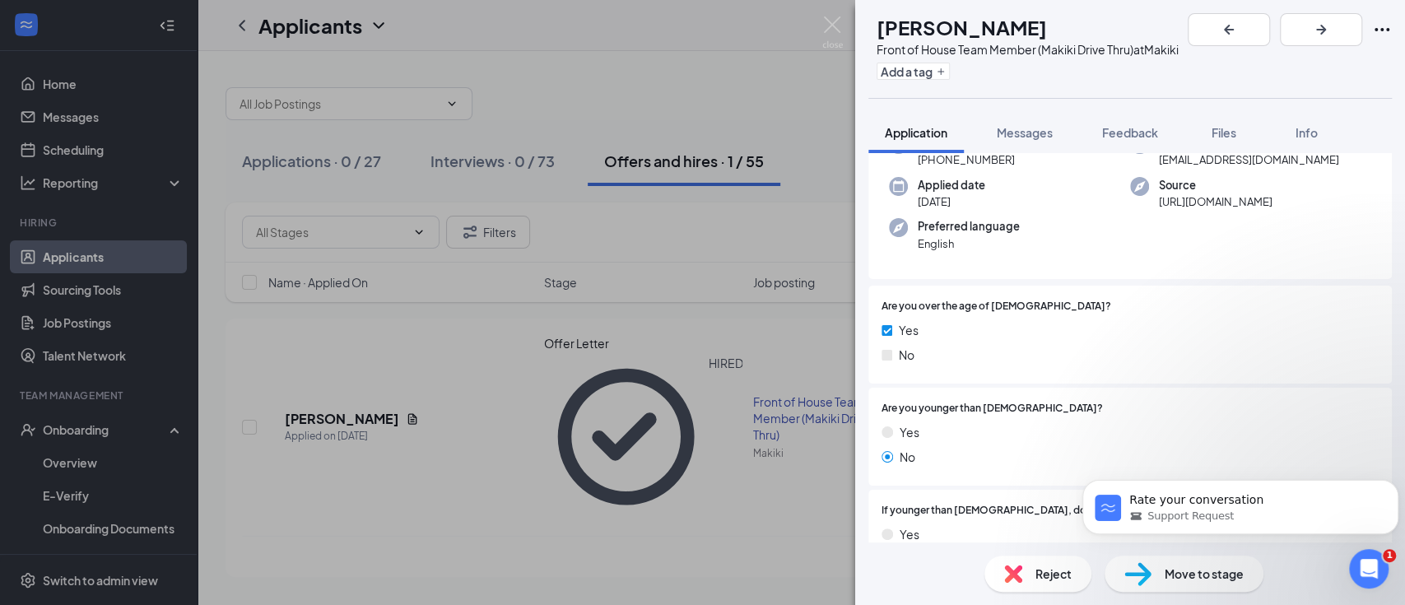
click at [92, 432] on div "TP Tyler Pahulu Front of House Team Member (Makiki Drive Thru) at Makiki Add a …" at bounding box center [702, 302] width 1405 height 605
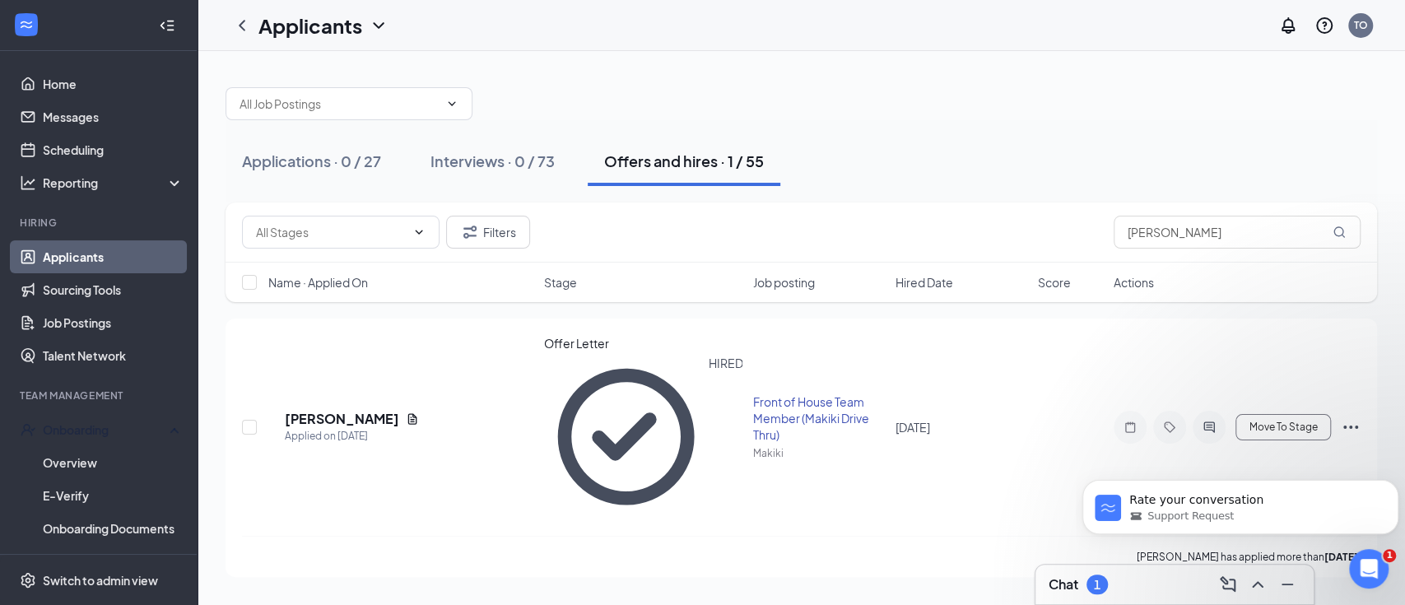
click at [92, 432] on div "Onboarding" at bounding box center [106, 429] width 127 height 16
click at [98, 422] on div "Onboarding" at bounding box center [106, 429] width 127 height 16
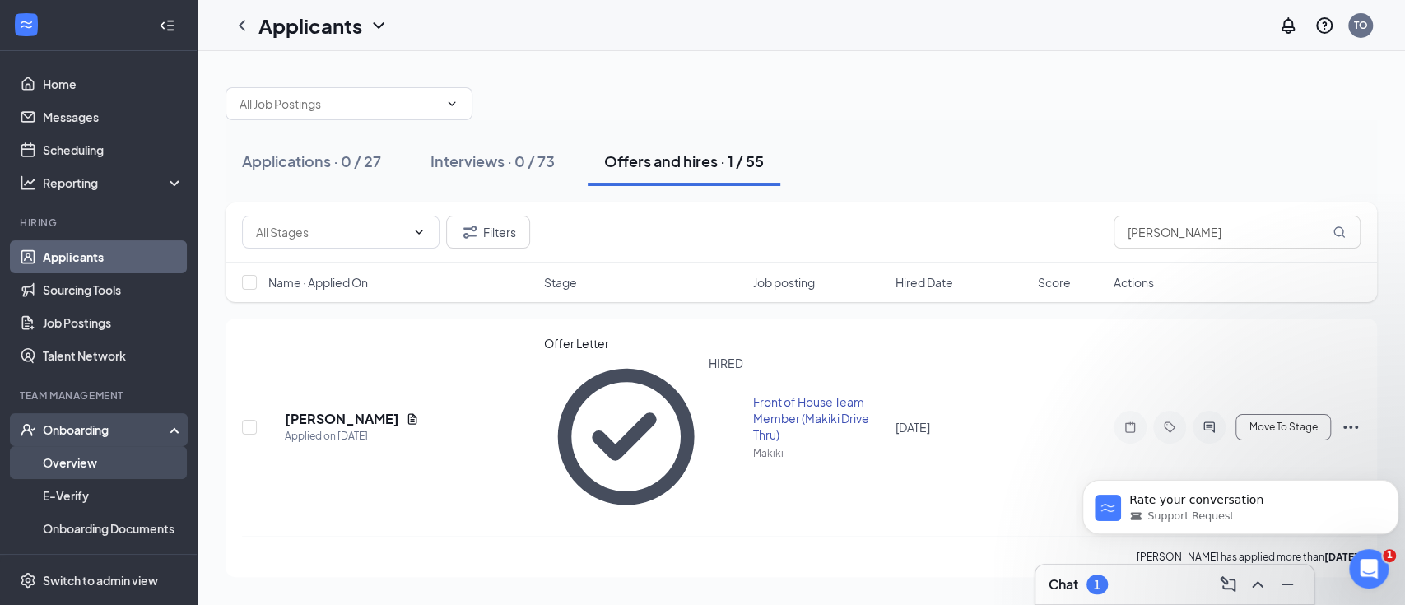
click at [91, 460] on link "Overview" at bounding box center [113, 462] width 141 height 33
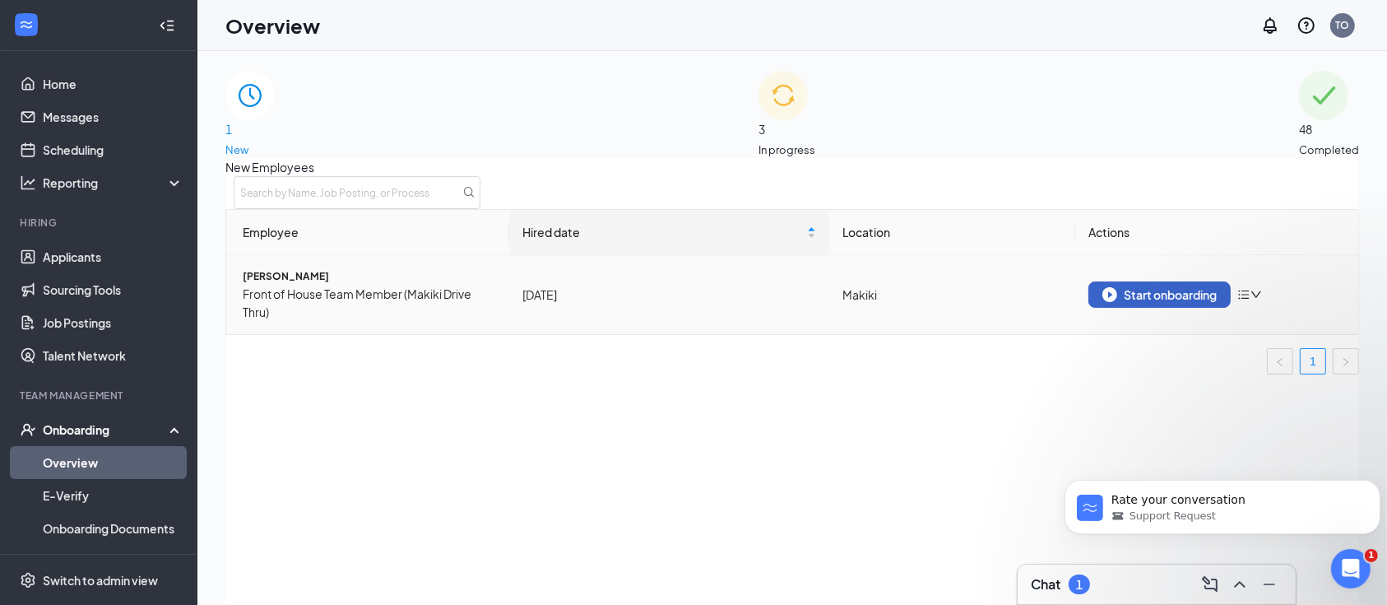
click at [1183, 302] on div "Start onboarding" at bounding box center [1160, 294] width 114 height 15
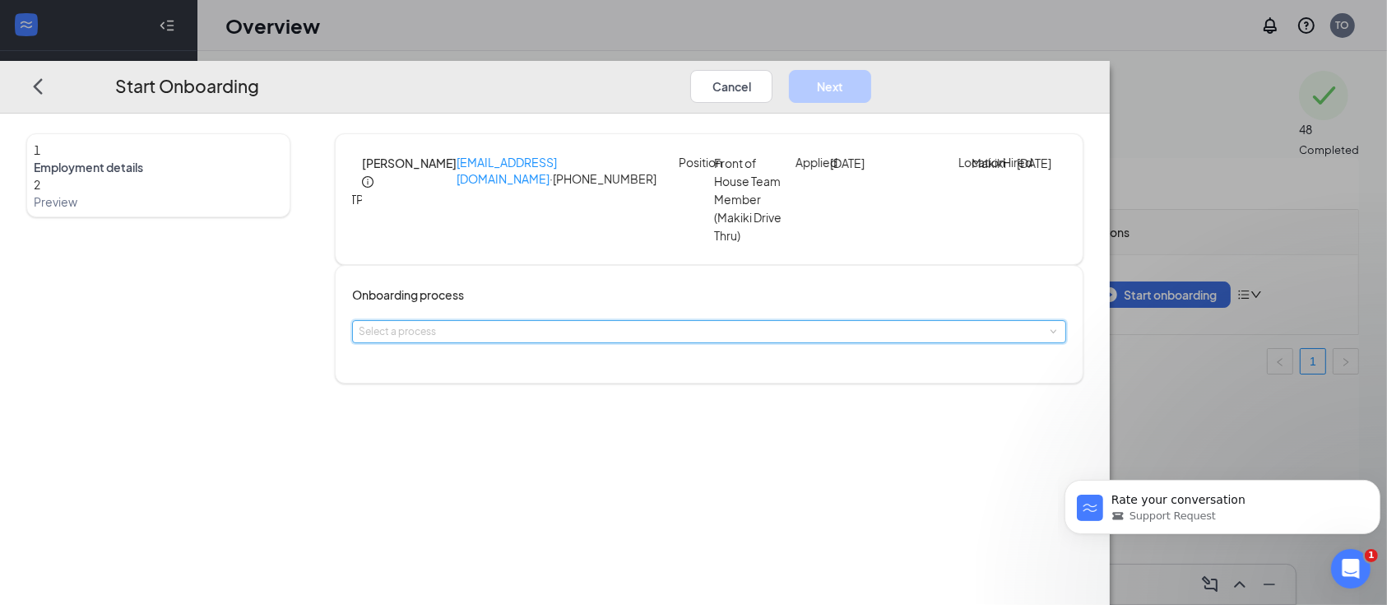
click at [713, 342] on div "Select a process" at bounding box center [709, 331] width 701 height 21
click at [661, 410] on li "Team Member Onboarding 4-25" at bounding box center [596, 414] width 270 height 30
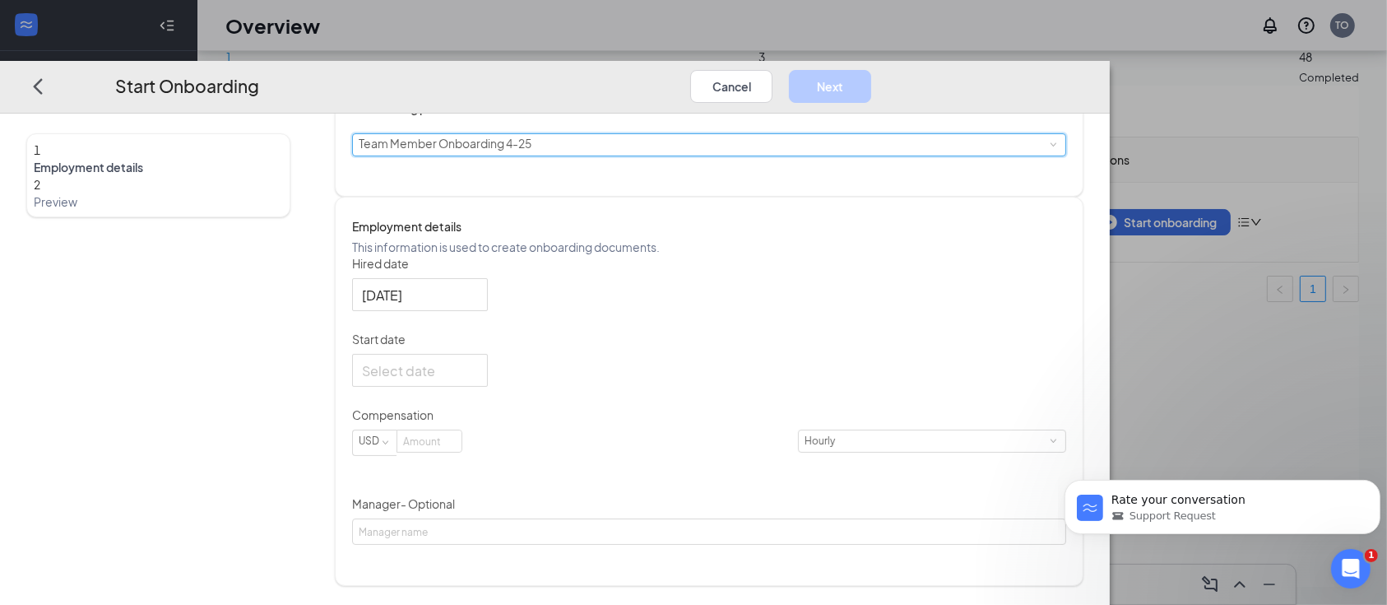
scroll to position [73, 0]
click at [462, 452] on input at bounding box center [429, 440] width 64 height 21
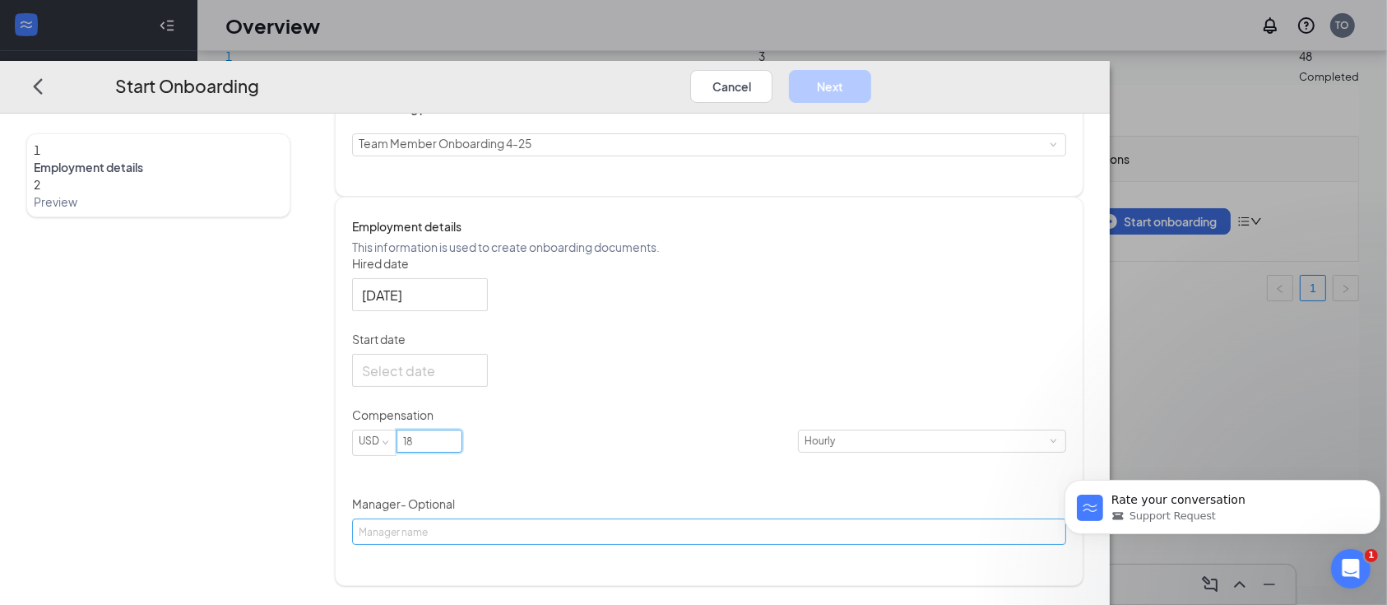
type input "18"
click at [674, 543] on input "Manager - Optional" at bounding box center [709, 531] width 714 height 26
click at [478, 380] on div at bounding box center [420, 370] width 116 height 21
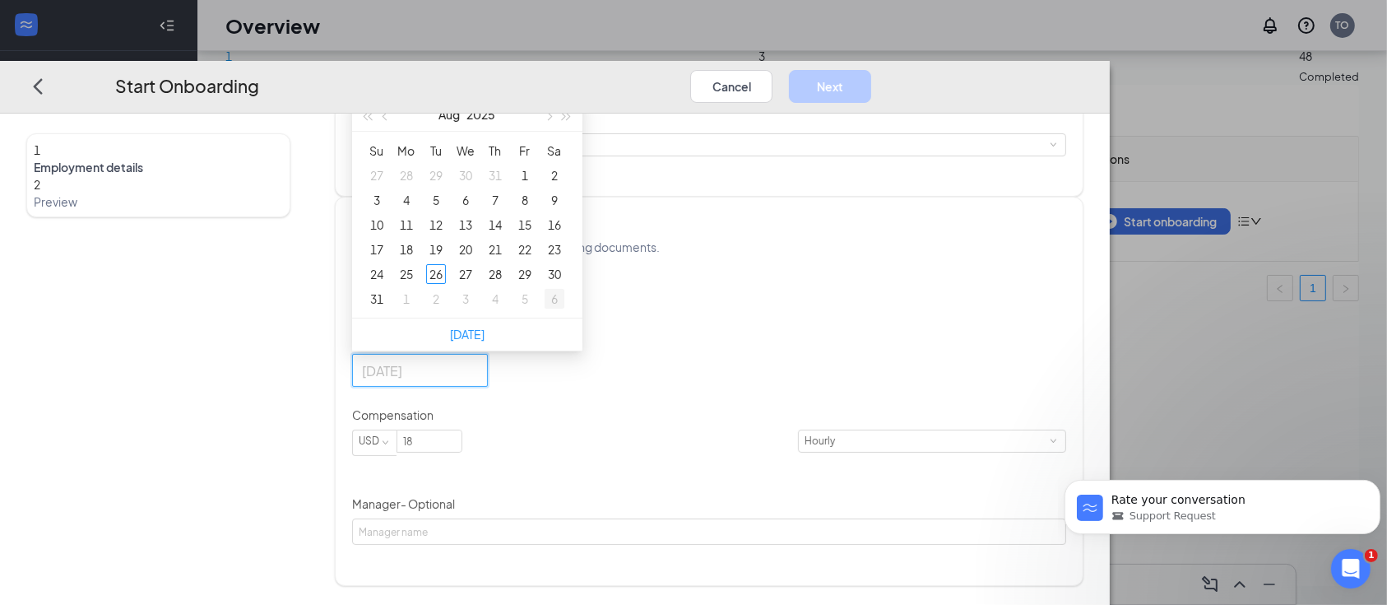
type input "Sep 6, 2025"
type input "Aug 22, 2025"
click at [535, 259] on div "22" at bounding box center [525, 249] width 20 height 20
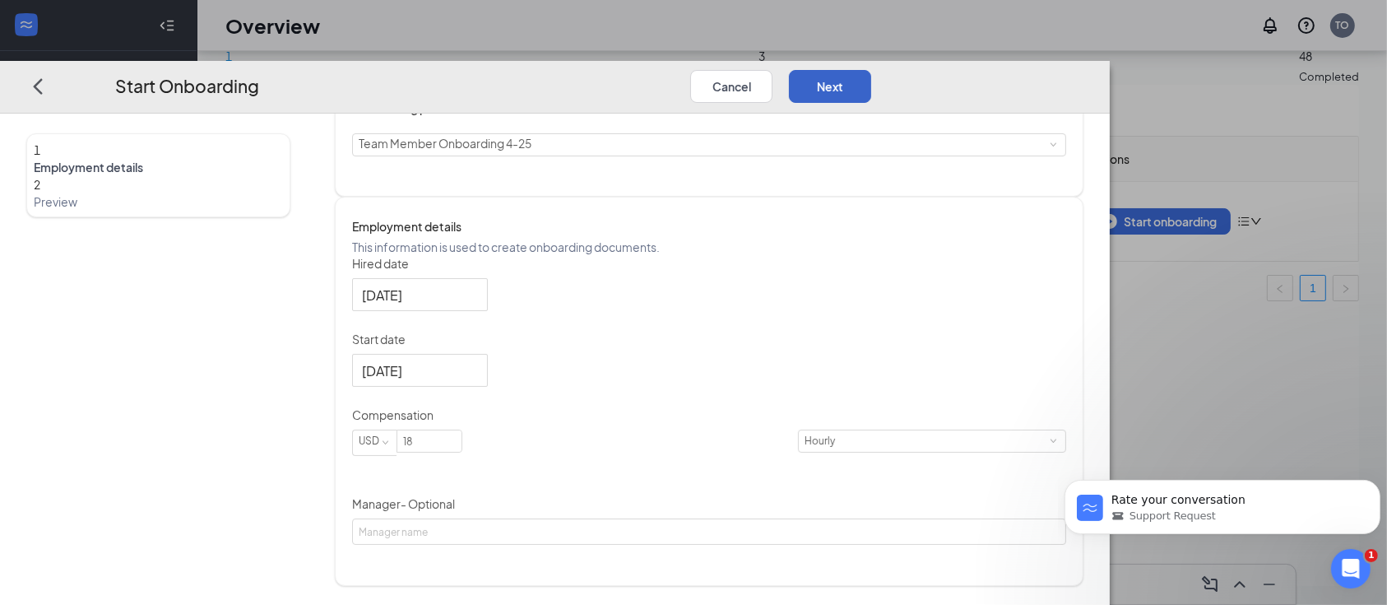
click at [871, 69] on button "Next" at bounding box center [830, 85] width 82 height 33
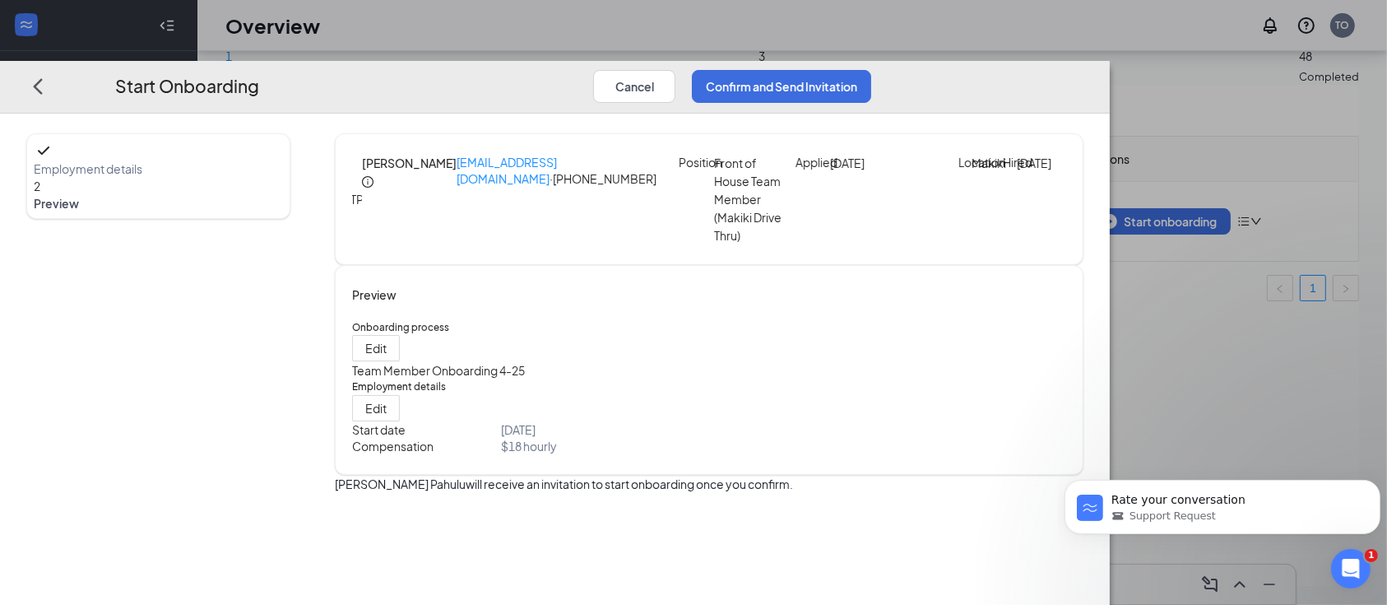
scroll to position [0, 0]
click at [871, 69] on button "Confirm and Send Invitation" at bounding box center [781, 85] width 179 height 33
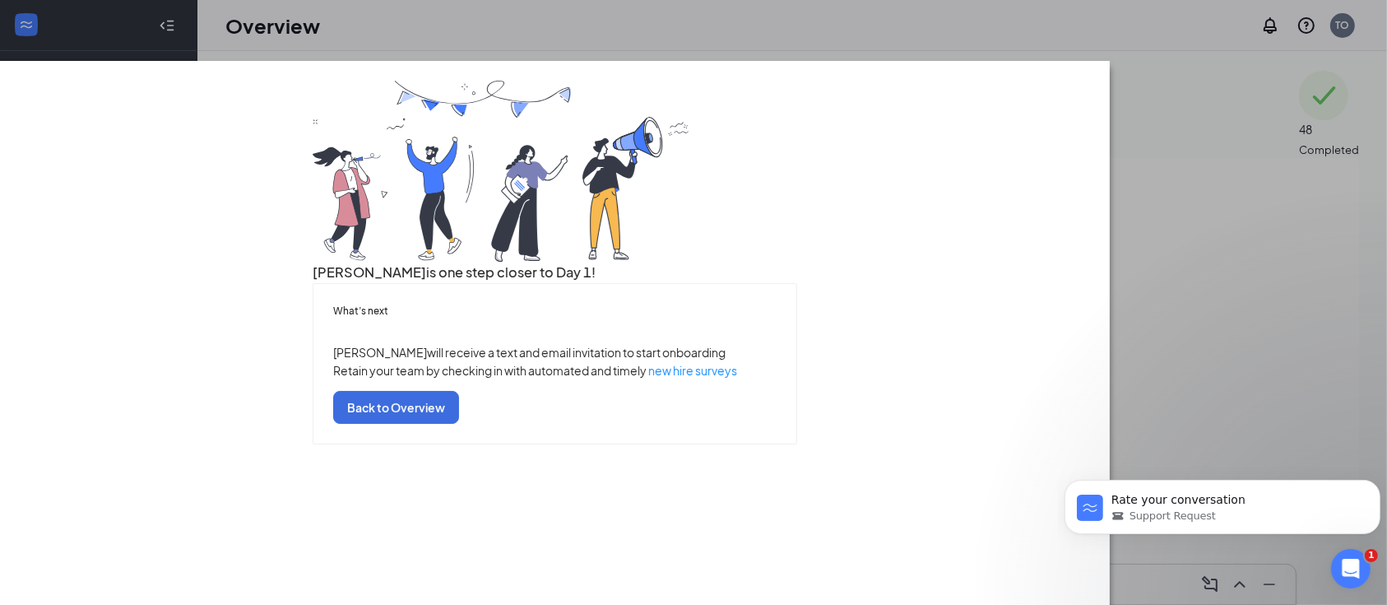
click at [116, 8] on div "Tyler is one step closer to Day 1! What’s next Tyler will receive a text and em…" at bounding box center [693, 302] width 1387 height 605
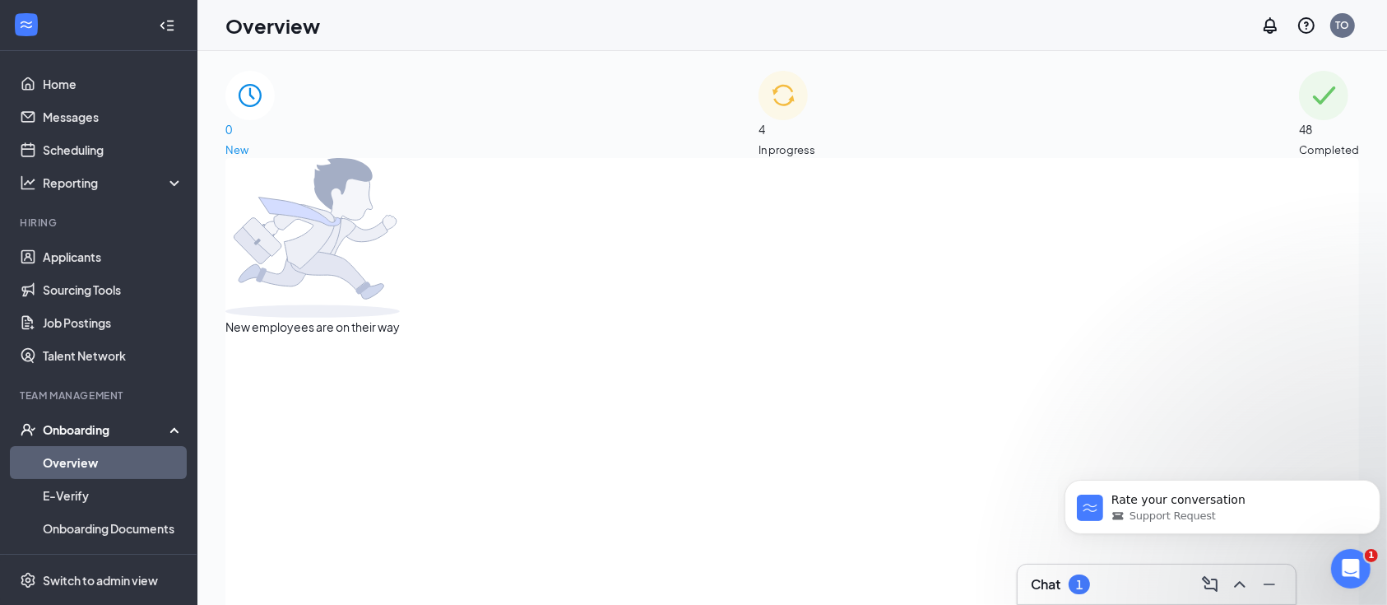
click at [805, 113] on div "4 In progress" at bounding box center [787, 114] width 57 height 87
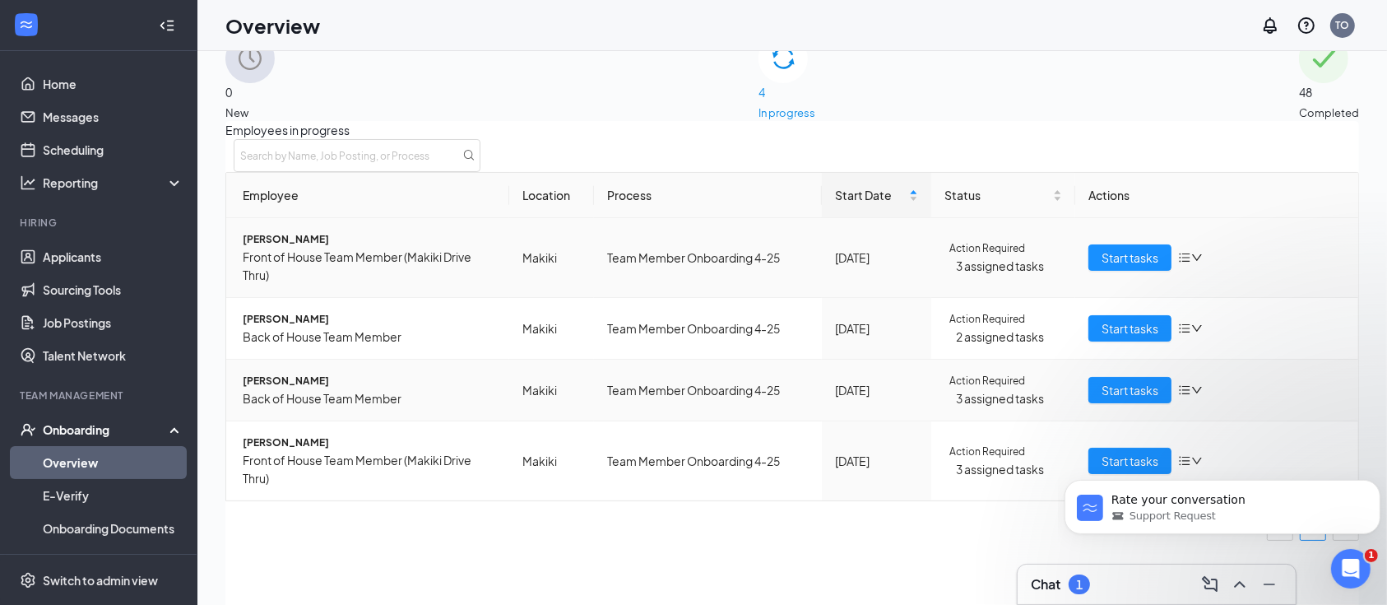
scroll to position [73, 0]
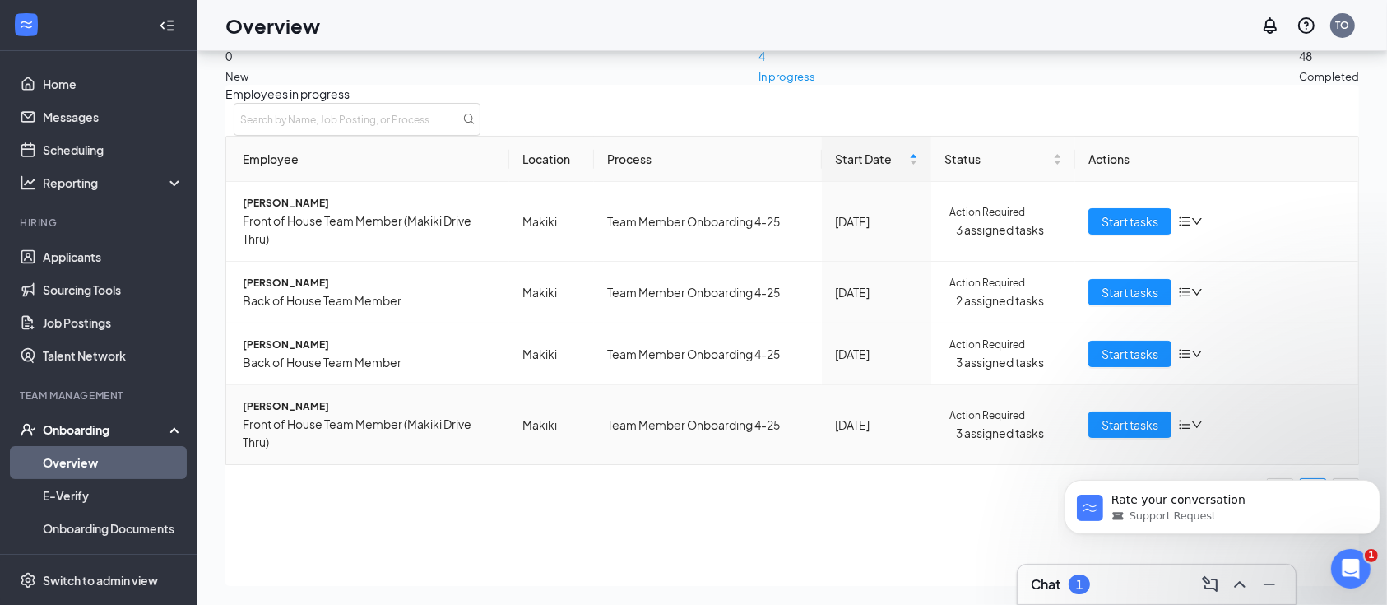
click at [320, 415] on span "Front of House Team Member (Makiki Drive Thru)" at bounding box center [369, 433] width 253 height 36
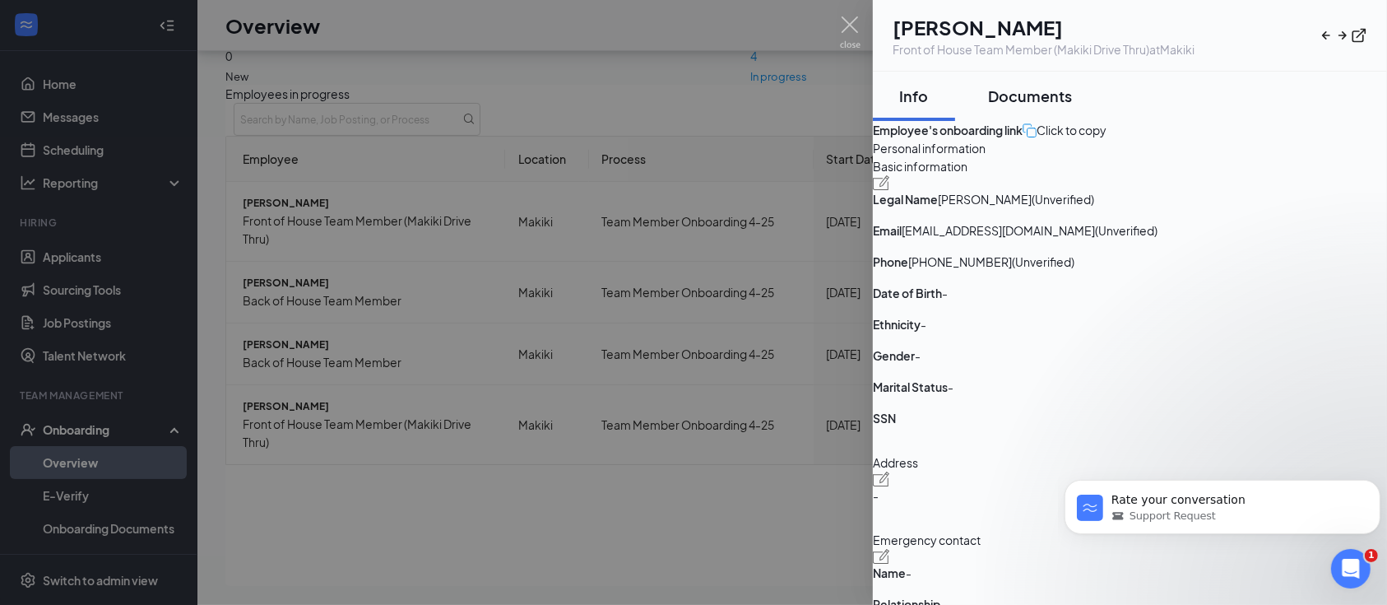
click at [1072, 100] on div "Documents" at bounding box center [1030, 96] width 84 height 21
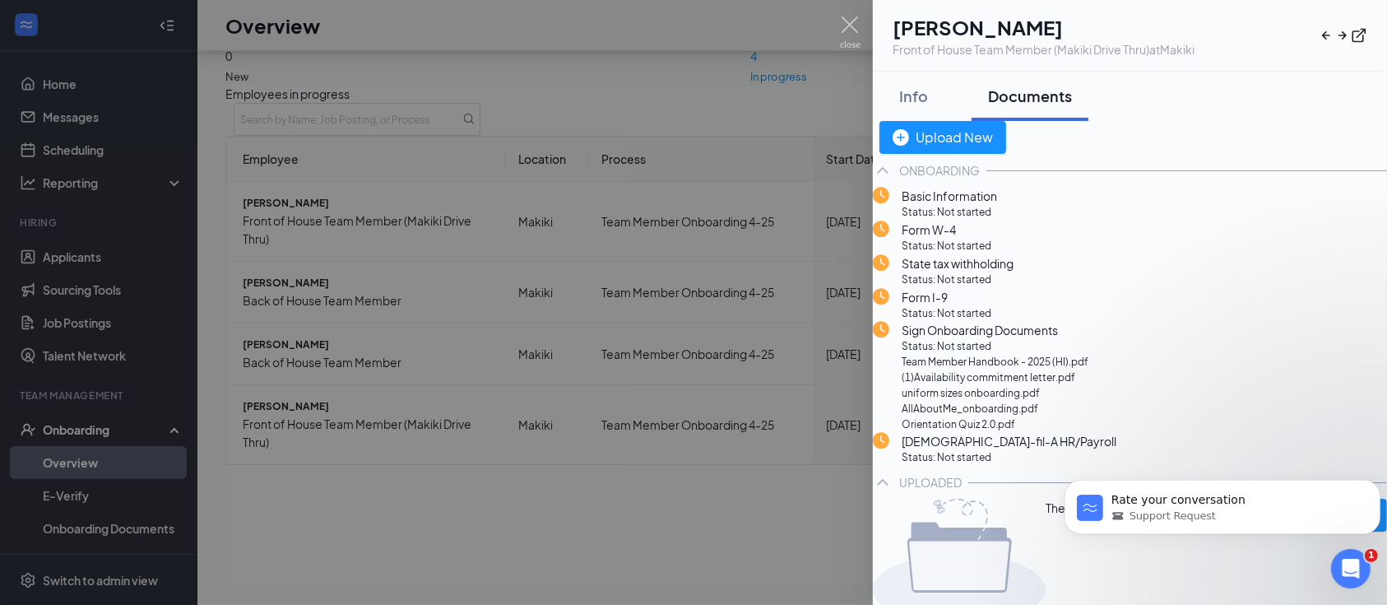
click at [996, 205] on span "Basic Information" at bounding box center [949, 196] width 95 height 18
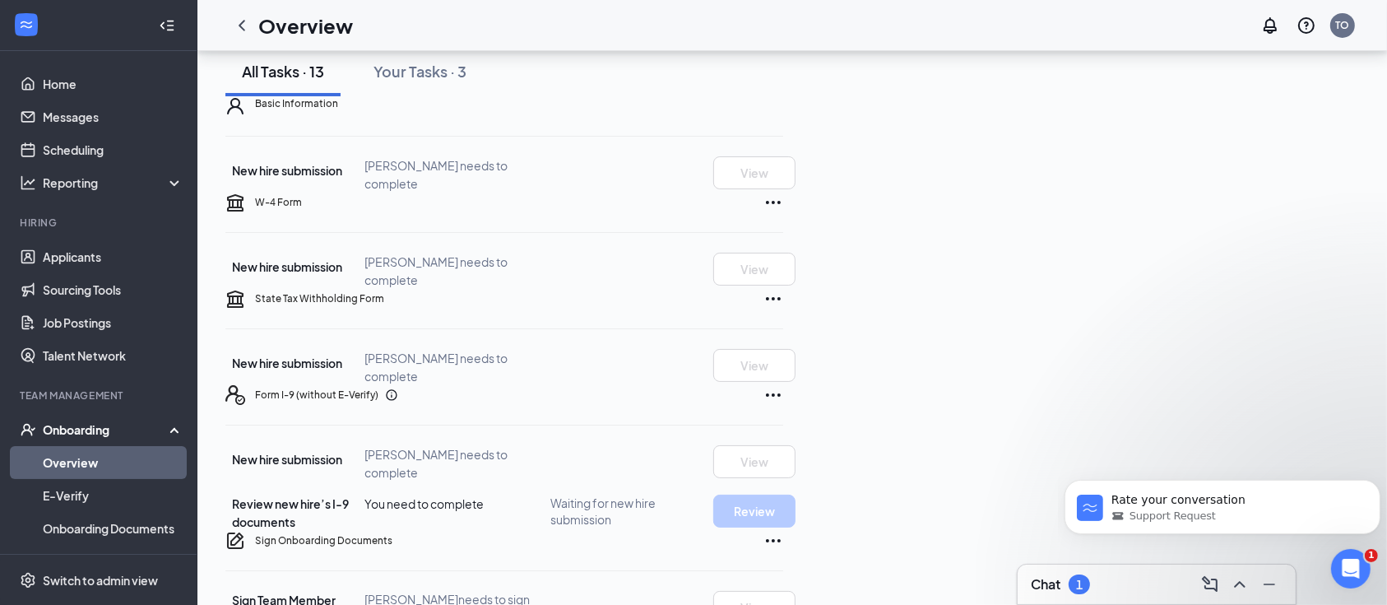
scroll to position [219, 0]
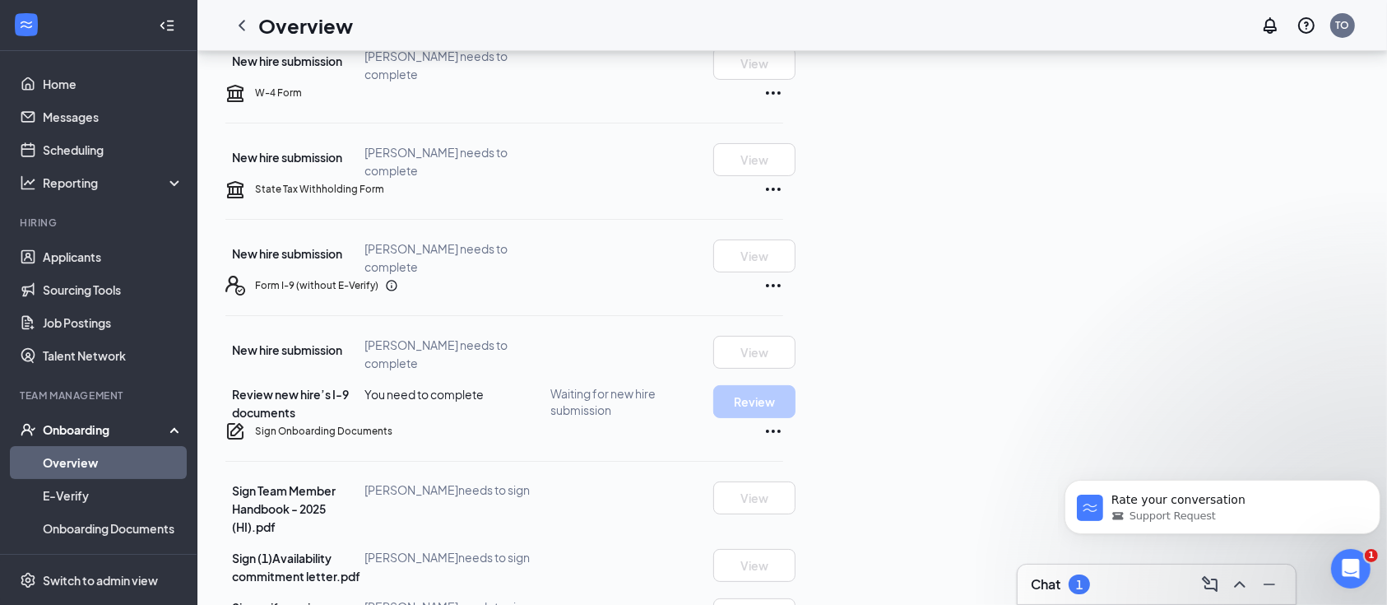
click at [323, 293] on h5 "Form I-9 (without E-Verify)" at bounding box center [316, 285] width 123 height 15
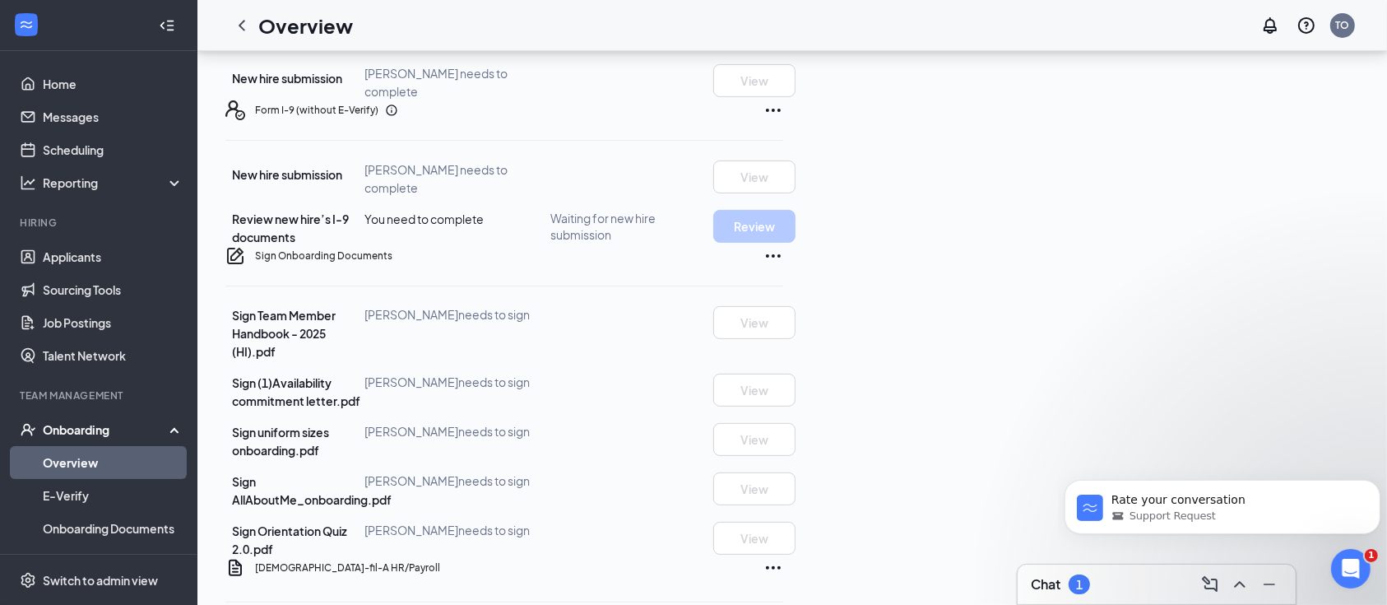
scroll to position [439, 0]
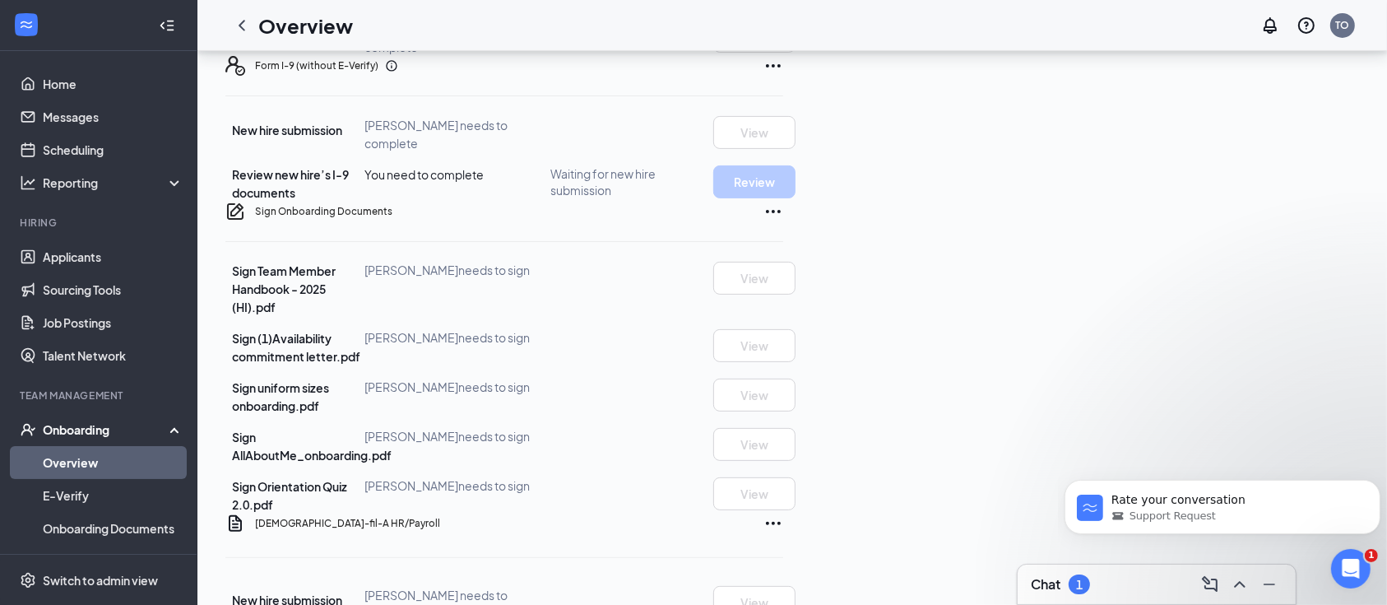
click at [363, 73] on h5 "Form I-9 (without E-Verify)" at bounding box center [316, 65] width 123 height 15
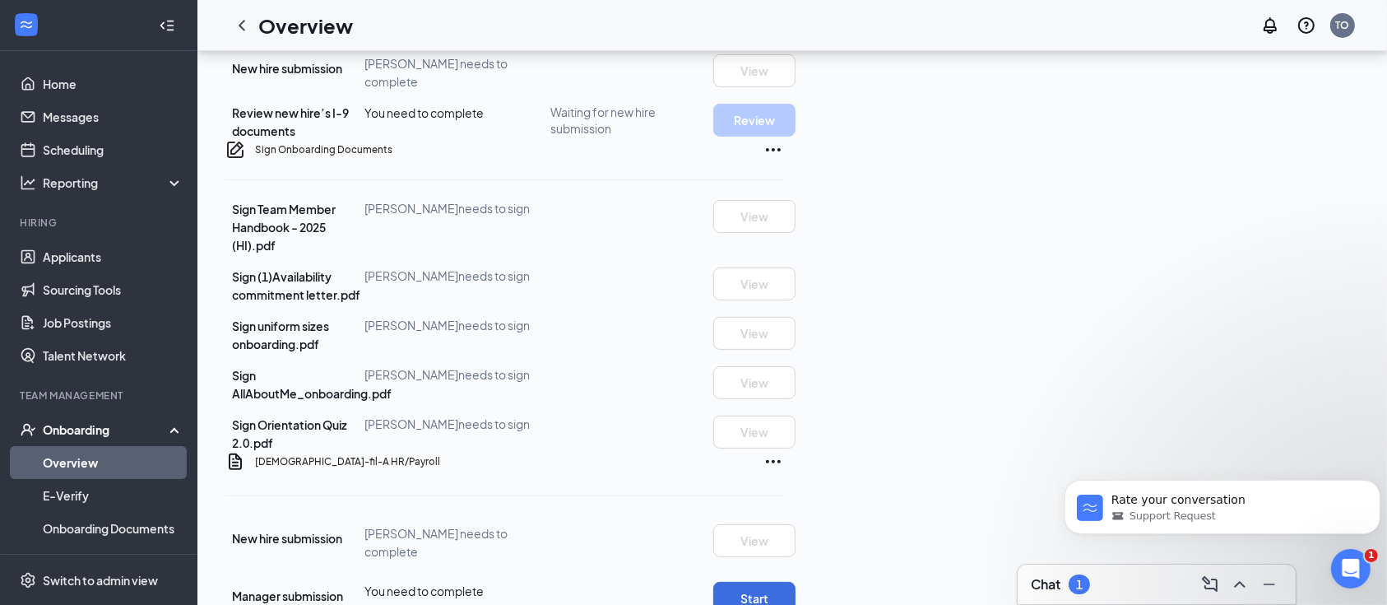
scroll to position [548, 0]
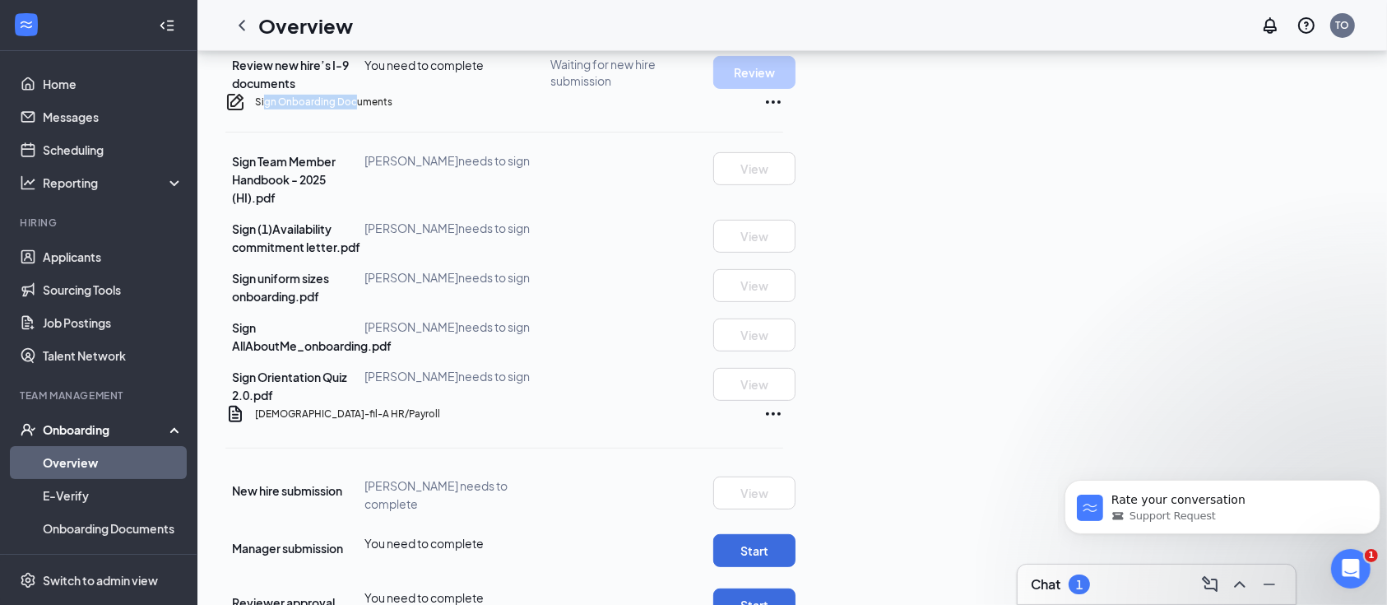
drag, startPoint x: 286, startPoint y: 319, endPoint x: 410, endPoint y: 321, distance: 124.3
click at [393, 109] on h5 "Sign Onboarding Documents" at bounding box center [323, 102] width 137 height 15
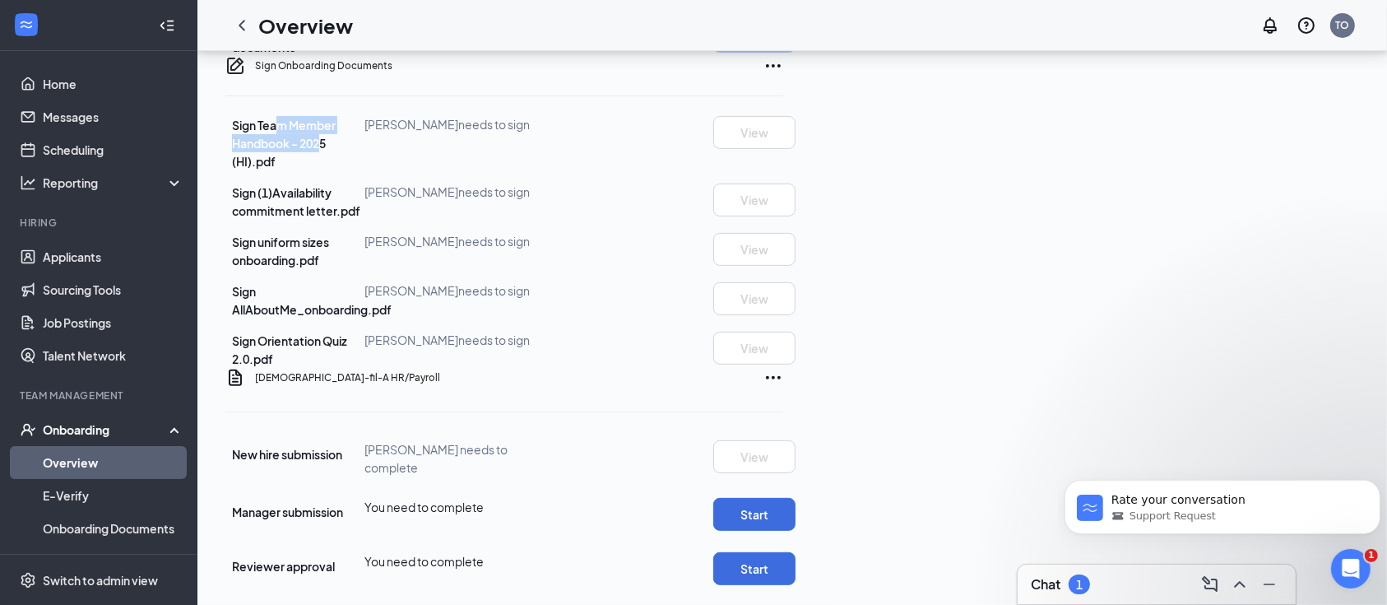
drag, startPoint x: 313, startPoint y: 258, endPoint x: 462, endPoint y: 255, distance: 149.8
click at [336, 169] on span "Sign Team Member Handbook - 2025 (HI).pdf" at bounding box center [284, 143] width 104 height 51
drag, startPoint x: 321, startPoint y: 385, endPoint x: 421, endPoint y: 386, distance: 99.6
click at [392, 317] on span "Sign AllAboutMe_onboarding.pdf" at bounding box center [312, 300] width 160 height 33
click at [360, 218] on span "Sign (1)Availability commitment letter.pdf" at bounding box center [296, 201] width 128 height 33
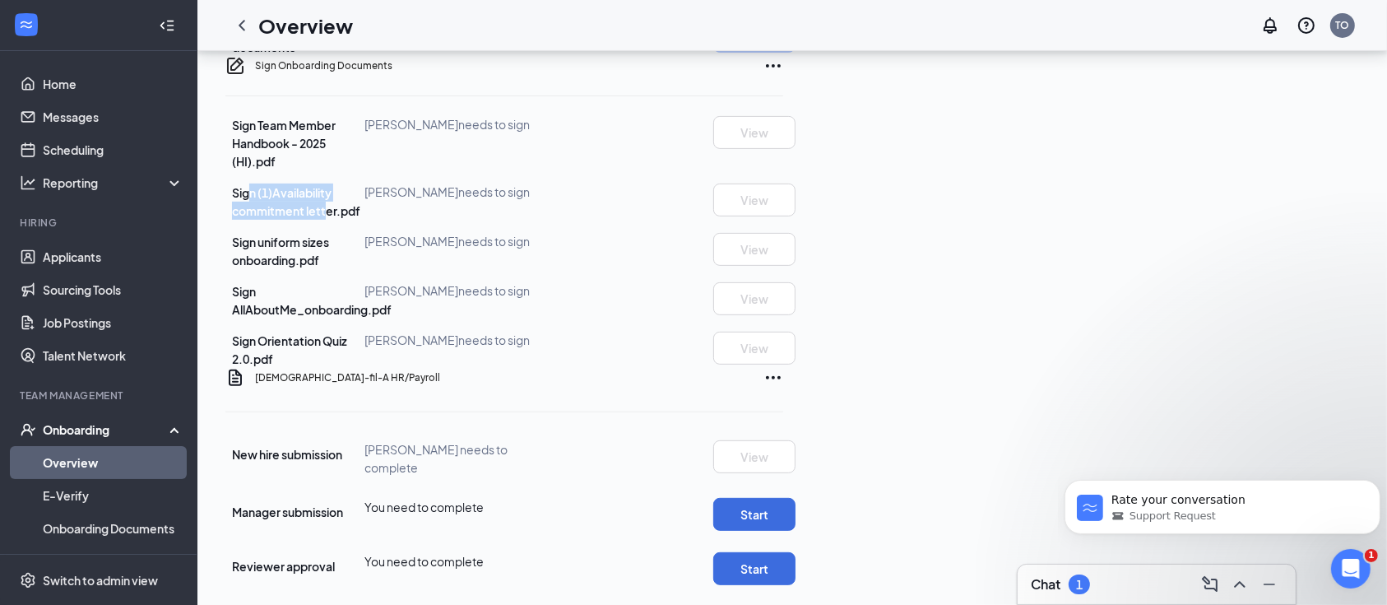
drag, startPoint x: 284, startPoint y: 300, endPoint x: 467, endPoint y: 297, distance: 183.5
click at [360, 218] on span "Sign (1)Availability commitment letter.pdf" at bounding box center [296, 201] width 128 height 33
drag, startPoint x: 315, startPoint y: 346, endPoint x: 446, endPoint y: 345, distance: 130.9
click at [329, 267] on span "Sign uniform sizes onboarding.pdf" at bounding box center [280, 251] width 97 height 33
drag, startPoint x: 292, startPoint y: 260, endPoint x: 487, endPoint y: 258, distance: 195.0
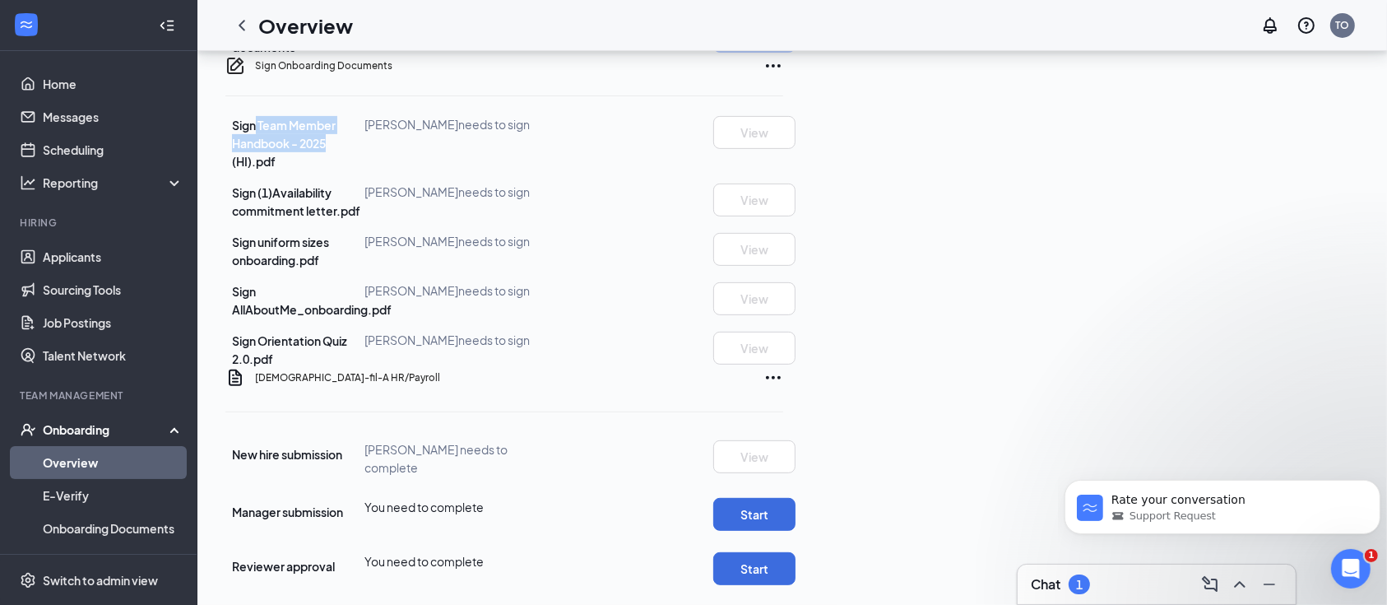
click at [365, 170] on div "Sign Team Member Handbook - 2025 (HI).pdf" at bounding box center [298, 143] width 133 height 54
drag, startPoint x: 327, startPoint y: 429, endPoint x: 372, endPoint y: 430, distance: 45.3
click at [347, 366] on span "Sign Orientation Quiz 2.0.pdf" at bounding box center [289, 349] width 115 height 33
drag, startPoint x: 263, startPoint y: 351, endPoint x: 434, endPoint y: 341, distance: 172.3
click at [365, 269] on div "Sign uniform sizes onboarding.pdf" at bounding box center [295, 251] width 140 height 36
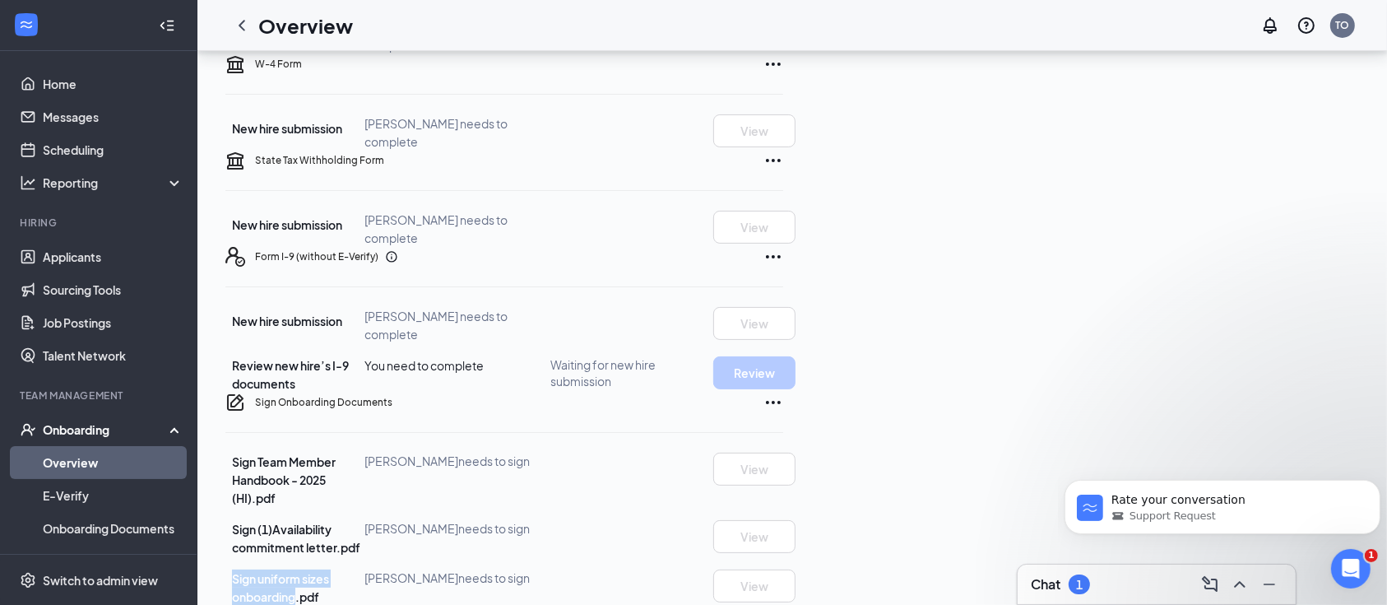
scroll to position [109, 0]
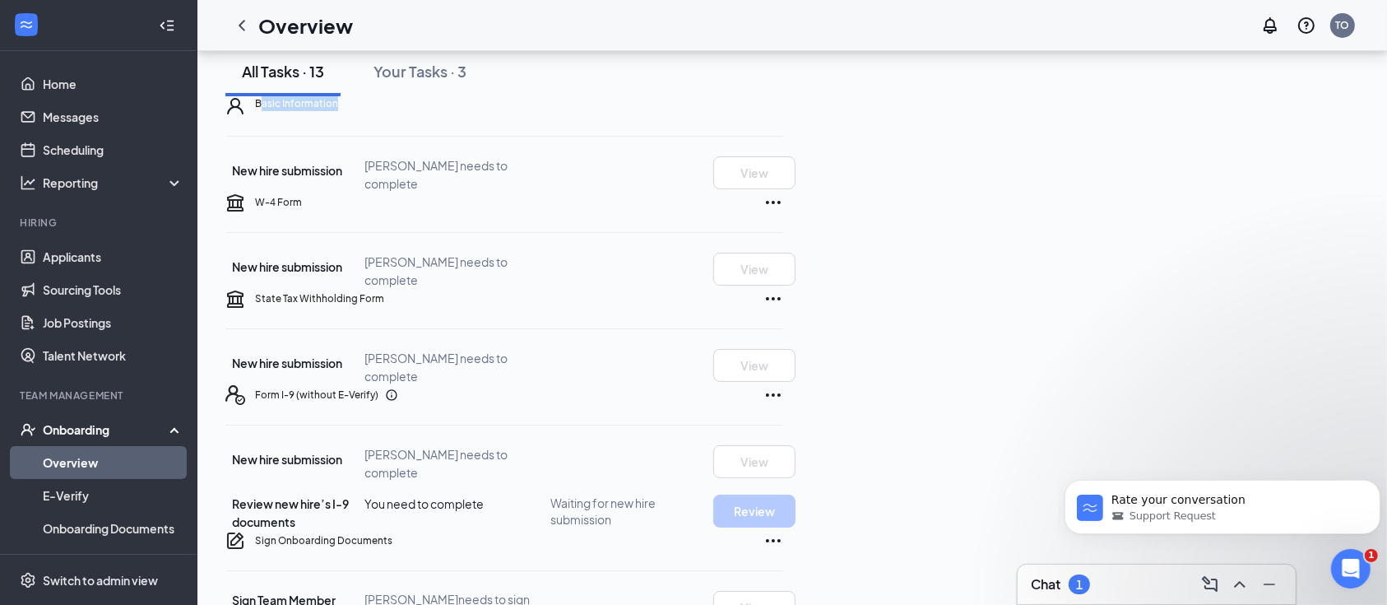
drag, startPoint x: 277, startPoint y: 225, endPoint x: 381, endPoint y: 225, distance: 103.7
click at [338, 111] on h5 "Basic Information" at bounding box center [296, 103] width 83 height 15
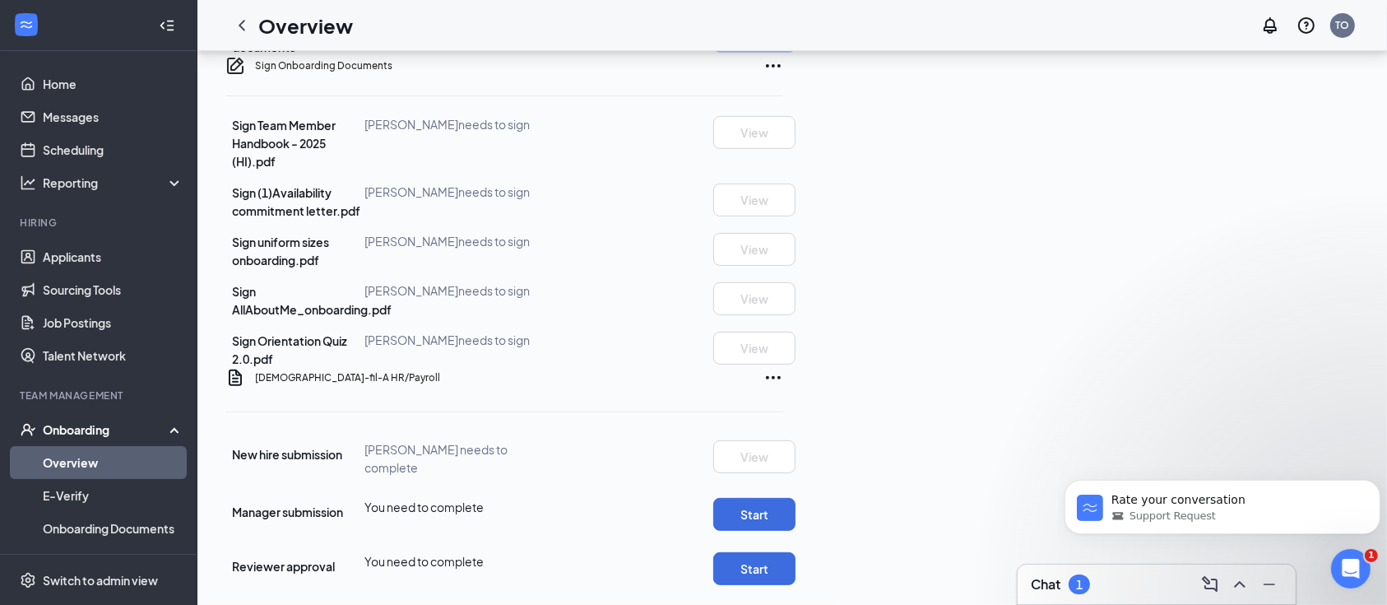
scroll to position [768, 0]
drag, startPoint x: 276, startPoint y: 236, endPoint x: 460, endPoint y: 236, distance: 184.3
click at [365, 236] on div "Sign uniform sizes onboarding.pdf" at bounding box center [295, 251] width 140 height 36
click at [314, 333] on span "Sign Orientation Quiz 2.0.pdf" at bounding box center [289, 349] width 115 height 33
drag, startPoint x: 288, startPoint y: 319, endPoint x: 447, endPoint y: 318, distance: 158.8
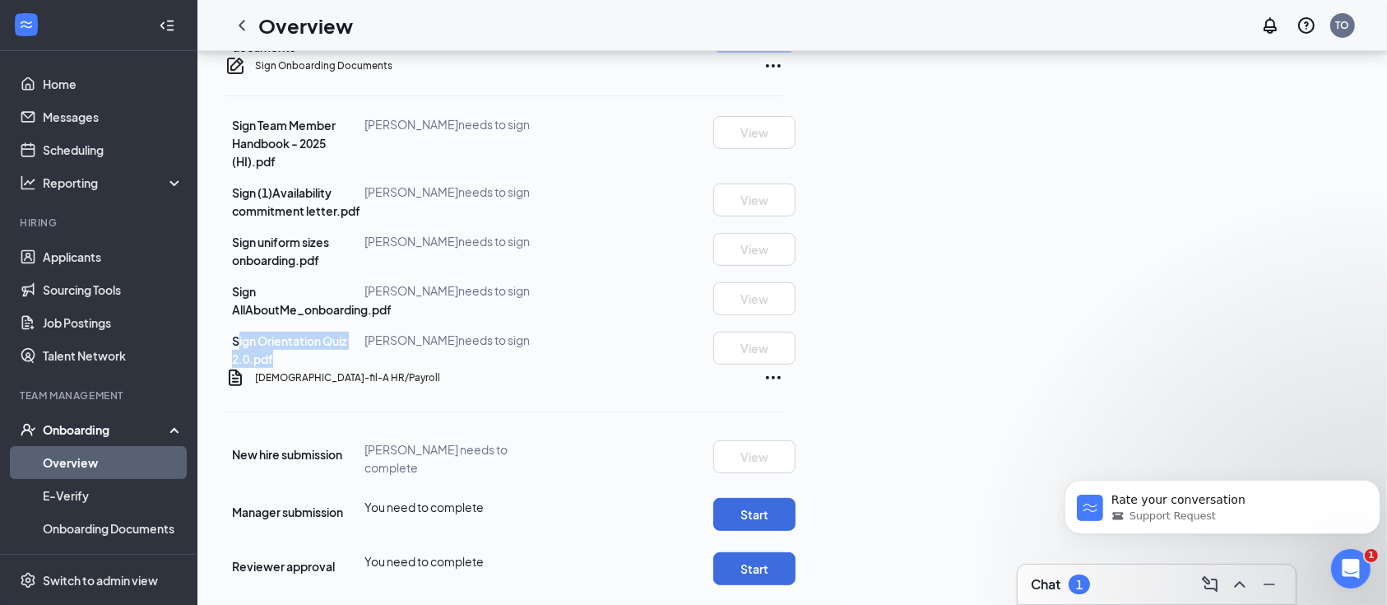
click at [365, 332] on div "Sign Orientation Quiz 2.0.pdf" at bounding box center [295, 350] width 140 height 36
